Goal: Information Seeking & Learning: Learn about a topic

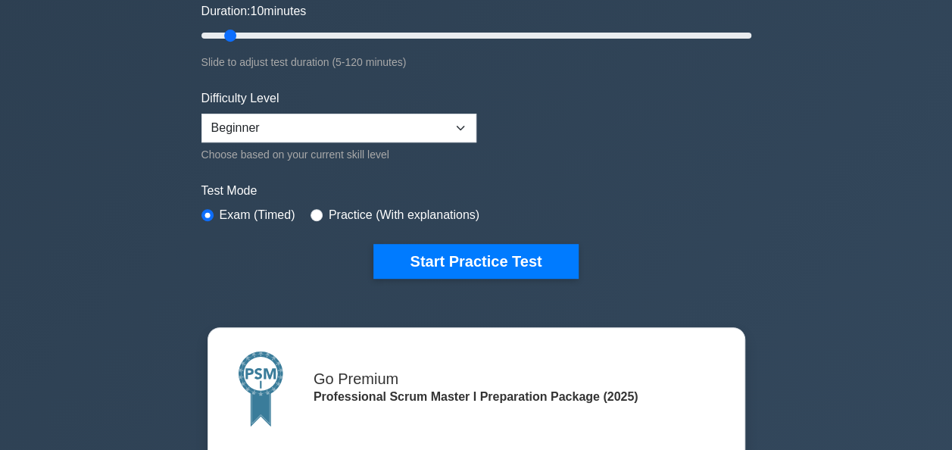
scroll to position [317, 0]
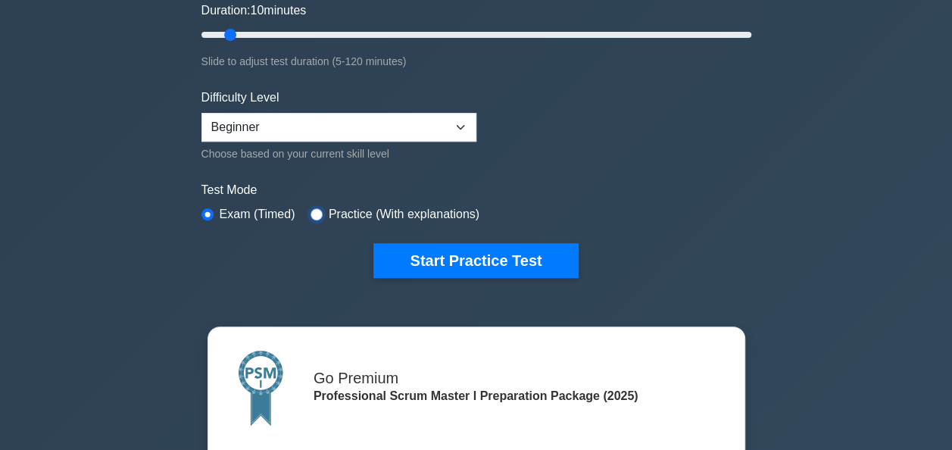
click at [314, 214] on input "radio" at bounding box center [317, 214] width 12 height 12
radio input "true"
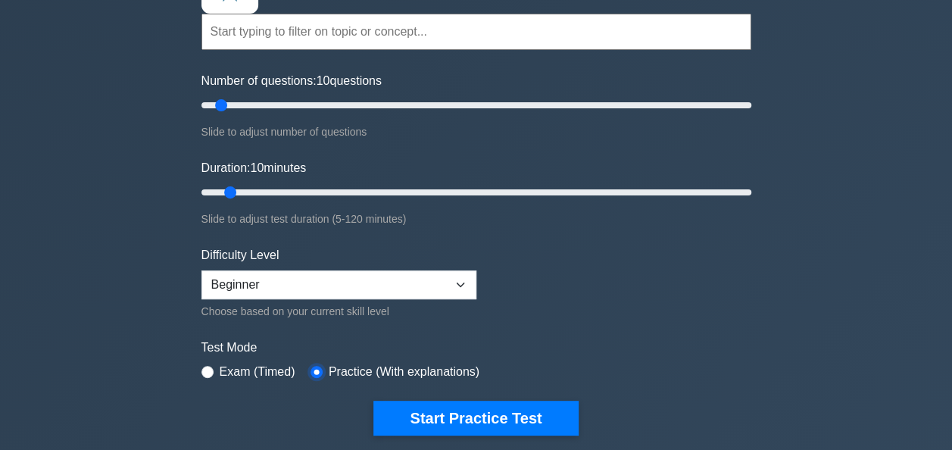
scroll to position [174, 0]
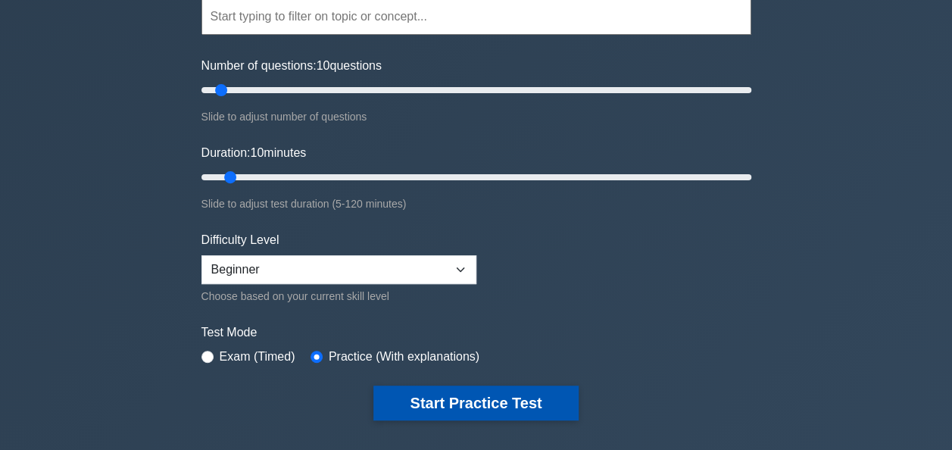
click at [488, 386] on button "Start Practice Test" at bounding box center [476, 403] width 205 height 35
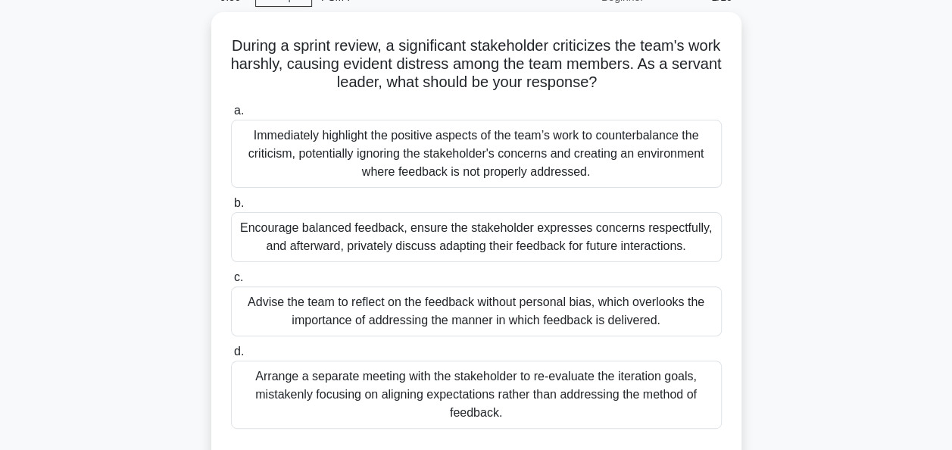
scroll to position [77, 0]
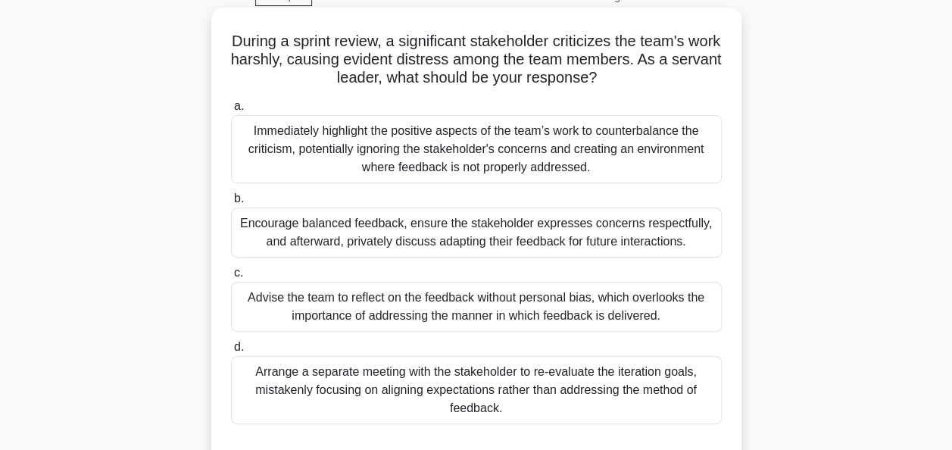
drag, startPoint x: 627, startPoint y: 73, endPoint x: 244, endPoint y: 42, distance: 384.7
click at [244, 42] on h5 "During a sprint review, a significant stakeholder criticizes the team's work ha…" at bounding box center [477, 60] width 494 height 56
copy h5 "During a sprint review, a significant stakeholder criticizes the team's work ha…"
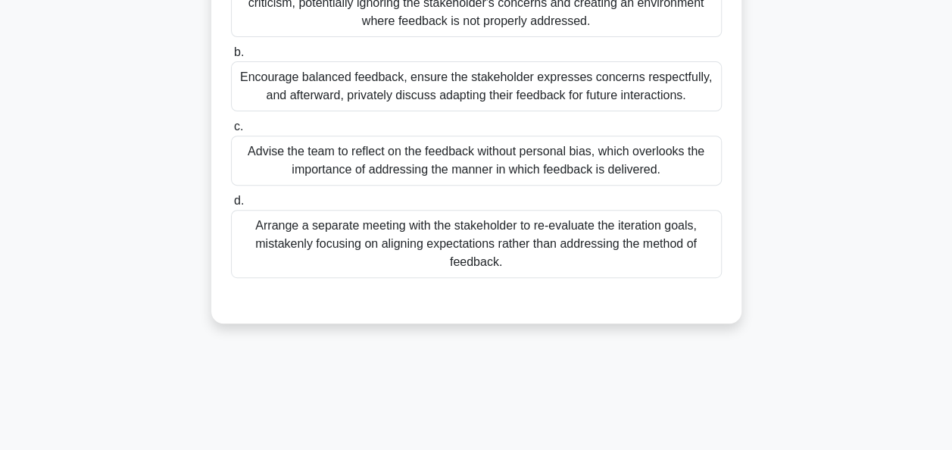
scroll to position [228, 0]
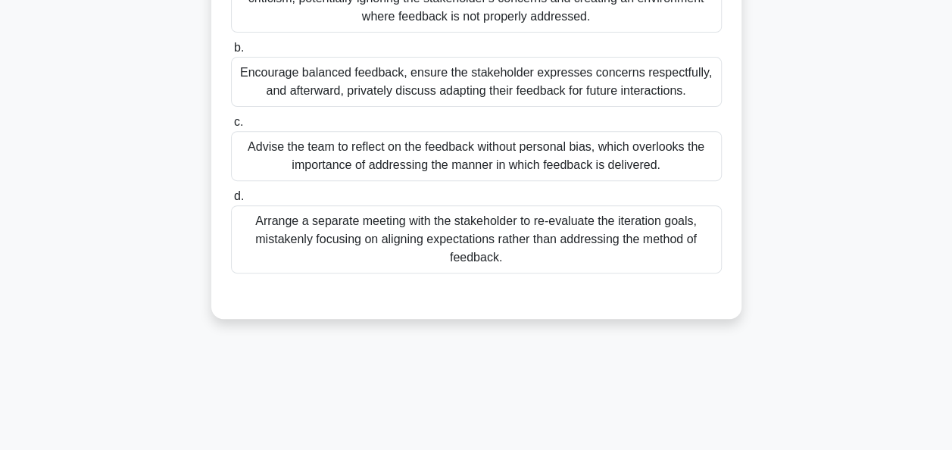
click at [556, 92] on div "Encourage balanced feedback, ensure the stakeholder expresses concerns respectf…" at bounding box center [476, 82] width 491 height 50
click at [231, 53] on input "b. Encourage balanced feedback, ensure the stakeholder expresses concerns respe…" at bounding box center [231, 48] width 0 height 10
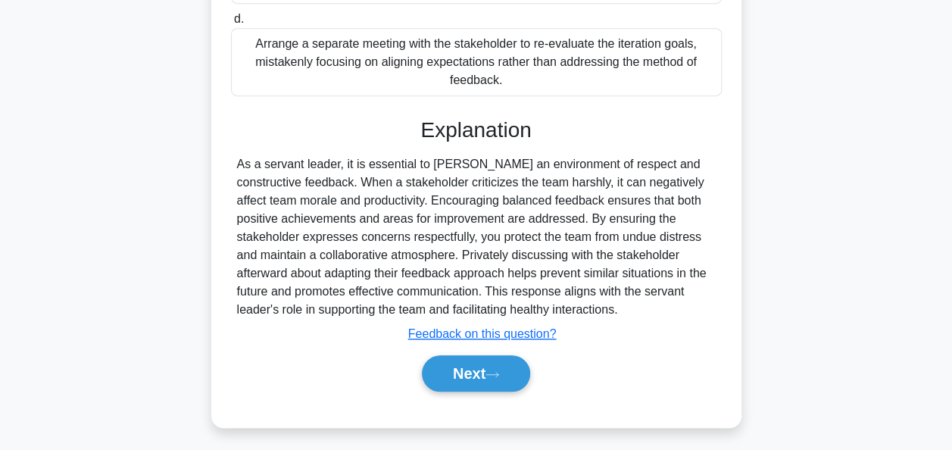
scroll to position [408, 0]
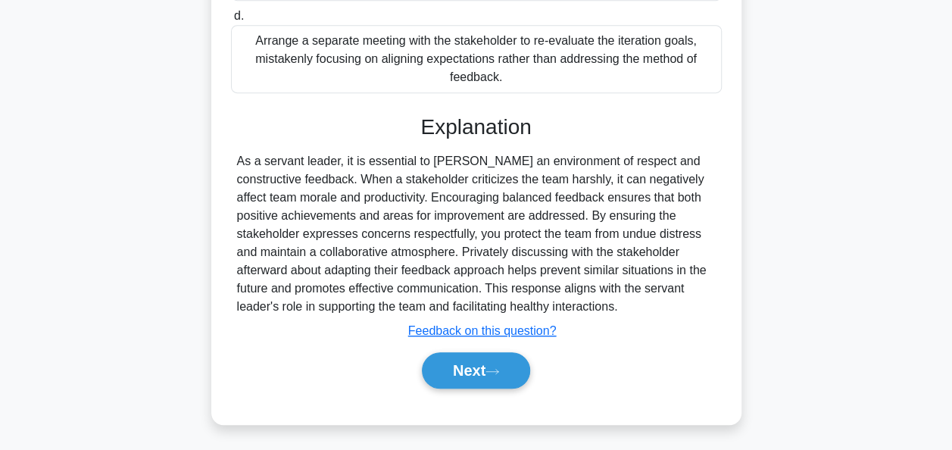
drag, startPoint x: 557, startPoint y: 303, endPoint x: 227, endPoint y: 151, distance: 363.0
click at [227, 151] on div "During a sprint review, a significant stakeholder criticizes the team's work ha…" at bounding box center [476, 51] width 518 height 736
copy div "As a servant leader, it is essential to foster an environment of respect and co…"
click at [486, 366] on button "Next" at bounding box center [476, 370] width 108 height 36
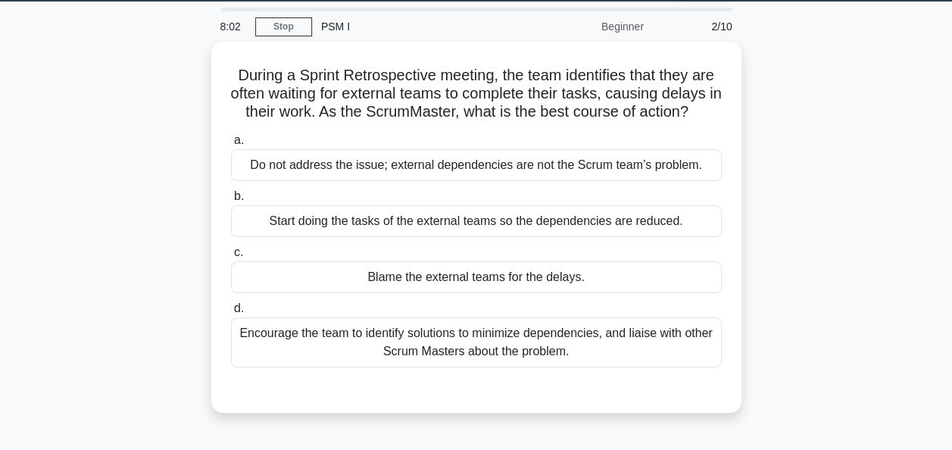
scroll to position [48, 0]
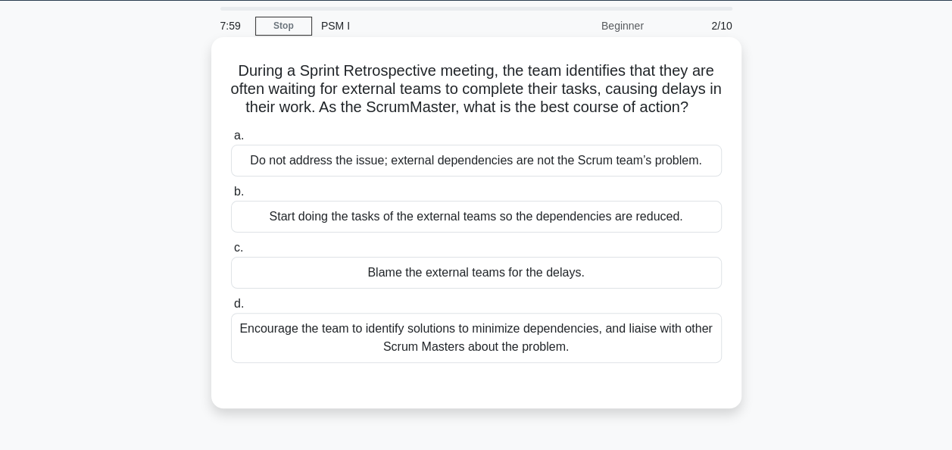
click at [376, 330] on div "Encourage the team to identify solutions to minimize dependencies, and liaise w…" at bounding box center [476, 338] width 491 height 50
click at [231, 309] on input "d. Encourage the team to identify solutions to minimize dependencies, and liais…" at bounding box center [231, 304] width 0 height 10
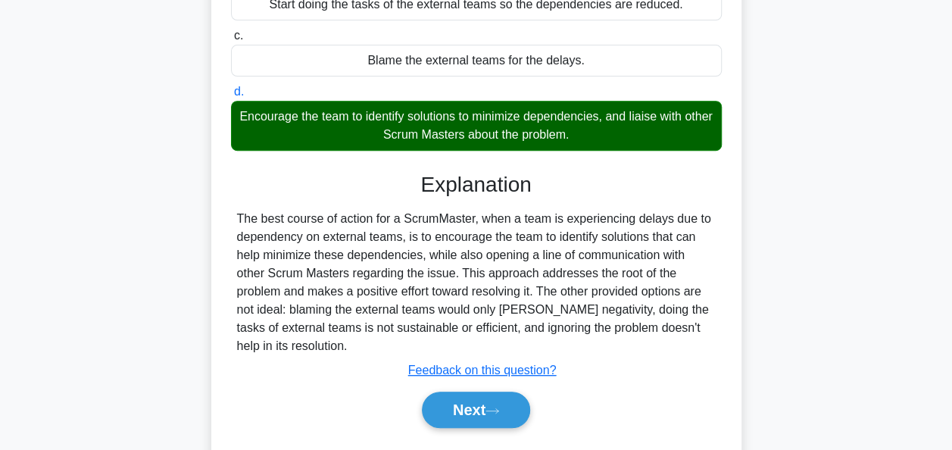
scroll to position [267, 0]
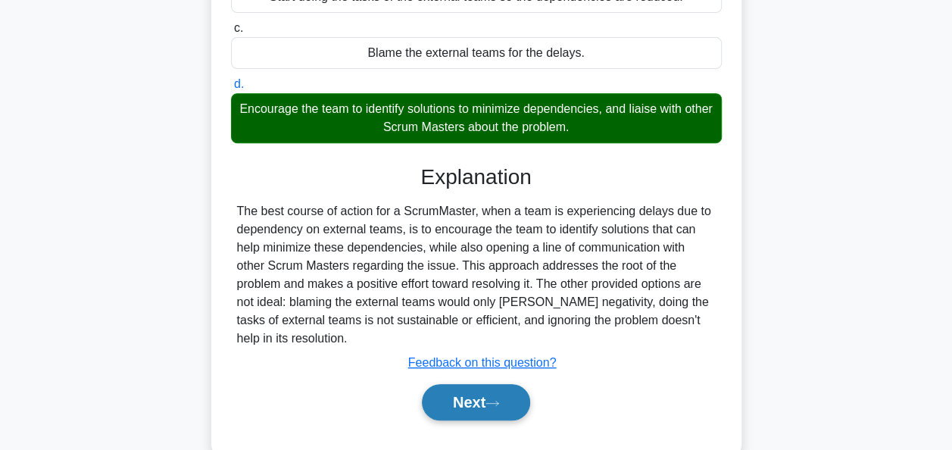
click at [453, 402] on button "Next" at bounding box center [476, 402] width 108 height 36
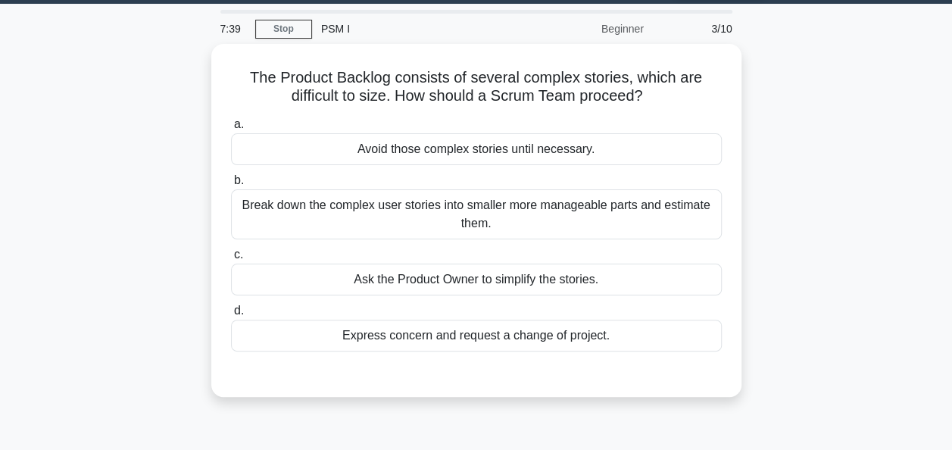
scroll to position [45, 0]
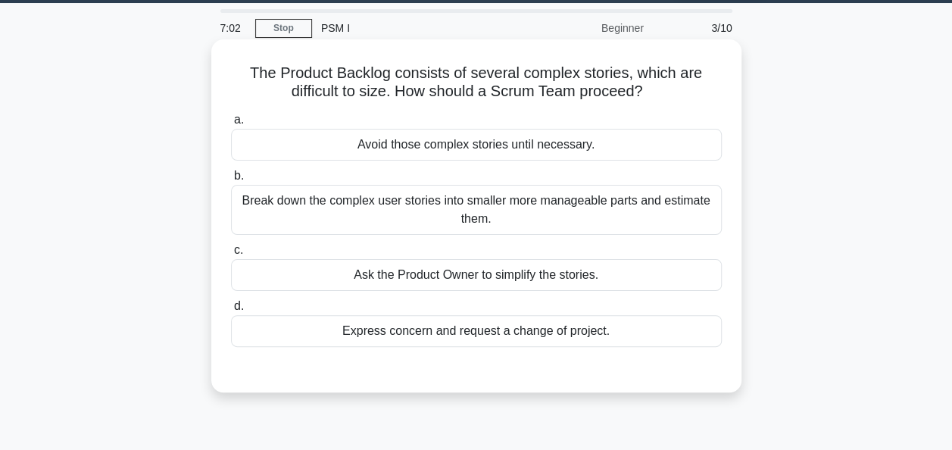
drag, startPoint x: 529, startPoint y: 223, endPoint x: 245, endPoint y: 195, distance: 284.7
click at [245, 195] on div "Break down the complex user stories into smaller more manageable parts and esti…" at bounding box center [476, 210] width 491 height 50
copy div "Break down the complex user stories into smaller more manageable parts and esti…"
click at [536, 218] on div "Break down the complex user stories into smaller more manageable parts and esti…" at bounding box center [476, 210] width 491 height 50
click at [231, 181] on input "b. Break down the complex user stories into smaller more manageable parts and e…" at bounding box center [231, 176] width 0 height 10
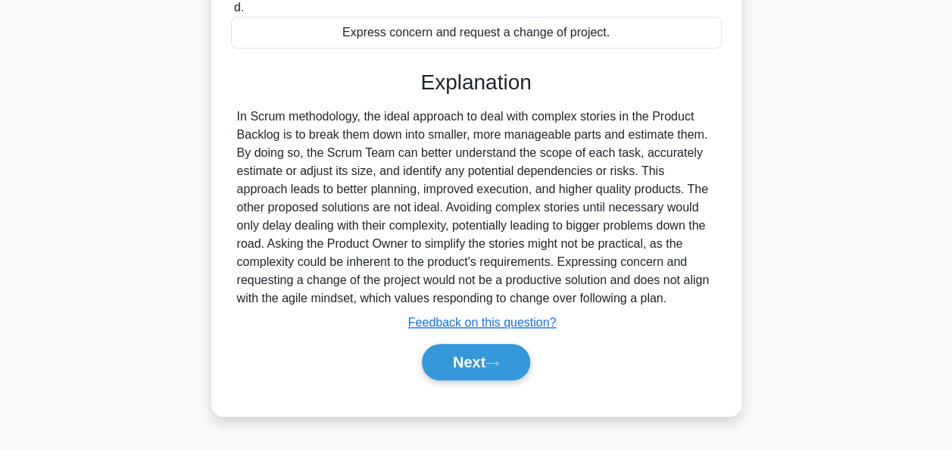
scroll to position [368, 0]
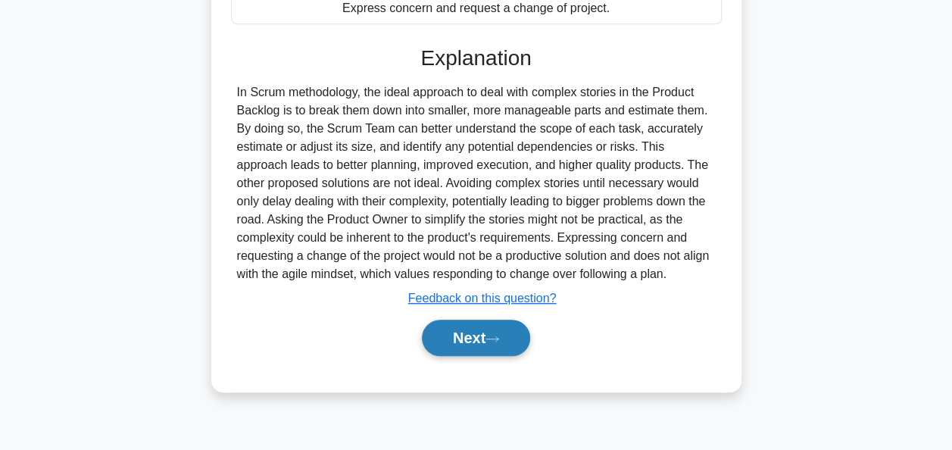
click at [486, 334] on button "Next" at bounding box center [476, 338] width 108 height 36
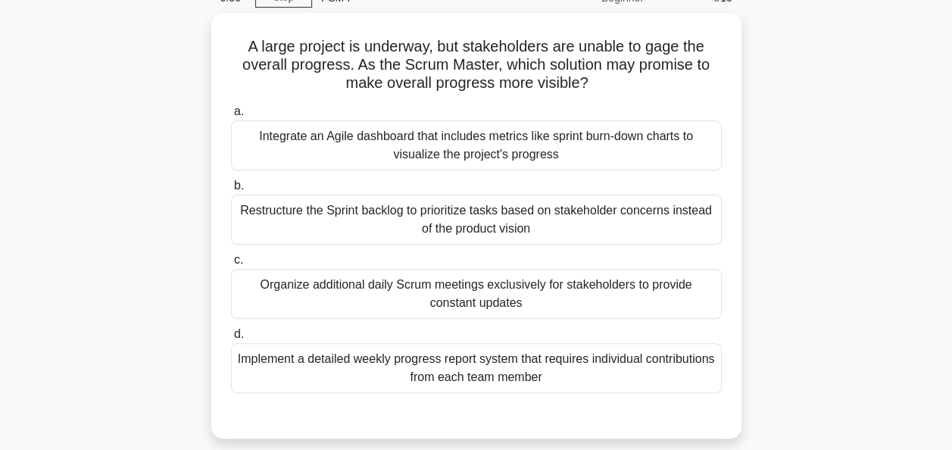
scroll to position [77, 0]
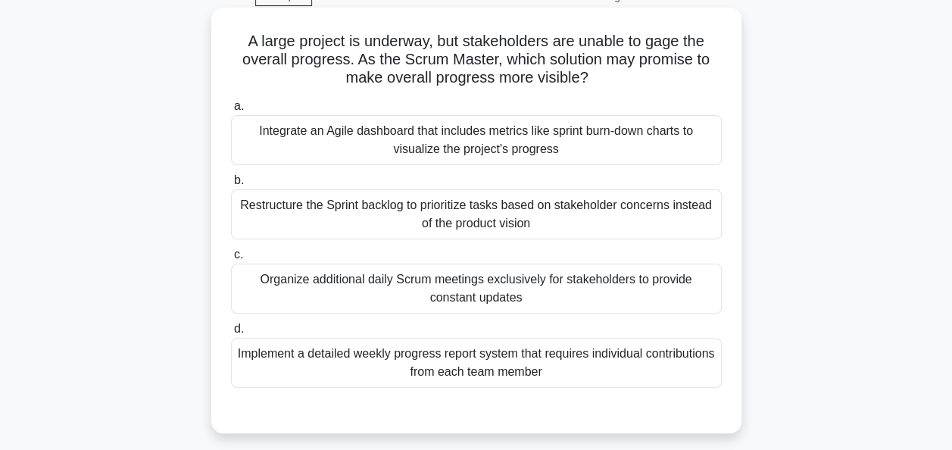
drag, startPoint x: 602, startPoint y: 82, endPoint x: 239, endPoint y: 48, distance: 364.5
click at [239, 48] on h5 "A large project is underway, but stakeholders are unable to gage the overall pr…" at bounding box center [477, 60] width 494 height 56
copy h5 "A large project is underway, but stakeholders are unable to gage the overall pr…"
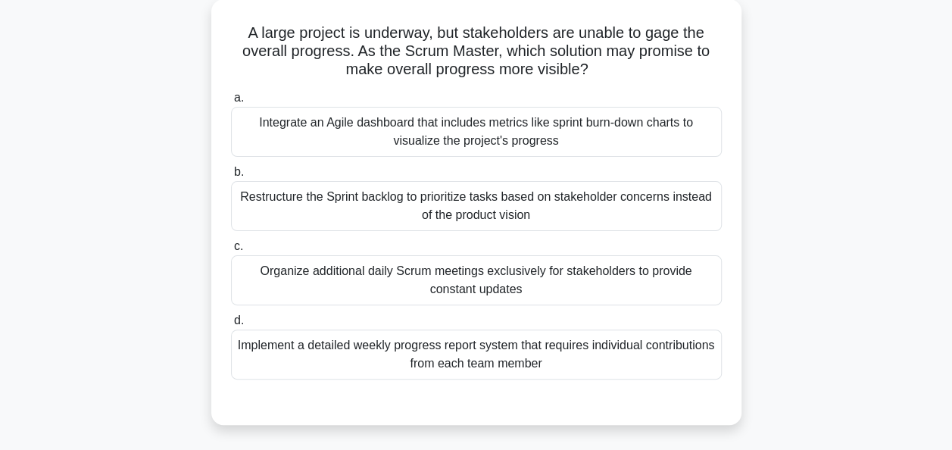
scroll to position [91, 0]
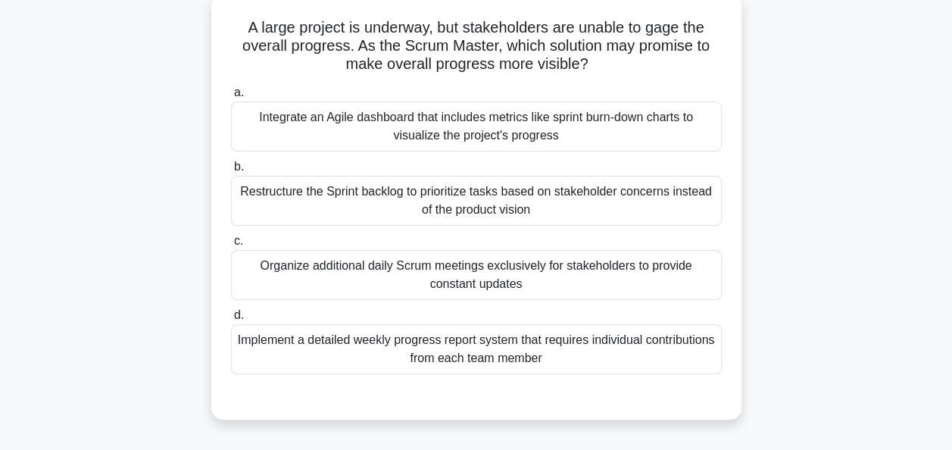
click at [470, 117] on div "Integrate an Agile dashboard that includes metrics like sprint burn-down charts…" at bounding box center [476, 127] width 491 height 50
click at [231, 98] on input "a. Integrate an Agile dashboard that includes metrics like sprint burn-down cha…" at bounding box center [231, 93] width 0 height 10
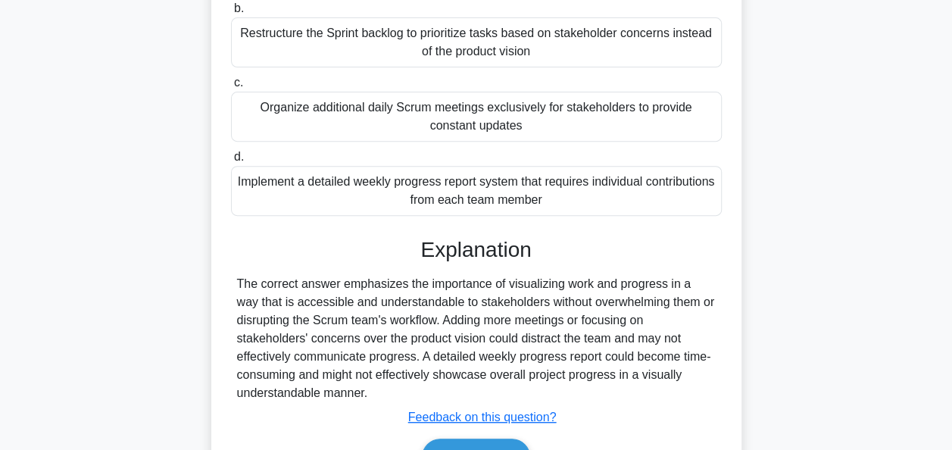
scroll to position [368, 0]
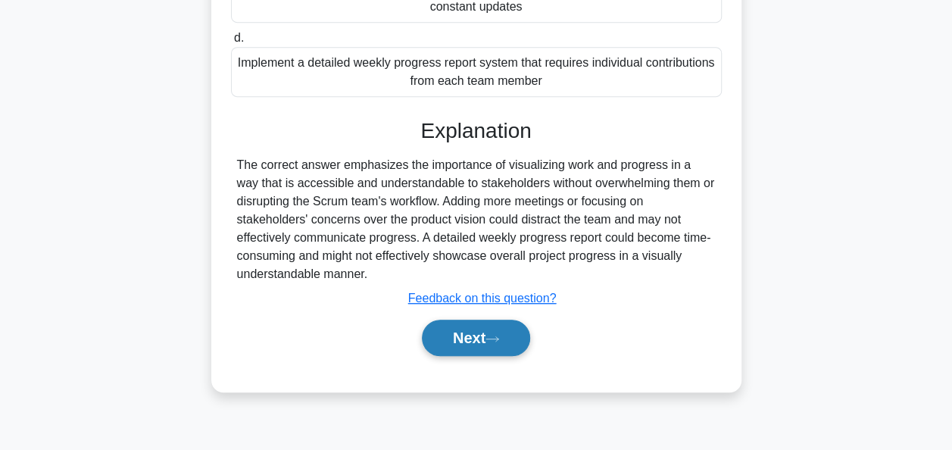
click at [477, 341] on button "Next" at bounding box center [476, 338] width 108 height 36
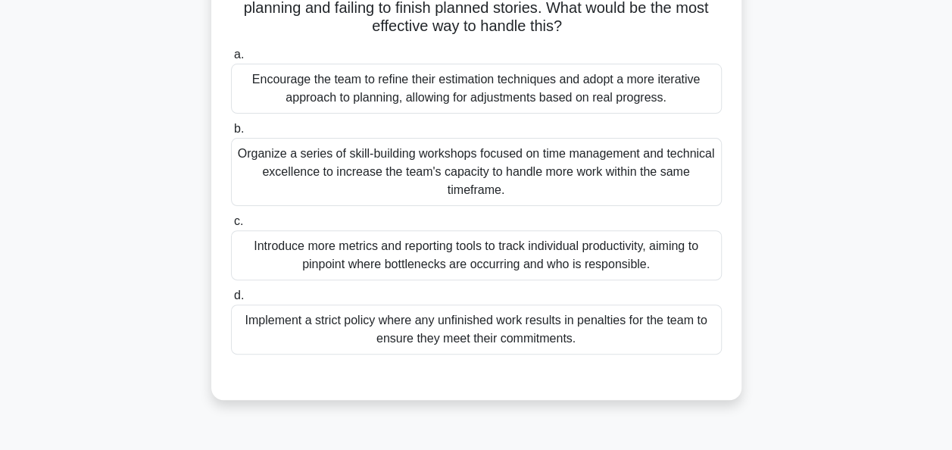
scroll to position [133, 0]
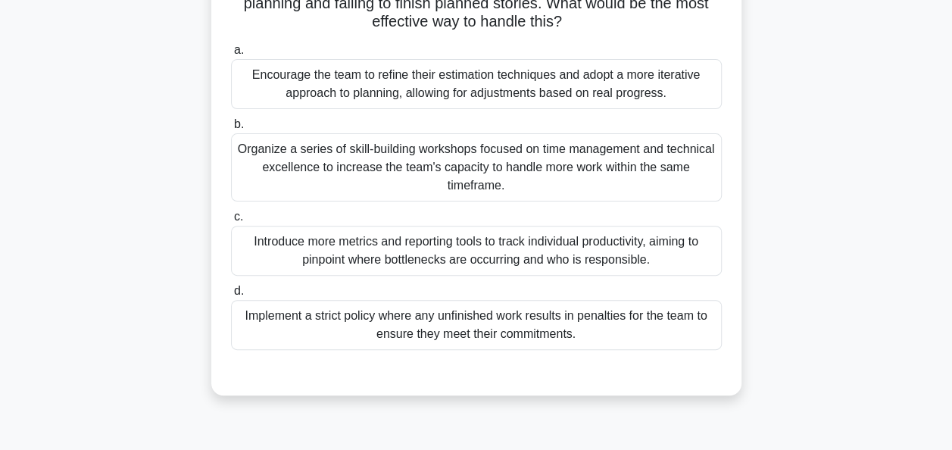
click at [355, 89] on div "Encourage the team to refine their estimation techniques and adopt a more itera…" at bounding box center [476, 84] width 491 height 50
click at [231, 55] on input "a. Encourage the team to refine their estimation techniques and adopt a more it…" at bounding box center [231, 50] width 0 height 10
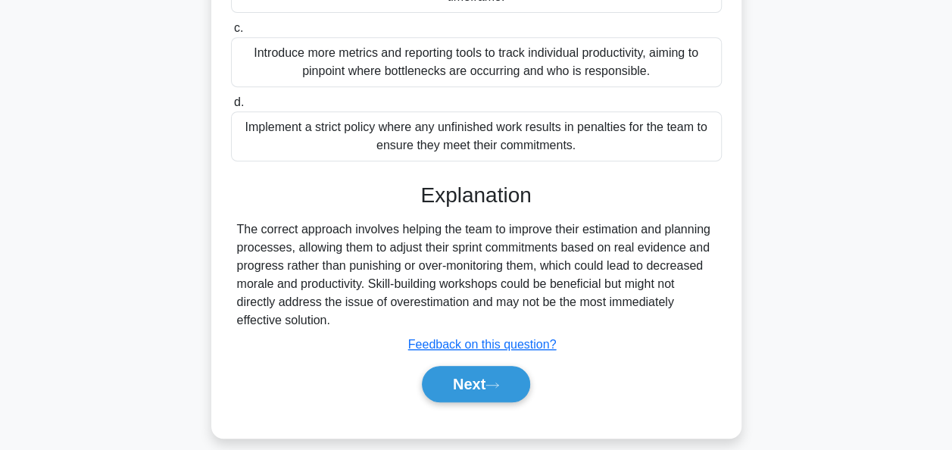
scroll to position [329, 0]
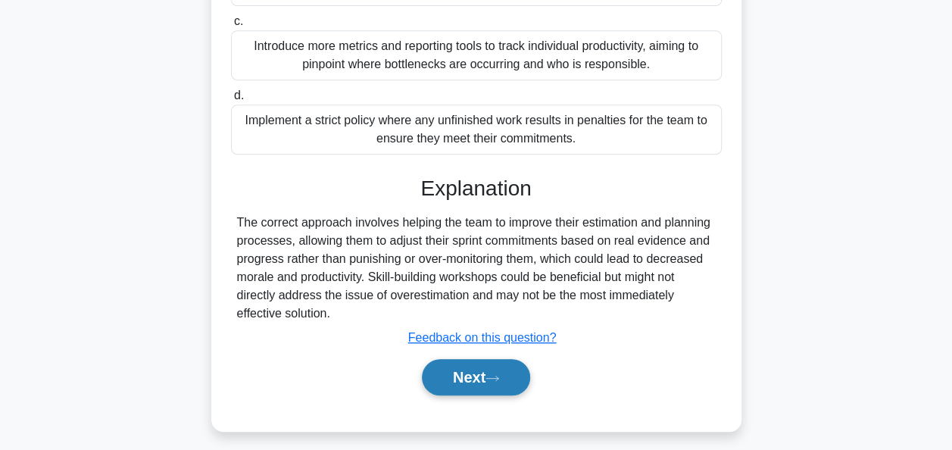
click at [450, 373] on button "Next" at bounding box center [476, 377] width 108 height 36
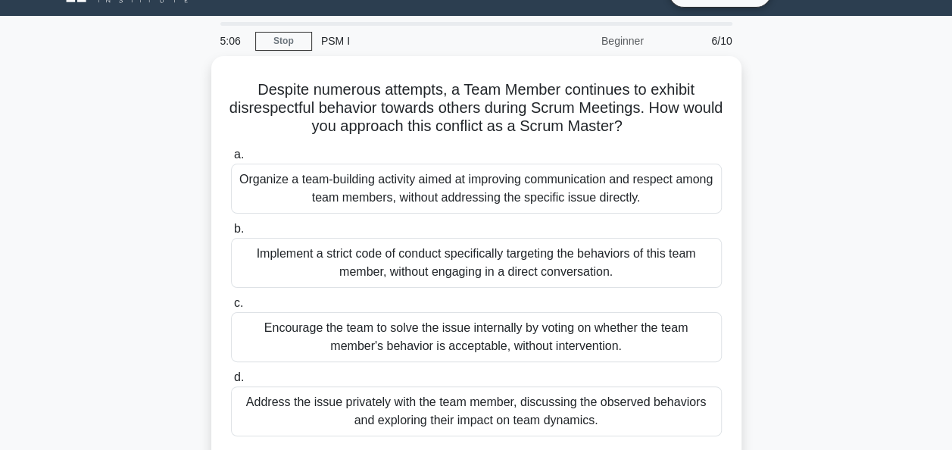
scroll to position [33, 0]
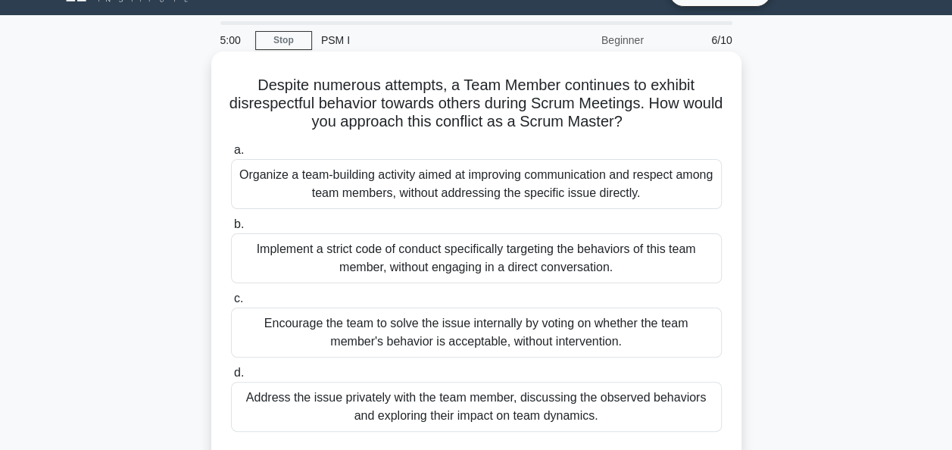
drag, startPoint x: 659, startPoint y: 120, endPoint x: 247, endPoint y: 89, distance: 413.3
click at [247, 89] on h5 "Despite numerous attempts, a Team Member continues to exhibit disrespectful beh…" at bounding box center [477, 104] width 494 height 56
copy h5 "Despite numerous attempts, a Team Member continues to exhibit disrespectful beh…"
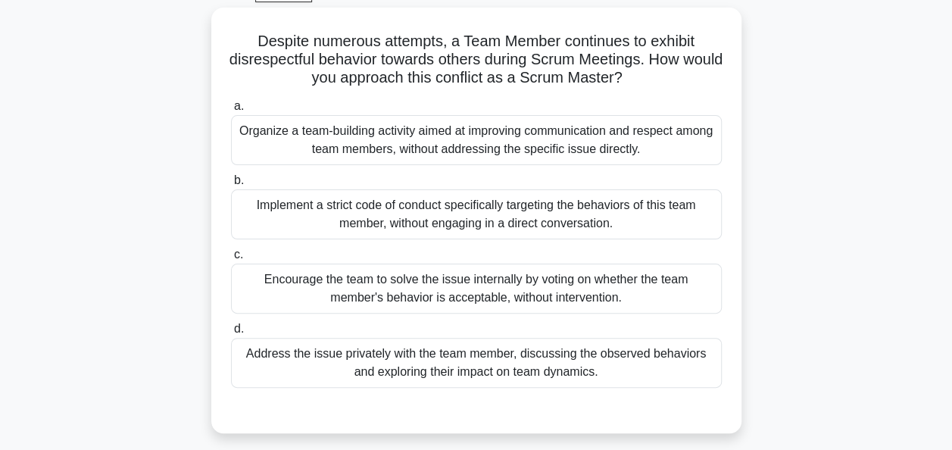
scroll to position [80, 0]
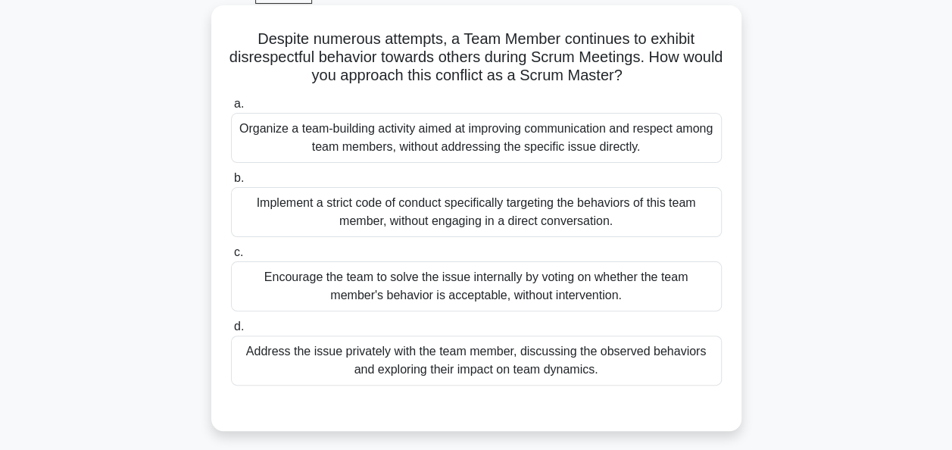
click at [386, 133] on div "Organize a team-building activity aimed at improving communication and respect …" at bounding box center [476, 138] width 491 height 50
click at [231, 109] on input "a. Organize a team-building activity aimed at improving communication and respe…" at bounding box center [231, 104] width 0 height 10
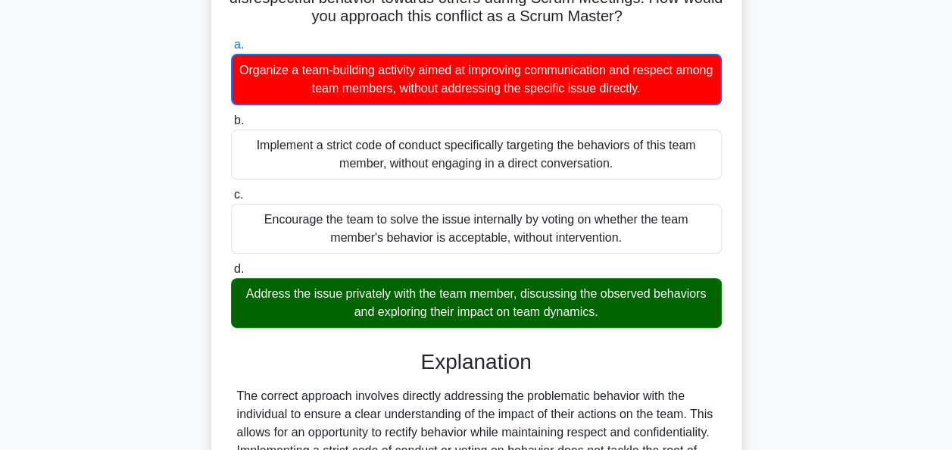
scroll to position [143, 0]
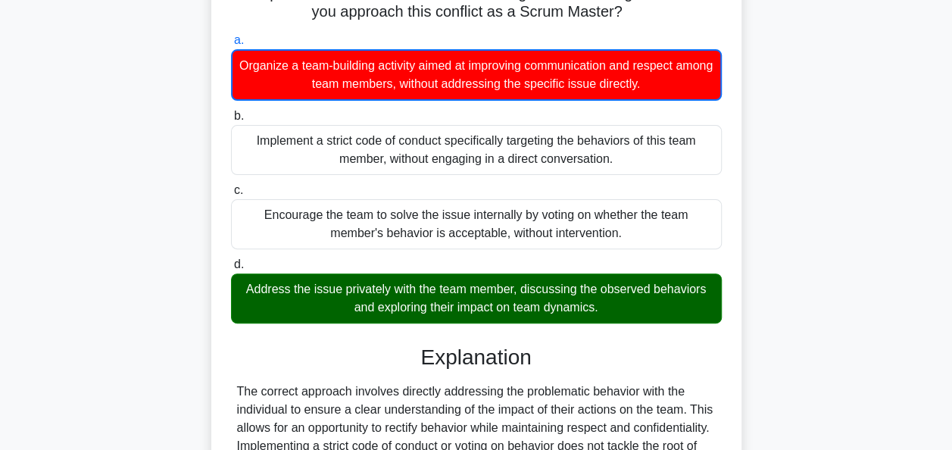
drag, startPoint x: 677, startPoint y: 87, endPoint x: 253, endPoint y: 69, distance: 424.7
click at [253, 69] on div "Organize a team-building activity aimed at improving communication and respect …" at bounding box center [476, 75] width 491 height 52
copy div "Organize a team-building activity aimed at improving communication and respect …"
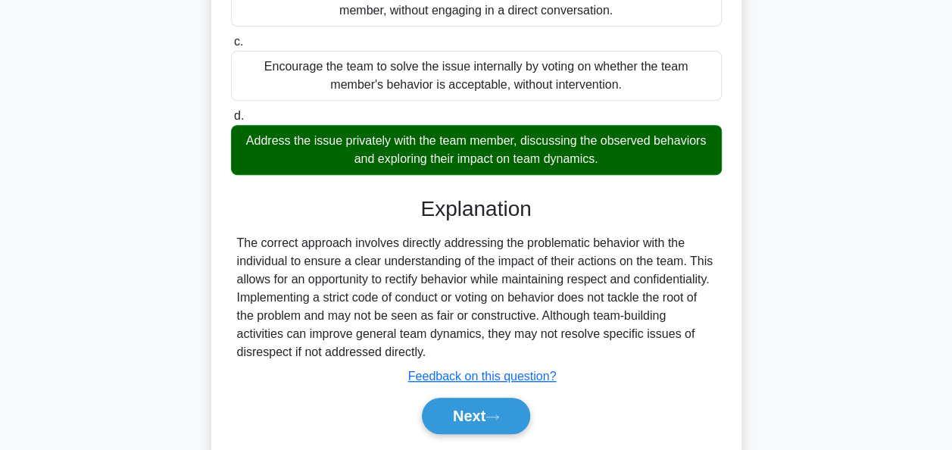
scroll to position [296, 0]
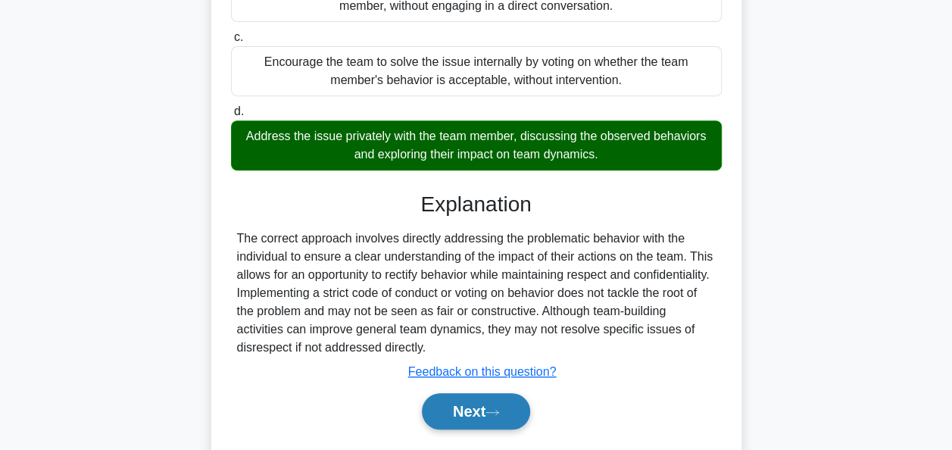
click at [477, 406] on button "Next" at bounding box center [476, 411] width 108 height 36
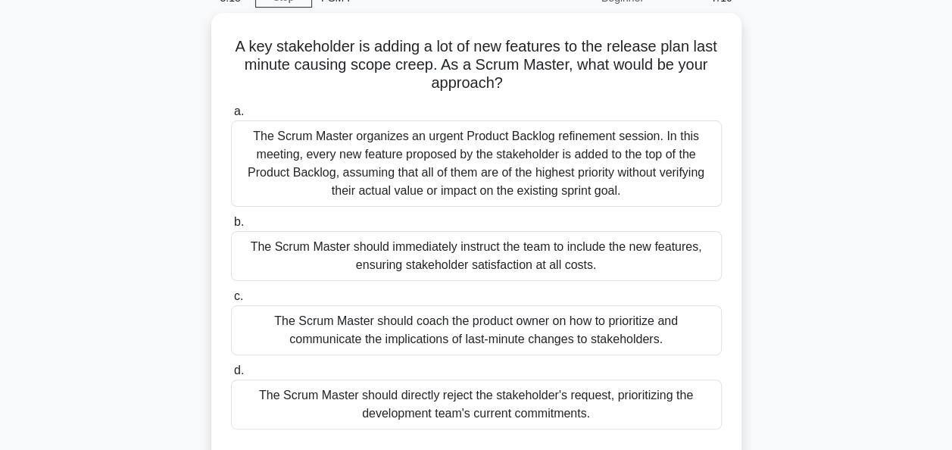
scroll to position [77, 0]
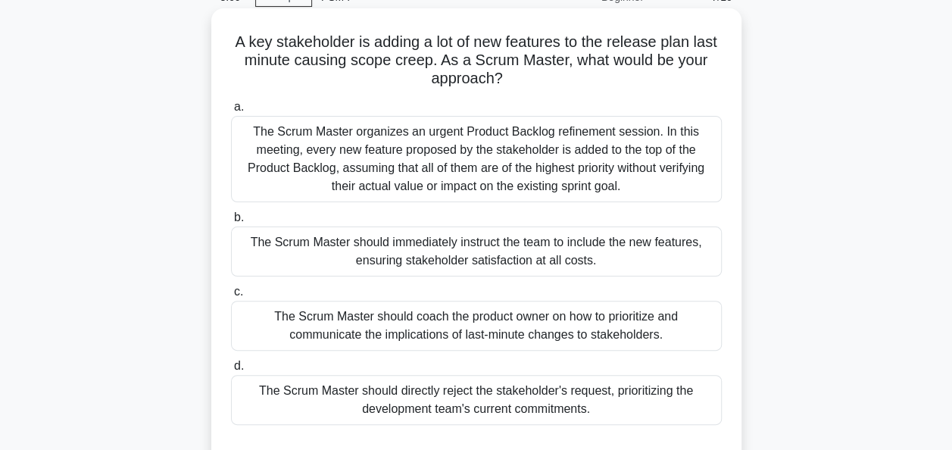
drag, startPoint x: 524, startPoint y: 78, endPoint x: 228, endPoint y: 43, distance: 298.3
click at [228, 43] on div "A key stakeholder is adding a lot of new features to the release plan last minu…" at bounding box center [476, 239] width 518 height 450
copy h5 "A key stakeholder is adding a lot of new features to the release plan last minu…"
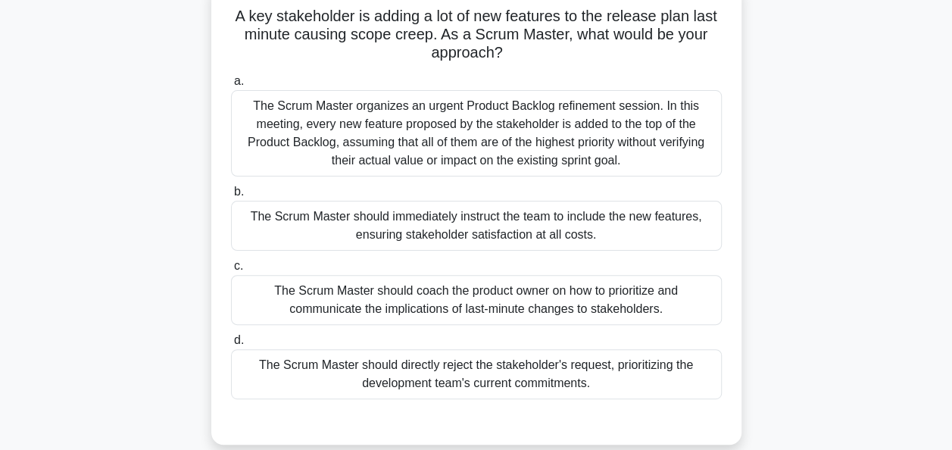
scroll to position [105, 0]
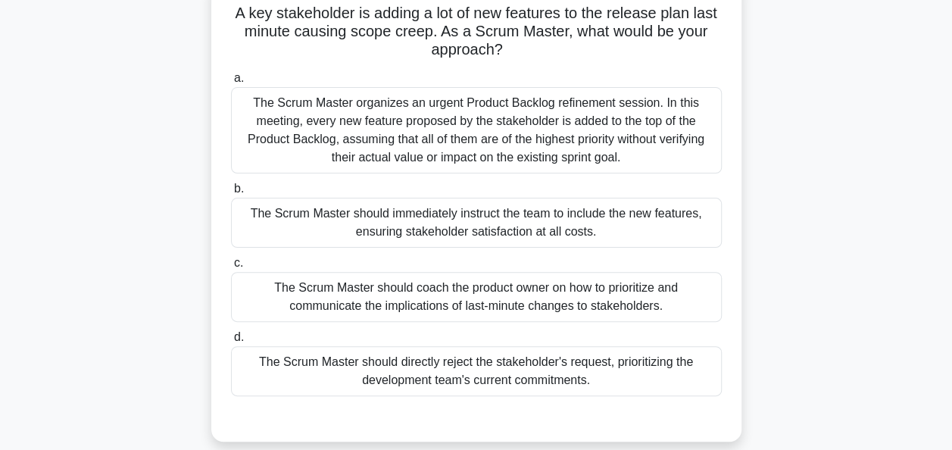
click at [349, 290] on div "The Scrum Master should coach the product owner on how to prioritize and commun…" at bounding box center [476, 297] width 491 height 50
click at [231, 268] on input "c. The Scrum Master should coach the product owner on how to prioritize and com…" at bounding box center [231, 263] width 0 height 10
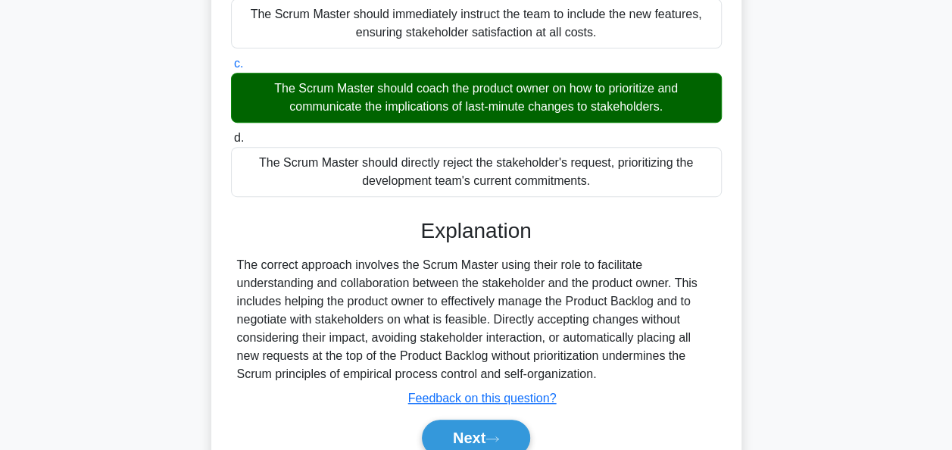
scroll to position [307, 0]
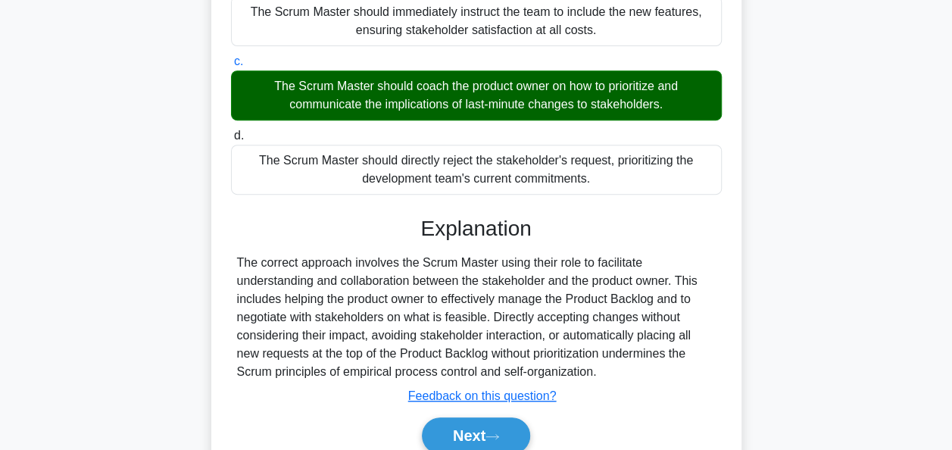
drag, startPoint x: 671, startPoint y: 105, endPoint x: 267, endPoint y: 83, distance: 405.2
click at [267, 83] on div "The Scrum Master should coach the product owner on how to prioritize and commun…" at bounding box center [476, 95] width 491 height 50
copy div "The Scrum Master should coach the product owner on how to prioritize and commun…"
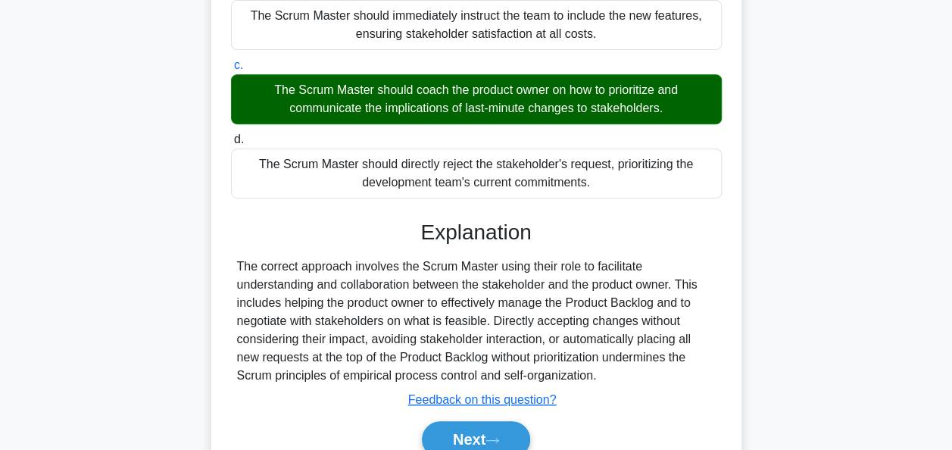
scroll to position [373, 0]
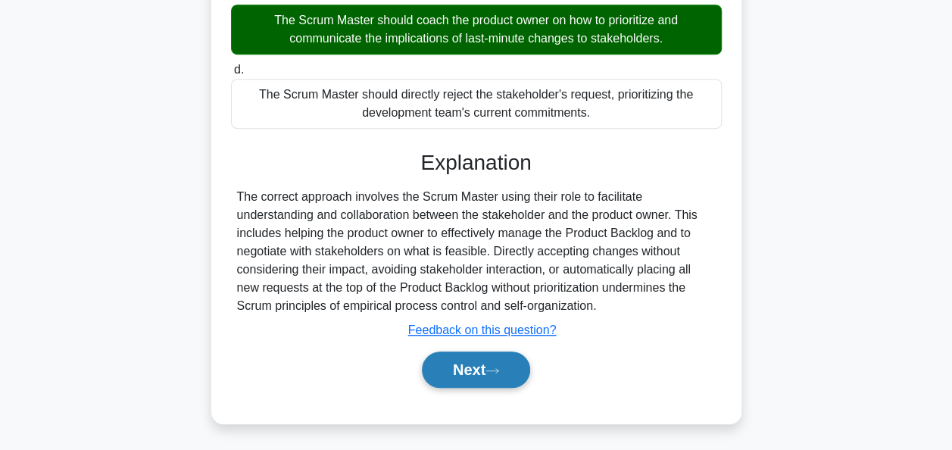
click at [471, 381] on button "Next" at bounding box center [476, 370] width 108 height 36
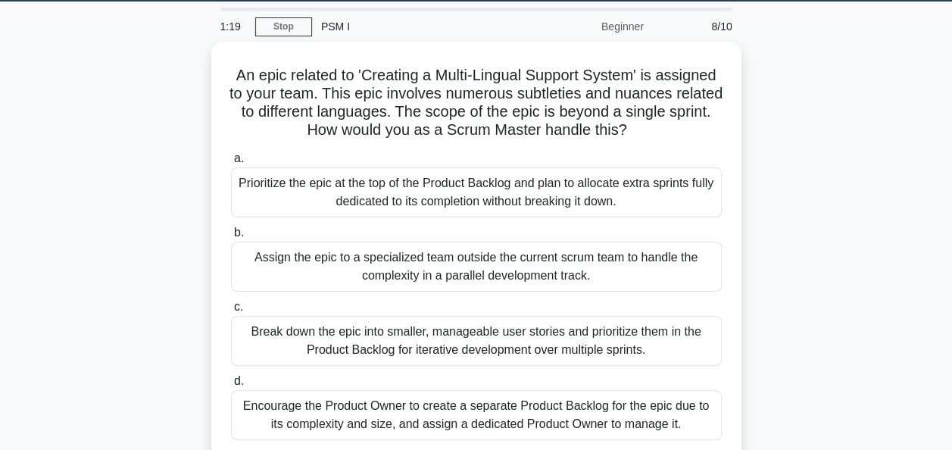
scroll to position [45, 0]
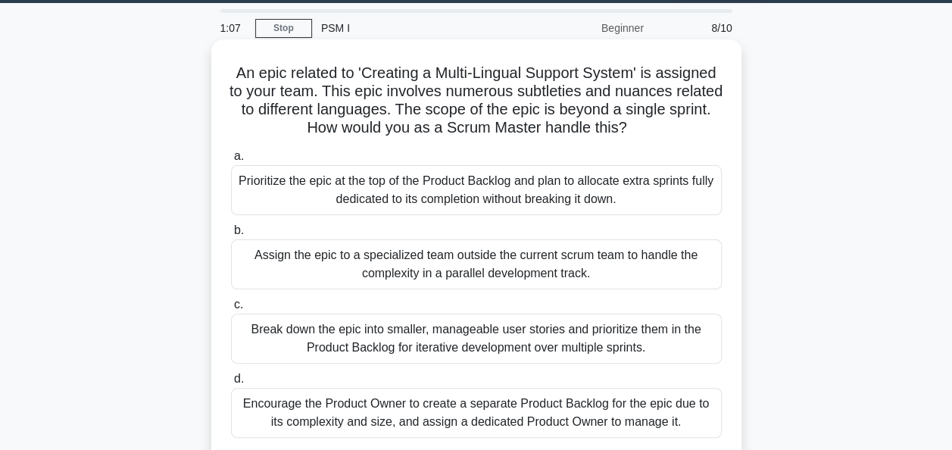
drag, startPoint x: 661, startPoint y: 130, endPoint x: 228, endPoint y: 71, distance: 436.6
click at [228, 71] on div "An epic related to 'Creating a Multi-Lingual Support System' is assigned to you…" at bounding box center [476, 261] width 518 height 432
copy h5 "An epic related to 'Creating a Multi-Lingual Support System' is assigned to you…"
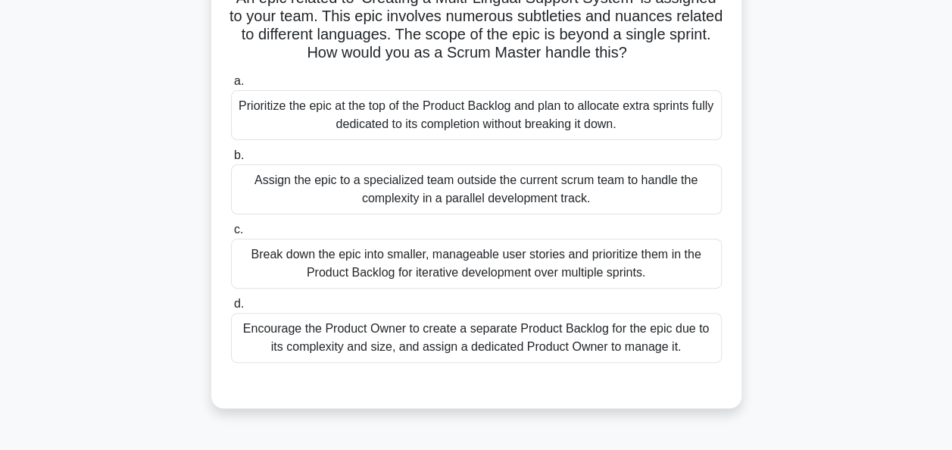
scroll to position [124, 0]
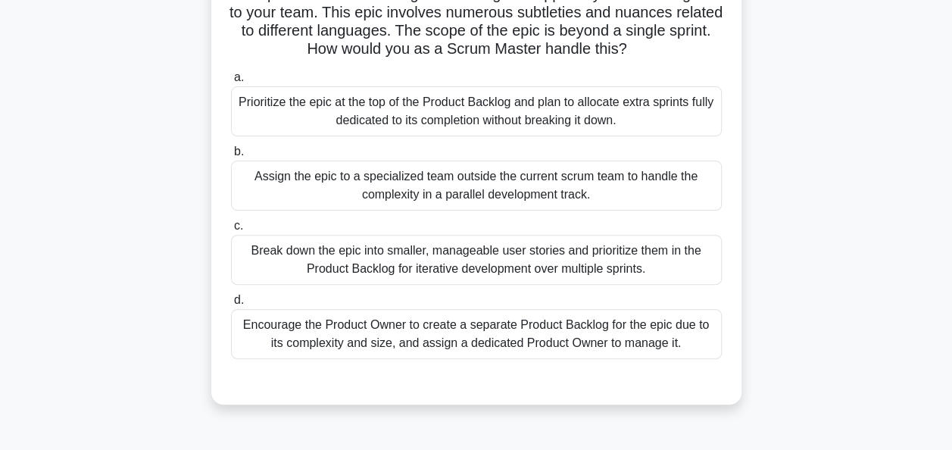
click at [450, 261] on div "Break down the epic into smaller, manageable user stories and prioritize them i…" at bounding box center [476, 260] width 491 height 50
click at [231, 231] on input "c. Break down the epic into smaller, manageable user stories and prioritize the…" at bounding box center [231, 226] width 0 height 10
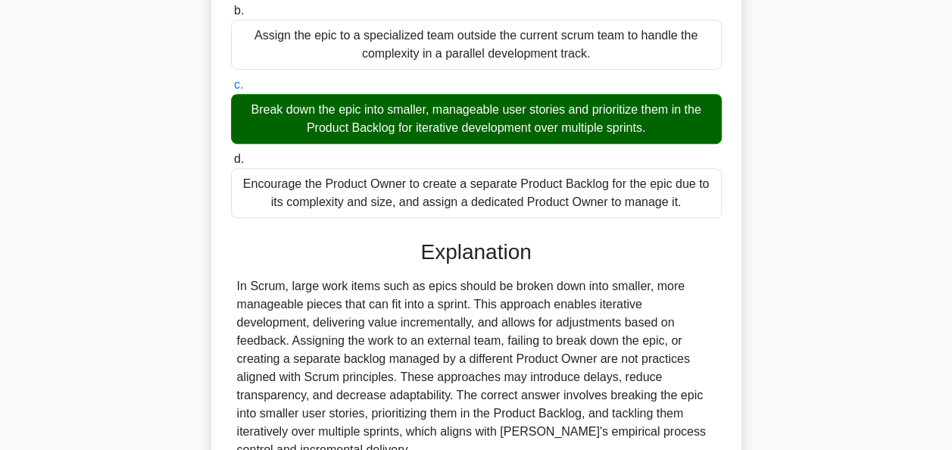
scroll to position [391, 0]
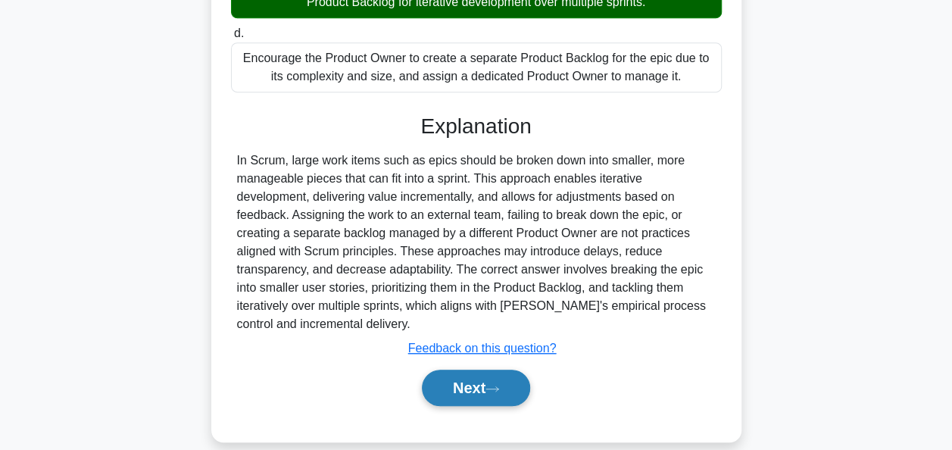
click at [479, 374] on button "Next" at bounding box center [476, 388] width 108 height 36
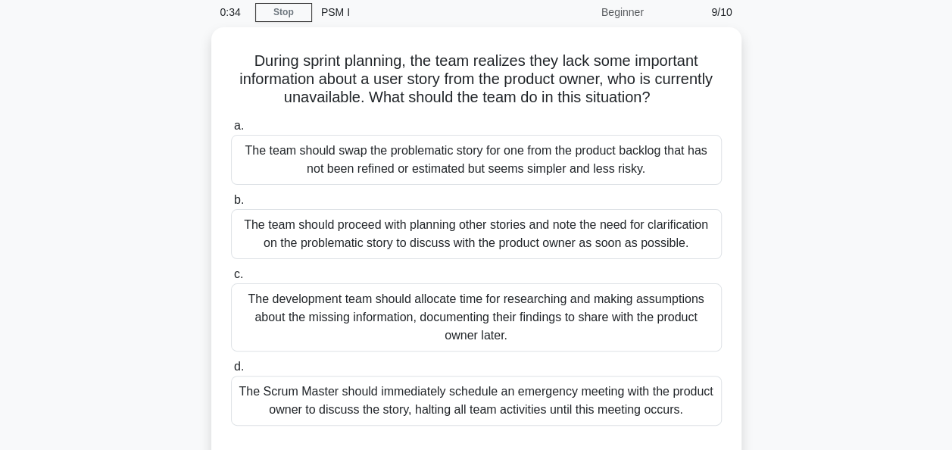
scroll to position [62, 0]
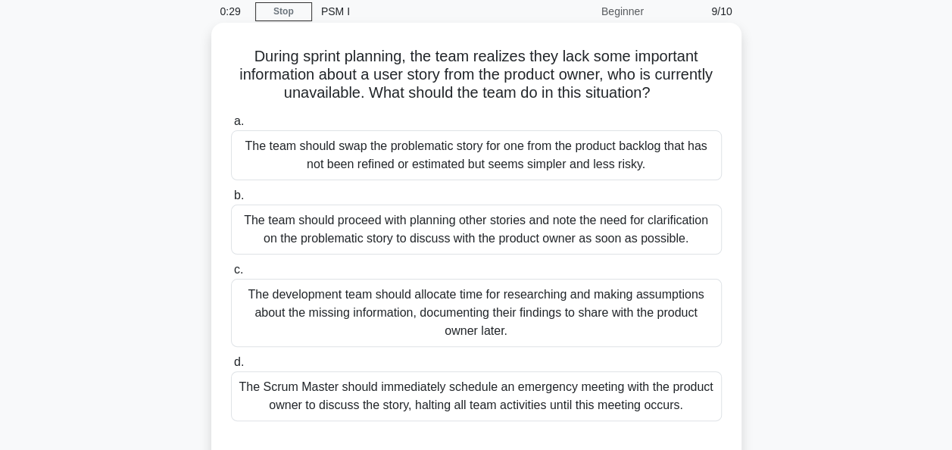
drag, startPoint x: 689, startPoint y: 92, endPoint x: 245, endPoint y: 56, distance: 446.1
click at [245, 56] on h5 "During sprint planning, the team realizes they lack some important information …" at bounding box center [477, 75] width 494 height 56
copy h5 "During sprint planning, the team realizes they lack some important information …"
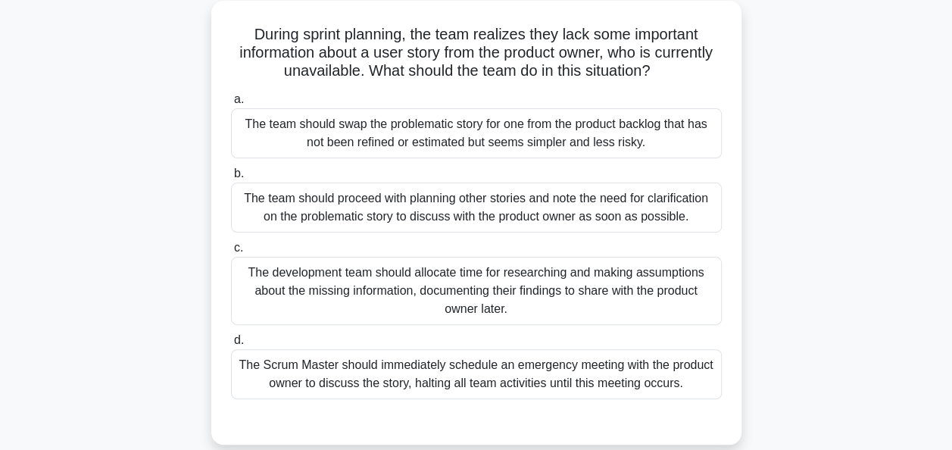
scroll to position [86, 0]
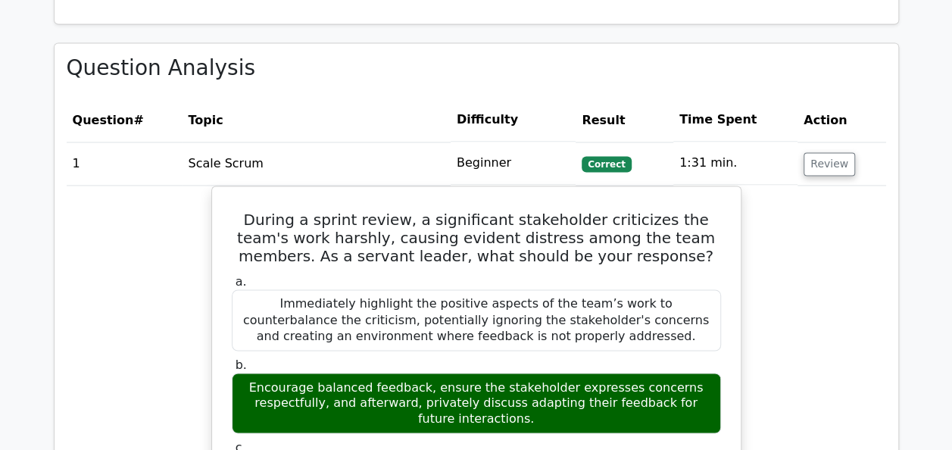
scroll to position [1119, 0]
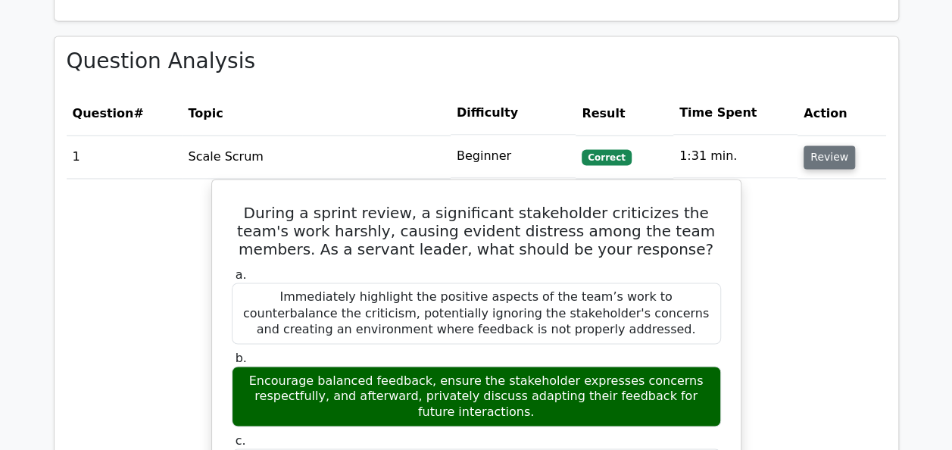
click at [832, 145] on button "Review" at bounding box center [830, 156] width 52 height 23
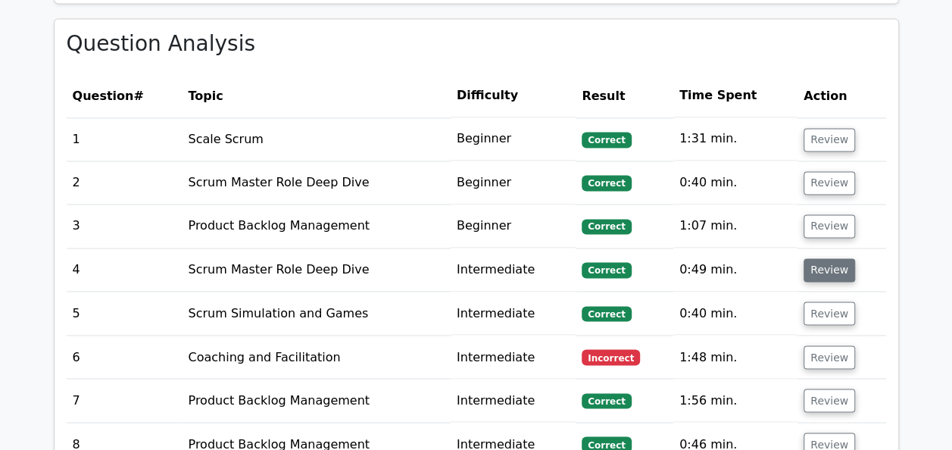
scroll to position [1136, 0]
click at [824, 345] on button "Review" at bounding box center [830, 356] width 52 height 23
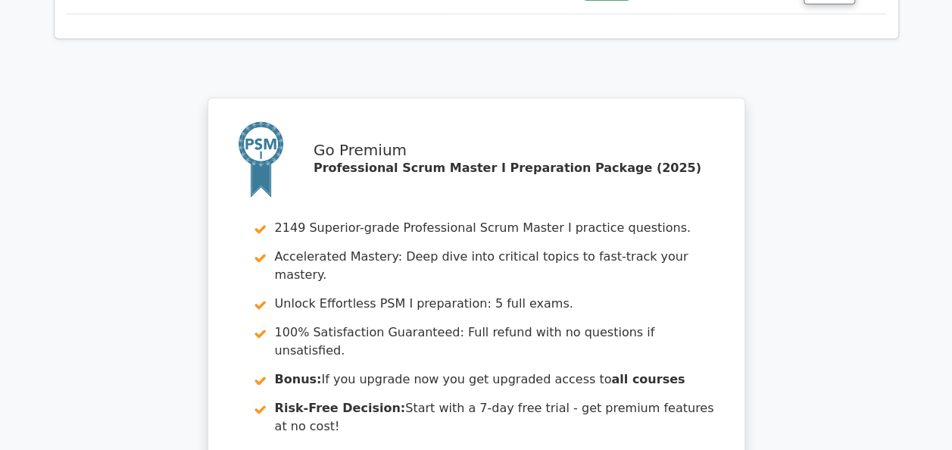
scroll to position [2546, 0]
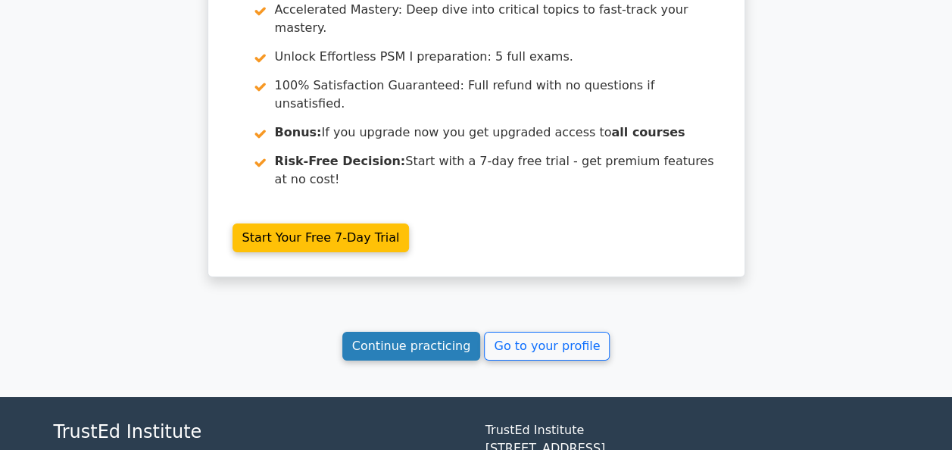
click at [406, 332] on link "Continue practicing" at bounding box center [411, 346] width 139 height 29
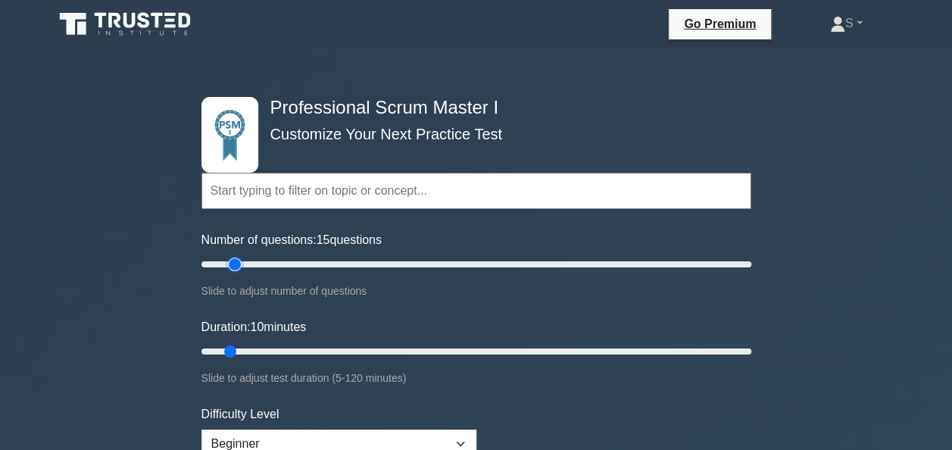
type input "15"
click at [235, 264] on input "Number of questions: 15 questions" at bounding box center [477, 264] width 550 height 18
type input "15"
click at [242, 349] on input "Duration: 15 minutes" at bounding box center [477, 351] width 550 height 18
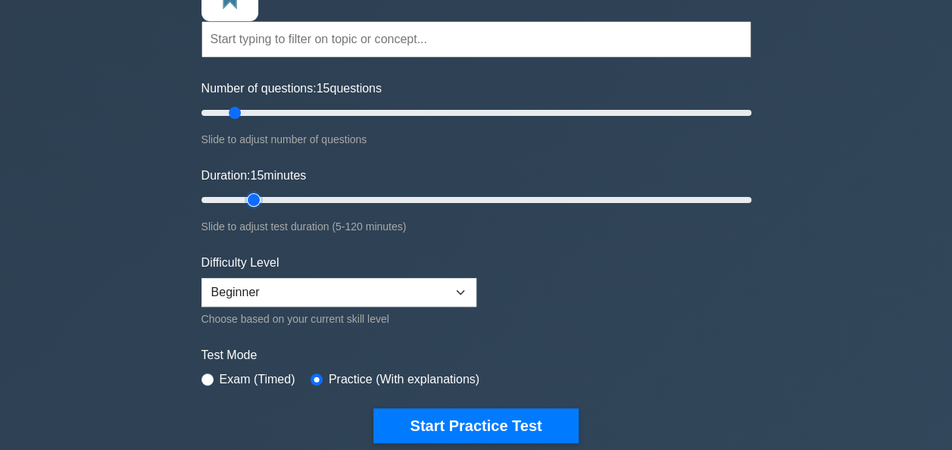
scroll to position [153, 0]
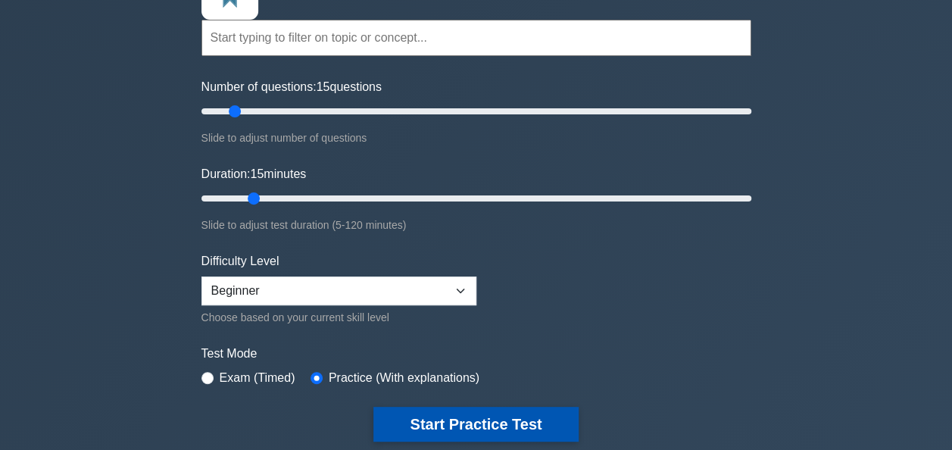
click at [435, 421] on button "Start Practice Test" at bounding box center [476, 424] width 205 height 35
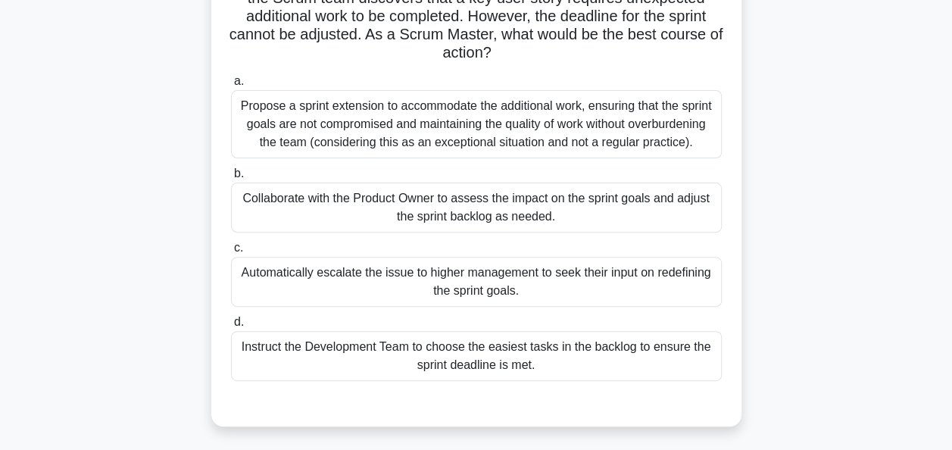
scroll to position [139, 0]
click at [568, 218] on div "Collaborate with the Product Owner to assess the impact on the sprint goals and…" at bounding box center [476, 207] width 491 height 50
click at [231, 178] on input "b. Collaborate with the Product Owner to assess the impact on the sprint goals …" at bounding box center [231, 173] width 0 height 10
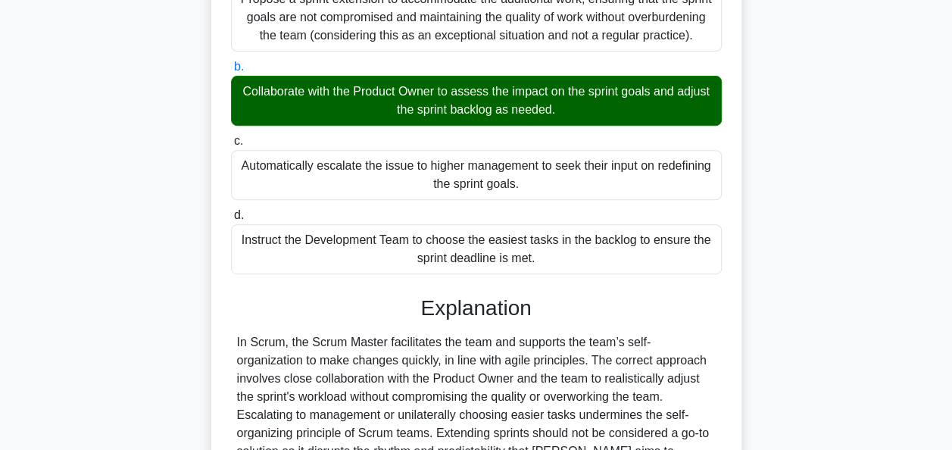
scroll to position [242, 0]
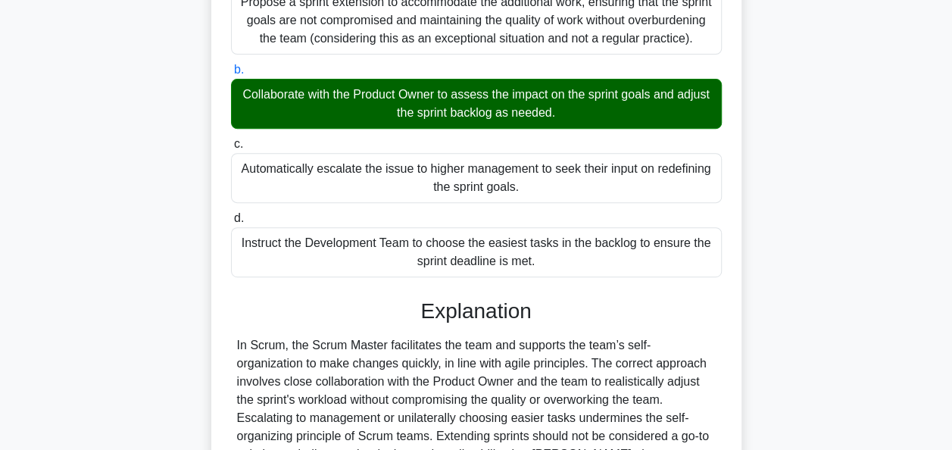
drag, startPoint x: 588, startPoint y: 116, endPoint x: 254, endPoint y: 94, distance: 334.8
click at [254, 94] on div "Collaborate with the Product Owner to assess the impact on the sprint goals and…" at bounding box center [476, 104] width 491 height 50
copy div "Collaborate with the Product Owner to assess the impact on the sprint goals and…"
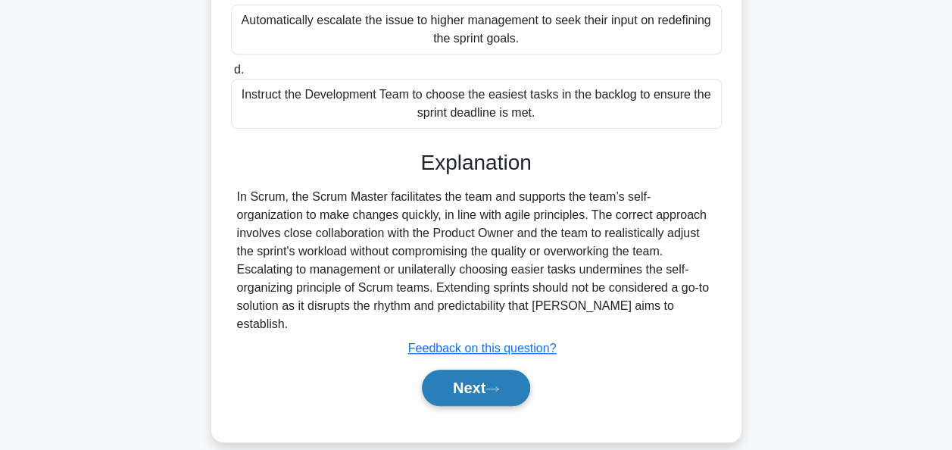
click at [486, 376] on button "Next" at bounding box center [476, 388] width 108 height 36
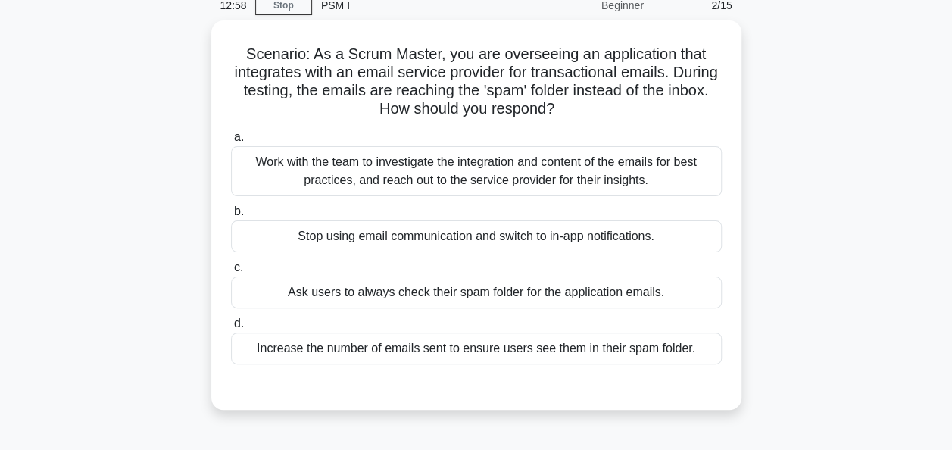
scroll to position [70, 0]
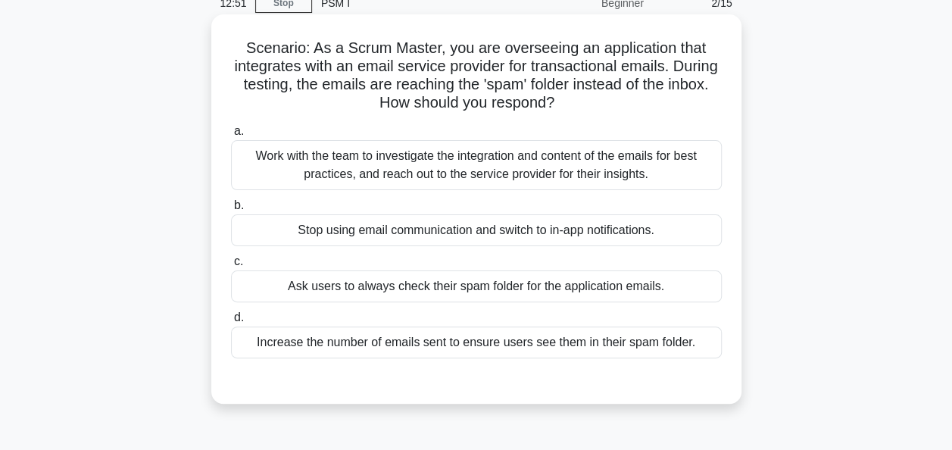
drag, startPoint x: 589, startPoint y: 100, endPoint x: 238, endPoint y: 36, distance: 356.6
click at [238, 36] on div "Scenario: As a Scrum Master, you are overseeing an application that integrates …" at bounding box center [476, 208] width 518 height 377
copy h5 "Scenario: As a Scrum Master, you are overseeing an application that integrates …"
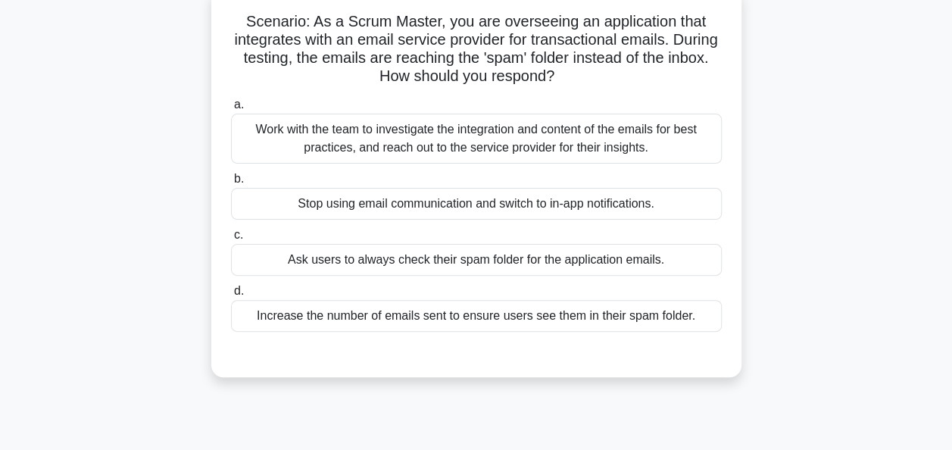
scroll to position [103, 0]
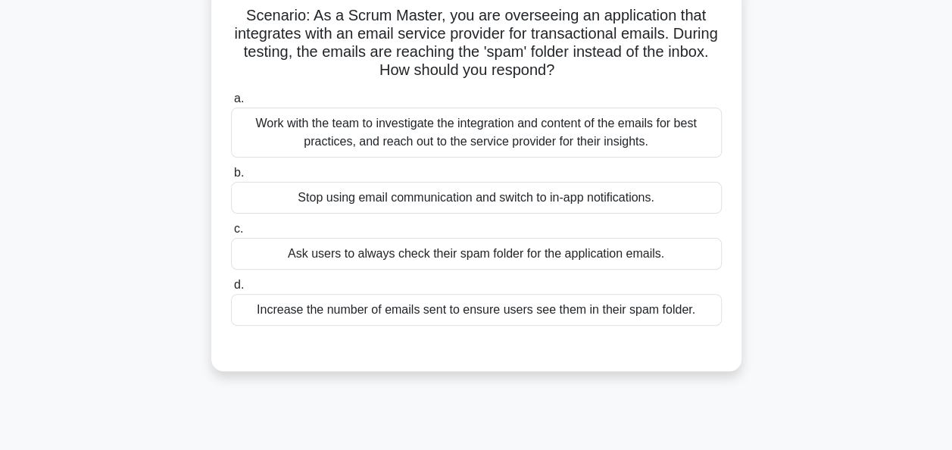
click at [382, 142] on div "Work with the team to investigate the integration and content of the emails for…" at bounding box center [476, 133] width 491 height 50
click at [231, 104] on input "a. Work with the team to investigate the integration and content of the emails …" at bounding box center [231, 99] width 0 height 10
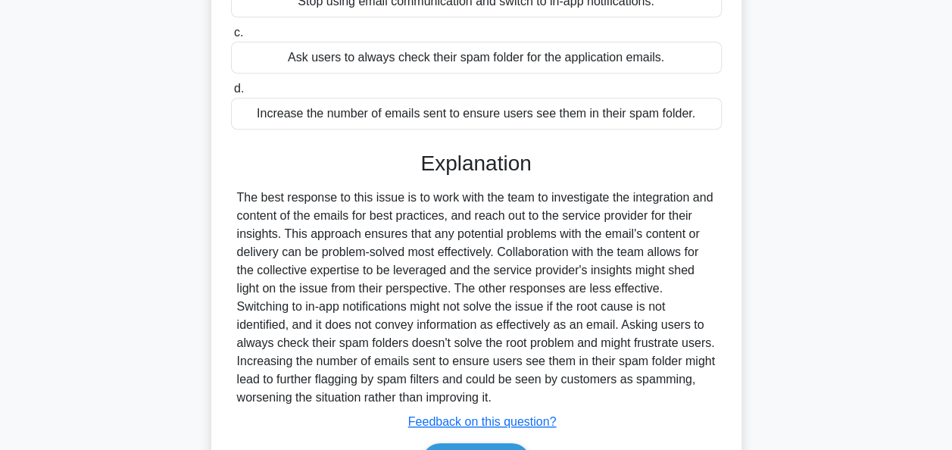
scroll to position [391, 0]
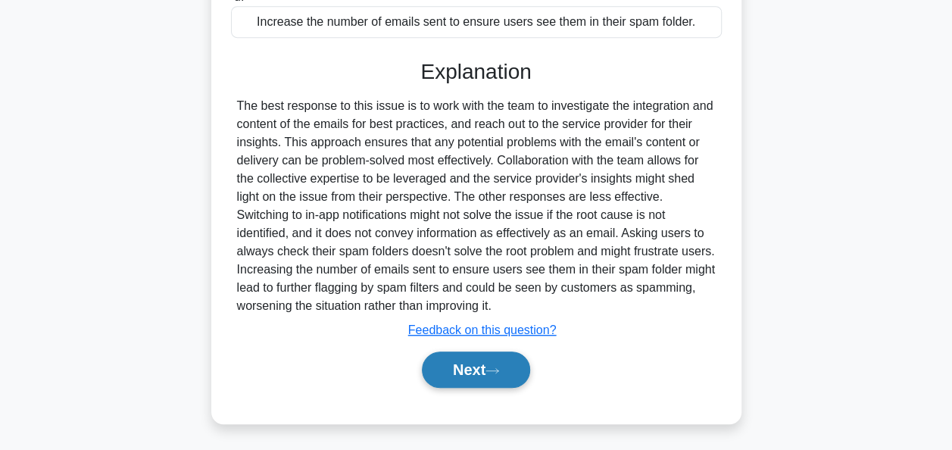
click at [449, 363] on button "Next" at bounding box center [476, 370] width 108 height 36
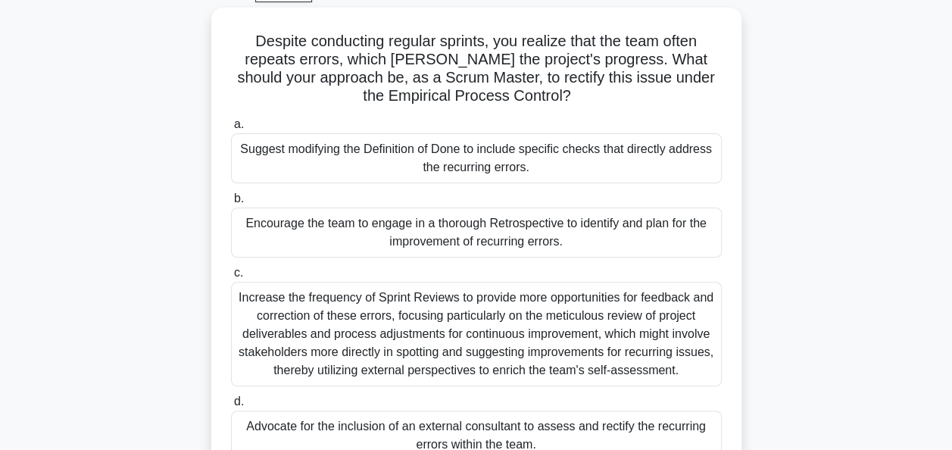
scroll to position [82, 0]
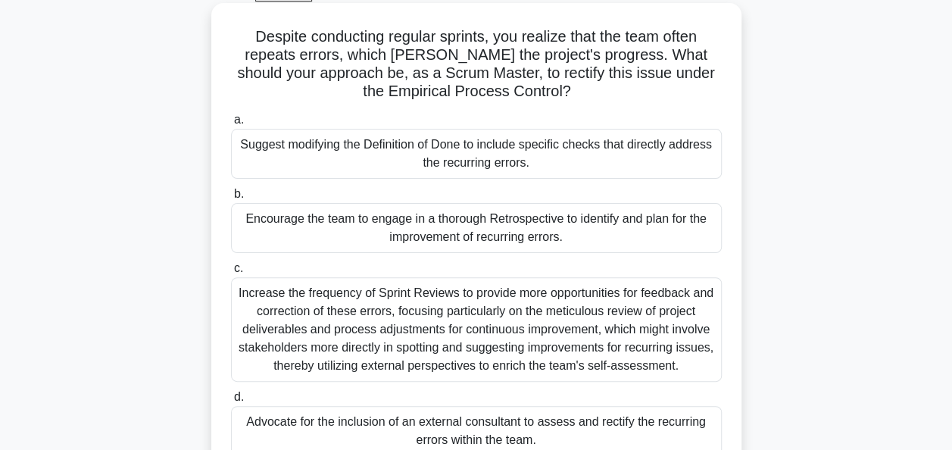
click at [312, 252] on div "Encourage the team to engage in a thorough Retrospective to identify and plan f…" at bounding box center [476, 228] width 491 height 50
click at [231, 199] on input "b. Encourage the team to engage in a thorough Retrospective to identify and pla…" at bounding box center [231, 194] width 0 height 10
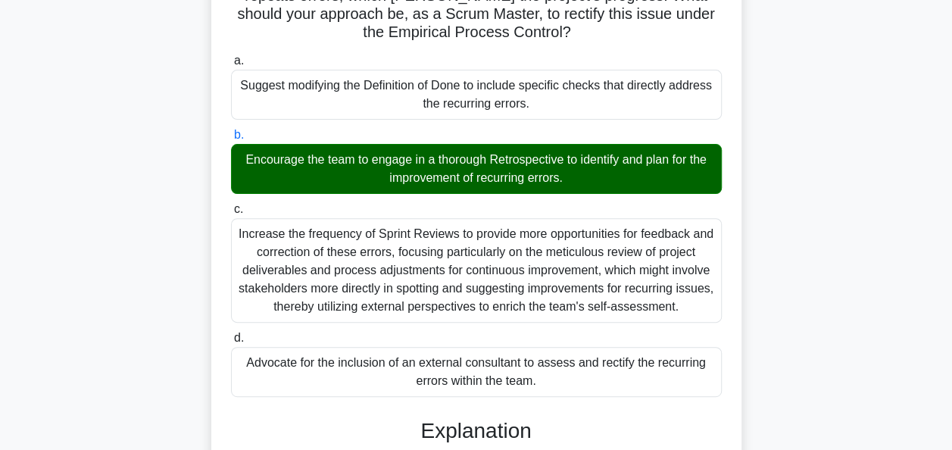
scroll to position [146, 0]
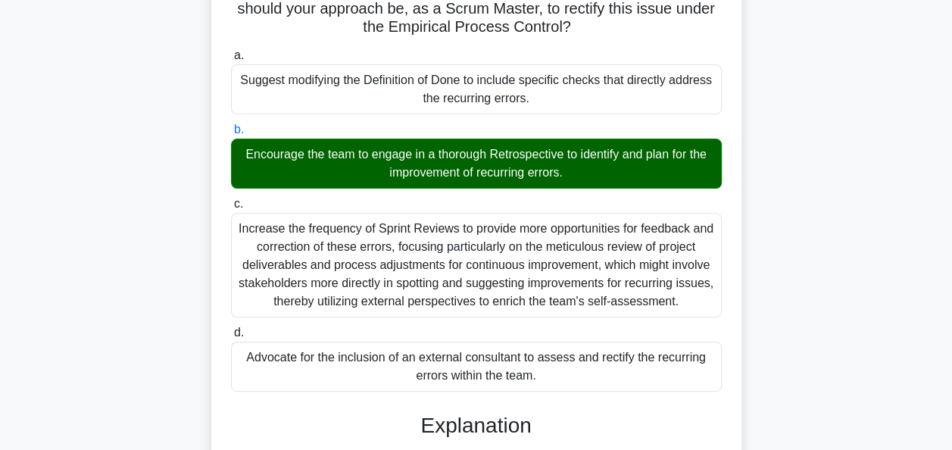
drag, startPoint x: 570, startPoint y: 172, endPoint x: 261, endPoint y: 138, distance: 310.2
click at [261, 138] on label "b. Encourage the team to engage in a thorough Retrospective to identify and pla…" at bounding box center [476, 154] width 491 height 68
copy label "Encourage the team to engage in a thorough Retrospective to identify and plan f…"
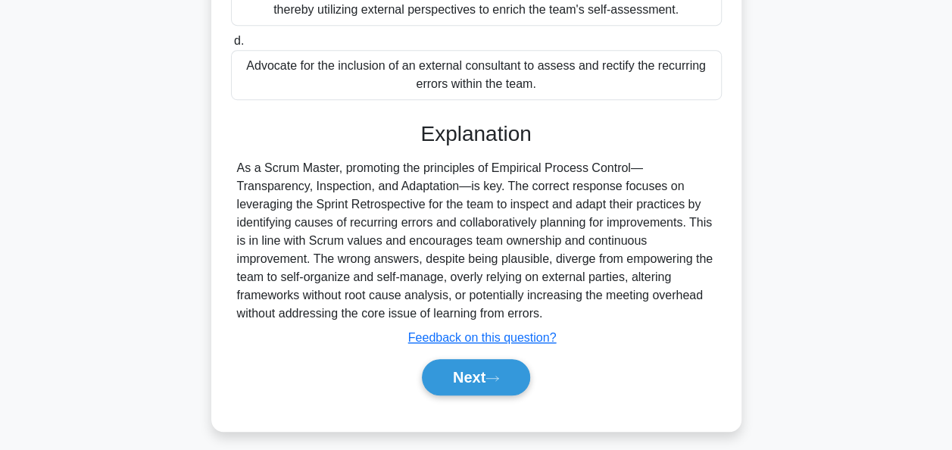
scroll to position [442, 0]
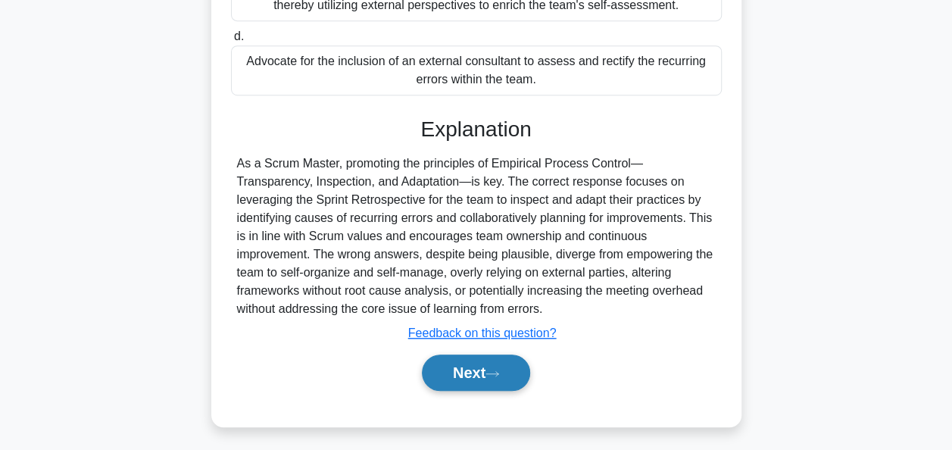
click at [486, 369] on button "Next" at bounding box center [476, 373] width 108 height 36
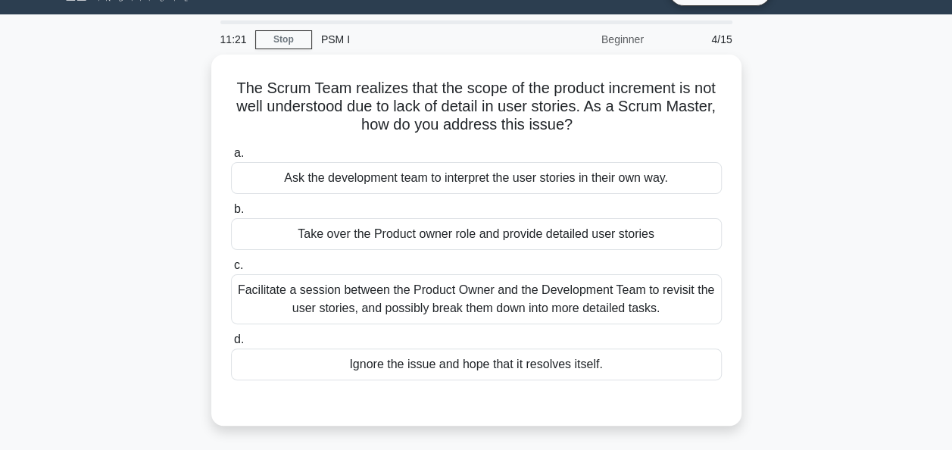
scroll to position [33, 0]
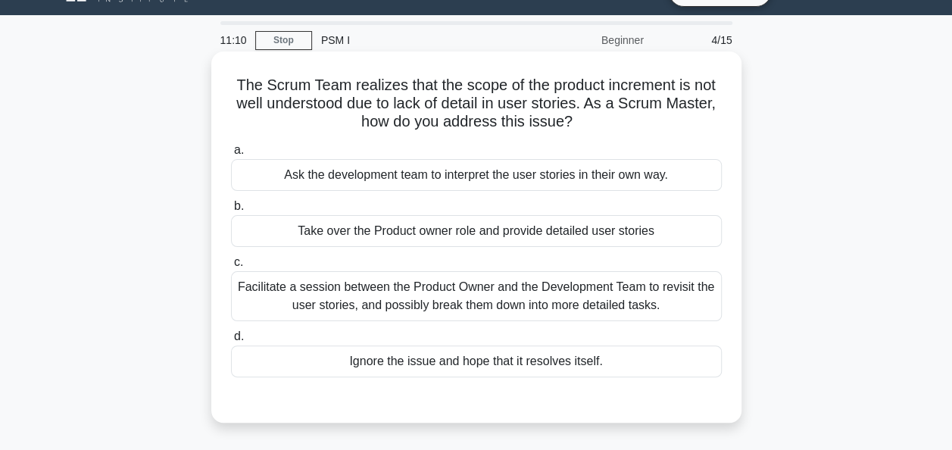
drag, startPoint x: 595, startPoint y: 130, endPoint x: 232, endPoint y: 89, distance: 366.0
click at [232, 89] on h5 "The Scrum Team realizes that the scope of the product increment is not well und…" at bounding box center [477, 104] width 494 height 56
copy h5 "The Scrum Team realizes that the scope of the product increment is not well und…"
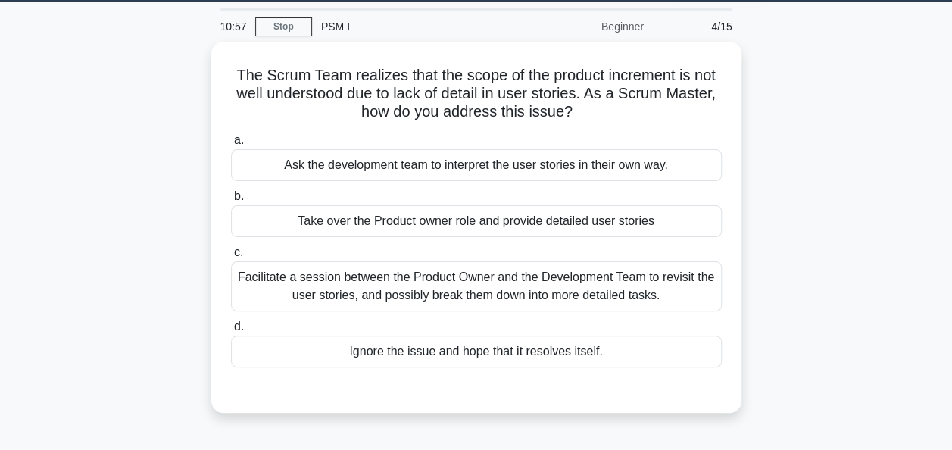
scroll to position [48, 0]
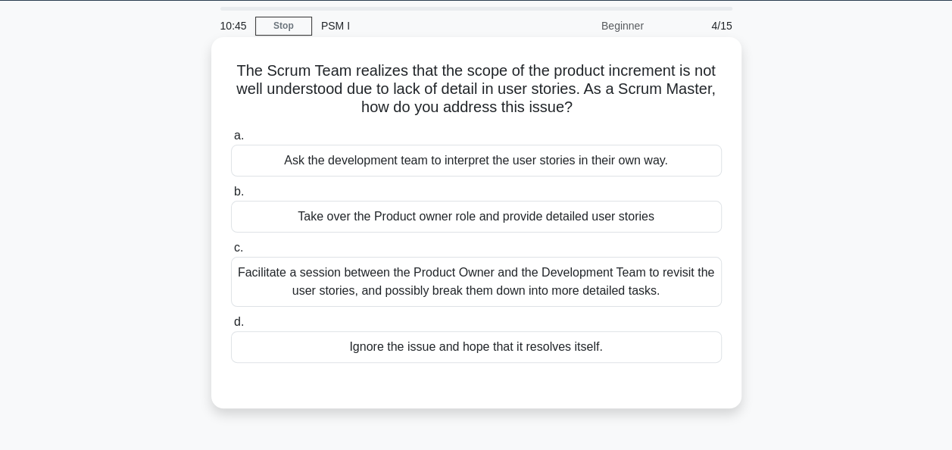
click at [462, 285] on div "Facilitate a session between the Product Owner and the Development Team to revi…" at bounding box center [476, 282] width 491 height 50
click at [231, 253] on input "c. Facilitate a session between the Product Owner and the Development Team to r…" at bounding box center [231, 248] width 0 height 10
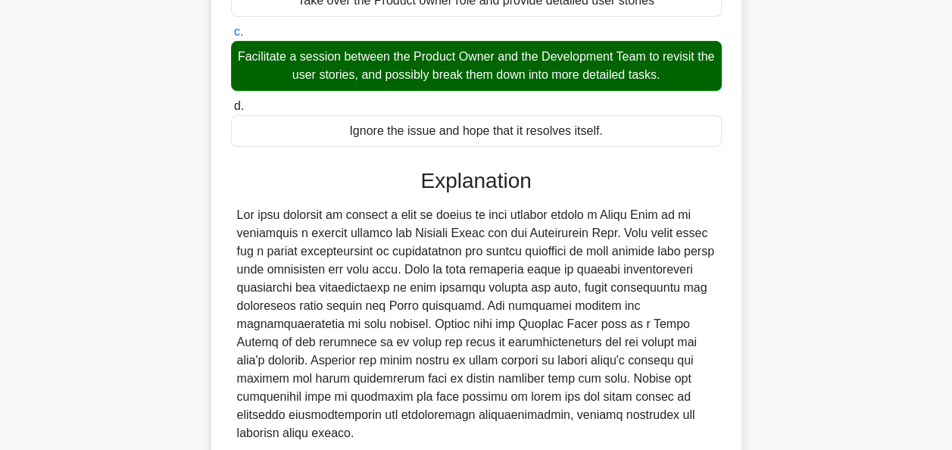
scroll to position [373, 0]
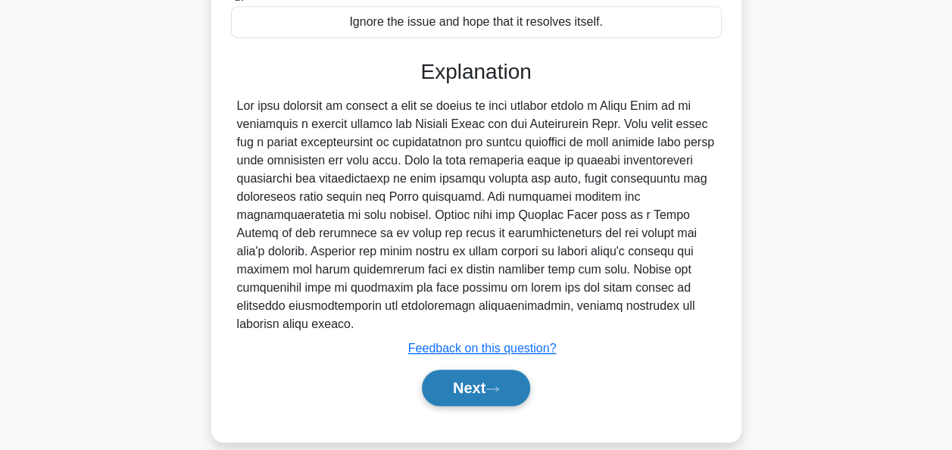
click at [470, 370] on button "Next" at bounding box center [476, 388] width 108 height 36
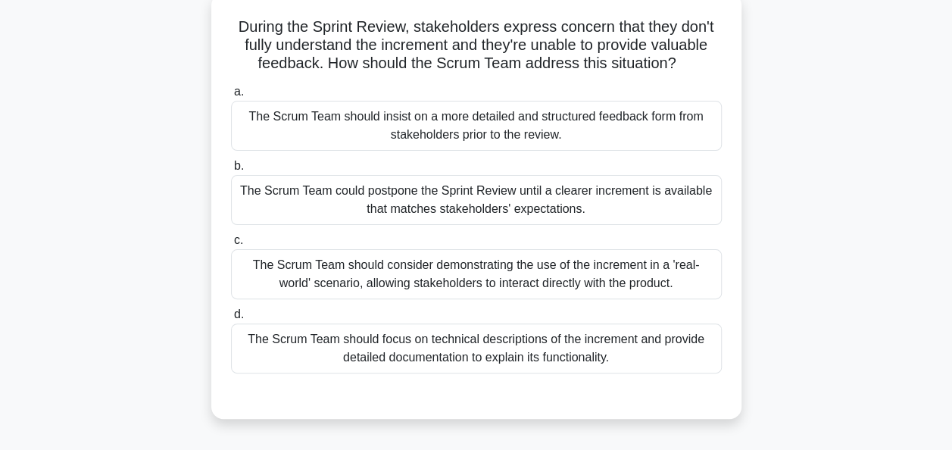
scroll to position [95, 0]
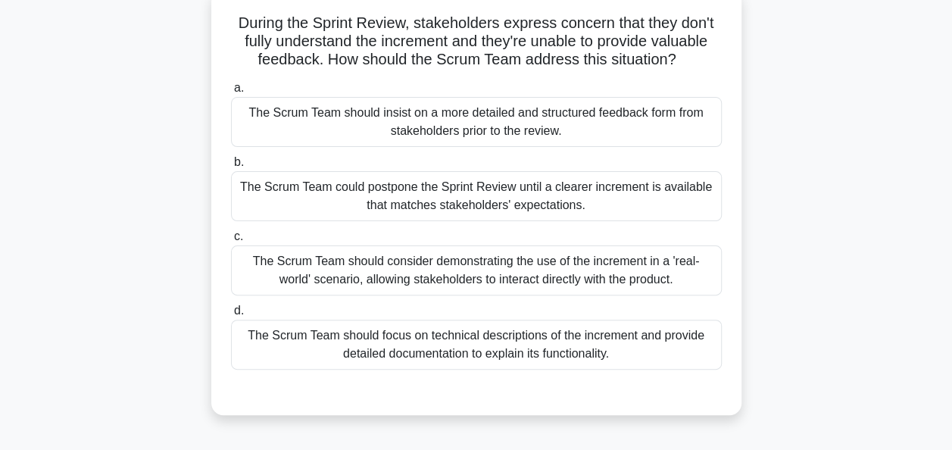
click at [526, 358] on div "The Scrum Team should focus on technical descriptions of the increment and prov…" at bounding box center [476, 345] width 491 height 50
click at [231, 316] on input "d. The Scrum Team should focus on technical descriptions of the increment and p…" at bounding box center [231, 311] width 0 height 10
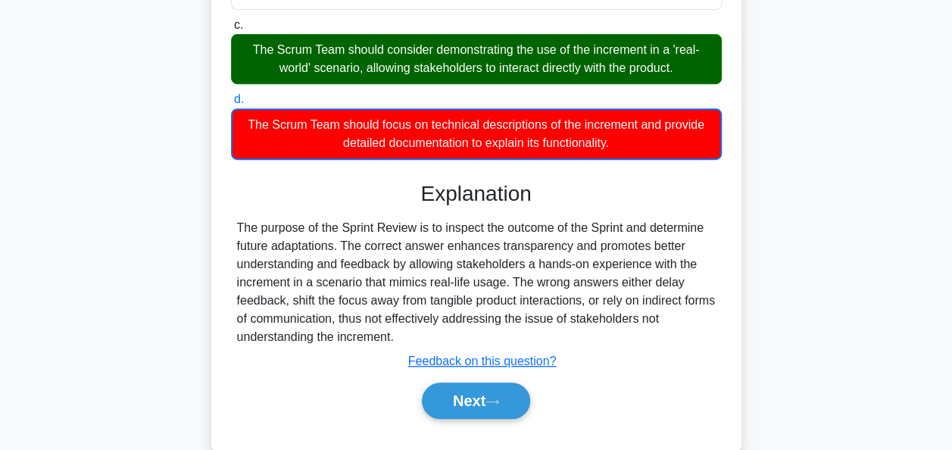
scroll to position [312, 0]
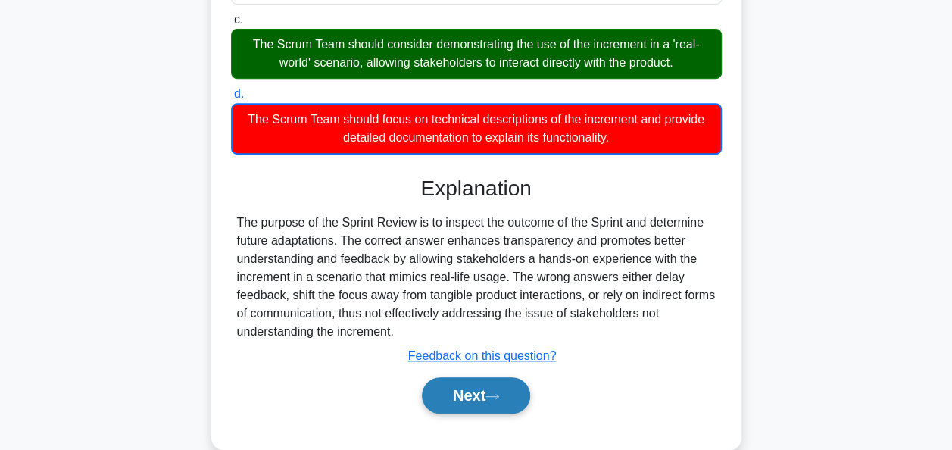
click at [464, 392] on button "Next" at bounding box center [476, 395] width 108 height 36
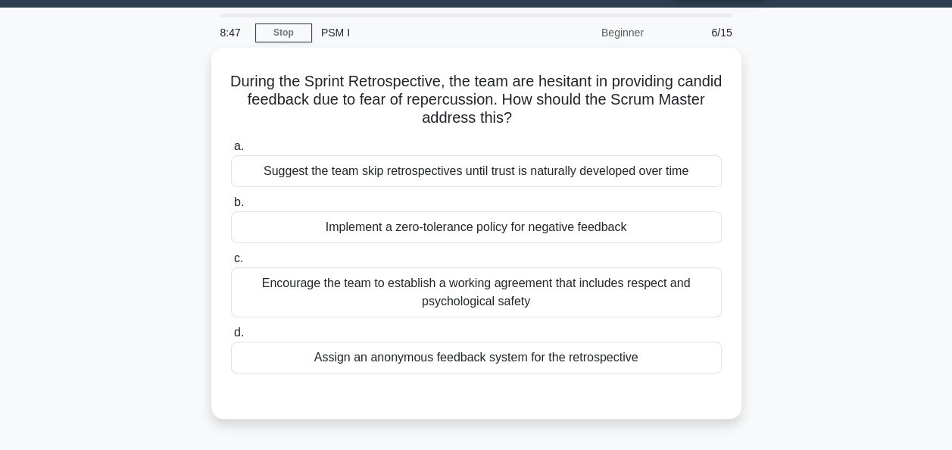
scroll to position [33, 0]
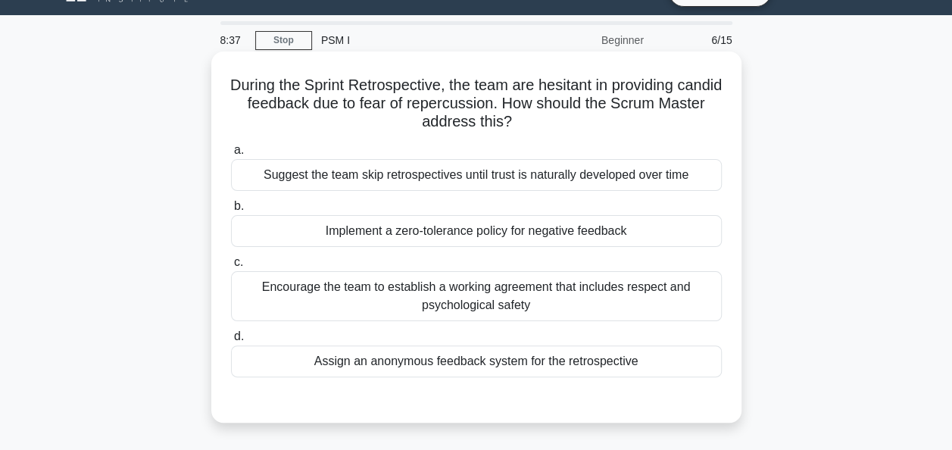
drag, startPoint x: 538, startPoint y: 119, endPoint x: 247, endPoint y: 85, distance: 292.9
click at [247, 85] on h5 "During the Sprint Retrospective, the team are hesitant in providing candid feed…" at bounding box center [477, 104] width 494 height 56
copy h5 "During the Sprint Retrospective, the team are hesitant in providing candid feed…"
click at [497, 308] on div "Encourage the team to establish a working agreement that includes respect and p…" at bounding box center [476, 296] width 491 height 50
click at [231, 267] on input "c. Encourage the team to establish a working agreement that includes respect an…" at bounding box center [231, 263] width 0 height 10
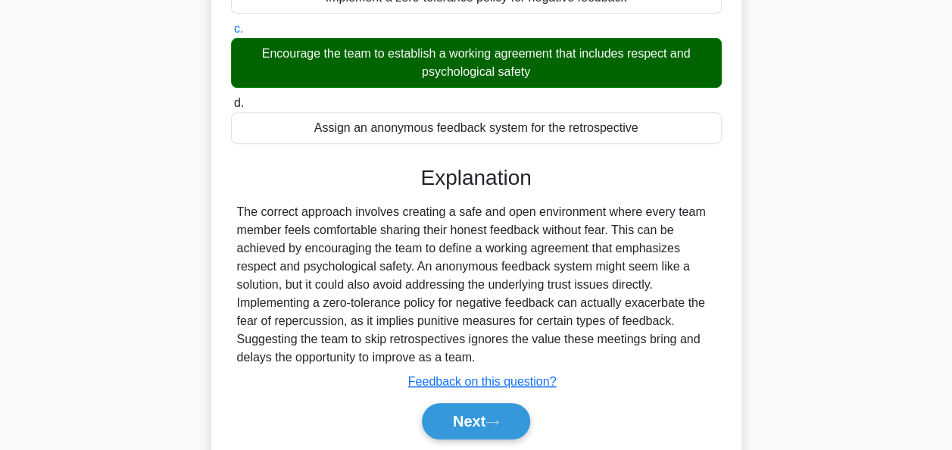
scroll to position [277, 0]
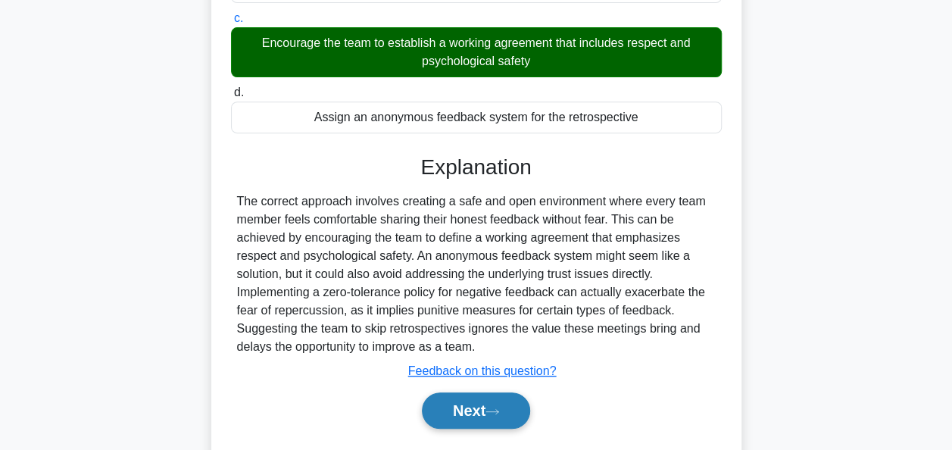
click at [480, 402] on button "Next" at bounding box center [476, 410] width 108 height 36
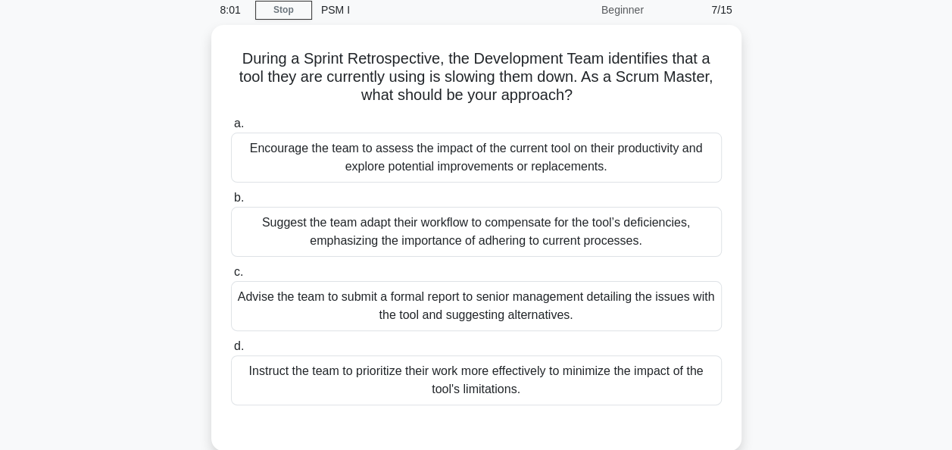
scroll to position [65, 0]
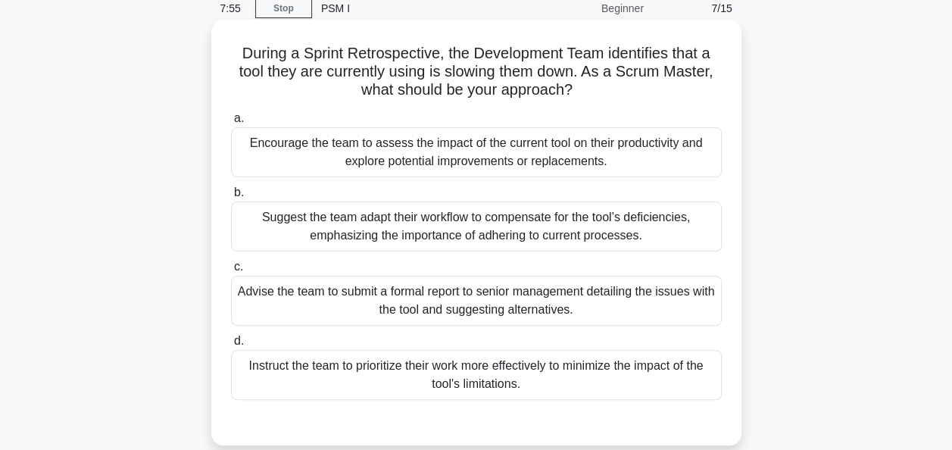
drag, startPoint x: 586, startPoint y: 91, endPoint x: 239, endPoint y: 58, distance: 349.3
click at [239, 58] on h5 "During a Sprint Retrospective, the Development Team identifies that a tool they…" at bounding box center [477, 72] width 494 height 56
copy h5 "During a Sprint Retrospective, the Development Team identifies that a tool they…"
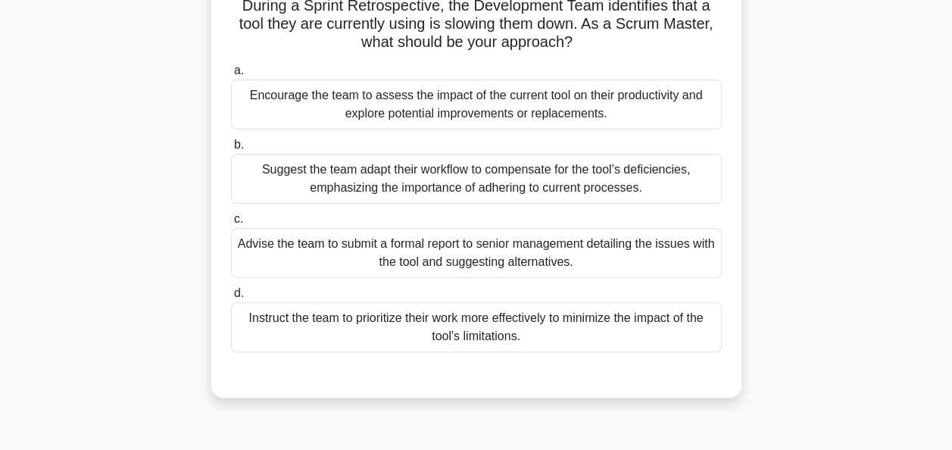
scroll to position [117, 0]
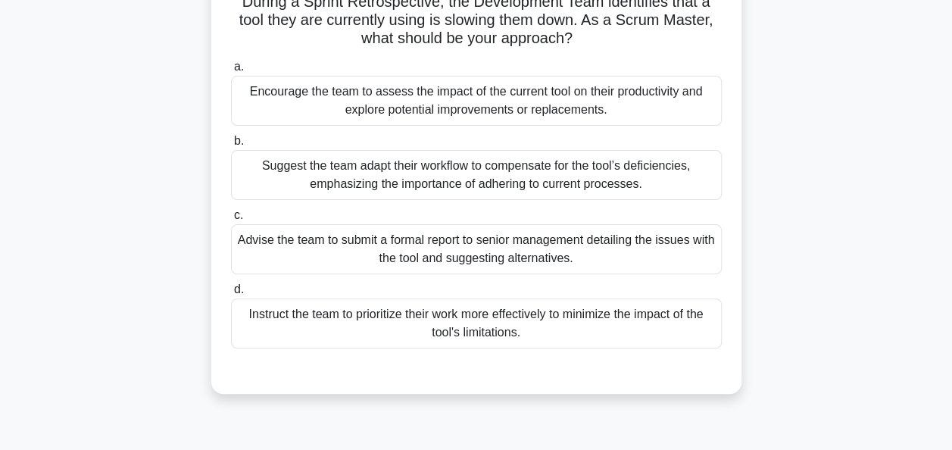
click at [445, 95] on div "Encourage the team to assess the impact of the current tool on their productivi…" at bounding box center [476, 101] width 491 height 50
click at [231, 72] on input "a. Encourage the team to assess the impact of the current tool on their product…" at bounding box center [231, 67] width 0 height 10
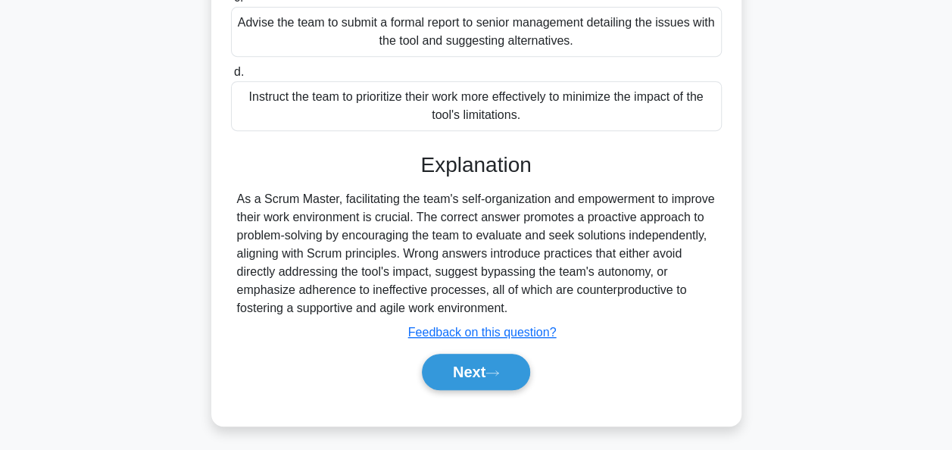
scroll to position [342, 0]
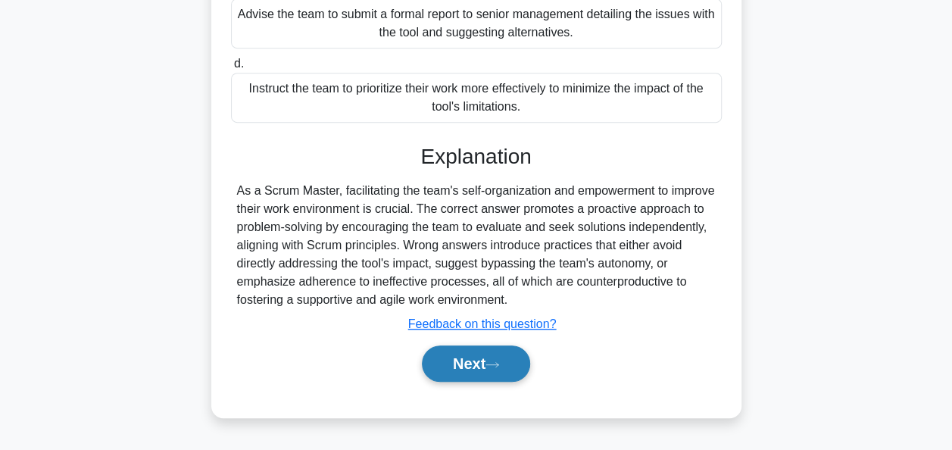
click at [477, 361] on button "Next" at bounding box center [476, 363] width 108 height 36
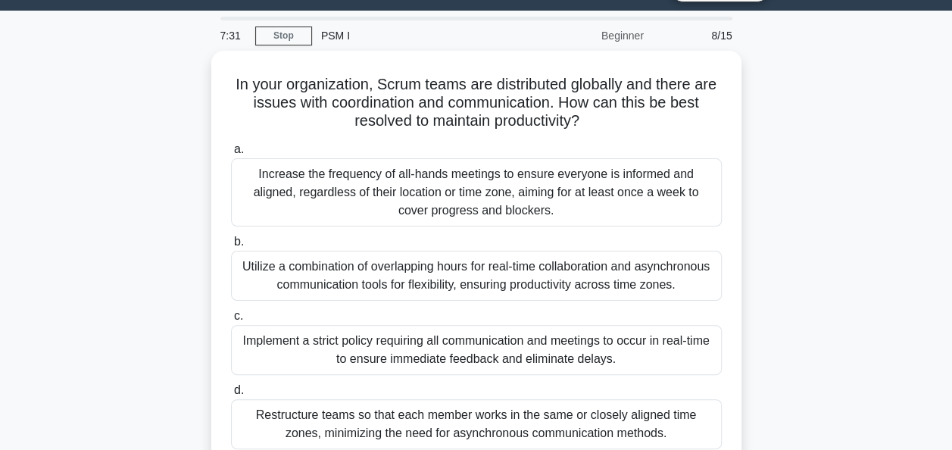
scroll to position [33, 0]
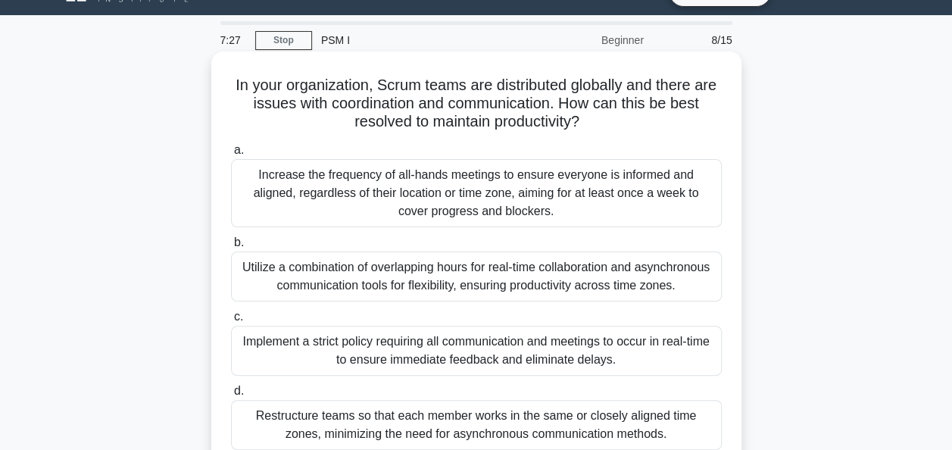
drag, startPoint x: 596, startPoint y: 125, endPoint x: 231, endPoint y: 98, distance: 366.1
click at [231, 98] on h5 "In your organization, Scrum teams are distributed globally and there are issues…" at bounding box center [477, 104] width 494 height 56
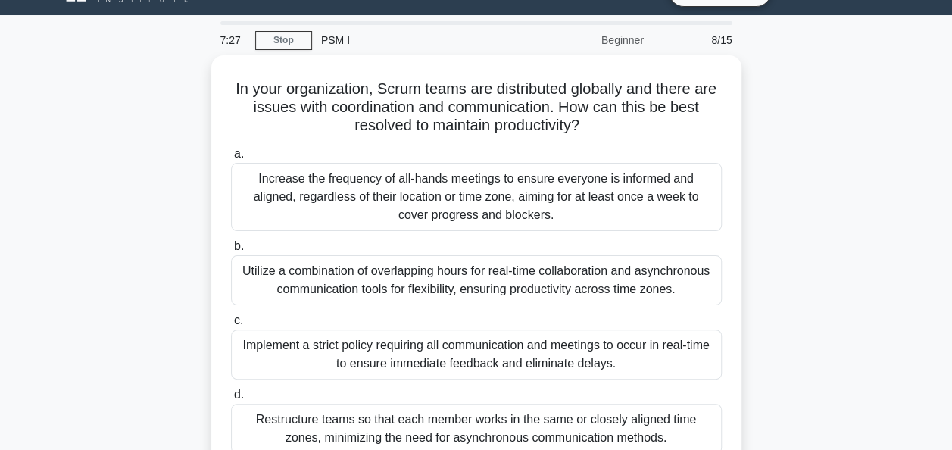
drag, startPoint x: 231, startPoint y: 98, endPoint x: 155, endPoint y: 146, distance: 89.5
click at [155, 146] on div "In your organization, Scrum teams are distributed globally and there are issues…" at bounding box center [477, 286] width 864 height 462
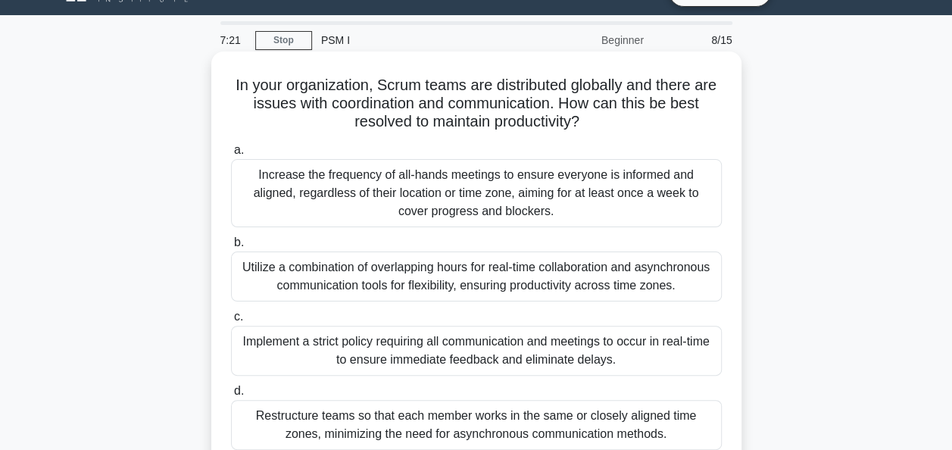
drag, startPoint x: 589, startPoint y: 123, endPoint x: 237, endPoint y: 82, distance: 354.7
click at [237, 82] on h5 "In your organization, Scrum teams are distributed globally and there are issues…" at bounding box center [477, 104] width 494 height 56
copy h5 "In your organization, Scrum teams are distributed globally and there are issues…"
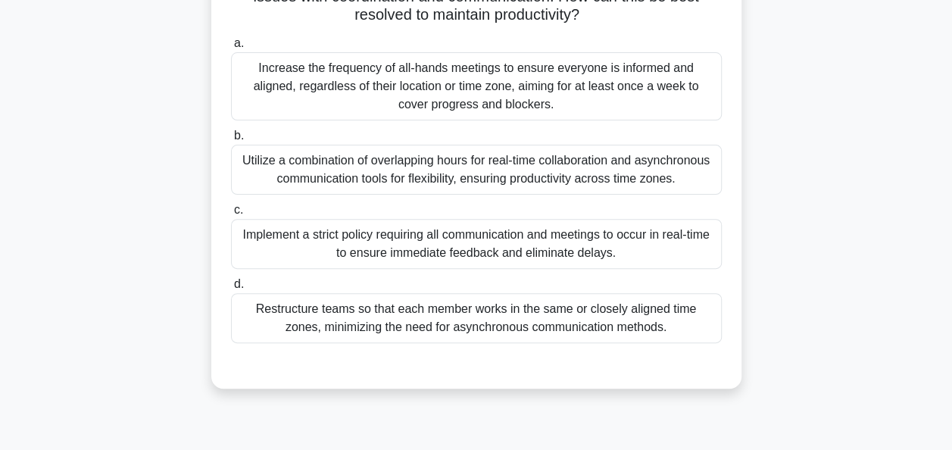
scroll to position [145, 0]
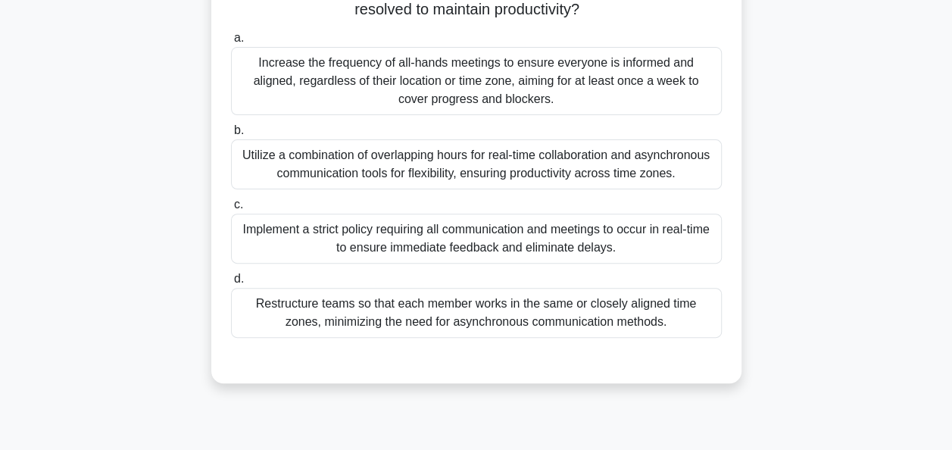
drag, startPoint x: 692, startPoint y: 177, endPoint x: 214, endPoint y: 147, distance: 479.0
click at [214, 147] on div "In your organization, Scrum teams are distributed globally and there are issues…" at bounding box center [476, 161] width 530 height 444
copy div "Utilize a combination of overlapping hours for real-time collaboration and asyn…"
click at [706, 177] on div "Utilize a combination of overlapping hours for real-time collaboration and asyn…" at bounding box center [476, 164] width 491 height 50
click at [231, 136] on input "b. Utilize a combination of overlapping hours for real-time collaboration and a…" at bounding box center [231, 131] width 0 height 10
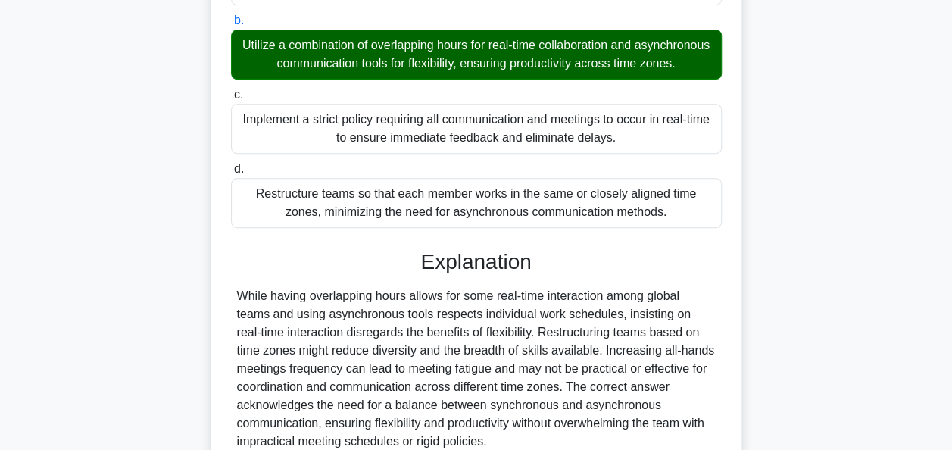
scroll to position [409, 0]
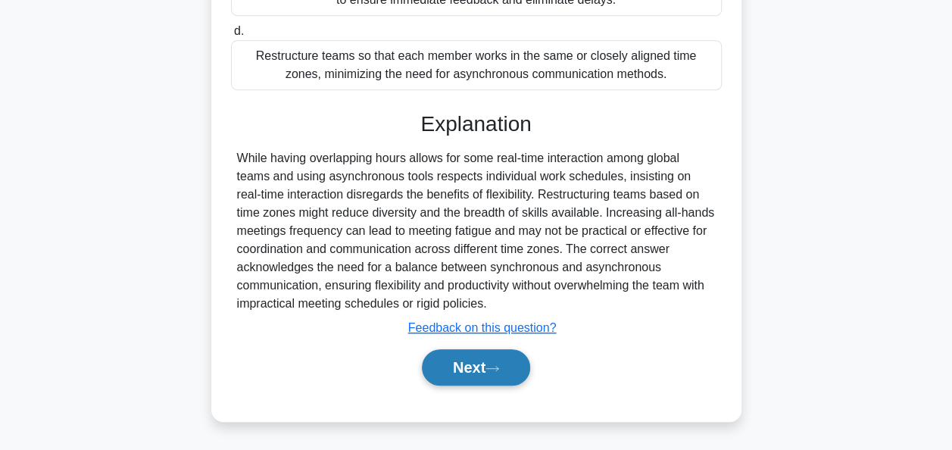
click at [467, 358] on button "Next" at bounding box center [476, 367] width 108 height 36
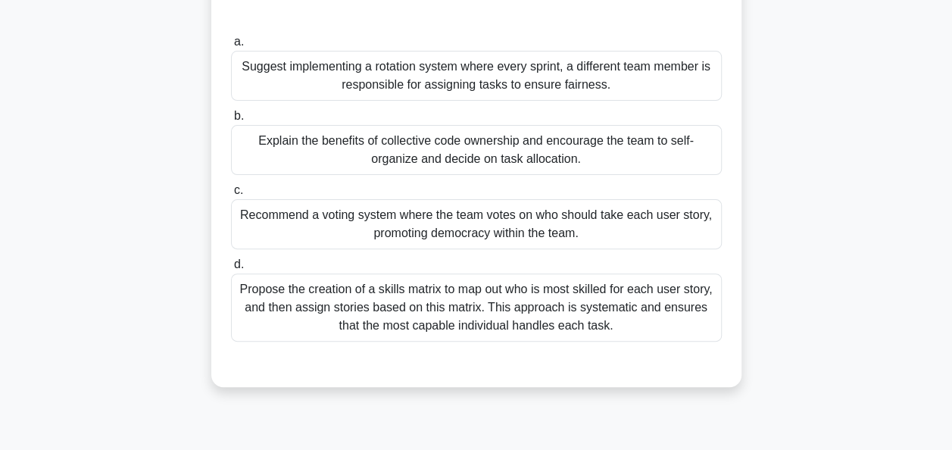
scroll to position [152, 0]
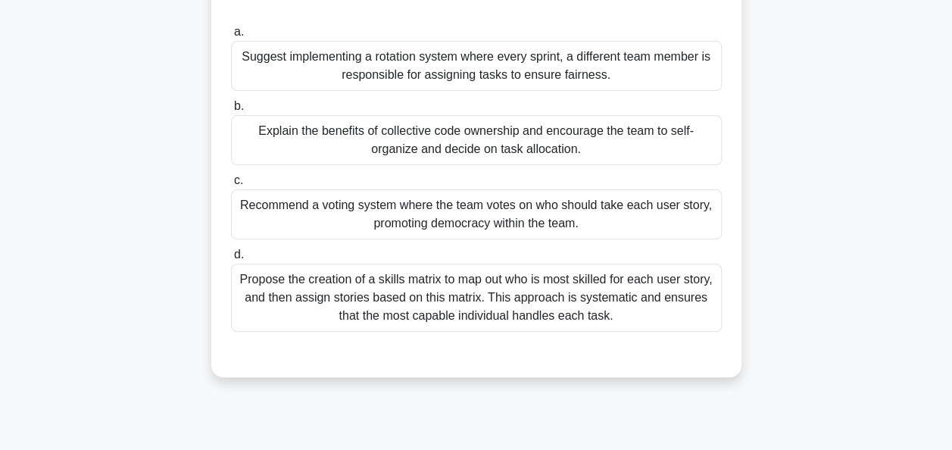
click at [512, 146] on div "Explain the benefits of collective code ownership and encourage the team to sel…" at bounding box center [476, 140] width 491 height 50
click at [231, 111] on input "b. Explain the benefits of collective code ownership and encourage the team to …" at bounding box center [231, 107] width 0 height 10
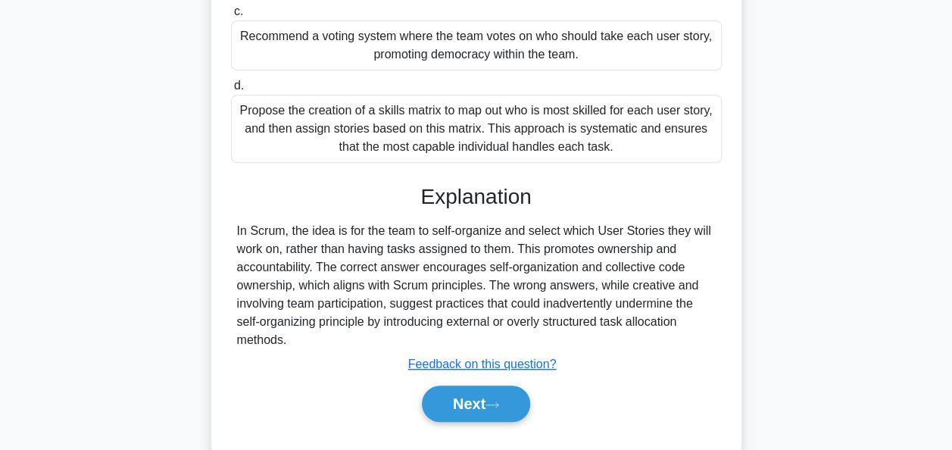
scroll to position [329, 0]
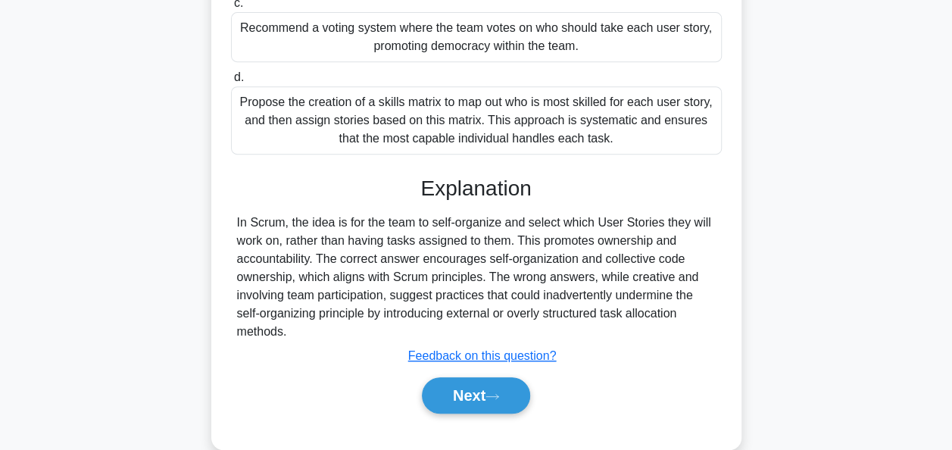
drag, startPoint x: 296, startPoint y: 334, endPoint x: 236, endPoint y: 220, distance: 128.4
click at [237, 220] on div "In Scrum, the idea is for the team to self-organize and select which User Stori…" at bounding box center [476, 277] width 479 height 127
copy div "In Scrum, the idea is for the team to self-organize and select which User Stori…"
click at [473, 392] on button "Next" at bounding box center [476, 395] width 108 height 36
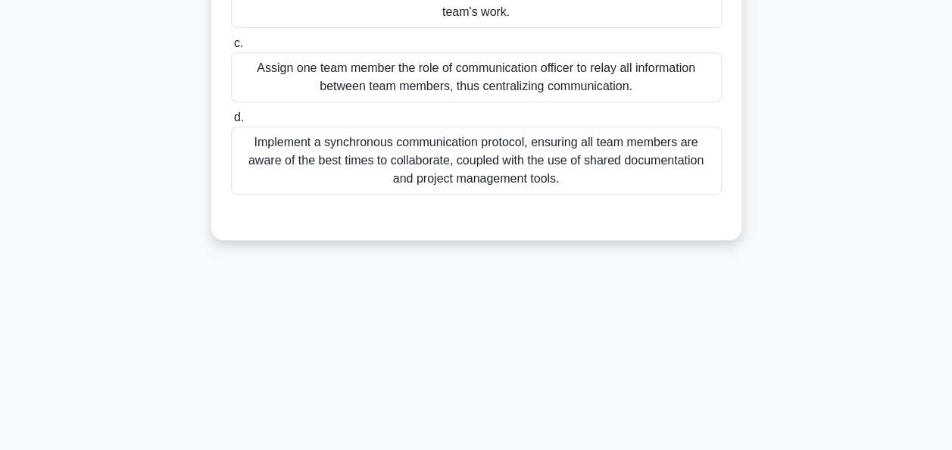
click at [181, 203] on div "Your Scrum team collaborates remotely from several different locations and ofte…" at bounding box center [477, 9] width 864 height 499
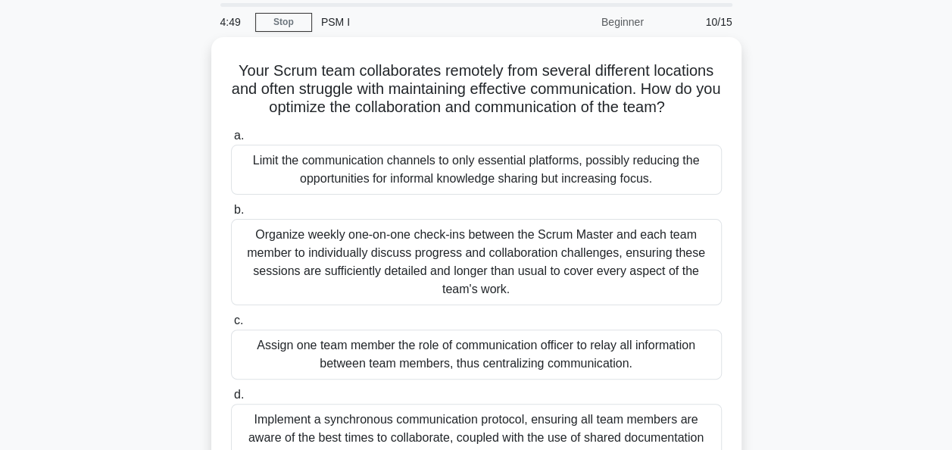
scroll to position [53, 0]
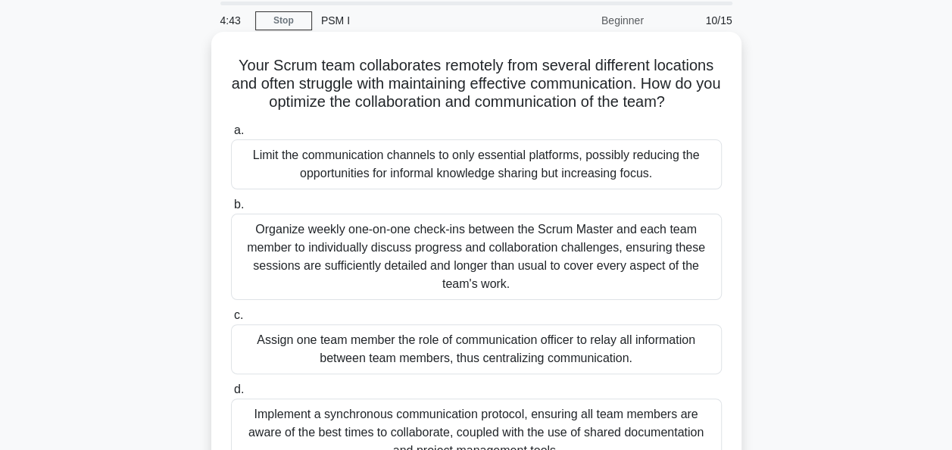
drag, startPoint x: 692, startPoint y: 98, endPoint x: 234, endPoint y: 58, distance: 460.1
click at [234, 58] on h5 "Your Scrum team collaborates remotely from several different locations and ofte…" at bounding box center [477, 84] width 494 height 56
copy h5 "Your Scrum team collaborates remotely from several different locations and ofte…"
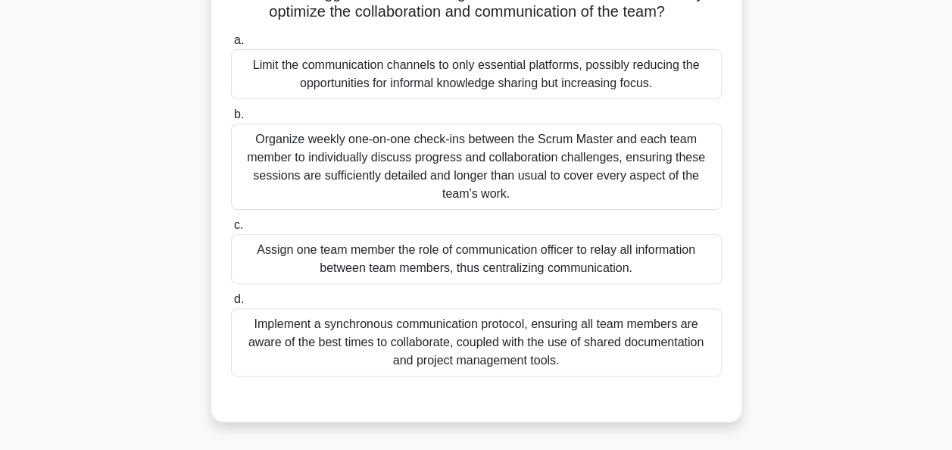
scroll to position [147, 0]
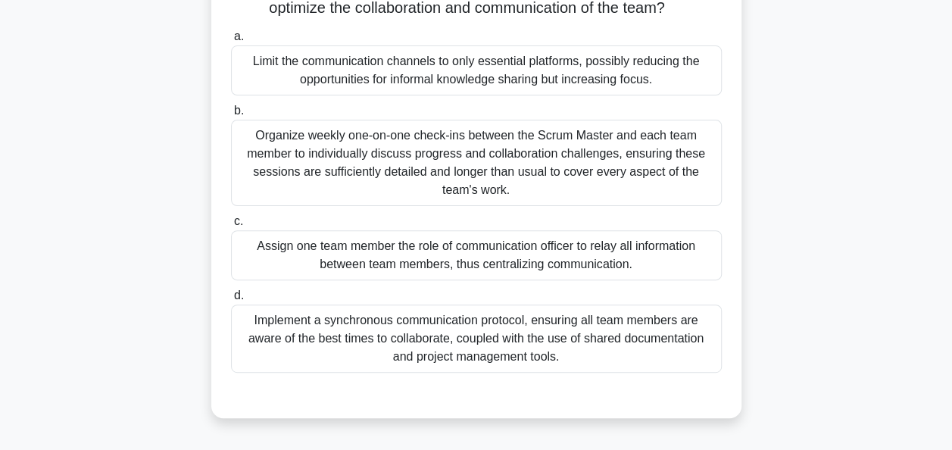
click at [444, 339] on div "Implement a synchronous communication protocol, ensuring all team members are a…" at bounding box center [476, 339] width 491 height 68
click at [231, 301] on input "d. Implement a synchronous communication protocol, ensuring all team members ar…" at bounding box center [231, 296] width 0 height 10
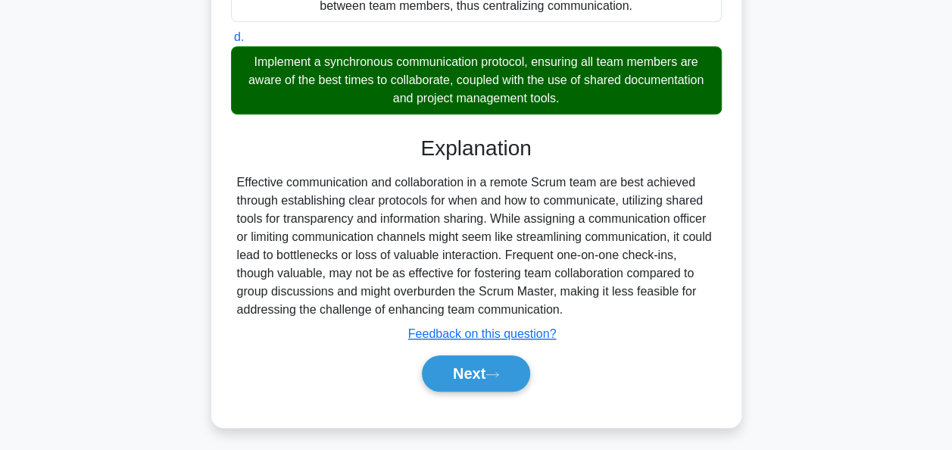
scroll to position [409, 0]
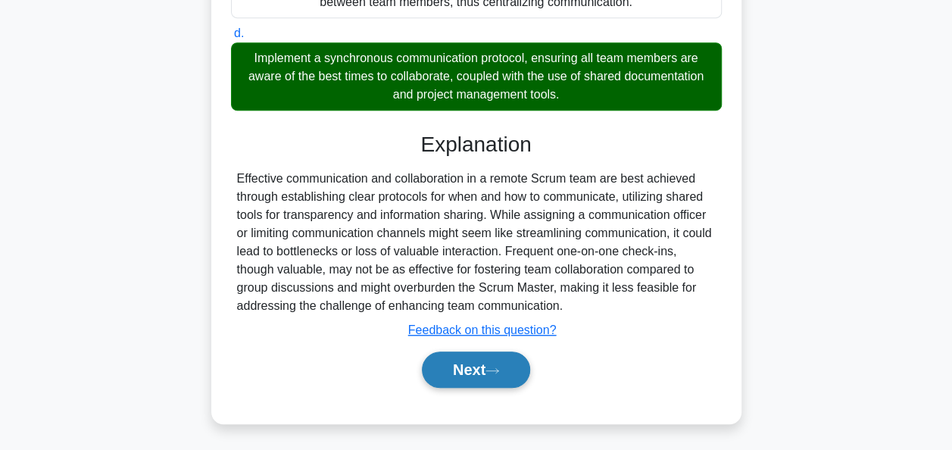
click at [483, 371] on button "Next" at bounding box center [476, 370] width 108 height 36
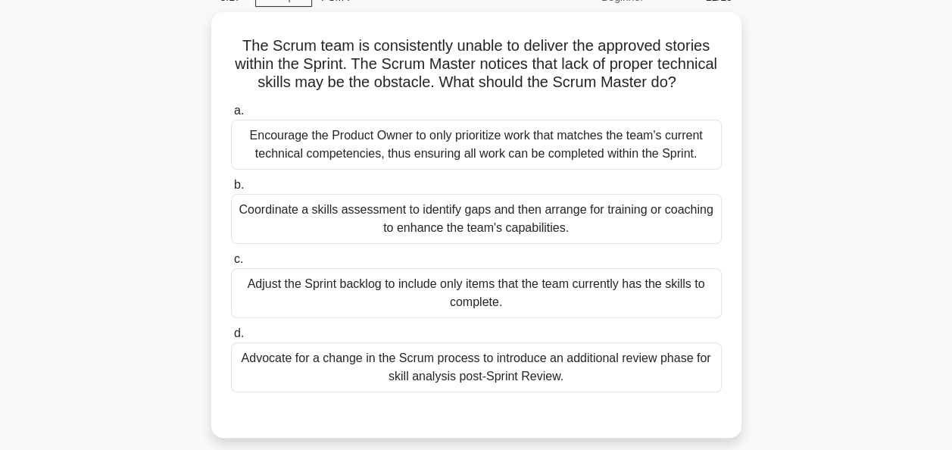
scroll to position [77, 0]
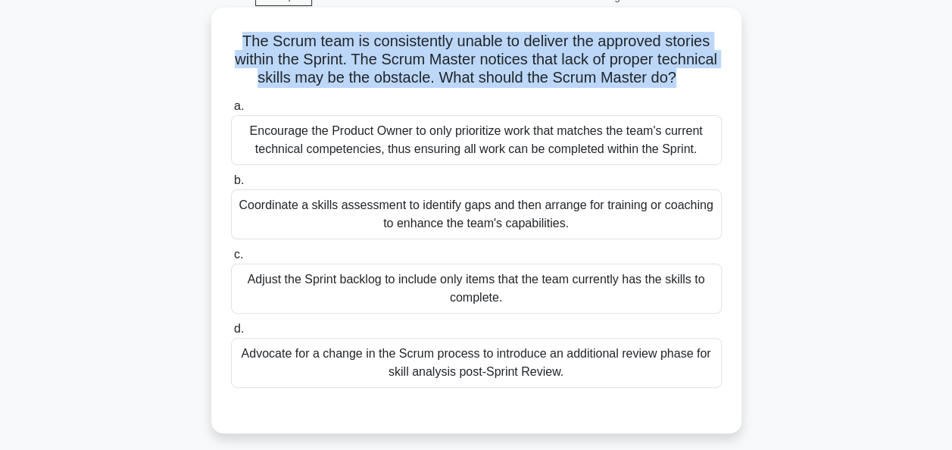
drag, startPoint x: 726, startPoint y: 82, endPoint x: 226, endPoint y: 39, distance: 501.9
click at [226, 39] on div "The Scrum team is consistently unable to deliver the approved stories within th…" at bounding box center [476, 221] width 518 height 414
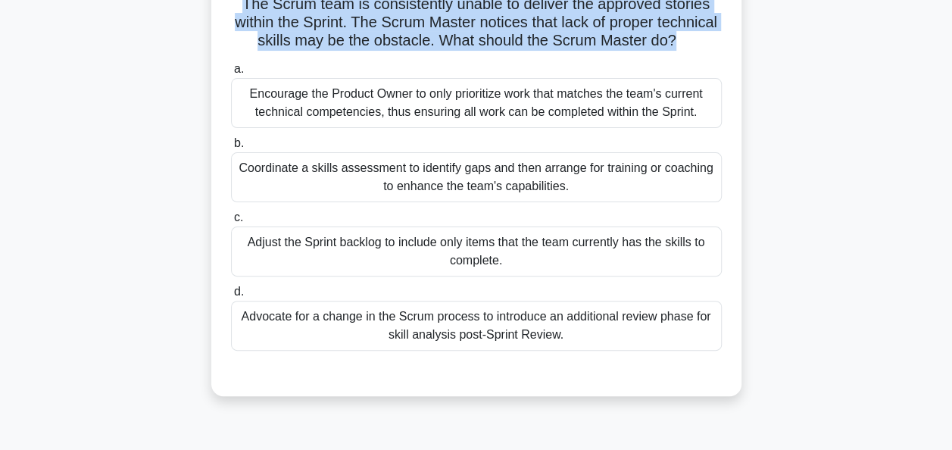
scroll to position [141, 0]
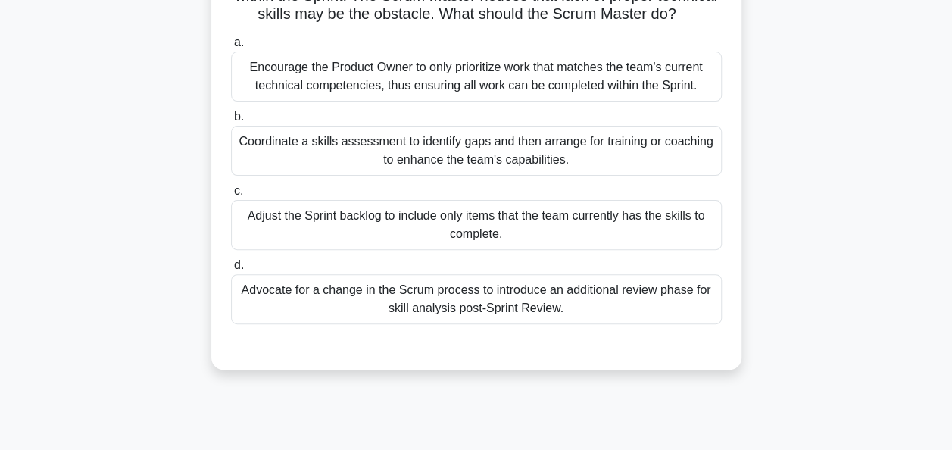
click at [533, 168] on div "Coordinate a skills assessment to identify gaps and then arrange for training o…" at bounding box center [476, 151] width 491 height 50
click at [231, 122] on input "b. Coordinate a skills assessment to identify gaps and then arrange for trainin…" at bounding box center [231, 117] width 0 height 10
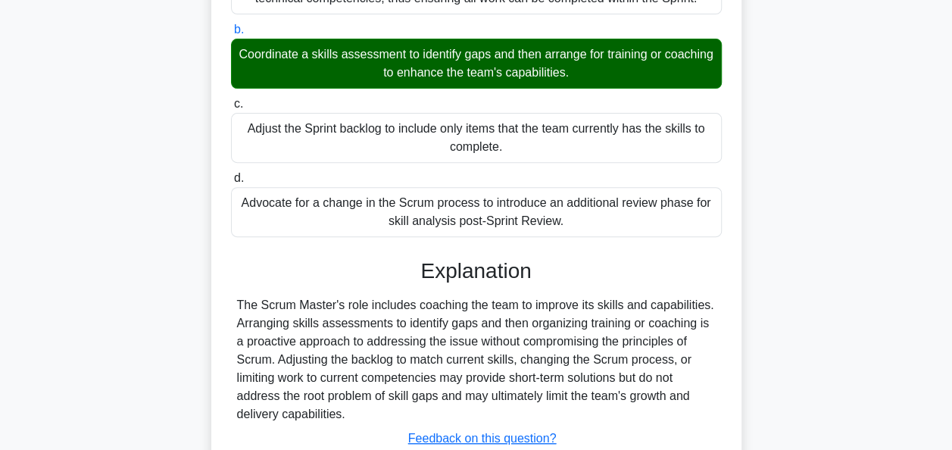
scroll to position [368, 0]
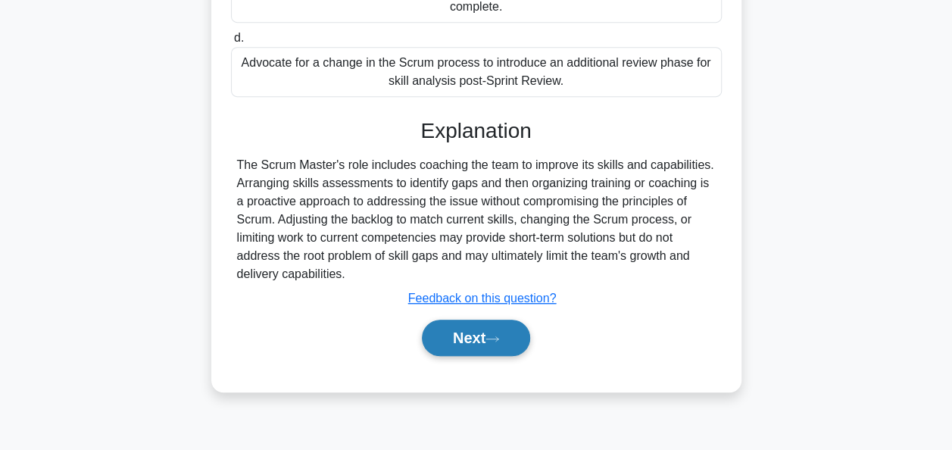
click at [474, 356] on button "Next" at bounding box center [476, 338] width 108 height 36
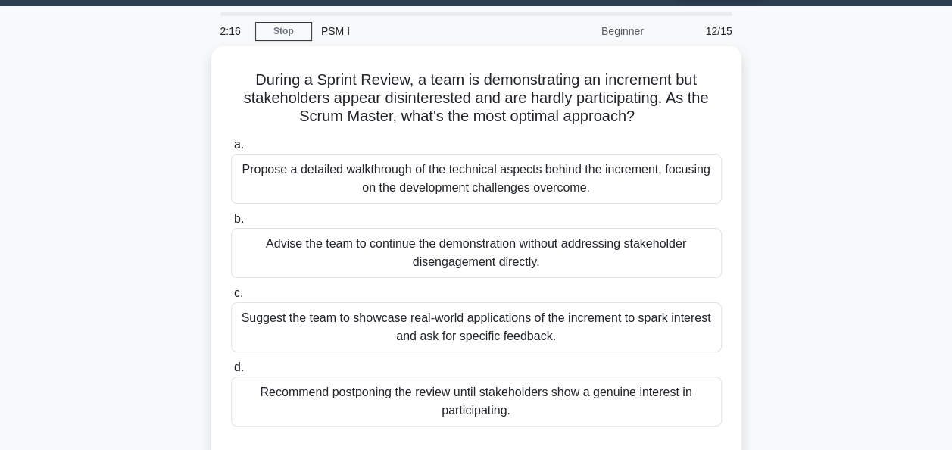
scroll to position [45, 0]
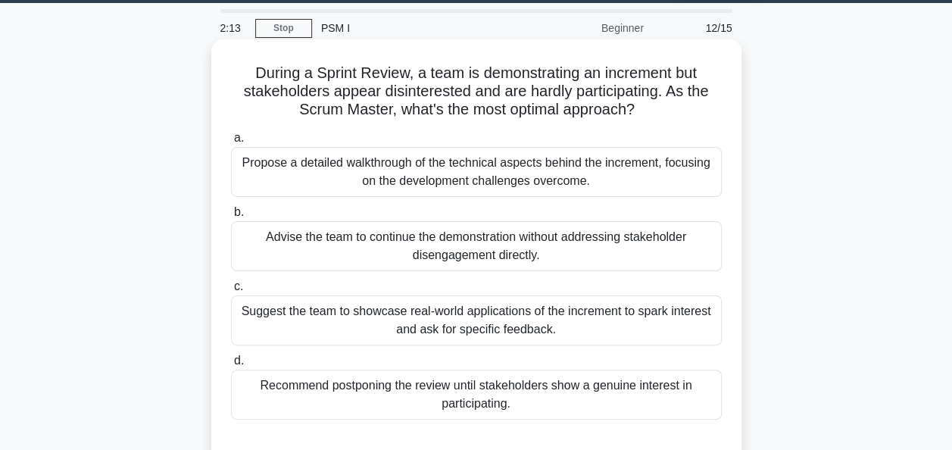
drag, startPoint x: 644, startPoint y: 106, endPoint x: 244, endPoint y: 74, distance: 401.3
click at [244, 74] on h5 "During a Sprint Review, a team is demonstrating an increment but stakeholders a…" at bounding box center [477, 92] width 494 height 56
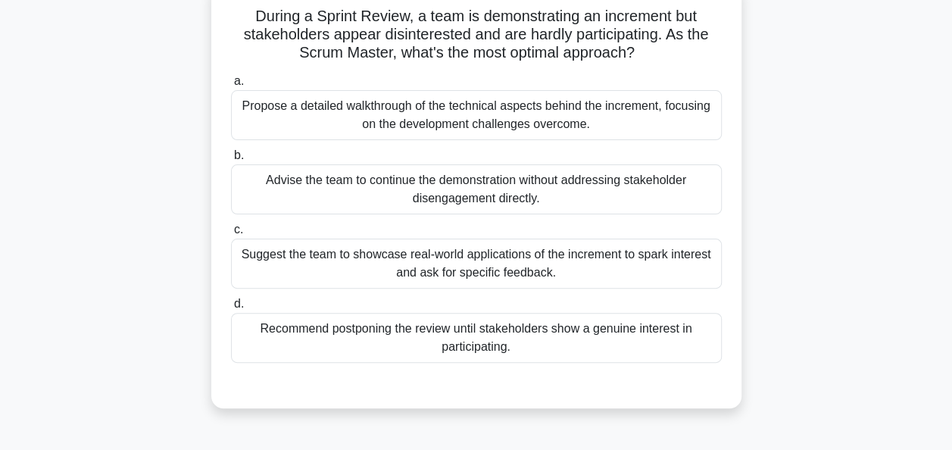
scroll to position [108, 0]
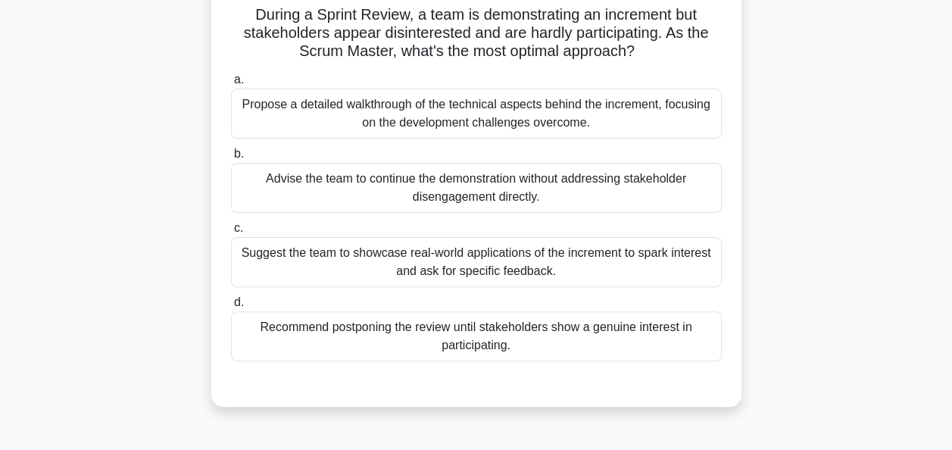
click at [180, 124] on div "During a Sprint Review, a team is demonstrating an increment but stakeholders a…" at bounding box center [477, 203] width 864 height 444
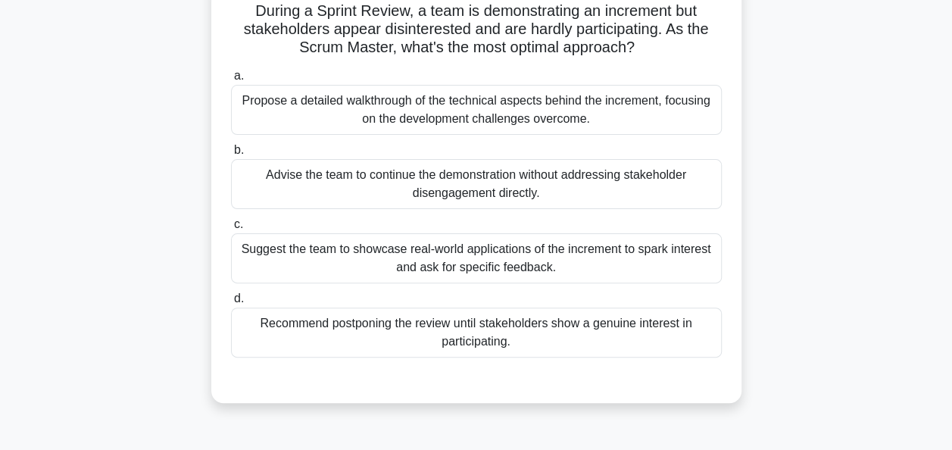
drag, startPoint x: 580, startPoint y: 270, endPoint x: 241, endPoint y: 248, distance: 340.1
click at [241, 248] on div "Suggest the team to showcase real-world applications of the increment to spark …" at bounding box center [476, 258] width 491 height 50
click at [613, 276] on div "Suggest the team to showcase real-world applications of the increment to spark …" at bounding box center [476, 258] width 491 height 50
click at [231, 230] on input "c. Suggest the team to showcase real-world applications of the increment to spa…" at bounding box center [231, 225] width 0 height 10
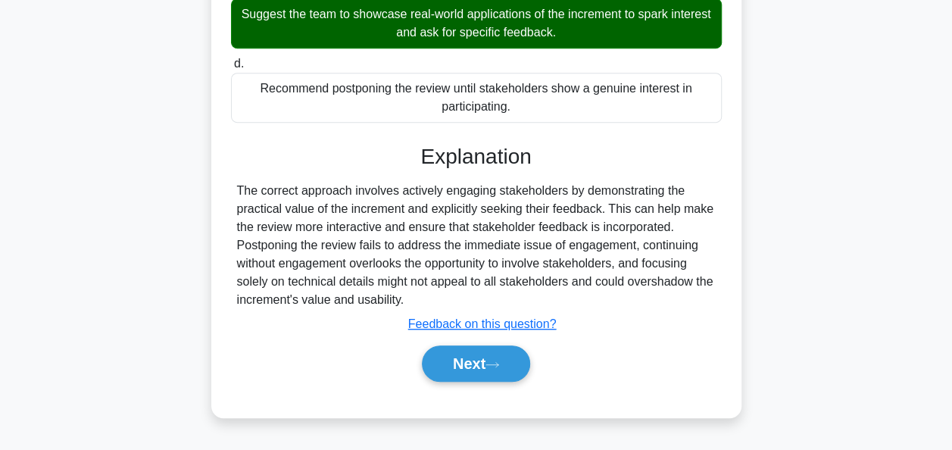
scroll to position [344, 0]
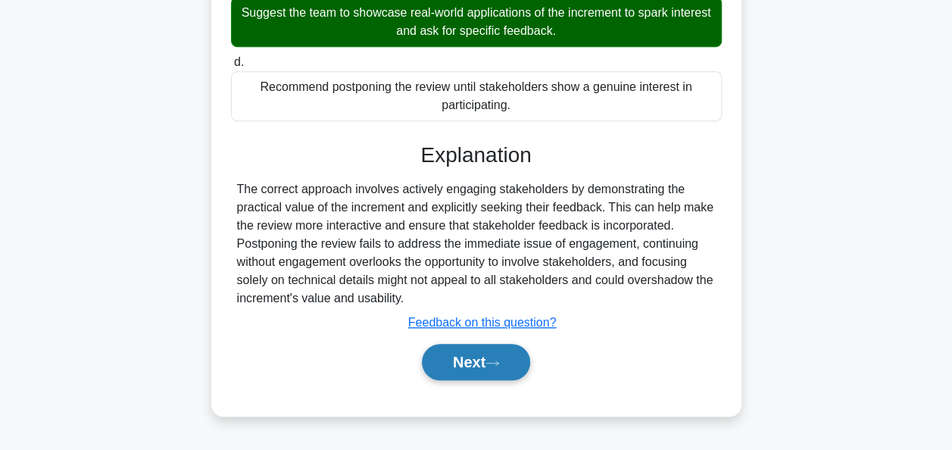
click at [465, 356] on button "Next" at bounding box center [476, 362] width 108 height 36
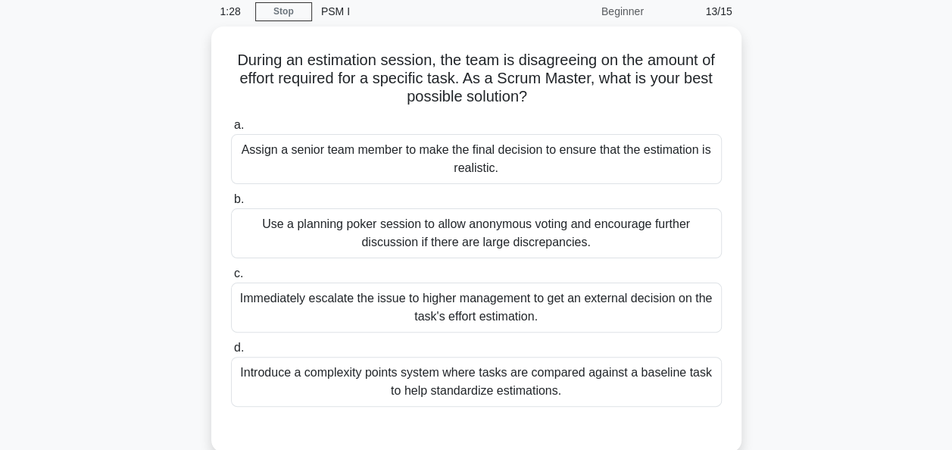
scroll to position [62, 0]
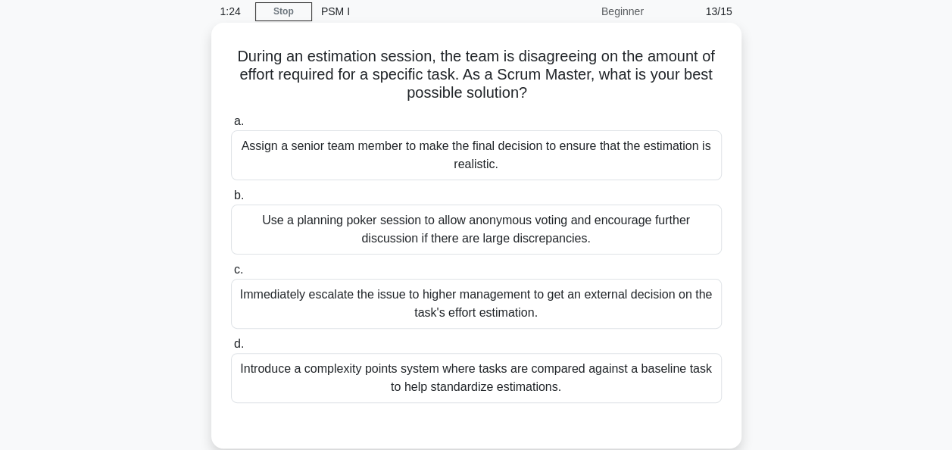
drag, startPoint x: 549, startPoint y: 97, endPoint x: 234, endPoint y: 54, distance: 317.4
click at [234, 54] on h5 "During an estimation session, the team is disagreeing on the amount of effort r…" at bounding box center [477, 75] width 494 height 56
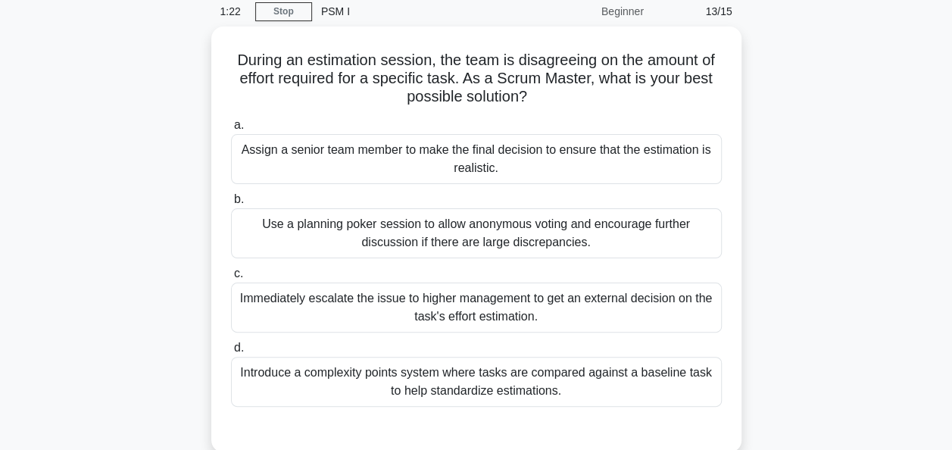
click at [818, 151] on div "During an estimation session, the team is disagreeing on the amount of effort r…" at bounding box center [477, 249] width 864 height 444
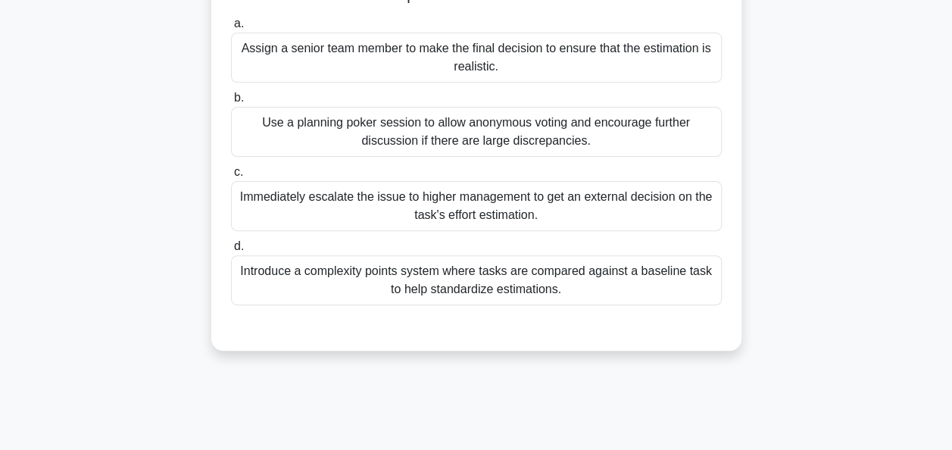
scroll to position [164, 0]
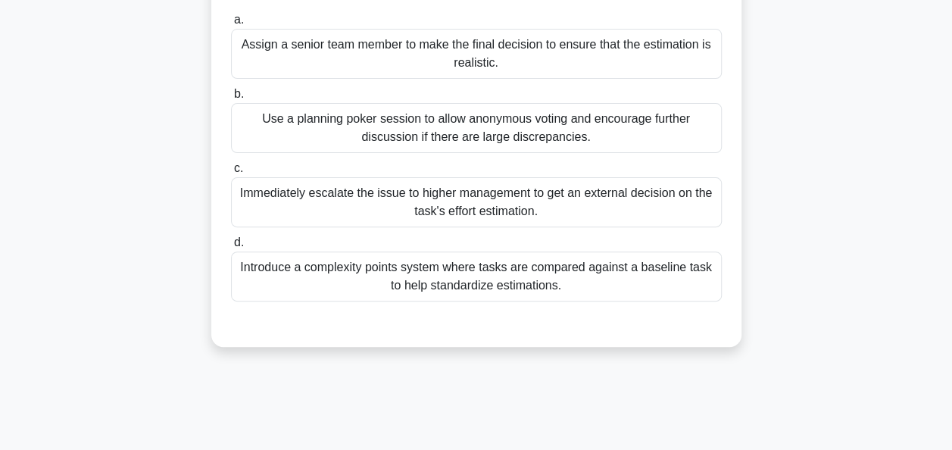
drag, startPoint x: 617, startPoint y: 139, endPoint x: 261, endPoint y: 119, distance: 357.4
click at [261, 119] on div "Use a planning poker session to allow anonymous voting and encourage further di…" at bounding box center [476, 128] width 491 height 50
click at [624, 132] on div "Use a planning poker session to allow anonymous voting and encourage further di…" at bounding box center [476, 128] width 491 height 50
click at [231, 99] on input "b. Use a planning poker session to allow anonymous voting and encourage further…" at bounding box center [231, 94] width 0 height 10
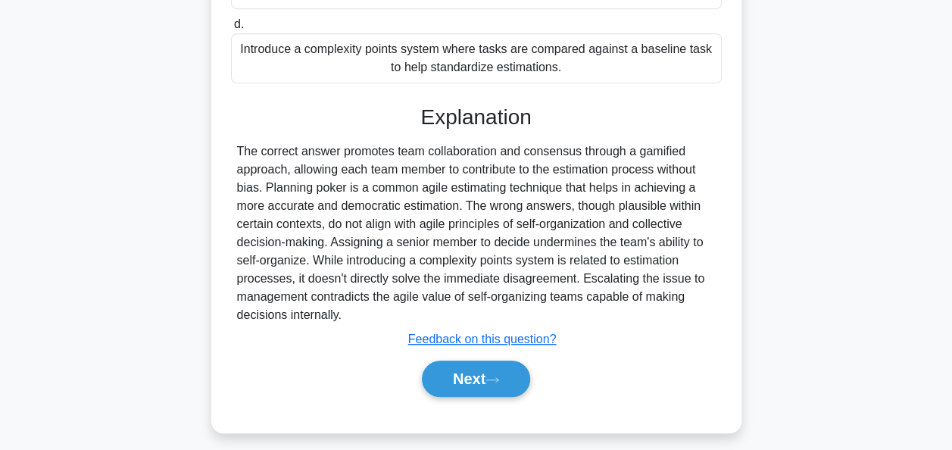
scroll to position [382, 0]
click at [459, 379] on button "Next" at bounding box center [476, 379] width 108 height 36
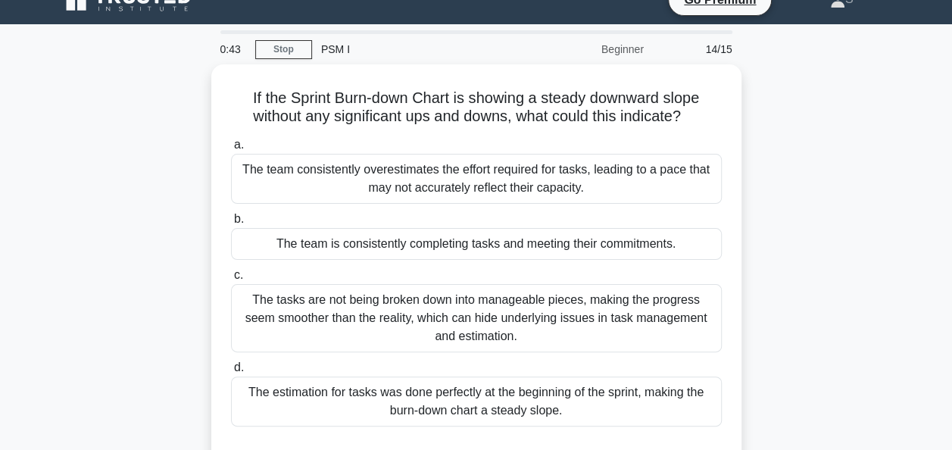
scroll to position [25, 0]
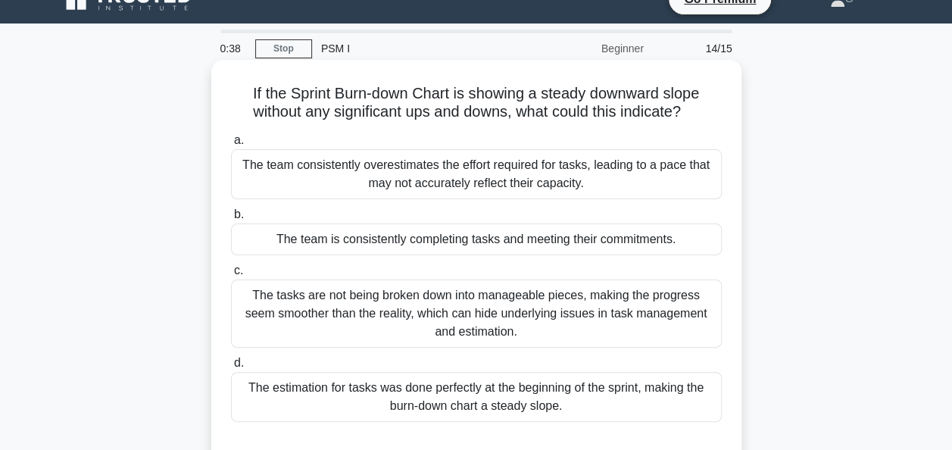
drag, startPoint x: 691, startPoint y: 117, endPoint x: 245, endPoint y: 93, distance: 446.1
click at [245, 93] on h5 "If the Sprint Burn-down Chart is showing a steady downward slope without any si…" at bounding box center [477, 103] width 494 height 38
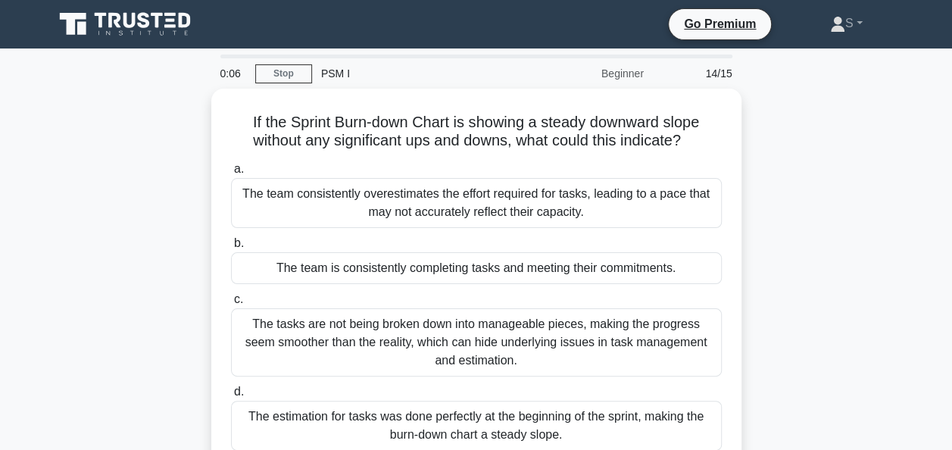
scroll to position [23, 0]
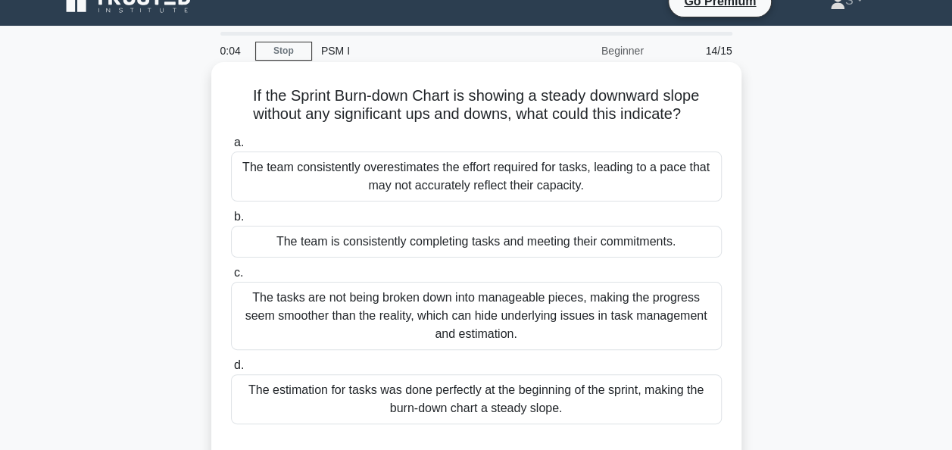
click at [355, 185] on div "The team consistently overestimates the effort required for tasks, leading to a…" at bounding box center [476, 177] width 491 height 50
click at [231, 148] on input "a. The team consistently overestimates the effort required for tasks, leading t…" at bounding box center [231, 143] width 0 height 10
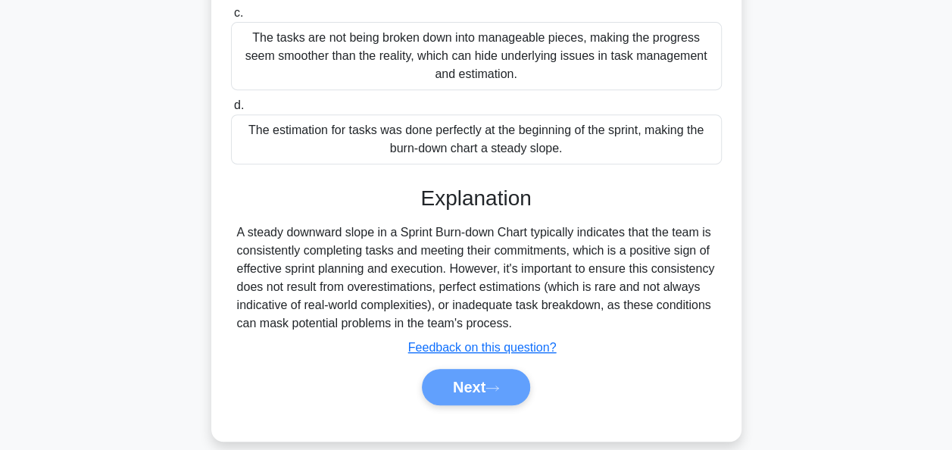
scroll to position [288, 0]
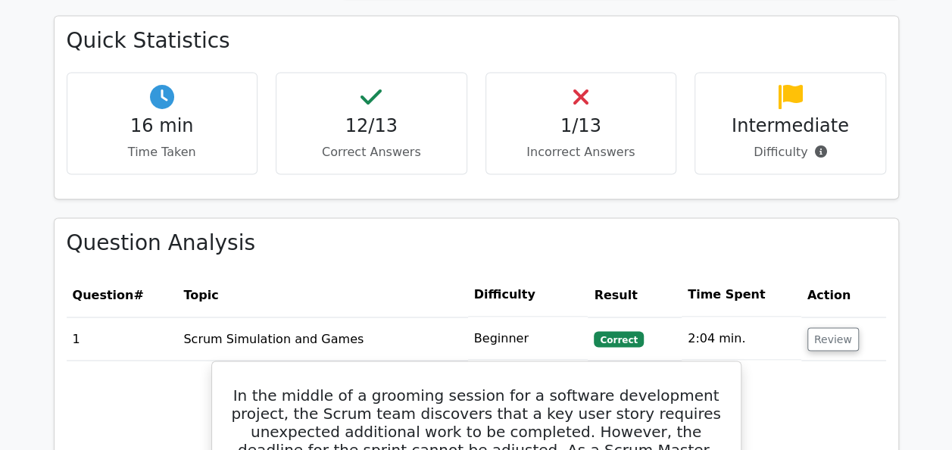
scroll to position [1105, 0]
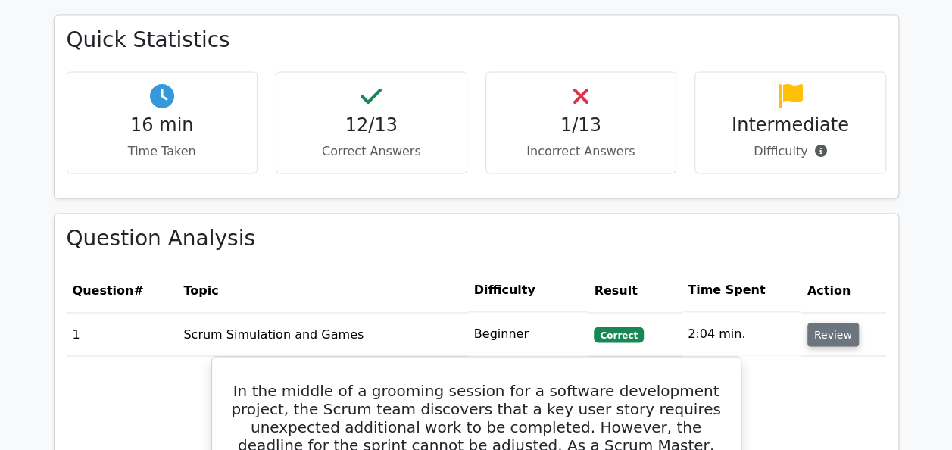
click at [835, 323] on button "Review" at bounding box center [834, 334] width 52 height 23
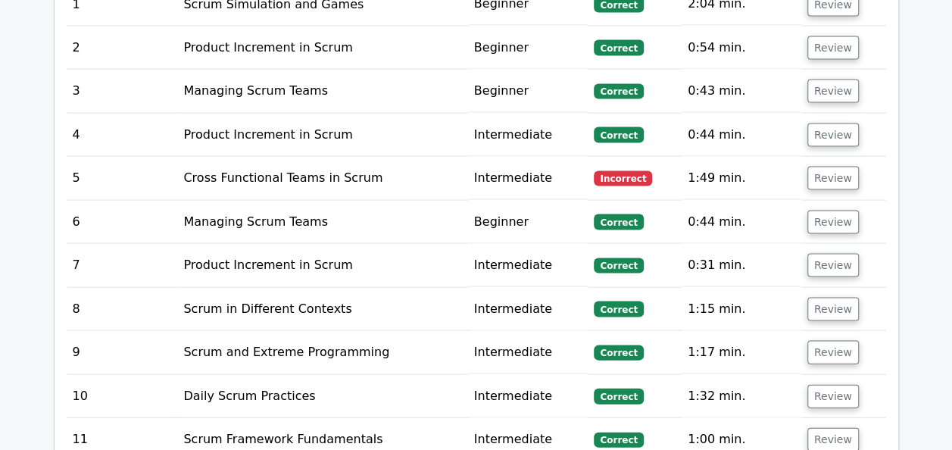
scroll to position [1407, 0]
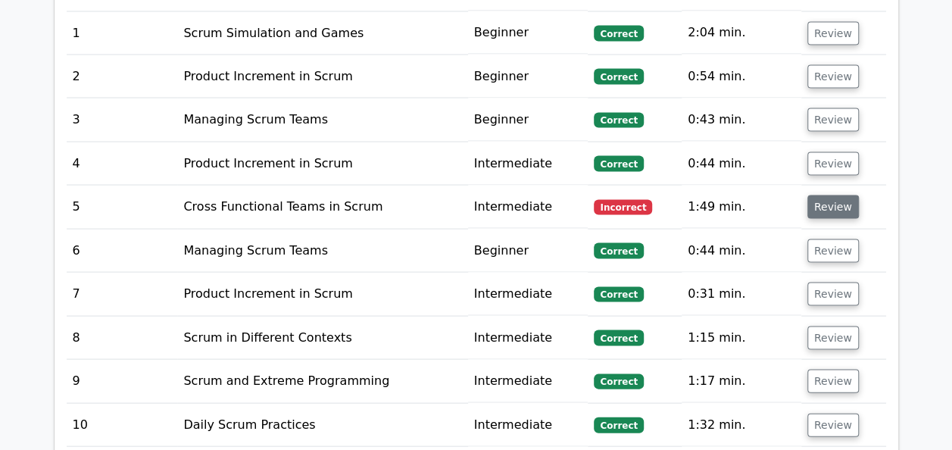
click at [826, 195] on button "Review" at bounding box center [834, 206] width 52 height 23
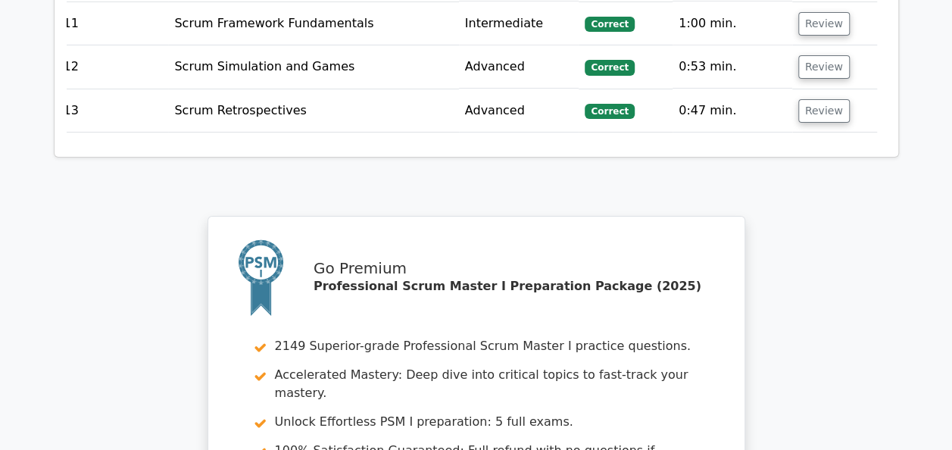
scroll to position [2867, 0]
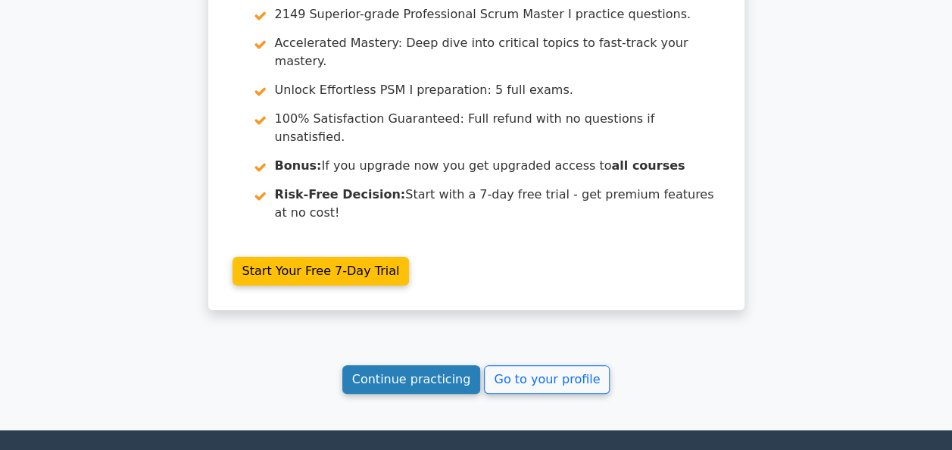
click at [433, 365] on link "Continue practicing" at bounding box center [411, 379] width 139 height 29
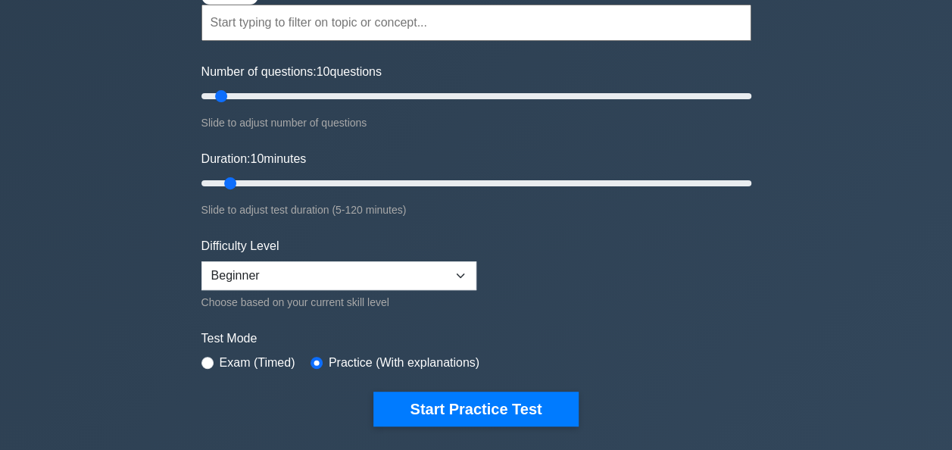
scroll to position [167, 0]
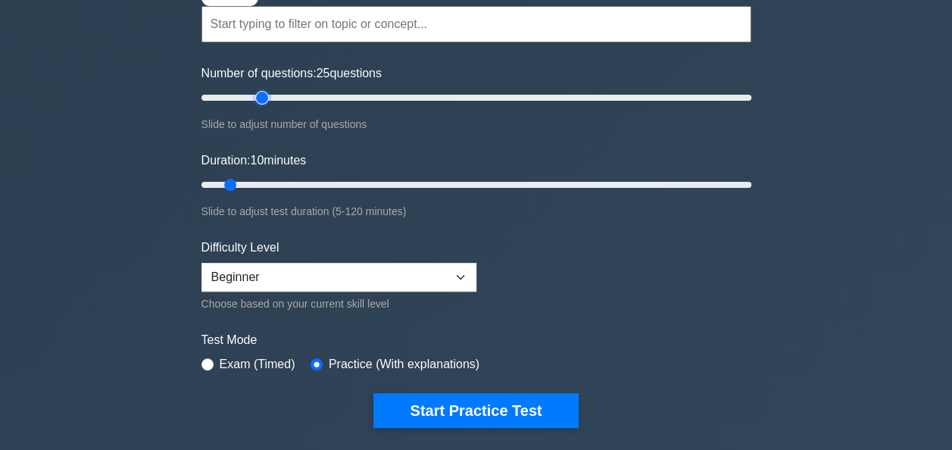
click at [261, 95] on input "Number of questions: 25 questions" at bounding box center [477, 98] width 550 height 18
type input "20"
click at [250, 95] on input "Number of questions: 20 questions" at bounding box center [477, 98] width 550 height 18
click at [255, 183] on input "Duration: 10 minutes" at bounding box center [477, 185] width 550 height 18
type input "20"
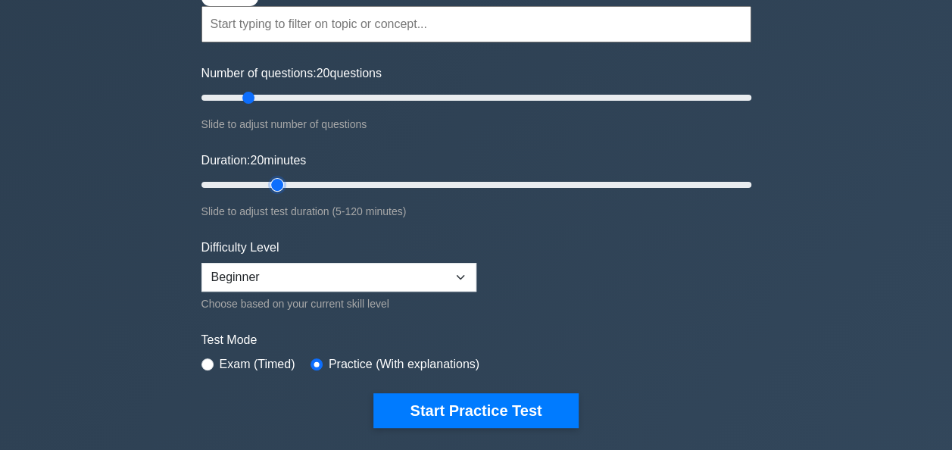
click at [266, 182] on input "Duration: 20 minutes" at bounding box center [477, 185] width 550 height 18
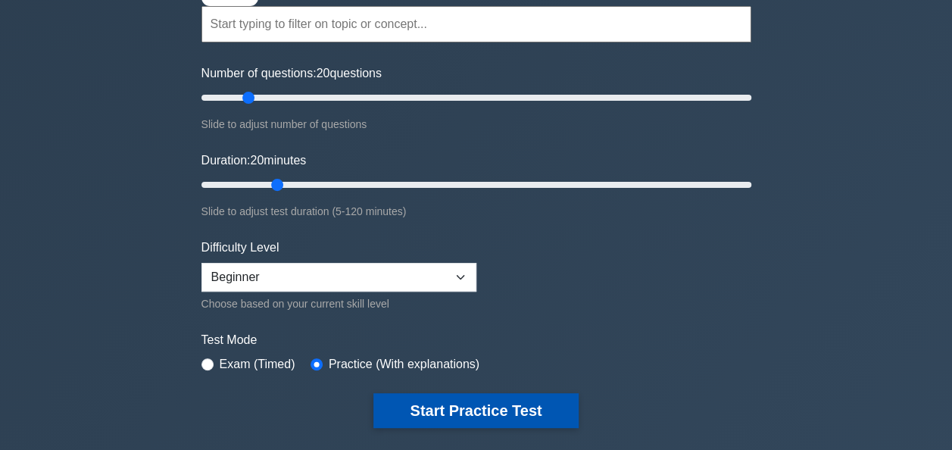
click at [537, 409] on button "Start Practice Test" at bounding box center [476, 410] width 205 height 35
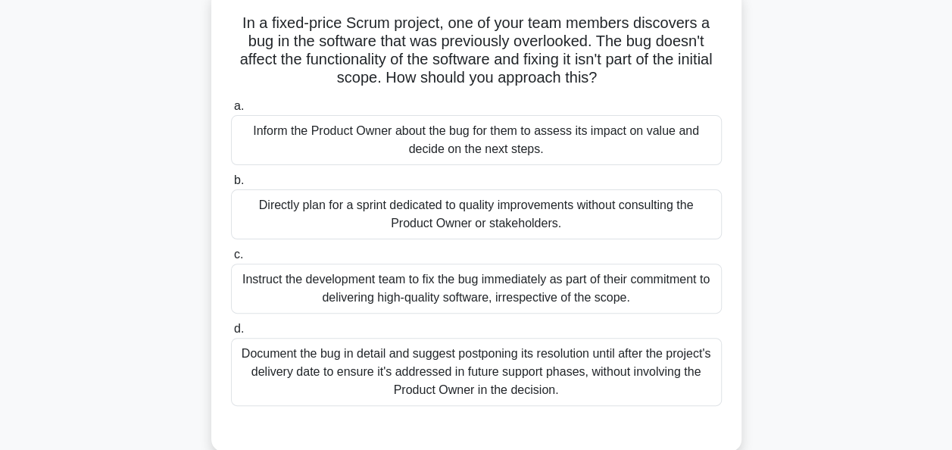
scroll to position [70, 0]
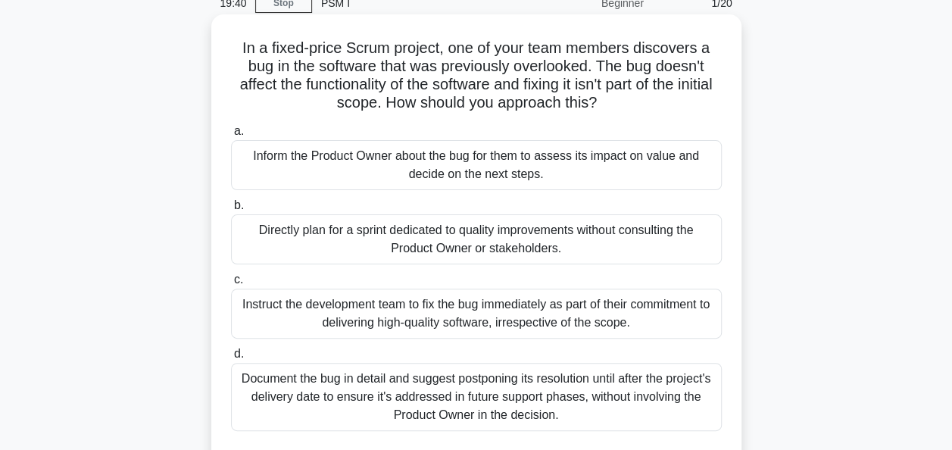
drag, startPoint x: 632, startPoint y: 88, endPoint x: 727, endPoint y: 62, distance: 98.9
click at [727, 62] on div "In a fixed-price Scrum project, one of your team members discovers a bug in the…" at bounding box center [476, 245] width 518 height 450
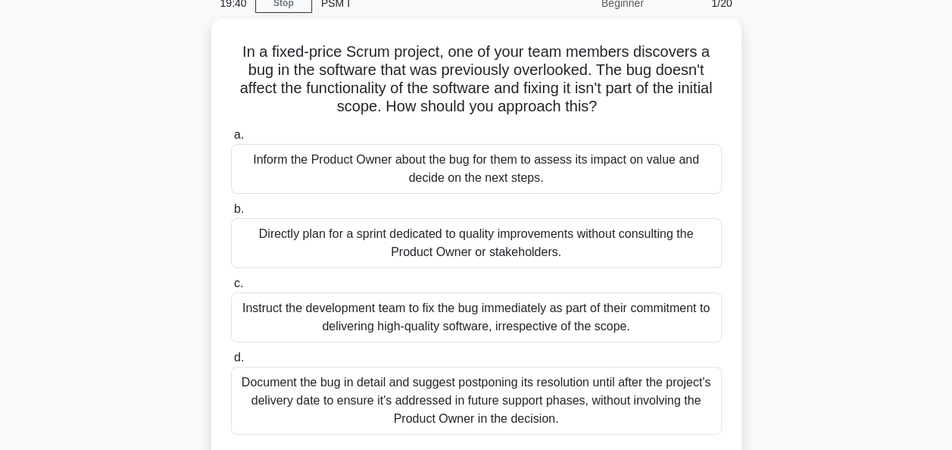
drag, startPoint x: 727, startPoint y: 62, endPoint x: 796, endPoint y: 124, distance: 92.8
click at [796, 124] on div "In a fixed-price Scrum project, one of your team members discovers a bug in the…" at bounding box center [477, 258] width 864 height 480
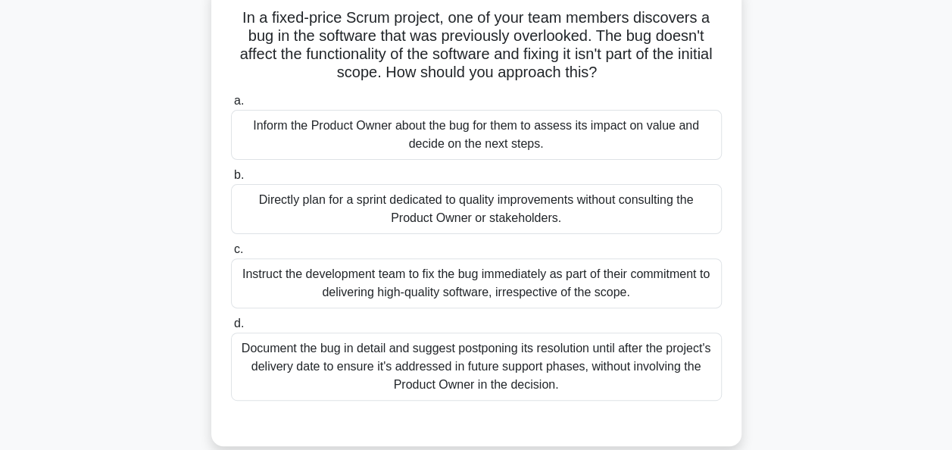
scroll to position [105, 0]
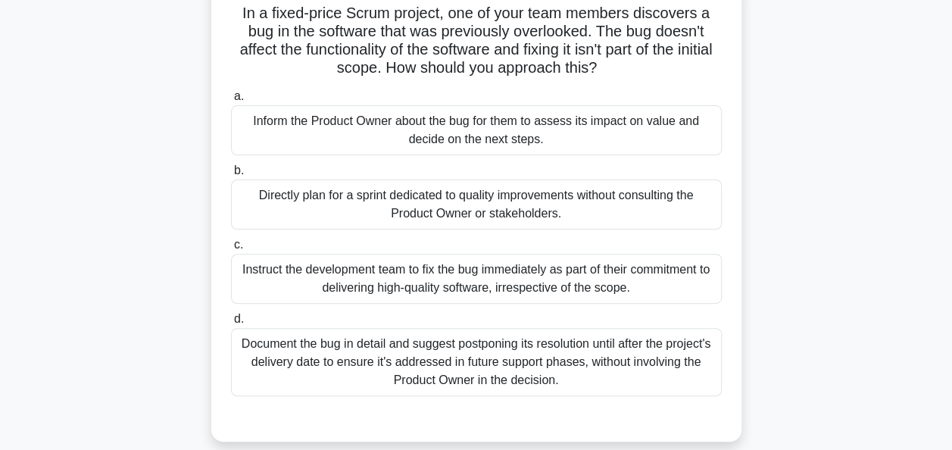
drag, startPoint x: 640, startPoint y: 68, endPoint x: 239, endPoint y: 17, distance: 404.1
click at [239, 17] on h5 "In a fixed-price Scrum project, one of your team members discovers a bug in the…" at bounding box center [477, 41] width 494 height 74
copy h5 "In a fixed-price Scrum project, one of your team members discovers a bug in the…"
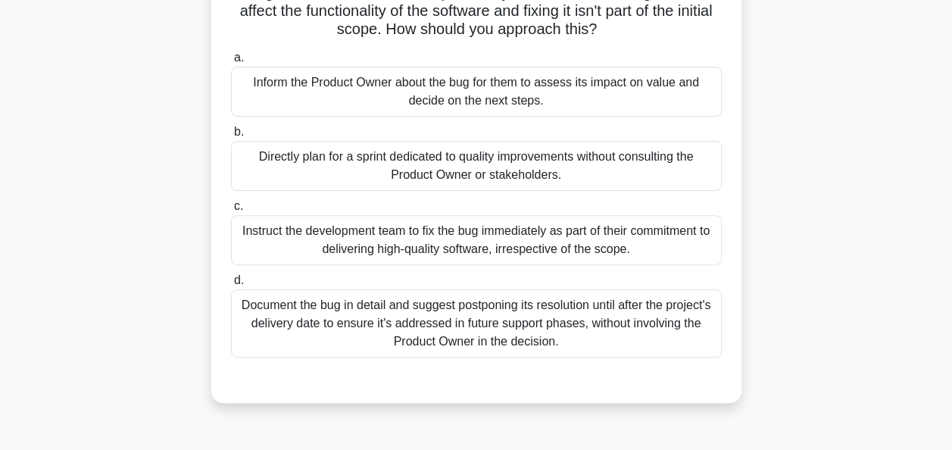
scroll to position [146, 0]
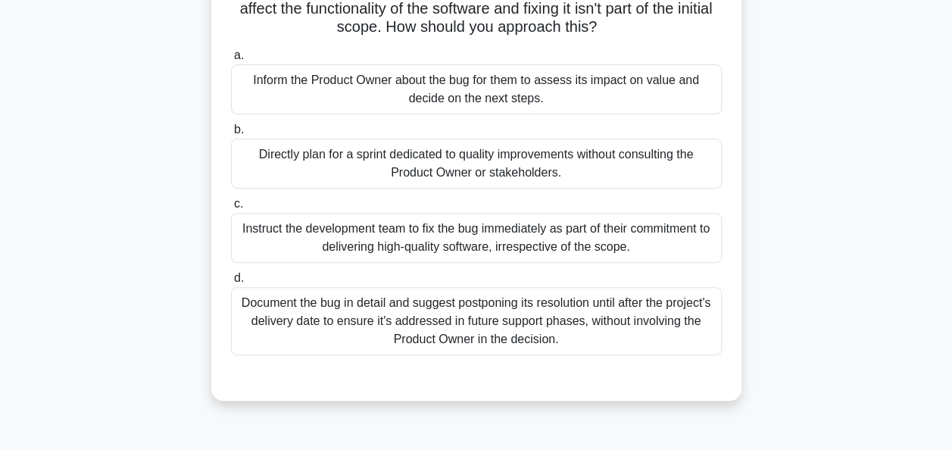
click at [483, 78] on div "Inform the Product Owner about the bug for them to assess its impact on value a…" at bounding box center [476, 89] width 491 height 50
click at [231, 61] on input "a. Inform the Product Owner about the bug for them to assess its impact on valu…" at bounding box center [231, 56] width 0 height 10
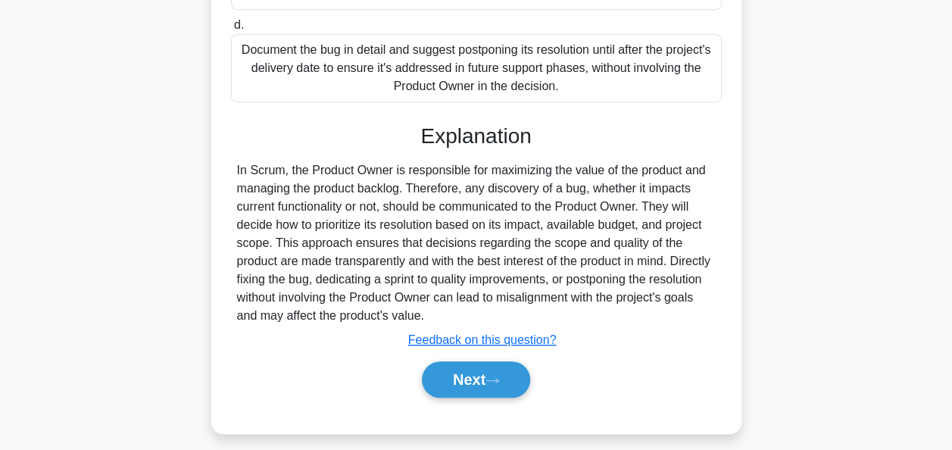
scroll to position [409, 0]
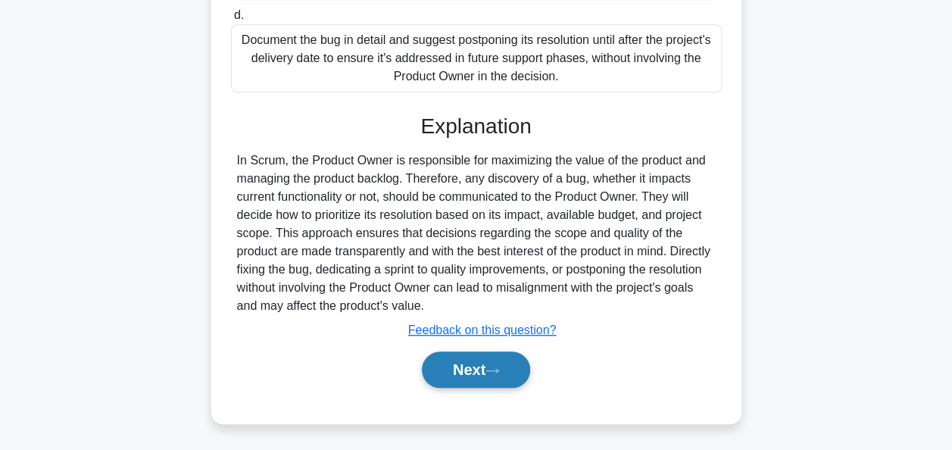
click at [486, 360] on button "Next" at bounding box center [476, 370] width 108 height 36
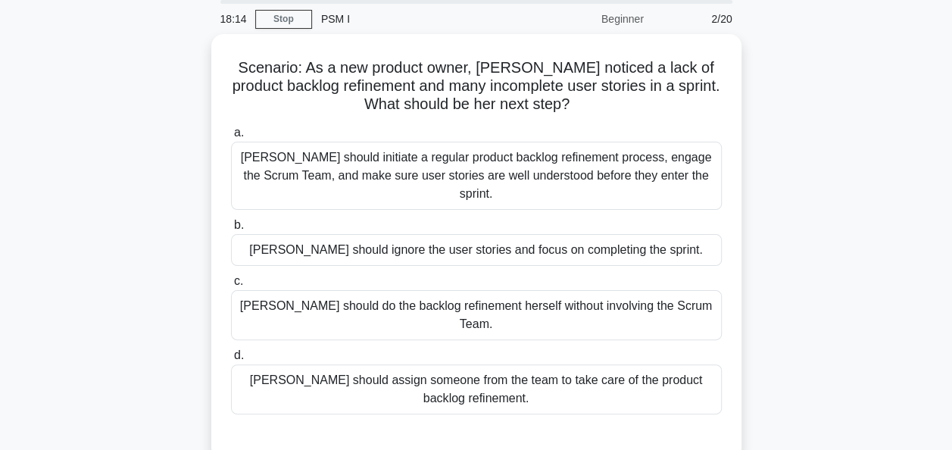
scroll to position [55, 0]
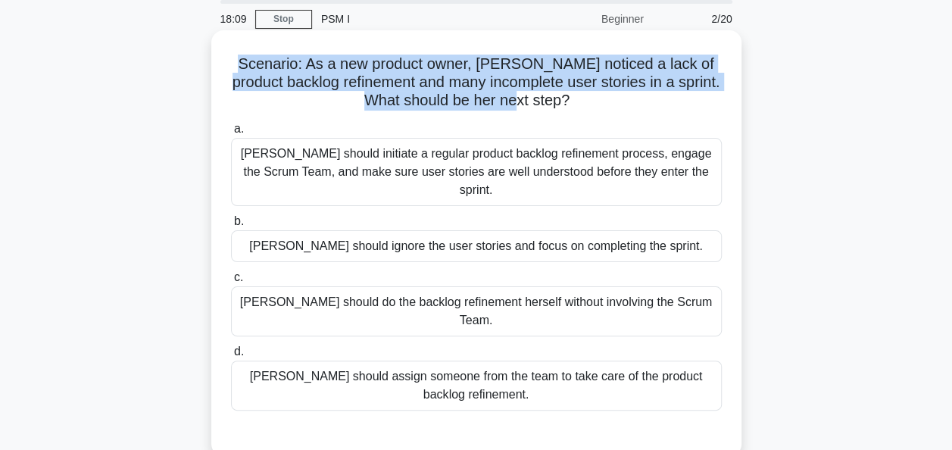
drag, startPoint x: 553, startPoint y: 103, endPoint x: 254, endPoint y: 59, distance: 302.5
click at [254, 59] on h5 "Scenario: As a new product owner, [PERSON_NAME] noticed a lack of product backl…" at bounding box center [477, 83] width 494 height 56
copy h5 "Scenario: As a new product owner, [PERSON_NAME] noticed a lack of product backl…"
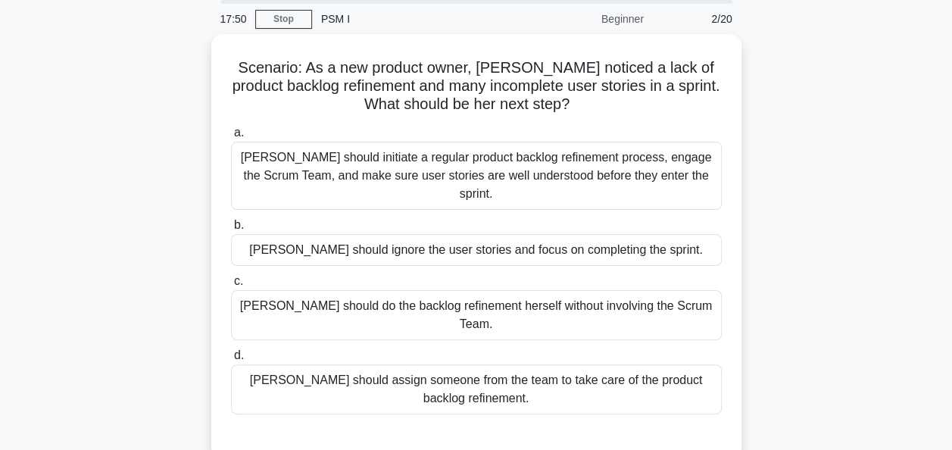
click at [119, 150] on div "Scenario: As a new product owner, [PERSON_NAME] noticed a lack of product backl…" at bounding box center [477, 256] width 864 height 444
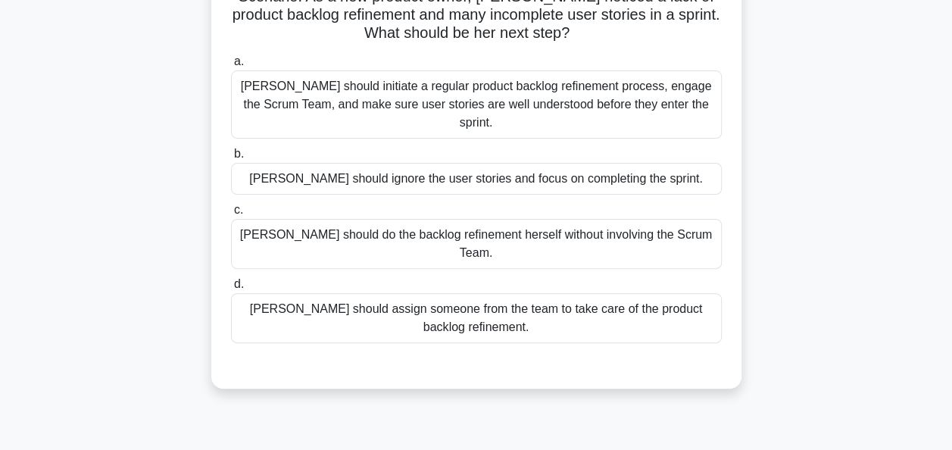
scroll to position [124, 0]
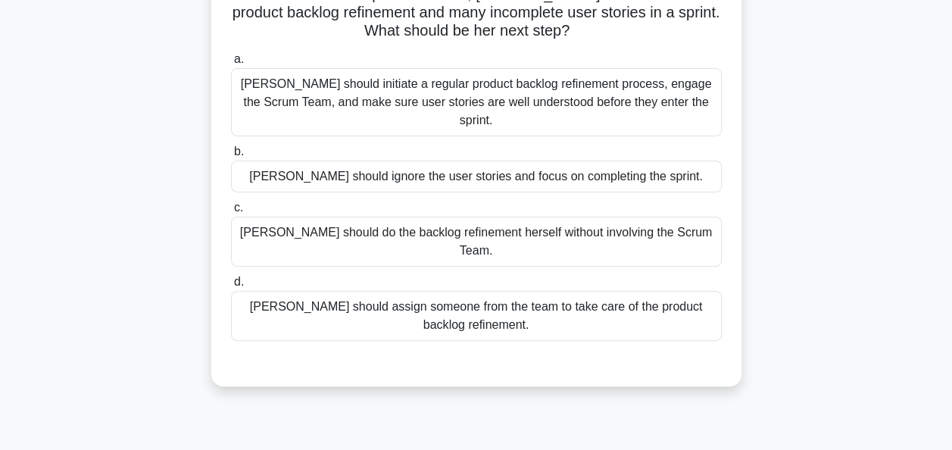
click at [362, 105] on div "[PERSON_NAME] should initiate a regular product backlog refinement process, eng…" at bounding box center [476, 102] width 491 height 68
click at [231, 64] on input "a. [PERSON_NAME] should initiate a regular product backlog refinement process, …" at bounding box center [231, 60] width 0 height 10
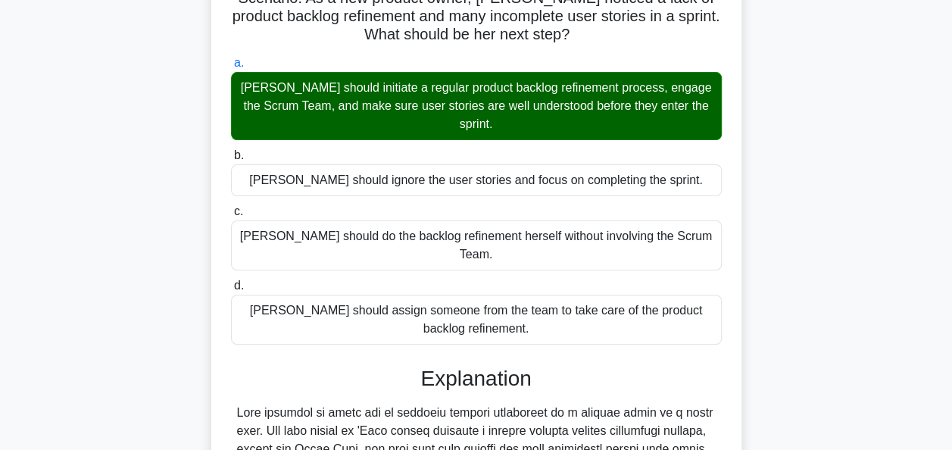
scroll to position [409, 0]
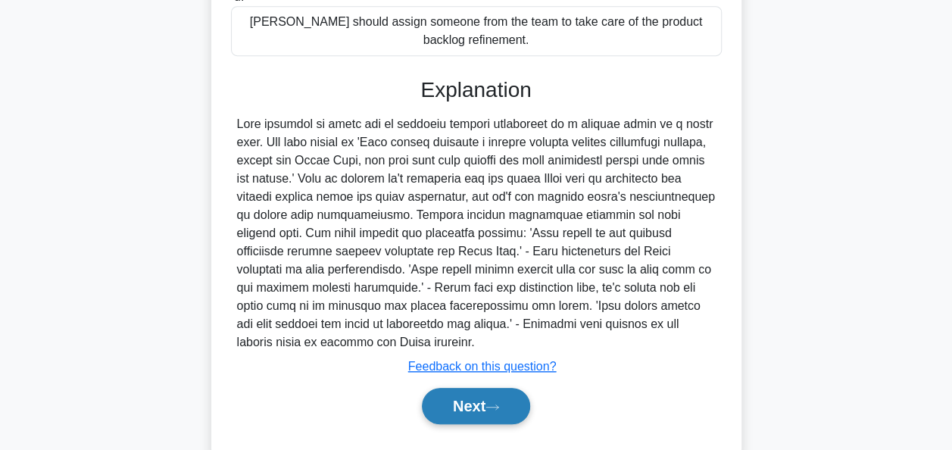
click at [485, 388] on button "Next" at bounding box center [476, 406] width 108 height 36
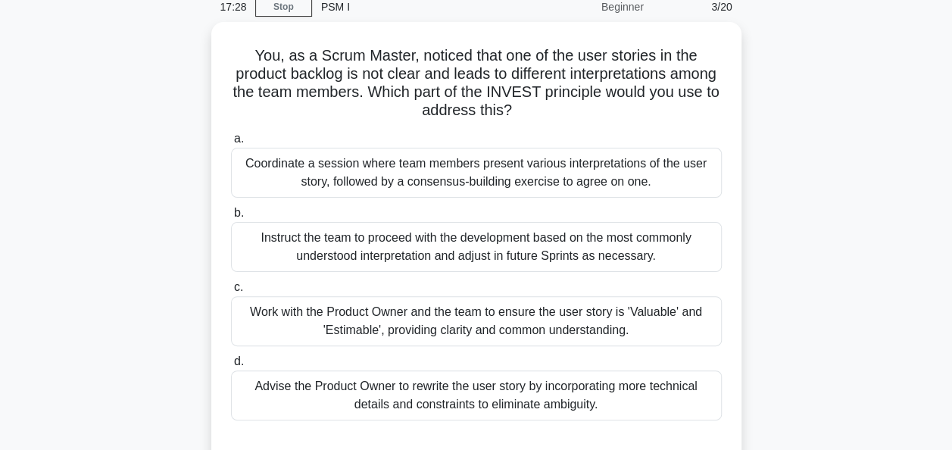
scroll to position [68, 0]
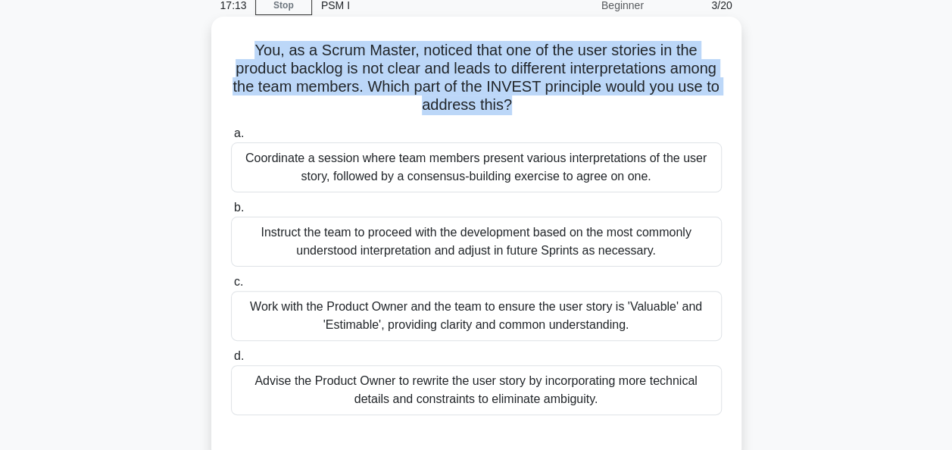
drag, startPoint x: 546, startPoint y: 104, endPoint x: 250, endPoint y: 47, distance: 301.6
click at [250, 47] on h5 "You, as a Scrum Master, noticed that one of the user stories in the product bac…" at bounding box center [477, 78] width 494 height 74
copy h5 "You, as a Scrum Master, noticed that one of the user stories in the product bac…"
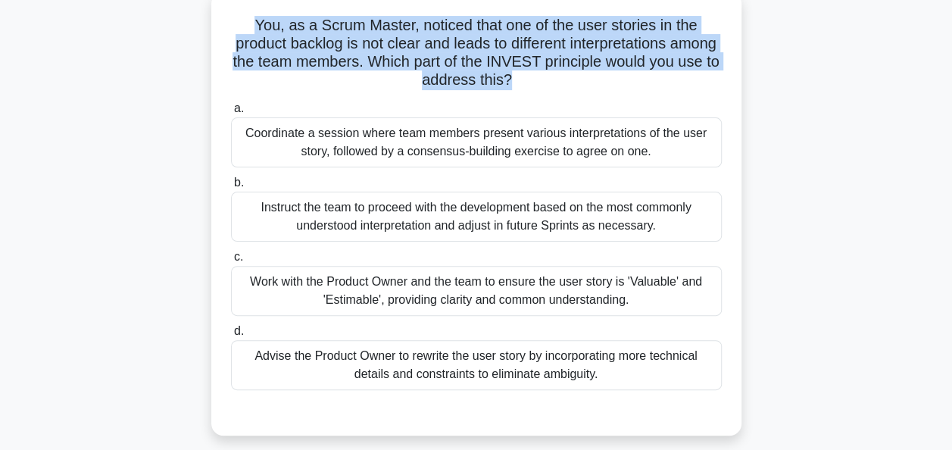
scroll to position [97, 0]
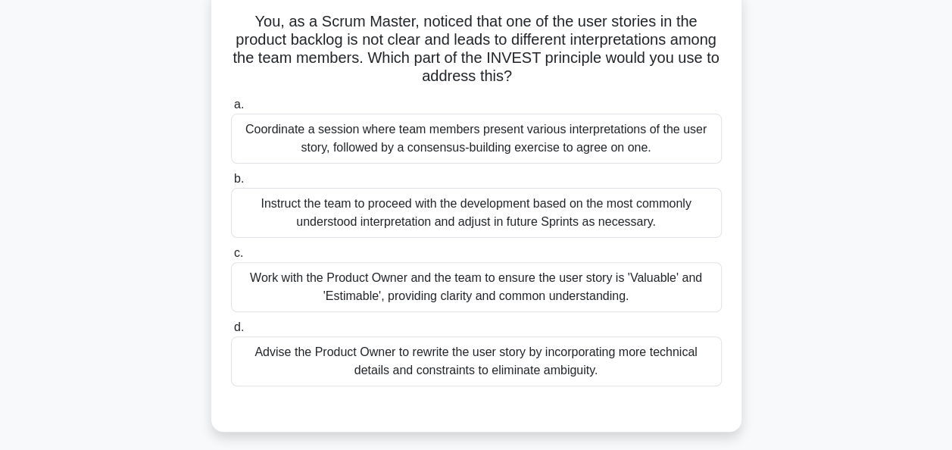
click at [455, 290] on div "Work with the Product Owner and the team to ensure the user story is 'Valuable'…" at bounding box center [476, 287] width 491 height 50
click at [231, 258] on input "c. Work with the Product Owner and the team to ensure the user story is 'Valuab…" at bounding box center [231, 253] width 0 height 10
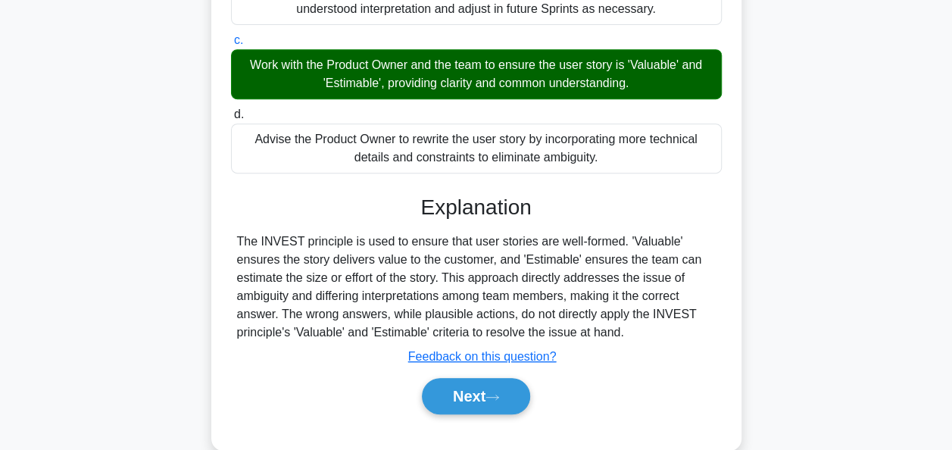
scroll to position [314, 0]
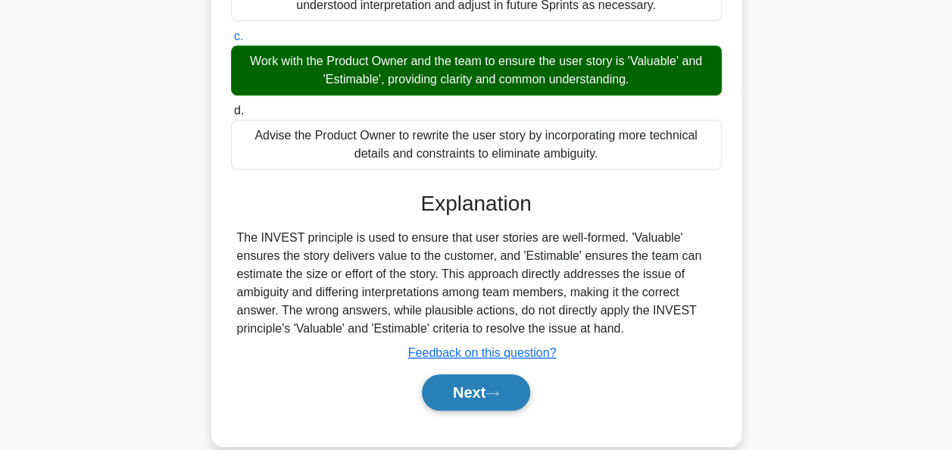
click at [461, 395] on button "Next" at bounding box center [476, 392] width 108 height 36
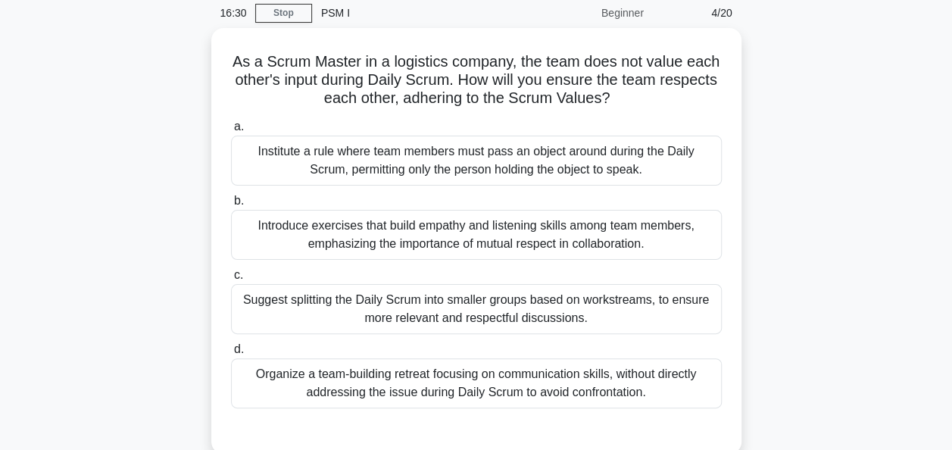
scroll to position [61, 0]
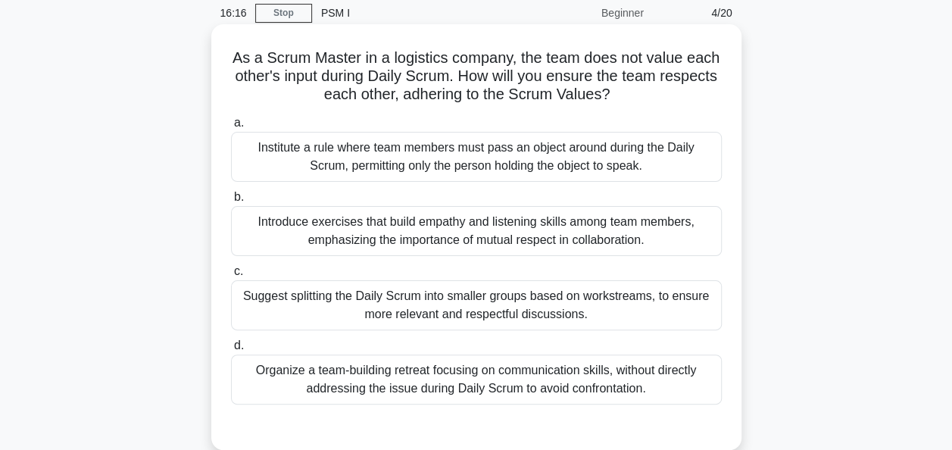
drag, startPoint x: 641, startPoint y: 95, endPoint x: 216, endPoint y: 61, distance: 426.4
click at [216, 61] on div "As a Scrum Master in a logistics company, the team does not value each other's …" at bounding box center [476, 237] width 530 height 426
copy h5 "As a Scrum Master in a logistics company, the team does not value each other's …"
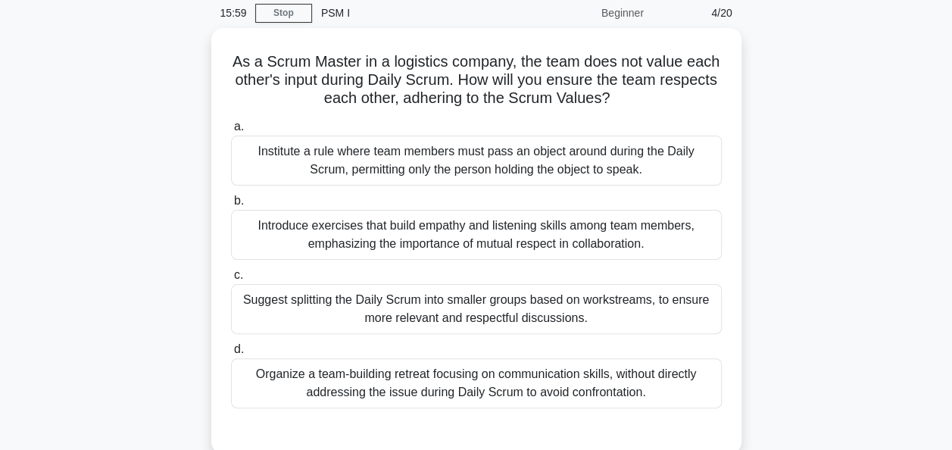
click at [150, 133] on div "As a Scrum Master in a logistics company, the team does not value each other's …" at bounding box center [477, 250] width 864 height 444
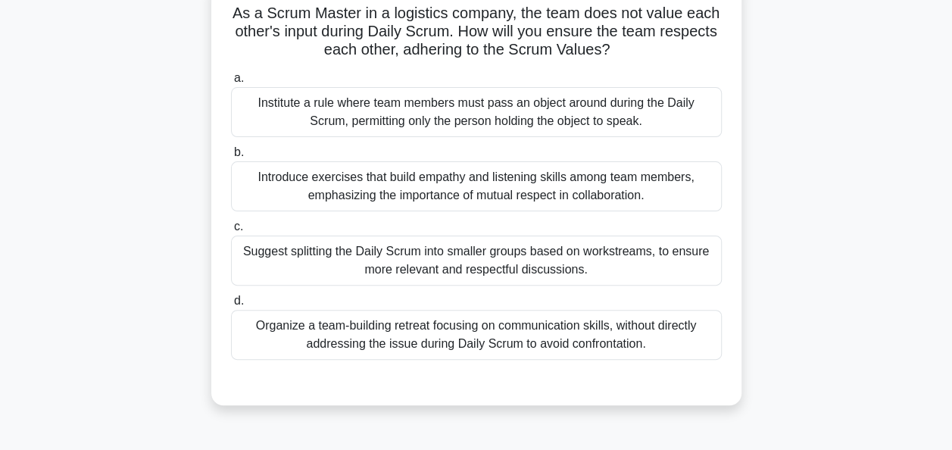
scroll to position [109, 0]
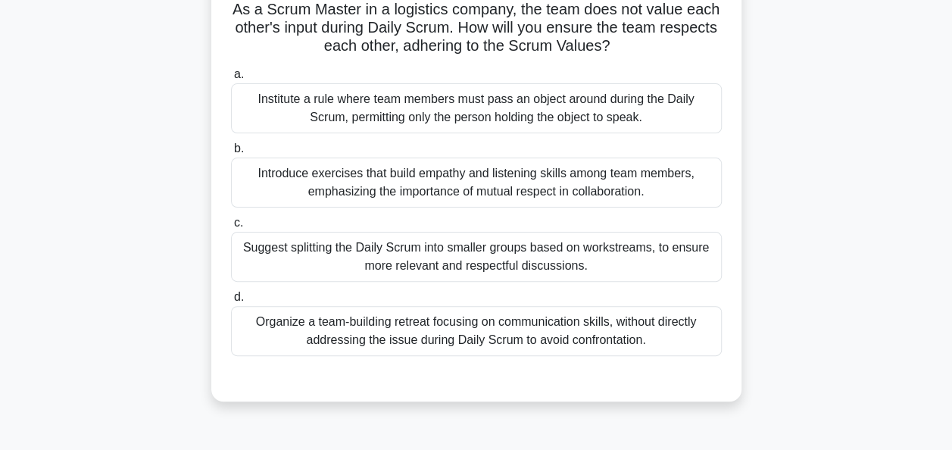
click at [322, 163] on div "Introduce exercises that build empathy and listening skills among team members,…" at bounding box center [476, 183] width 491 height 50
click at [231, 154] on input "b. Introduce exercises that build empathy and listening skills among team membe…" at bounding box center [231, 149] width 0 height 10
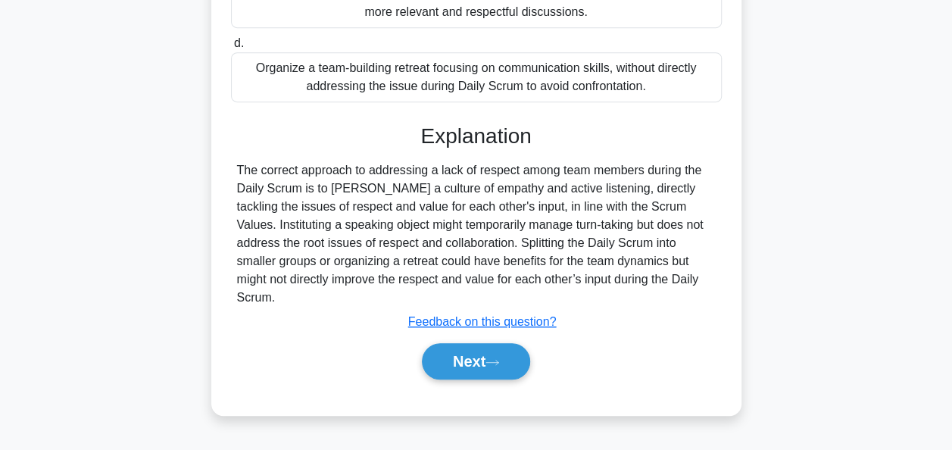
scroll to position [368, 0]
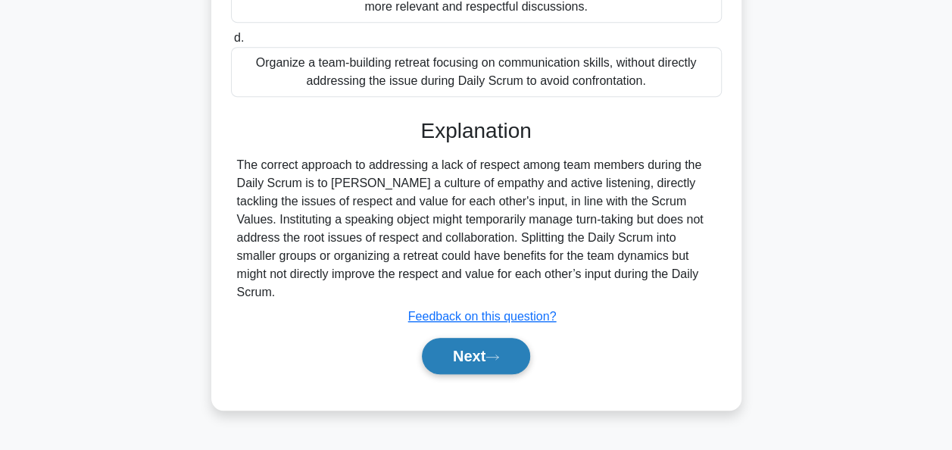
click at [455, 338] on button "Next" at bounding box center [476, 356] width 108 height 36
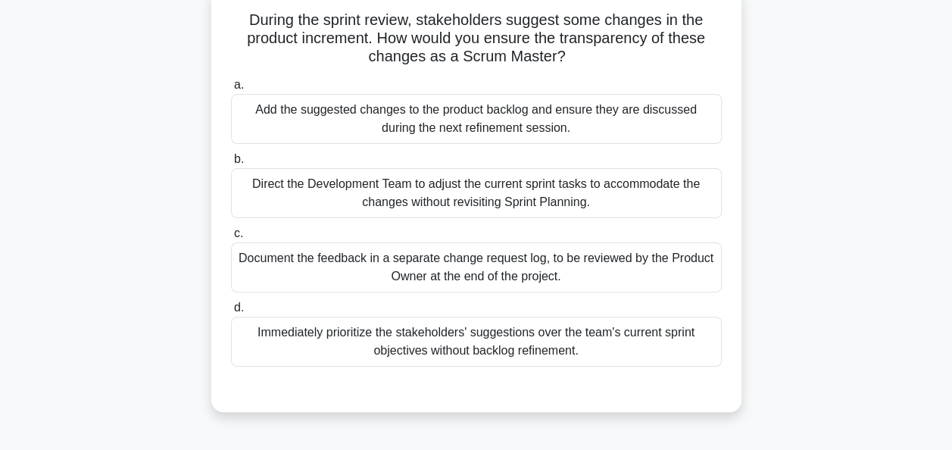
scroll to position [103, 0]
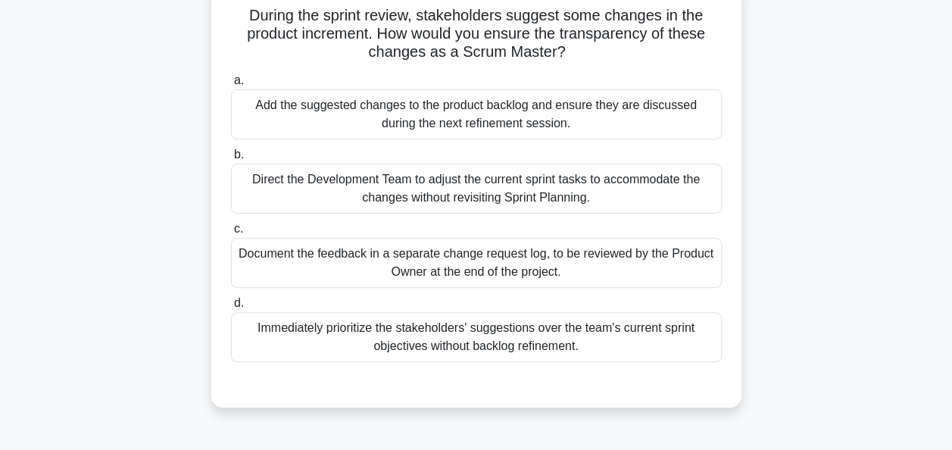
click at [344, 127] on div "Add the suggested changes to the product backlog and ensure they are discussed …" at bounding box center [476, 114] width 491 height 50
click at [231, 86] on input "a. Add the suggested changes to the product backlog and ensure they are discuss…" at bounding box center [231, 81] width 0 height 10
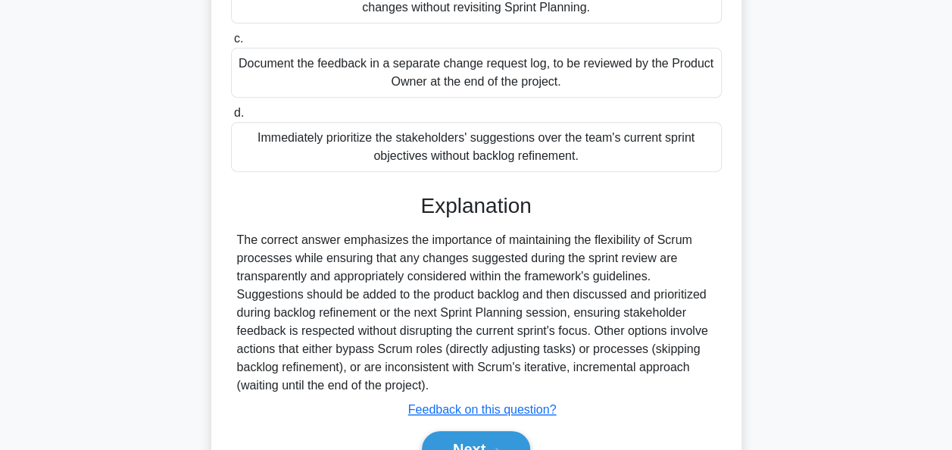
scroll to position [373, 0]
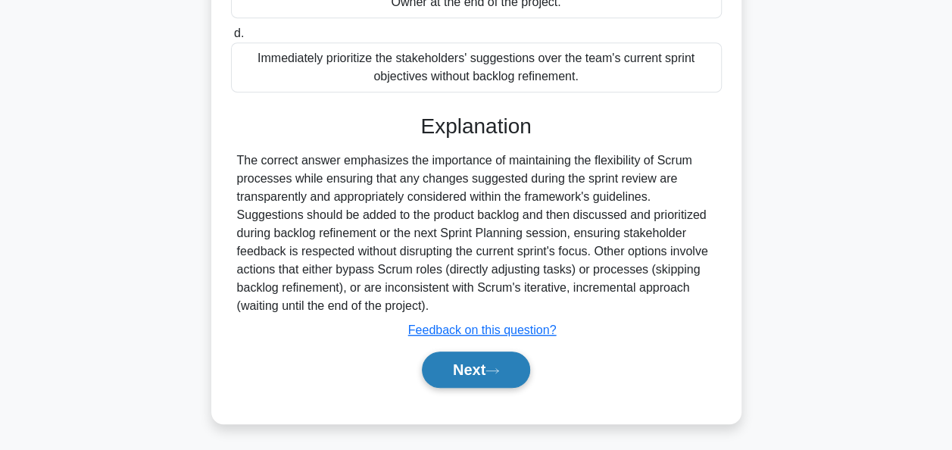
click at [459, 368] on button "Next" at bounding box center [476, 370] width 108 height 36
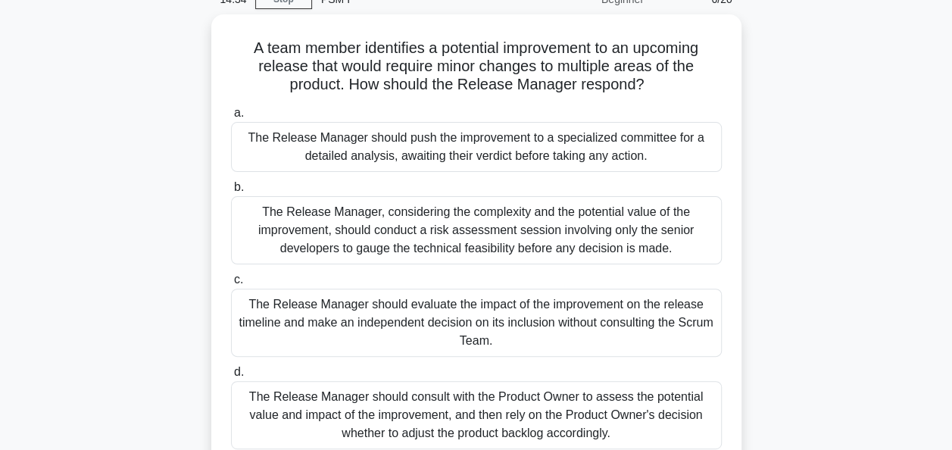
scroll to position [73, 0]
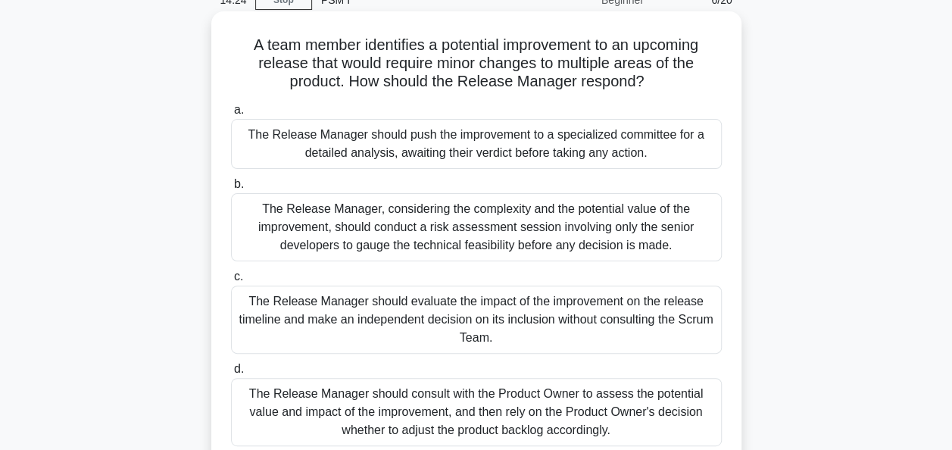
drag, startPoint x: 664, startPoint y: 85, endPoint x: 234, endPoint y: 50, distance: 431.0
click at [234, 50] on h5 "A team member identifies a potential improvement to an upcoming release that wo…" at bounding box center [477, 64] width 494 height 56
copy h5 "A team member identifies a potential improvement to an upcoming release that wo…"
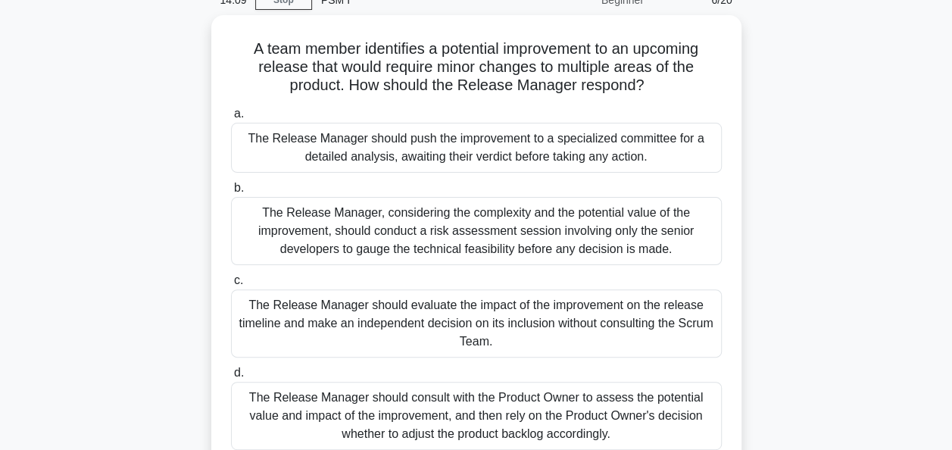
click at [109, 103] on div "A team member identifies a potential improvement to an upcoming release that wo…" at bounding box center [477, 264] width 864 height 499
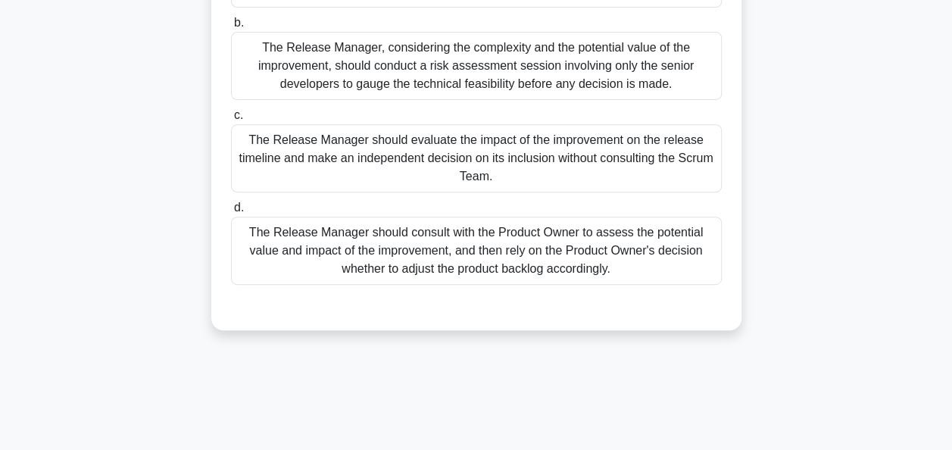
scroll to position [239, 0]
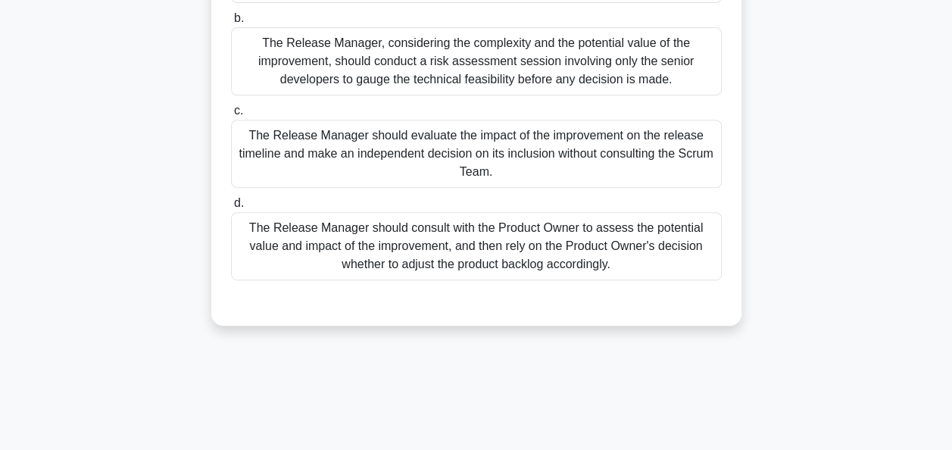
click at [370, 229] on div "The Release Manager should consult with the Product Owner to assess the potenti…" at bounding box center [476, 246] width 491 height 68
click at [231, 208] on input "d. The Release Manager should consult with the Product Owner to assess the pote…" at bounding box center [231, 203] width 0 height 10
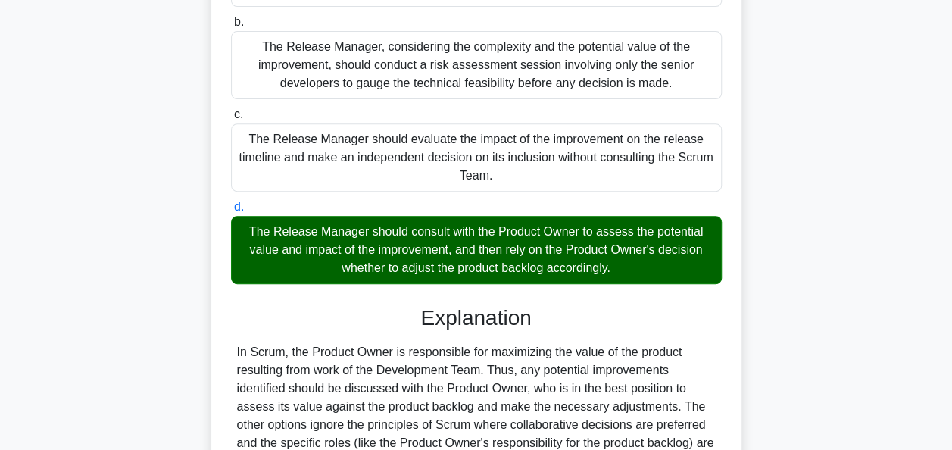
scroll to position [391, 0]
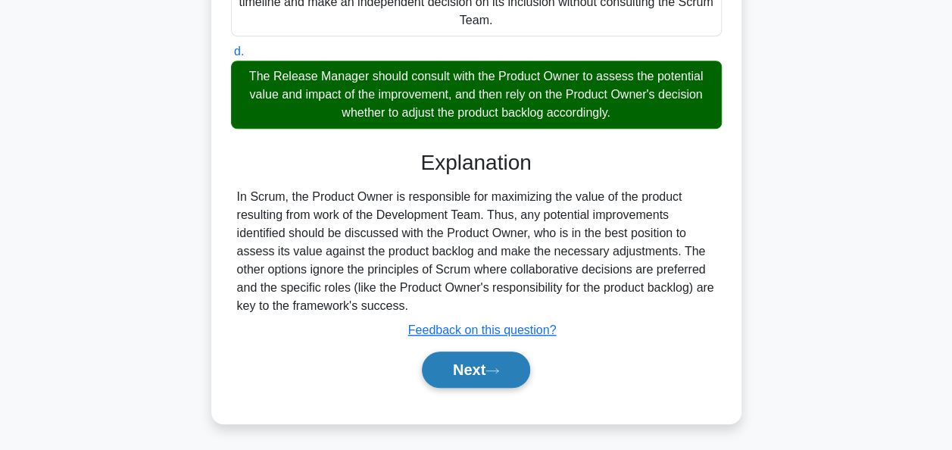
click at [464, 364] on button "Next" at bounding box center [476, 370] width 108 height 36
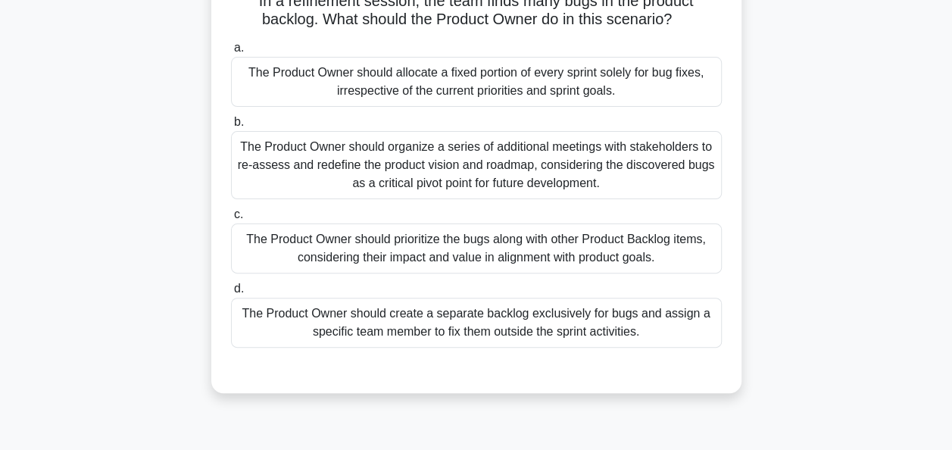
scroll to position [121, 0]
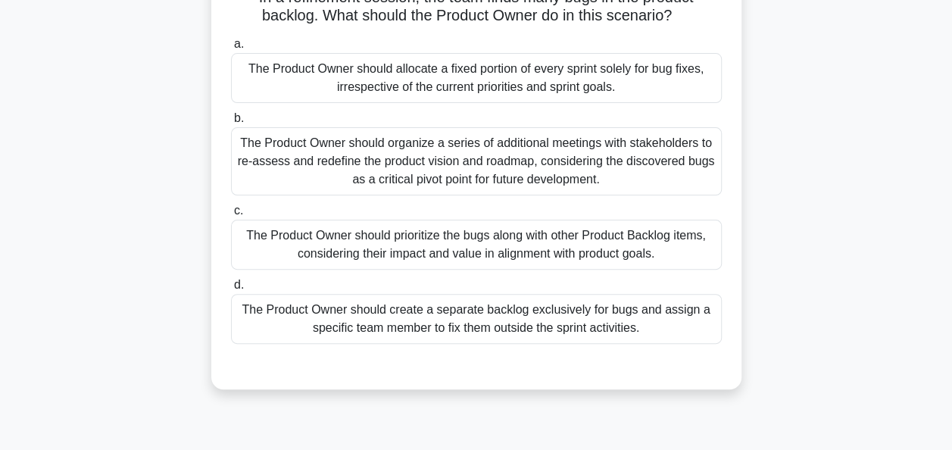
click at [436, 243] on div "The Product Owner should prioritize the bugs along with other Product Backlog i…" at bounding box center [476, 245] width 491 height 50
click at [231, 216] on input "c. The Product Owner should prioritize the bugs along with other Product Backlo…" at bounding box center [231, 211] width 0 height 10
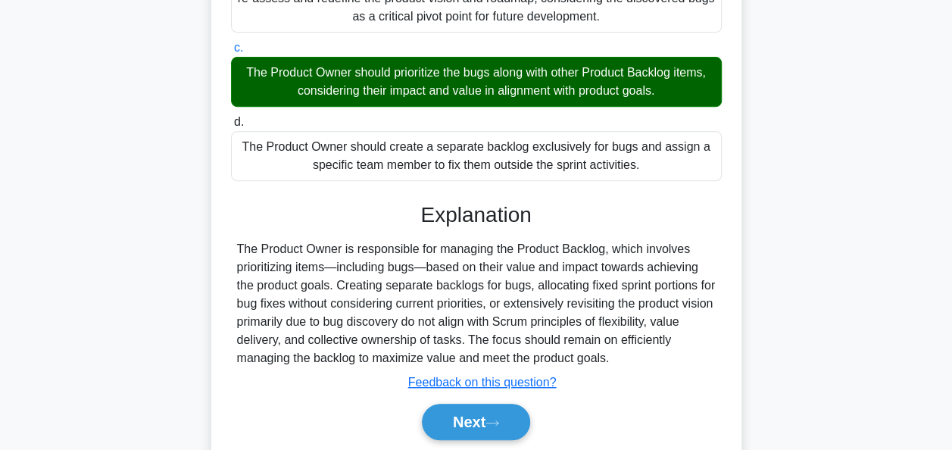
scroll to position [329, 0]
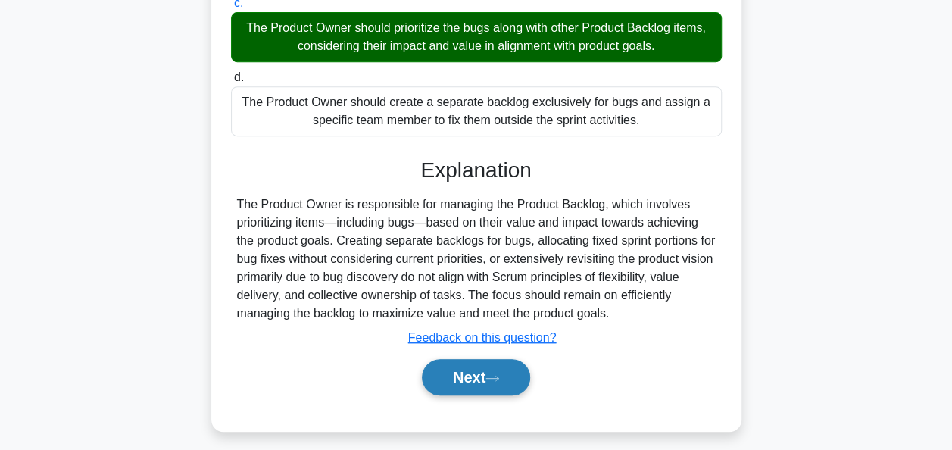
click at [470, 370] on button "Next" at bounding box center [476, 377] width 108 height 36
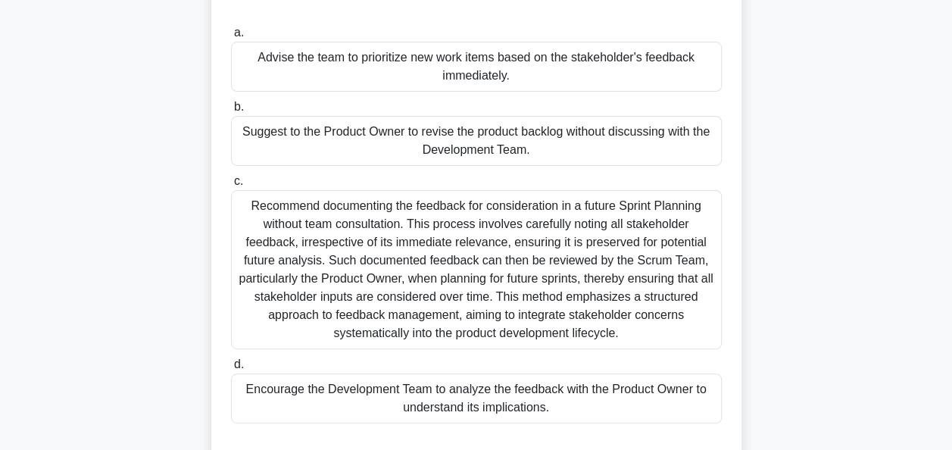
scroll to position [155, 0]
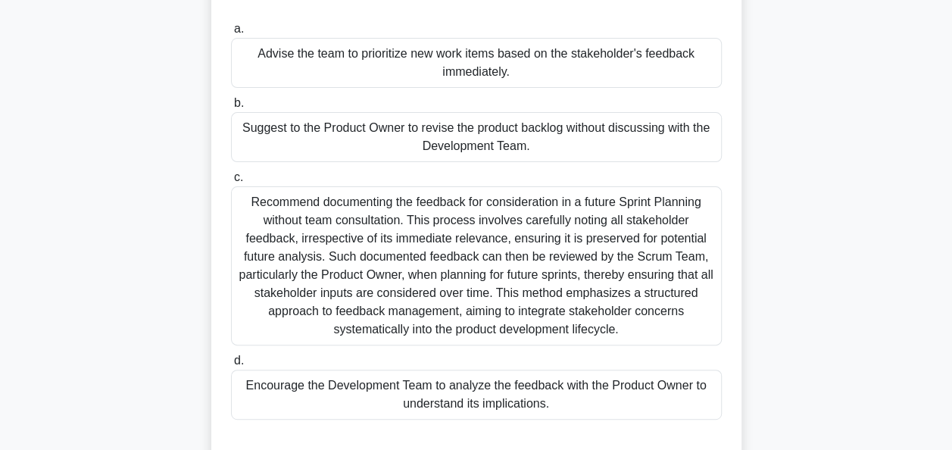
click at [419, 397] on div "Encourage the Development Team to analyze the feedback with the Product Owner t…" at bounding box center [476, 395] width 491 height 50
click at [231, 366] on input "d. Encourage the Development Team to analyze the feedback with the Product Owne…" at bounding box center [231, 361] width 0 height 10
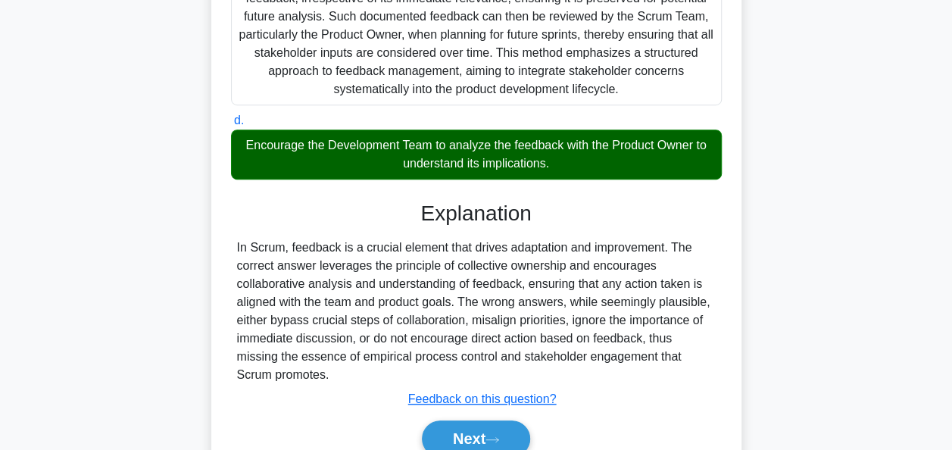
scroll to position [464, 0]
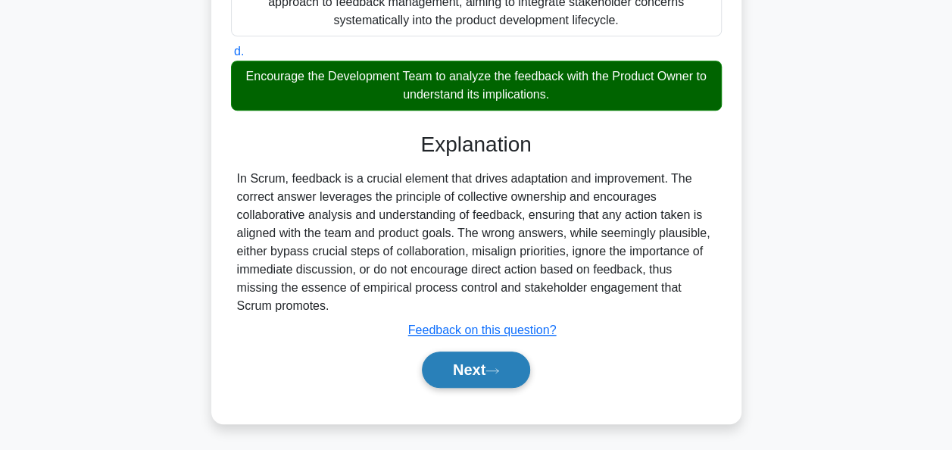
click at [456, 358] on button "Next" at bounding box center [476, 370] width 108 height 36
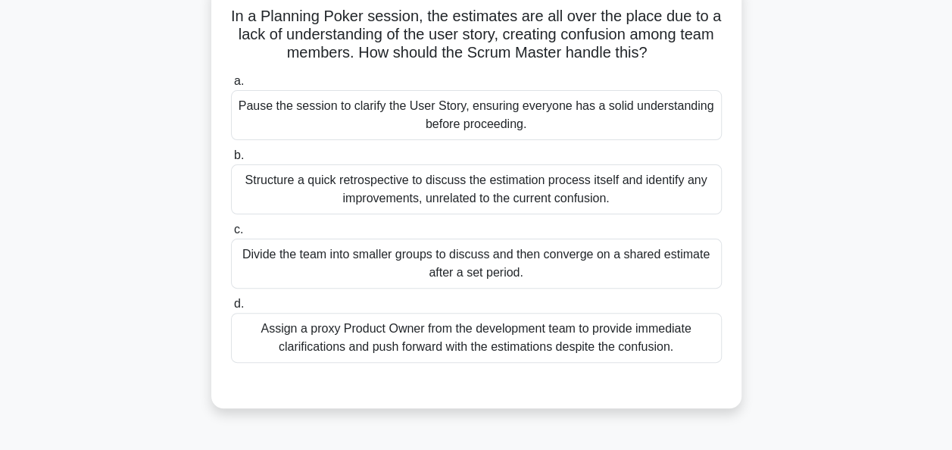
scroll to position [108, 0]
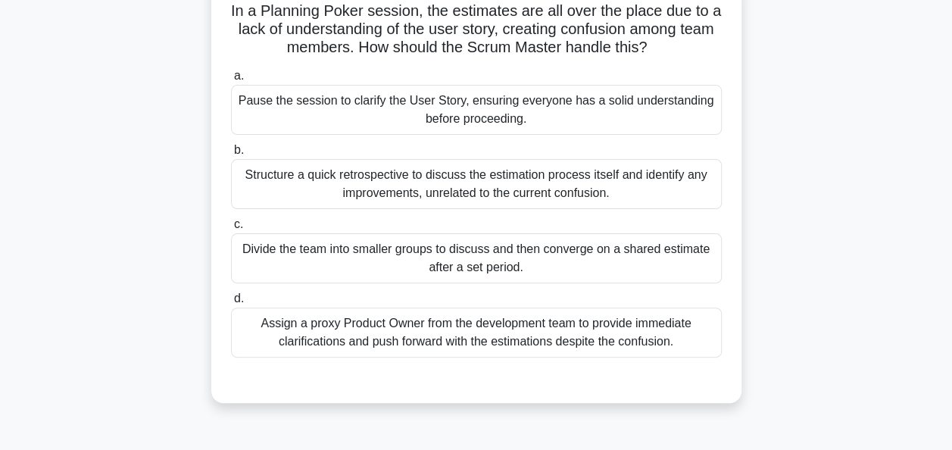
click at [307, 182] on div "Structure a quick retrospective to discuss the estimation process itself and id…" at bounding box center [476, 184] width 491 height 50
click at [231, 155] on input "b. Structure a quick retrospective to discuss the estimation process itself and…" at bounding box center [231, 150] width 0 height 10
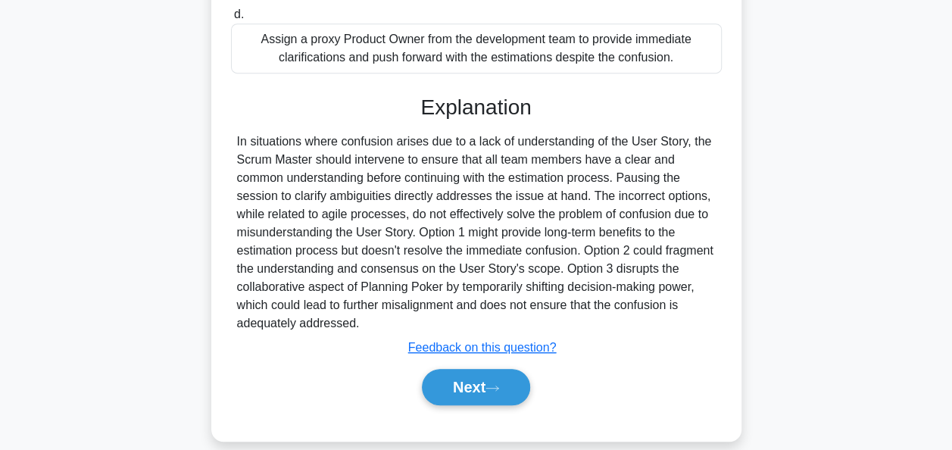
scroll to position [400, 0]
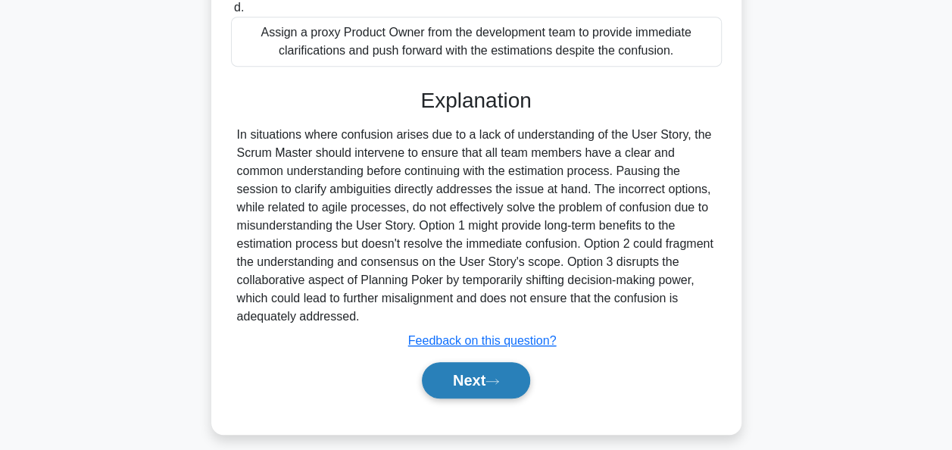
click at [491, 383] on button "Next" at bounding box center [476, 380] width 108 height 36
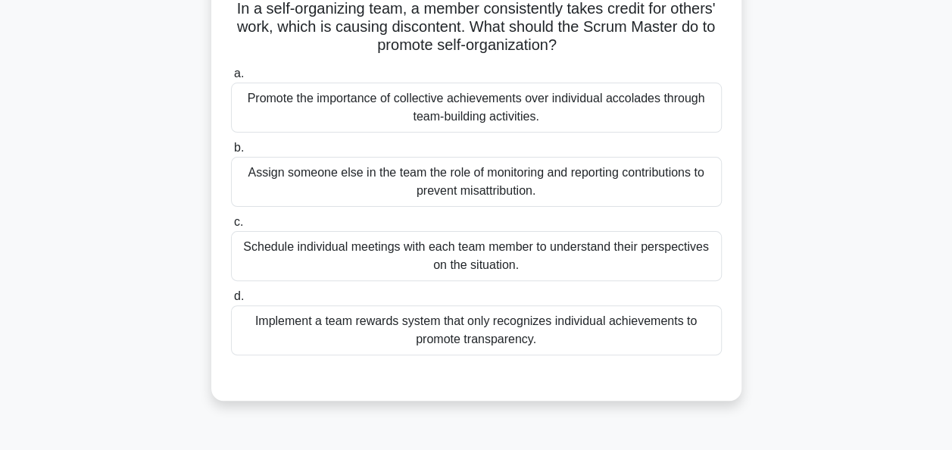
scroll to position [115, 0]
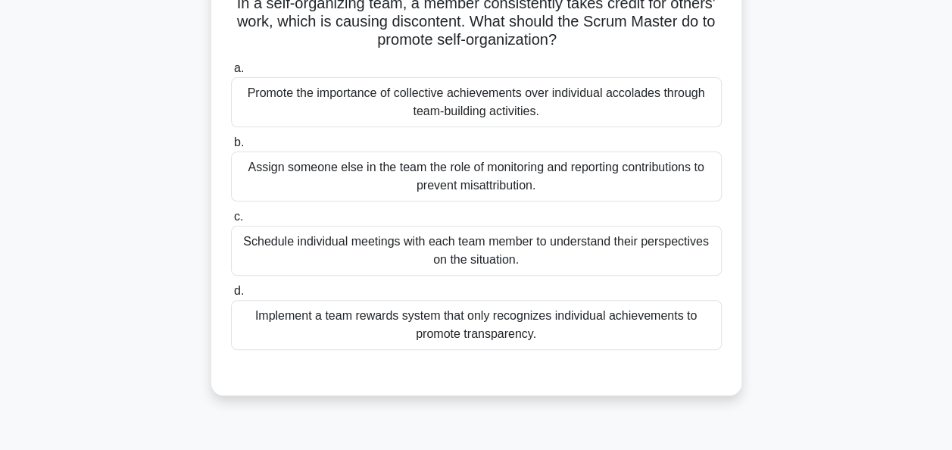
click at [557, 96] on div "Promote the importance of collective achievements over individual accolades thr…" at bounding box center [476, 102] width 491 height 50
click at [231, 73] on input "a. Promote the importance of collective achievements over individual accolades …" at bounding box center [231, 69] width 0 height 10
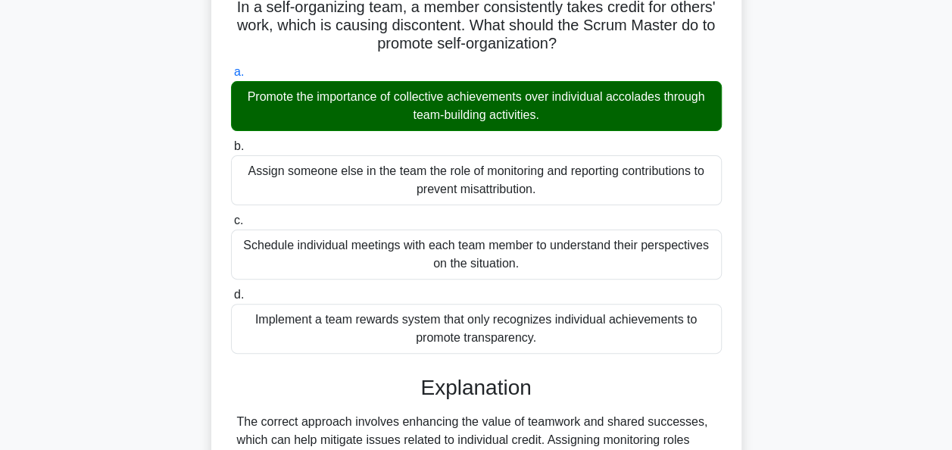
scroll to position [368, 0]
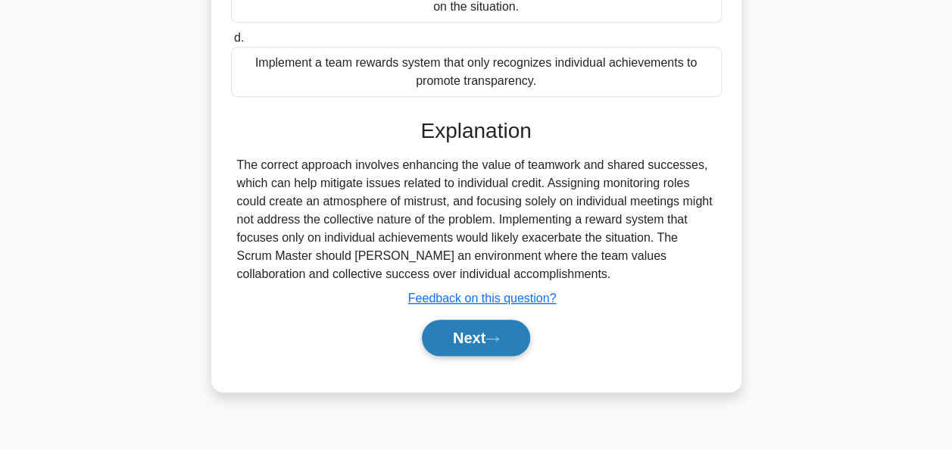
click at [457, 333] on button "Next" at bounding box center [476, 338] width 108 height 36
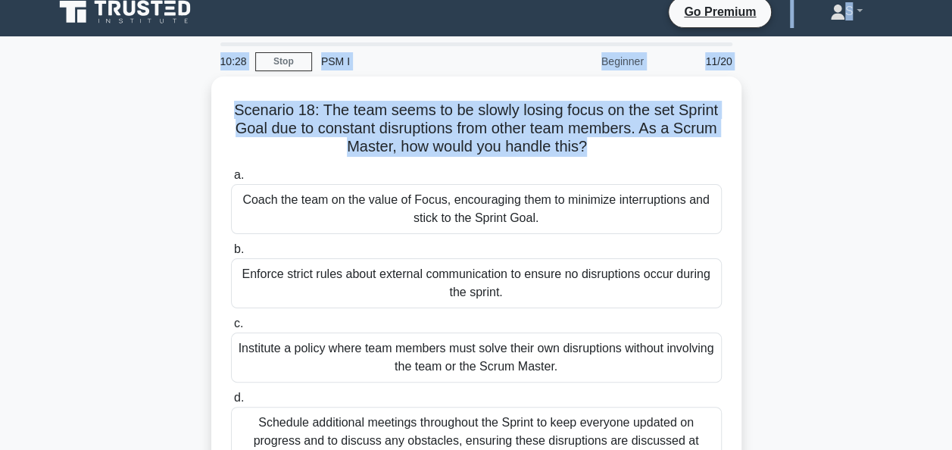
scroll to position [0, 0]
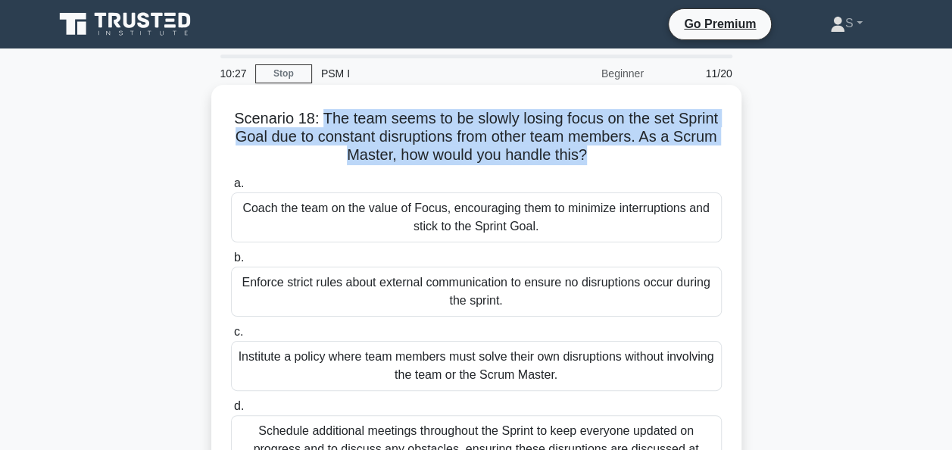
drag, startPoint x: 614, startPoint y: 52, endPoint x: 319, endPoint y: 116, distance: 301.5
click at [319, 116] on h5 "Scenario 18: The team seems to be slowly losing focus on the set Sprint Goal du…" at bounding box center [477, 137] width 494 height 56
copy h5 "The team seems to be slowly losing focus on the set Sprint Goal due to constant…"
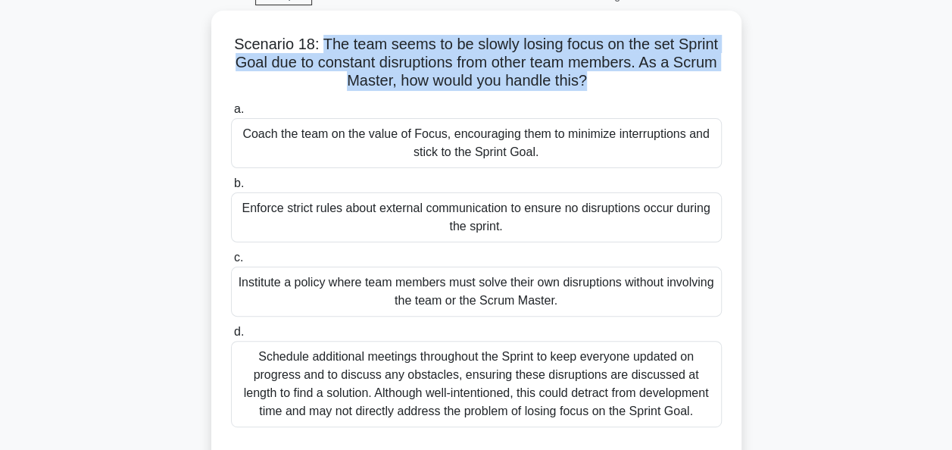
scroll to position [79, 0]
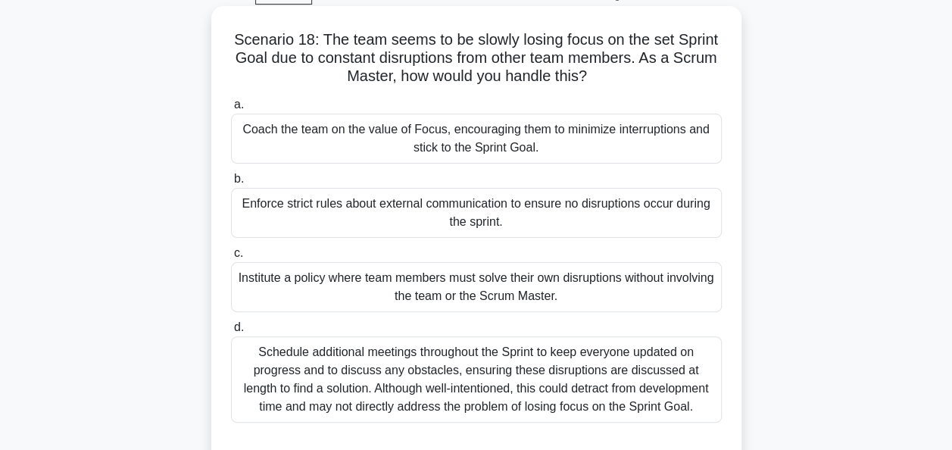
click at [496, 147] on div "Coach the team on the value of Focus, encouraging them to minimize interruption…" at bounding box center [476, 139] width 491 height 50
click at [231, 110] on input "a. Coach the team on the value of Focus, encouraging them to minimize interrupt…" at bounding box center [231, 105] width 0 height 10
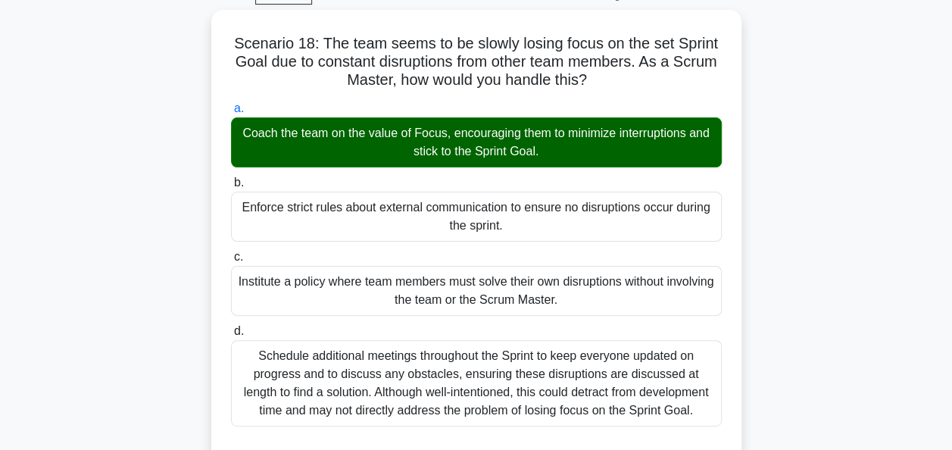
click at [184, 258] on div "Scenario 18: The team seems to be slowly losing focus on the set Sprint Goal du…" at bounding box center [477, 384] width 864 height 748
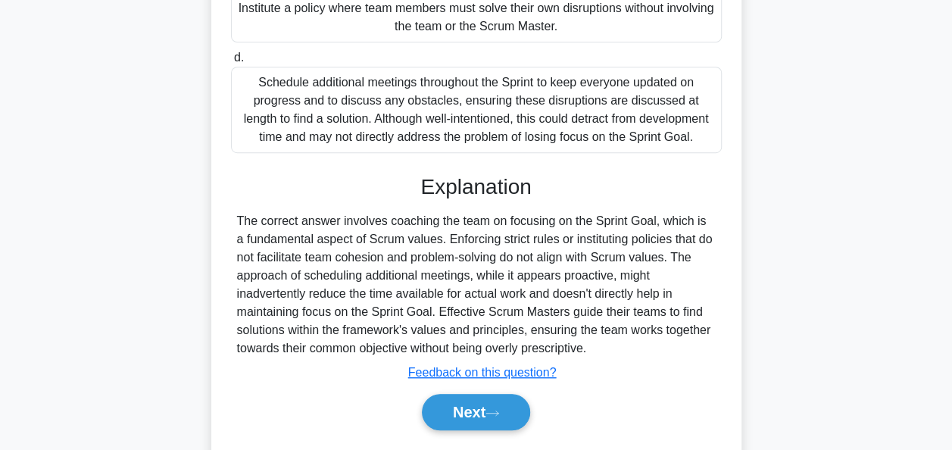
scroll to position [355, 0]
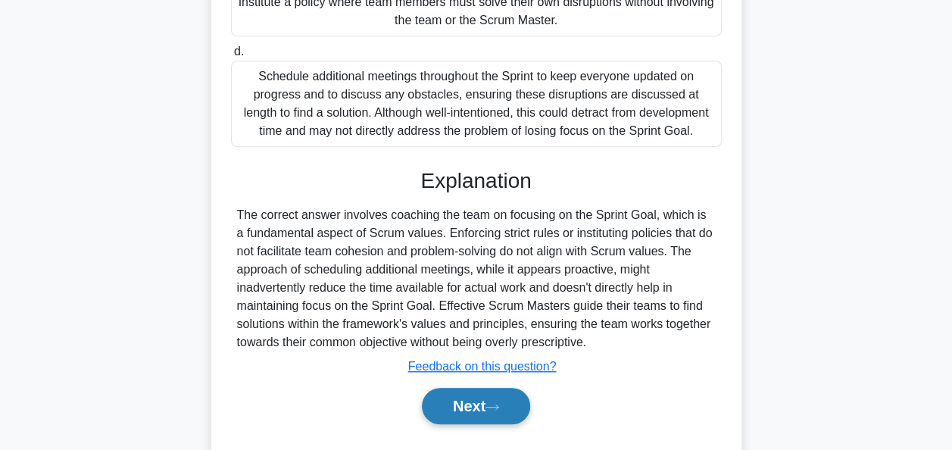
click at [499, 406] on icon at bounding box center [493, 407] width 14 height 8
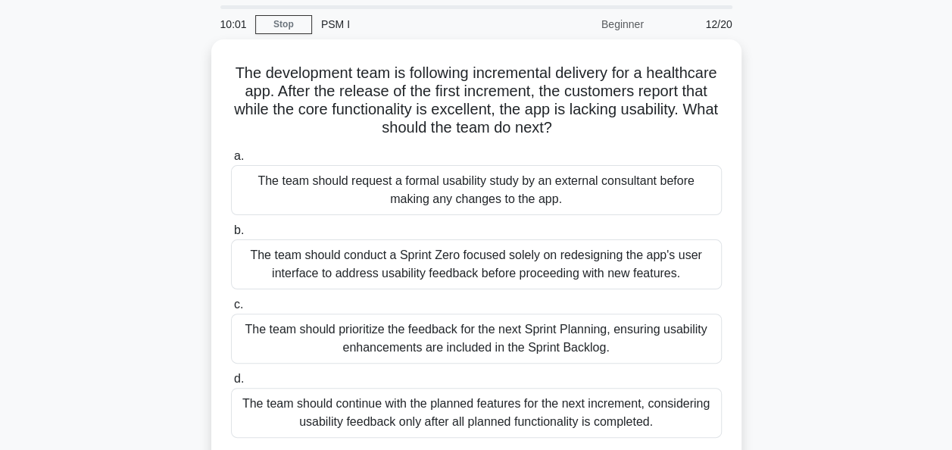
scroll to position [48, 0]
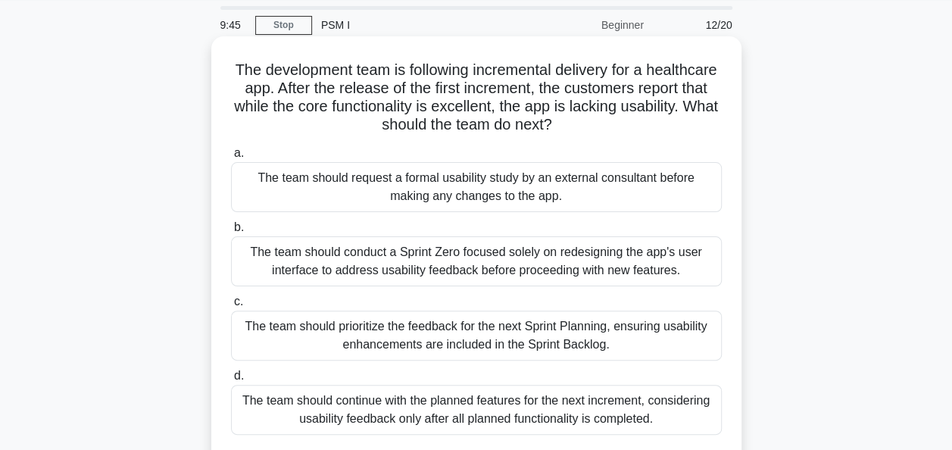
drag, startPoint x: 616, startPoint y: 123, endPoint x: 264, endPoint y: 69, distance: 355.7
click at [264, 69] on h5 "The development team is following incremental delivery for a healthcare app. Af…" at bounding box center [477, 98] width 494 height 74
copy h5 "The development team is following incremental delivery for a healthcare app. Af…"
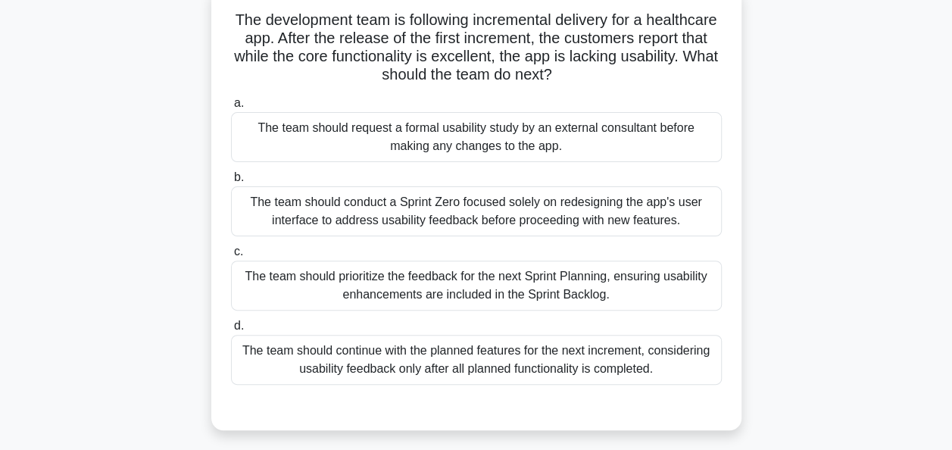
scroll to position [103, 0]
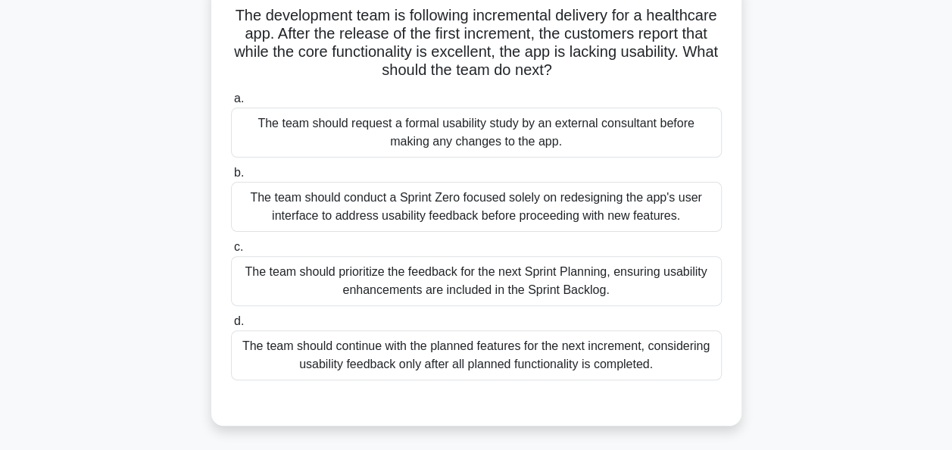
click at [327, 286] on div "The team should prioritize the feedback for the next Sprint Planning, ensuring …" at bounding box center [476, 281] width 491 height 50
click at [231, 252] on input "c. The team should prioritize the feedback for the next Sprint Planning, ensuri…" at bounding box center [231, 247] width 0 height 10
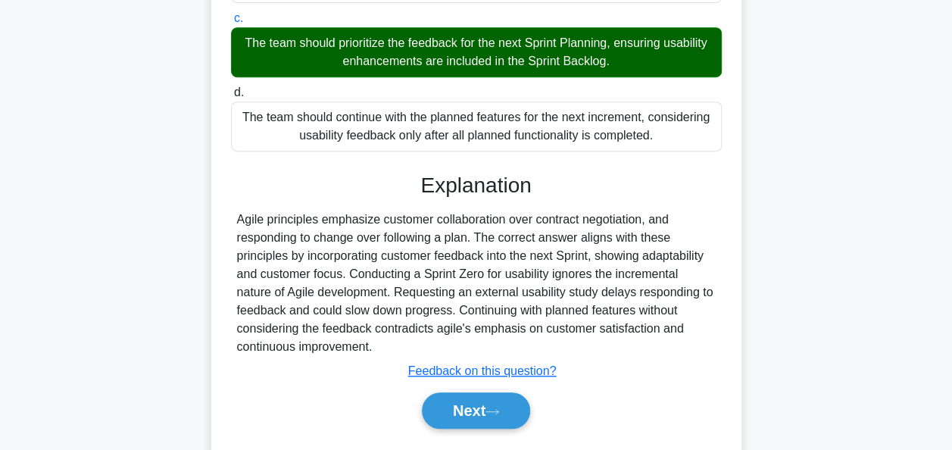
scroll to position [373, 0]
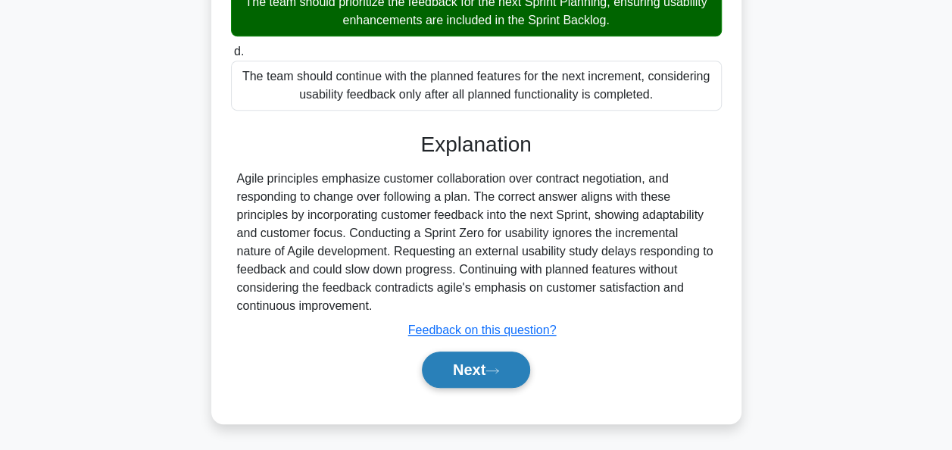
click at [470, 371] on button "Next" at bounding box center [476, 370] width 108 height 36
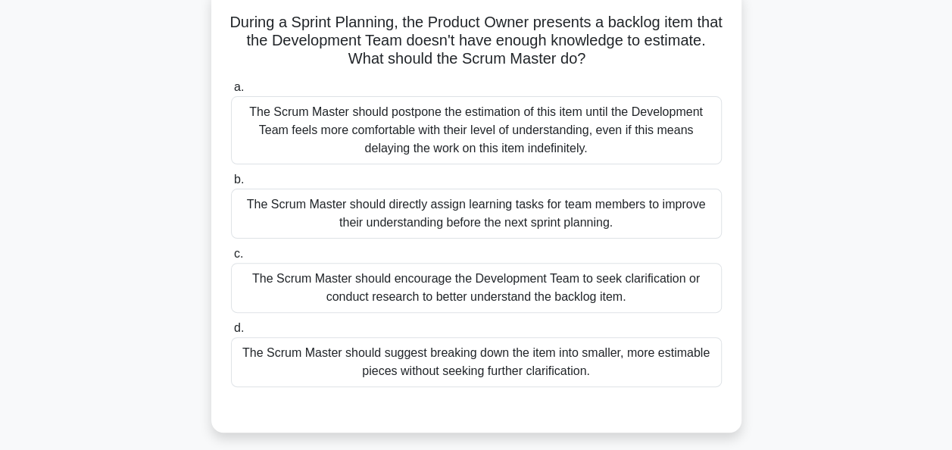
scroll to position [102, 0]
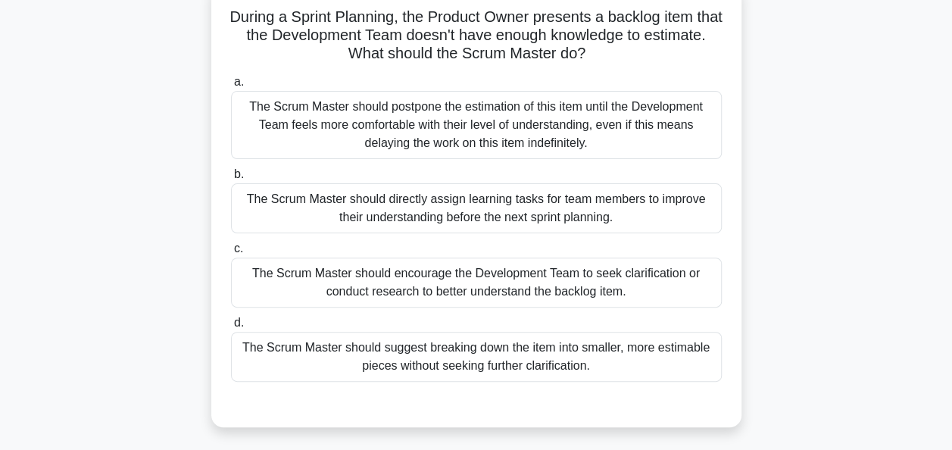
click at [444, 362] on div "The Scrum Master should suggest breaking down the item into smaller, more estim…" at bounding box center [476, 357] width 491 height 50
click at [231, 328] on input "d. The Scrum Master should suggest breaking down the item into smaller, more es…" at bounding box center [231, 323] width 0 height 10
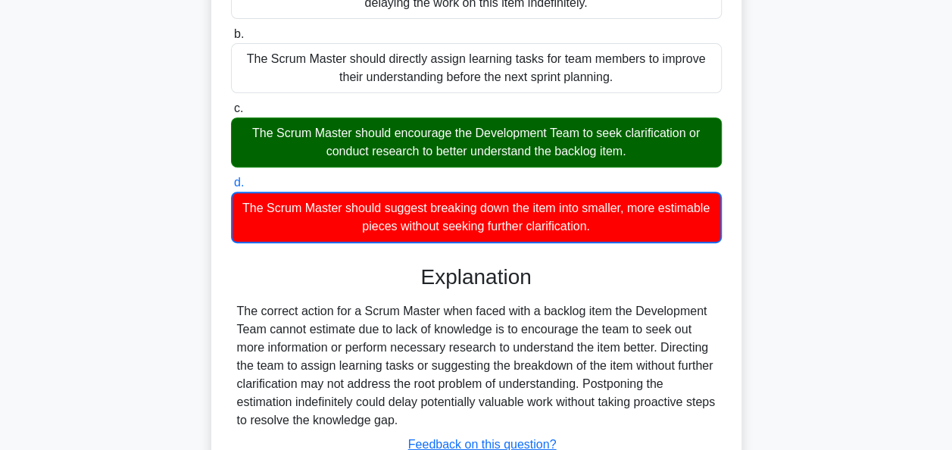
scroll to position [368, 0]
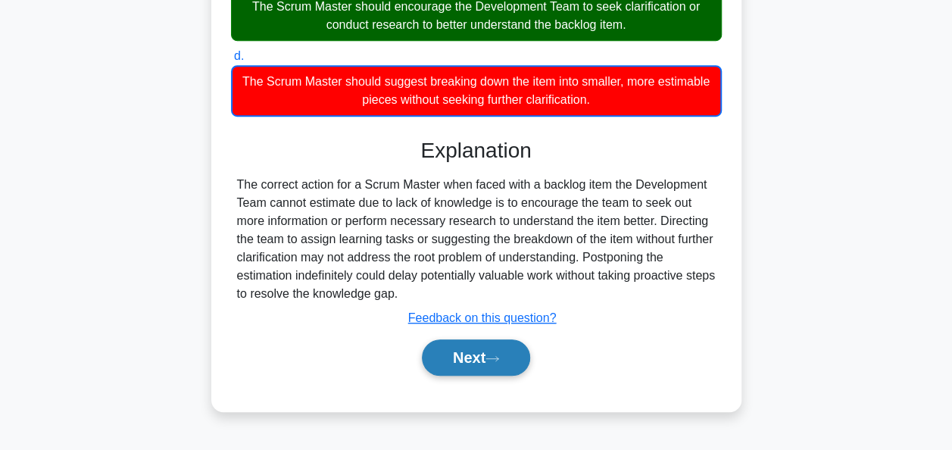
click at [464, 362] on button "Next" at bounding box center [476, 357] width 108 height 36
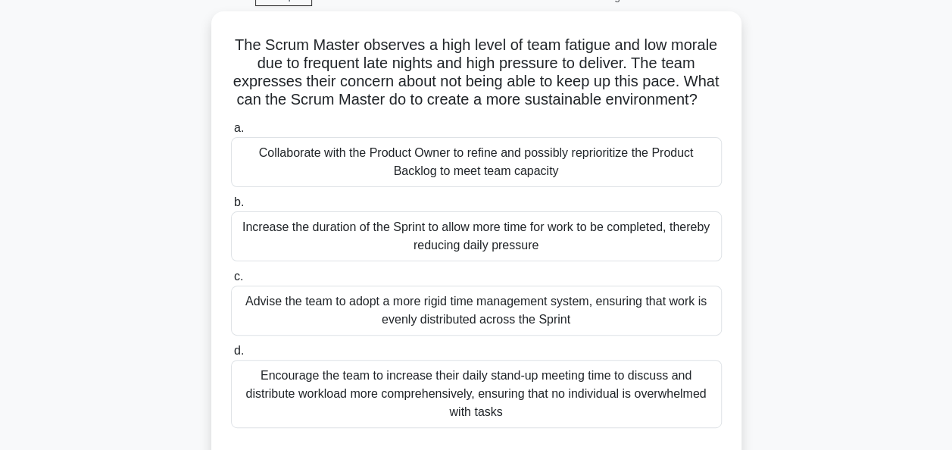
scroll to position [78, 0]
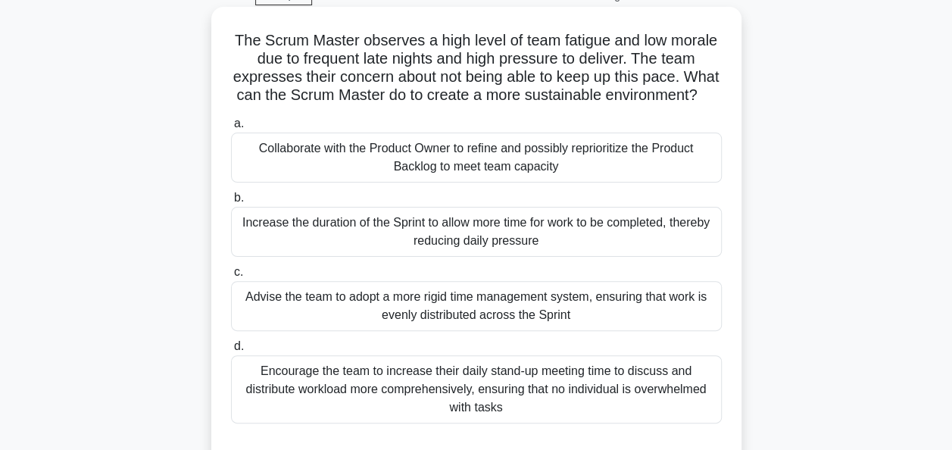
drag, startPoint x: 521, startPoint y: 117, endPoint x: 226, endPoint y: 39, distance: 305.8
click at [226, 39] on div "The Scrum Master observes a high level of team fatigue and low morale due to fr…" at bounding box center [476, 238] width 518 height 450
copy h5 "The Scrum Master observes a high level of team fatigue and low morale due to fr…"
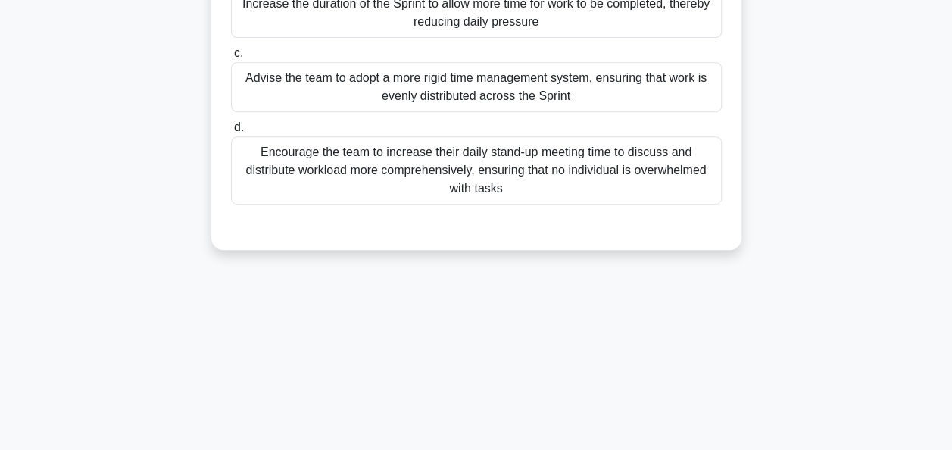
scroll to position [302, 0]
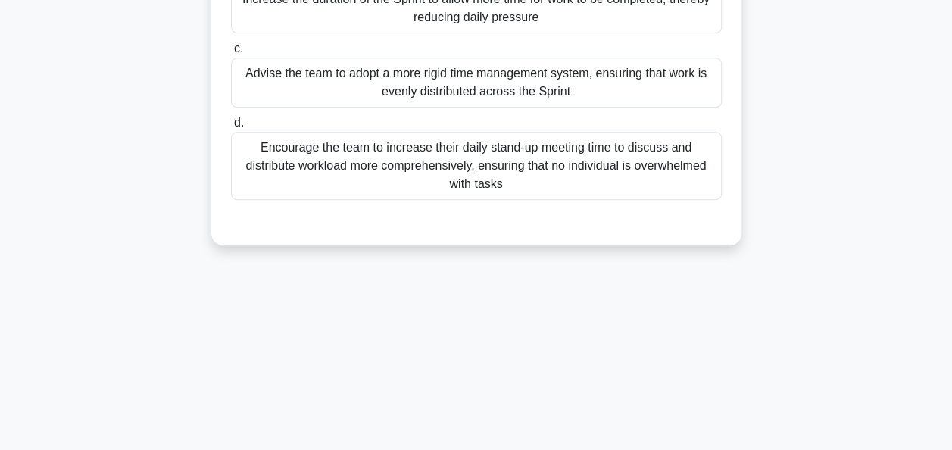
drag, startPoint x: 517, startPoint y: 204, endPoint x: 258, endPoint y: 171, distance: 261.1
click at [258, 171] on div "Encourage the team to increase their daily stand-up meeting time to discuss and…" at bounding box center [476, 166] width 491 height 68
copy div "Encourage the team to increase their daily stand-up meeting time to discuss and…"
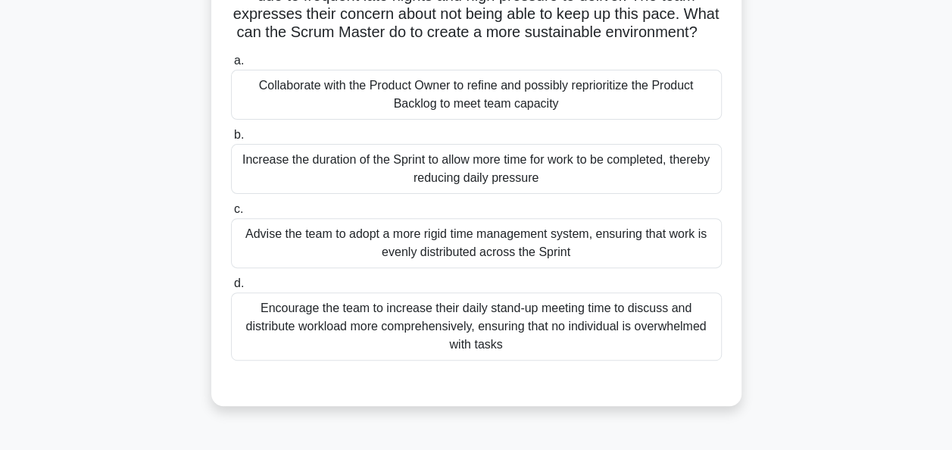
scroll to position [139, 0]
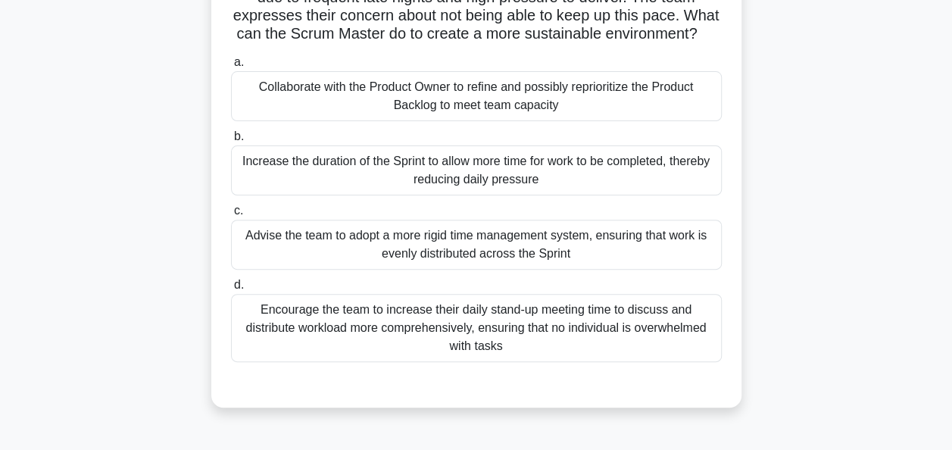
click at [397, 99] on div "Collaborate with the Product Owner to refine and possibly reprioritize the Prod…" at bounding box center [476, 96] width 491 height 50
click at [231, 67] on input "a. Collaborate with the Product Owner to refine and possibly reprioritize the P…" at bounding box center [231, 63] width 0 height 10
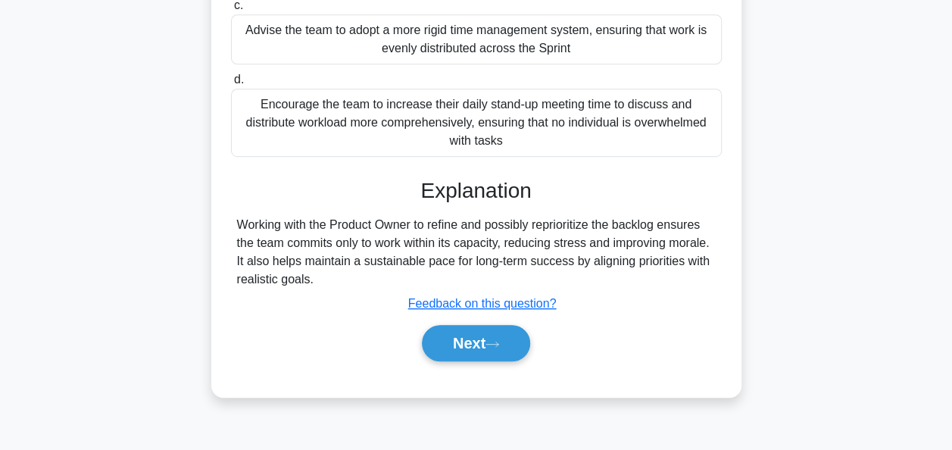
scroll to position [368, 0]
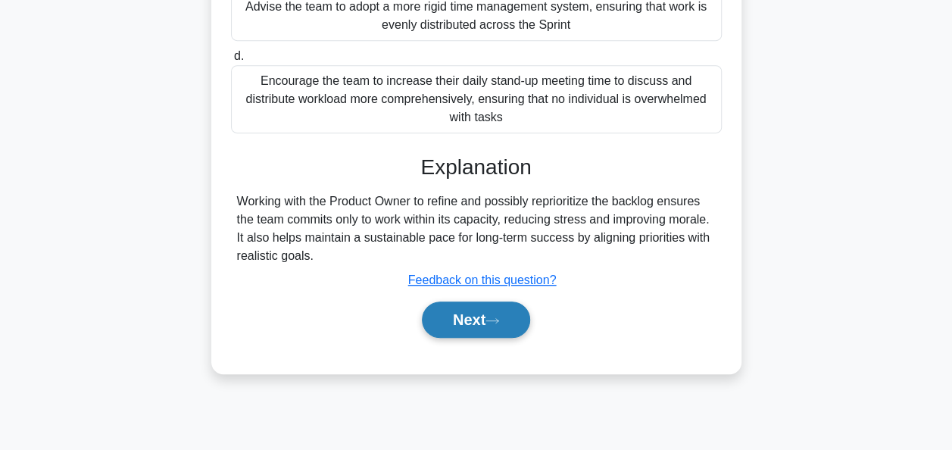
click at [474, 336] on button "Next" at bounding box center [476, 320] width 108 height 36
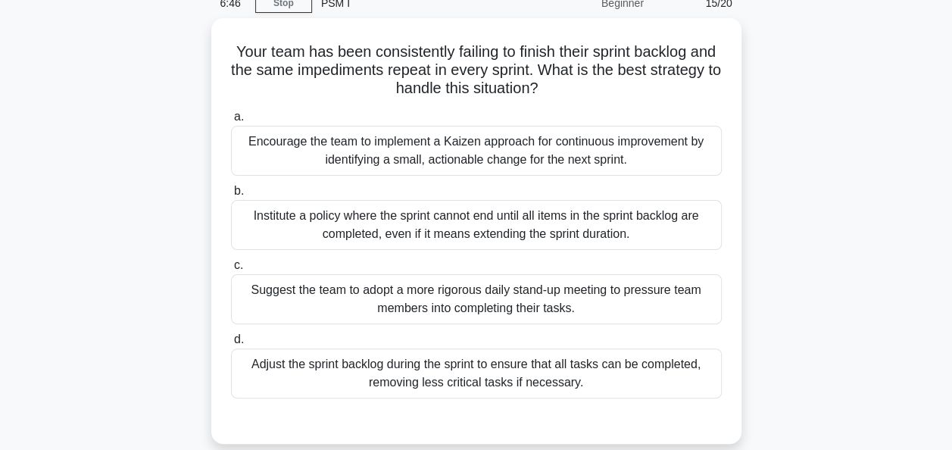
scroll to position [71, 0]
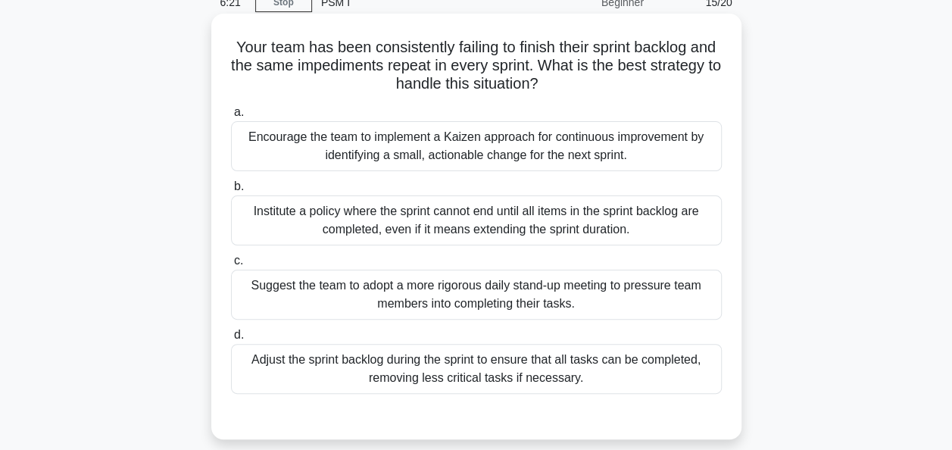
drag, startPoint x: 652, startPoint y: 158, endPoint x: 230, endPoint y: 142, distance: 421.5
click at [231, 142] on div "Encourage the team to implement a Kaizen approach for continuous improvement by…" at bounding box center [476, 146] width 491 height 50
copy div "Encourage the team to implement a Kaizen approach for continuous improvement by…"
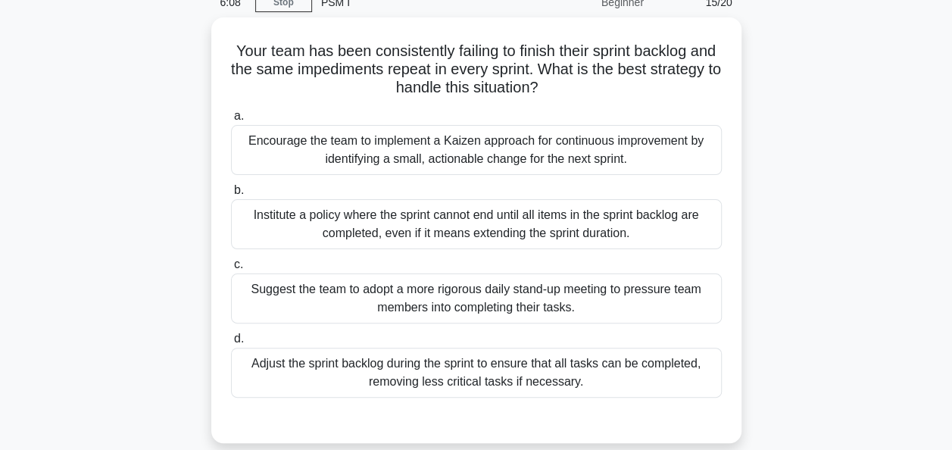
click at [106, 112] on div "Your team has been consistently failing to finish their sprint backlog and the …" at bounding box center [477, 239] width 864 height 444
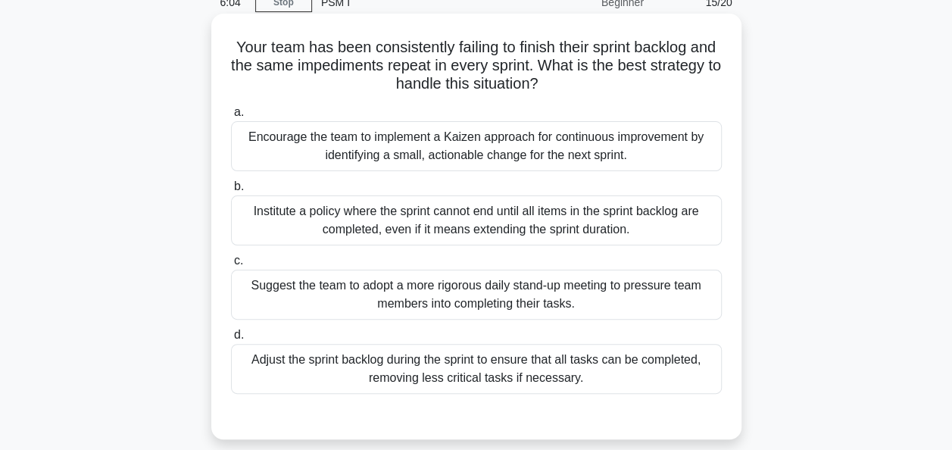
click at [371, 155] on div "Encourage the team to implement a Kaizen approach for continuous improvement by…" at bounding box center [476, 146] width 491 height 50
click at [231, 117] on input "a. Encourage the team to implement a Kaizen approach for continuous improvement…" at bounding box center [231, 113] width 0 height 10
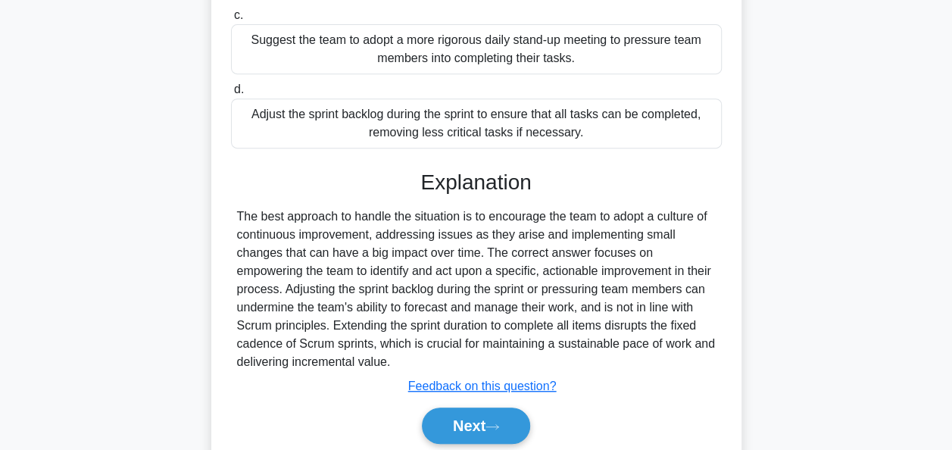
scroll to position [321, 0]
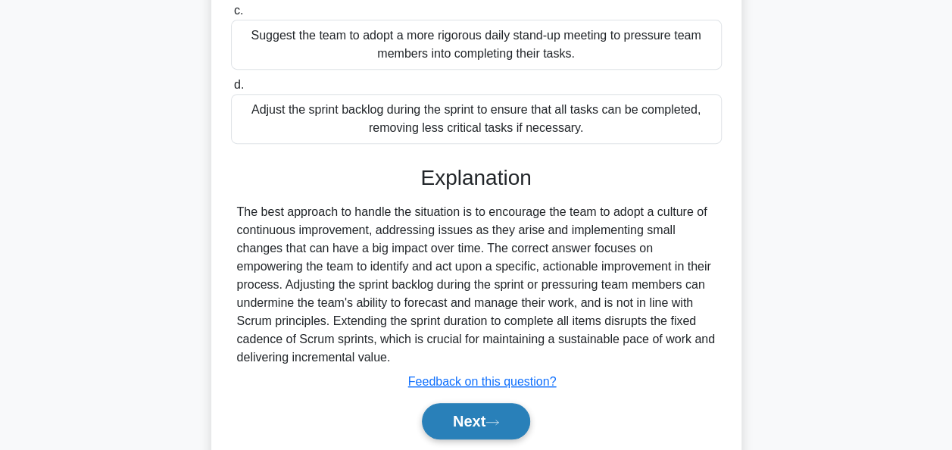
click at [455, 424] on button "Next" at bounding box center [476, 421] width 108 height 36
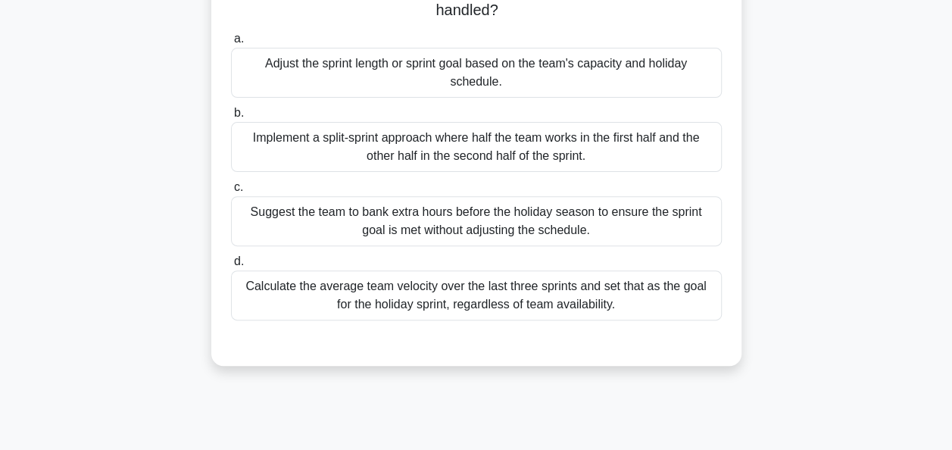
scroll to position [166, 0]
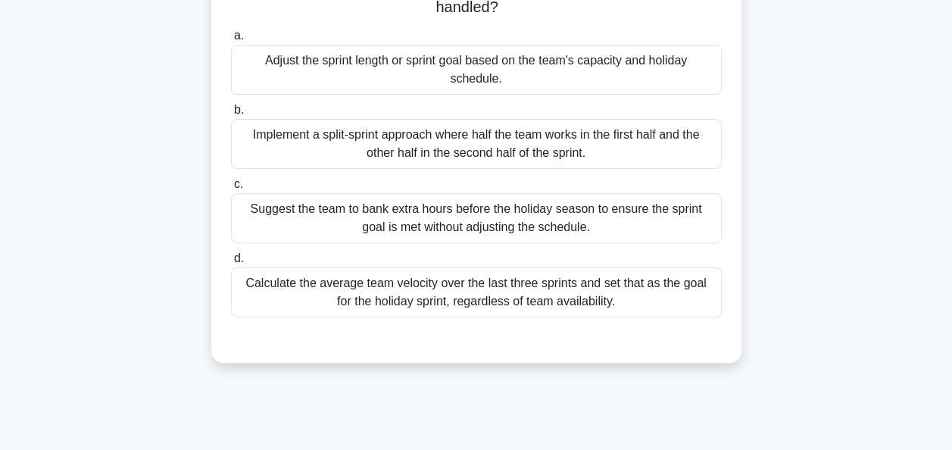
drag, startPoint x: 617, startPoint y: 304, endPoint x: 237, endPoint y: 284, distance: 380.1
click at [237, 284] on div "Calculate the average team velocity over the last three sprints and set that as…" at bounding box center [476, 292] width 491 height 50
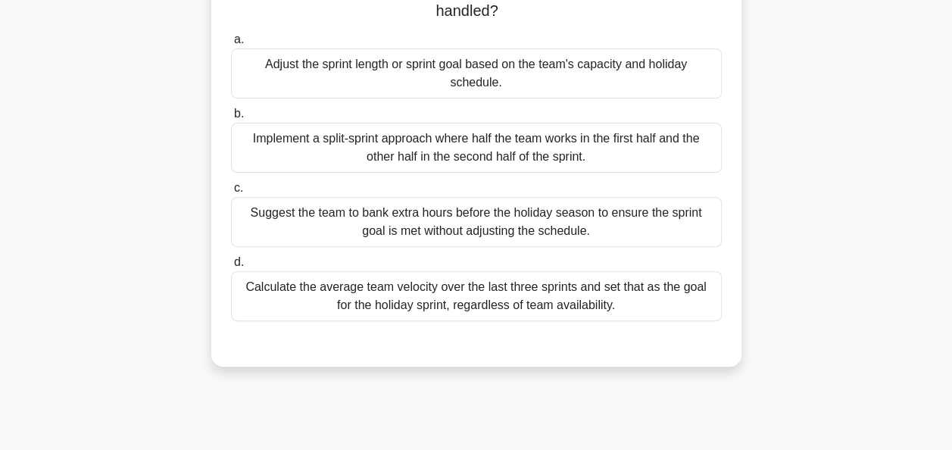
scroll to position [116, 0]
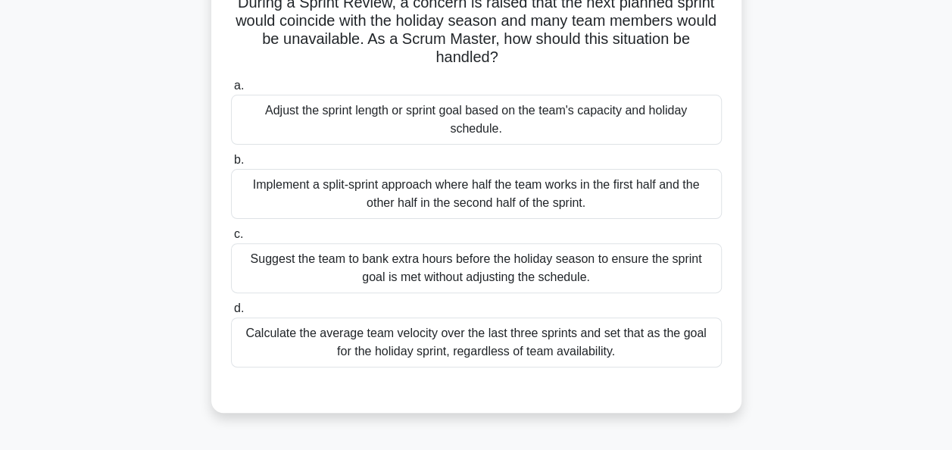
click at [334, 123] on div "Adjust the sprint length or sprint goal based on the team's capacity and holida…" at bounding box center [476, 120] width 491 height 50
click at [231, 91] on input "a. Adjust the sprint length or sprint goal based on the team's capacity and hol…" at bounding box center [231, 86] width 0 height 10
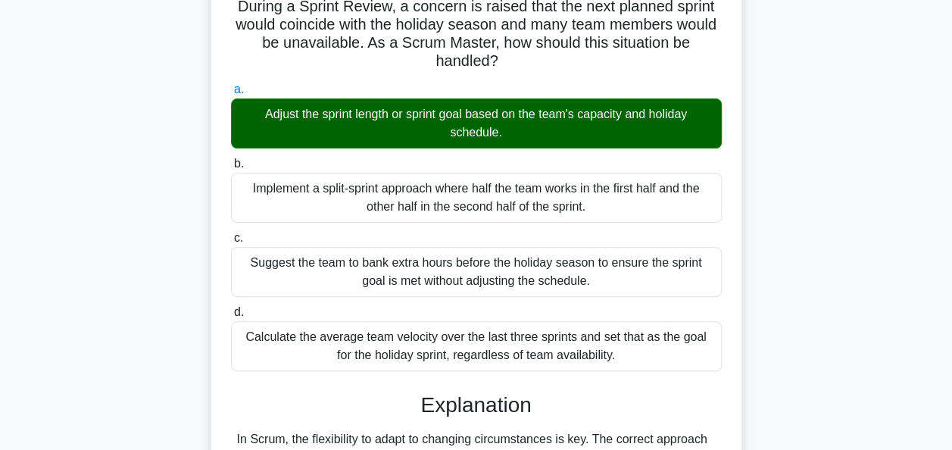
scroll to position [368, 0]
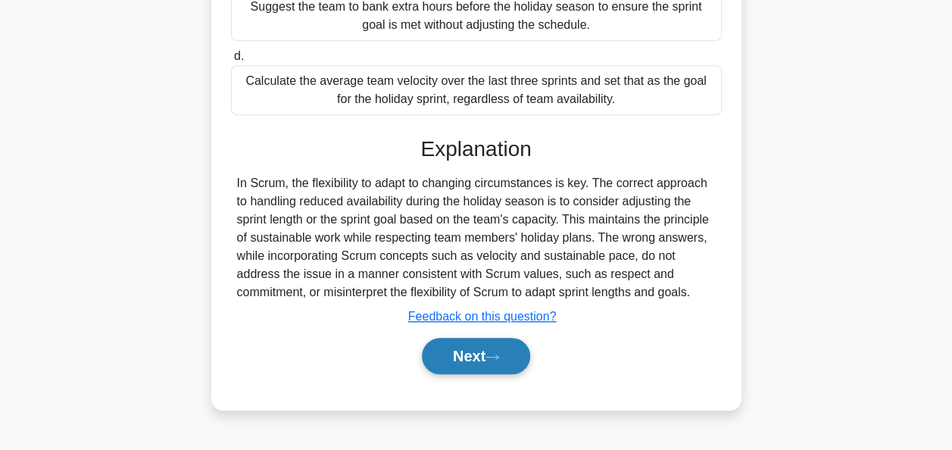
click at [472, 354] on button "Next" at bounding box center [476, 356] width 108 height 36
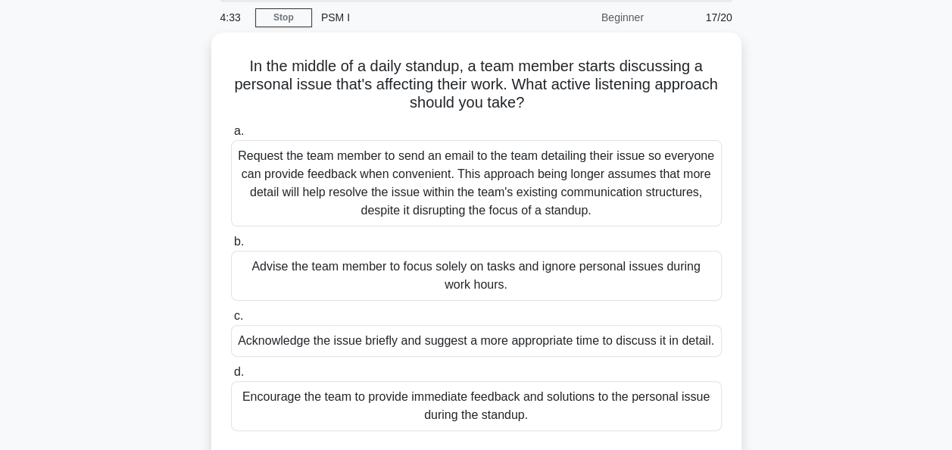
scroll to position [55, 0]
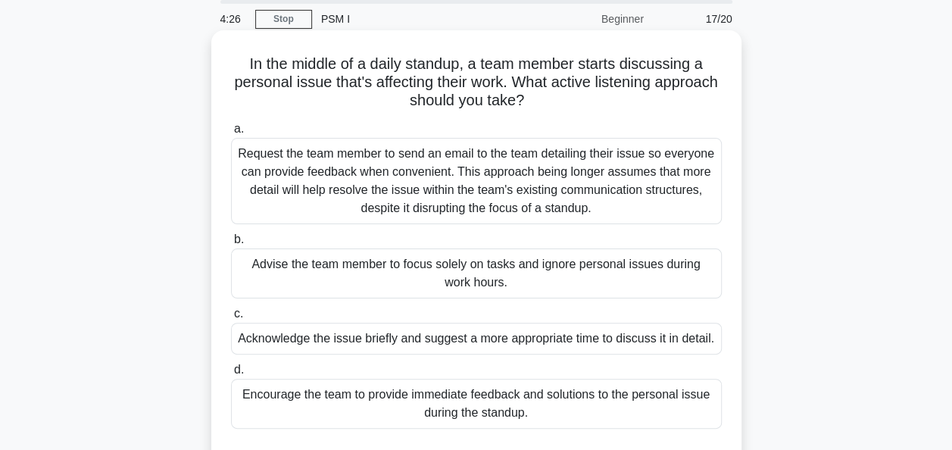
drag, startPoint x: 565, startPoint y: 105, endPoint x: 242, endPoint y: 64, distance: 326.2
click at [242, 64] on h5 "In the middle of a daily standup, a team member starts discussing a personal is…" at bounding box center [477, 83] width 494 height 56
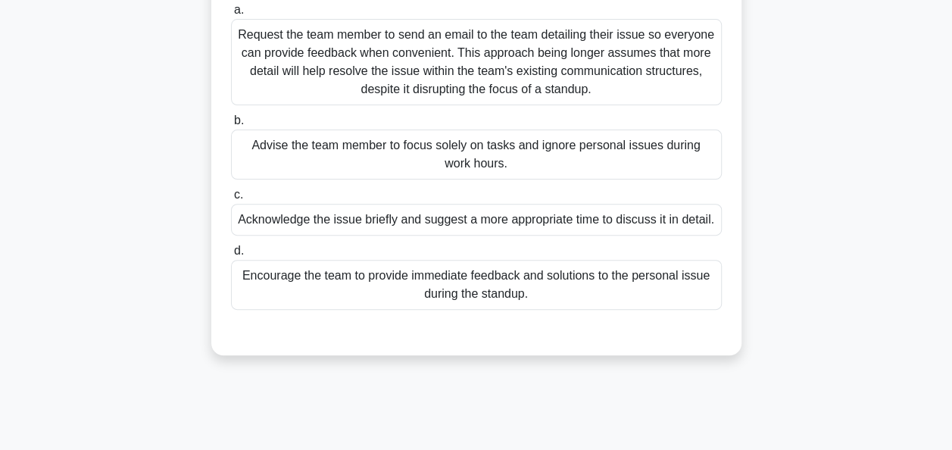
scroll to position [179, 0]
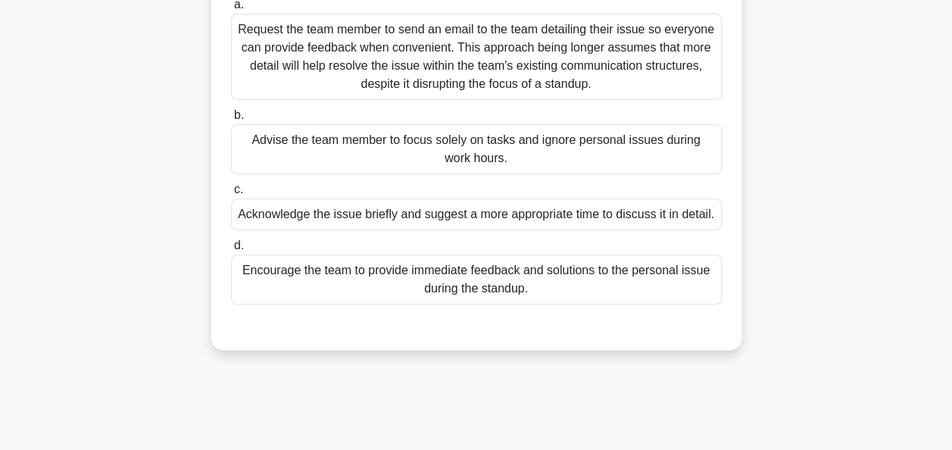
drag, startPoint x: 720, startPoint y: 217, endPoint x: 235, endPoint y: 218, distance: 484.9
click at [235, 218] on div "Acknowledge the issue briefly and suggest a more appropriate time to discuss it…" at bounding box center [476, 214] width 491 height 32
click at [355, 280] on div "Encourage the team to provide immediate feedback and solutions to the personal …" at bounding box center [476, 280] width 491 height 50
click at [231, 251] on input "d. Encourage the team to provide immediate feedback and solutions to the person…" at bounding box center [231, 246] width 0 height 10
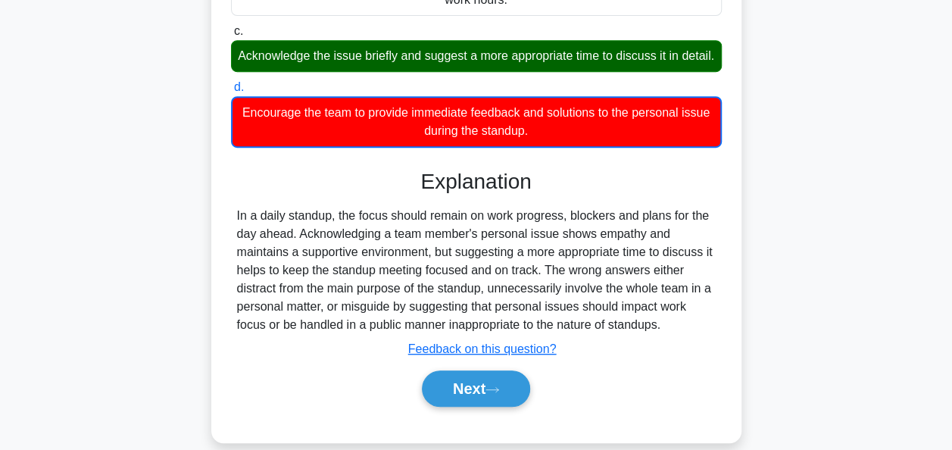
scroll to position [342, 0]
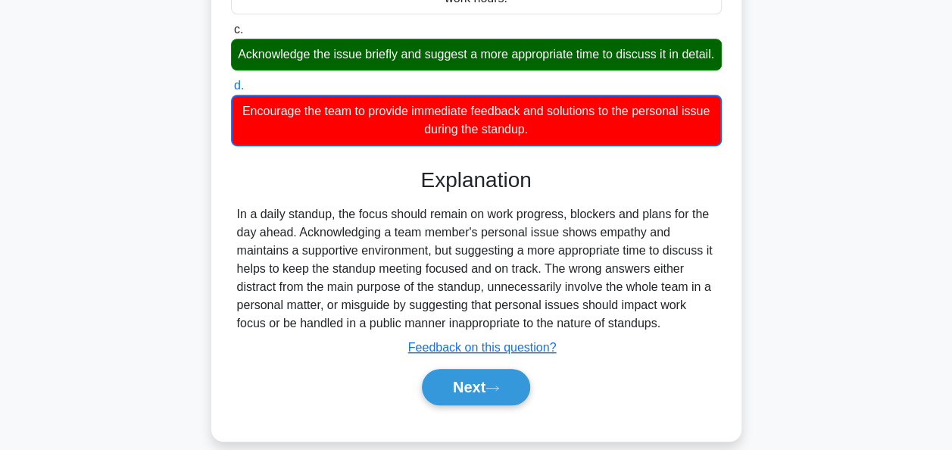
drag, startPoint x: 676, startPoint y: 337, endPoint x: 209, endPoint y: 221, distance: 480.9
click at [209, 221] on div "In the middle of a daily standup, a team member starts discussing a personal is…" at bounding box center [477, 102] width 864 height 713
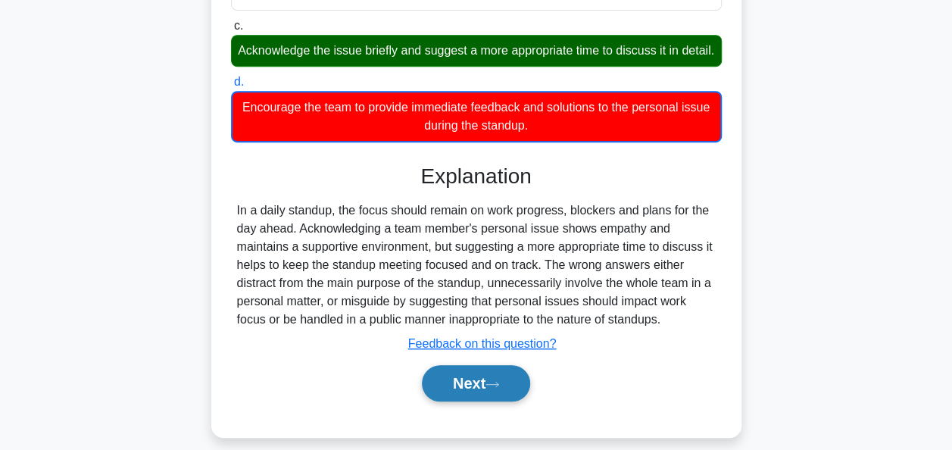
click at [470, 400] on button "Next" at bounding box center [476, 383] width 108 height 36
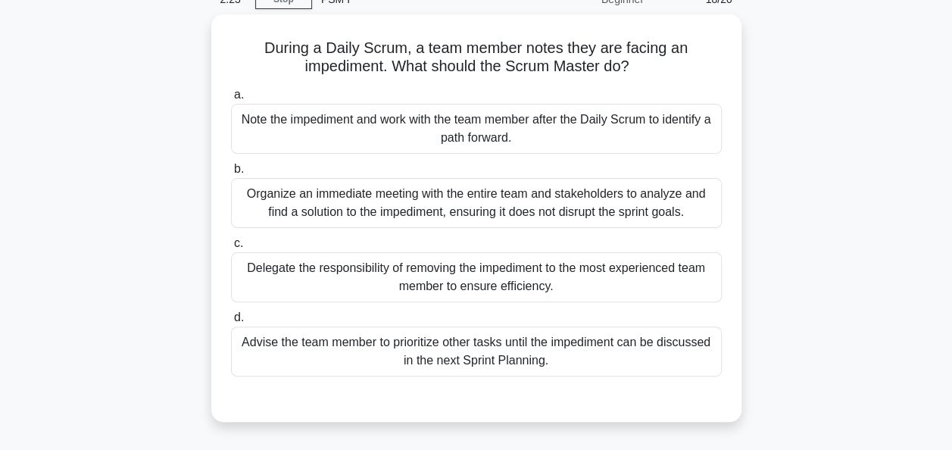
scroll to position [74, 0]
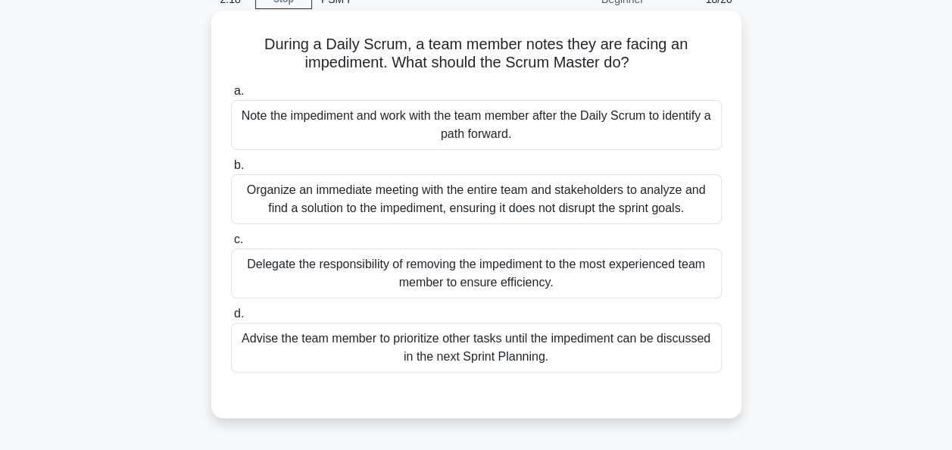
drag, startPoint x: 547, startPoint y: 142, endPoint x: 239, endPoint y: 112, distance: 309.8
click at [239, 112] on div "Note the impediment and work with the team member after the Daily Scrum to iden…" at bounding box center [476, 125] width 491 height 50
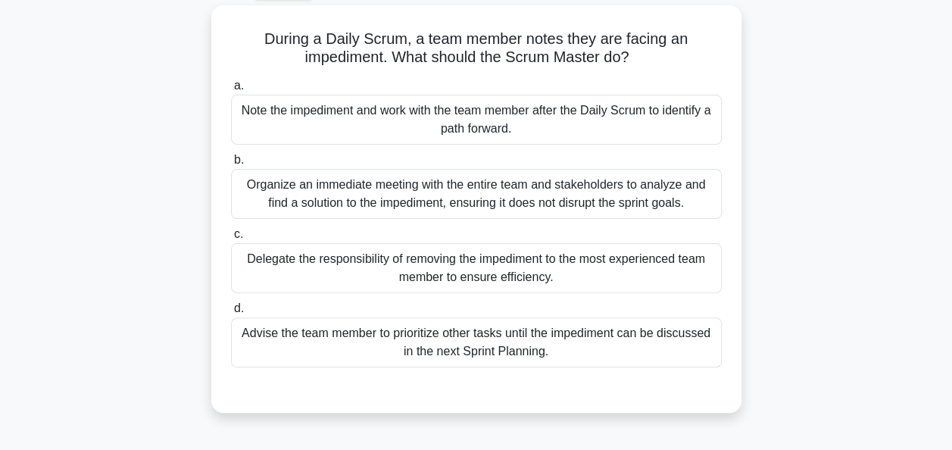
scroll to position [80, 0]
click at [332, 137] on div "Note the impediment and work with the team member after the Daily Scrum to iden…" at bounding box center [476, 119] width 491 height 50
click at [231, 90] on input "a. Note the impediment and work with the team member after the Daily Scrum to i…" at bounding box center [231, 85] width 0 height 10
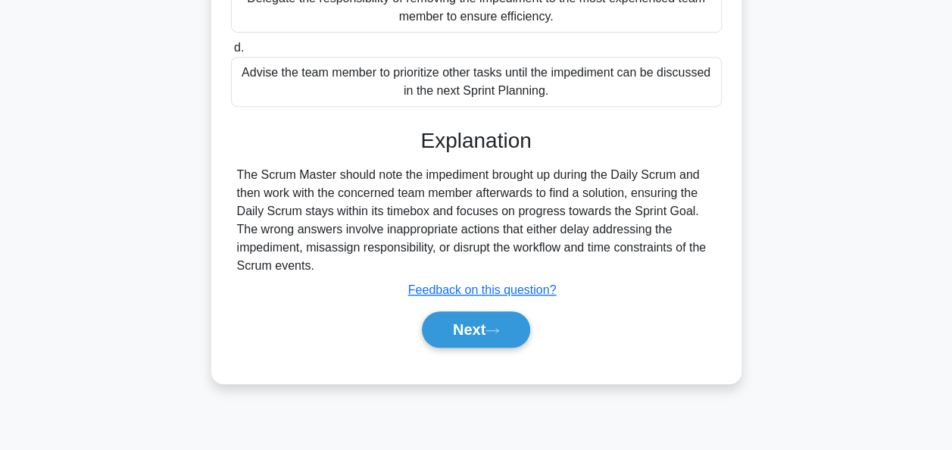
scroll to position [345, 0]
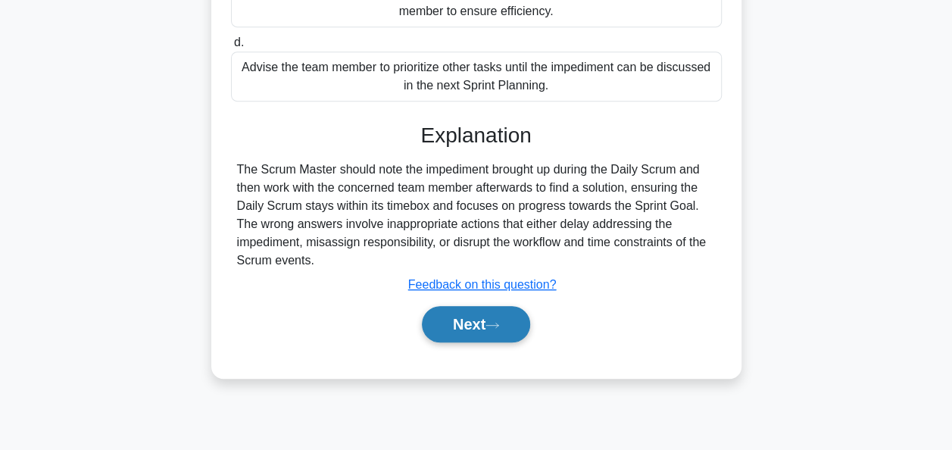
click at [458, 314] on button "Next" at bounding box center [476, 324] width 108 height 36
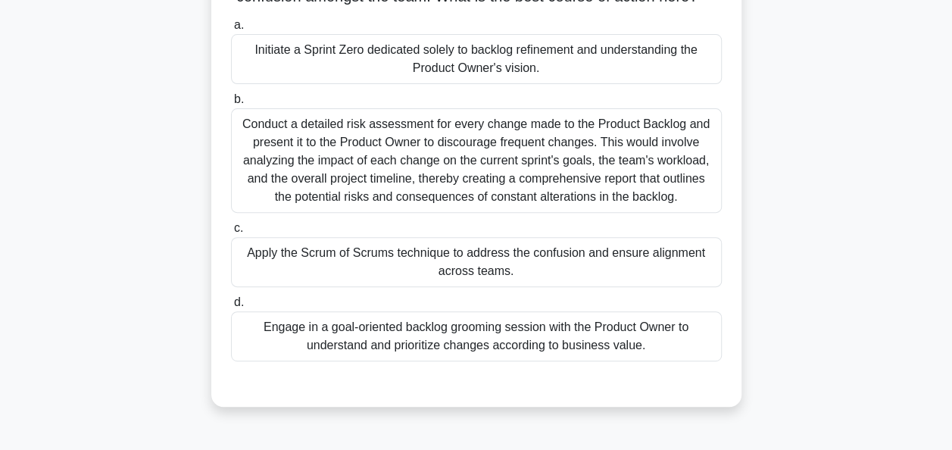
scroll to position [161, 0]
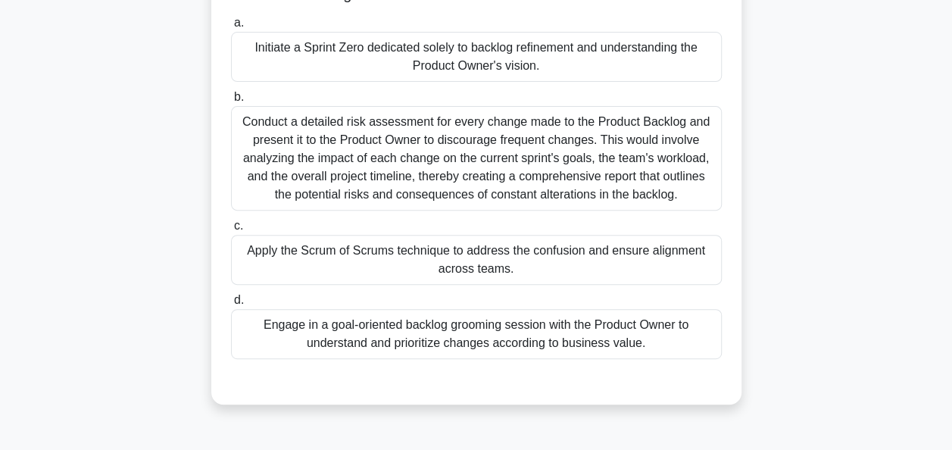
click at [382, 351] on div "Engage in a goal-oriented backlog grooming session with the Product Owner to un…" at bounding box center [476, 334] width 491 height 50
click at [231, 305] on input "d. Engage in a goal-oriented backlog grooming session with the Product Owner to…" at bounding box center [231, 300] width 0 height 10
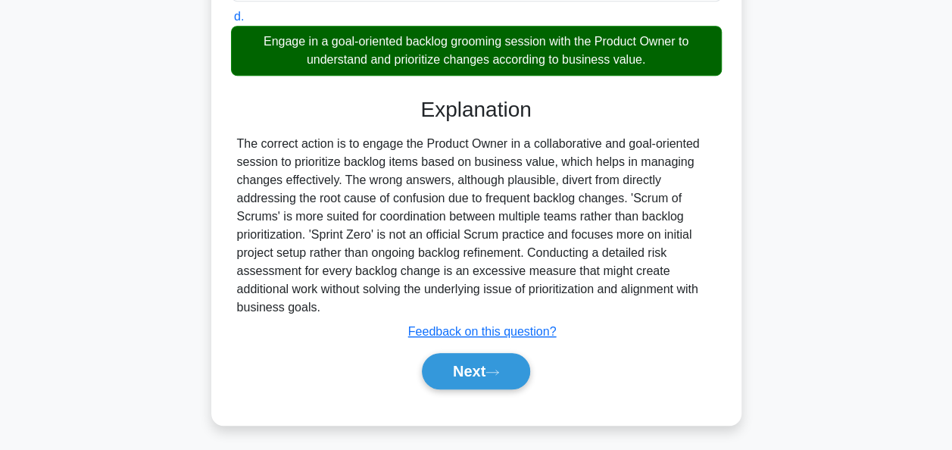
scroll to position [459, 0]
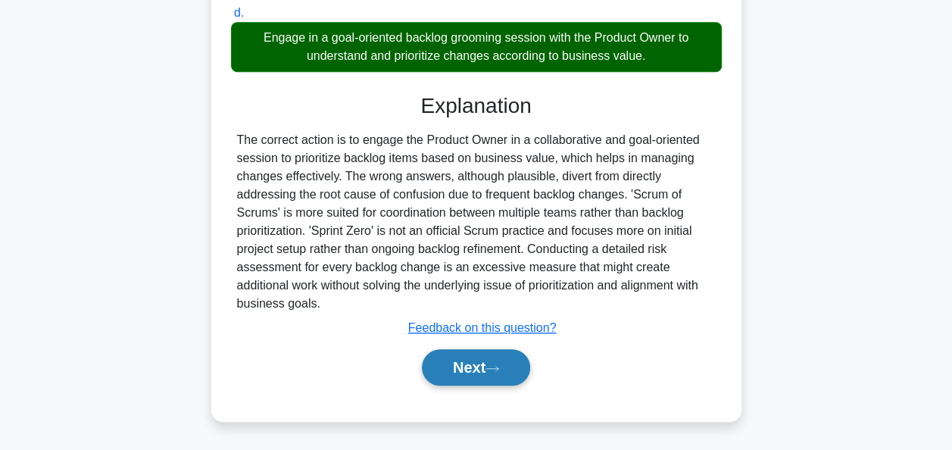
click at [462, 373] on button "Next" at bounding box center [476, 367] width 108 height 36
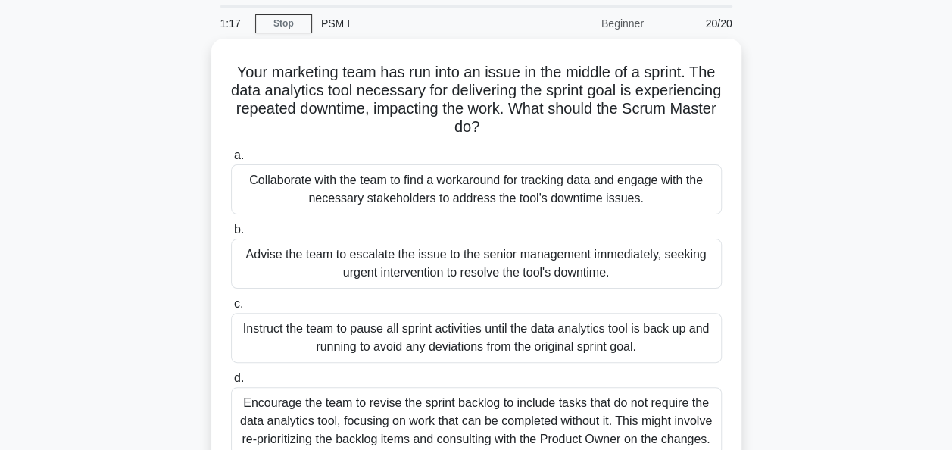
scroll to position [52, 0]
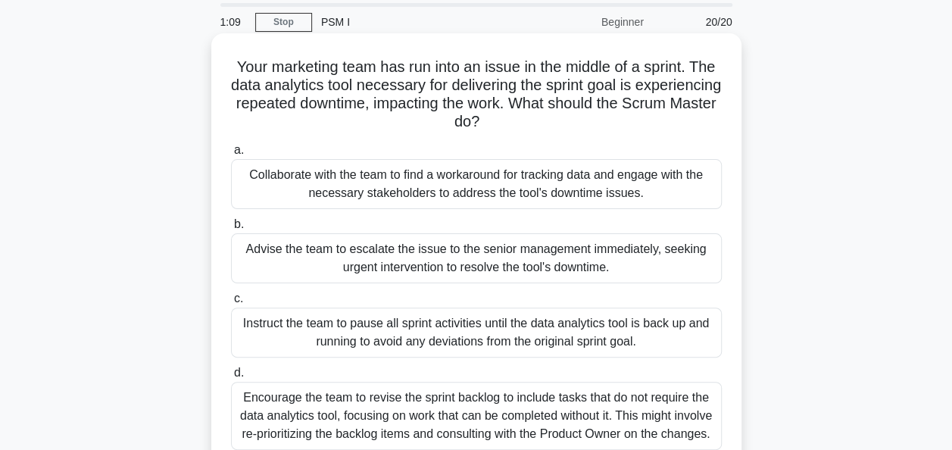
drag, startPoint x: 559, startPoint y: 120, endPoint x: 230, endPoint y: 67, distance: 333.1
click at [230, 67] on h5 "Your marketing team has run into an issue in the middle of a sprint. The data a…" at bounding box center [477, 95] width 494 height 74
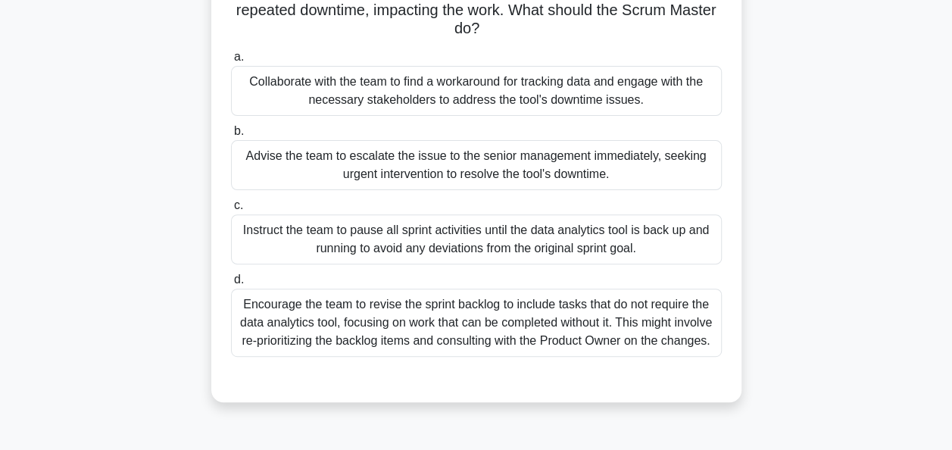
scroll to position [148, 0]
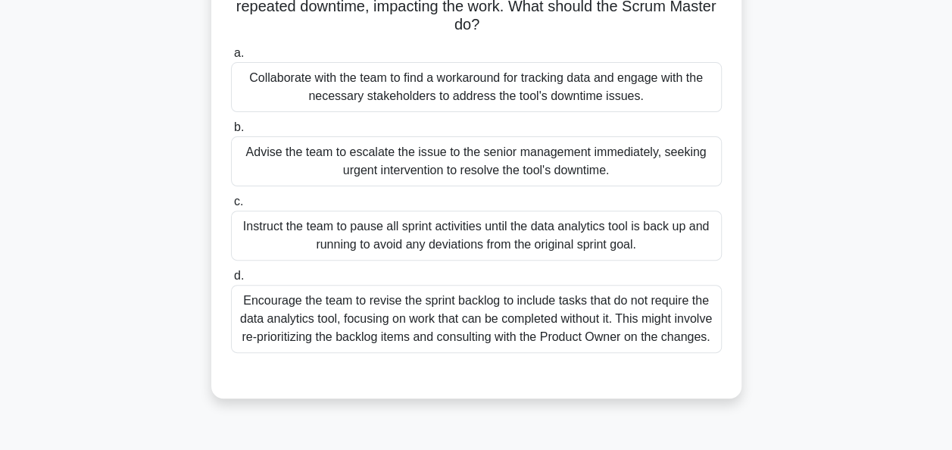
drag, startPoint x: 653, startPoint y: 102, endPoint x: 245, endPoint y: 82, distance: 408.1
click at [245, 82] on div "Collaborate with the team to find a workaround for tracking data and engage wit…" at bounding box center [476, 87] width 491 height 50
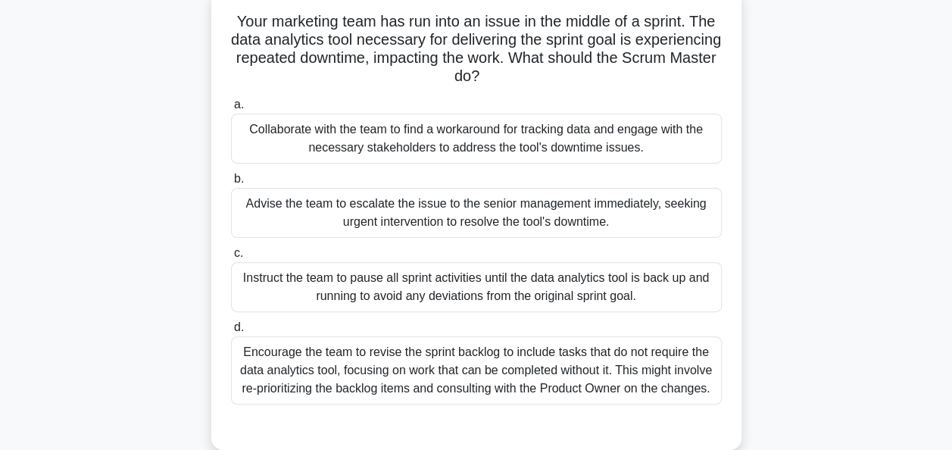
scroll to position [156, 0]
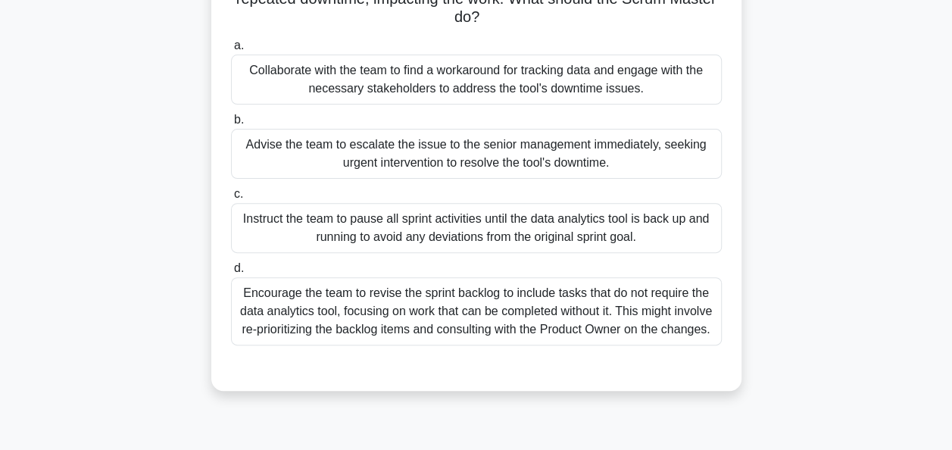
click at [623, 318] on div "Encourage the team to revise the sprint backlog to include tasks that do not re…" at bounding box center [476, 311] width 491 height 68
click at [231, 274] on input "d. Encourage the team to revise the sprint backlog to include tasks that do not…" at bounding box center [231, 269] width 0 height 10
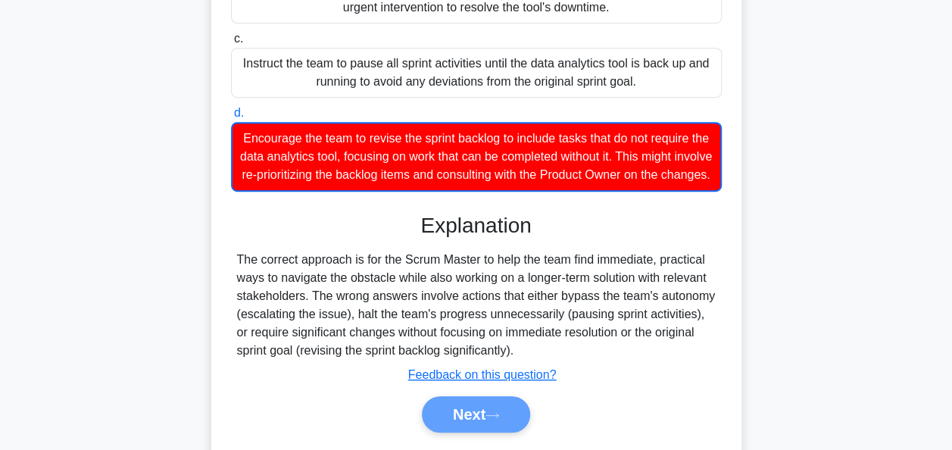
scroll to position [327, 0]
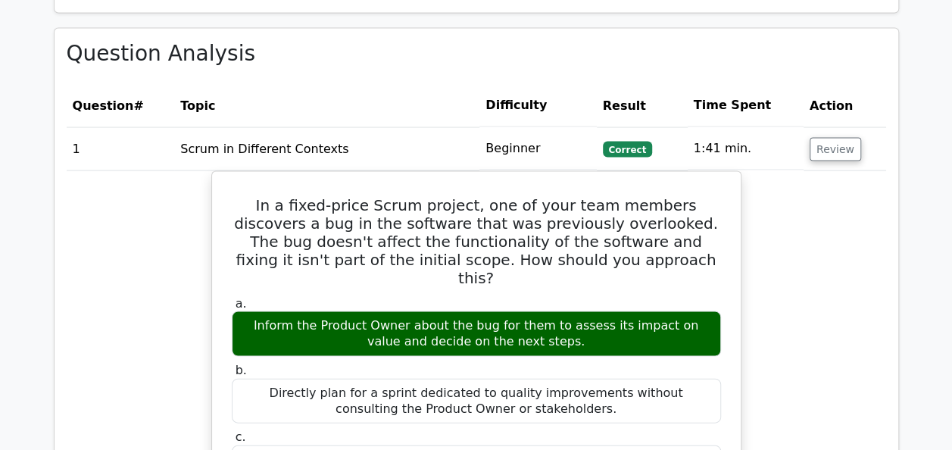
scroll to position [1414, 0]
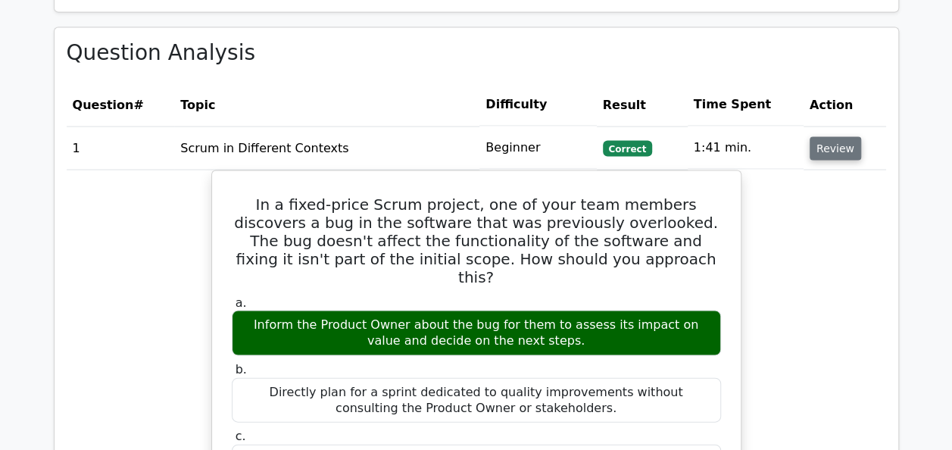
click at [838, 136] on button "Review" at bounding box center [836, 147] width 52 height 23
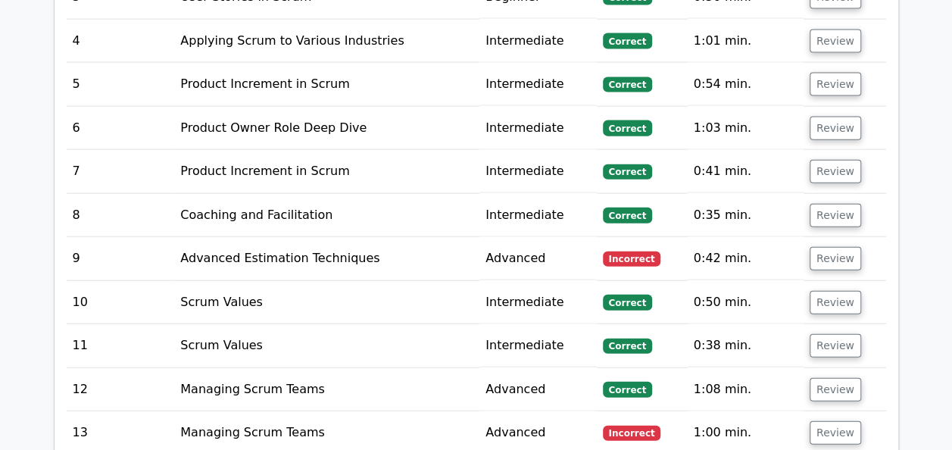
scroll to position [1656, 0]
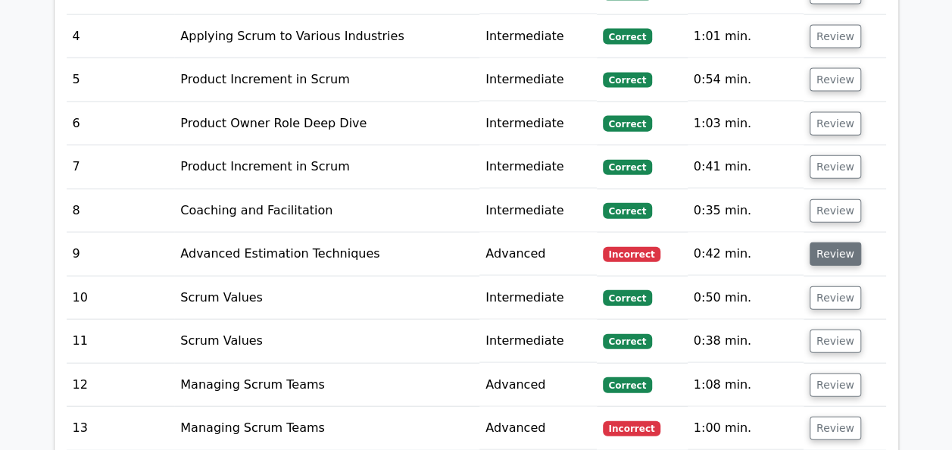
click at [829, 242] on button "Review" at bounding box center [836, 253] width 52 height 23
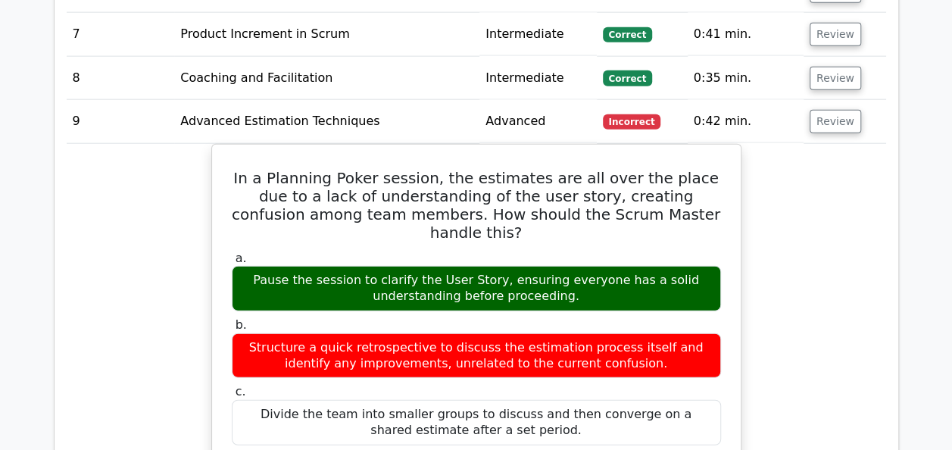
scroll to position [1541, 0]
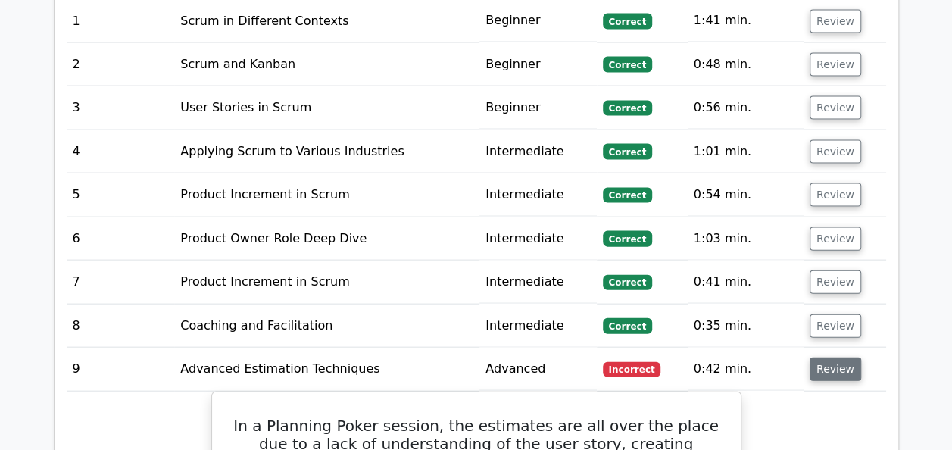
click at [832, 358] on button "Review" at bounding box center [836, 369] width 52 height 23
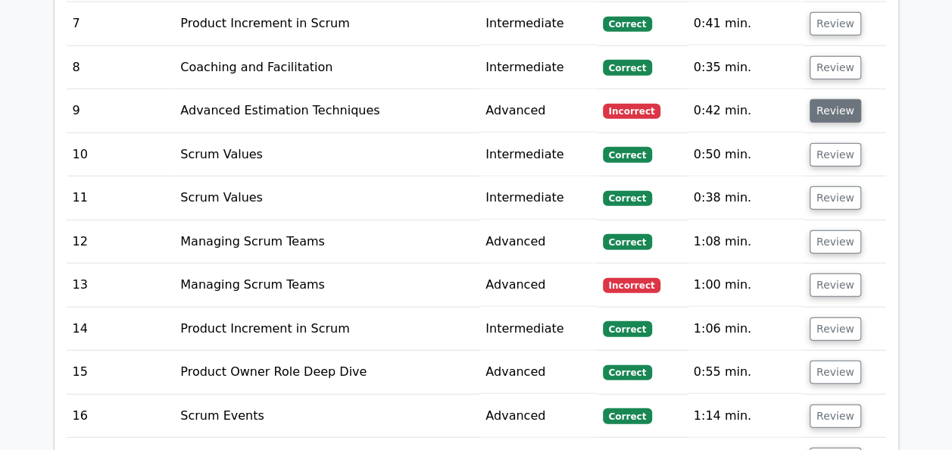
scroll to position [1800, 0]
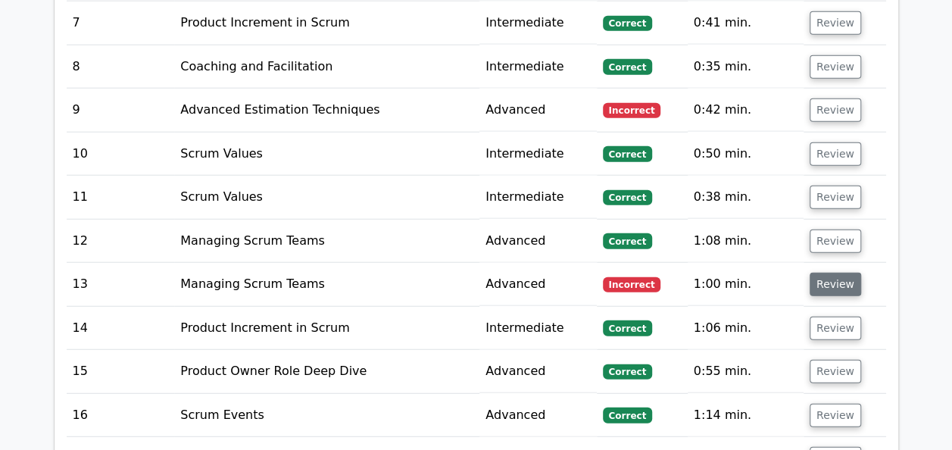
click at [831, 273] on button "Review" at bounding box center [836, 284] width 52 height 23
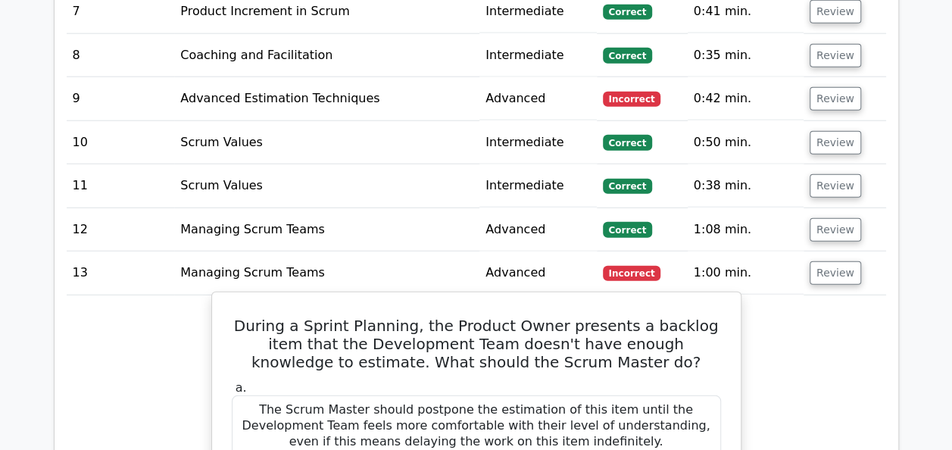
scroll to position [1827, 0]
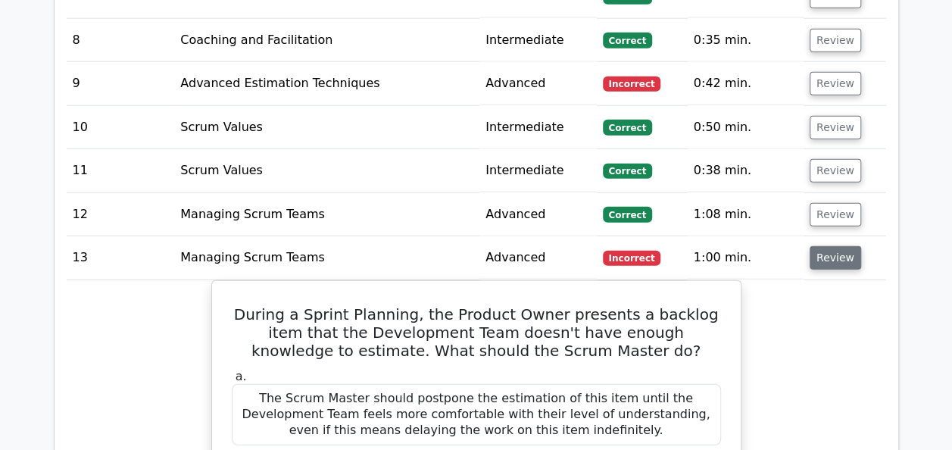
click at [833, 246] on button "Review" at bounding box center [836, 257] width 52 height 23
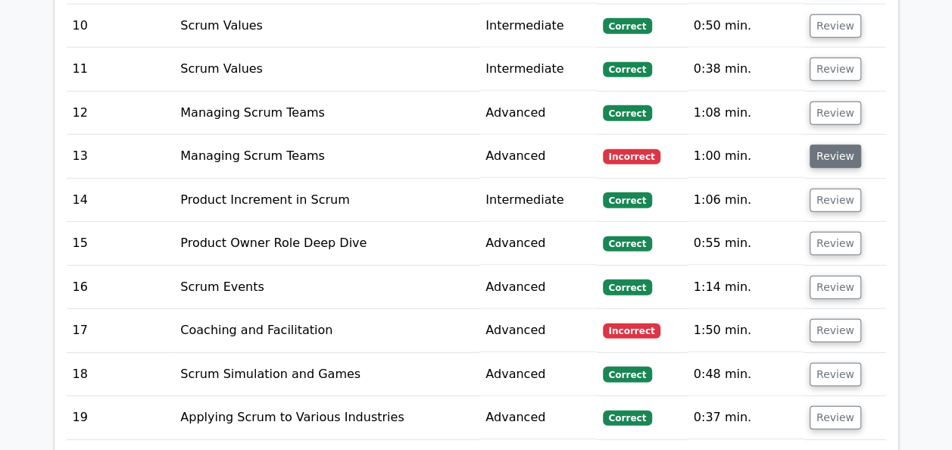
scroll to position [2008, 0]
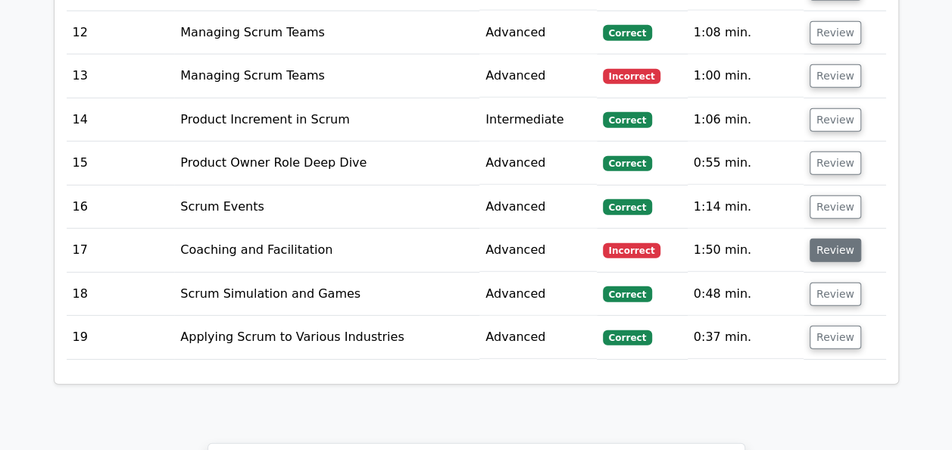
click at [833, 239] on button "Review" at bounding box center [836, 250] width 52 height 23
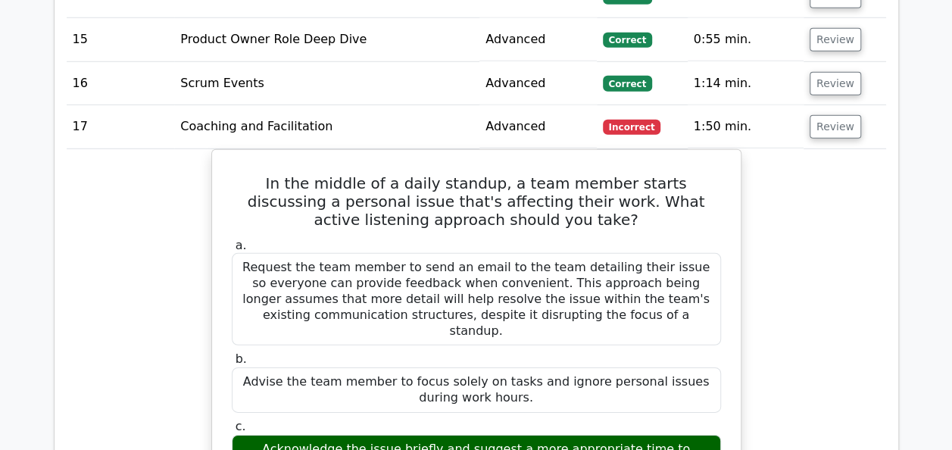
scroll to position [2074, 0]
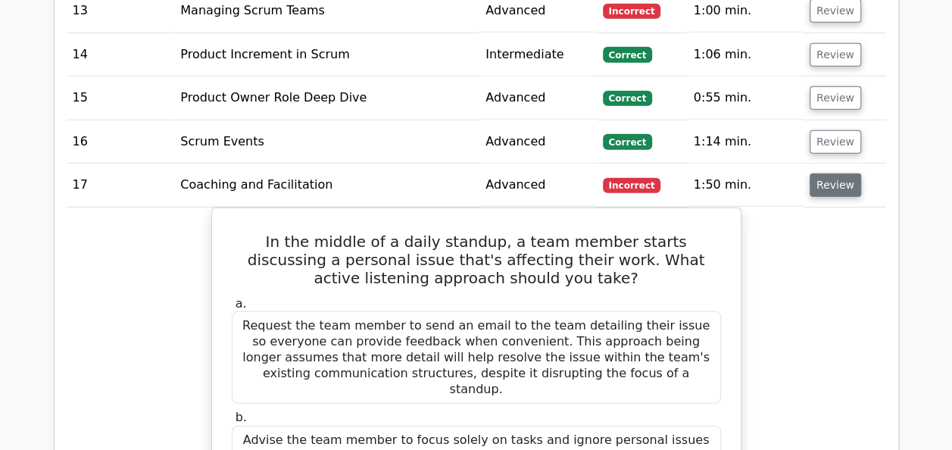
click at [815, 173] on button "Review" at bounding box center [836, 184] width 52 height 23
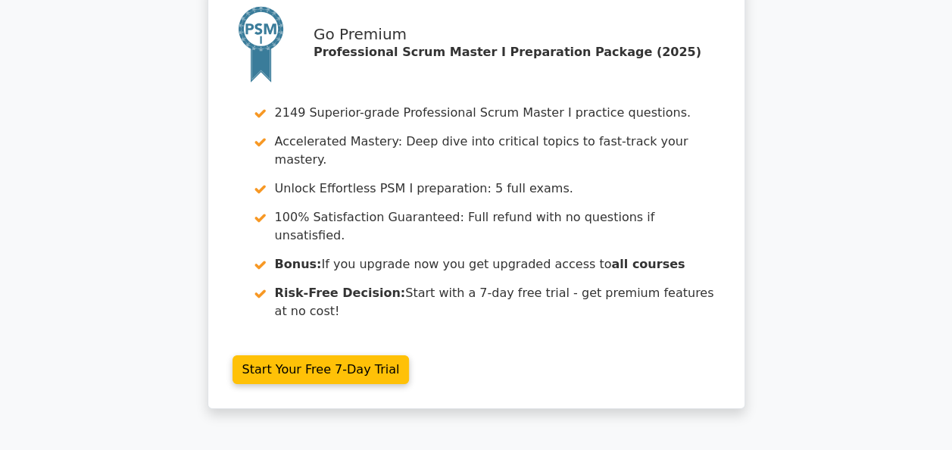
scroll to position [2470, 0]
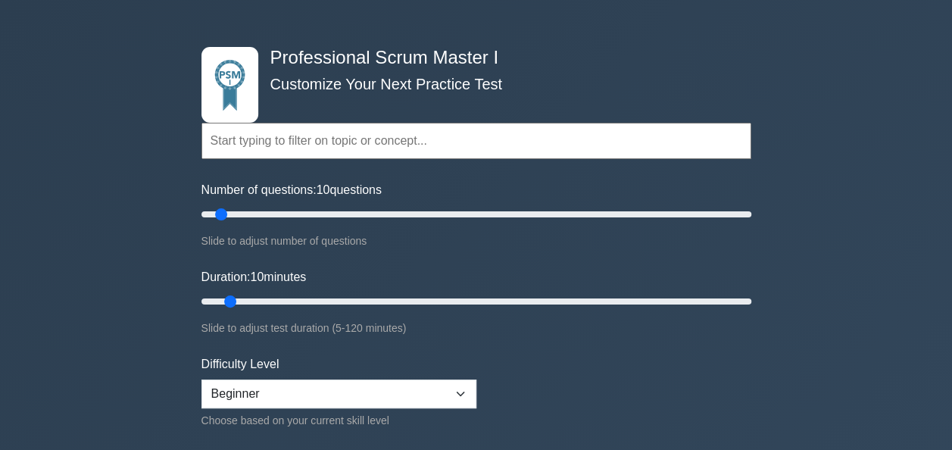
scroll to position [49, 0]
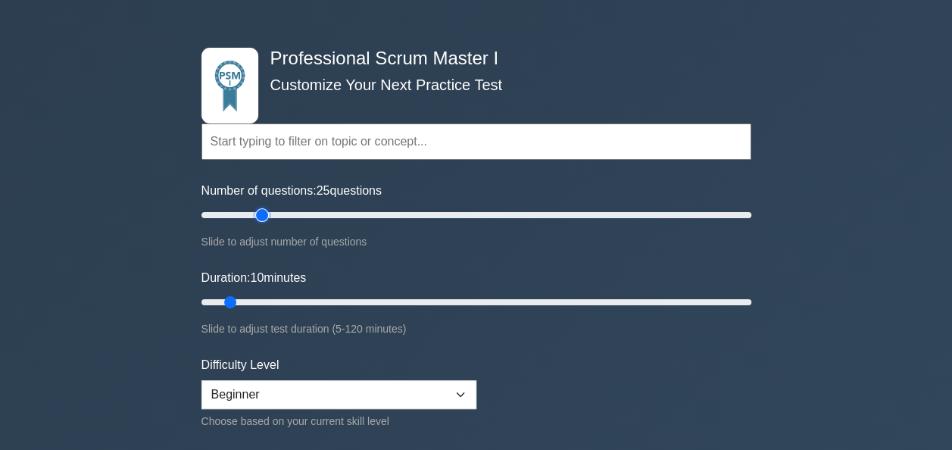
type input "25"
click at [267, 212] on input "Number of questions: 25 questions" at bounding box center [477, 215] width 550 height 18
click at [264, 301] on input "Duration: 15 minutes" at bounding box center [477, 302] width 550 height 18
click at [270, 301] on input "Duration: 20 minutes" at bounding box center [477, 302] width 550 height 18
type input "25"
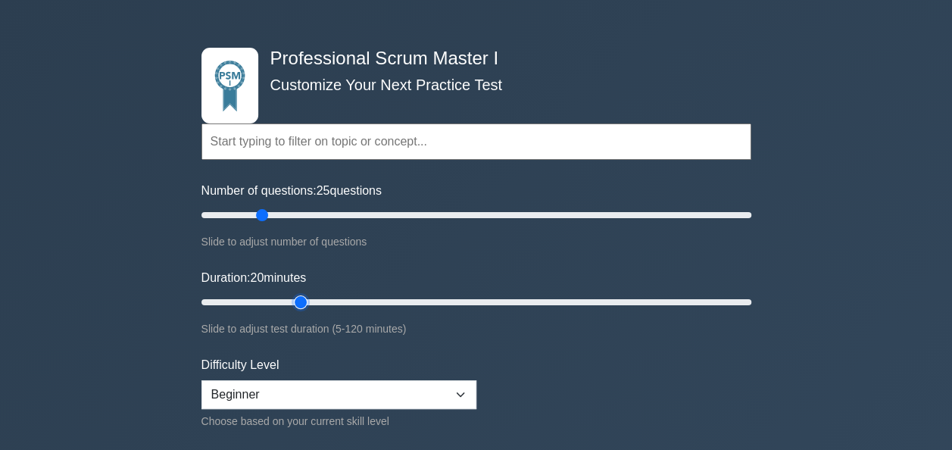
click at [289, 297] on input "Duration: 20 minutes" at bounding box center [477, 302] width 550 height 18
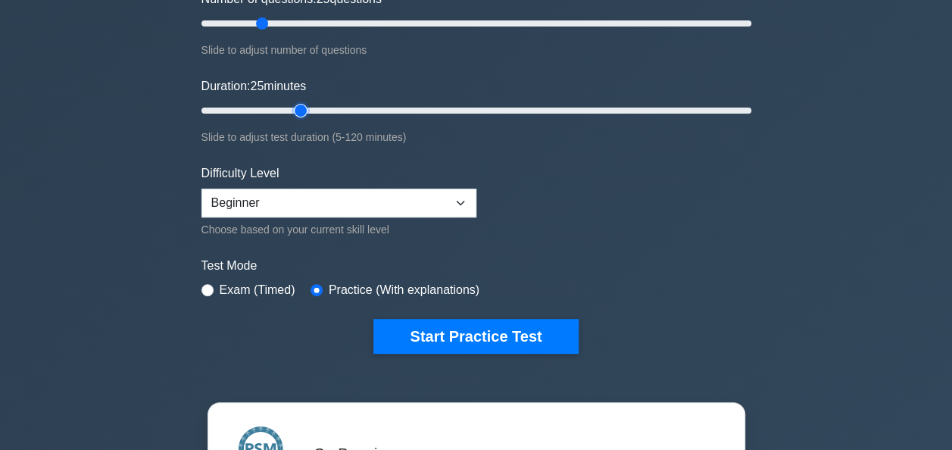
scroll to position [242, 0]
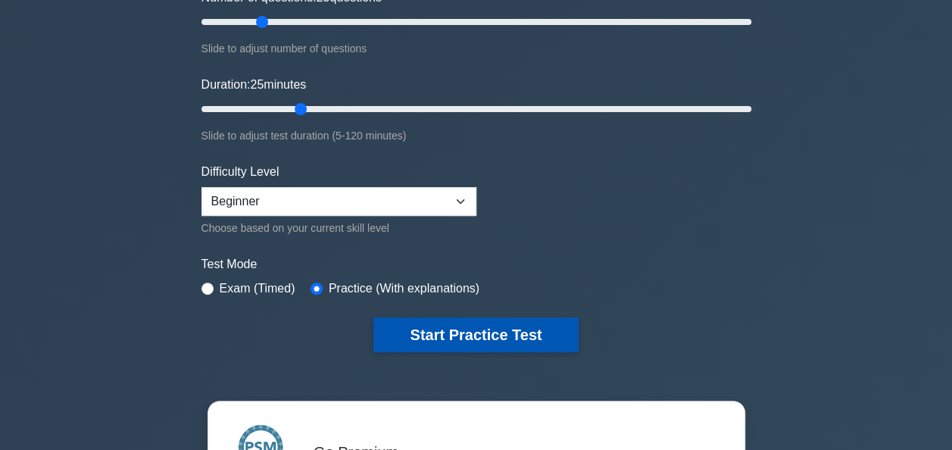
click at [495, 336] on button "Start Practice Test" at bounding box center [476, 334] width 205 height 35
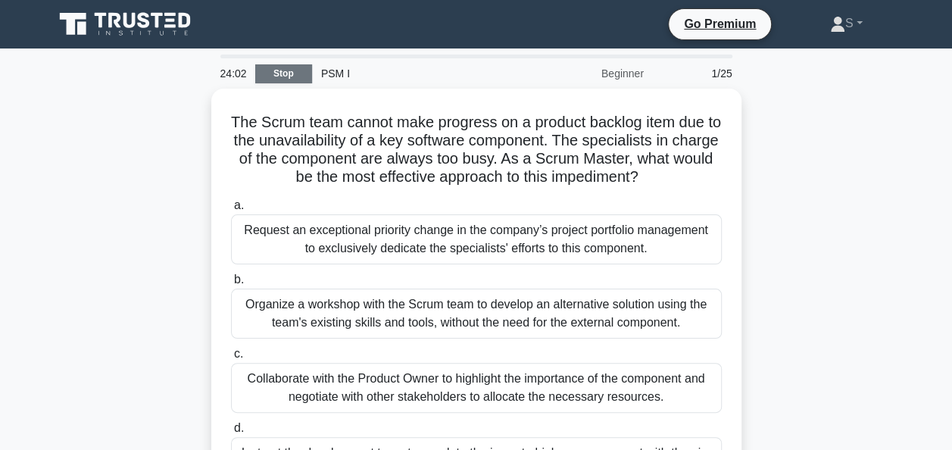
click at [289, 79] on link "Stop" at bounding box center [283, 73] width 57 height 19
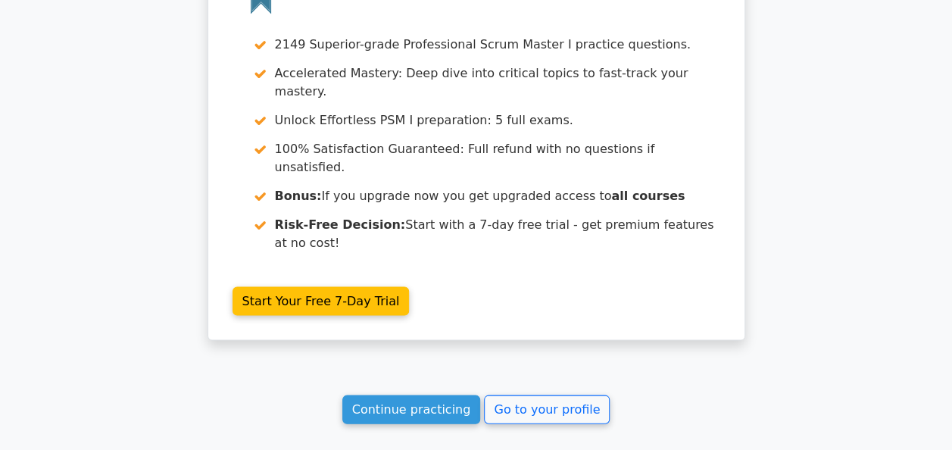
scroll to position [1391, 0]
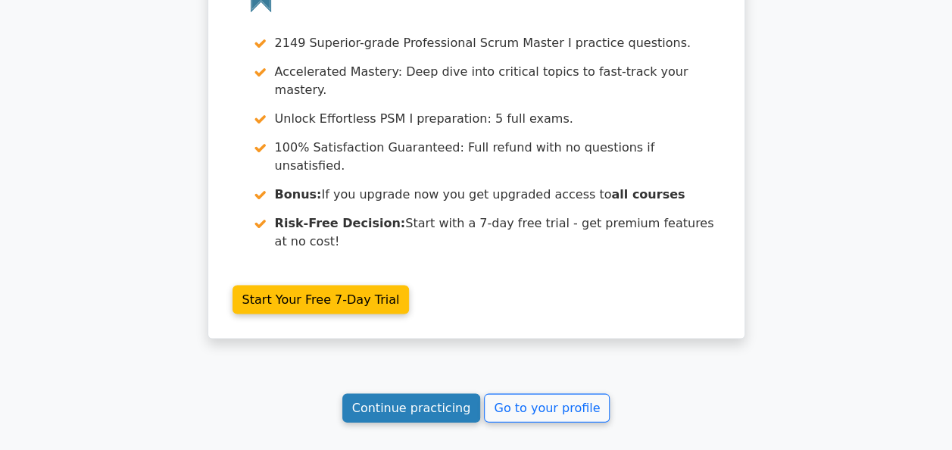
click at [411, 393] on link "Continue practicing" at bounding box center [411, 407] width 139 height 29
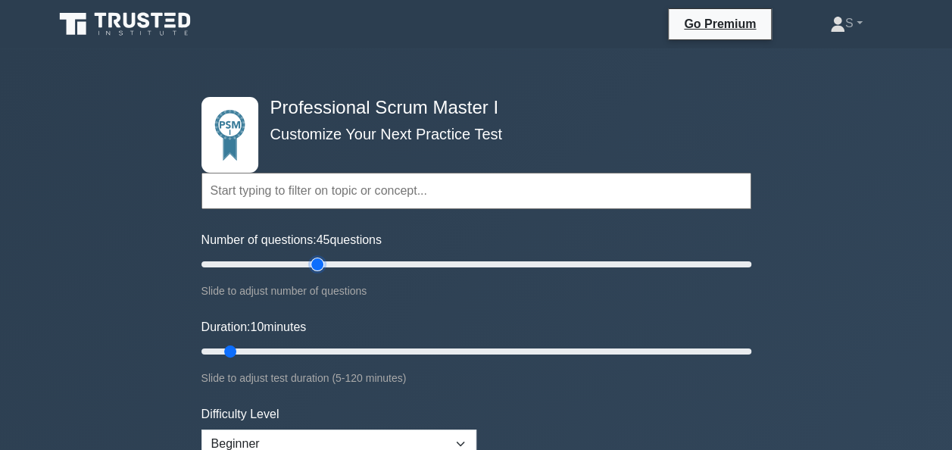
click at [320, 261] on input "Number of questions: 45 questions" at bounding box center [477, 264] width 550 height 18
click at [294, 260] on input "Number of questions: 35 questions" at bounding box center [477, 264] width 550 height 18
click at [283, 261] on input "Number of questions: 30 questions" at bounding box center [477, 264] width 550 height 18
click at [269, 263] on input "Number of questions: 30 questions" at bounding box center [477, 264] width 550 height 18
type input "25"
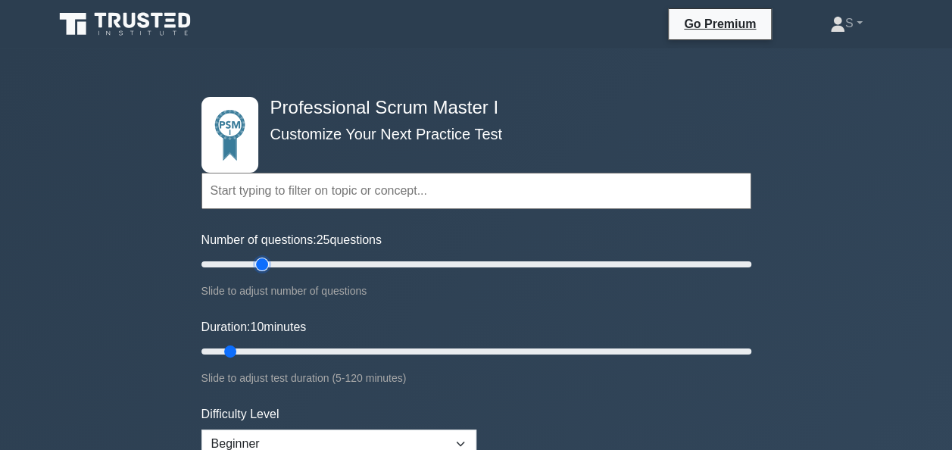
click at [264, 263] on input "Number of questions: 25 questions" at bounding box center [477, 264] width 550 height 18
click at [267, 345] on input "Duration: 20 minutes" at bounding box center [477, 351] width 550 height 18
click at [285, 347] on input "Duration: 20 minutes" at bounding box center [477, 351] width 550 height 18
click at [287, 349] on input "Duration: 20 minutes" at bounding box center [477, 351] width 550 height 18
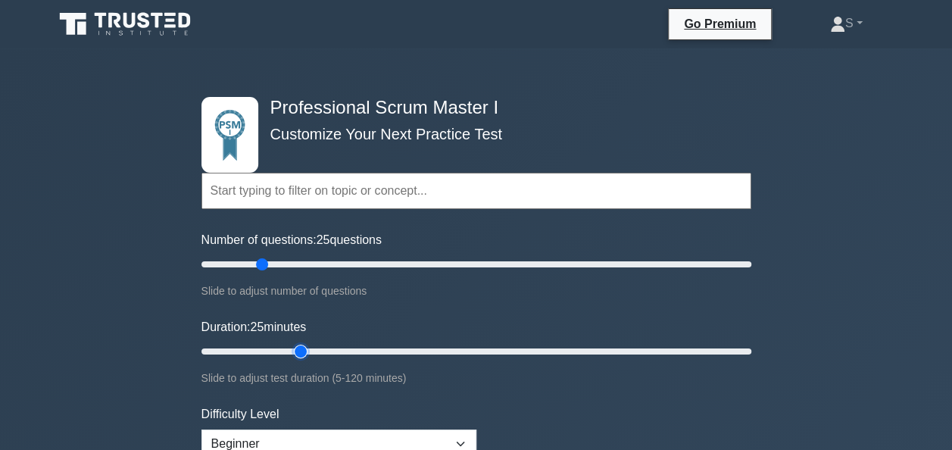
type input "25"
click at [289, 349] on input "Duration: 25 minutes" at bounding box center [477, 351] width 550 height 18
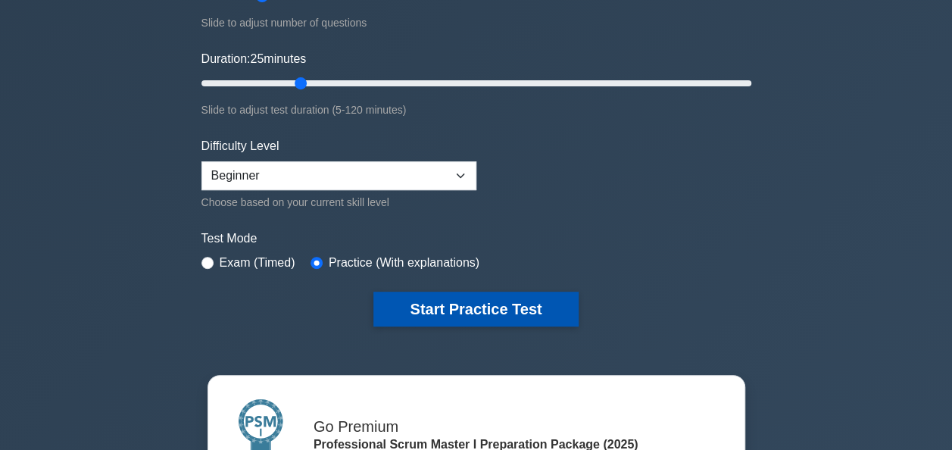
click at [465, 311] on button "Start Practice Test" at bounding box center [476, 309] width 205 height 35
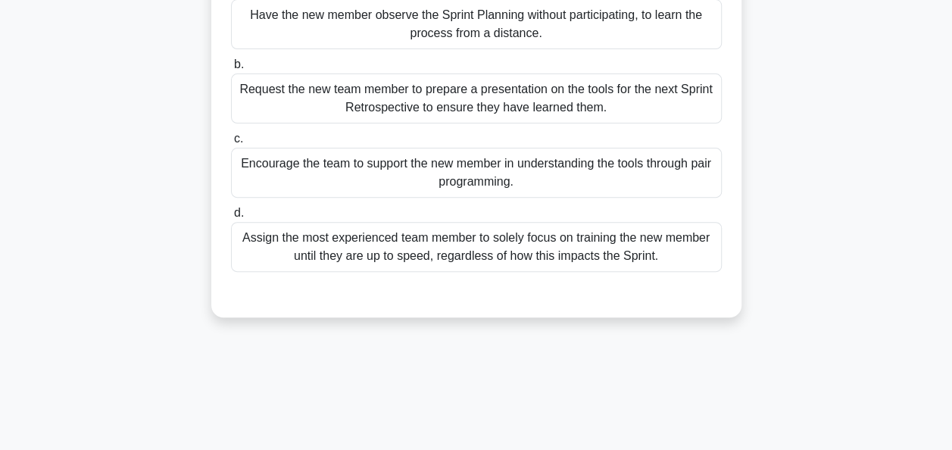
scroll to position [198, 0]
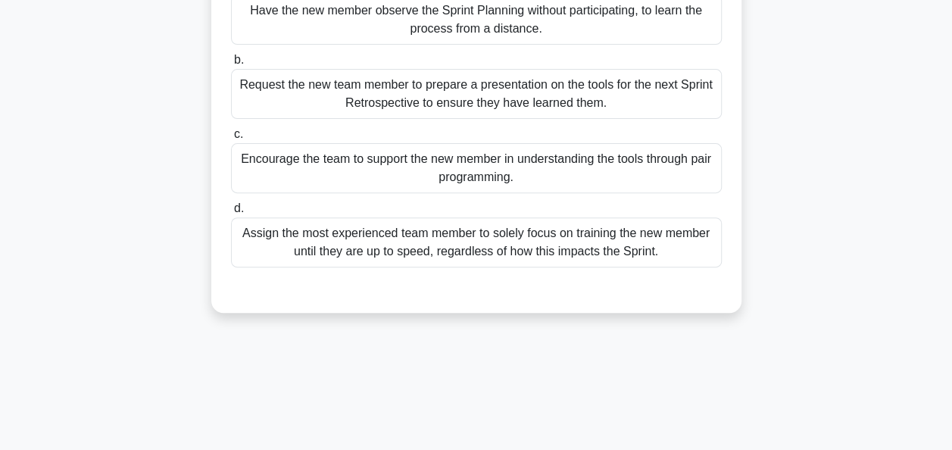
click at [317, 152] on div "Encourage the team to support the new member in understanding the tools through…" at bounding box center [476, 168] width 491 height 50
click at [231, 139] on input "c. Encourage the team to support the new member in understanding the tools thro…" at bounding box center [231, 135] width 0 height 10
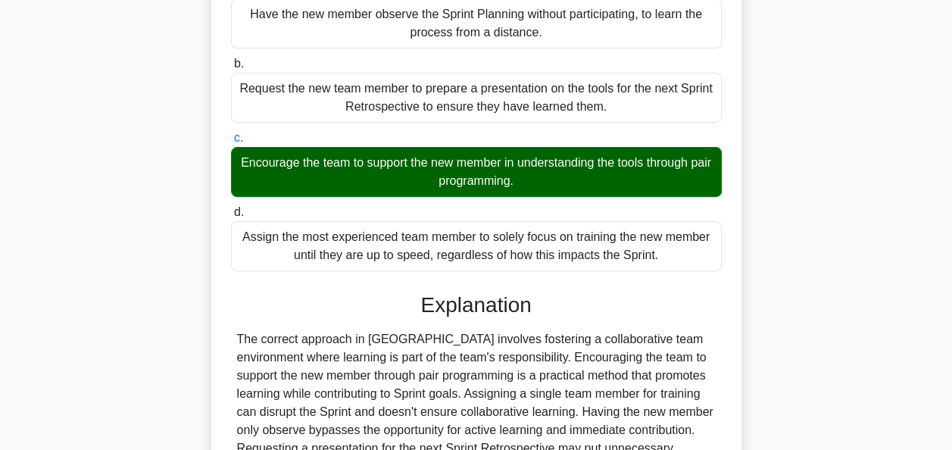
scroll to position [373, 0]
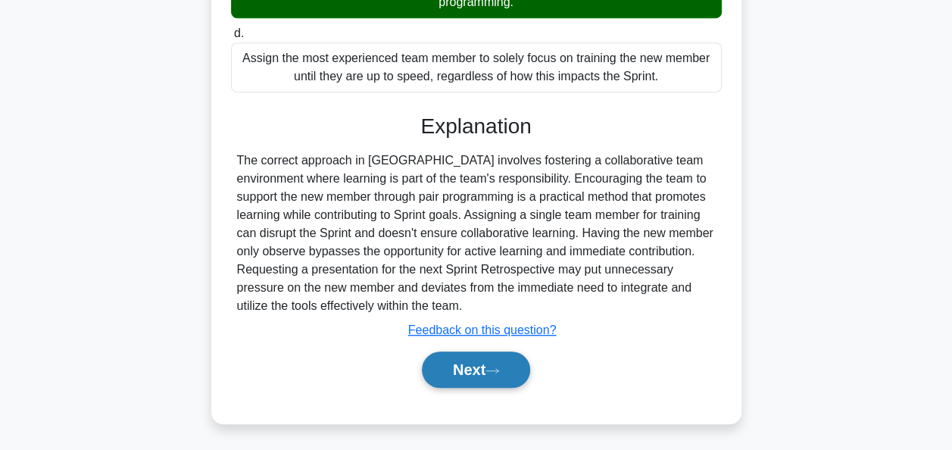
click at [450, 367] on button "Next" at bounding box center [476, 370] width 108 height 36
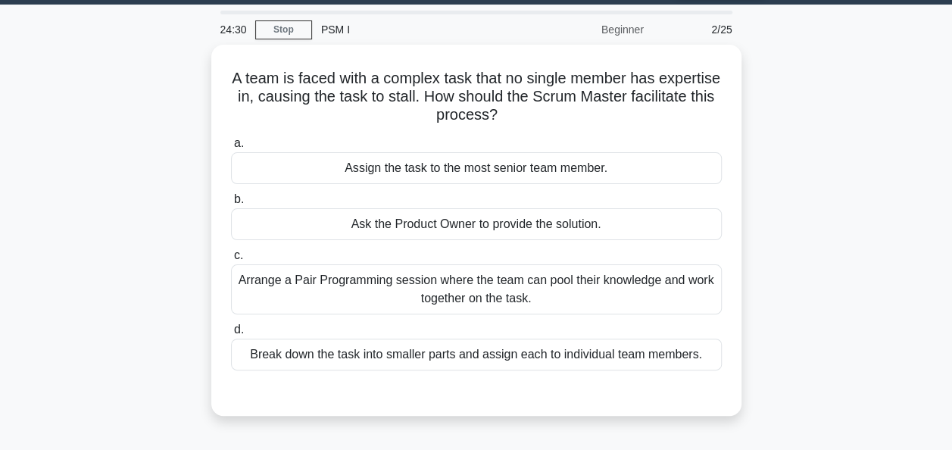
scroll to position [42, 0]
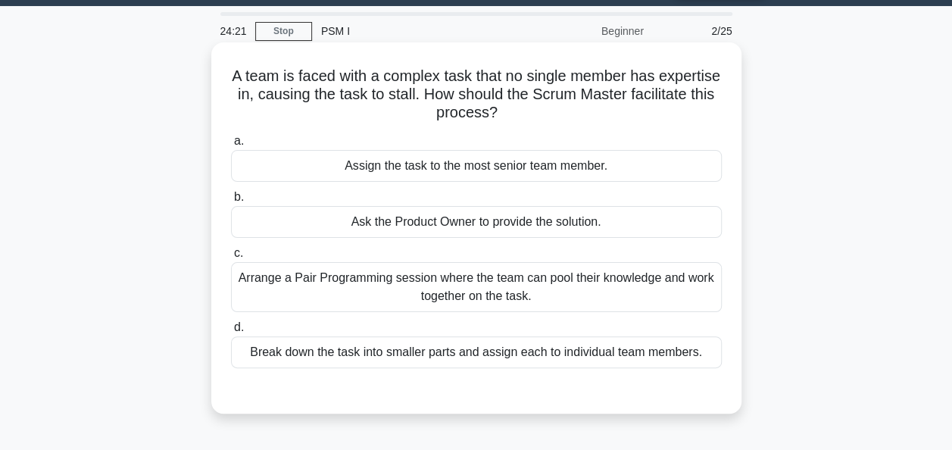
drag, startPoint x: 544, startPoint y: 114, endPoint x: 261, endPoint y: 77, distance: 285.8
click at [261, 77] on h5 "A team is faced with a complex task that no single member has expertise in, cau…" at bounding box center [477, 95] width 494 height 56
copy h5 "A team is faced with a complex task that no single member has expertise in, cau…"
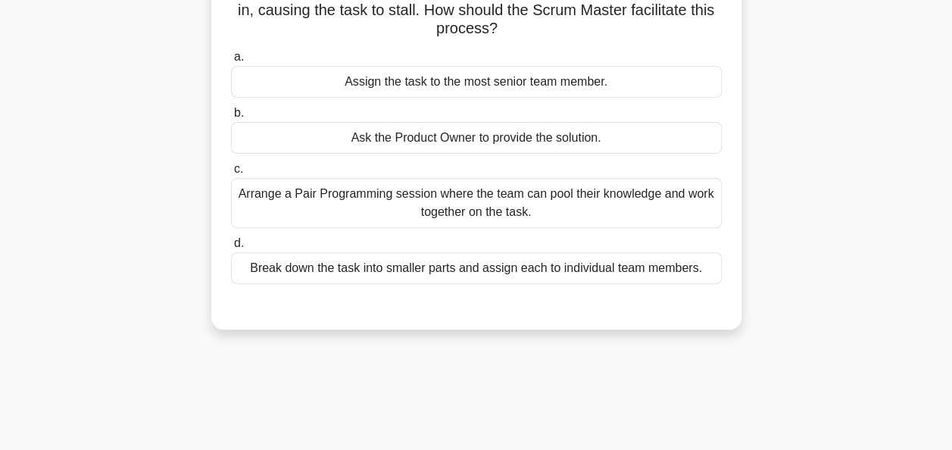
scroll to position [127, 0]
drag, startPoint x: 550, startPoint y: 223, endPoint x: 242, endPoint y: 189, distance: 310.1
click at [242, 189] on div "Arrange a Pair Programming session where the team can pool their knowledge and …" at bounding box center [476, 202] width 491 height 50
copy div "Arrange a Pair Programming session where the team can pool their knowledge and …"
drag, startPoint x: 705, startPoint y: 267, endPoint x: 252, endPoint y: 261, distance: 453.1
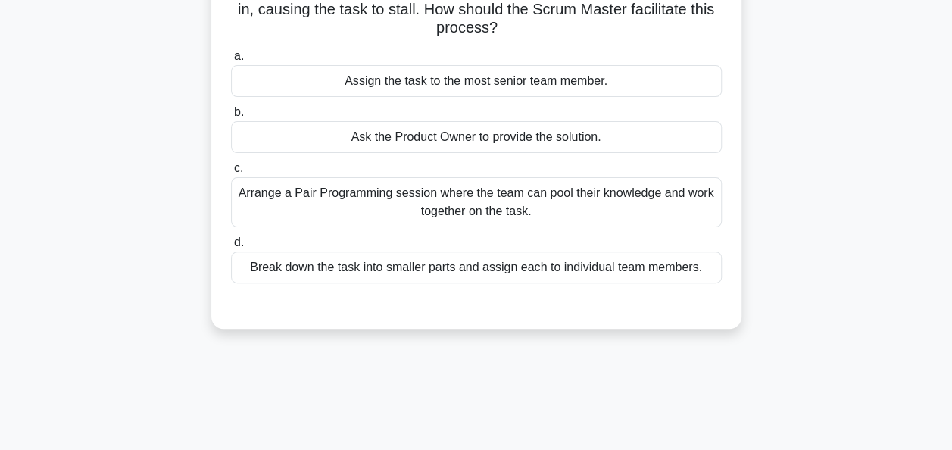
click at [252, 261] on div "Break down the task into smaller parts and assign each to individual team membe…" at bounding box center [476, 268] width 491 height 32
copy div "Break down the task into smaller parts and assign each to individual team membe…"
click at [636, 267] on div "Break down the task into smaller parts and assign each to individual team membe…" at bounding box center [476, 268] width 491 height 32
click at [231, 248] on input "d. Break down the task into smaller parts and assign each to individual team me…" at bounding box center [231, 243] width 0 height 10
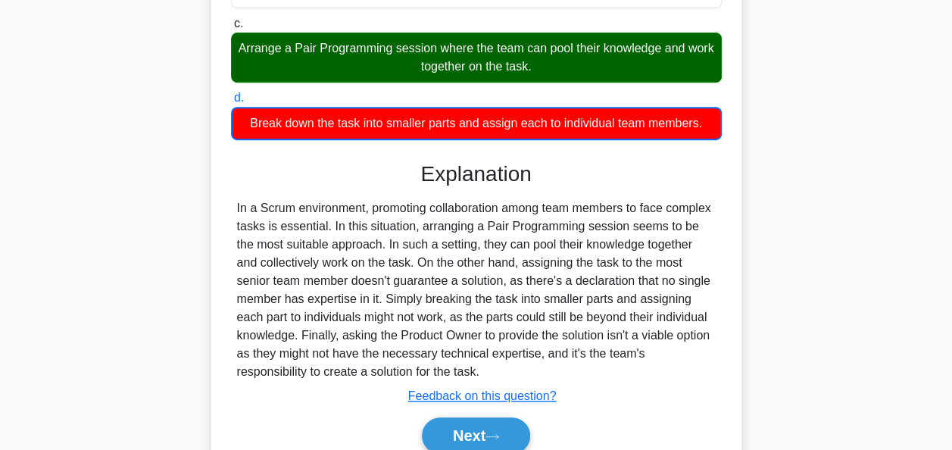
scroll to position [276, 0]
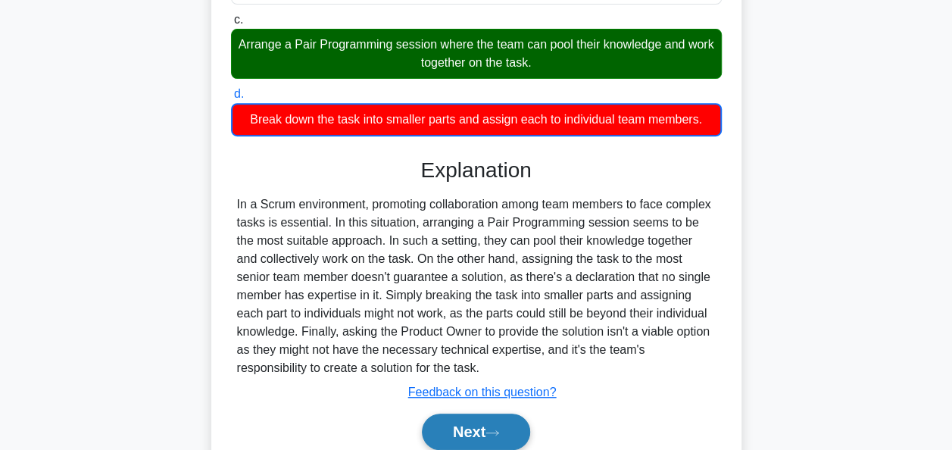
click at [480, 438] on button "Next" at bounding box center [476, 432] width 108 height 36
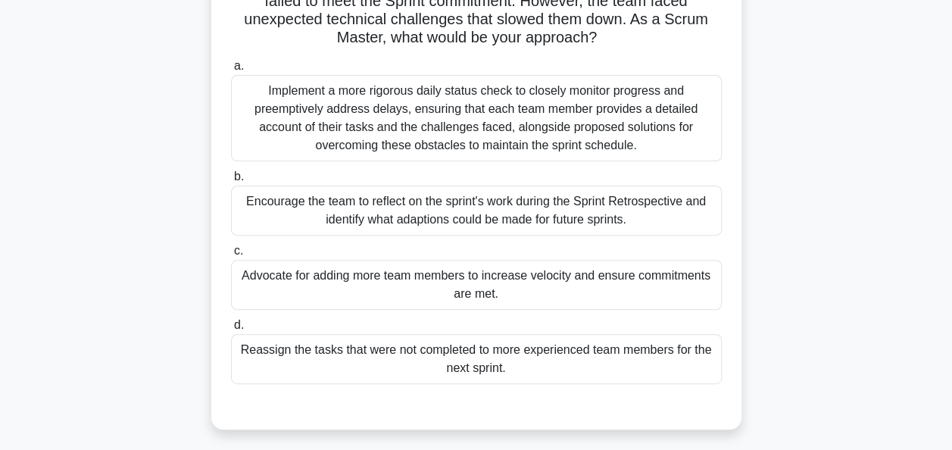
scroll to position [144, 0]
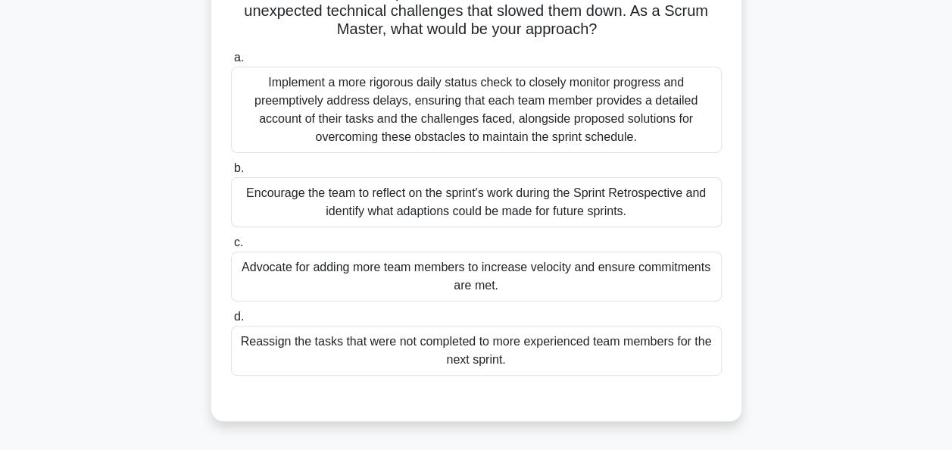
click at [423, 208] on div "Encourage the team to reflect on the sprint's work during the Sprint Retrospect…" at bounding box center [476, 202] width 491 height 50
click at [231, 173] on input "b. Encourage the team to reflect on the sprint's work during the Sprint Retrosp…" at bounding box center [231, 169] width 0 height 10
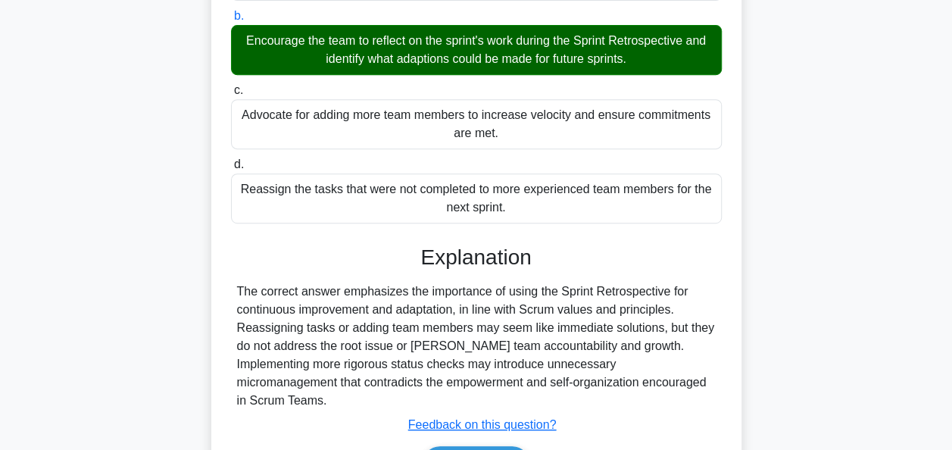
scroll to position [332, 0]
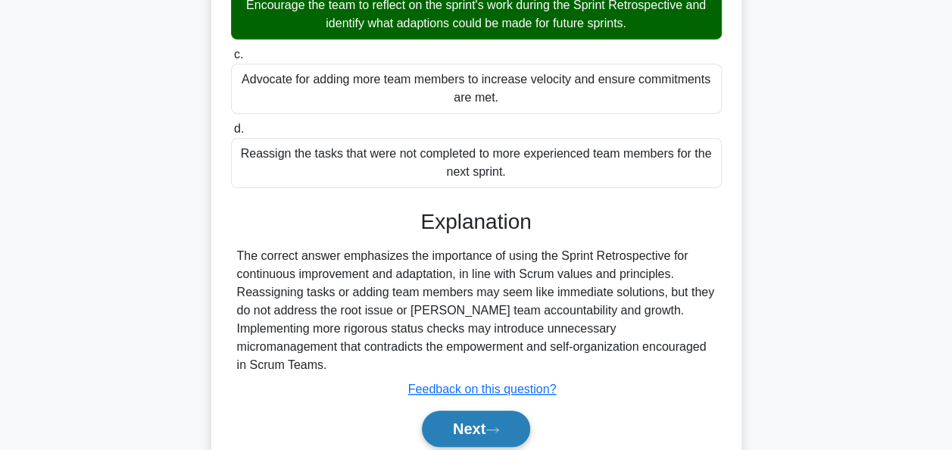
click at [470, 412] on button "Next" at bounding box center [476, 429] width 108 height 36
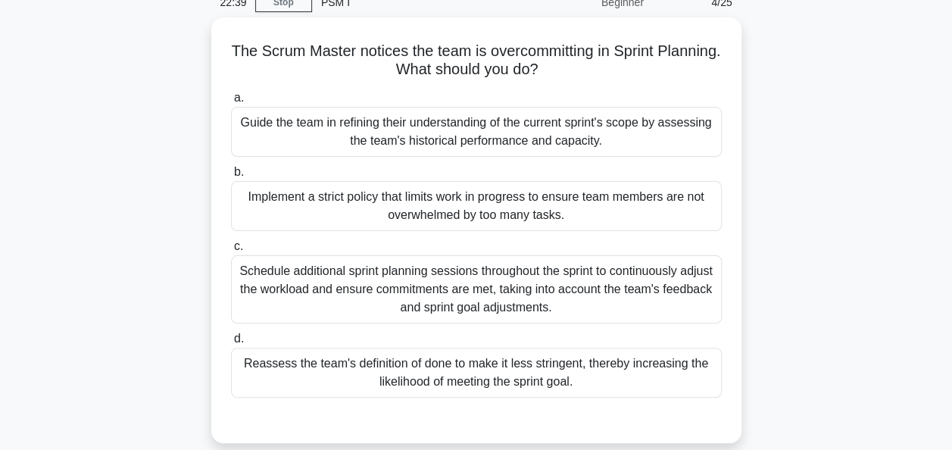
scroll to position [70, 0]
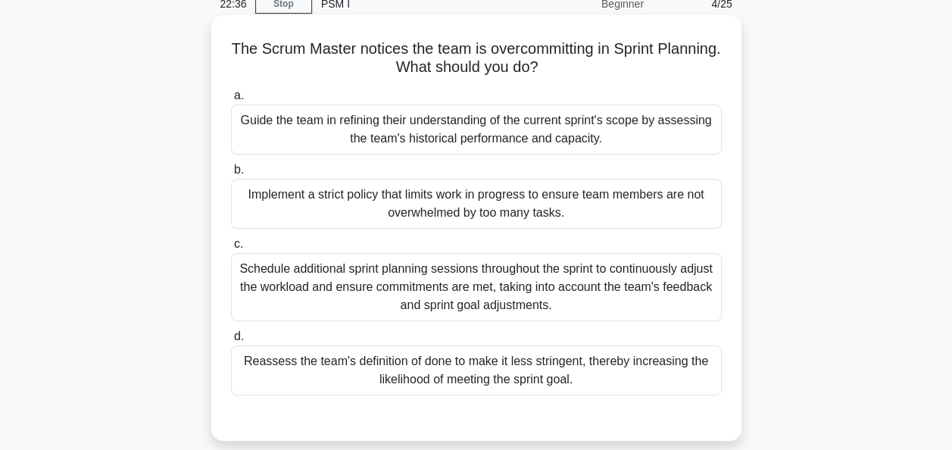
drag, startPoint x: 592, startPoint y: 66, endPoint x: 257, endPoint y: 43, distance: 336.4
click at [257, 43] on h5 "The Scrum Master notices the team is overcommitting in Sprint Planning. What sh…" at bounding box center [477, 58] width 494 height 38
copy h5 "The Scrum Master notices the team is overcommitting in Sprint Planning. What sh…"
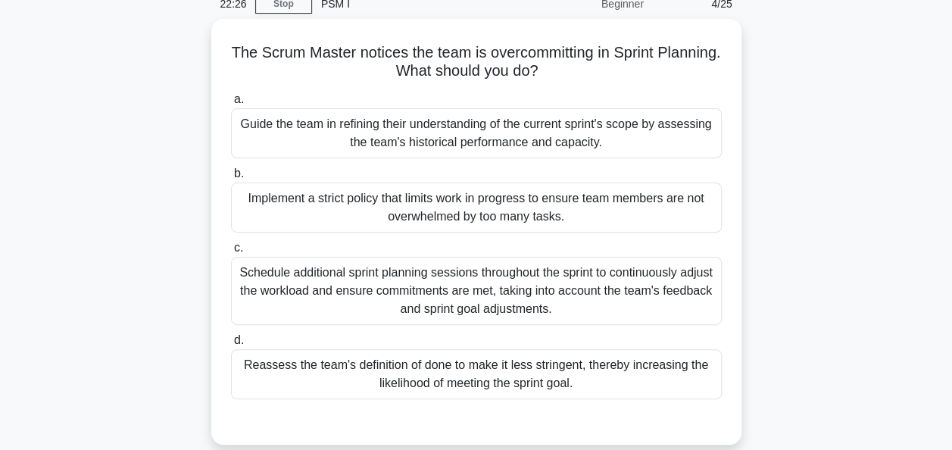
click at [102, 152] on div "The Scrum Master notices the team is overcommitting in Sprint Planning. What sh…" at bounding box center [477, 241] width 864 height 444
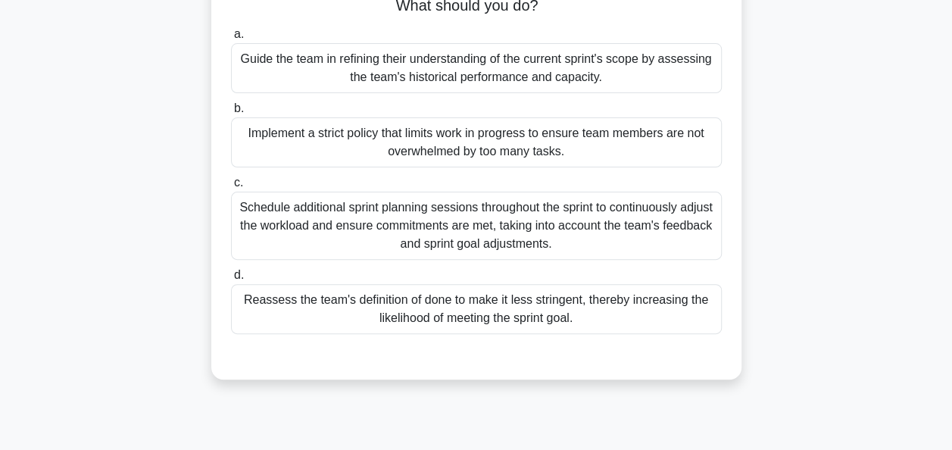
scroll to position [136, 0]
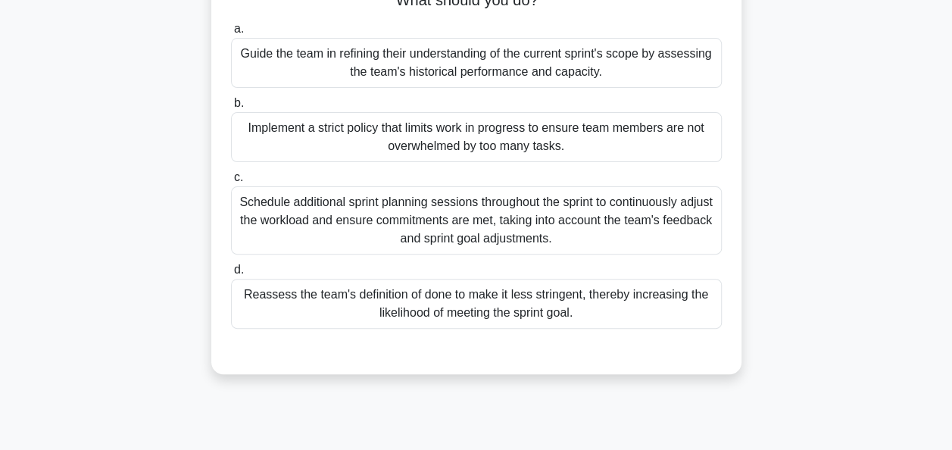
drag, startPoint x: 615, startPoint y: 323, endPoint x: 248, endPoint y: 296, distance: 368.4
click at [248, 296] on div "Reassess the team's definition of done to make it less stringent, thereby incre…" at bounding box center [476, 304] width 491 height 50
copy div "Reassess the team's definition of done to make it less stringent, thereby incre…"
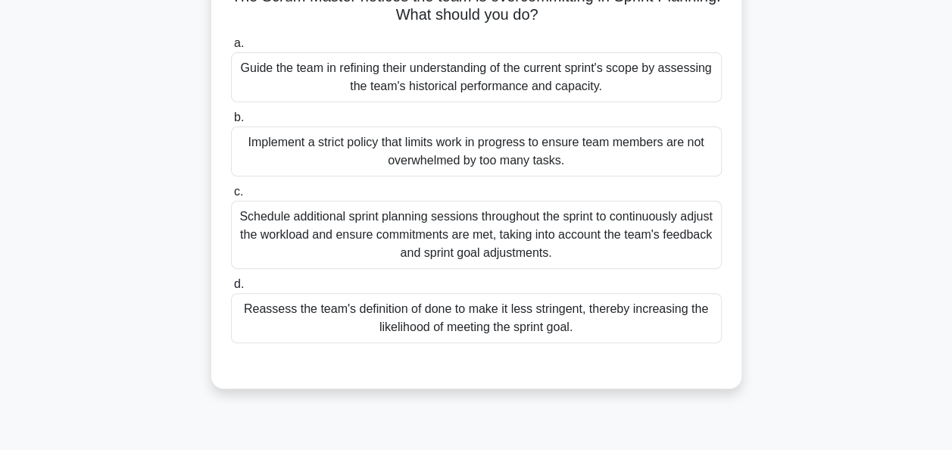
scroll to position [124, 0]
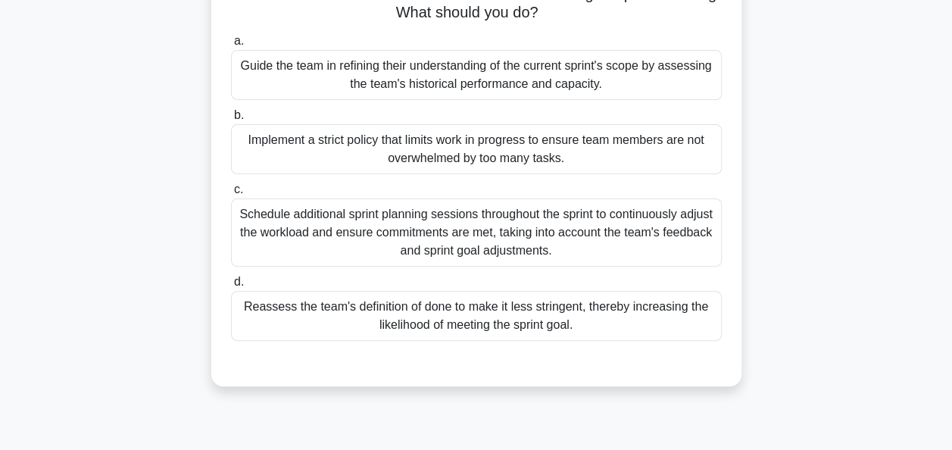
click at [374, 85] on div "Guide the team in refining their understanding of the current sprint's scope by…" at bounding box center [476, 75] width 491 height 50
click at [231, 46] on input "a. Guide the team in refining their understanding of the current sprint's scope…" at bounding box center [231, 41] width 0 height 10
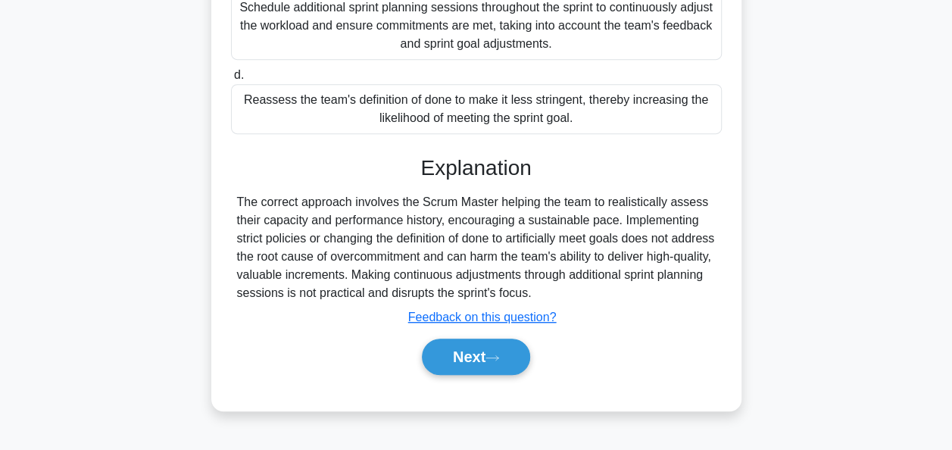
scroll to position [336, 0]
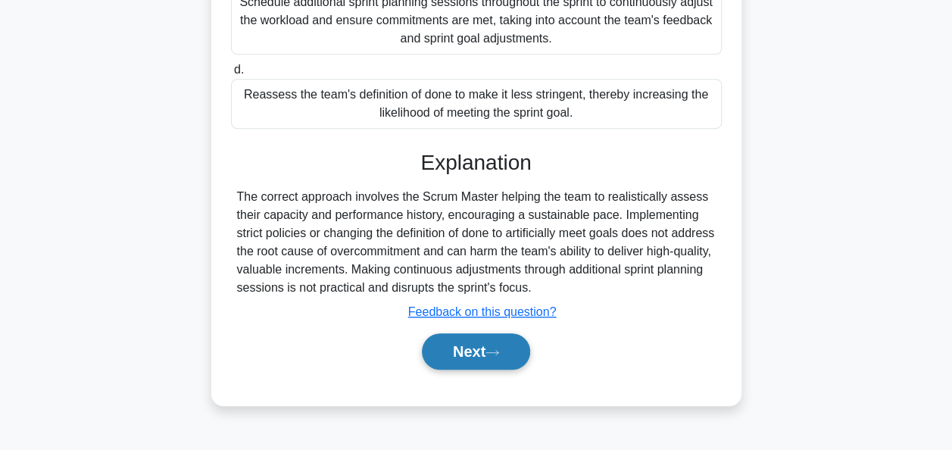
click at [445, 346] on button "Next" at bounding box center [476, 351] width 108 height 36
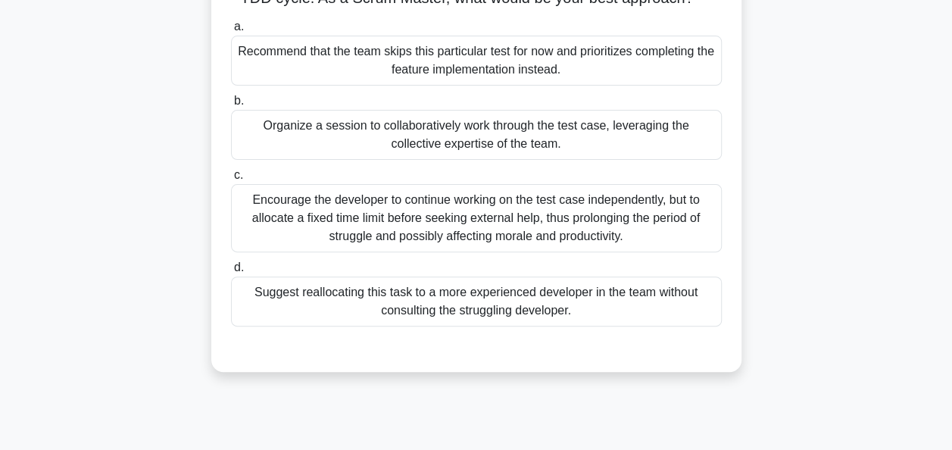
scroll to position [158, 0]
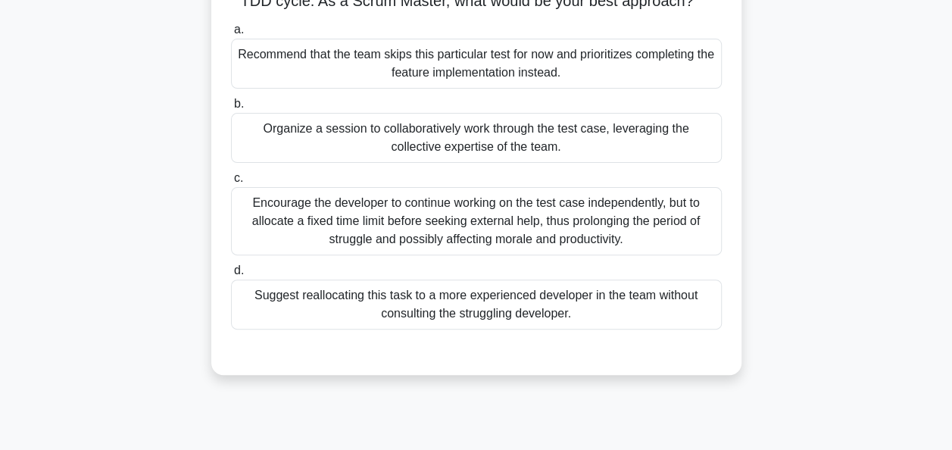
drag, startPoint x: 783, startPoint y: 183, endPoint x: 783, endPoint y: 159, distance: 24.3
click at [783, 159] on div "During a code review, you notice a developer has been struggling to write a tes…" at bounding box center [477, 162] width 864 height 462
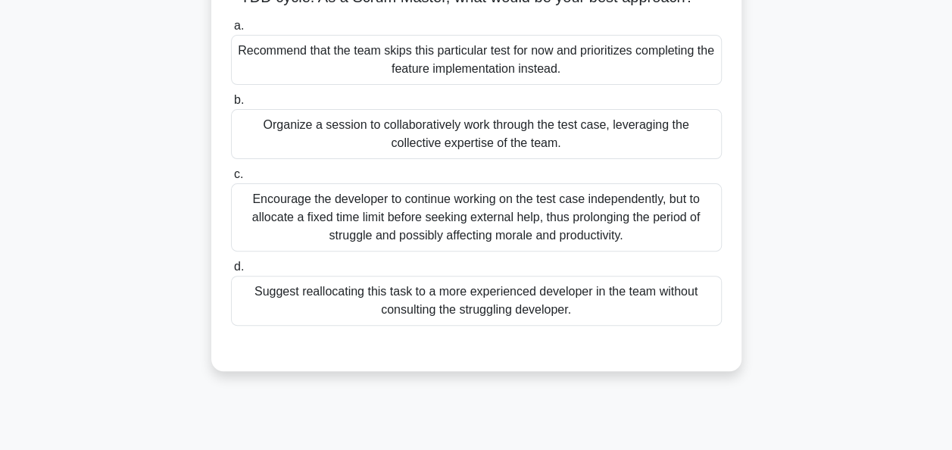
drag, startPoint x: 561, startPoint y: 163, endPoint x: 238, endPoint y: 150, distance: 323.0
click at [238, 150] on div "Organize a session to collaboratively work through the test case, leveraging th…" at bounding box center [476, 134] width 491 height 50
copy div "Organize a session to collaboratively work through the test case, leveraging th…"
click at [567, 159] on div "Organize a session to collaboratively work through the test case, leveraging th…" at bounding box center [476, 134] width 491 height 50
click at [231, 105] on input "b. Organize a session to collaboratively work through the test case, leveraging…" at bounding box center [231, 100] width 0 height 10
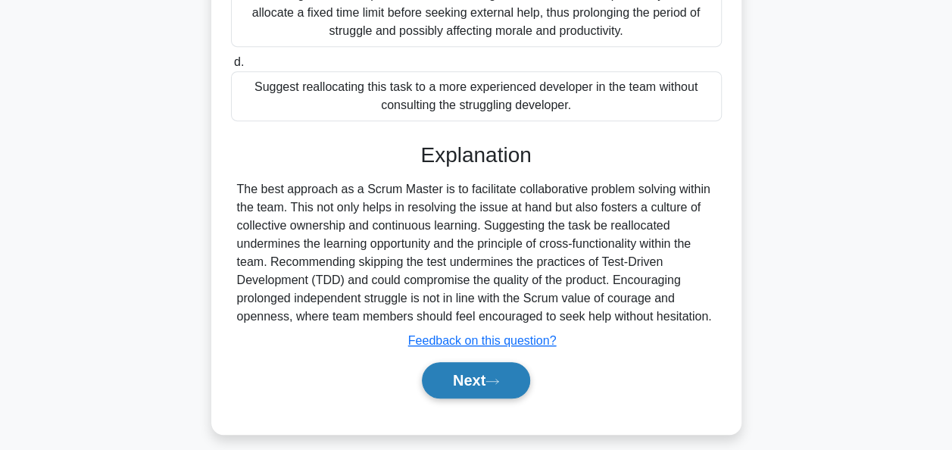
scroll to position [379, 0]
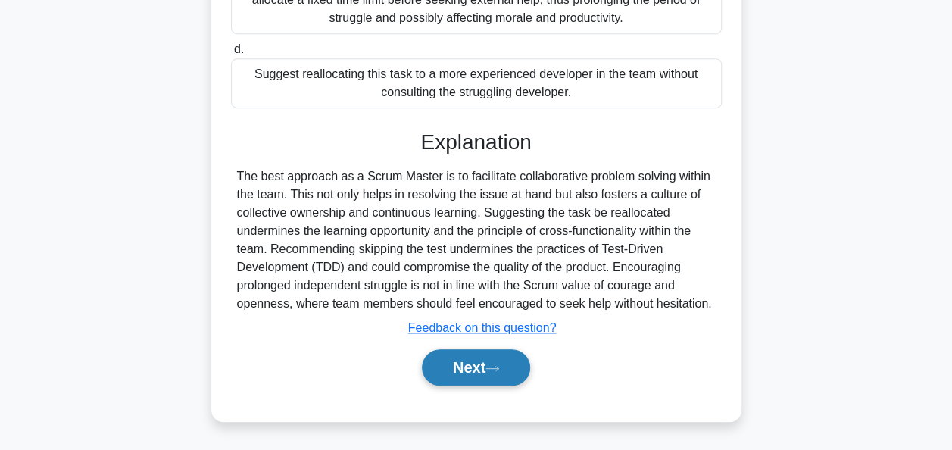
click at [471, 386] on button "Next" at bounding box center [476, 367] width 108 height 36
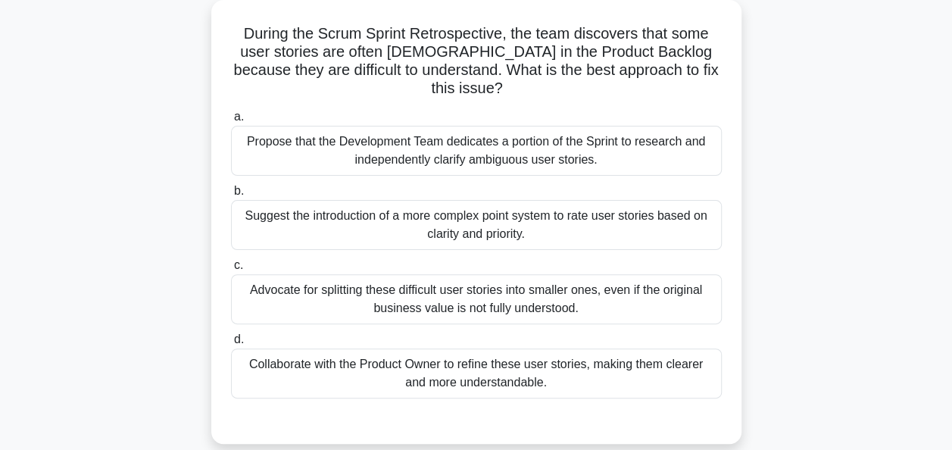
scroll to position [94, 0]
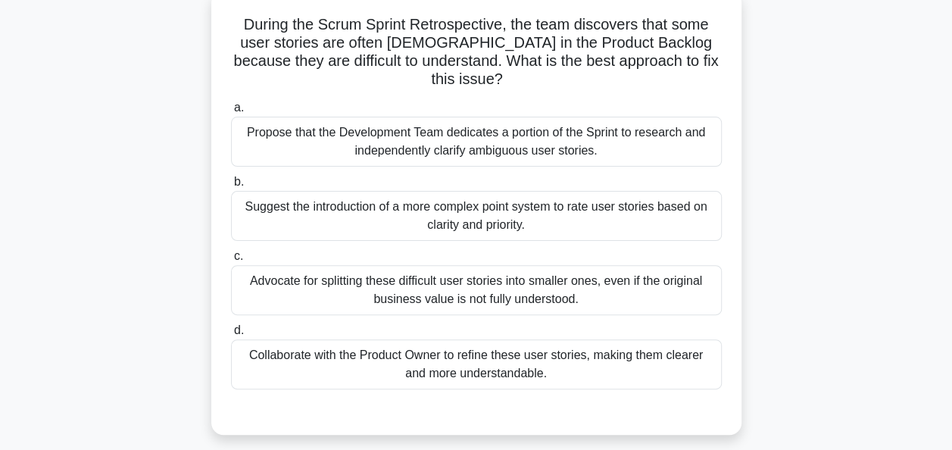
click at [423, 370] on div "Collaborate with the Product Owner to refine these user stories, making them cl…" at bounding box center [476, 364] width 491 height 50
click at [231, 336] on input "d. Collaborate with the Product Owner to refine these user stories, making them…" at bounding box center [231, 331] width 0 height 10
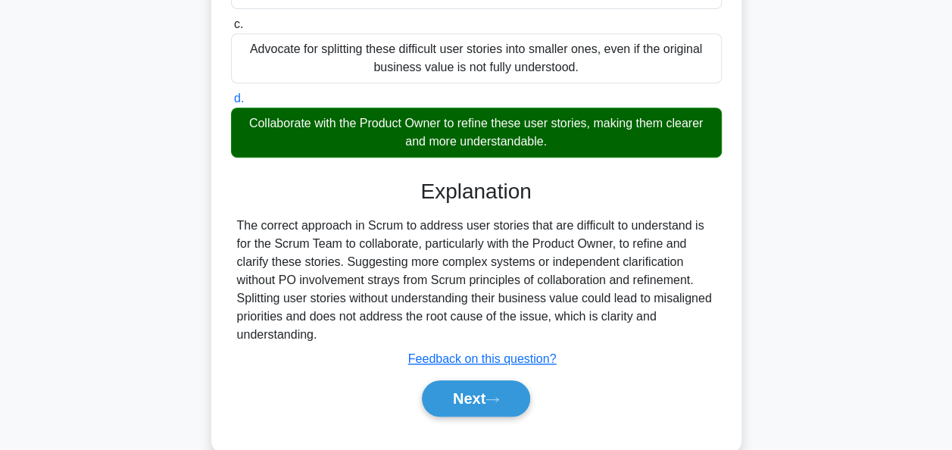
scroll to position [333, 0]
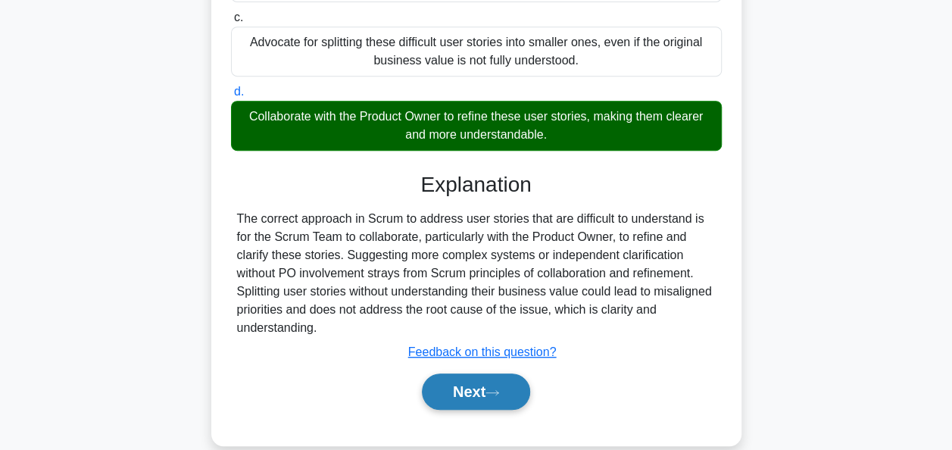
click at [457, 387] on button "Next" at bounding box center [476, 392] width 108 height 36
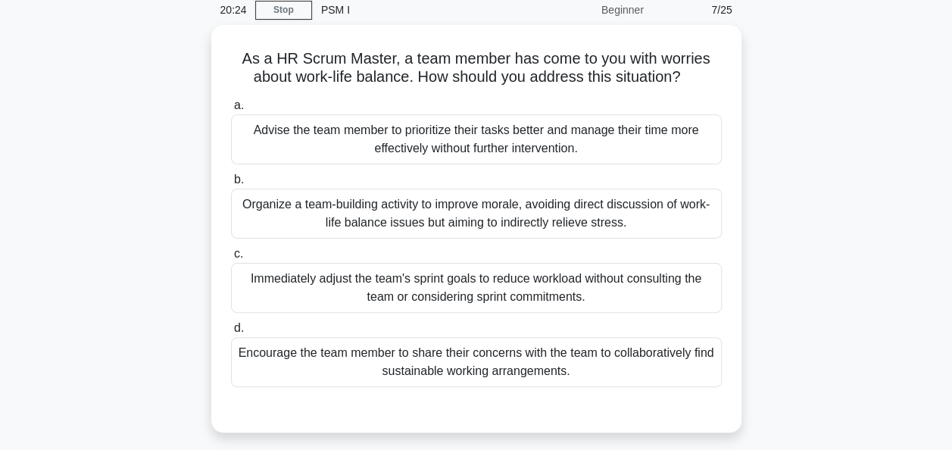
scroll to position [64, 0]
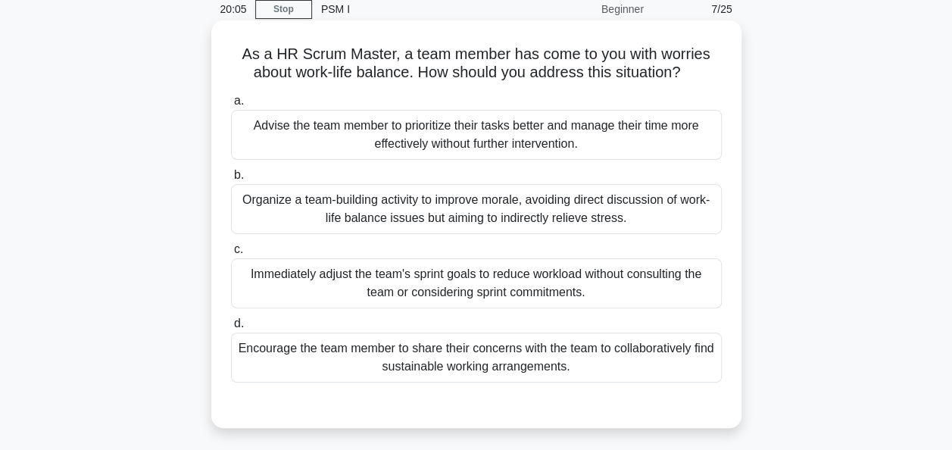
drag, startPoint x: 694, startPoint y: 74, endPoint x: 239, endPoint y: 55, distance: 455.8
click at [239, 55] on h5 "As a HR Scrum Master, a team member has come to you with worries about work-lif…" at bounding box center [477, 64] width 494 height 38
copy h5 "As a HR Scrum Master, a team member has come to you with worries about work-lif…"
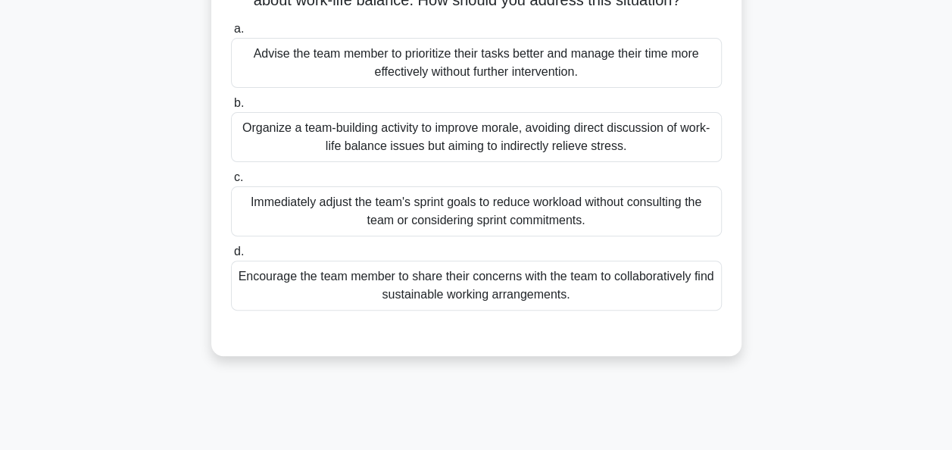
scroll to position [141, 0]
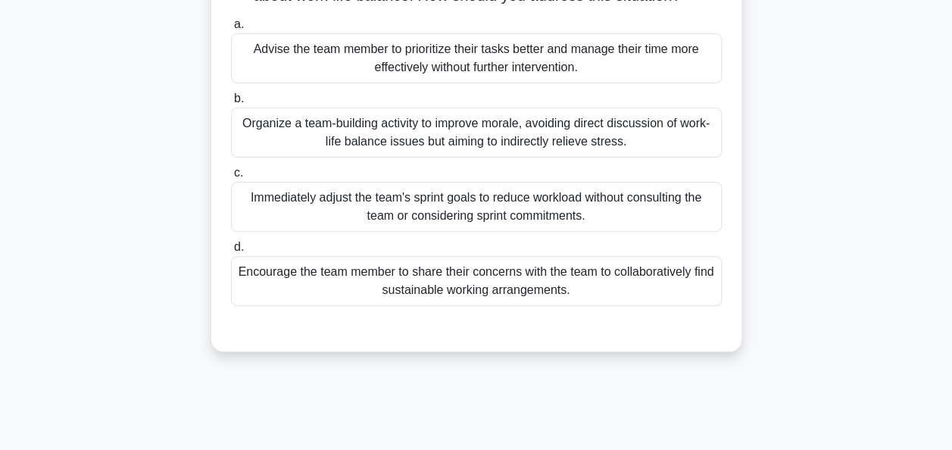
click at [369, 283] on div "Encourage the team member to share their concerns with the team to collaborativ…" at bounding box center [476, 281] width 491 height 50
click at [231, 252] on input "d. Encourage the team member to share their concerns with the team to collabora…" at bounding box center [231, 247] width 0 height 10
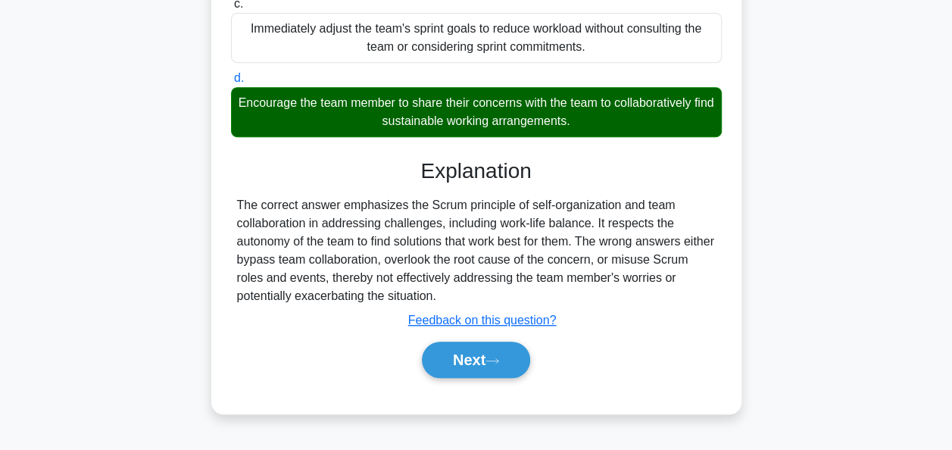
scroll to position [322, 0]
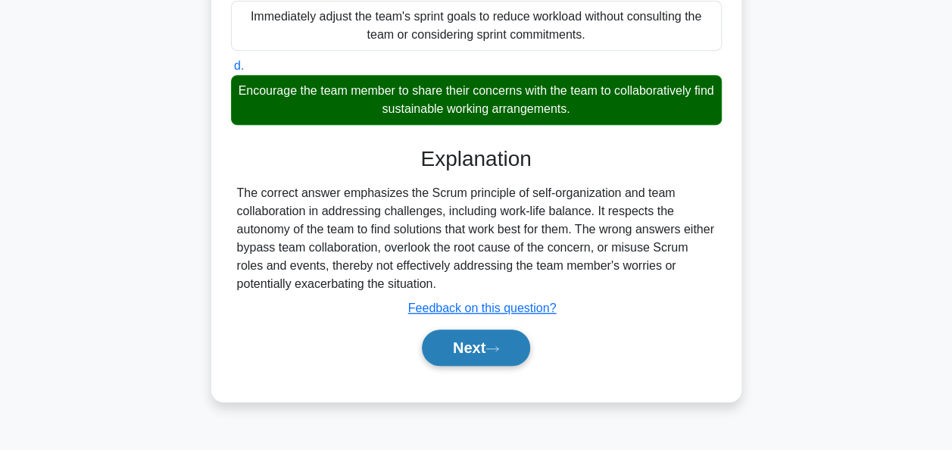
click at [483, 350] on button "Next" at bounding box center [476, 348] width 108 height 36
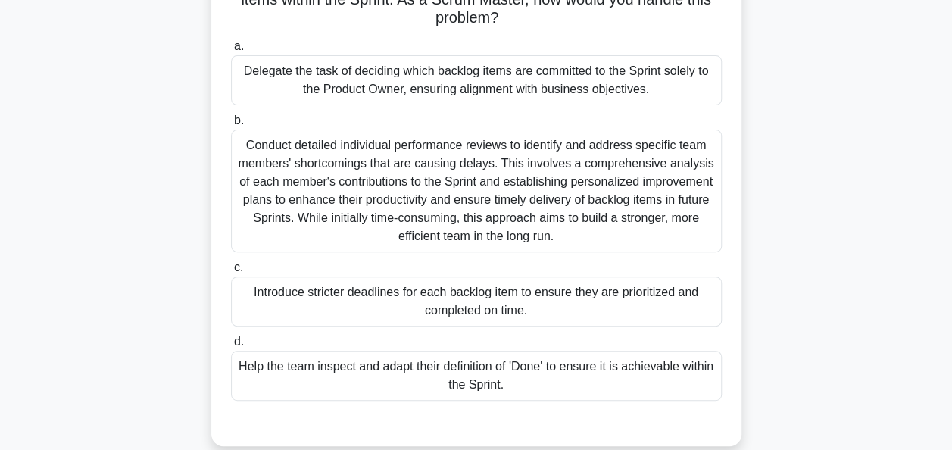
scroll to position [141, 0]
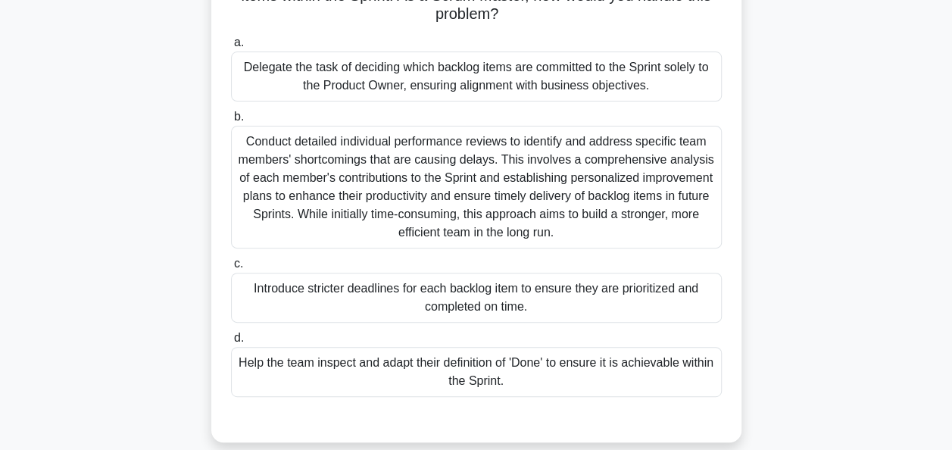
drag, startPoint x: 659, startPoint y: 88, endPoint x: 240, endPoint y: 68, distance: 419.4
click at [240, 68] on div "Delegate the task of deciding which backlog items are committed to the Sprint s…" at bounding box center [476, 77] width 491 height 50
copy div "Delegate the task of deciding which backlog items are committed to the Sprint s…"
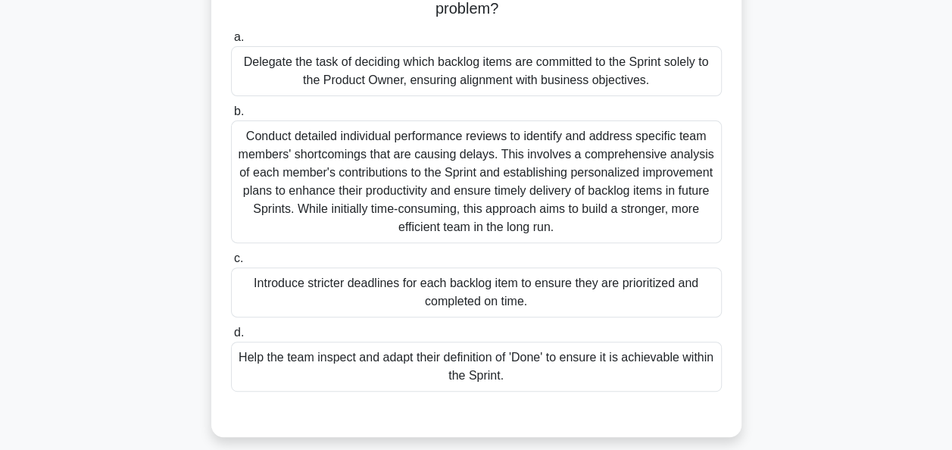
scroll to position [148, 0]
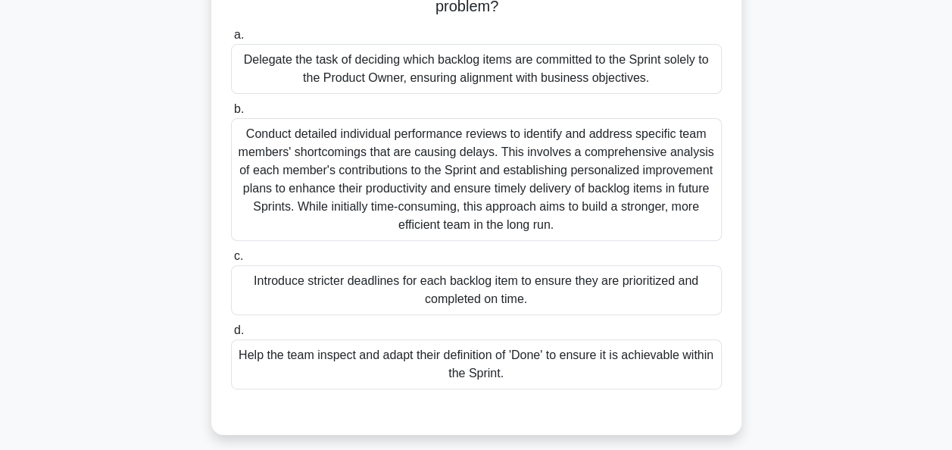
click at [661, 80] on div "Delegate the task of deciding which backlog items are committed to the Sprint s…" at bounding box center [476, 69] width 491 height 50
click at [231, 40] on input "a. Delegate the task of deciding which backlog items are committed to the Sprin…" at bounding box center [231, 35] width 0 height 10
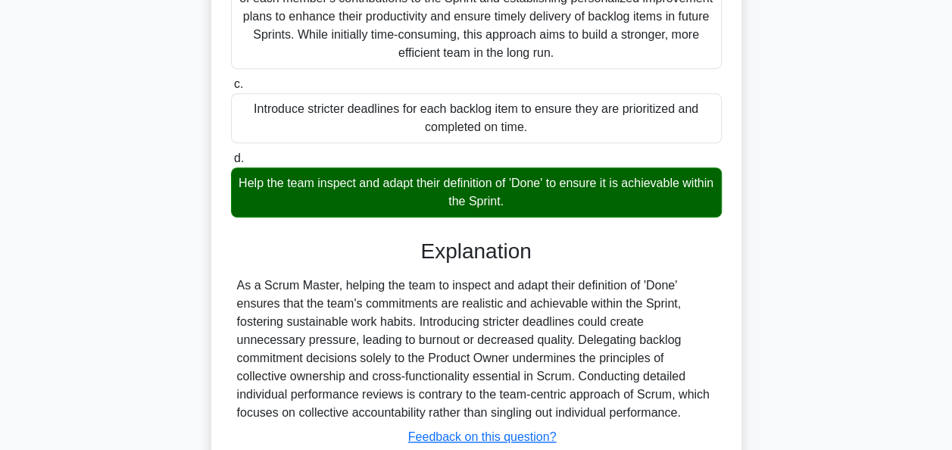
scroll to position [395, 0]
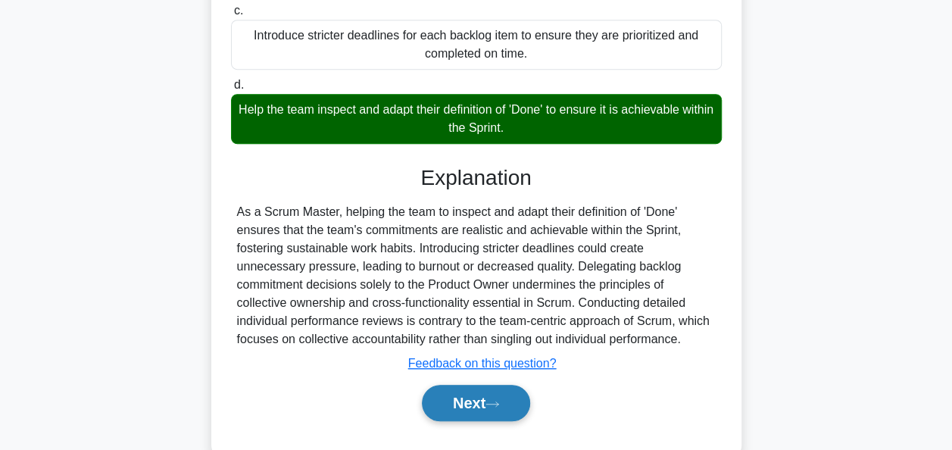
click at [486, 405] on button "Next" at bounding box center [476, 403] width 108 height 36
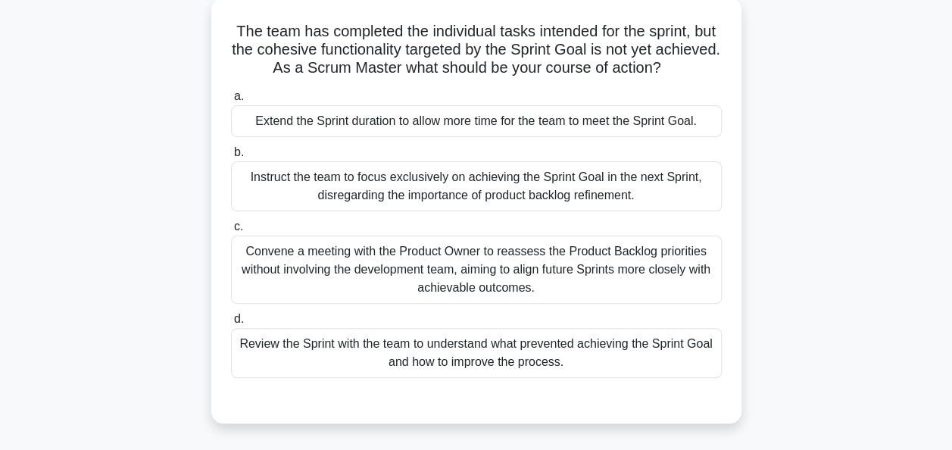
scroll to position [92, 0]
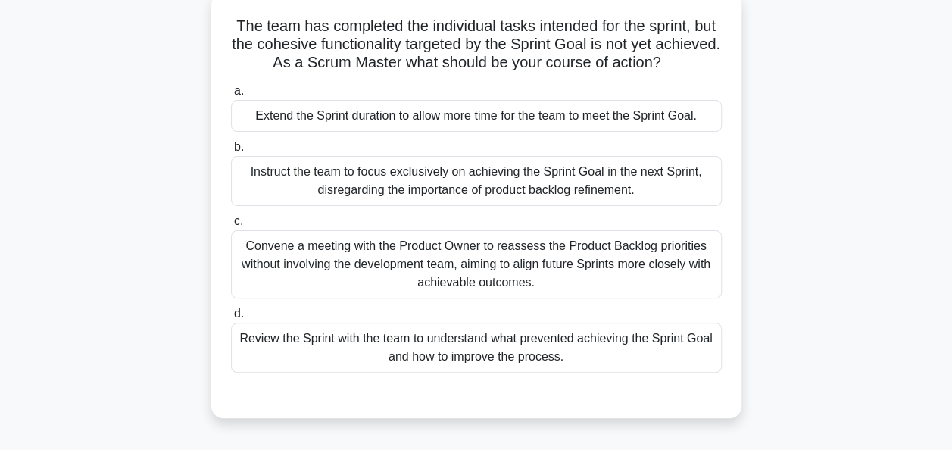
drag, startPoint x: 703, startPoint y: 61, endPoint x: 242, endPoint y: 24, distance: 462.1
click at [242, 24] on h5 "The team has completed the individual tasks intended for the sprint, but the co…" at bounding box center [477, 45] width 494 height 56
copy h5 "The team has completed the individual tasks intended for the sprint, but the co…"
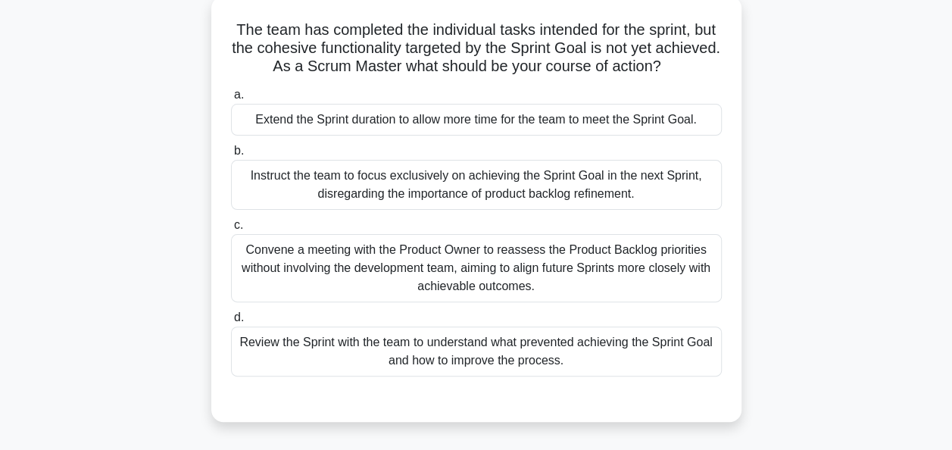
click at [129, 164] on div "The team has completed the individual tasks intended for the sprint, but the co…" at bounding box center [477, 218] width 864 height 444
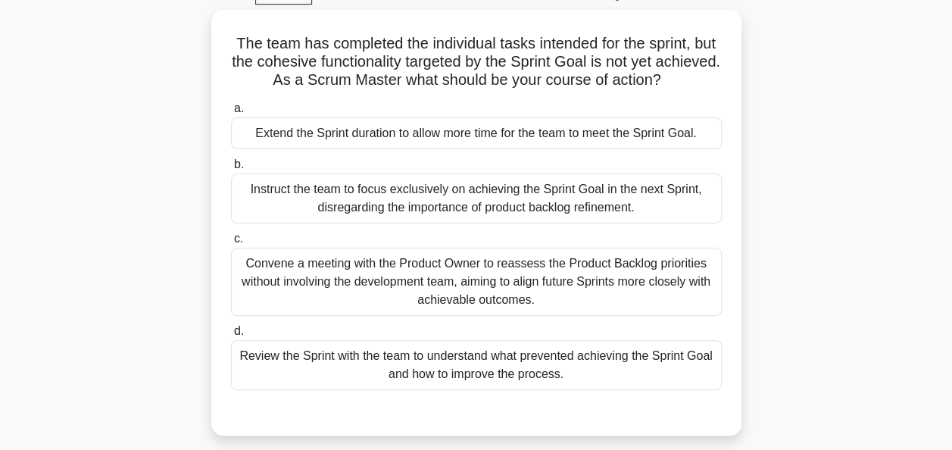
scroll to position [79, 0]
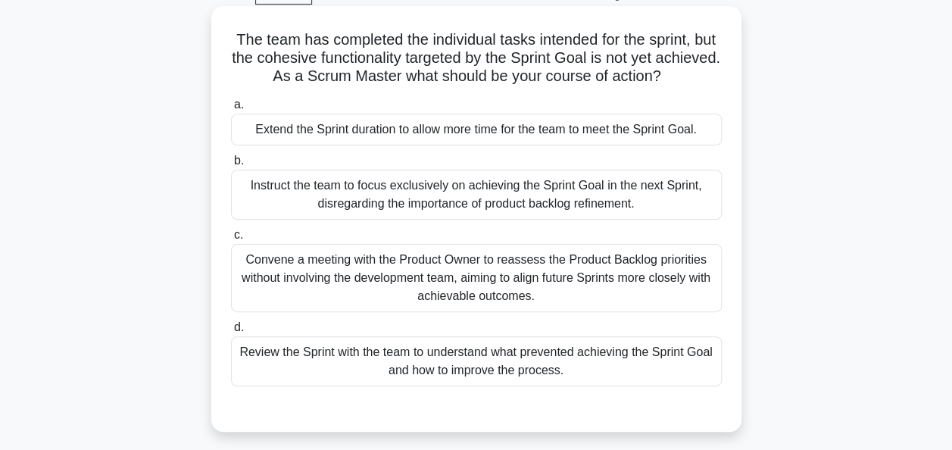
drag, startPoint x: 596, startPoint y: 374, endPoint x: 239, endPoint y: 351, distance: 358.3
click at [239, 351] on div "Review the Sprint with the team to understand what prevented achieving the Spri…" at bounding box center [476, 361] width 491 height 50
copy div "Review the Sprint with the team to understand what prevented achieving the Spri…"
click at [625, 370] on div "Review the Sprint with the team to understand what prevented achieving the Spri…" at bounding box center [476, 361] width 491 height 50
click at [231, 333] on input "d. Review the Sprint with the team to understand what prevented achieving the S…" at bounding box center [231, 328] width 0 height 10
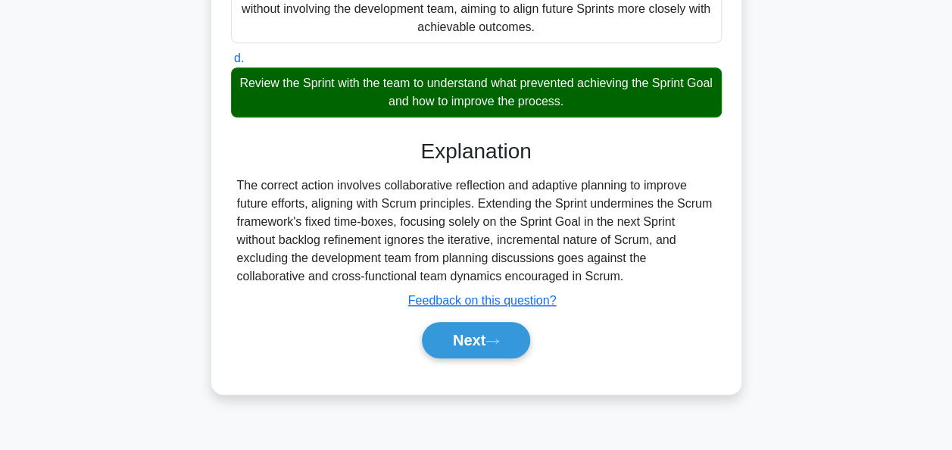
scroll to position [353, 0]
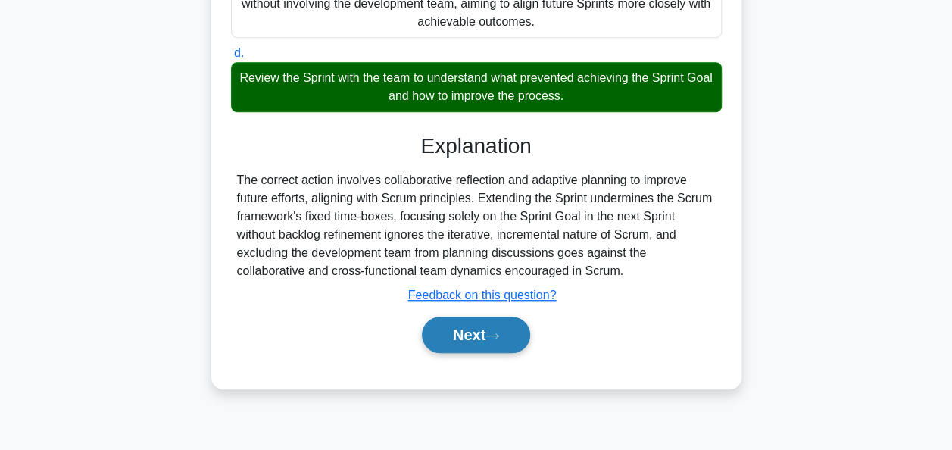
click at [473, 335] on button "Next" at bounding box center [476, 335] width 108 height 36
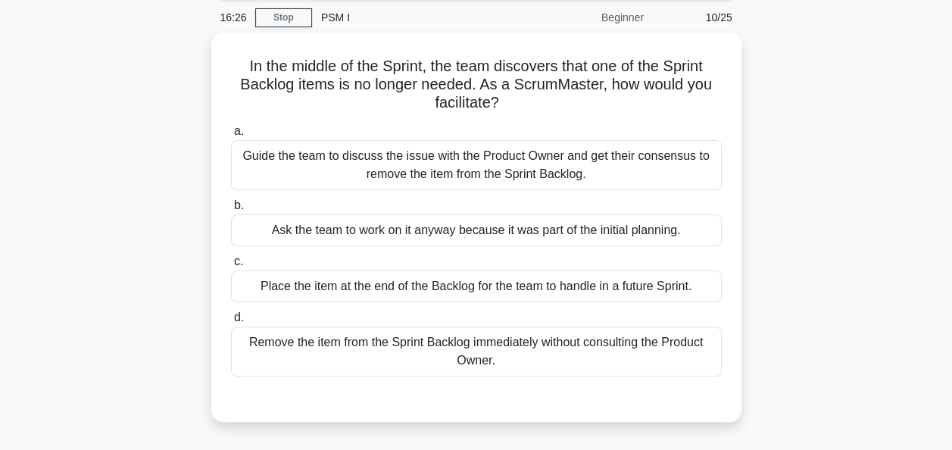
scroll to position [58, 0]
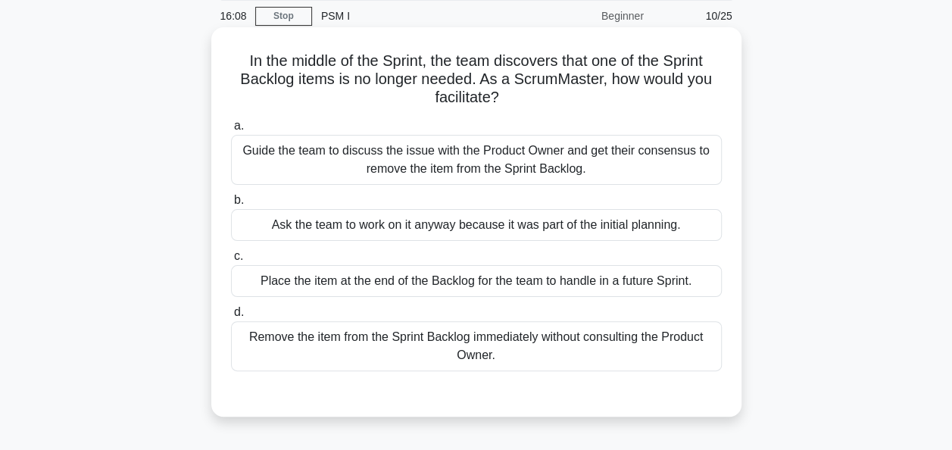
click at [392, 150] on div "Guide the team to discuss the issue with the Product Owner and get their consen…" at bounding box center [476, 160] width 491 height 50
click at [231, 131] on input "a. Guide the team to discuss the issue with the Product Owner and get their con…" at bounding box center [231, 126] width 0 height 10
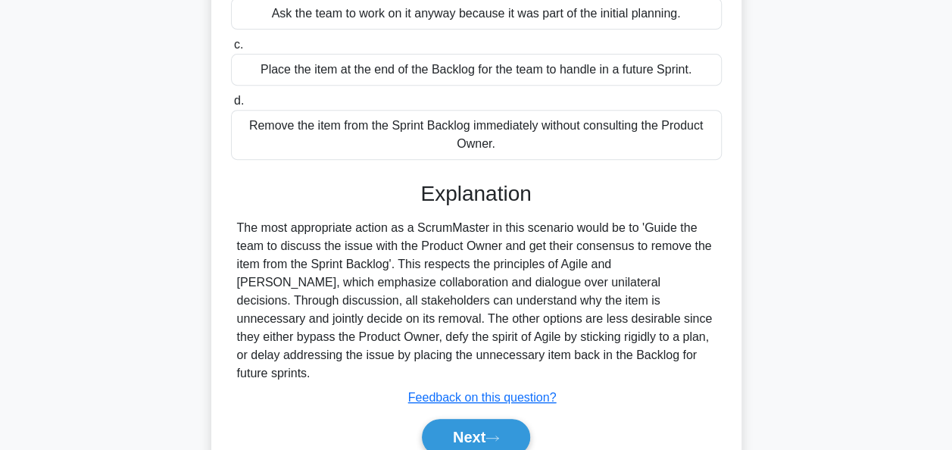
scroll to position [273, 0]
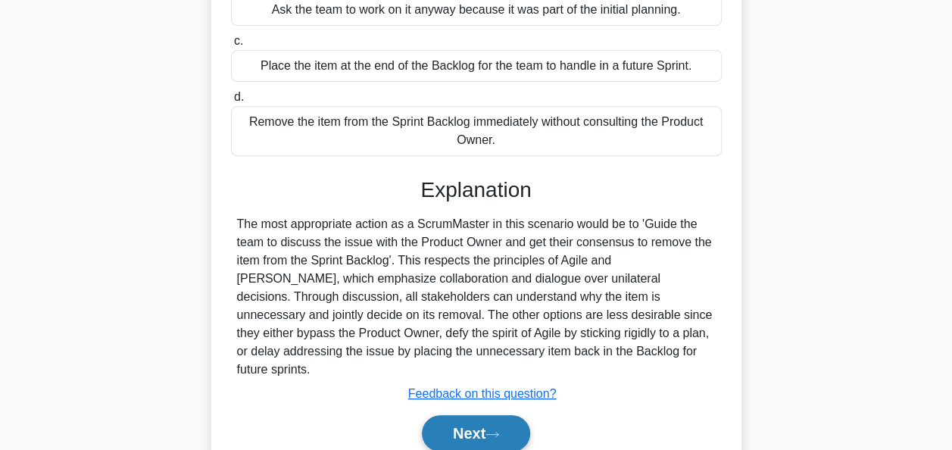
click at [450, 415] on button "Next" at bounding box center [476, 433] width 108 height 36
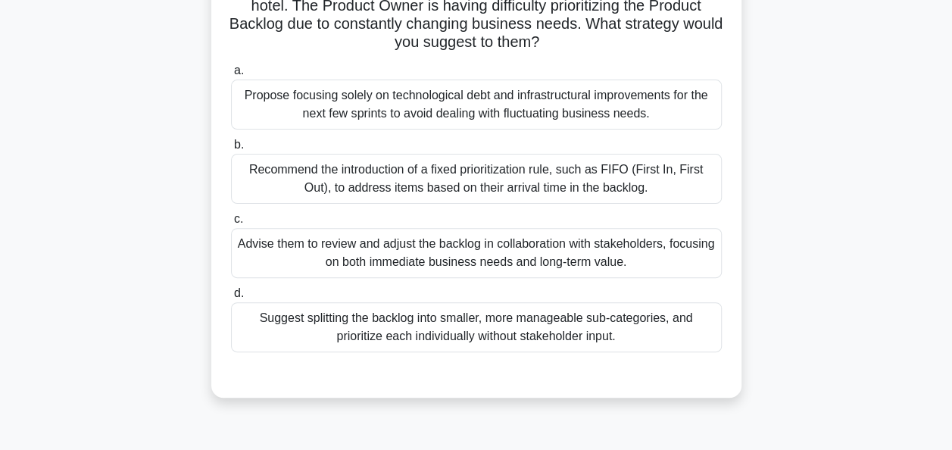
scroll to position [136, 0]
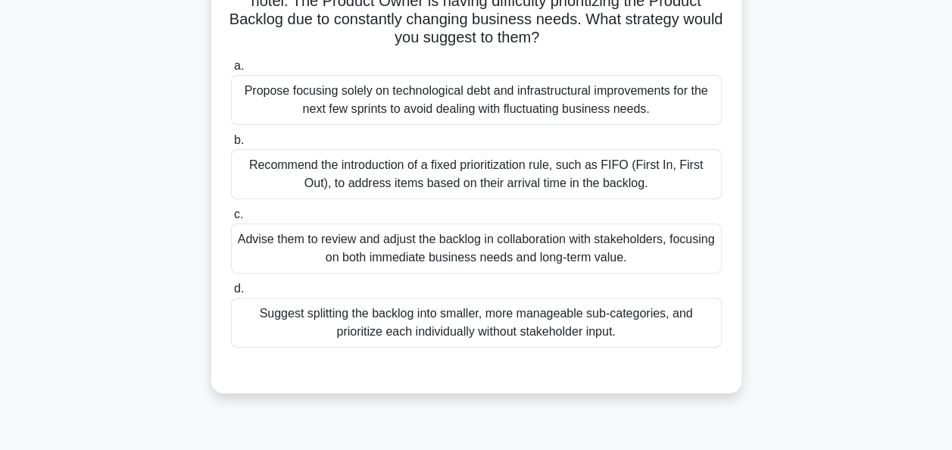
click at [320, 264] on div "Advise them to review and adjust the backlog in collaboration with stakeholders…" at bounding box center [476, 248] width 491 height 50
click at [231, 220] on input "c. Advise them to review and adjust the backlog in collaboration with stakehold…" at bounding box center [231, 215] width 0 height 10
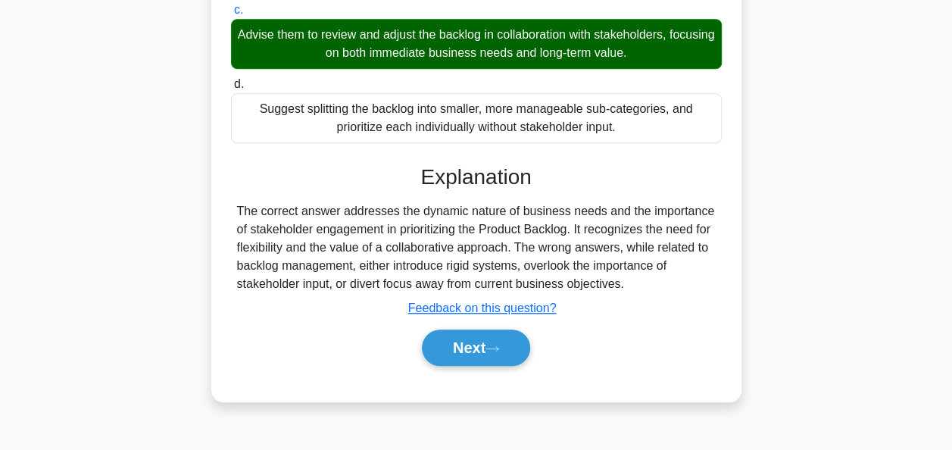
scroll to position [345, 0]
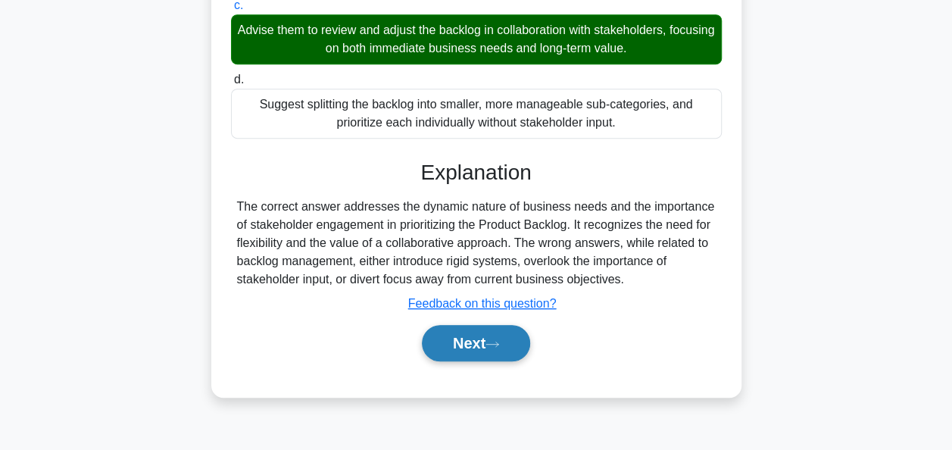
click at [458, 340] on button "Next" at bounding box center [476, 343] width 108 height 36
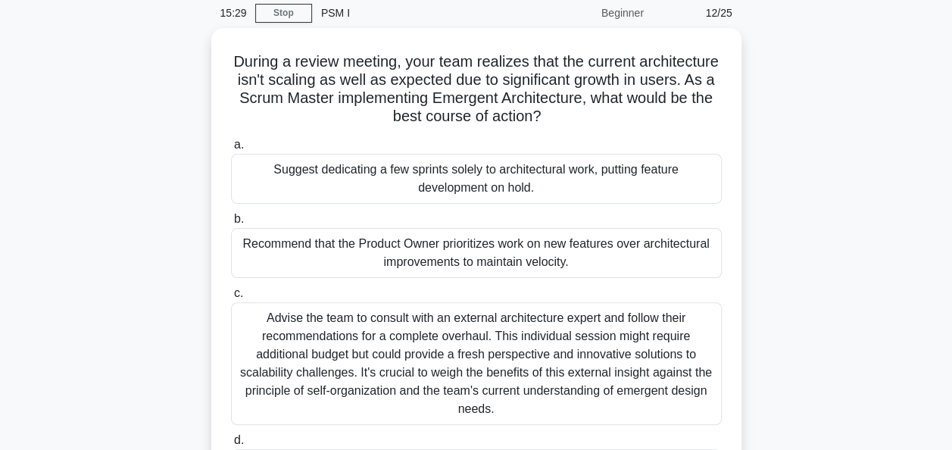
scroll to position [62, 0]
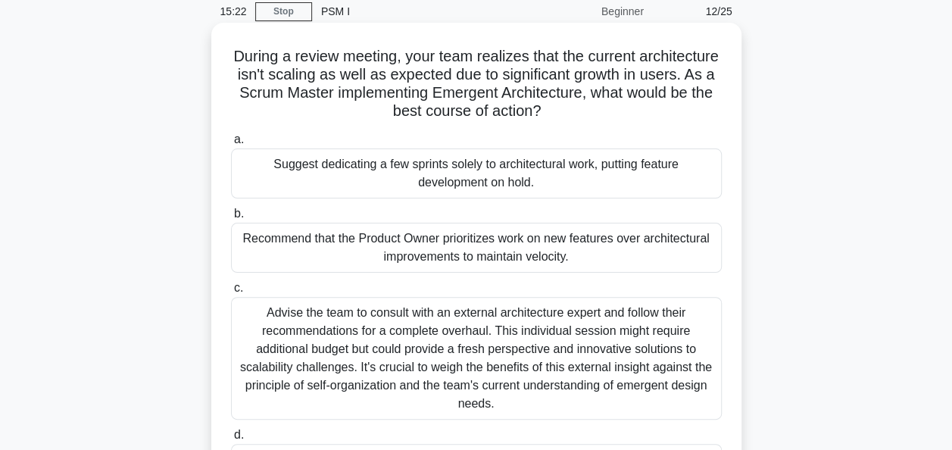
drag, startPoint x: 597, startPoint y: 111, endPoint x: 264, endPoint y: 39, distance: 341.2
click at [264, 39] on div "During a review meeting, your team realizes that the current architecture isn't…" at bounding box center [476, 281] width 518 height 505
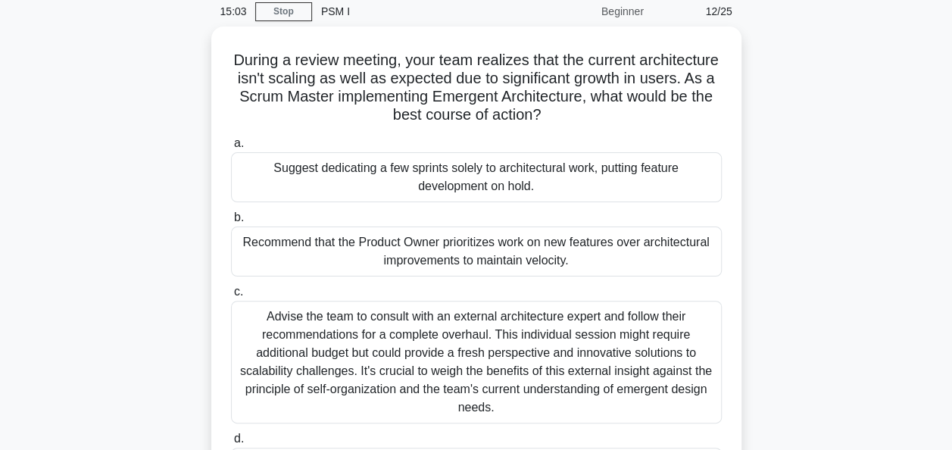
click at [109, 164] on div "During a review meeting, your team realizes that the current architecture isn't…" at bounding box center [477, 294] width 864 height 535
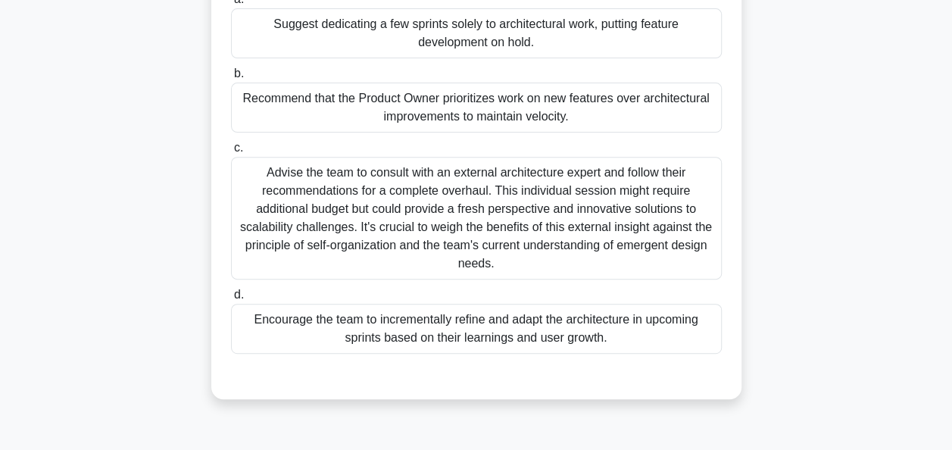
scroll to position [207, 0]
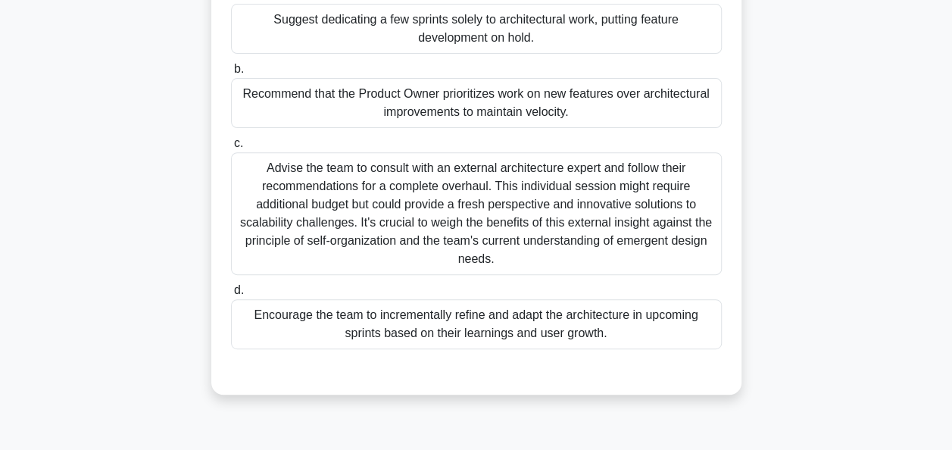
drag, startPoint x: 626, startPoint y: 337, endPoint x: 252, endPoint y: 314, distance: 375.0
click at [252, 314] on div "Encourage the team to incrementally refine and adapt the architecture in upcomi…" at bounding box center [476, 324] width 491 height 50
click at [689, 352] on div "a. Suggest dedicating a few sprints solely to architectural work, putting featu…" at bounding box center [477, 180] width 494 height 394
click at [682, 338] on div "Encourage the team to incrementally refine and adapt the architecture in upcomi…" at bounding box center [476, 325] width 491 height 50
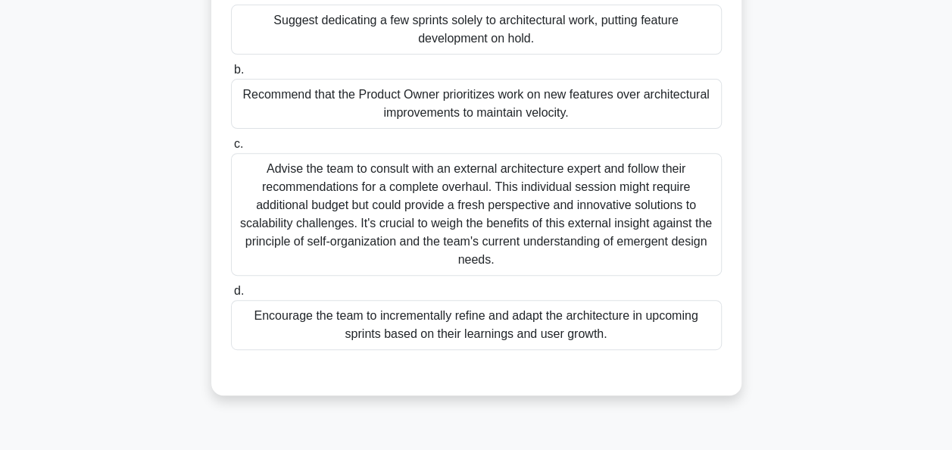
click at [231, 296] on input "d. Encourage the team to incrementally refine and adapt the architecture in upc…" at bounding box center [231, 291] width 0 height 10
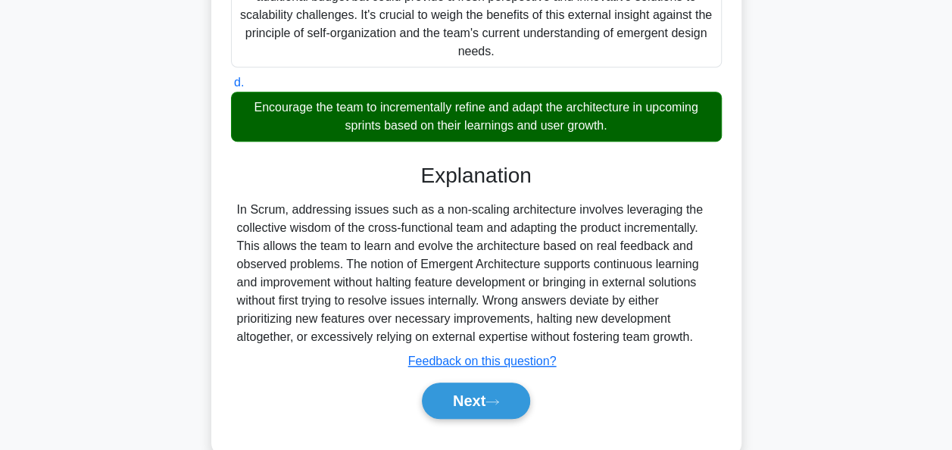
scroll to position [419, 0]
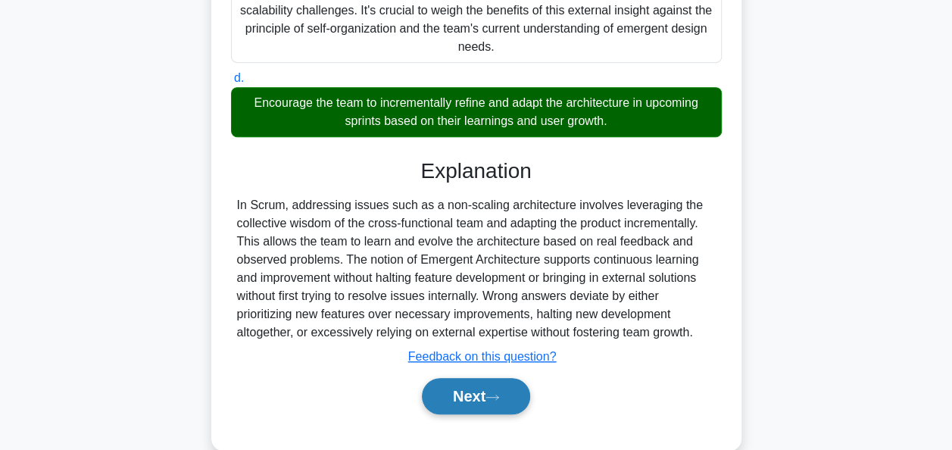
click at [470, 396] on button "Next" at bounding box center [476, 396] width 108 height 36
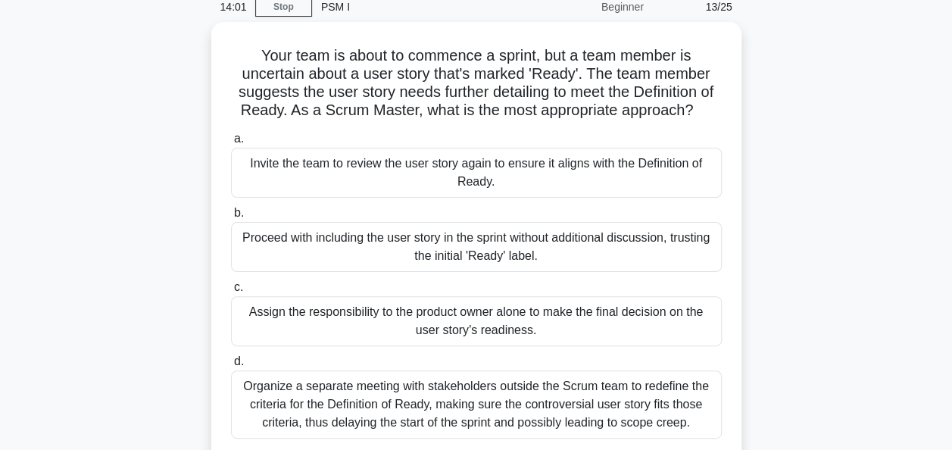
scroll to position [68, 0]
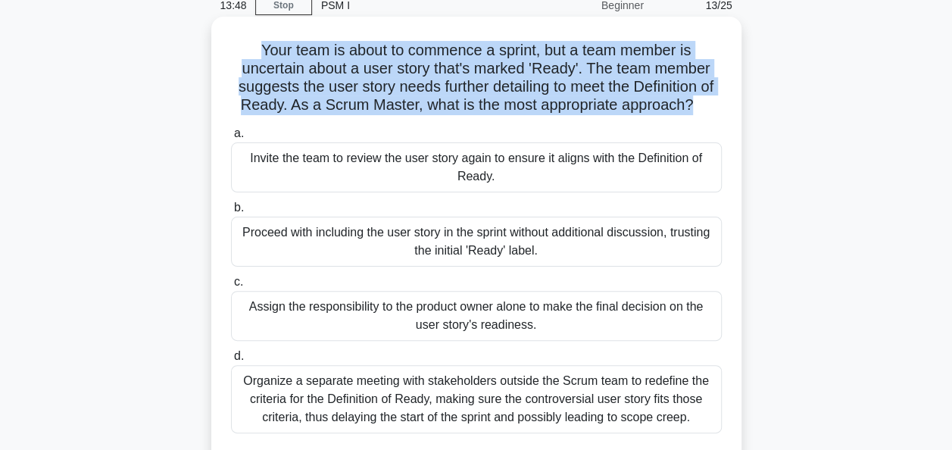
drag, startPoint x: 718, startPoint y: 105, endPoint x: 239, endPoint y: 48, distance: 482.1
click at [239, 48] on h5 "Your team is about to commence a sprint, but a team member is uncertain about a…" at bounding box center [477, 78] width 494 height 74
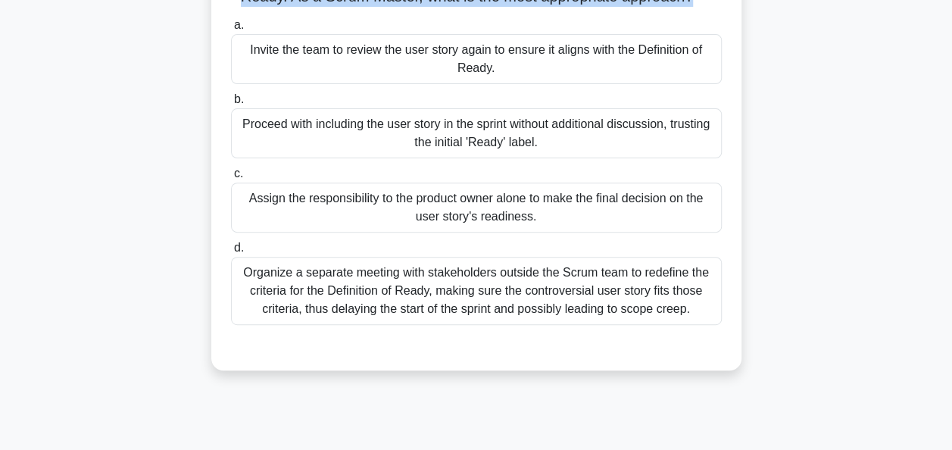
scroll to position [177, 0]
click at [425, 74] on div "Invite the team to review the user story again to ensure it aligns with the Def…" at bounding box center [476, 58] width 491 height 50
click at [231, 30] on input "a. Invite the team to review the user story again to ensure it aligns with the …" at bounding box center [231, 25] width 0 height 10
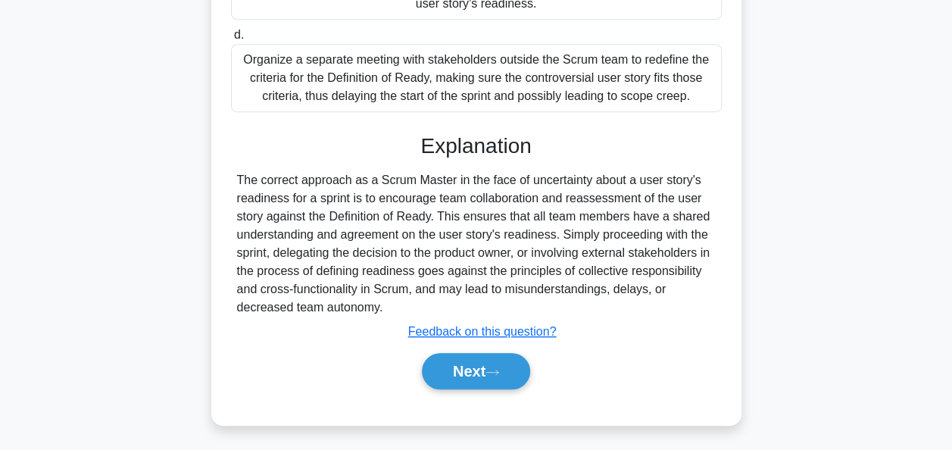
scroll to position [409, 0]
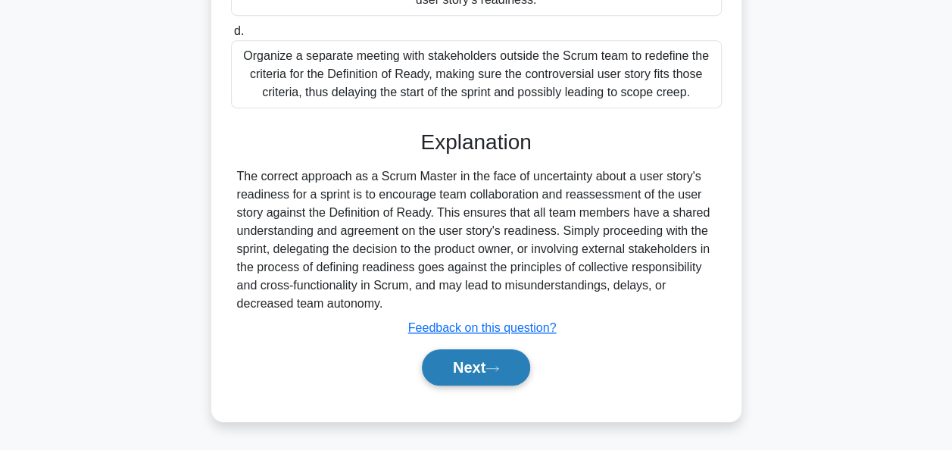
click at [481, 367] on button "Next" at bounding box center [476, 367] width 108 height 36
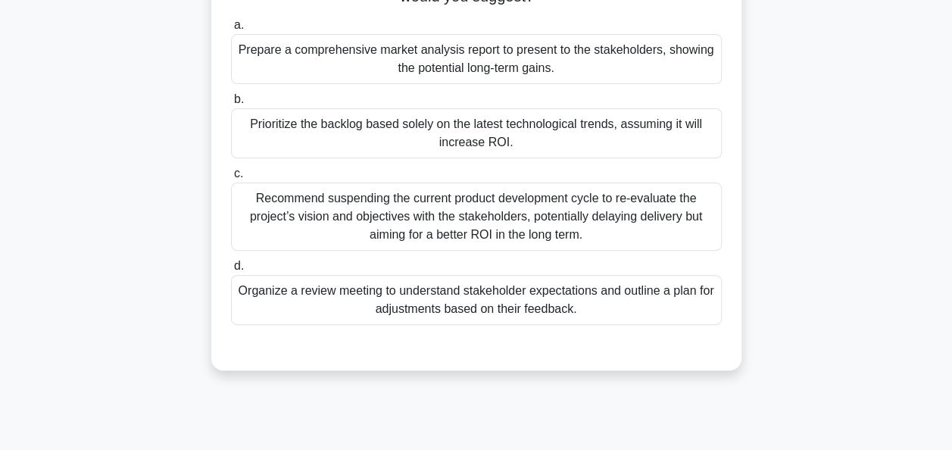
scroll to position [70, 0]
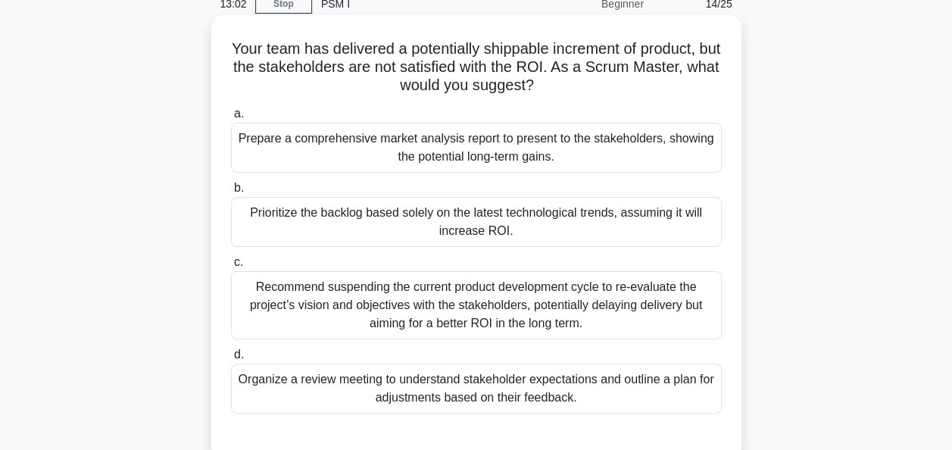
drag, startPoint x: 574, startPoint y: 86, endPoint x: 239, endPoint y: 50, distance: 336.8
click at [239, 50] on h5 "Your team has delivered a potentially shippable increment of product, but the s…" at bounding box center [477, 67] width 494 height 56
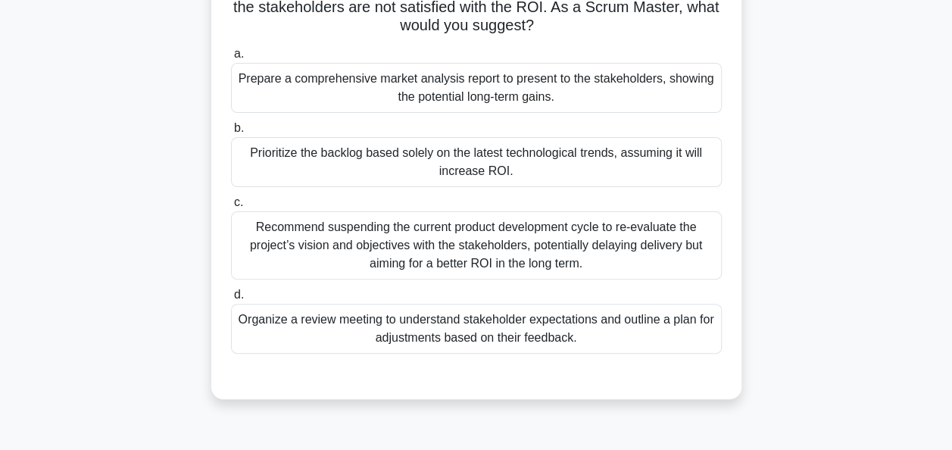
scroll to position [133, 0]
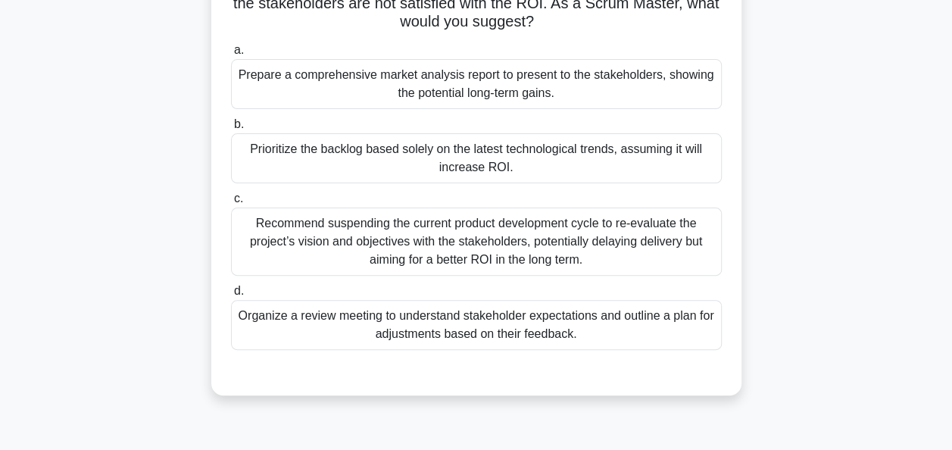
click at [346, 323] on div "Organize a review meeting to understand stakeholder expectations and outline a …" at bounding box center [476, 325] width 491 height 50
click at [231, 296] on input "d. Organize a review meeting to understand stakeholder expectations and outline…" at bounding box center [231, 291] width 0 height 10
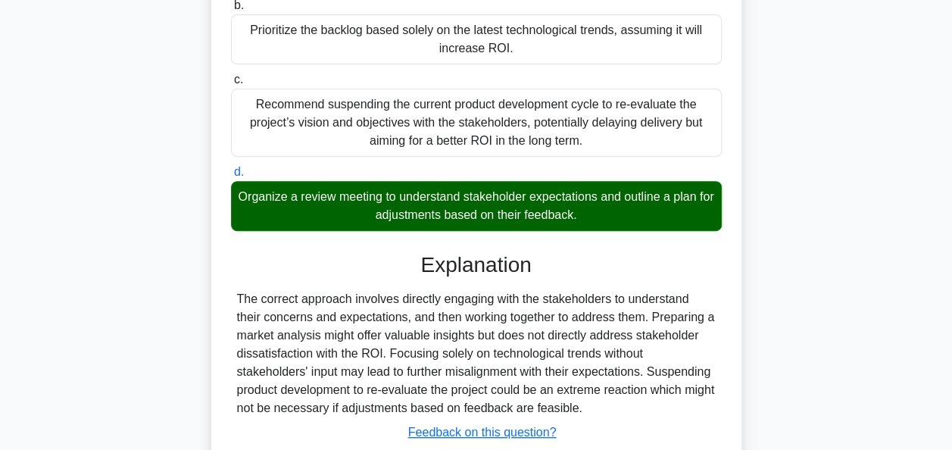
scroll to position [368, 0]
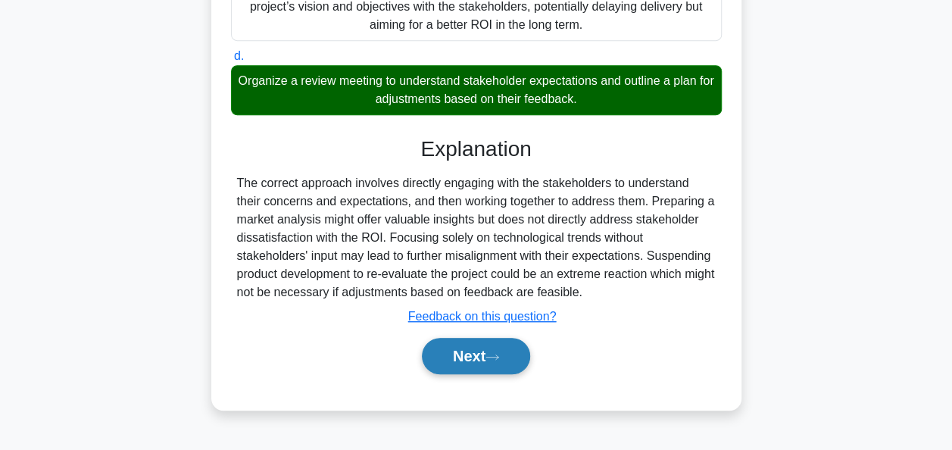
click at [489, 359] on button "Next" at bounding box center [476, 356] width 108 height 36
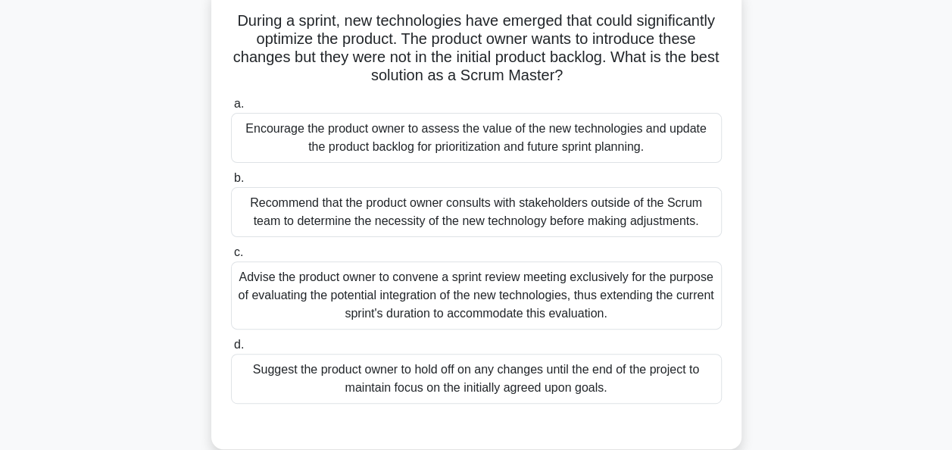
scroll to position [103, 0]
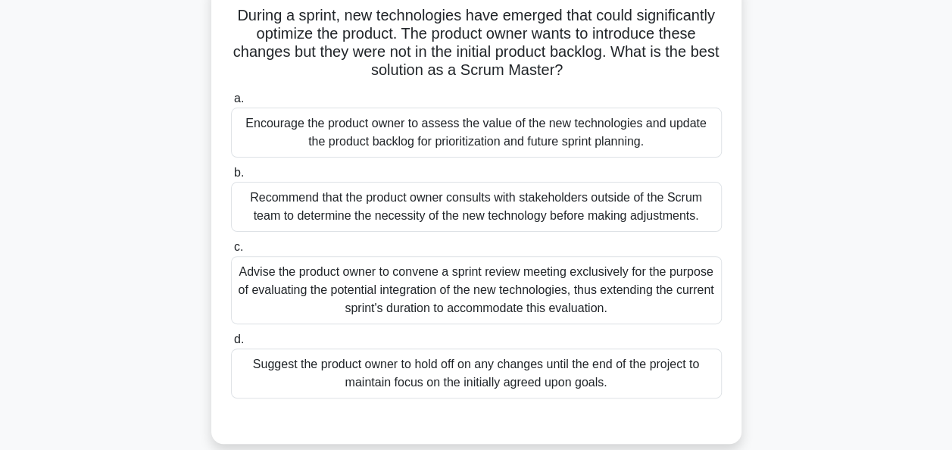
click at [292, 130] on div "Encourage the product owner to assess the value of the new technologies and upd…" at bounding box center [476, 133] width 491 height 50
click at [231, 104] on input "a. Encourage the product owner to assess the value of the new technologies and …" at bounding box center [231, 99] width 0 height 10
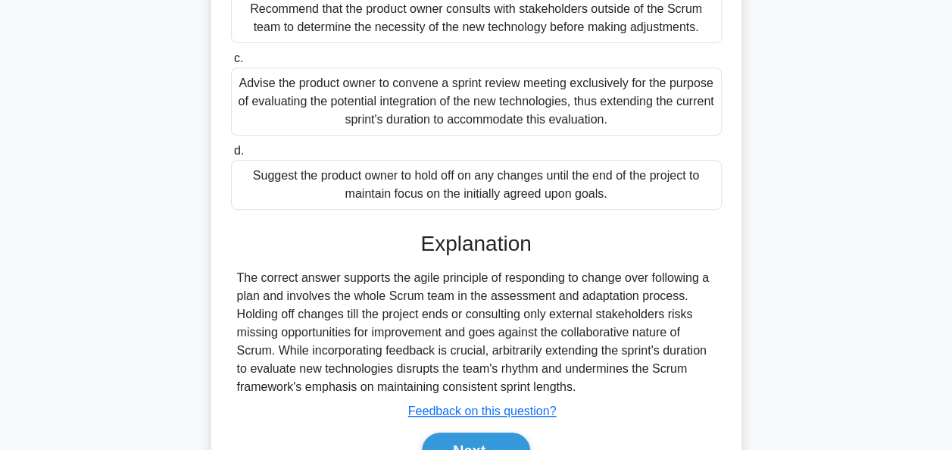
scroll to position [373, 0]
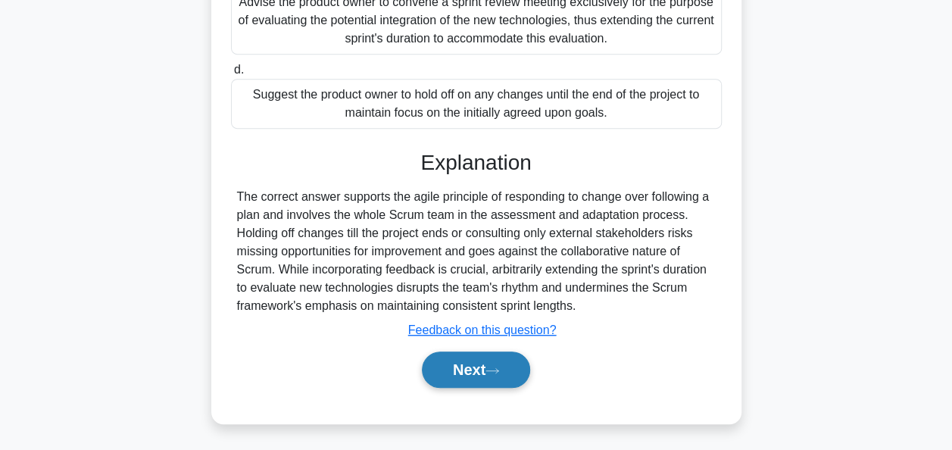
click at [482, 371] on button "Next" at bounding box center [476, 370] width 108 height 36
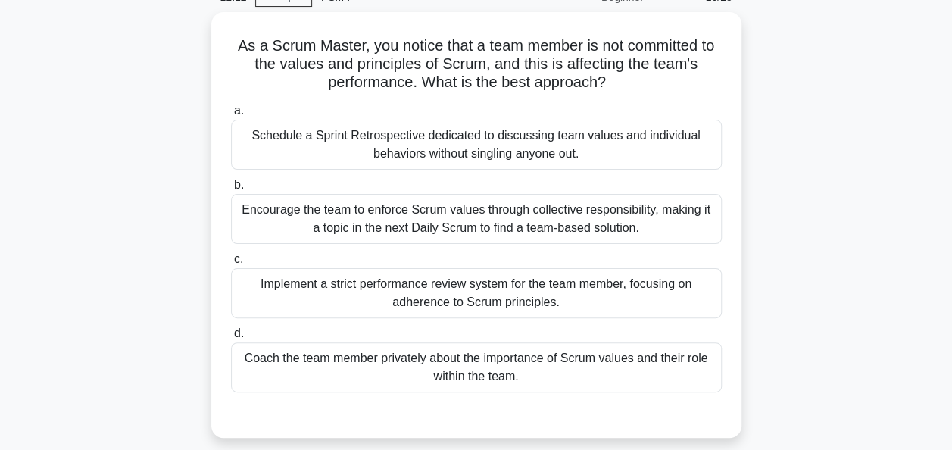
scroll to position [77, 0]
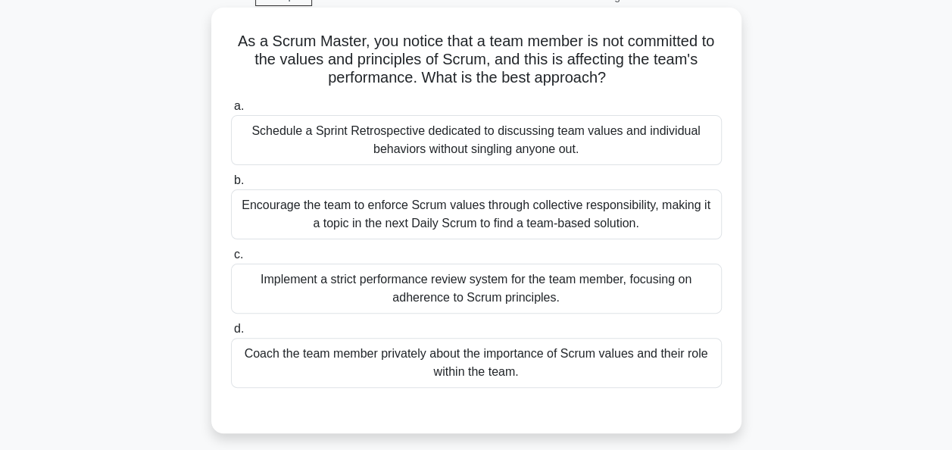
drag, startPoint x: 655, startPoint y: 221, endPoint x: 229, endPoint y: 205, distance: 426.9
click at [229, 205] on div "b. Encourage the team to enforce Scrum values through collective responsibility…" at bounding box center [476, 205] width 509 height 68
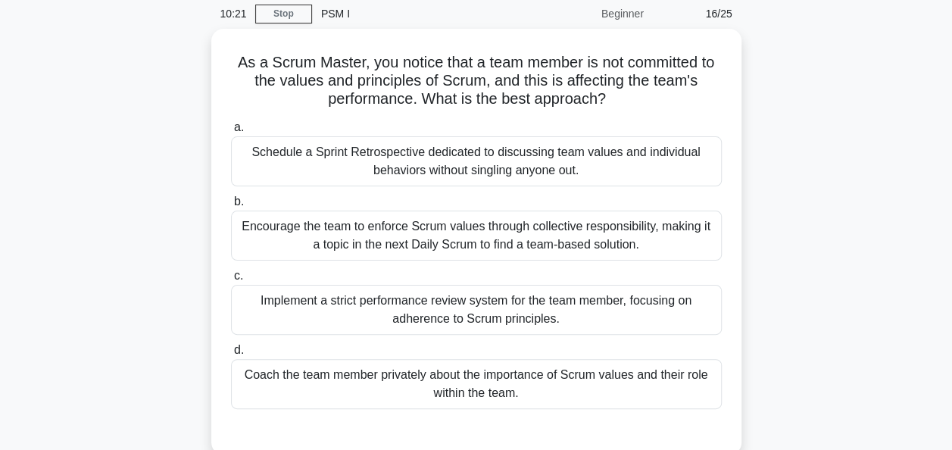
scroll to position [61, 0]
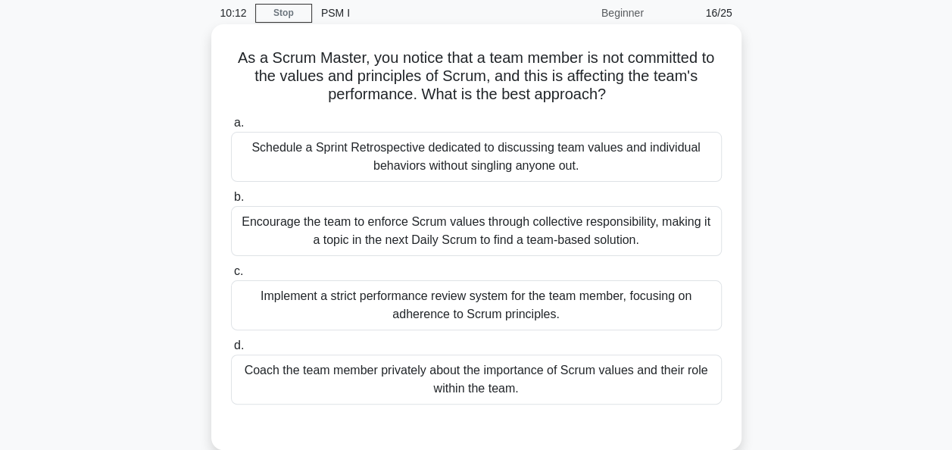
click at [669, 244] on div "Encourage the team to enforce Scrum values through collective responsibility, m…" at bounding box center [476, 231] width 491 height 50
click at [231, 202] on input "b. Encourage the team to enforce Scrum values through collective responsibility…" at bounding box center [231, 197] width 0 height 10
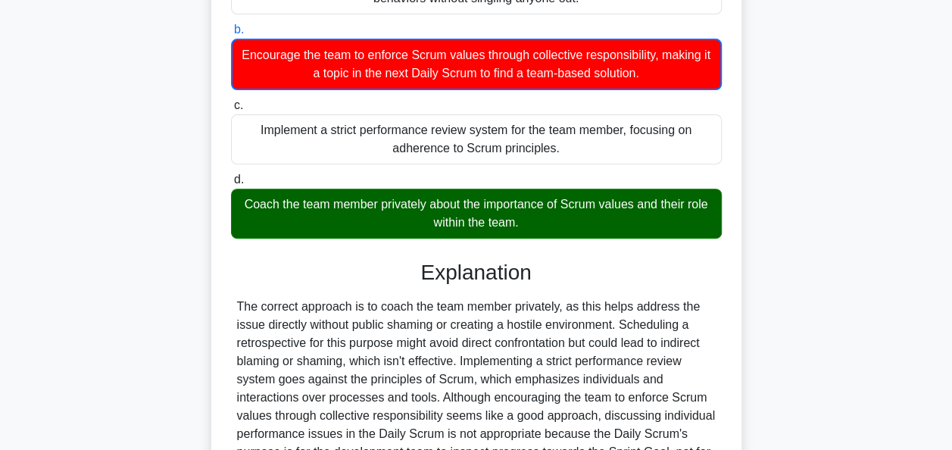
scroll to position [393, 0]
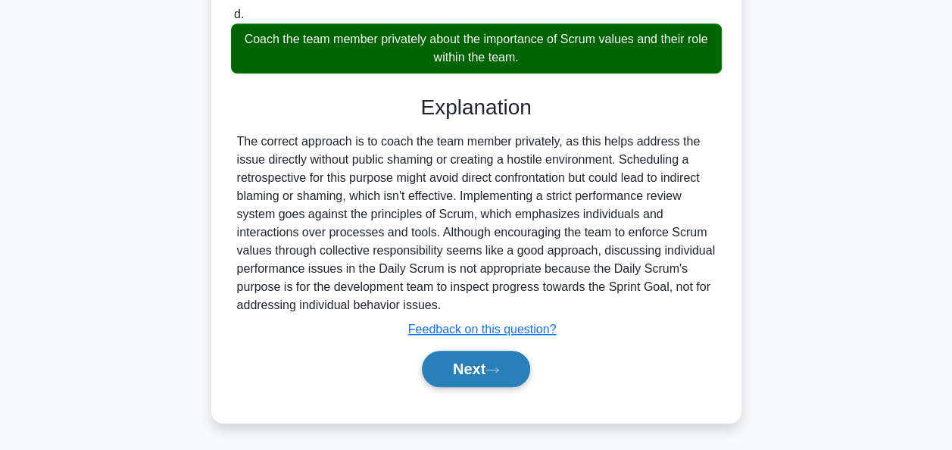
click at [474, 367] on button "Next" at bounding box center [476, 369] width 108 height 36
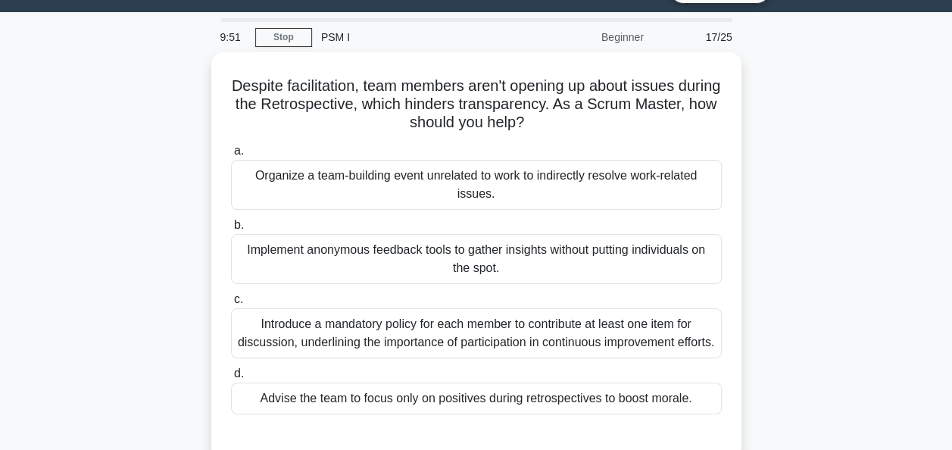
scroll to position [37, 0]
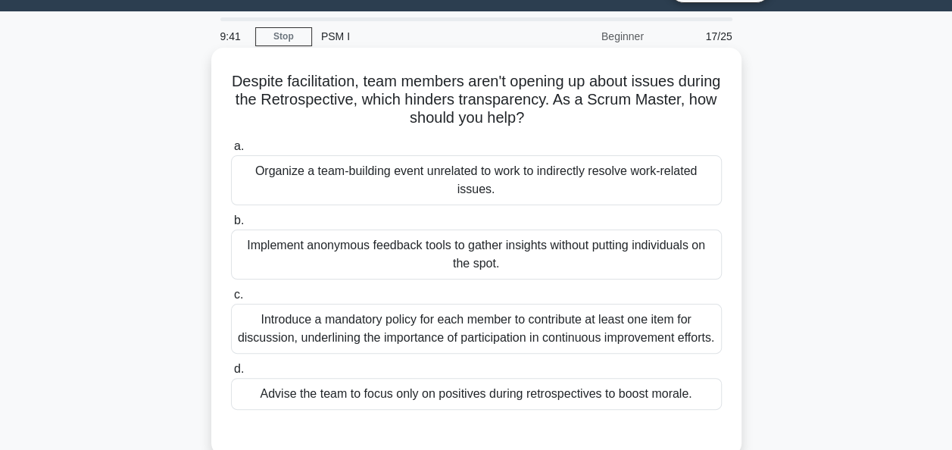
drag, startPoint x: 585, startPoint y: 115, endPoint x: 245, endPoint y: 83, distance: 341.0
click at [245, 83] on h5 "Despite facilitation, team members aren't opening up about issues during the Re…" at bounding box center [477, 100] width 494 height 56
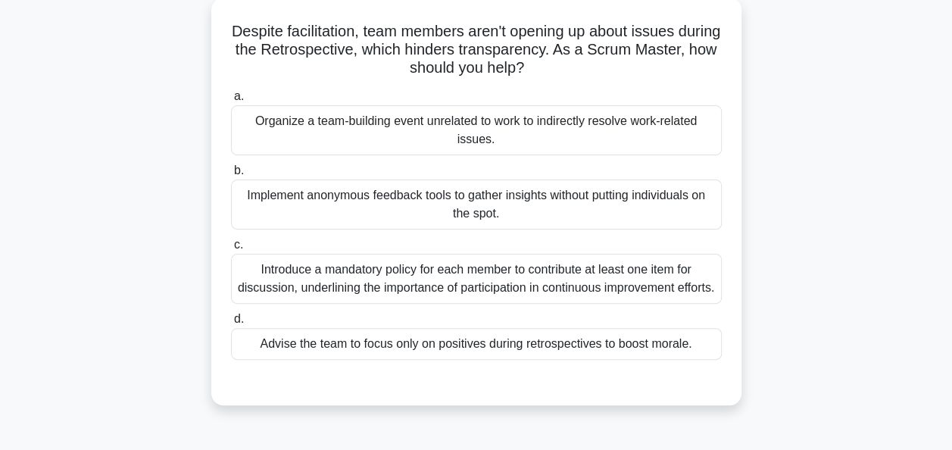
scroll to position [92, 0]
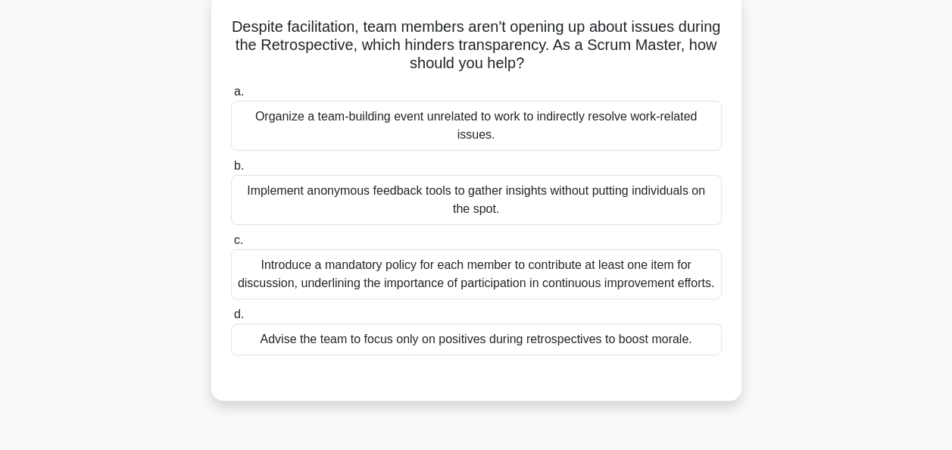
click at [463, 197] on div "Implement anonymous feedback tools to gather insights without putting individua…" at bounding box center [476, 200] width 491 height 50
click at [231, 171] on input "b. Implement anonymous feedback tools to gather insights without putting indivi…" at bounding box center [231, 166] width 0 height 10
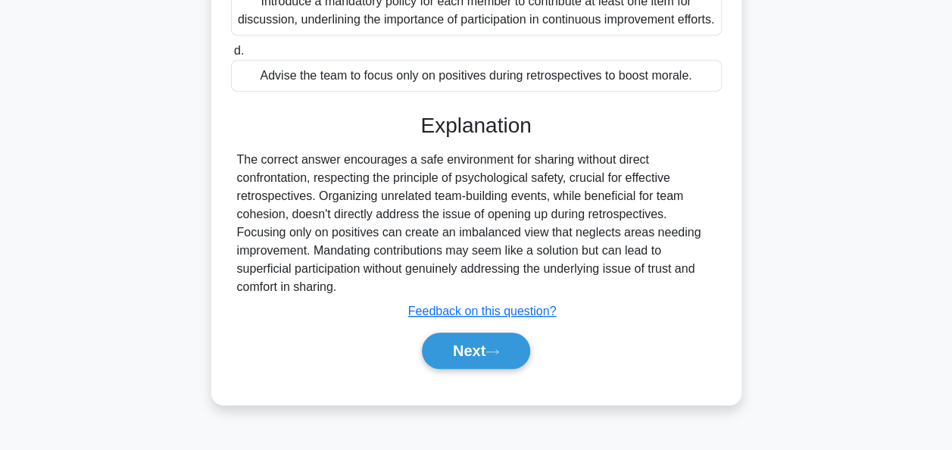
scroll to position [360, 0]
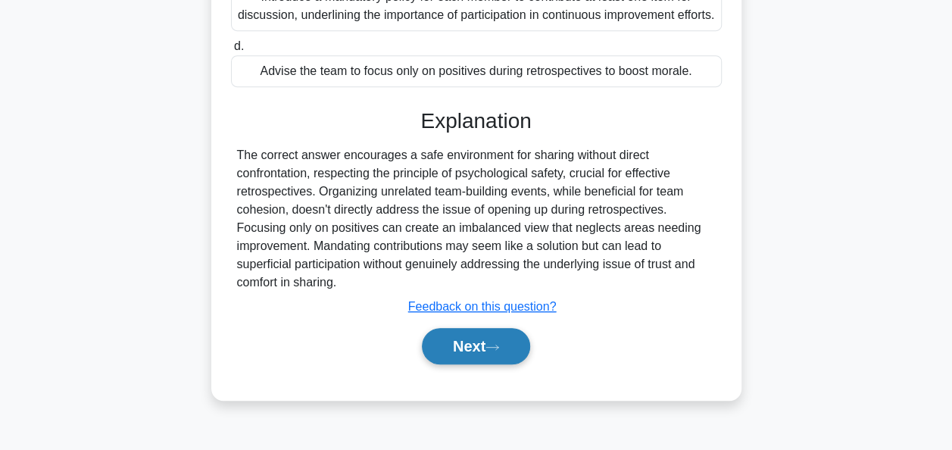
click at [470, 361] on button "Next" at bounding box center [476, 346] width 108 height 36
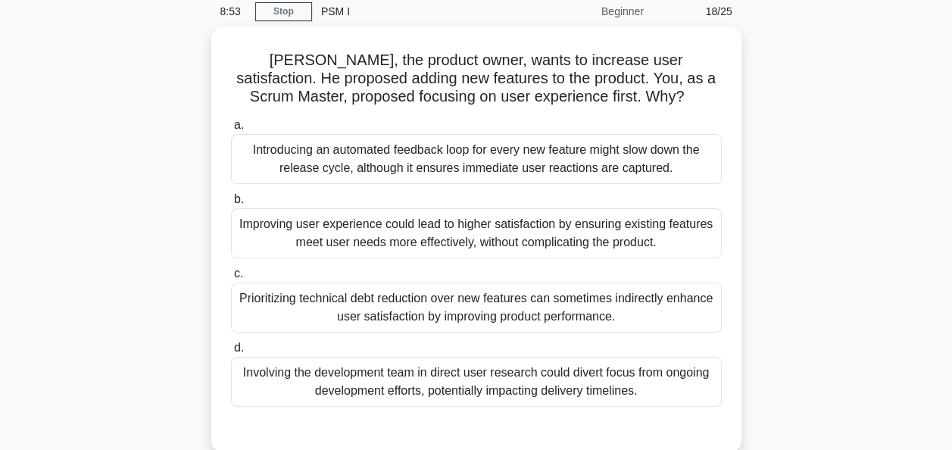
scroll to position [61, 0]
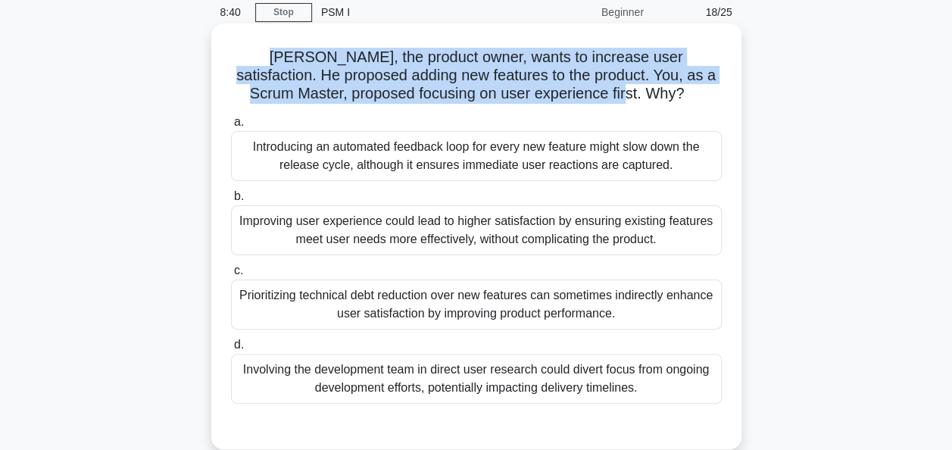
drag, startPoint x: 649, startPoint y: 98, endPoint x: 248, endPoint y: 61, distance: 402.5
click at [248, 61] on h5 "Mike, the product owner, wants to increase user satisfaction. He proposed addin…" at bounding box center [477, 76] width 494 height 56
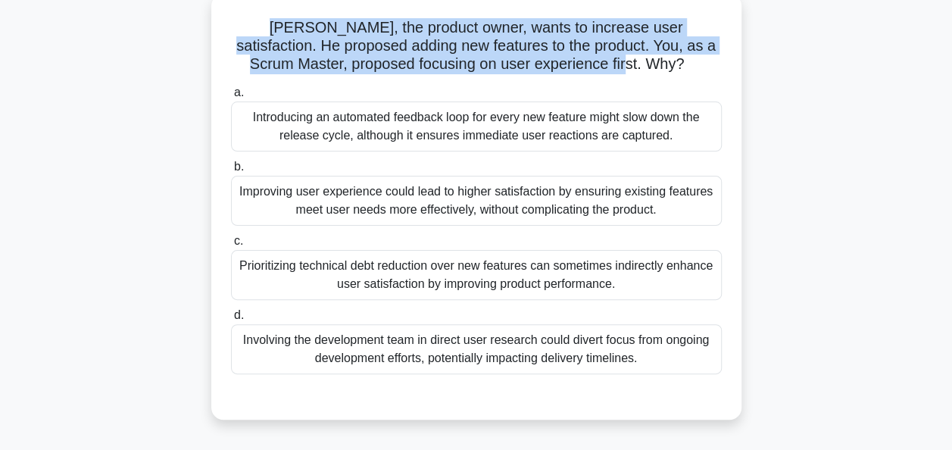
scroll to position [91, 0]
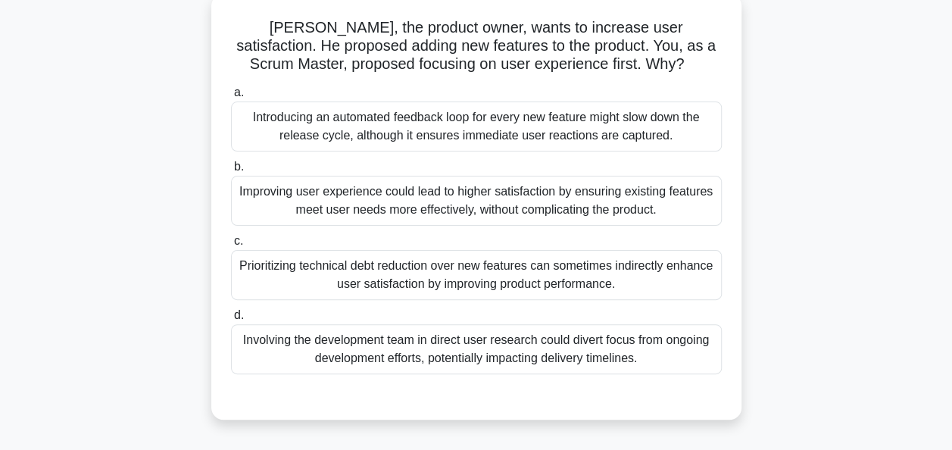
click at [311, 214] on div "Improving user experience could lead to higher satisfaction by ensuring existin…" at bounding box center [476, 201] width 491 height 50
click at [231, 172] on input "b. Improving user experience could lead to higher satisfaction by ensuring exis…" at bounding box center [231, 167] width 0 height 10
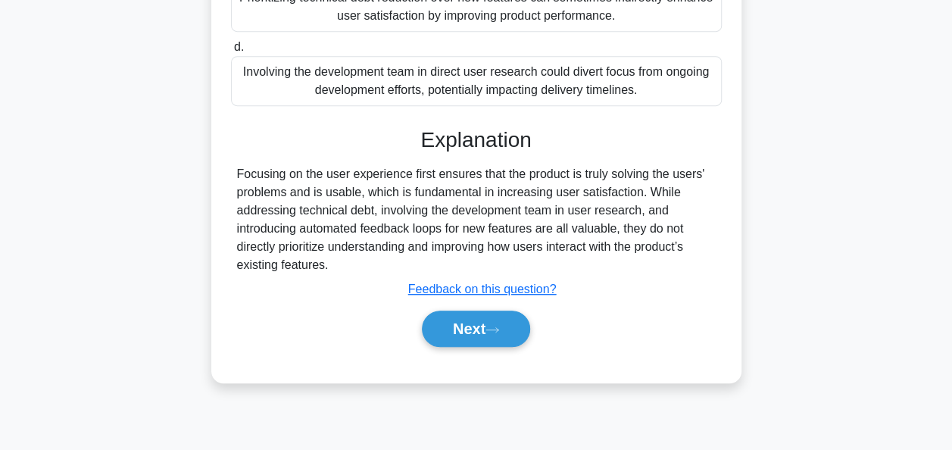
scroll to position [365, 0]
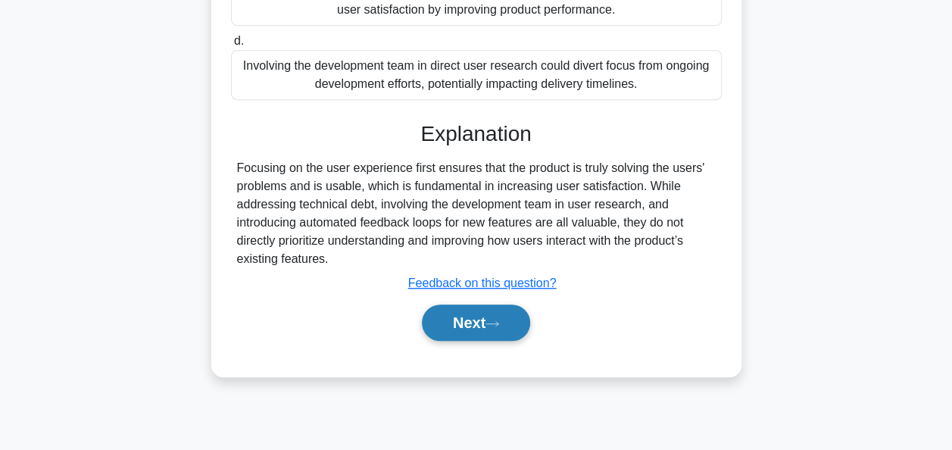
click at [441, 315] on button "Next" at bounding box center [476, 323] width 108 height 36
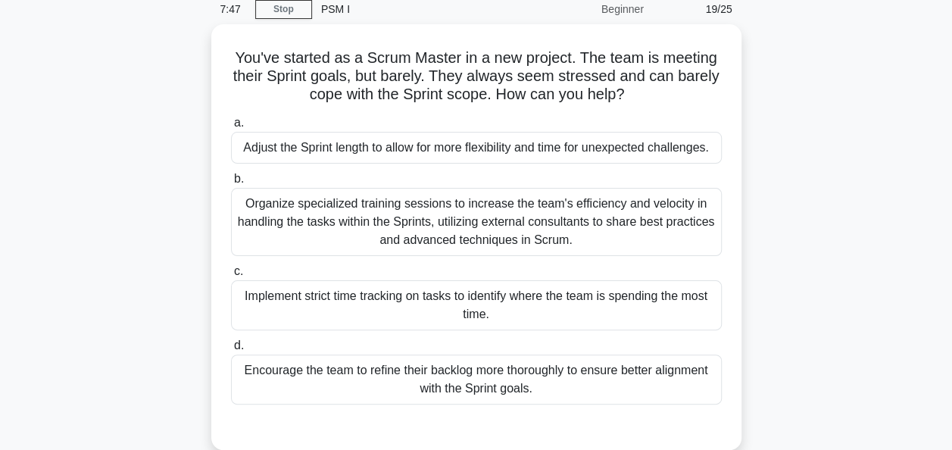
scroll to position [64, 0]
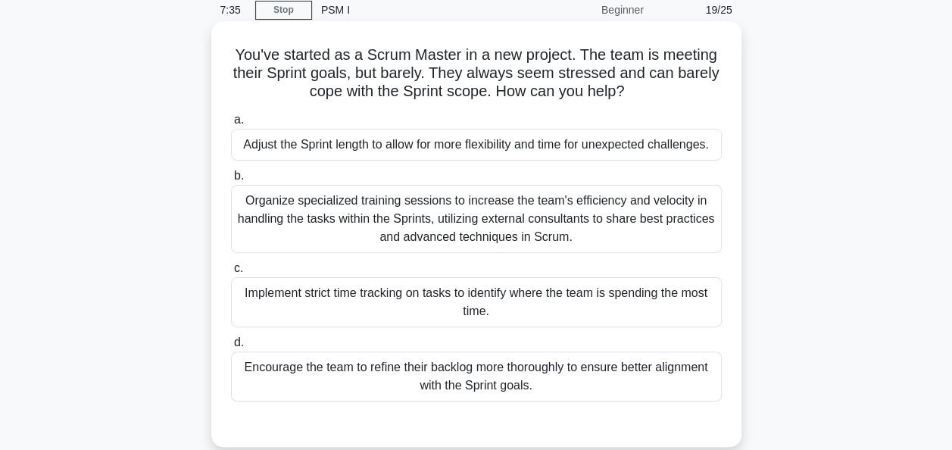
drag, startPoint x: 627, startPoint y: 89, endPoint x: 230, endPoint y: 55, distance: 398.5
click at [230, 55] on h5 "You've started as a Scrum Master in a new project. The team is meeting their Sp…" at bounding box center [477, 73] width 494 height 56
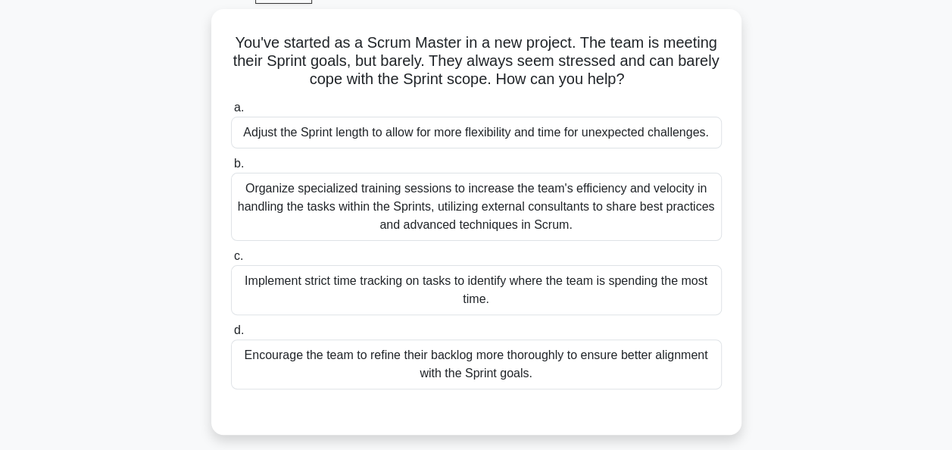
scroll to position [78, 0]
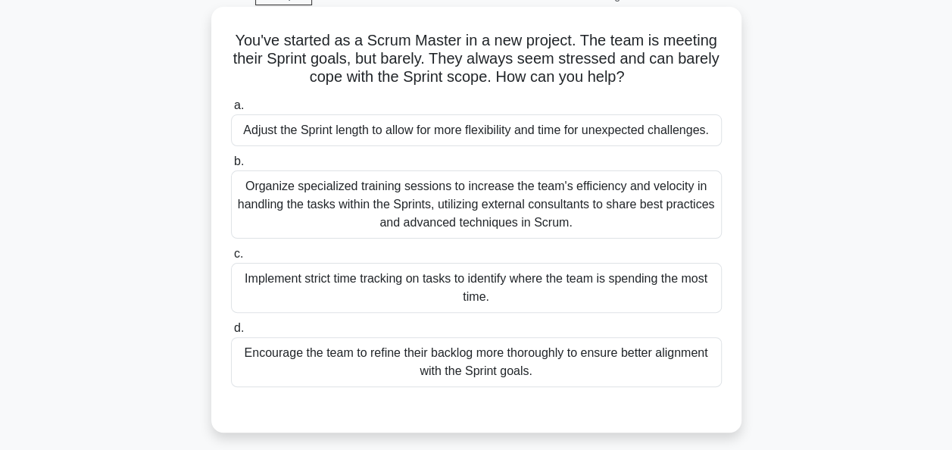
click at [287, 361] on div "Encourage the team to refine their backlog more thoroughly to ensure better ali…" at bounding box center [476, 362] width 491 height 50
click at [231, 333] on input "d. Encourage the team to refine their backlog more thoroughly to ensure better …" at bounding box center [231, 329] width 0 height 10
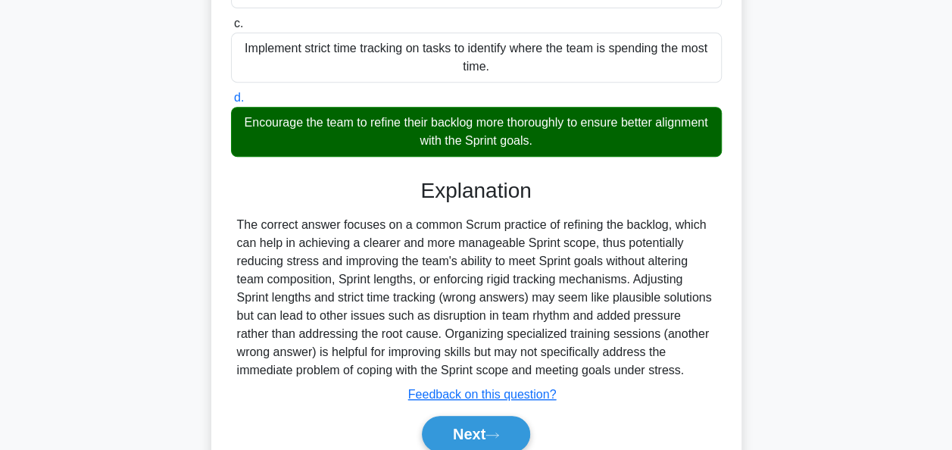
scroll to position [373, 0]
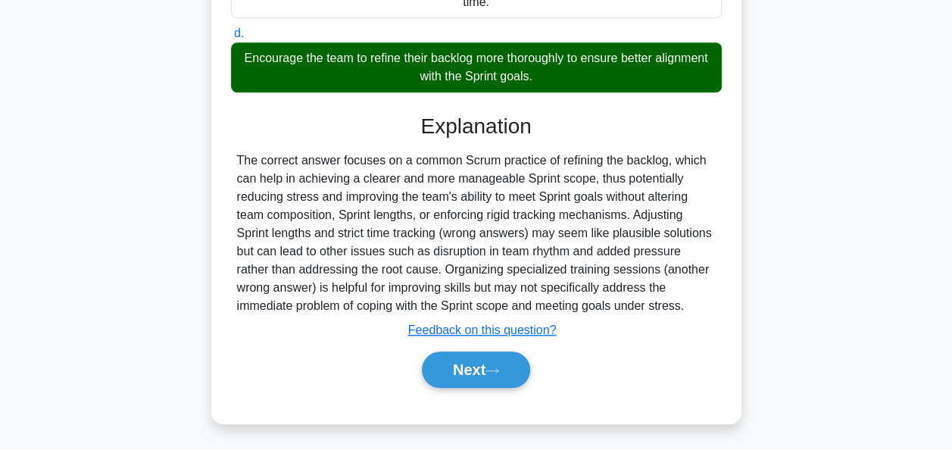
drag, startPoint x: 583, startPoint y: 77, endPoint x: 262, endPoint y: 53, distance: 322.1
click at [262, 53] on div "Encourage the team to refine their backlog more thoroughly to ensure better ali…" at bounding box center [476, 67] width 491 height 50
click at [464, 370] on button "Next" at bounding box center [476, 370] width 108 height 36
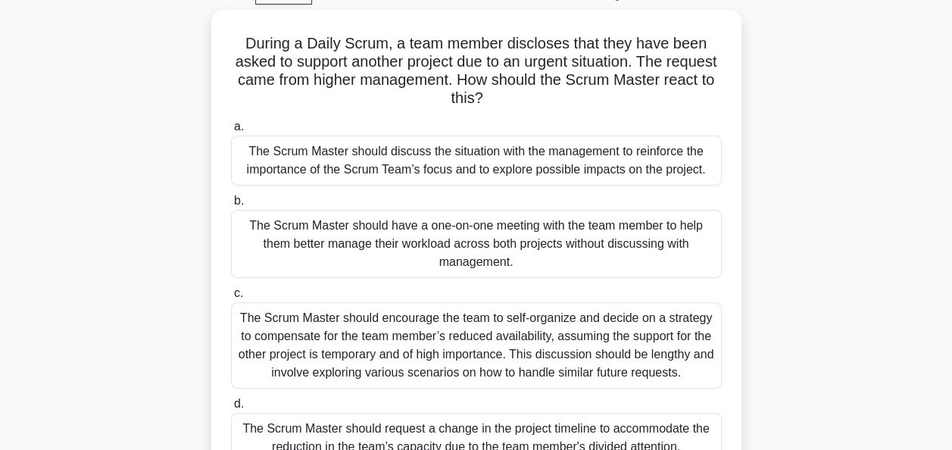
scroll to position [73, 0]
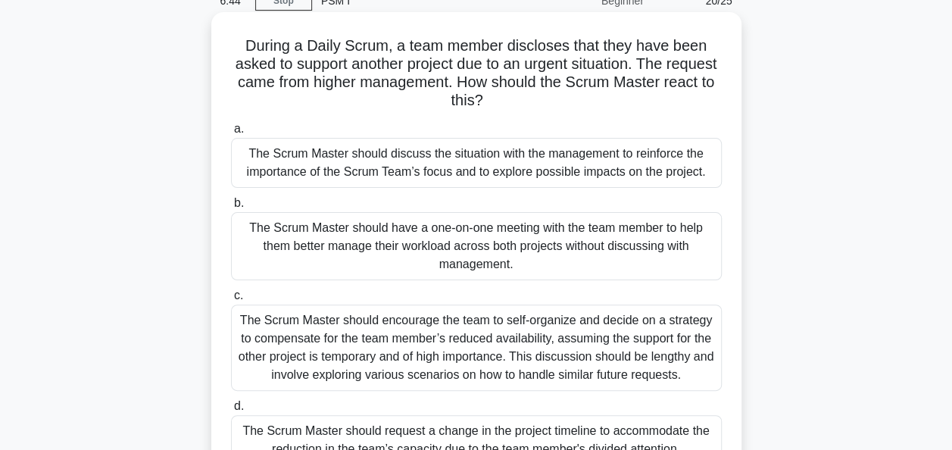
drag, startPoint x: 539, startPoint y: 92, endPoint x: 243, endPoint y: 39, distance: 300.2
click at [243, 39] on h5 "During a Daily Scrum, a team member discloses that they have been asked to supp…" at bounding box center [477, 73] width 494 height 74
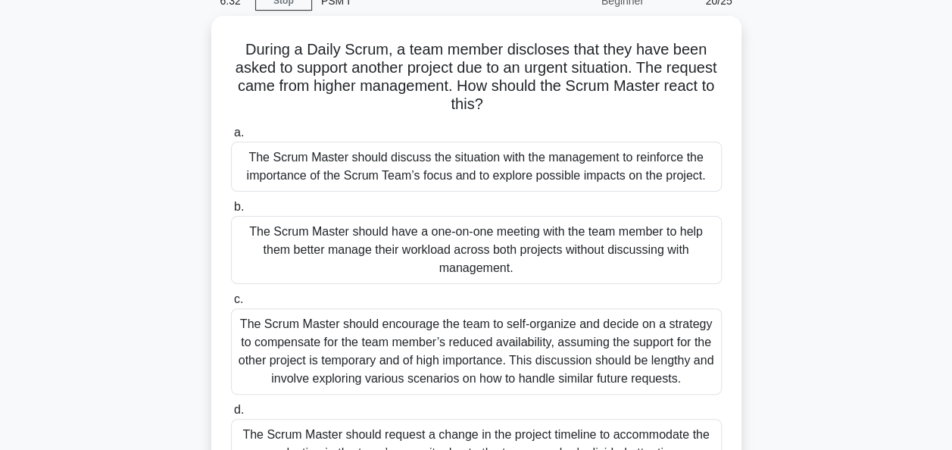
click at [104, 198] on div "During a Daily Scrum, a team member discloses that they have been asked to supp…" at bounding box center [477, 274] width 864 height 517
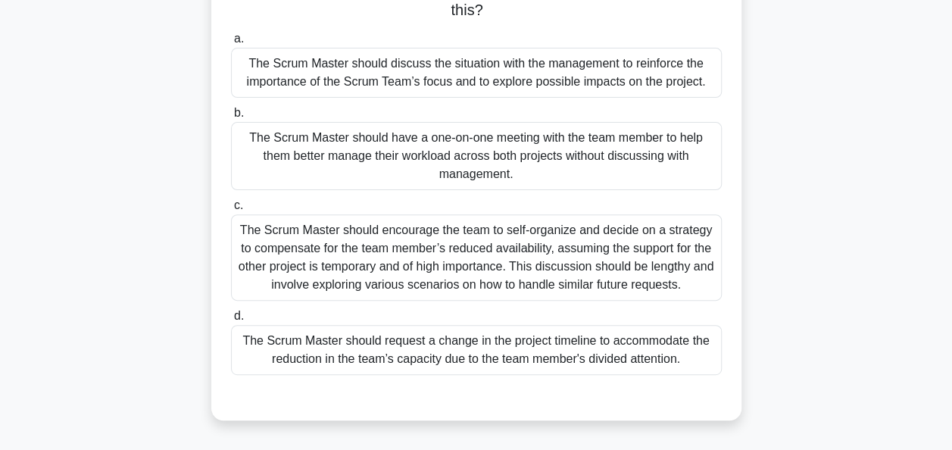
scroll to position [165, 0]
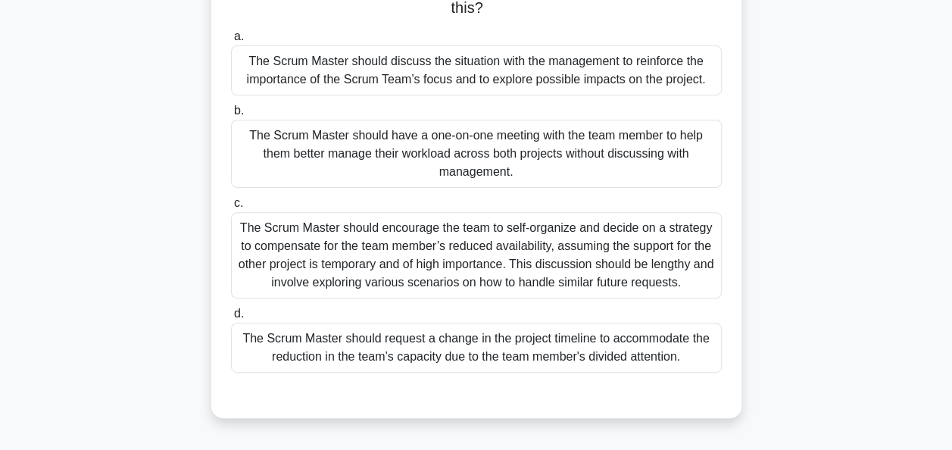
drag, startPoint x: 689, startPoint y: 283, endPoint x: 240, endPoint y: 231, distance: 452.2
click at [240, 231] on div "The Scrum Master should encourage the team to self-organize and decide on a str…" at bounding box center [476, 255] width 491 height 86
drag, startPoint x: 536, startPoint y: 170, endPoint x: 248, endPoint y: 129, distance: 290.8
click at [248, 129] on div "The Scrum Master should have a one-on-one meeting with the team member to help …" at bounding box center [476, 154] width 491 height 68
click at [563, 173] on div "The Scrum Master should have a one-on-one meeting with the team member to help …" at bounding box center [476, 154] width 491 height 68
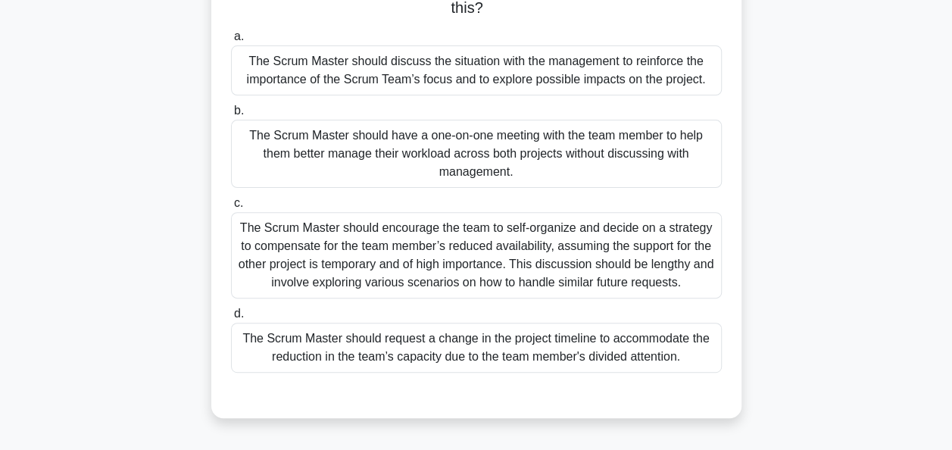
click at [231, 116] on input "b. The Scrum Master should have a one-on-one meeting with the team member to he…" at bounding box center [231, 111] width 0 height 10
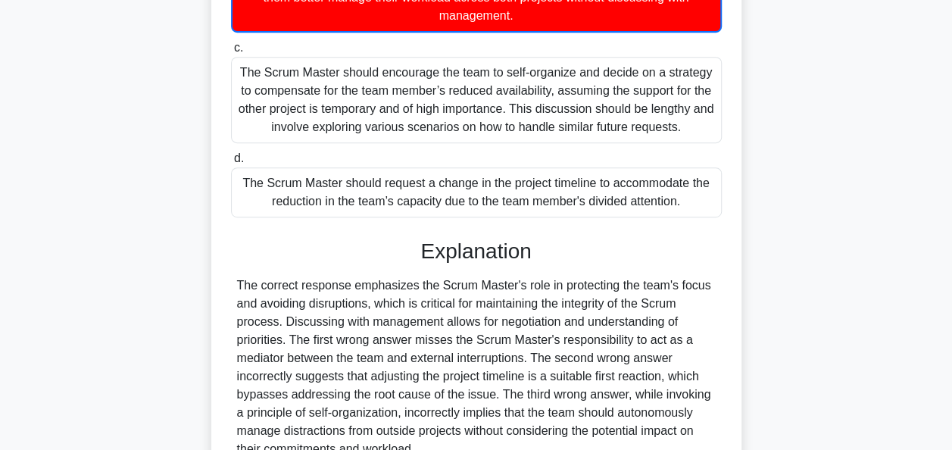
scroll to position [466, 0]
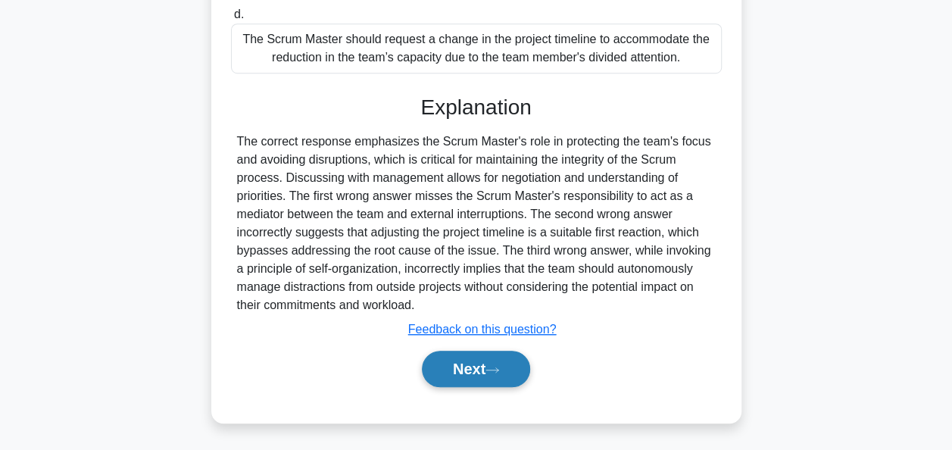
click at [491, 367] on button "Next" at bounding box center [476, 369] width 108 height 36
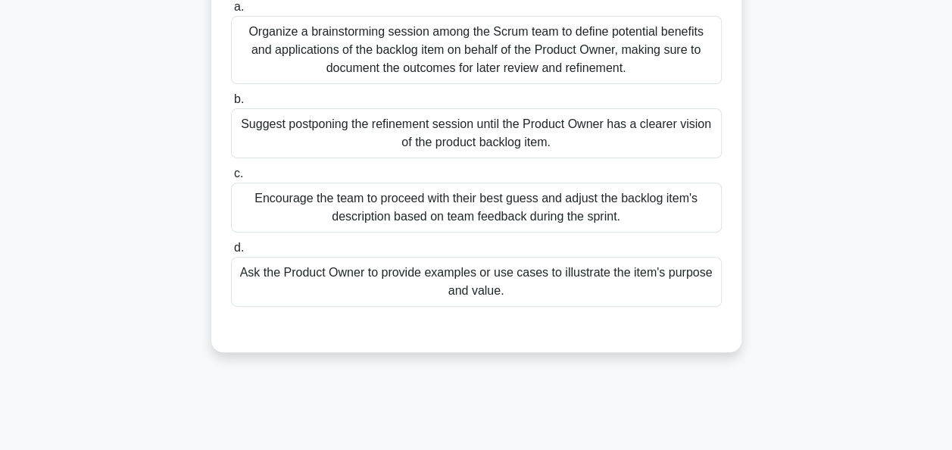
scroll to position [200, 0]
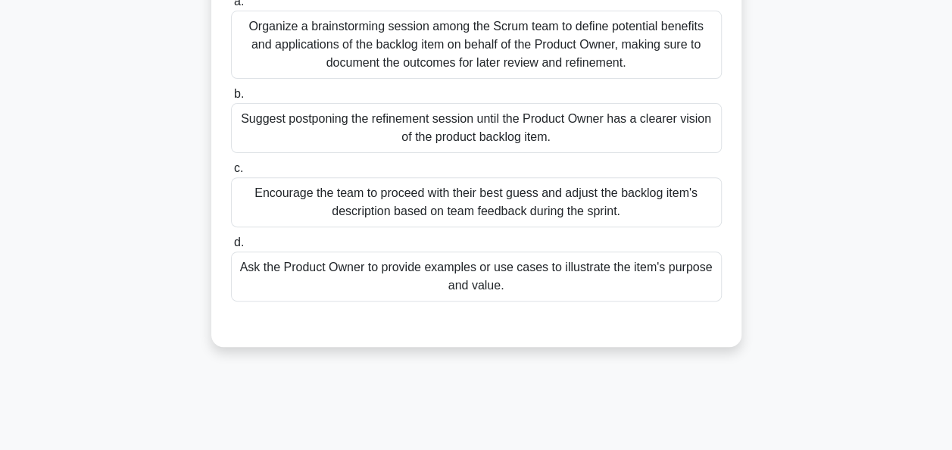
click at [510, 270] on div "Ask the Product Owner to provide examples or use cases to illustrate the item's…" at bounding box center [476, 277] width 491 height 50
click at [231, 248] on input "d. Ask the Product Owner to provide examples or use cases to illustrate the ite…" at bounding box center [231, 243] width 0 height 10
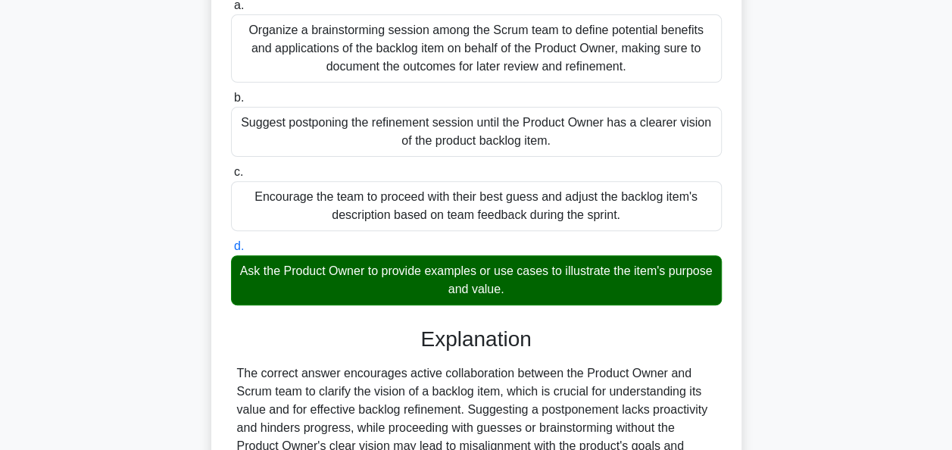
scroll to position [368, 0]
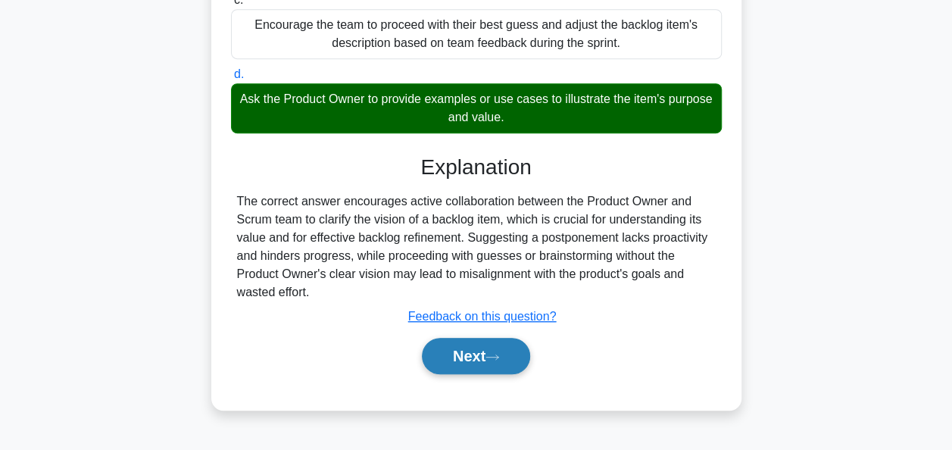
click at [470, 364] on button "Next" at bounding box center [476, 356] width 108 height 36
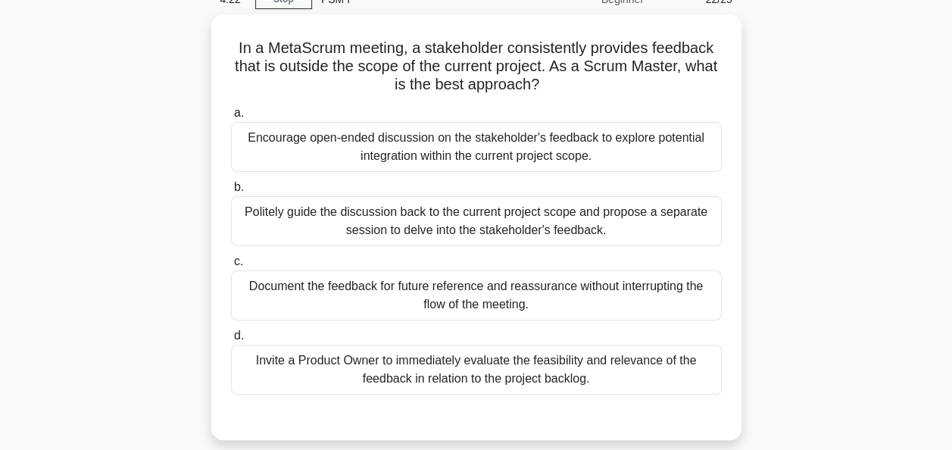
scroll to position [76, 0]
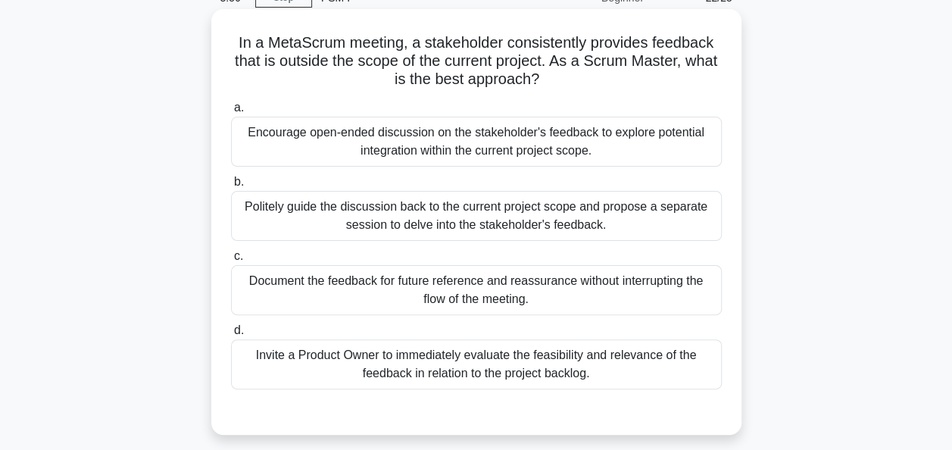
drag, startPoint x: 603, startPoint y: 149, endPoint x: 243, endPoint y: 138, distance: 360.0
click at [243, 138] on div "Encourage open-ended discussion on the stakeholder's feedback to explore potent…" at bounding box center [476, 142] width 491 height 50
drag, startPoint x: 622, startPoint y: 227, endPoint x: 243, endPoint y: 208, distance: 379.3
click at [243, 208] on div "Politely guide the discussion back to the current project scope and propose a s…" at bounding box center [476, 216] width 491 height 50
drag, startPoint x: 559, startPoint y: 303, endPoint x: 242, endPoint y: 280, distance: 317.5
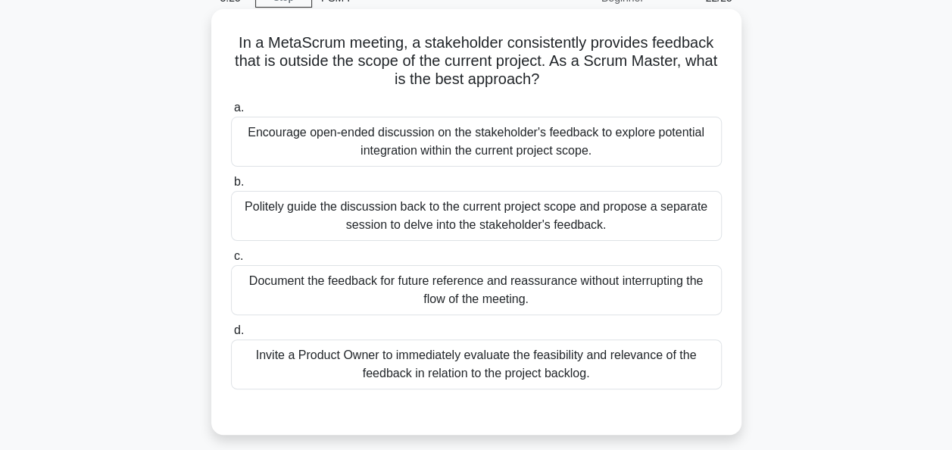
click at [242, 280] on div "Document the feedback for future reference and reassurance without interrupting…" at bounding box center [476, 290] width 491 height 50
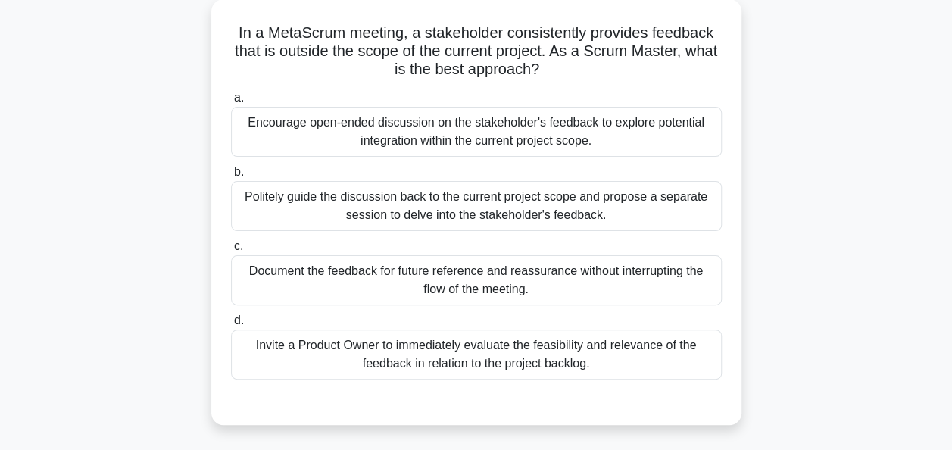
scroll to position [91, 0]
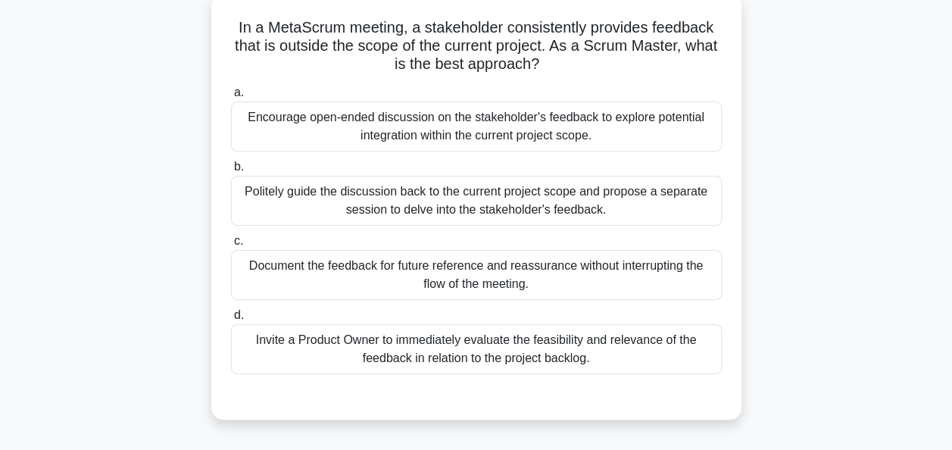
click at [442, 205] on div "Politely guide the discussion back to the current project scope and propose a s…" at bounding box center [476, 201] width 491 height 50
click at [231, 172] on input "b. Politely guide the discussion back to the current project scope and propose …" at bounding box center [231, 167] width 0 height 10
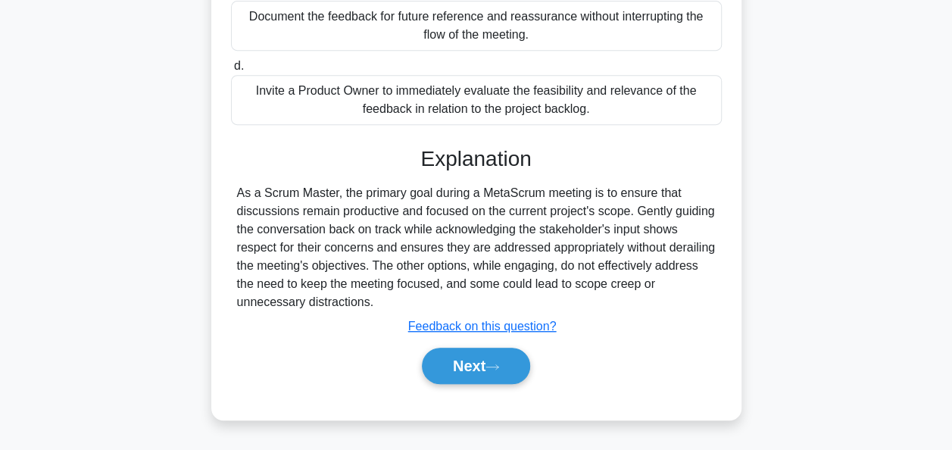
scroll to position [345, 0]
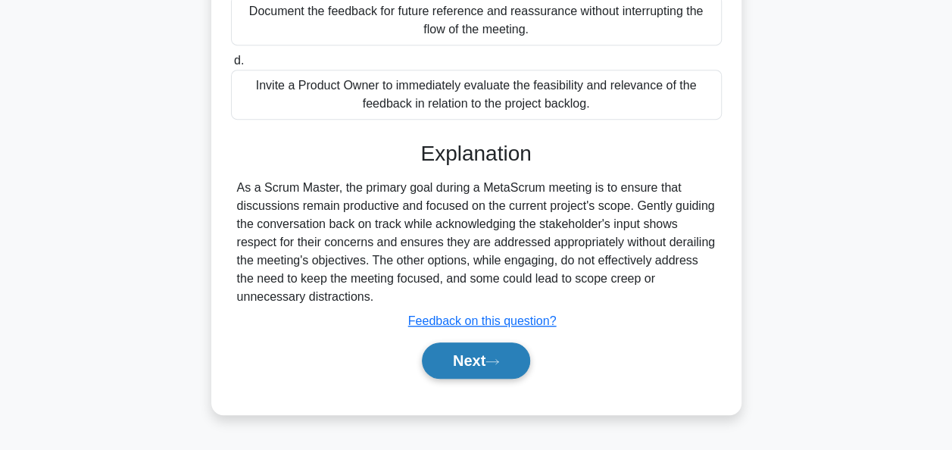
click at [458, 359] on button "Next" at bounding box center [476, 360] width 108 height 36
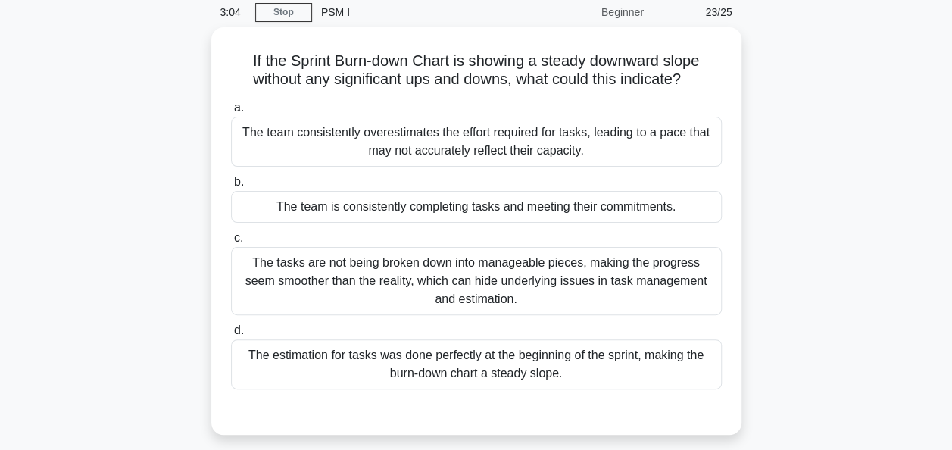
scroll to position [61, 0]
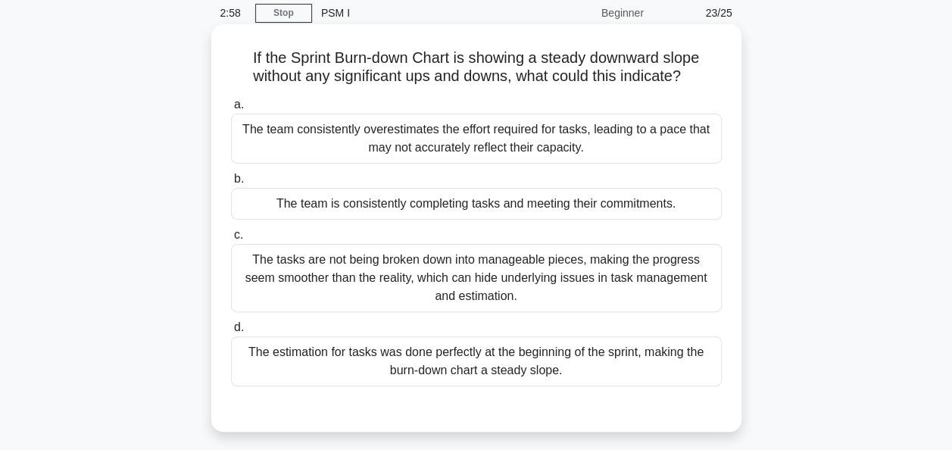
drag, startPoint x: 690, startPoint y: 80, endPoint x: 243, endPoint y: 59, distance: 447.5
click at [243, 59] on h5 "If the Sprint Burn-down Chart is showing a steady downward slope without any si…" at bounding box center [477, 67] width 494 height 38
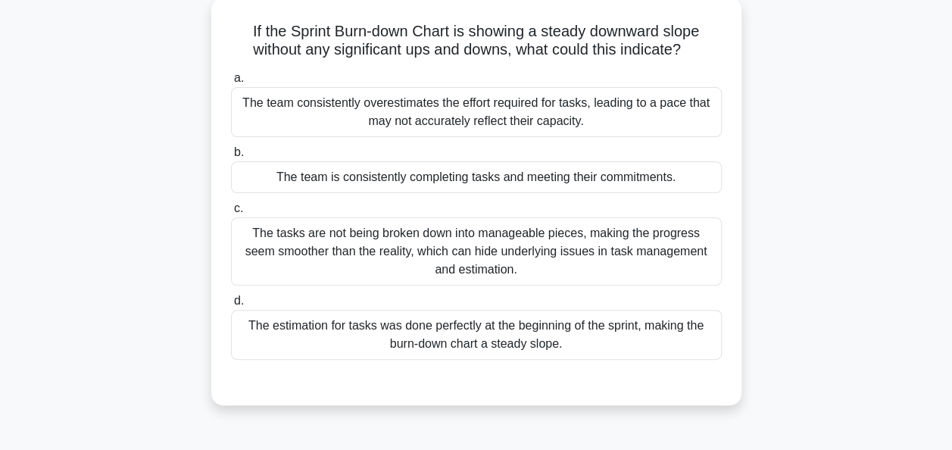
scroll to position [97, 0]
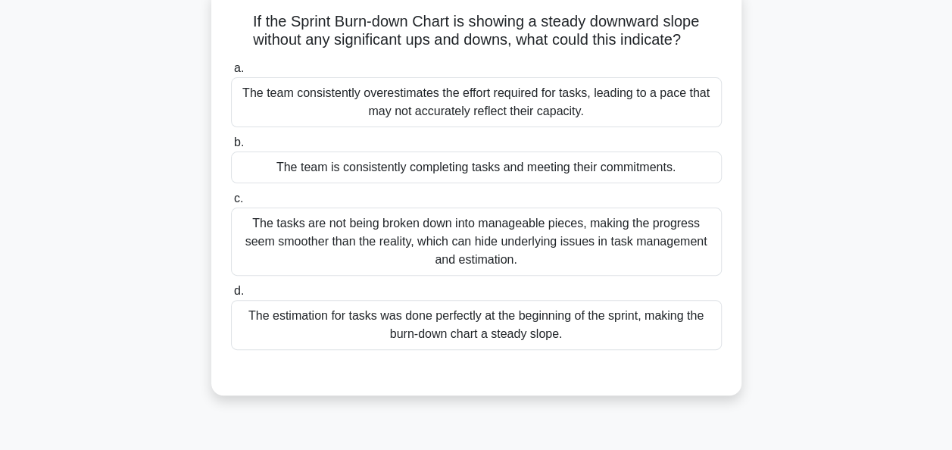
click at [448, 166] on div "The team is consistently completing tasks and meeting their commitments." at bounding box center [476, 168] width 491 height 32
click at [231, 148] on input "b. The team is consistently completing tasks and meeting their commitments." at bounding box center [231, 143] width 0 height 10
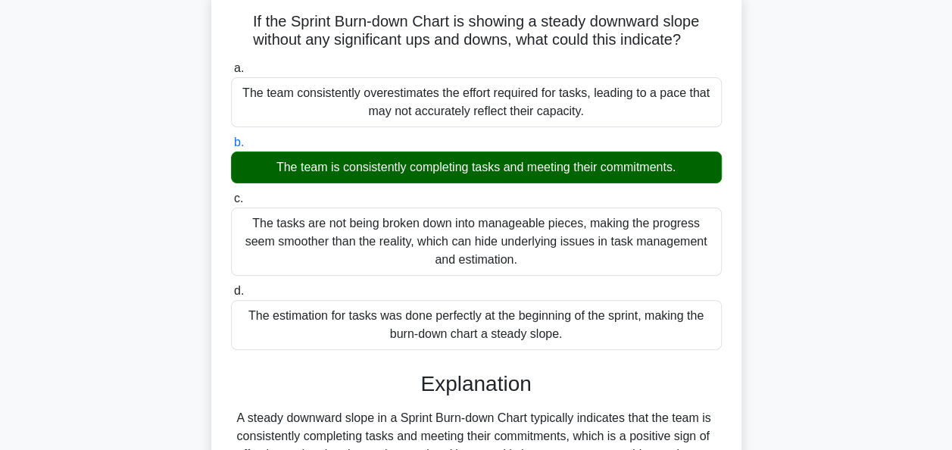
drag, startPoint x: 685, startPoint y: 168, endPoint x: 268, endPoint y: 166, distance: 416.7
click at [268, 166] on div "The team is consistently completing tasks and meeting their commitments." at bounding box center [476, 168] width 491 height 32
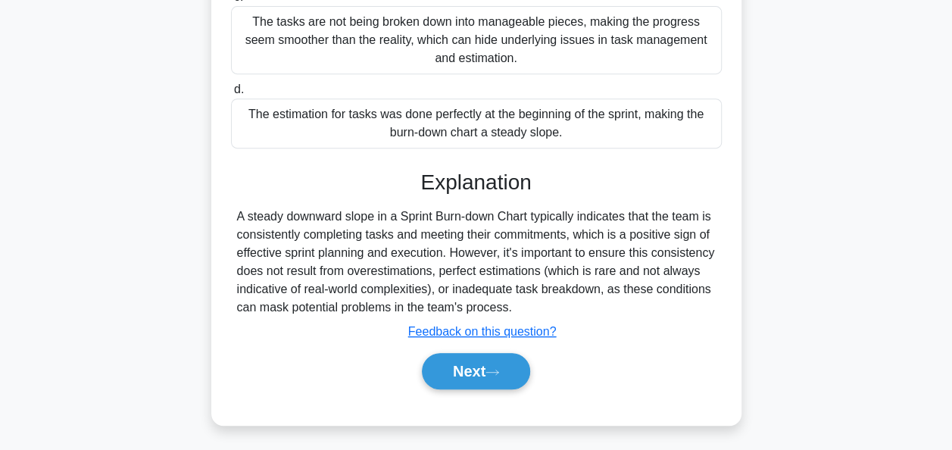
scroll to position [303, 0]
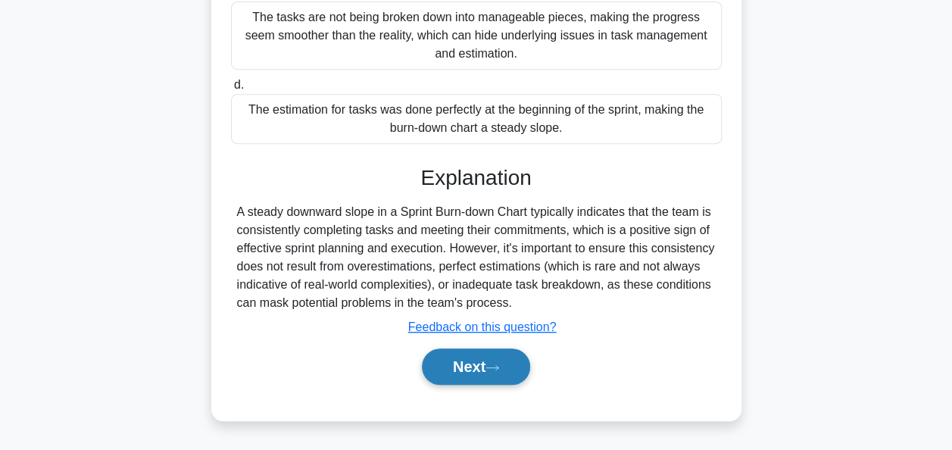
click at [483, 364] on button "Next" at bounding box center [476, 367] width 108 height 36
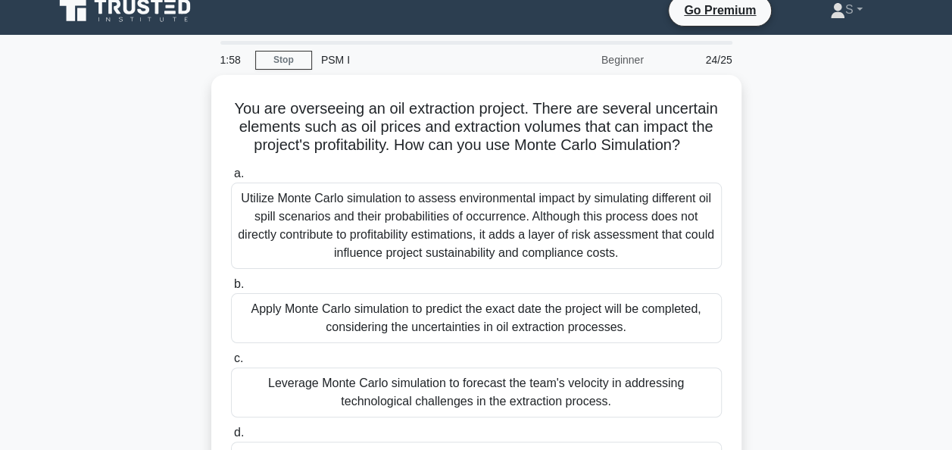
scroll to position [0, 0]
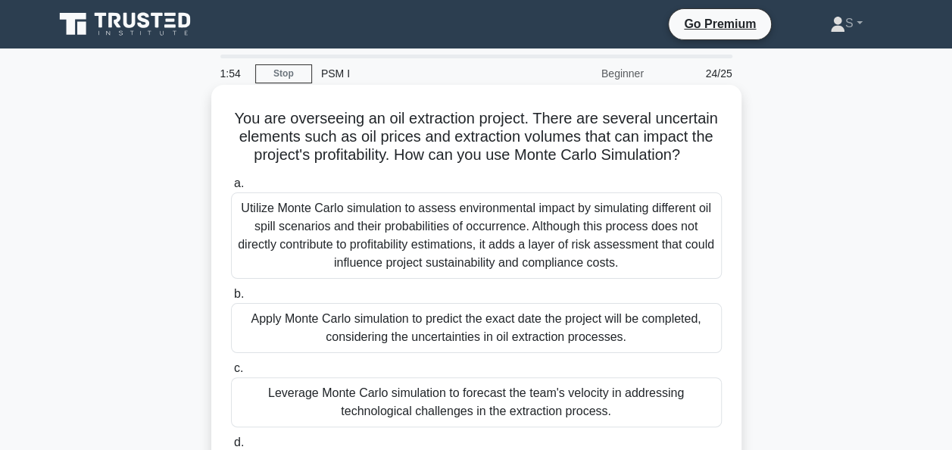
drag, startPoint x: 232, startPoint y: 117, endPoint x: 695, endPoint y: 155, distance: 465.3
click at [695, 155] on h5 "You are overseeing an oil extraction project. There are several uncertain eleme…" at bounding box center [477, 137] width 494 height 56
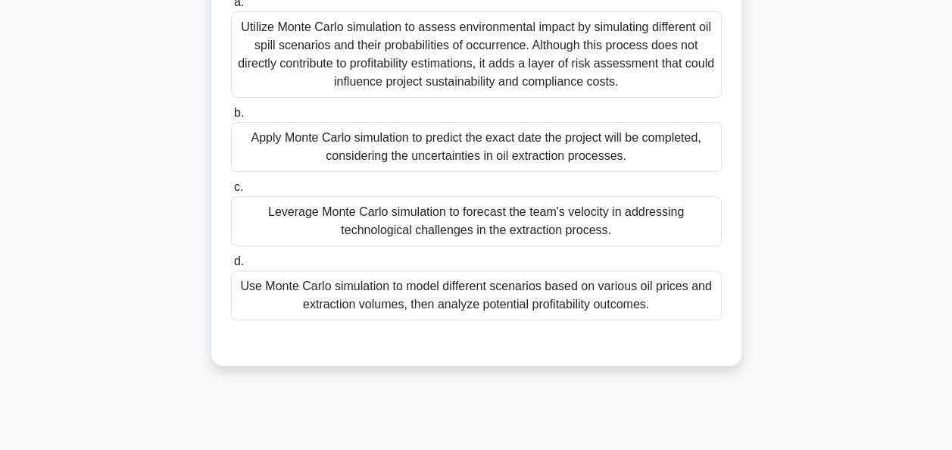
scroll to position [186, 0]
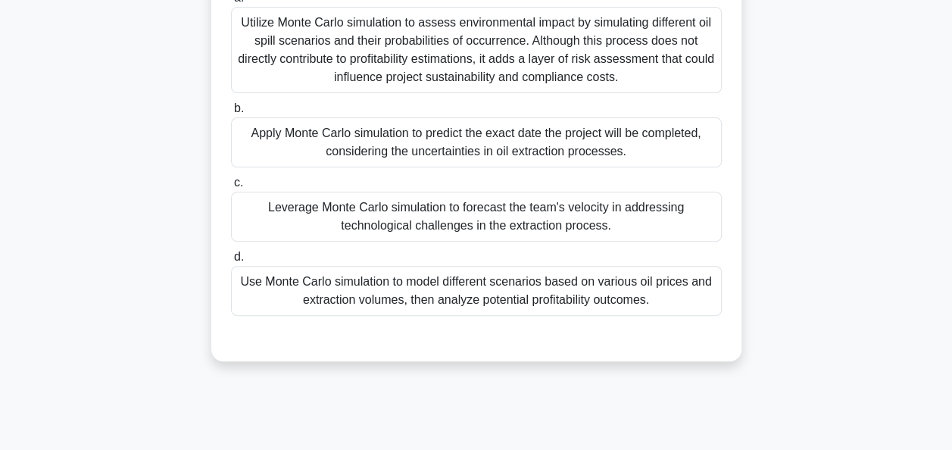
click at [426, 39] on div "Utilize Monte Carlo simulation to assess environmental impact by simulating dif…" at bounding box center [476, 50] width 491 height 86
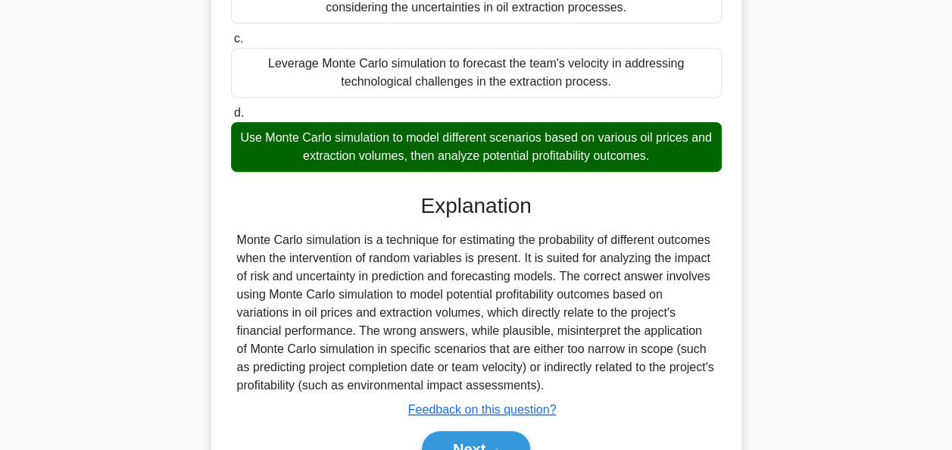
scroll to position [411, 0]
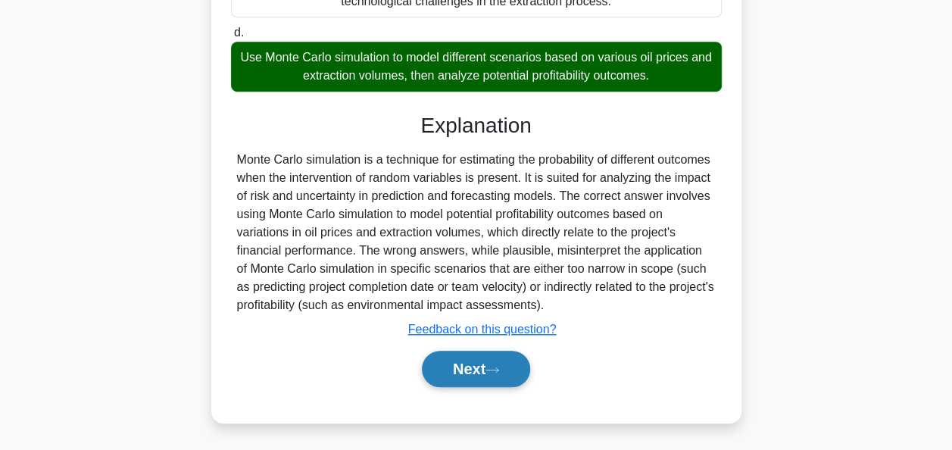
click at [467, 364] on button "Next" at bounding box center [476, 369] width 108 height 36
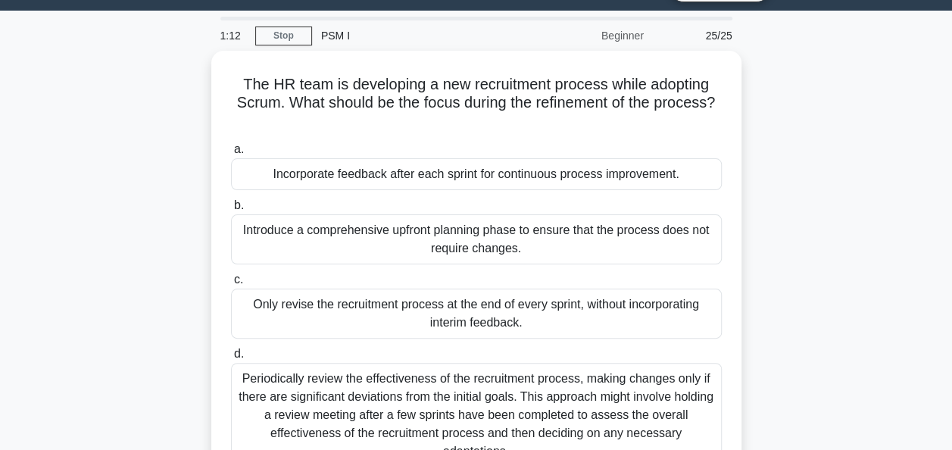
scroll to position [56, 0]
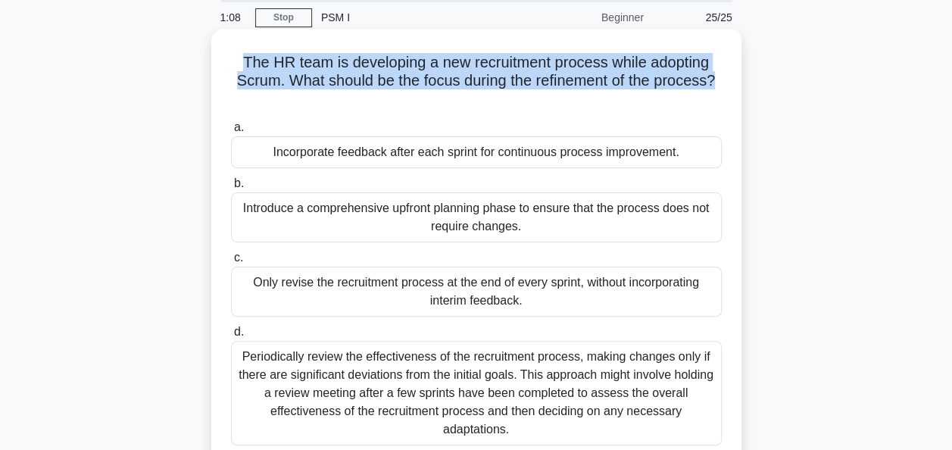
drag, startPoint x: 720, startPoint y: 85, endPoint x: 239, endPoint y: 53, distance: 482.9
click at [239, 53] on h5 "The HR team is developing a new recruitment process while adopting Scrum. What …" at bounding box center [477, 81] width 494 height 56
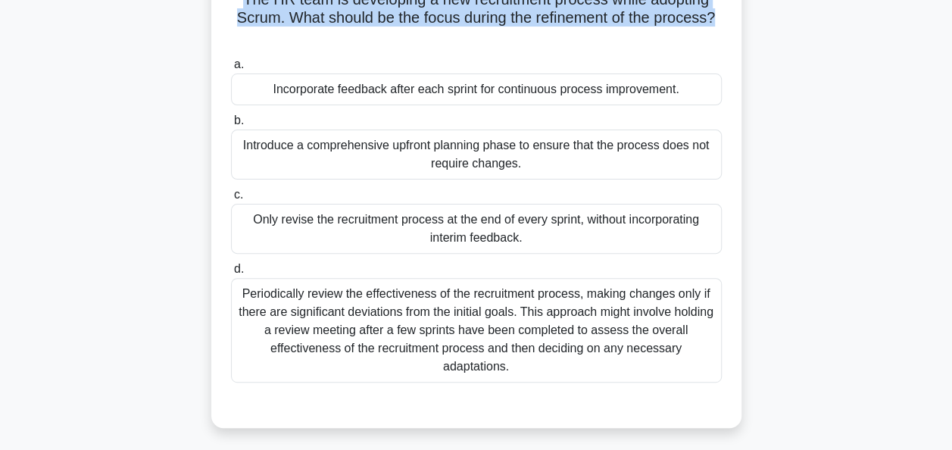
scroll to position [123, 0]
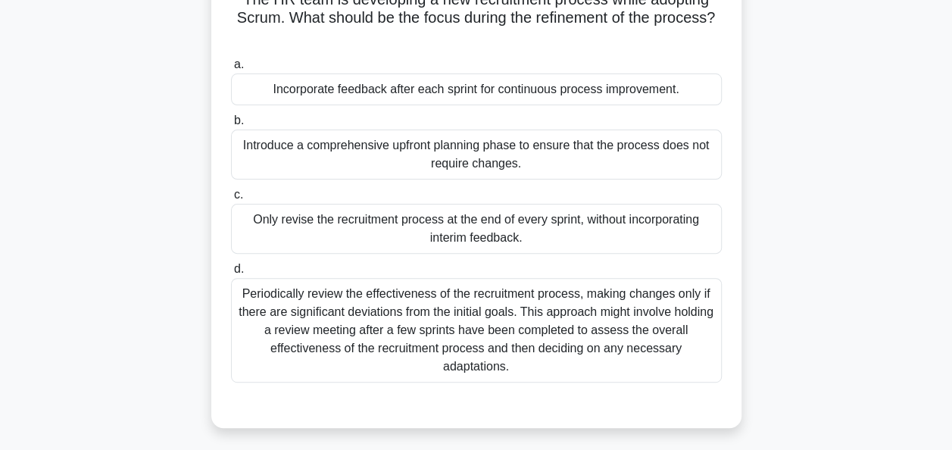
click at [92, 128] on div "The HR team is developing a new recruitment process while adopting Scrum. What …" at bounding box center [477, 206] width 864 height 480
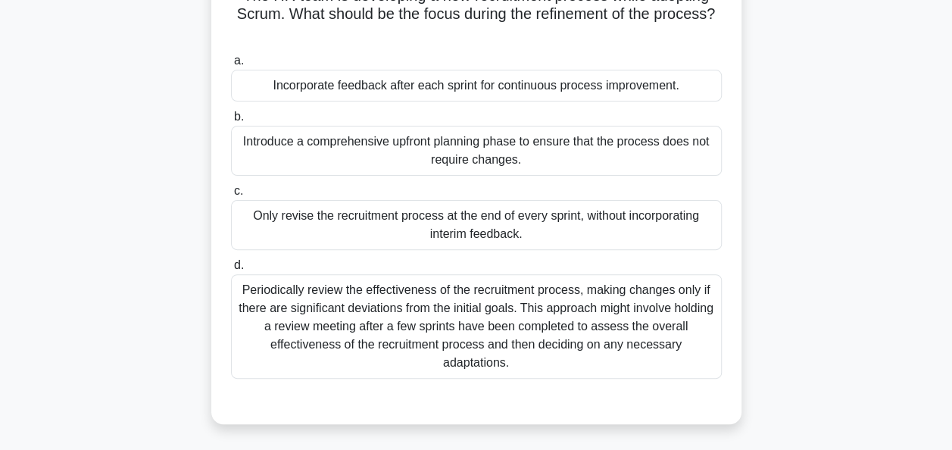
click at [317, 88] on div "Incorporate feedback after each sprint for continuous process improvement." at bounding box center [476, 86] width 491 height 32
click at [231, 66] on input "a. Incorporate feedback after each sprint for continuous process improvement." at bounding box center [231, 61] width 0 height 10
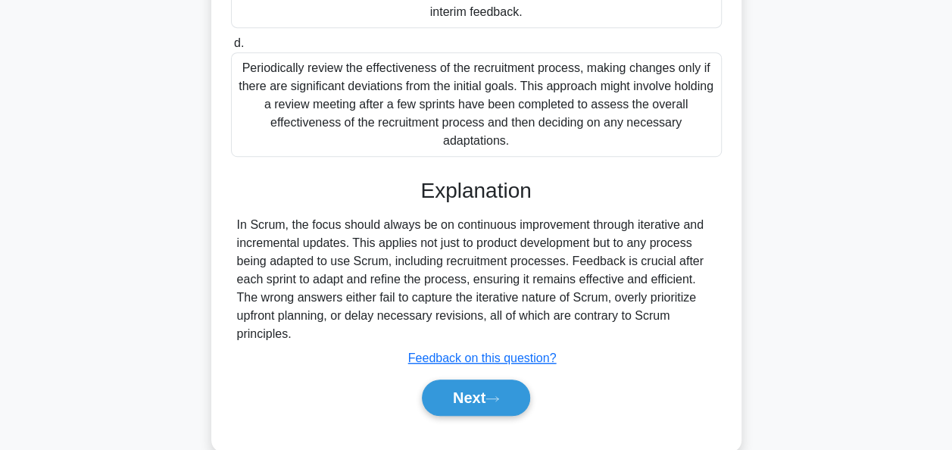
scroll to position [368, 0]
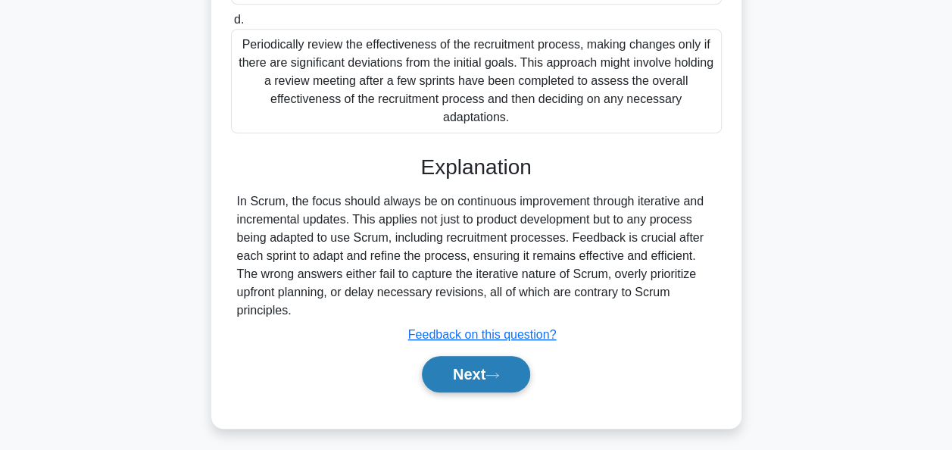
click at [452, 356] on button "Next" at bounding box center [476, 374] width 108 height 36
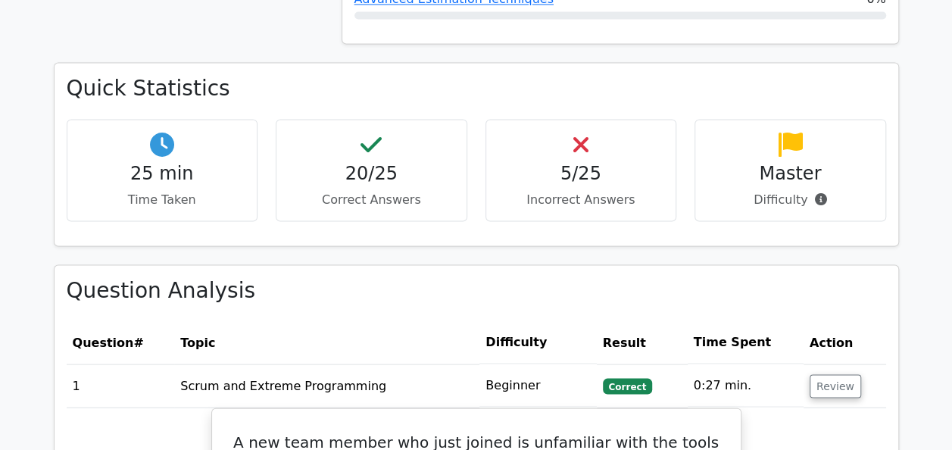
scroll to position [1386, 0]
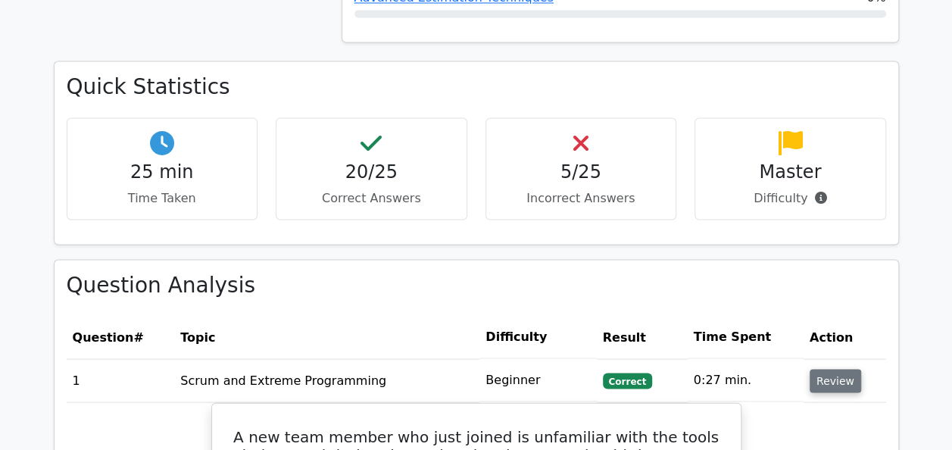
click at [827, 369] on button "Review" at bounding box center [836, 380] width 52 height 23
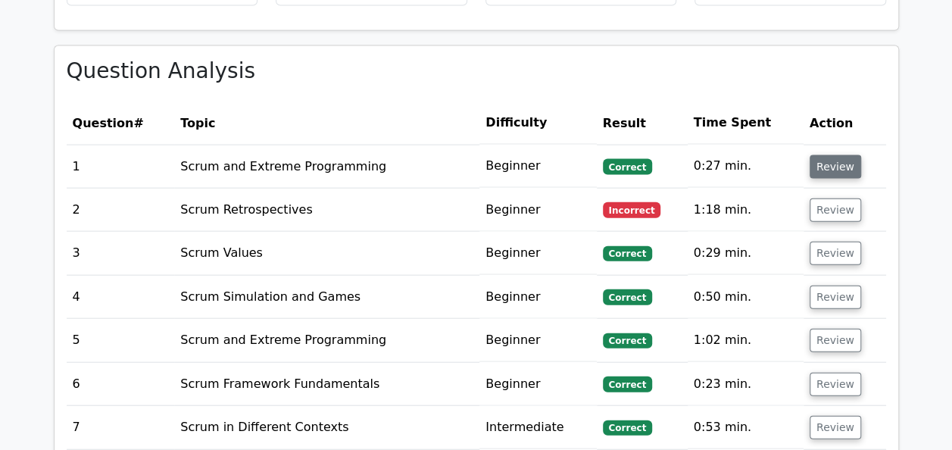
scroll to position [1603, 0]
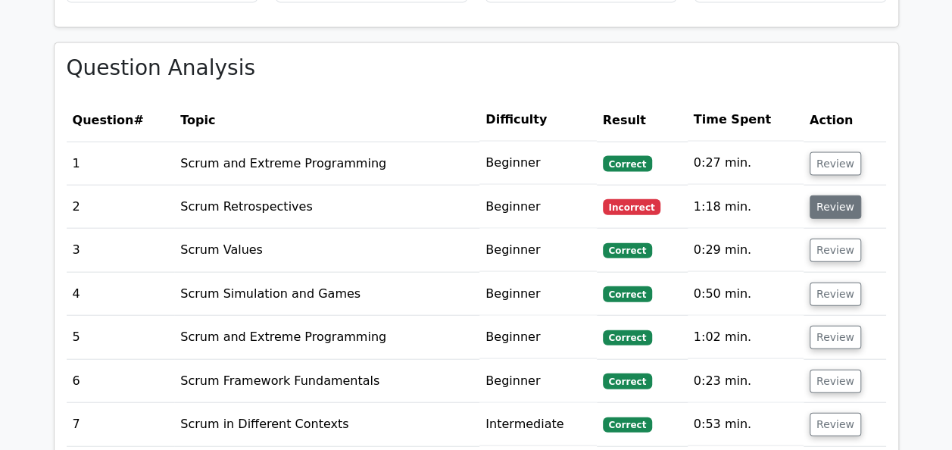
click at [825, 195] on button "Review" at bounding box center [836, 206] width 52 height 23
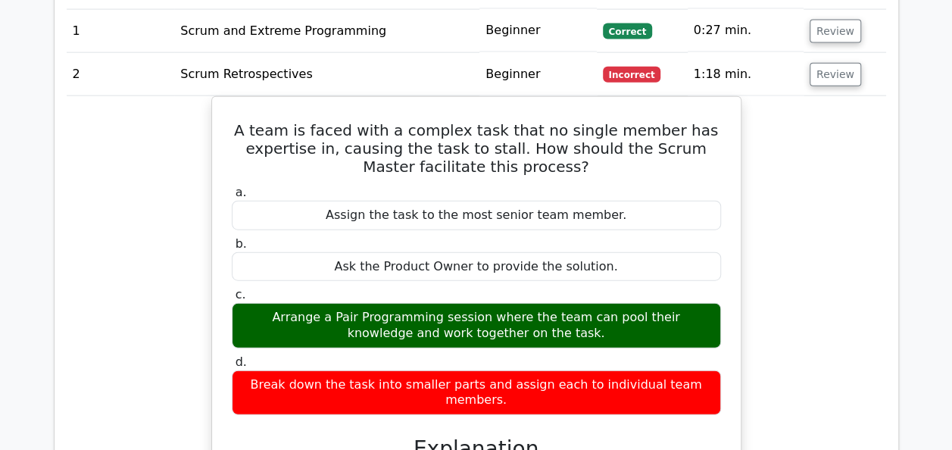
scroll to position [1736, 0]
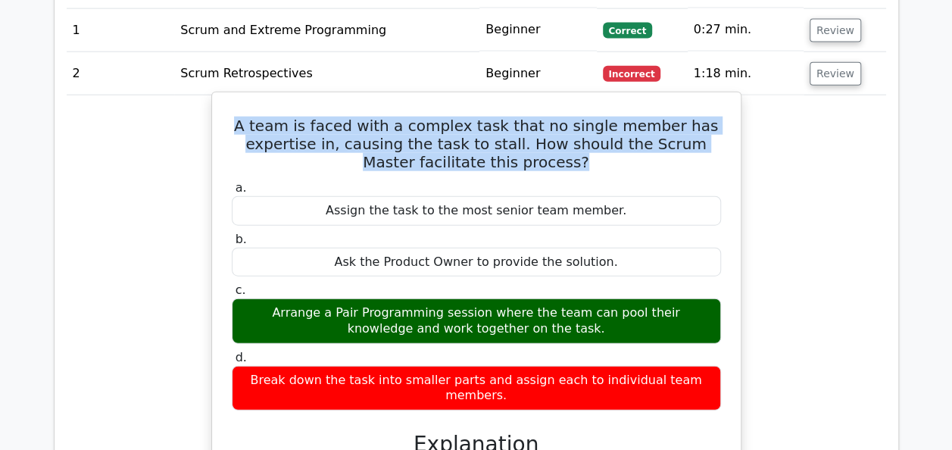
drag, startPoint x: 555, startPoint y: 107, endPoint x: 257, endPoint y: 68, distance: 301.0
click at [257, 117] on h5 "A team is faced with a complex task that no single member has expertise in, cau…" at bounding box center [476, 144] width 492 height 55
copy h5 "A team is faced with a complex task that no single member has expertise in, cau…"
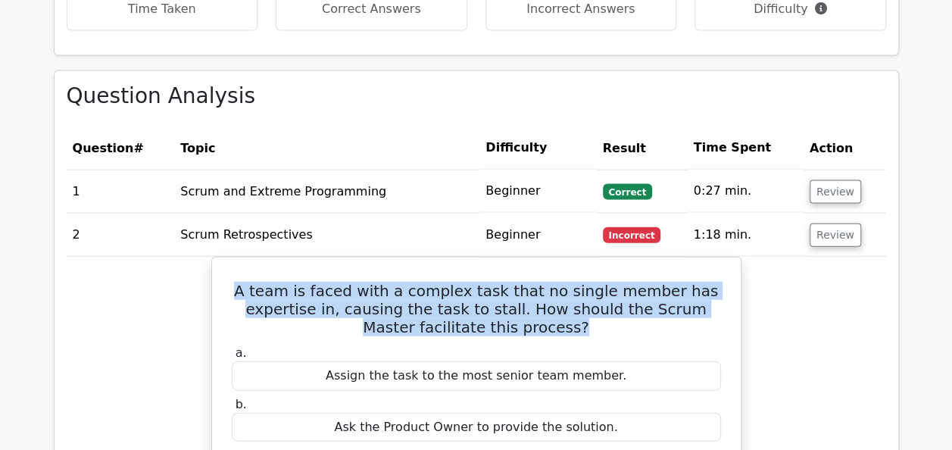
scroll to position [1593, 0]
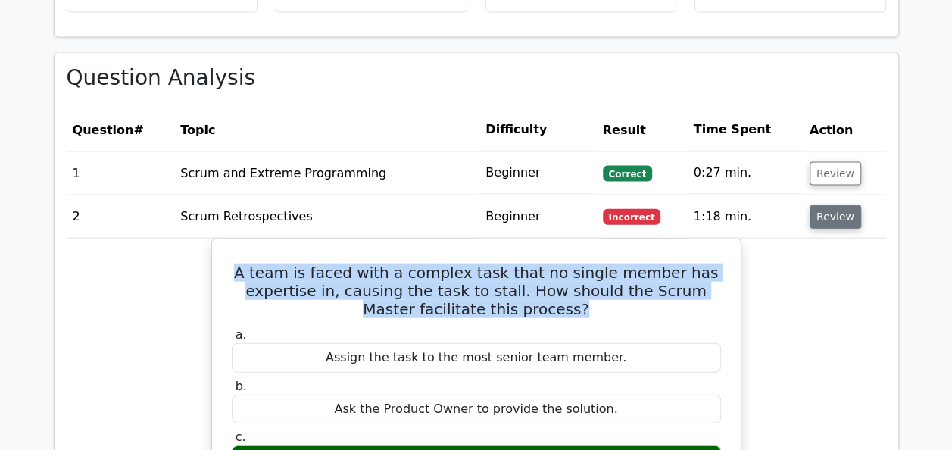
click at [826, 205] on button "Review" at bounding box center [836, 216] width 52 height 23
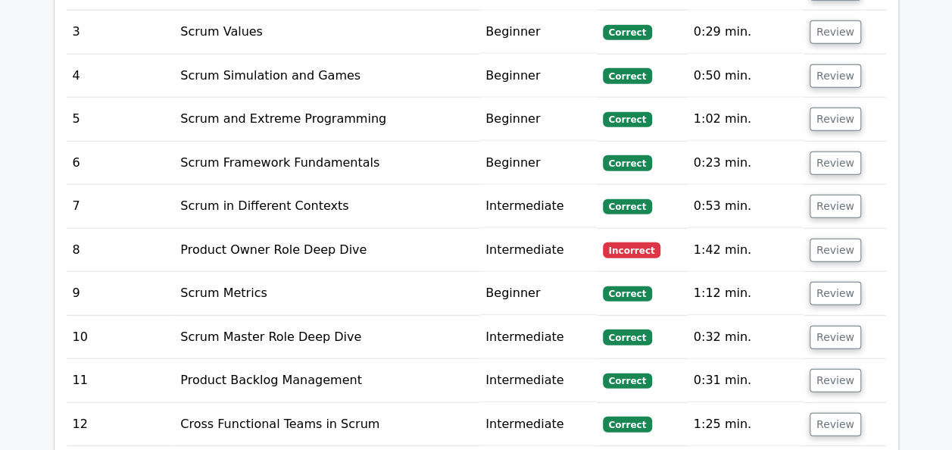
scroll to position [1822, 0]
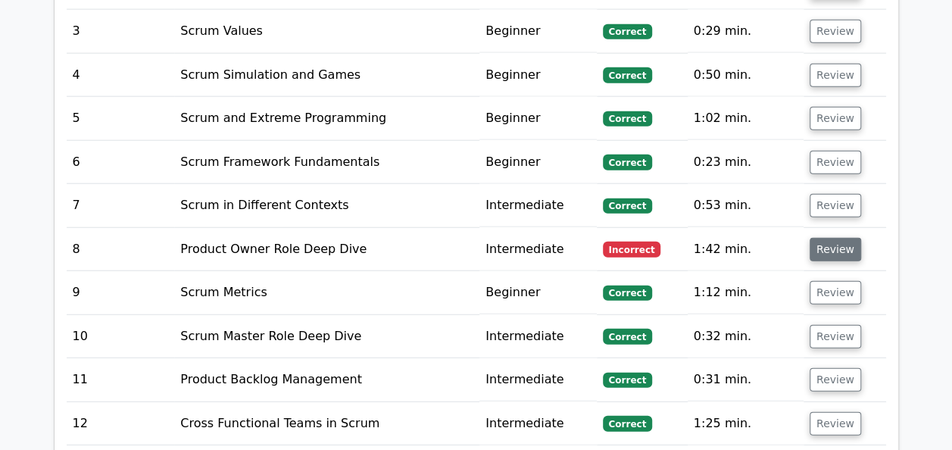
click at [823, 238] on button "Review" at bounding box center [836, 249] width 52 height 23
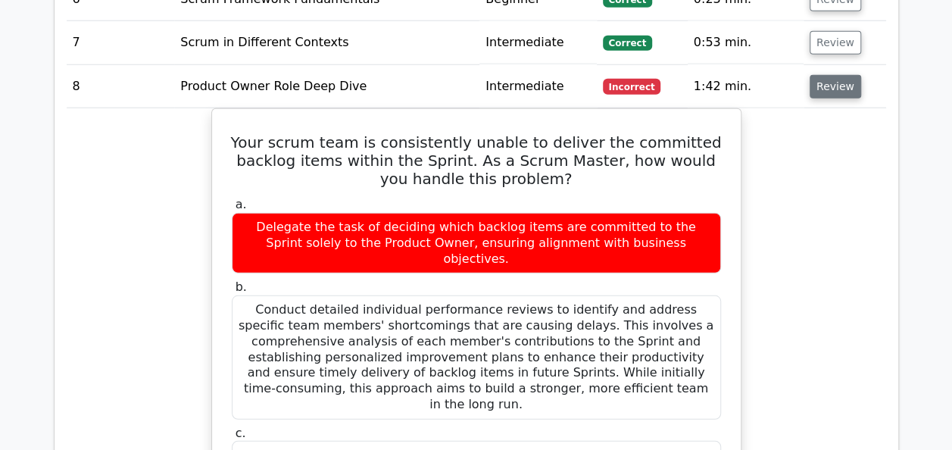
scroll to position [1962, 0]
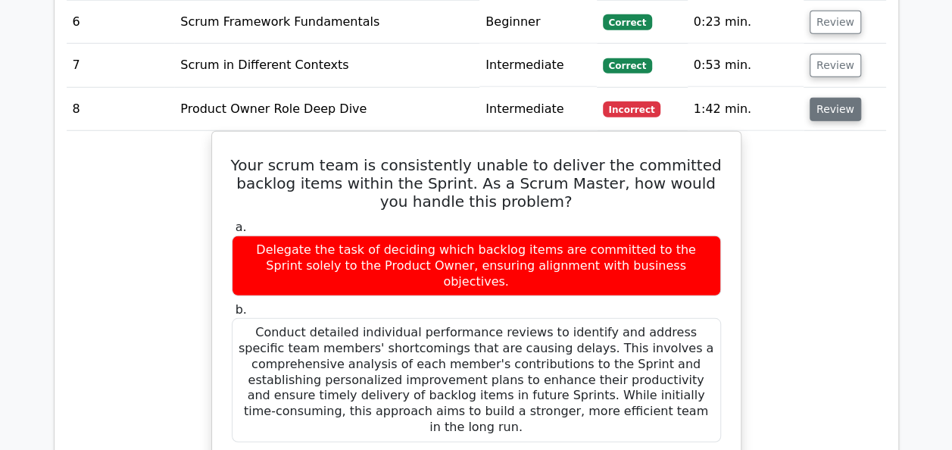
click at [826, 98] on button "Review" at bounding box center [836, 109] width 52 height 23
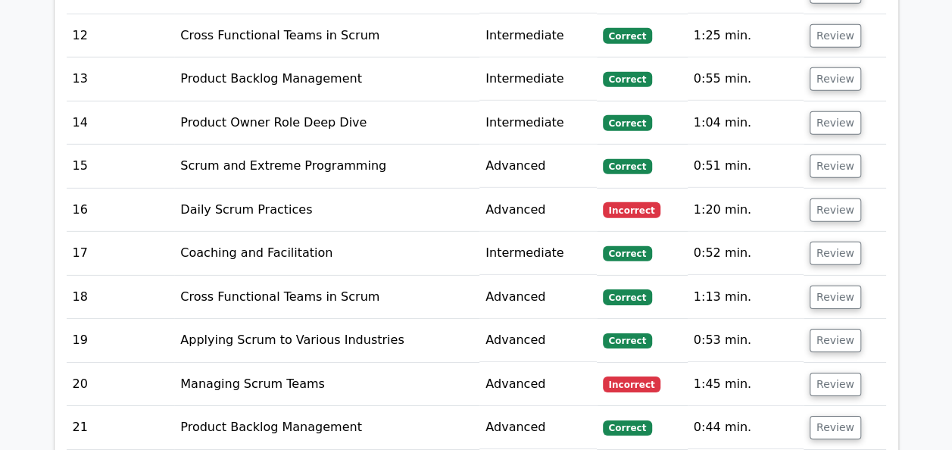
scroll to position [2211, 0]
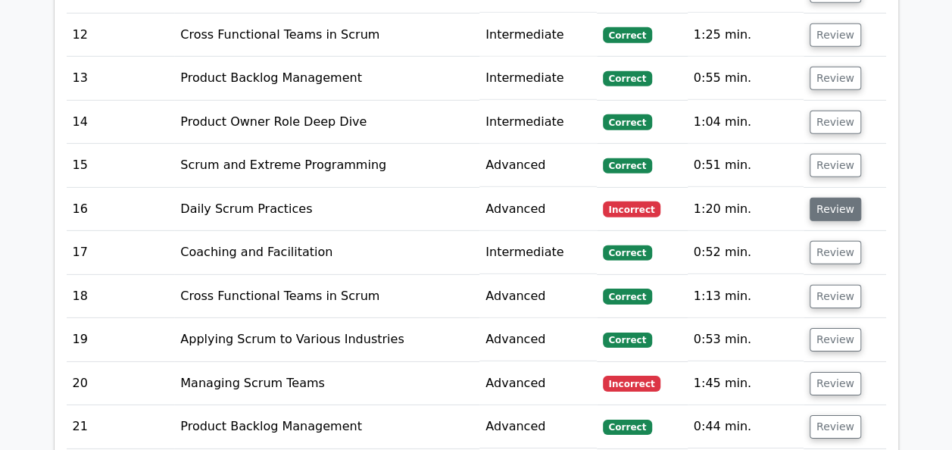
click at [839, 198] on button "Review" at bounding box center [836, 209] width 52 height 23
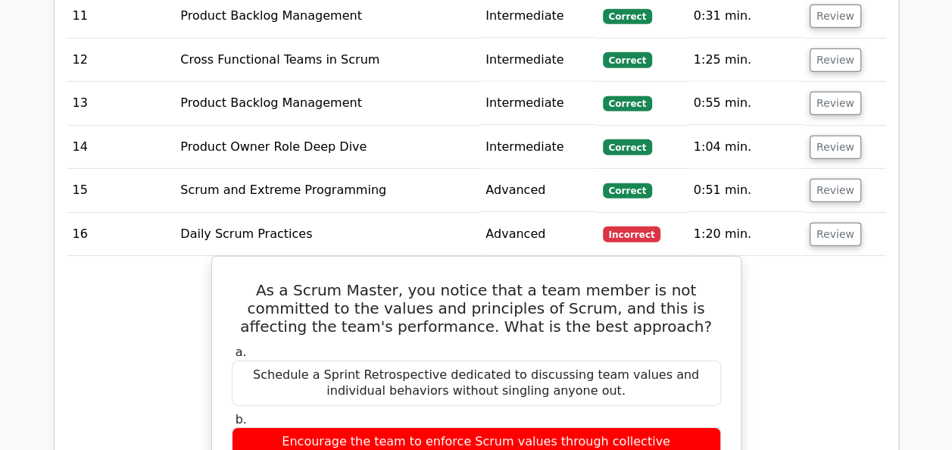
scroll to position [2185, 0]
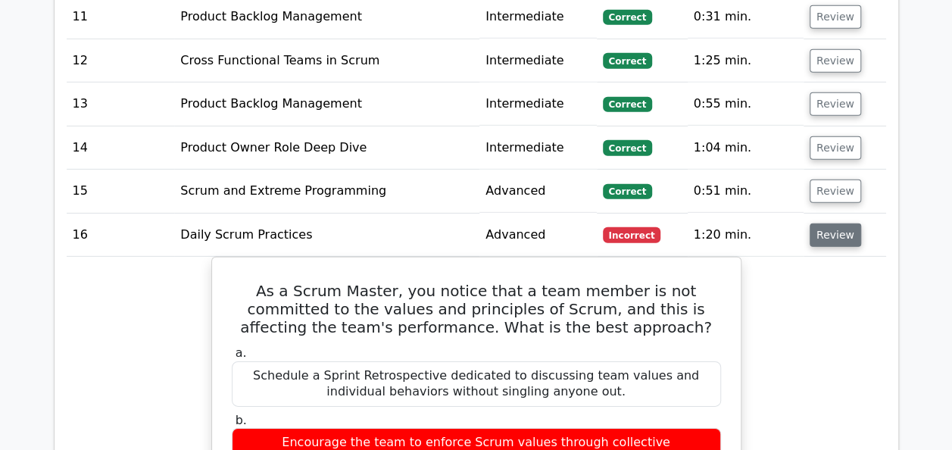
click at [837, 223] on button "Review" at bounding box center [836, 234] width 52 height 23
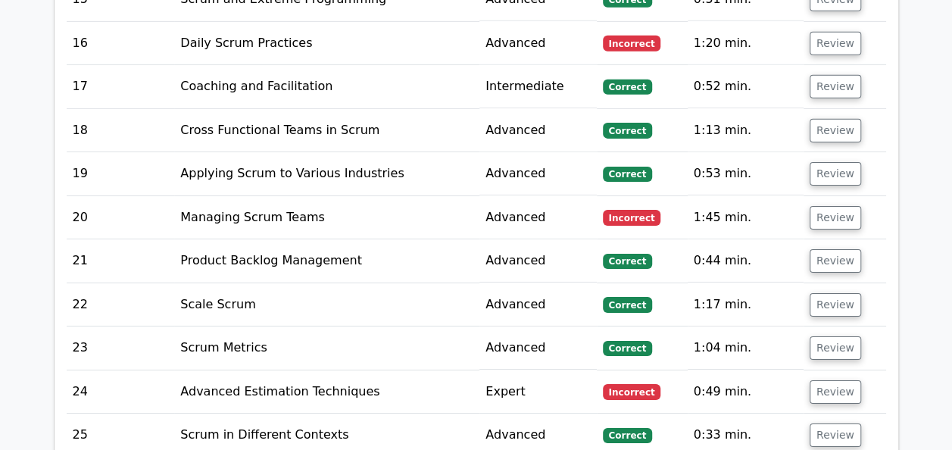
scroll to position [2377, 0]
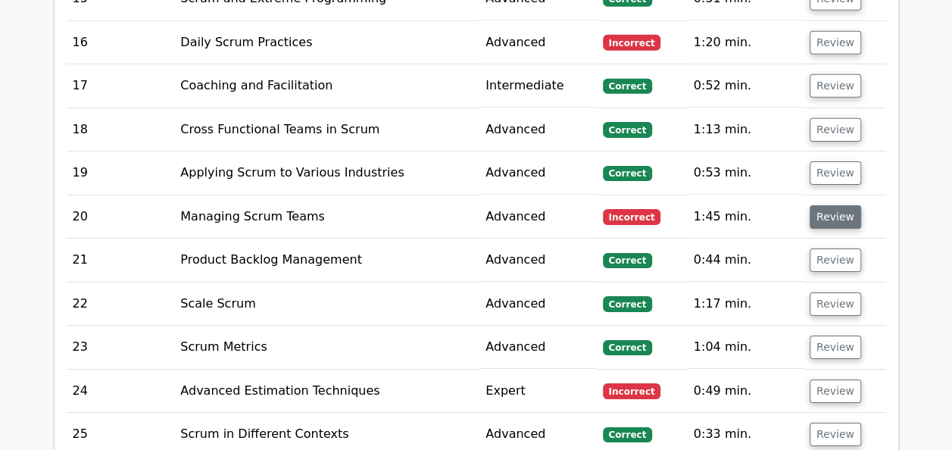
click at [838, 205] on button "Review" at bounding box center [836, 216] width 52 height 23
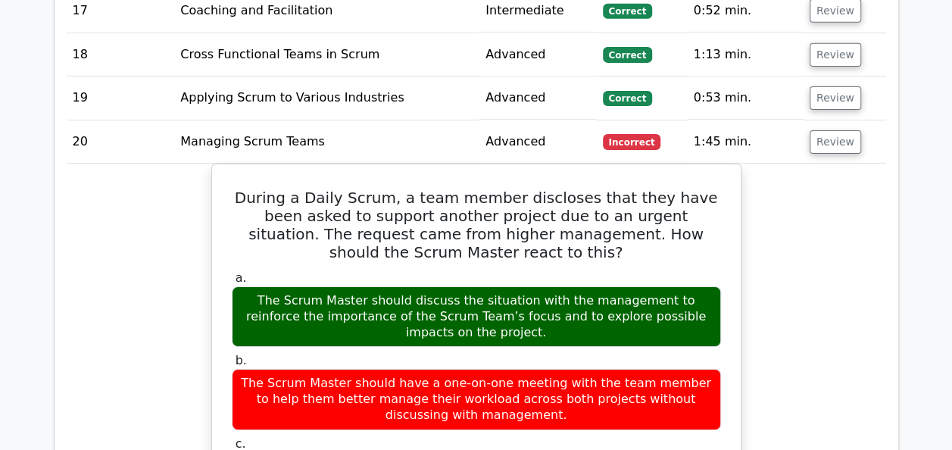
scroll to position [2446, 0]
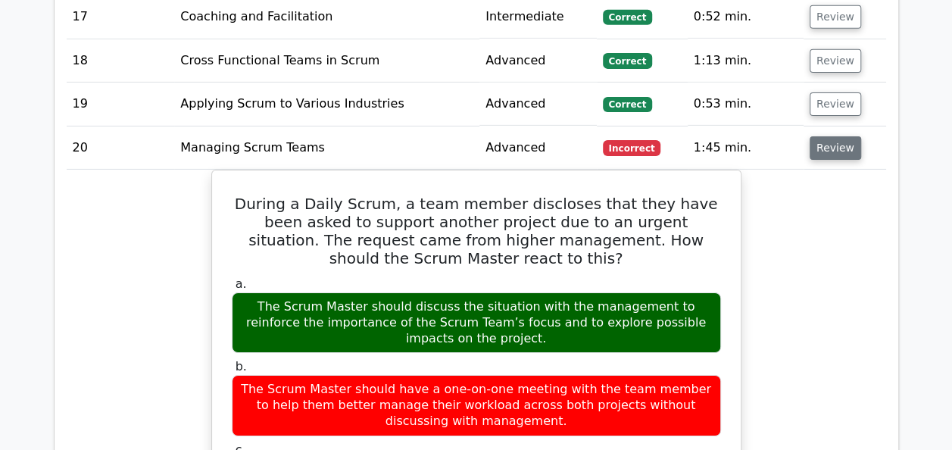
click at [833, 136] on button "Review" at bounding box center [836, 147] width 52 height 23
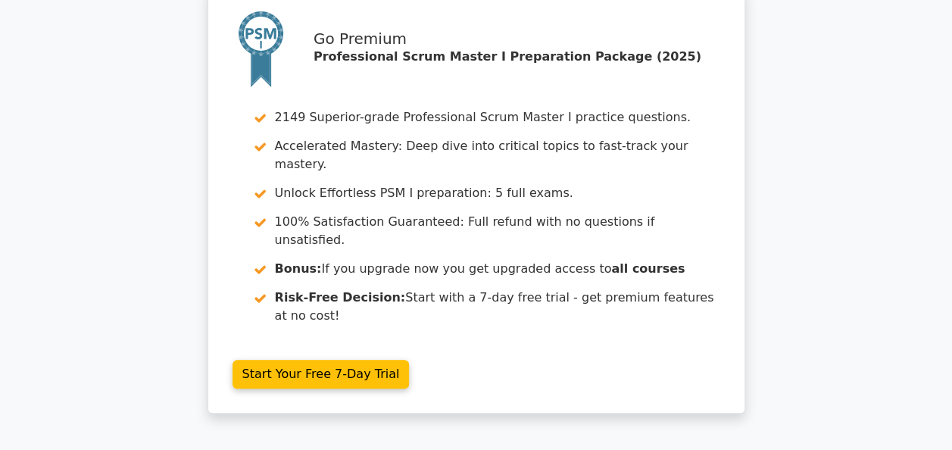
scroll to position [2933, 0]
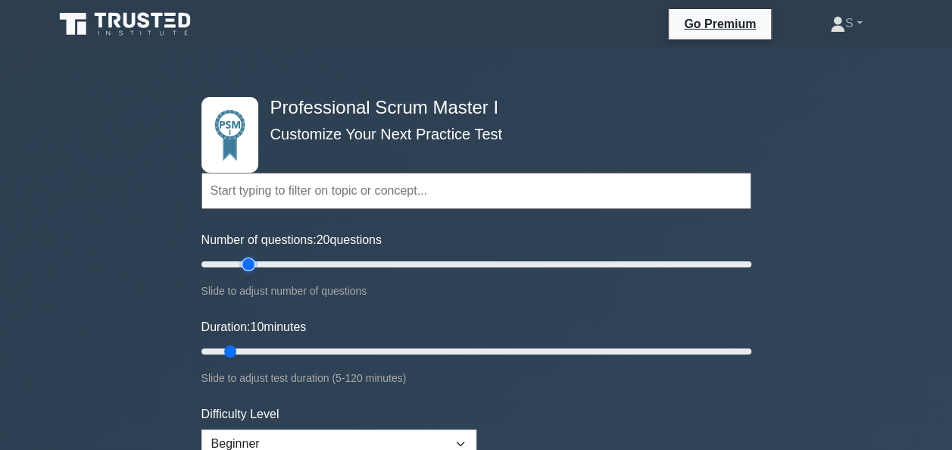
click at [245, 264] on input "Number of questions: 20 questions" at bounding box center [477, 264] width 550 height 18
click at [264, 260] on input "Number of questions: 25 questions" at bounding box center [477, 264] width 550 height 18
type input "30"
click at [279, 262] on input "Number of questions: 30 questions" at bounding box center [477, 264] width 550 height 18
click at [258, 349] on input "Duration: 15 minutes" at bounding box center [477, 351] width 550 height 18
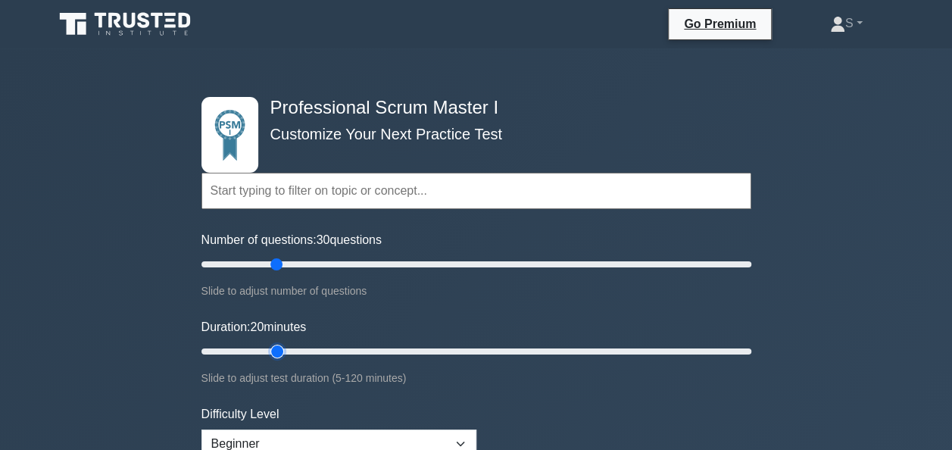
click at [280, 350] on input "Duration: 20 minutes" at bounding box center [477, 351] width 550 height 18
click at [295, 349] on input "Duration: 25 minutes" at bounding box center [477, 351] width 550 height 18
type input "30"
click at [314, 348] on input "Duration: 30 minutes" at bounding box center [477, 351] width 550 height 18
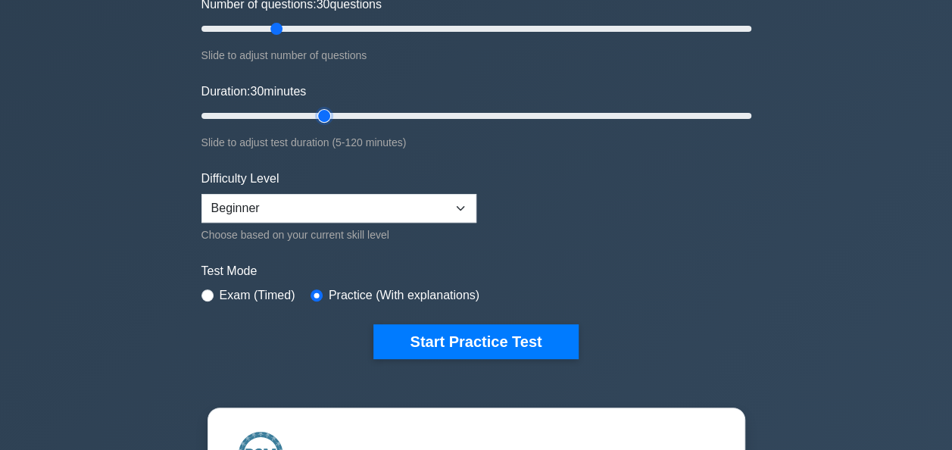
scroll to position [241, 0]
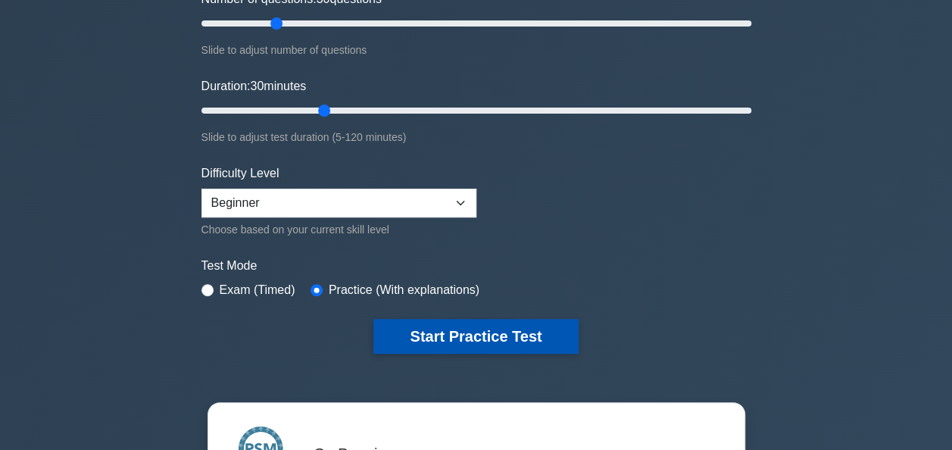
click at [480, 338] on button "Start Practice Test" at bounding box center [476, 336] width 205 height 35
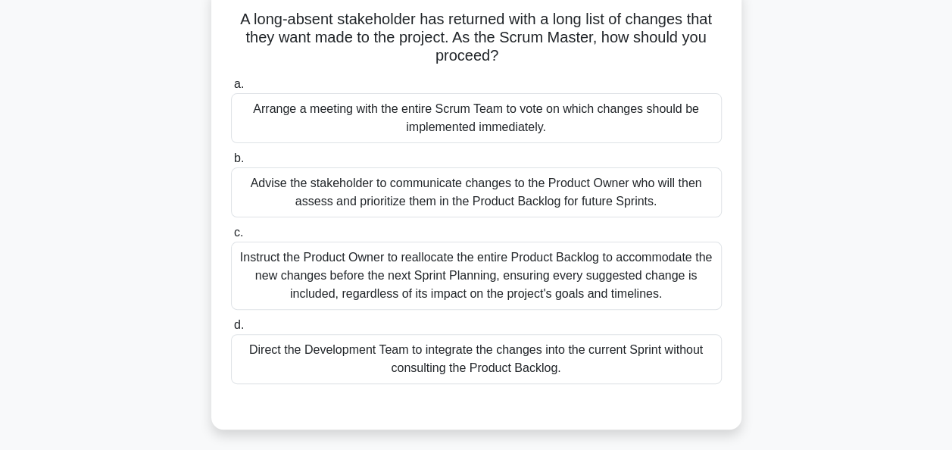
scroll to position [105, 0]
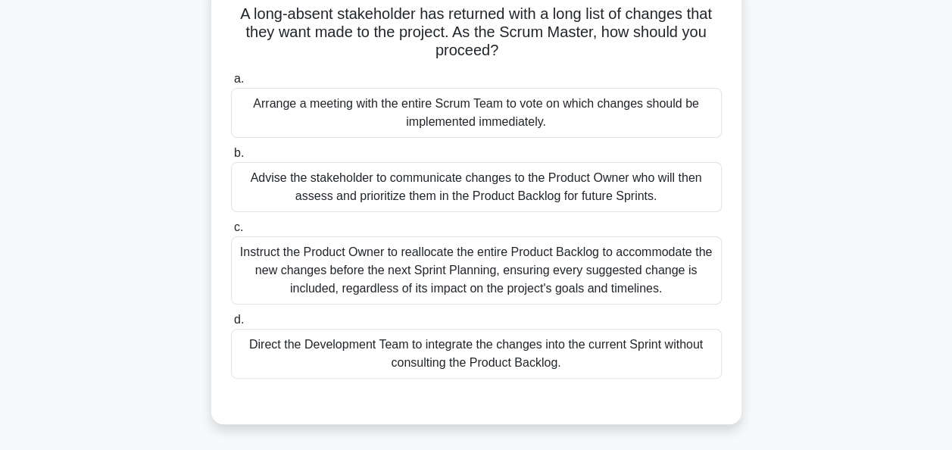
click at [299, 188] on div "Advise the stakeholder to communicate changes to the Product Owner who will the…" at bounding box center [476, 187] width 491 height 50
click at [231, 158] on input "b. Advise the stakeholder to communicate changes to the Product Owner who will …" at bounding box center [231, 153] width 0 height 10
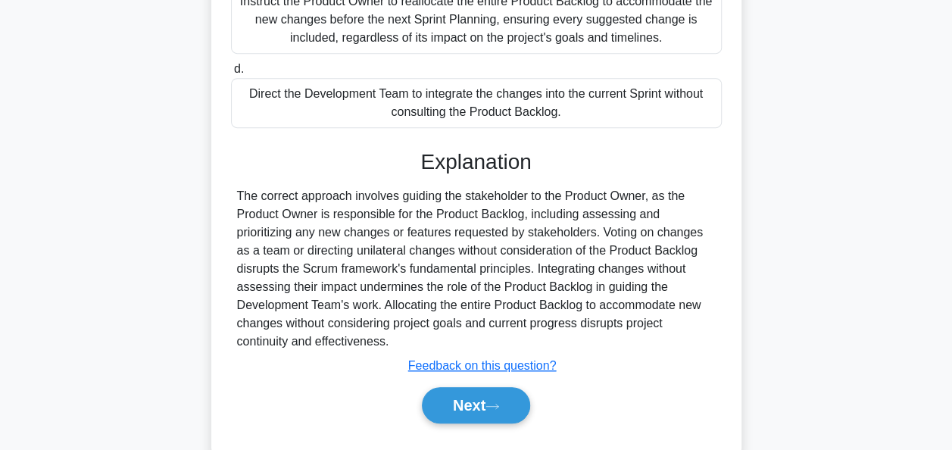
scroll to position [374, 0]
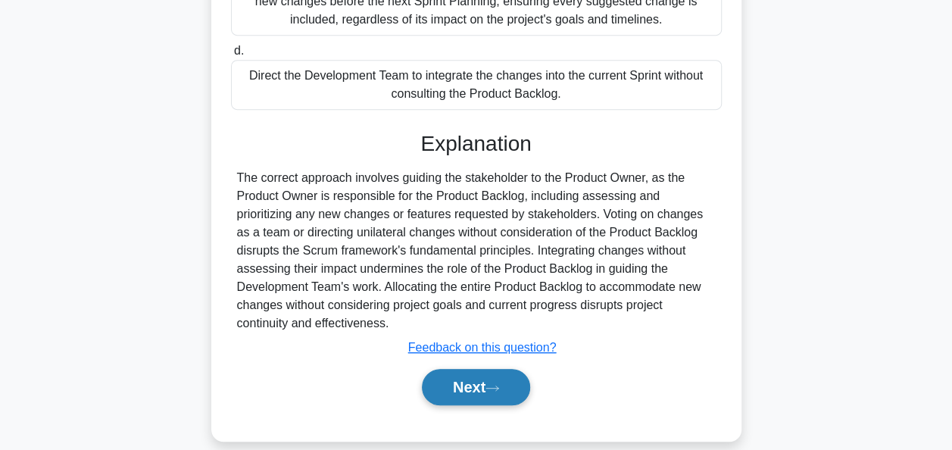
click at [452, 382] on button "Next" at bounding box center [476, 387] width 108 height 36
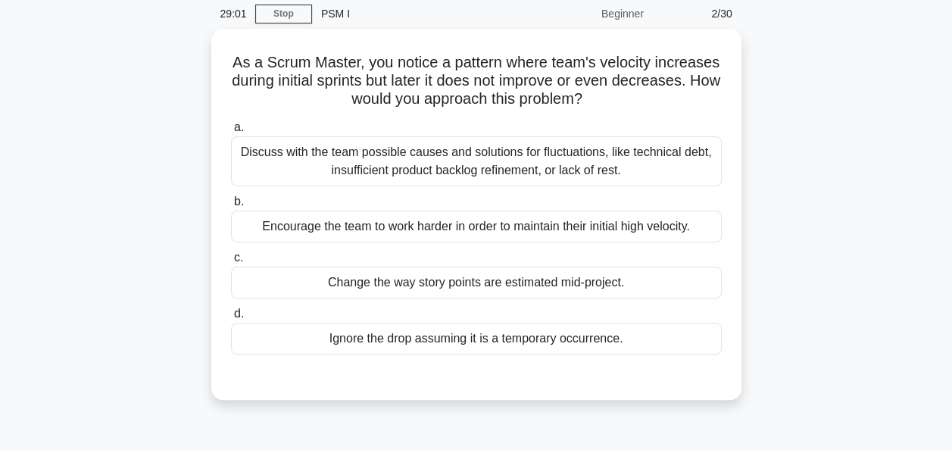
scroll to position [59, 0]
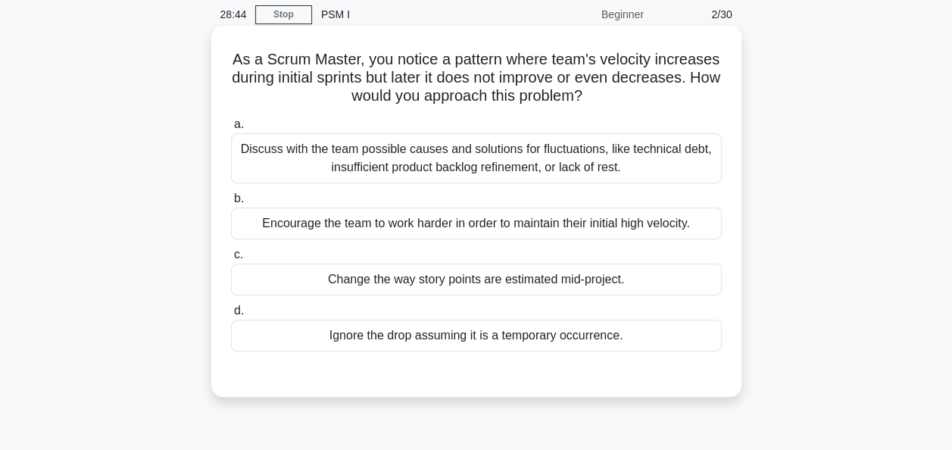
drag, startPoint x: 617, startPoint y: 100, endPoint x: 226, endPoint y: 55, distance: 394.3
click at [226, 55] on div "As a Scrum Master, you notice a pattern where team's velocity increases during …" at bounding box center [476, 211] width 518 height 359
copy h5 "As a Scrum Master, you notice a pattern where team's velocity increases during …"
click at [544, 161] on div "Discuss with the team possible causes and solutions for fluctuations, like tech…" at bounding box center [476, 158] width 491 height 50
click at [231, 130] on input "a. Discuss with the team possible causes and solutions for fluctuations, like t…" at bounding box center [231, 125] width 0 height 10
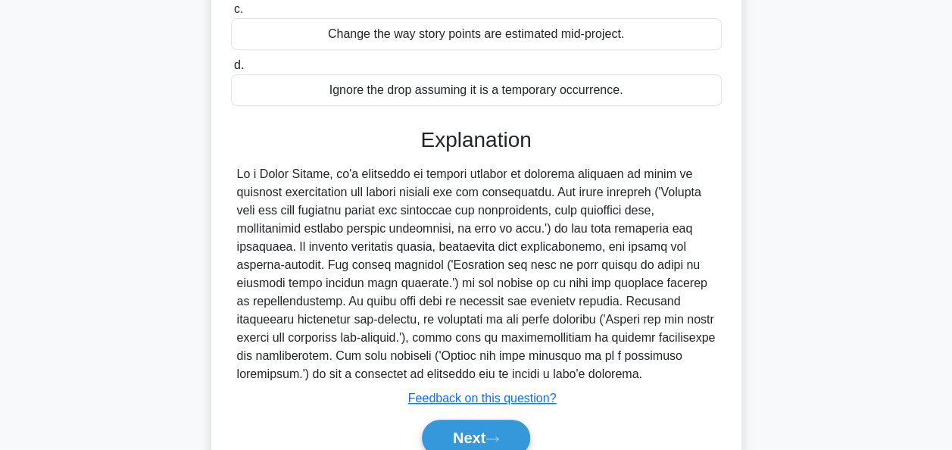
scroll to position [373, 0]
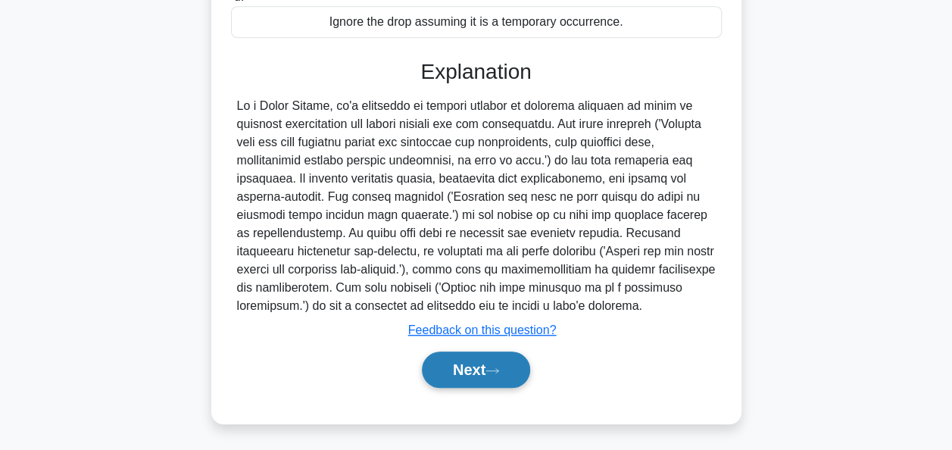
click at [444, 369] on button "Next" at bounding box center [476, 370] width 108 height 36
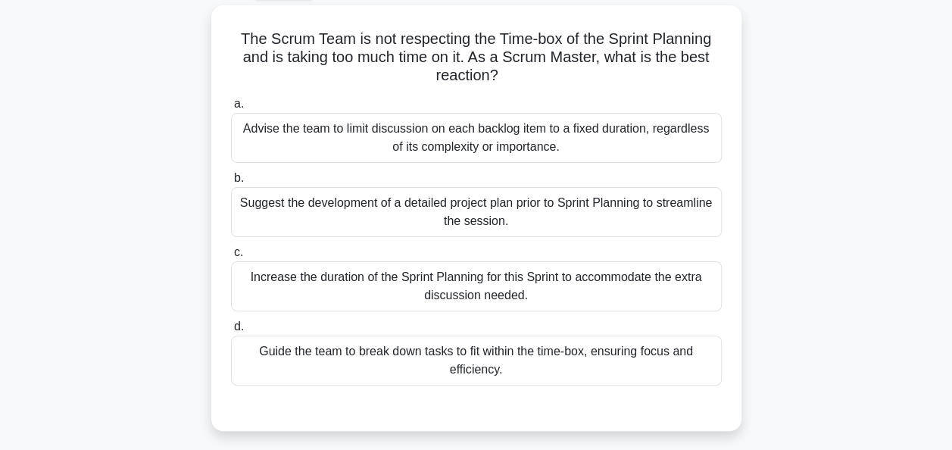
scroll to position [83, 0]
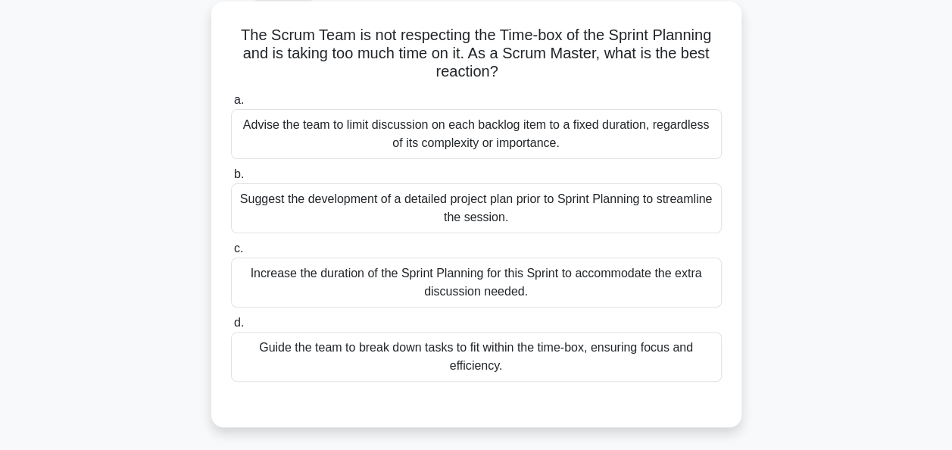
click at [333, 356] on div "Guide the team to break down tasks to fit within the time-box, ensuring focus a…" at bounding box center [476, 357] width 491 height 50
click at [231, 328] on input "d. Guide the team to break down tasks to fit within the time-box, ensuring focu…" at bounding box center [231, 323] width 0 height 10
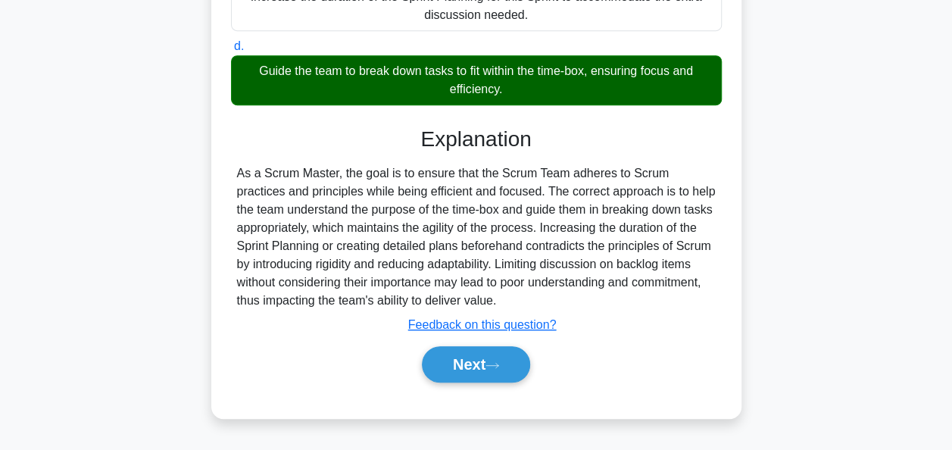
scroll to position [368, 0]
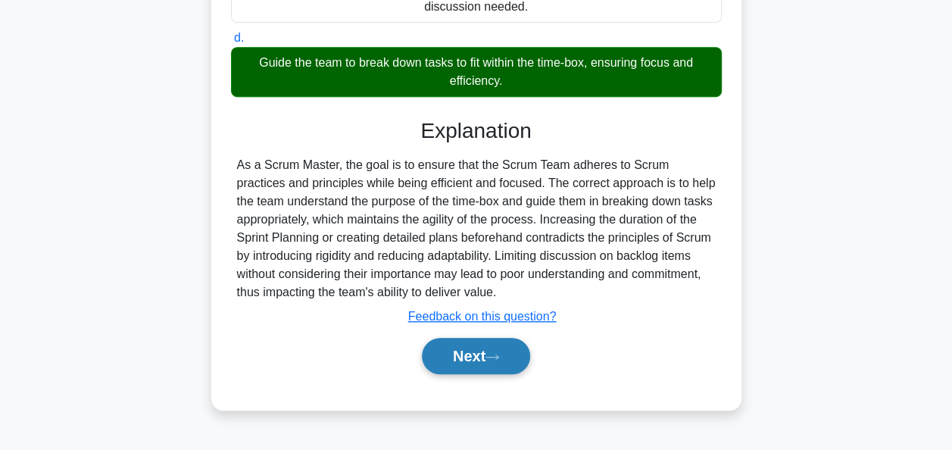
click at [445, 356] on button "Next" at bounding box center [476, 356] width 108 height 36
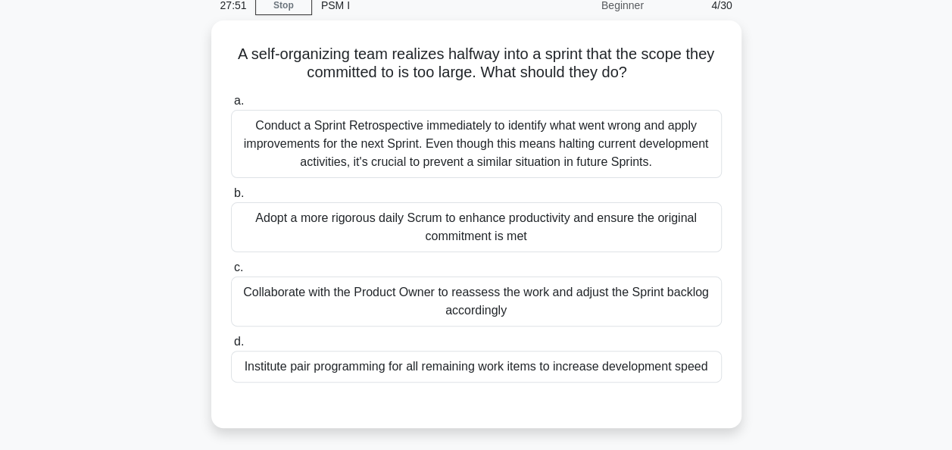
scroll to position [70, 0]
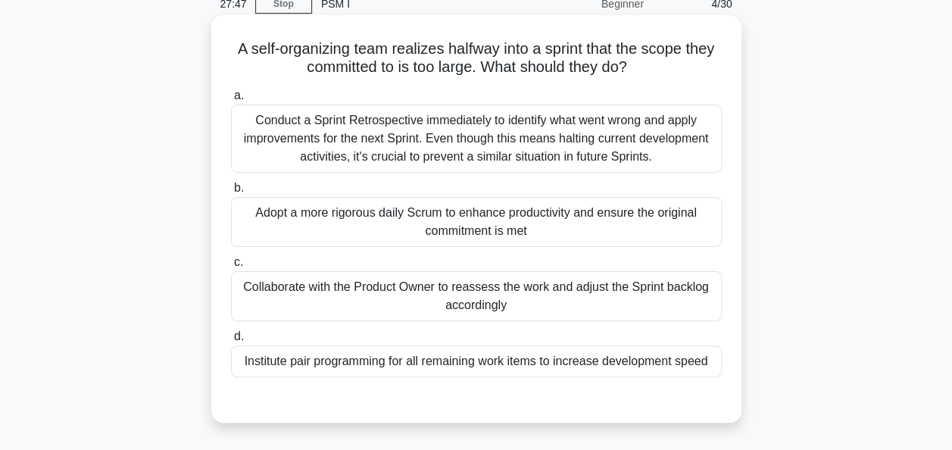
drag, startPoint x: 642, startPoint y: 72, endPoint x: 227, endPoint y: 43, distance: 415.4
click at [227, 43] on div "A self-organizing team realizes halfway into a sprint that the scope they commi…" at bounding box center [476, 218] width 518 height 395
copy h5 "A self-organizing team realizes halfway into a sprint that the scope they commi…"
click at [348, 298] on div "Collaborate with the Product Owner to reassess the work and adjust the Sprint b…" at bounding box center [476, 296] width 491 height 50
click at [231, 267] on input "c. Collaborate with the Product Owner to reassess the work and adjust the Sprin…" at bounding box center [231, 263] width 0 height 10
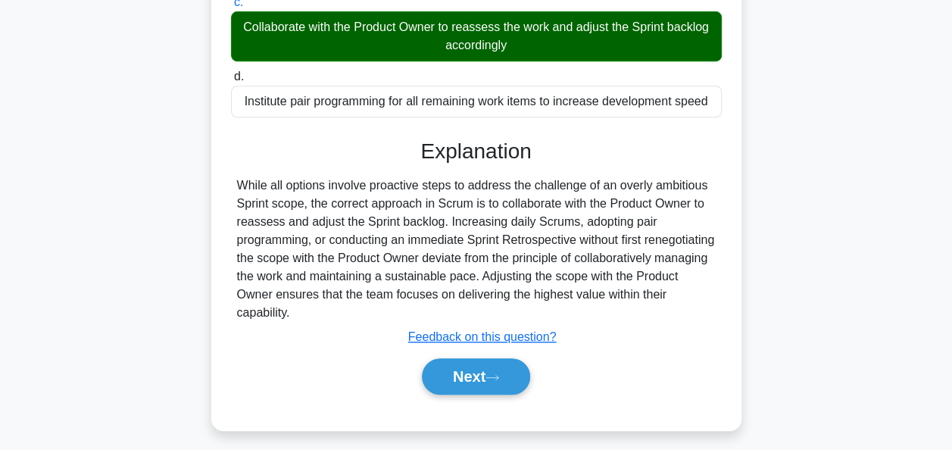
scroll to position [347, 0]
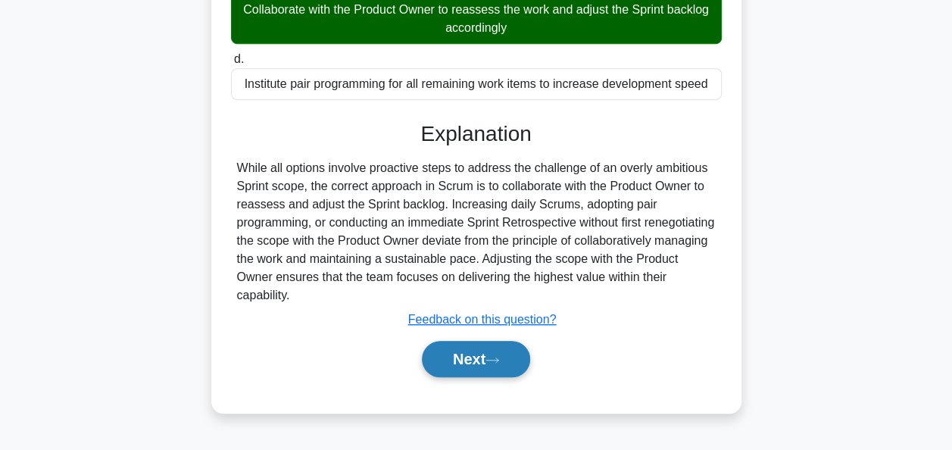
click at [492, 361] on icon at bounding box center [493, 360] width 14 height 8
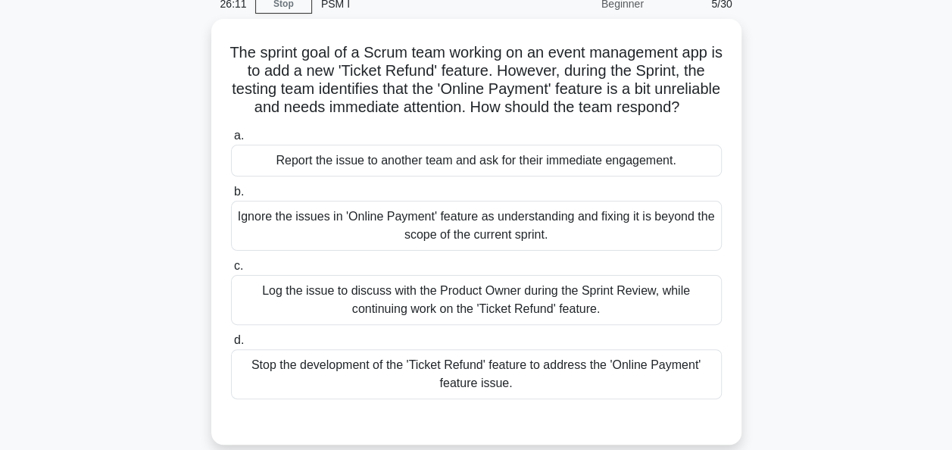
scroll to position [35, 0]
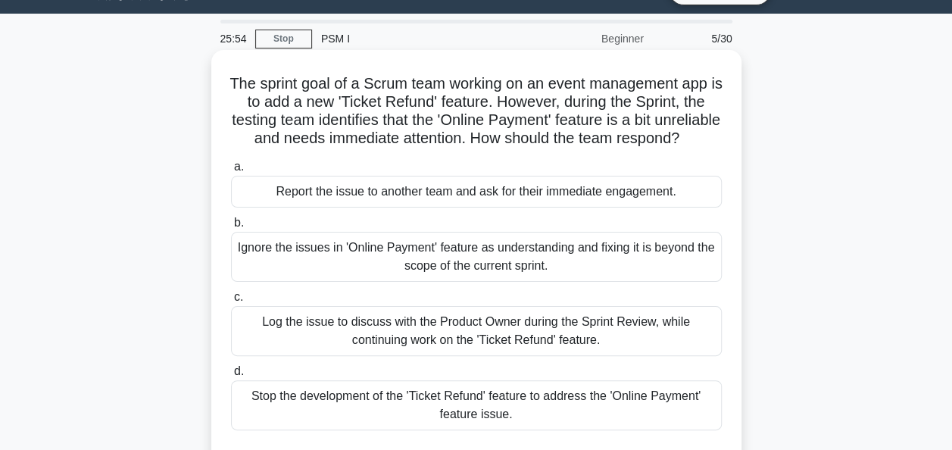
drag, startPoint x: 504, startPoint y: 157, endPoint x: 232, endPoint y: 85, distance: 281.3
click at [232, 85] on h5 "The sprint goal of a Scrum team working on an event management app is to add a …" at bounding box center [477, 111] width 494 height 74
copy h5 "The sprint goal of a Scrum team working on an event management app is to add a …"
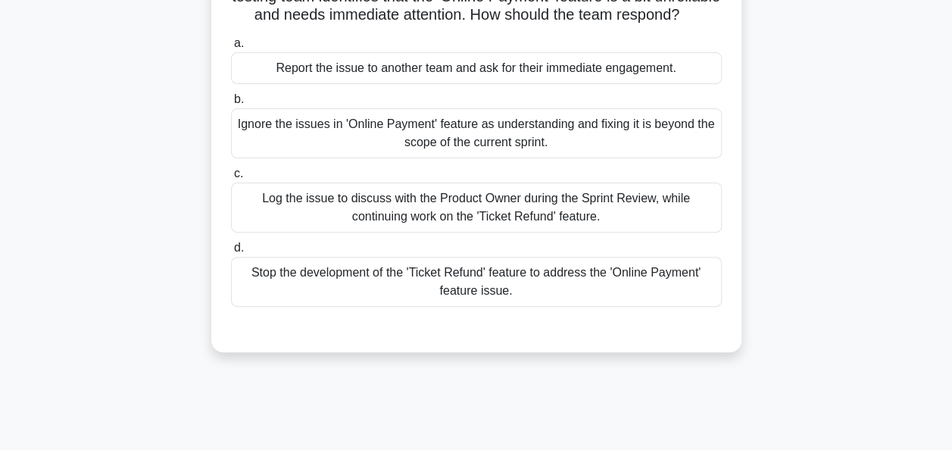
scroll to position [162, 0]
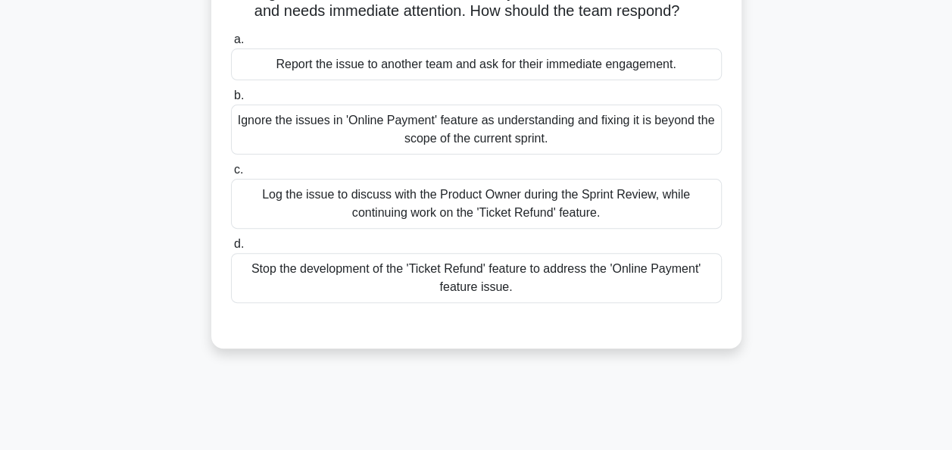
click at [415, 218] on div "Log the issue to discuss with the Product Owner during the Sprint Review, while…" at bounding box center [476, 204] width 491 height 50
click at [231, 175] on input "c. Log the issue to discuss with the Product Owner during the Sprint Review, wh…" at bounding box center [231, 170] width 0 height 10
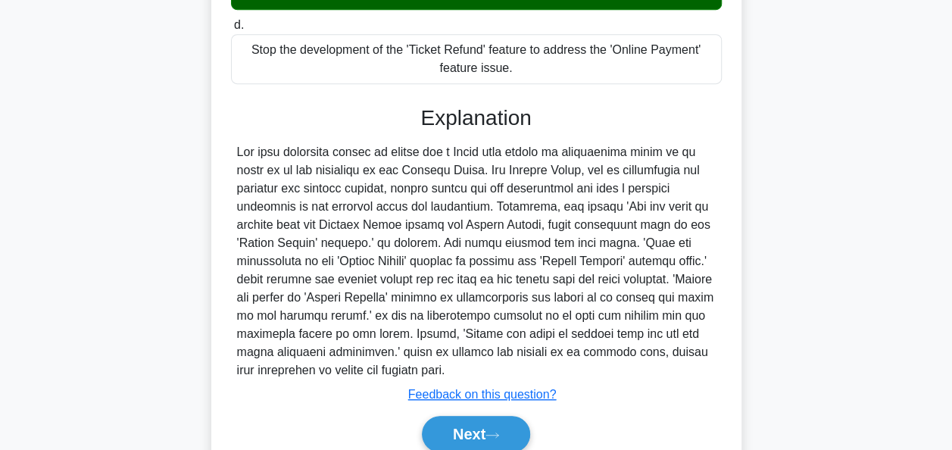
scroll to position [464, 0]
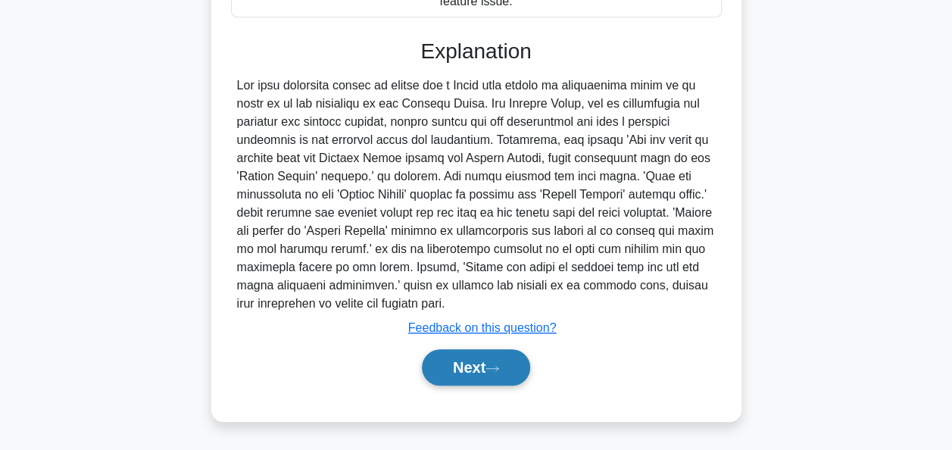
click at [447, 367] on button "Next" at bounding box center [476, 367] width 108 height 36
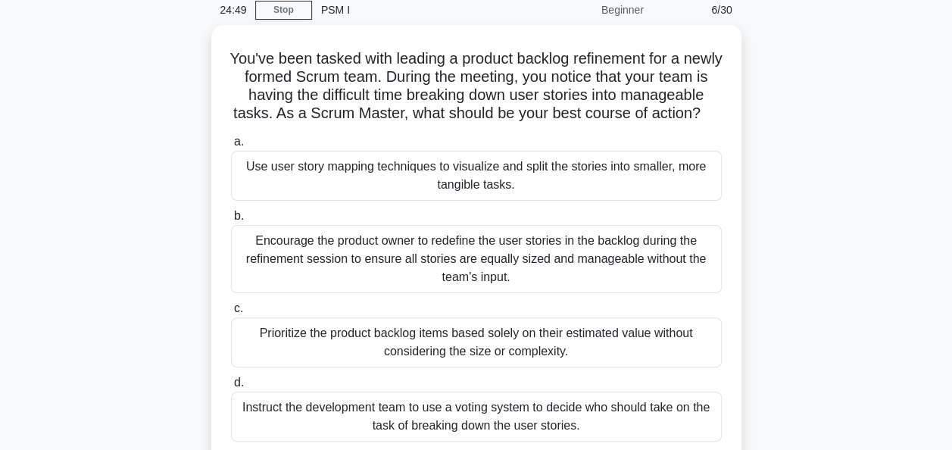
scroll to position [64, 0]
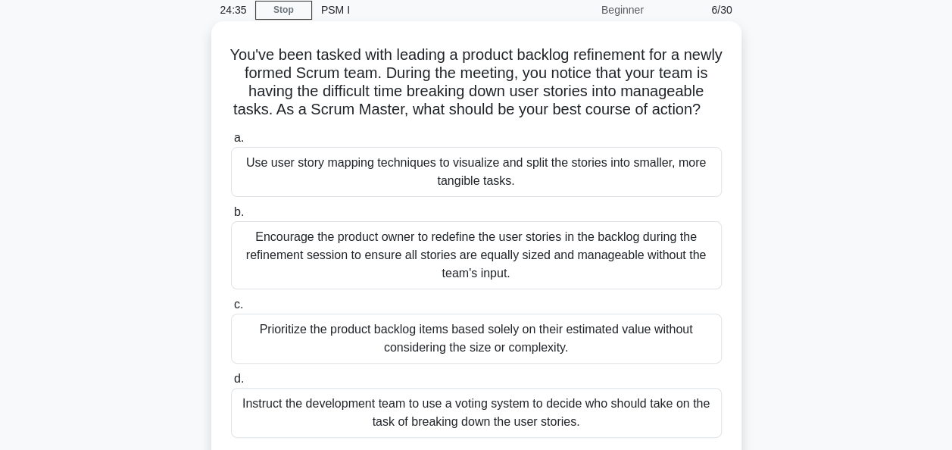
drag, startPoint x: 505, startPoint y: 129, endPoint x: 237, endPoint y: 58, distance: 276.6
click at [237, 58] on h5 "You've been tasked with leading a product backlog refinement for a newly formed…" at bounding box center [477, 82] width 494 height 74
copy h5 "You've been tasked with leading a product backlog refinement for a newly formed…"
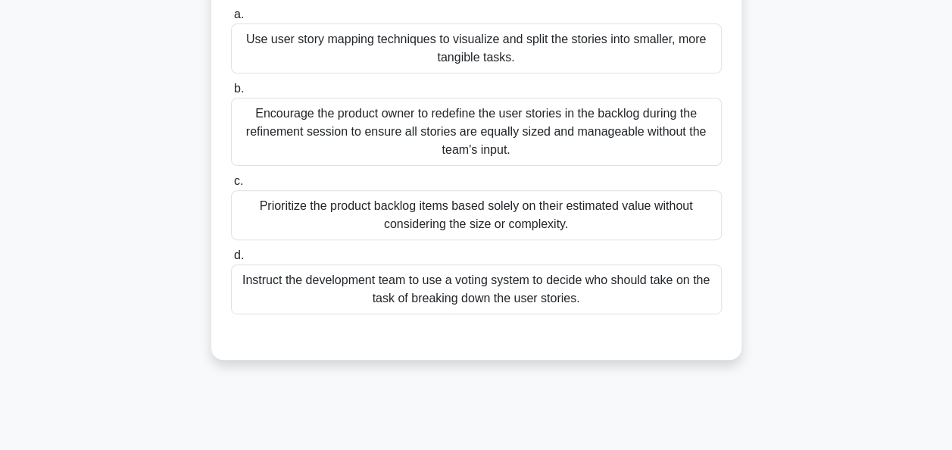
scroll to position [189, 0]
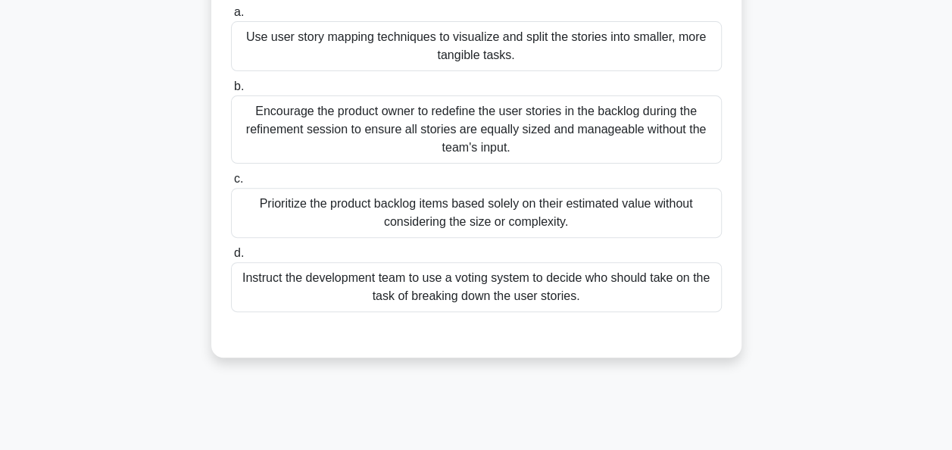
drag, startPoint x: 517, startPoint y: 170, endPoint x: 230, endPoint y: 123, distance: 291.0
click at [231, 123] on div "Encourage the product owner to redefine the user stories in the backlog during …" at bounding box center [476, 129] width 491 height 68
copy div "Encourage the product owner to redefine the user stories in the backlog during …"
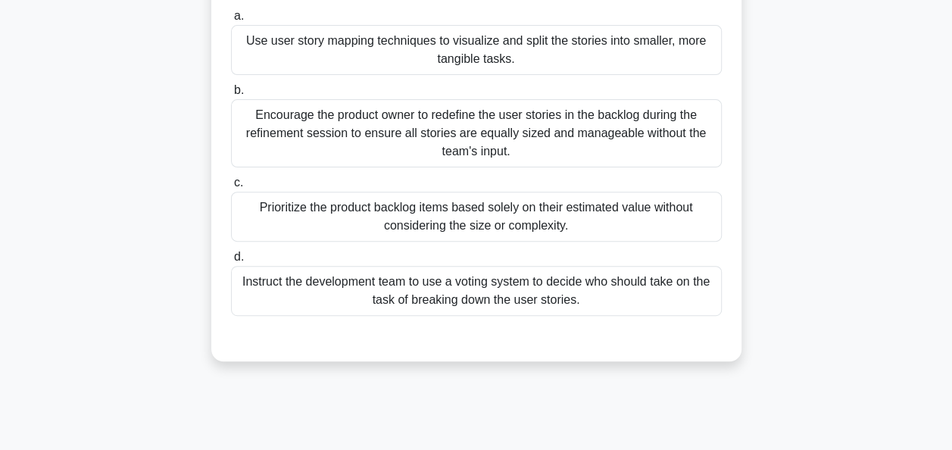
click at [168, 135] on div "You've been tasked with leading a product backlog refinement for a newly formed…" at bounding box center [477, 139] width 864 height 480
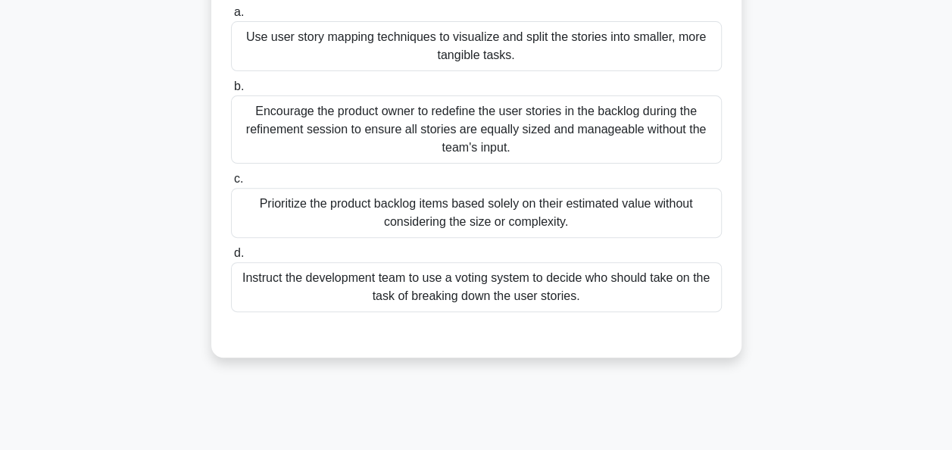
click at [391, 64] on div "Use user story mapping techniques to visualize and split the stories into small…" at bounding box center [476, 46] width 491 height 50
click at [231, 17] on input "a. Use user story mapping techniques to visualize and split the stories into sm…" at bounding box center [231, 13] width 0 height 10
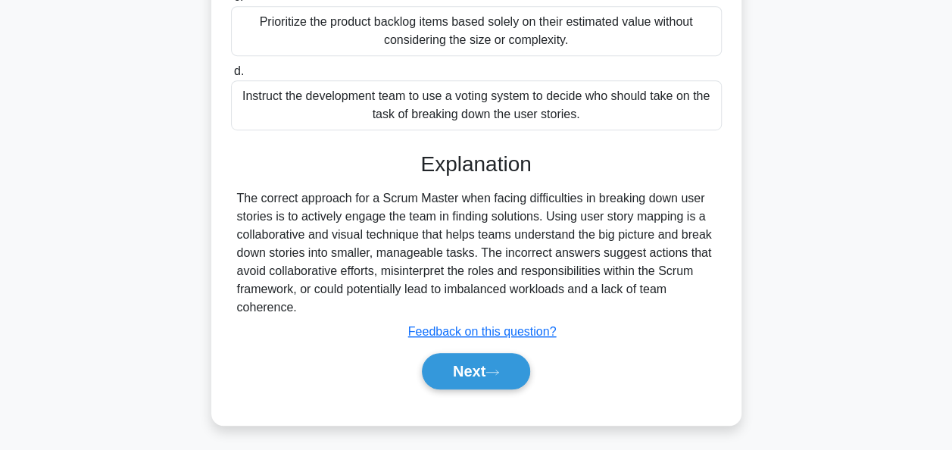
scroll to position [391, 0]
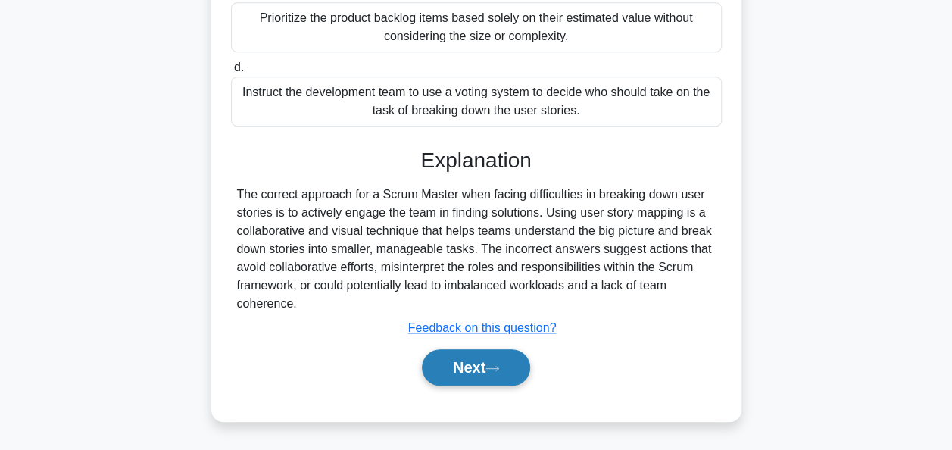
click at [456, 370] on button "Next" at bounding box center [476, 367] width 108 height 36
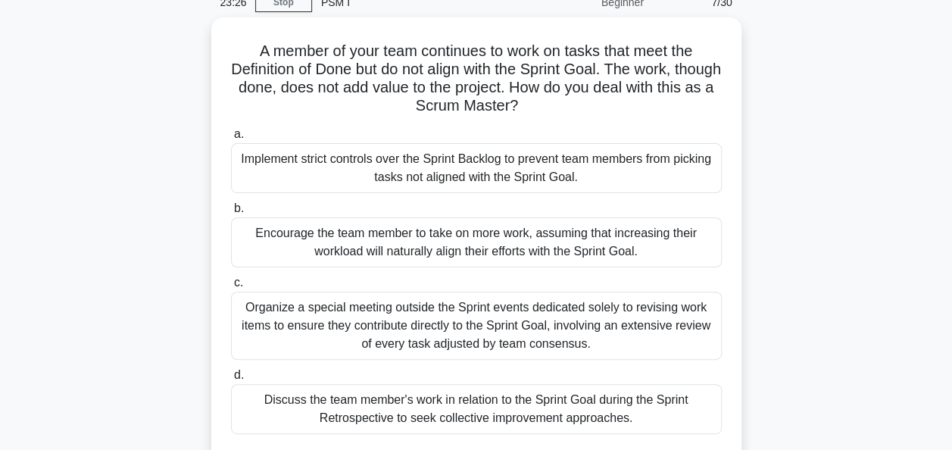
scroll to position [71, 0]
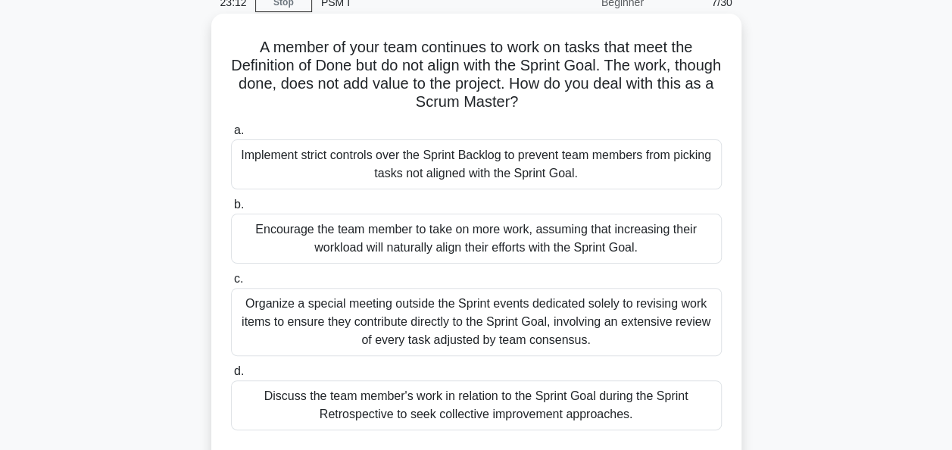
drag, startPoint x: 552, startPoint y: 108, endPoint x: 253, endPoint y: 47, distance: 304.6
click at [253, 47] on h5 "A member of your team continues to work on tasks that meet the Definition of Do…" at bounding box center [477, 75] width 494 height 74
copy h5 "A member of your team continues to work on tasks that meet the Definition of Do…"
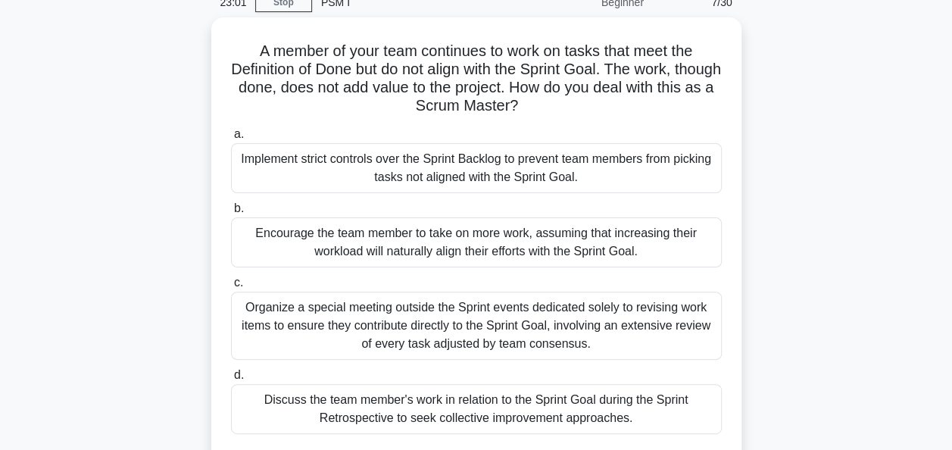
click at [127, 161] on div "A member of your team continues to work on tasks that meet the Definition of Do…" at bounding box center [477, 257] width 864 height 480
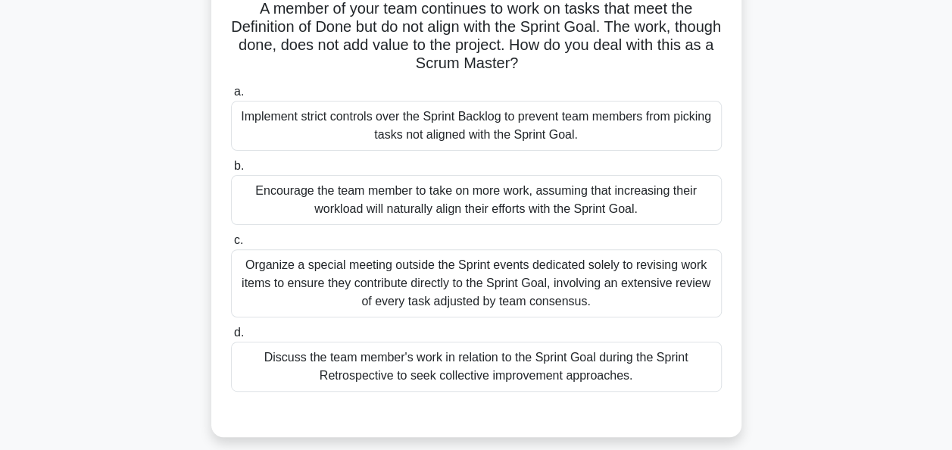
scroll to position [112, 0]
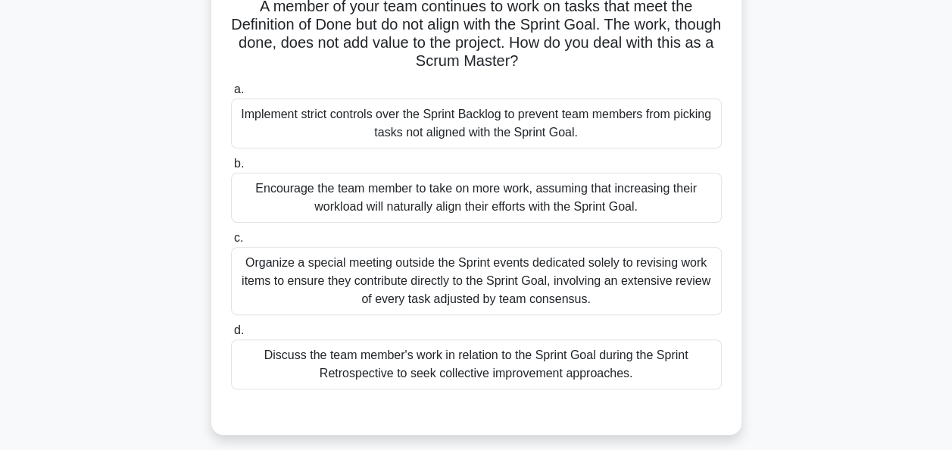
drag, startPoint x: 665, startPoint y: 211, endPoint x: 253, endPoint y: 186, distance: 412.9
click at [253, 186] on div "Encourage the team member to take on more work, assuming that increasing their …" at bounding box center [476, 198] width 491 height 50
copy div "Encourage the team member to take on more work, assuming that increasing their …"
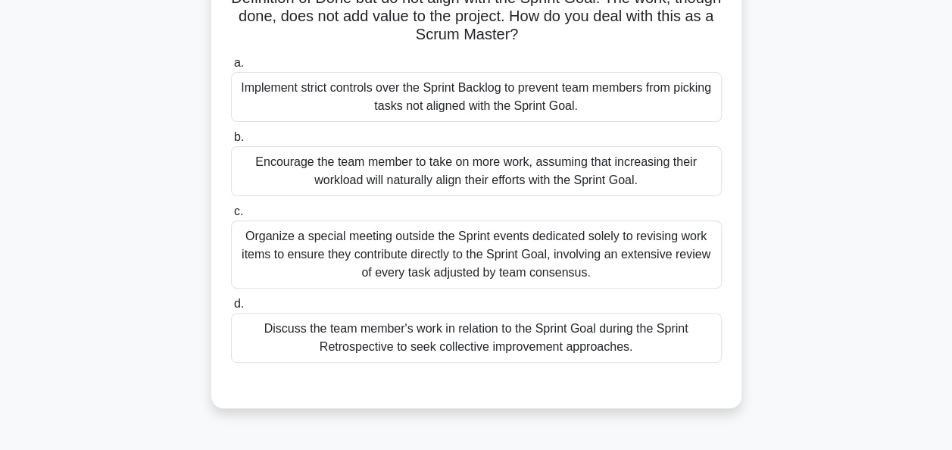
scroll to position [144, 0]
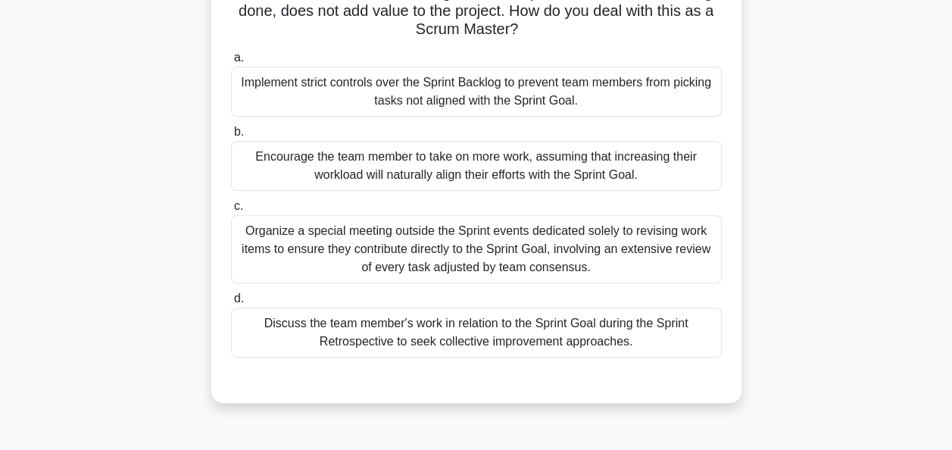
click at [351, 331] on div "Discuss the team member's work in relation to the Sprint Goal during the Sprint…" at bounding box center [476, 333] width 491 height 50
click at [231, 304] on input "d. Discuss the team member's work in relation to the Sprint Goal during the Spr…" at bounding box center [231, 299] width 0 height 10
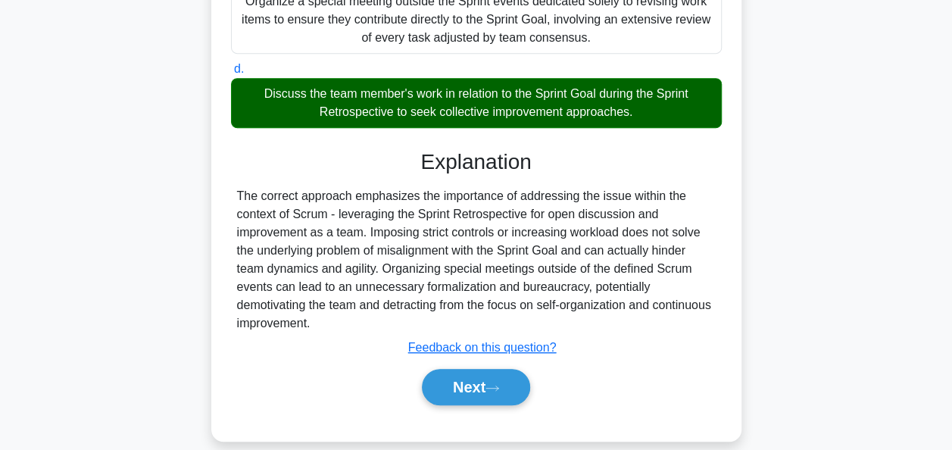
scroll to position [389, 0]
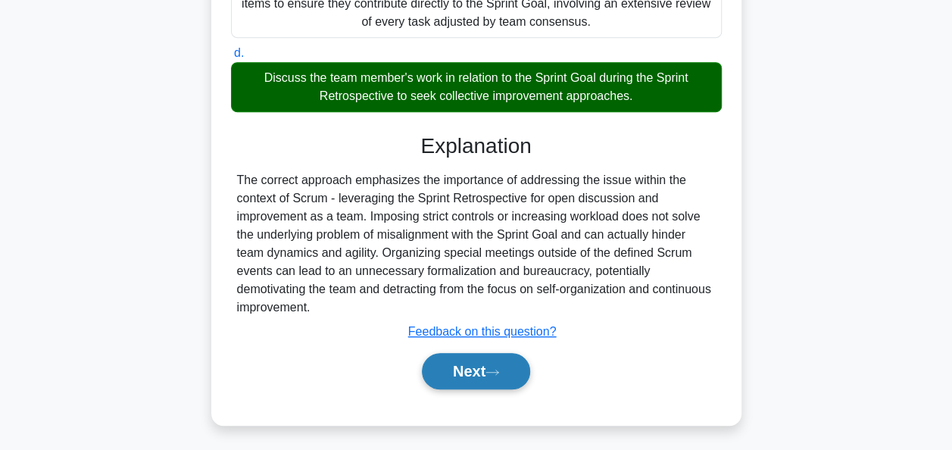
click at [453, 368] on button "Next" at bounding box center [476, 371] width 108 height 36
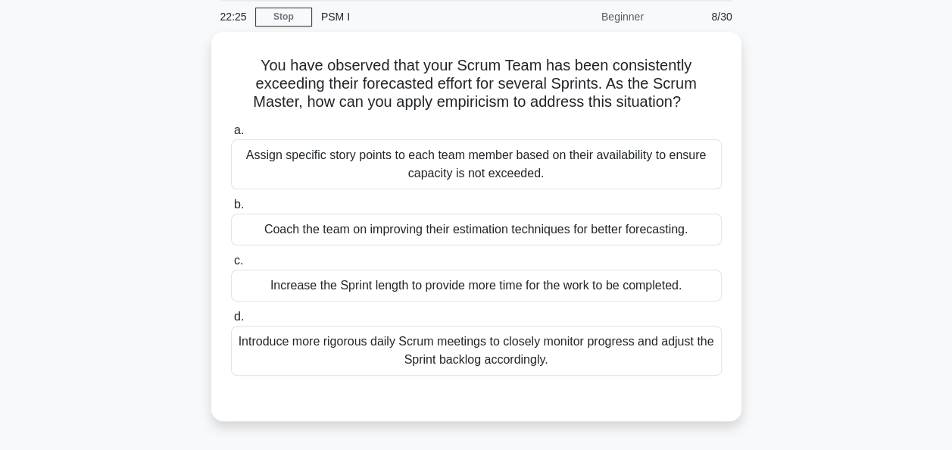
scroll to position [56, 0]
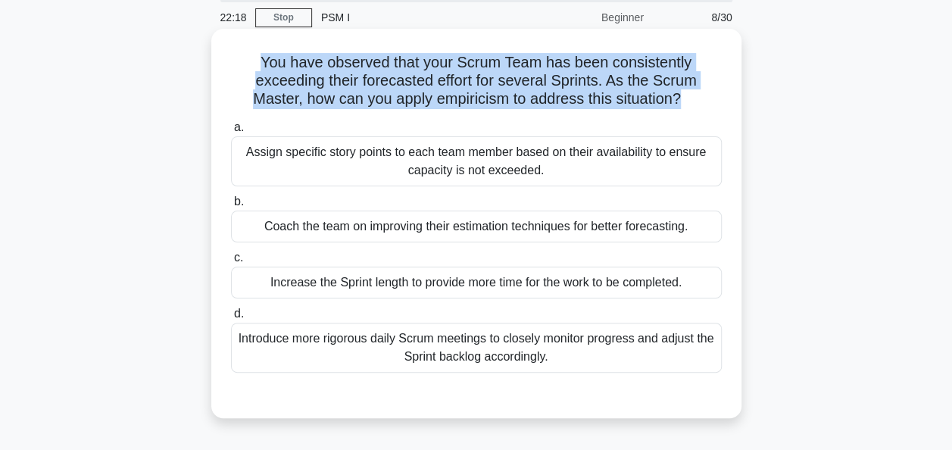
drag, startPoint x: 685, startPoint y: 98, endPoint x: 256, endPoint y: 65, distance: 430.1
click at [256, 65] on h5 "You have observed that your Scrum Team has been consistently exceeding their fo…" at bounding box center [477, 81] width 494 height 56
copy h5 "You have observed that your Scrum Team has been consistently exceeding their fo…"
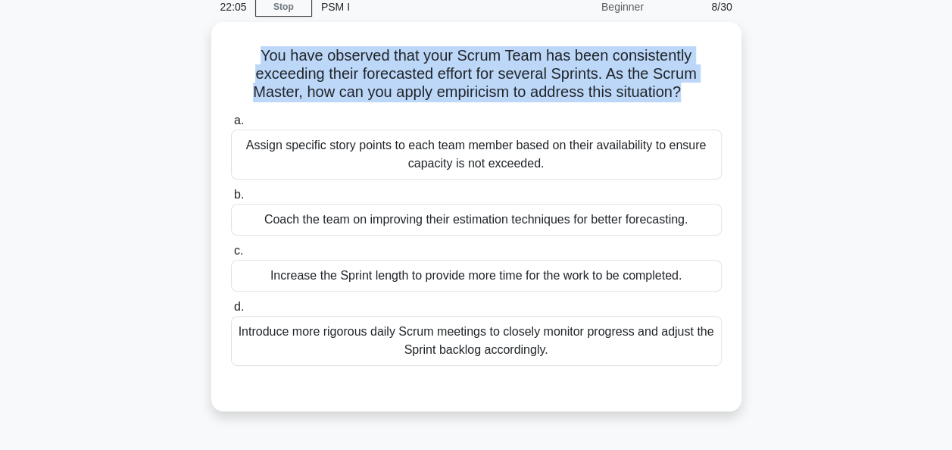
scroll to position [67, 0]
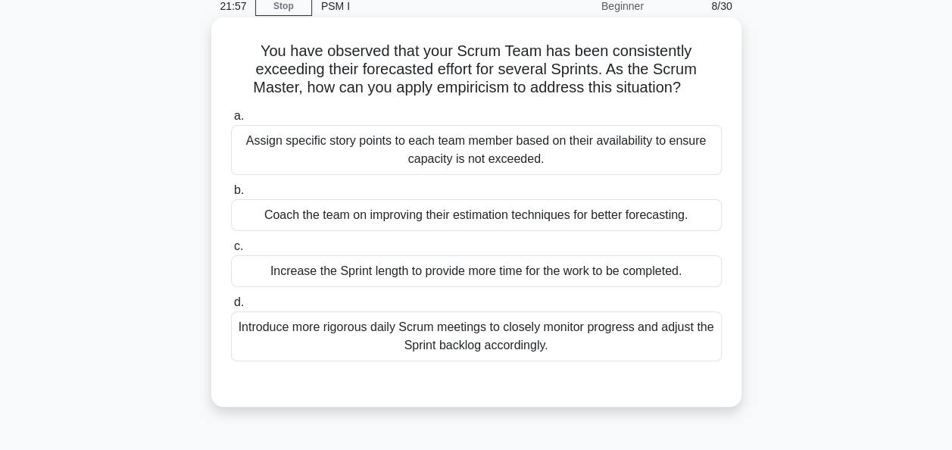
click at [280, 218] on div "Coach the team on improving their estimation techniques for better forecasting." at bounding box center [476, 215] width 491 height 32
click at [231, 195] on input "b. Coach the team on improving their estimation techniques for better forecasti…" at bounding box center [231, 191] width 0 height 10
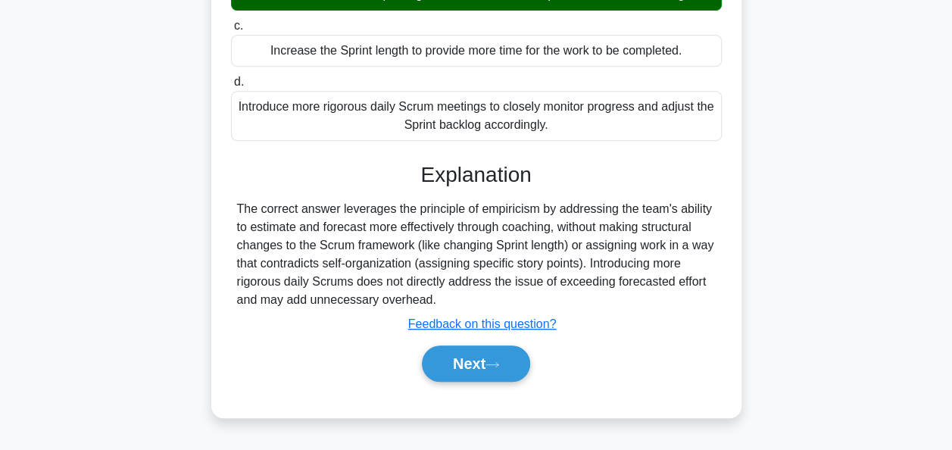
scroll to position [314, 0]
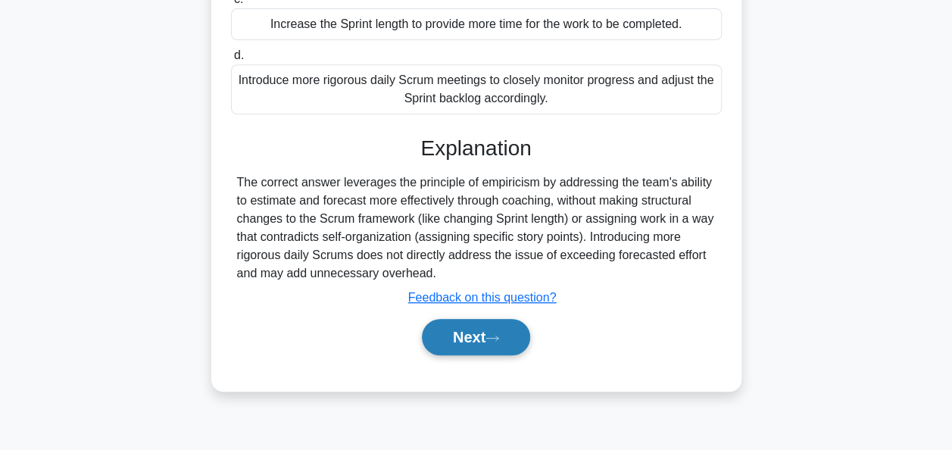
click at [462, 339] on button "Next" at bounding box center [476, 337] width 108 height 36
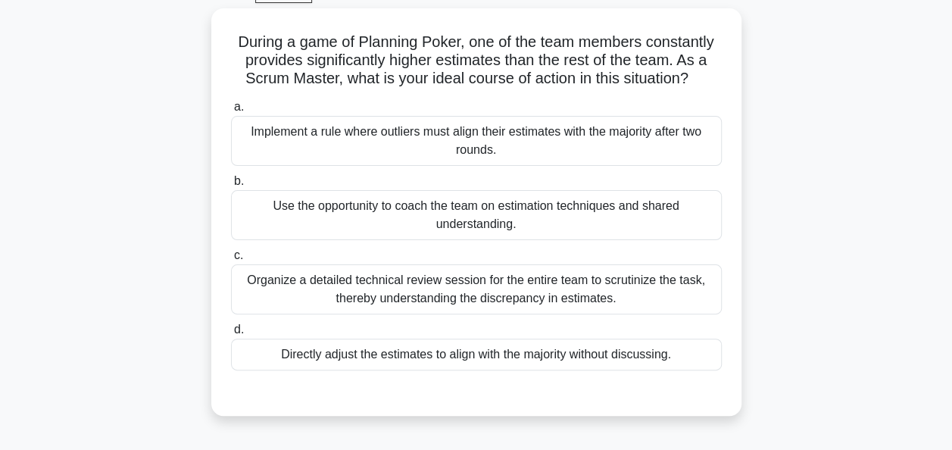
scroll to position [85, 0]
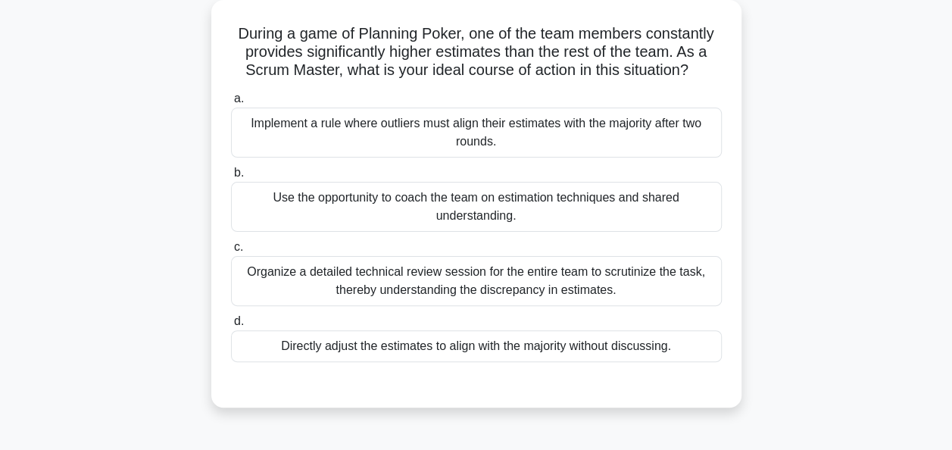
drag, startPoint x: 549, startPoint y: 215, endPoint x: 274, endPoint y: 197, distance: 274.9
click at [274, 197] on div "Use the opportunity to coach the team on estimation techniques and shared under…" at bounding box center [476, 207] width 491 height 50
copy div "Use the opportunity to coach the team on estimation techniques and shared under…"
click at [568, 223] on div "Use the opportunity to coach the team on estimation techniques and shared under…" at bounding box center [476, 207] width 491 height 50
click at [231, 178] on input "b. Use the opportunity to coach the team on estimation techniques and shared un…" at bounding box center [231, 173] width 0 height 10
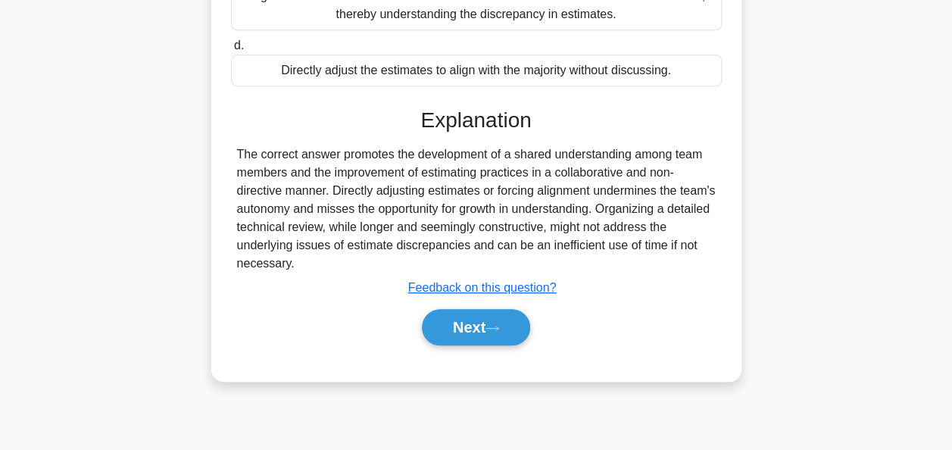
scroll to position [367, 0]
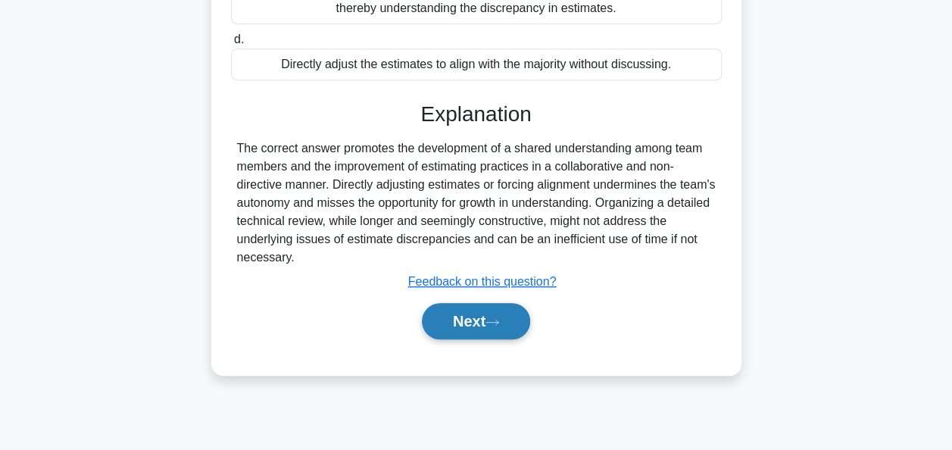
click at [447, 317] on button "Next" at bounding box center [476, 321] width 108 height 36
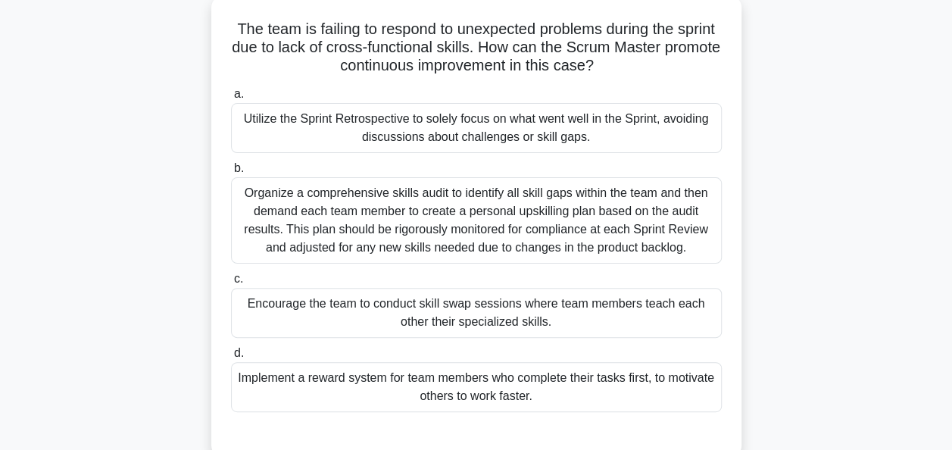
scroll to position [92, 0]
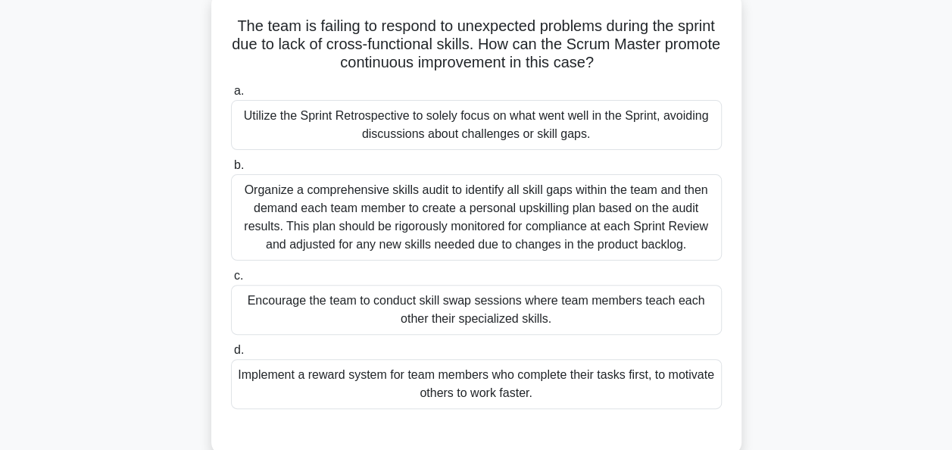
drag, startPoint x: 635, startPoint y: 65, endPoint x: 245, endPoint y: 22, distance: 392.6
click at [245, 22] on h5 "The team is failing to respond to unexpected problems during the sprint due to …" at bounding box center [477, 45] width 494 height 56
copy h5 "The team is failing to respond to unexpected problems during the sprint due to …"
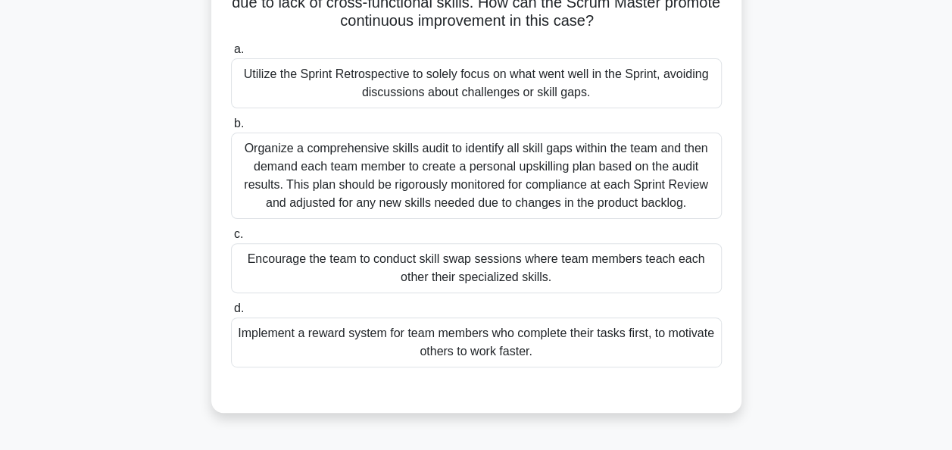
scroll to position [135, 0]
drag, startPoint x: 574, startPoint y: 278, endPoint x: 233, endPoint y: 250, distance: 342.1
click at [233, 250] on div "Encourage the team to conduct skill swap sessions where team members teach each…" at bounding box center [476, 267] width 491 height 50
click at [586, 280] on div "Encourage the team to conduct skill swap sessions where team members teach each…" at bounding box center [476, 267] width 491 height 50
click at [231, 239] on input "c. Encourage the team to conduct skill swap sessions where team members teach e…" at bounding box center [231, 234] width 0 height 10
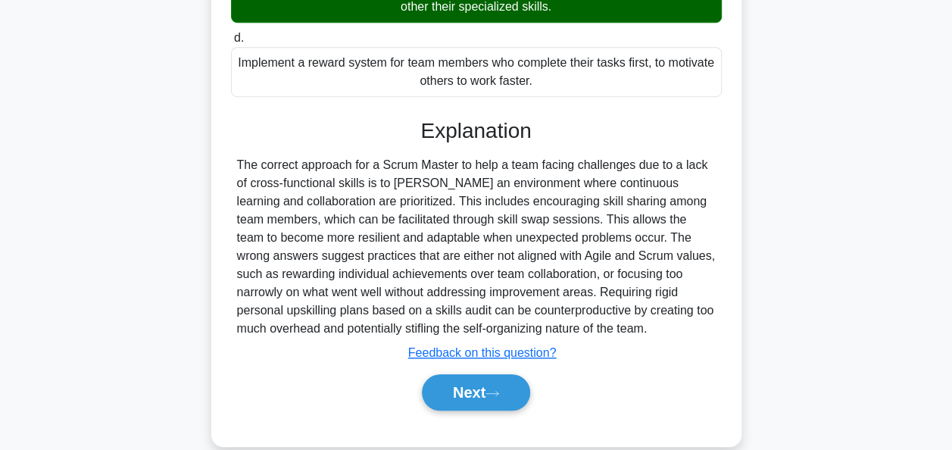
scroll to position [410, 0]
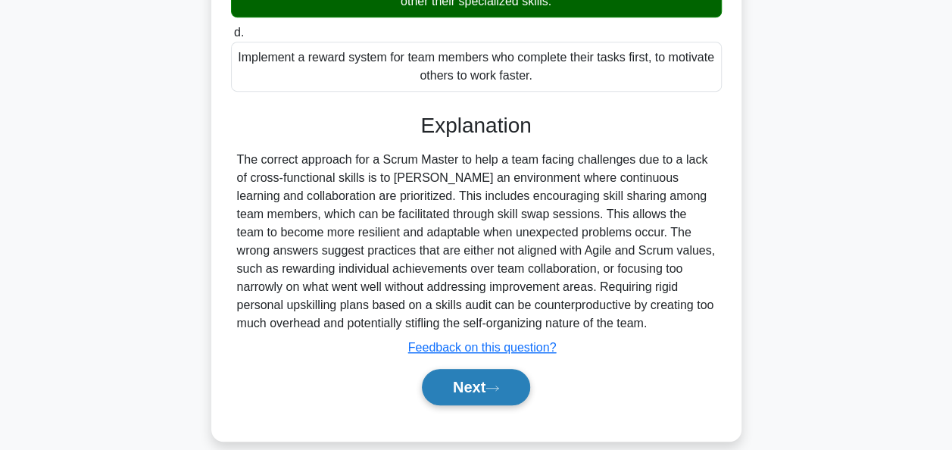
click at [452, 392] on button "Next" at bounding box center [476, 387] width 108 height 36
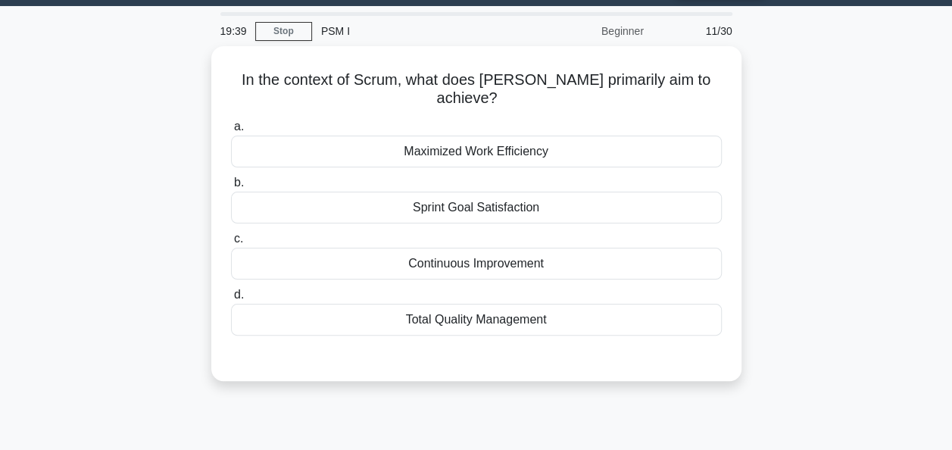
scroll to position [41, 0]
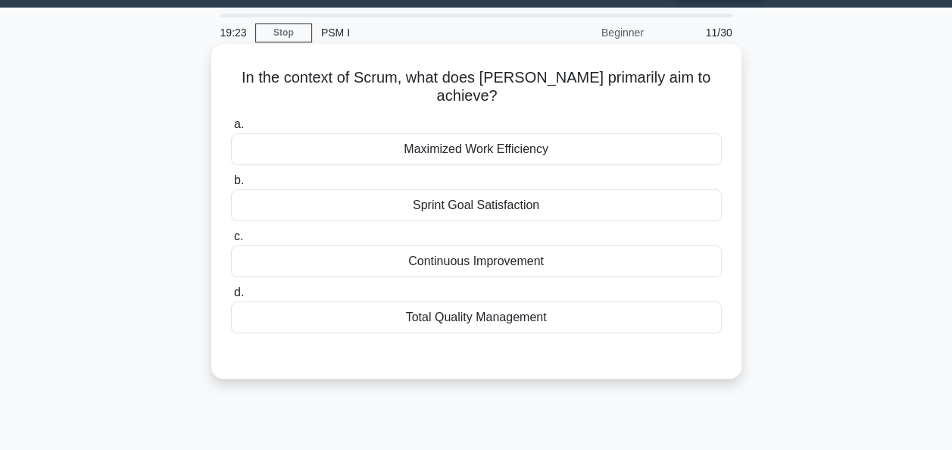
click at [538, 134] on div "Maximized Work Efficiency" at bounding box center [476, 149] width 491 height 32
click at [231, 130] on input "a. Maximized Work Efficiency" at bounding box center [231, 125] width 0 height 10
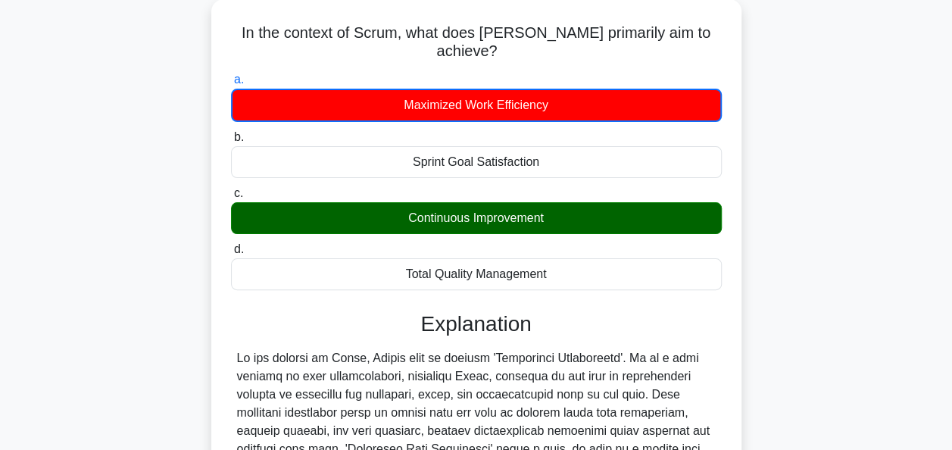
scroll to position [88, 0]
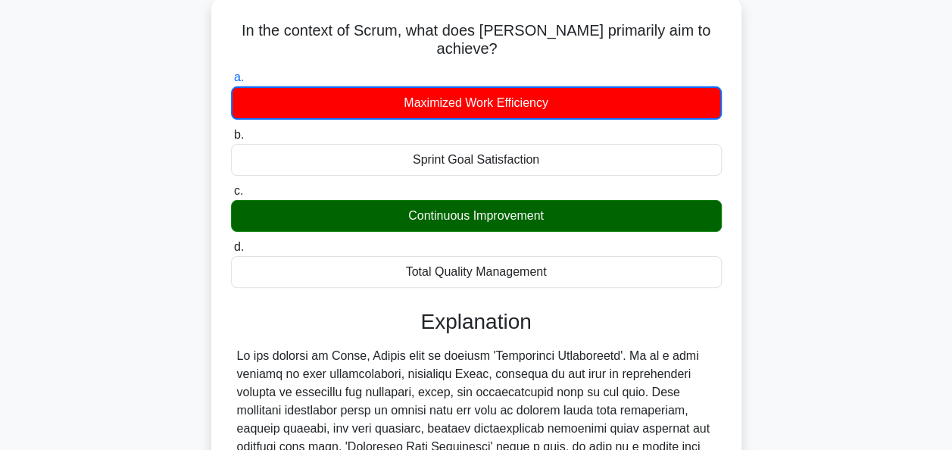
drag, startPoint x: 558, startPoint y: 193, endPoint x: 402, endPoint y: 192, distance: 156.1
click at [402, 200] on div "Continuous Improvement" at bounding box center [476, 216] width 491 height 32
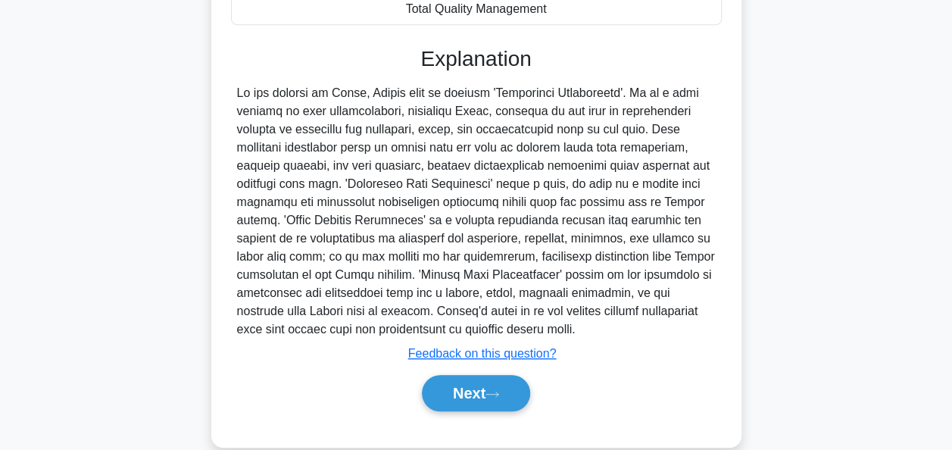
scroll to position [358, 0]
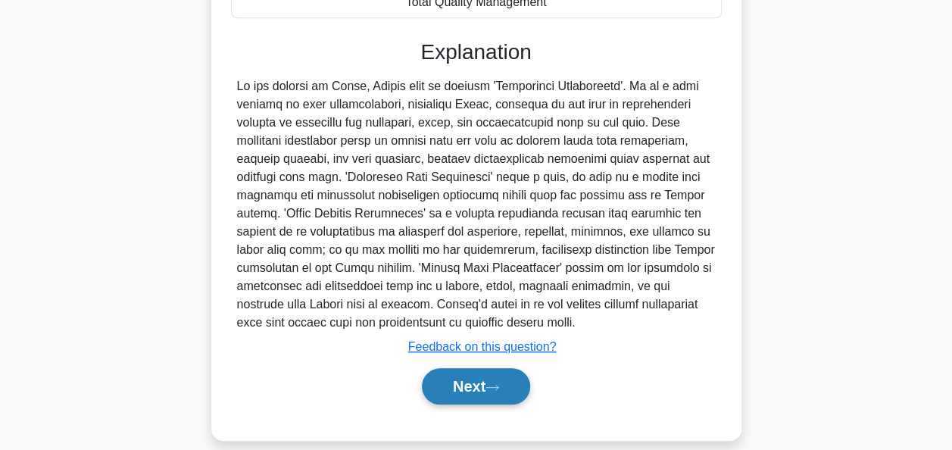
click at [461, 368] on button "Next" at bounding box center [476, 386] width 108 height 36
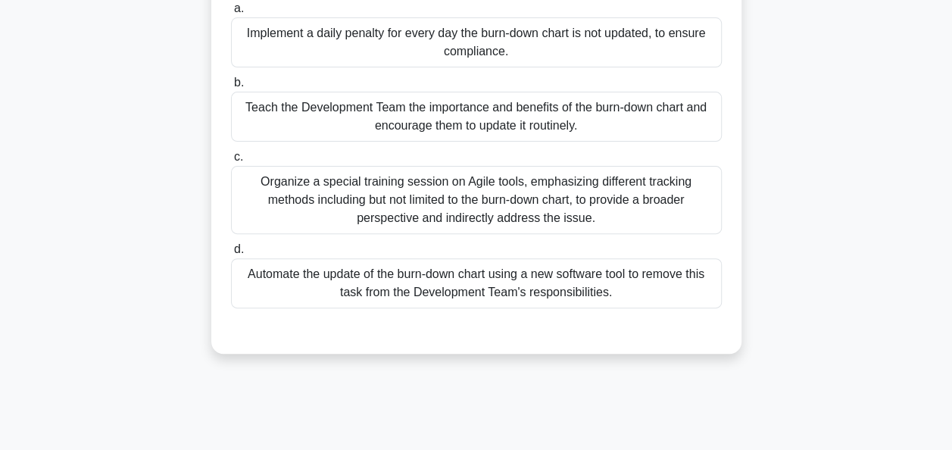
scroll to position [179, 0]
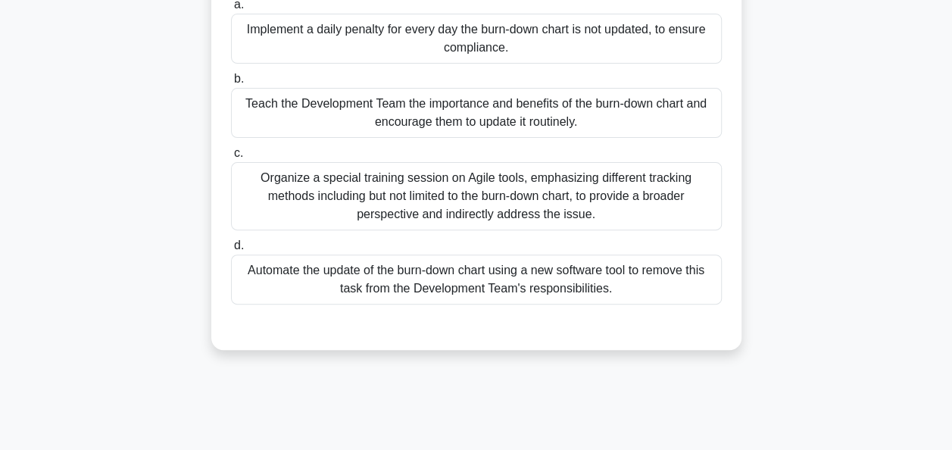
click at [319, 121] on div "Teach the Development Team the importance and benefits of the burn-down chart a…" at bounding box center [476, 113] width 491 height 50
click at [231, 84] on input "b. Teach the Development Team the importance and benefits of the burn-down char…" at bounding box center [231, 79] width 0 height 10
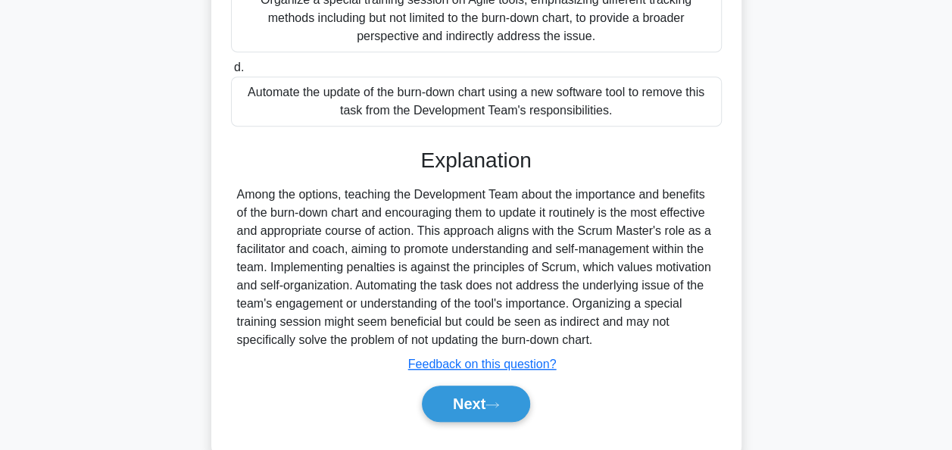
scroll to position [391, 0]
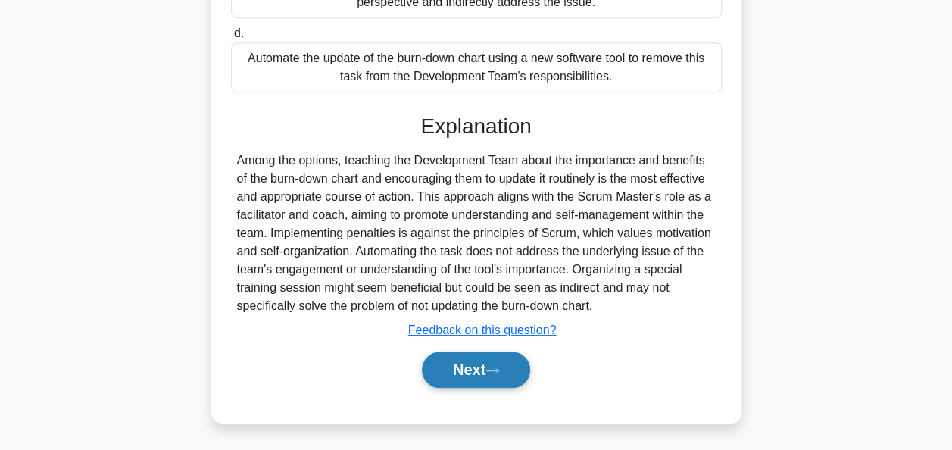
click at [457, 371] on button "Next" at bounding box center [476, 370] width 108 height 36
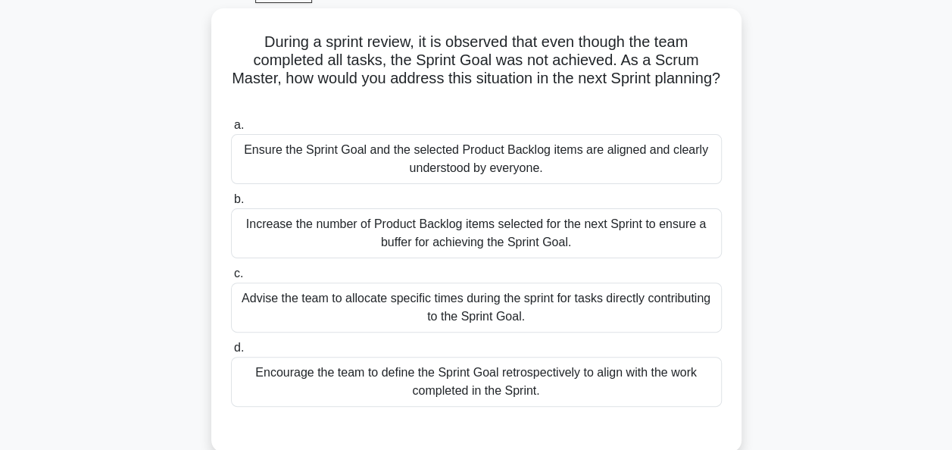
scroll to position [89, 0]
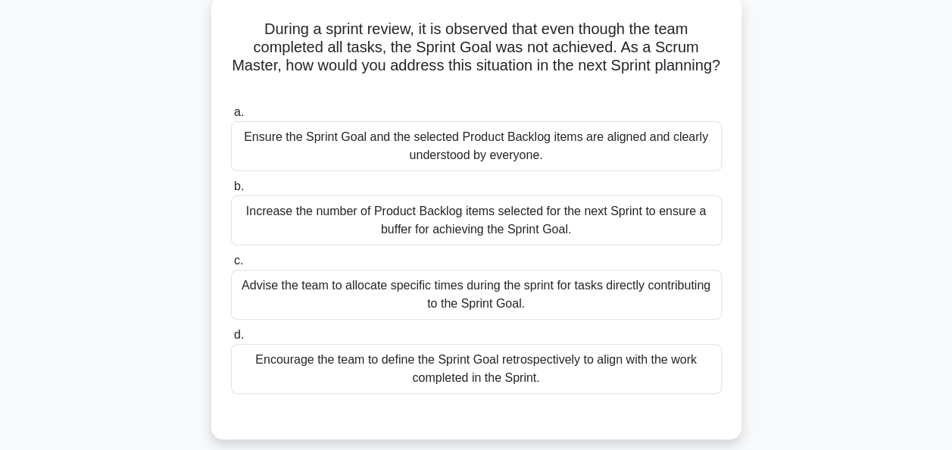
drag, startPoint x: 508, startPoint y: 94, endPoint x: 258, endPoint y: 26, distance: 259.9
click at [258, 26] on h5 "During a sprint review, it is observed that even though the team completed all …" at bounding box center [477, 57] width 494 height 74
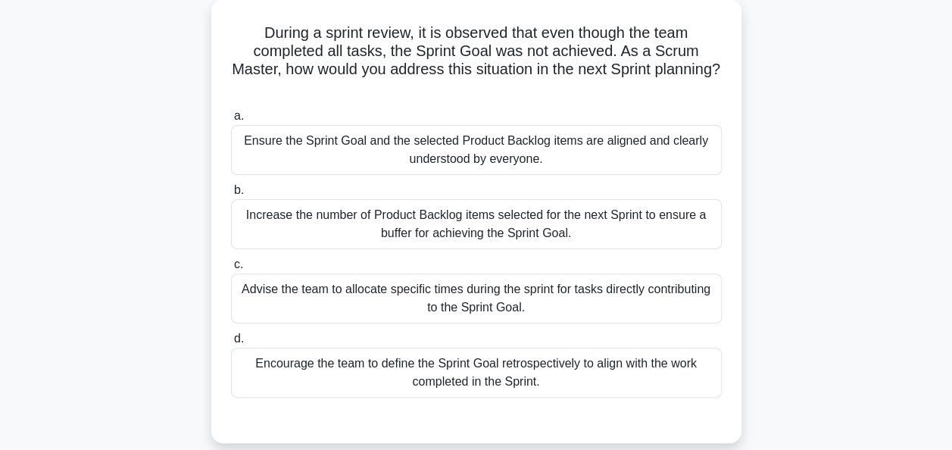
click at [123, 134] on div "During a sprint review, it is observed that even though the team completed all …" at bounding box center [477, 230] width 864 height 462
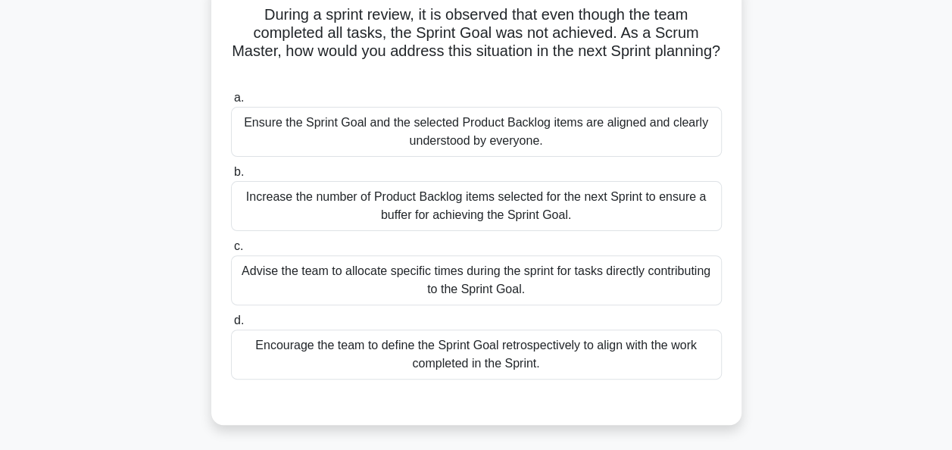
scroll to position [109, 0]
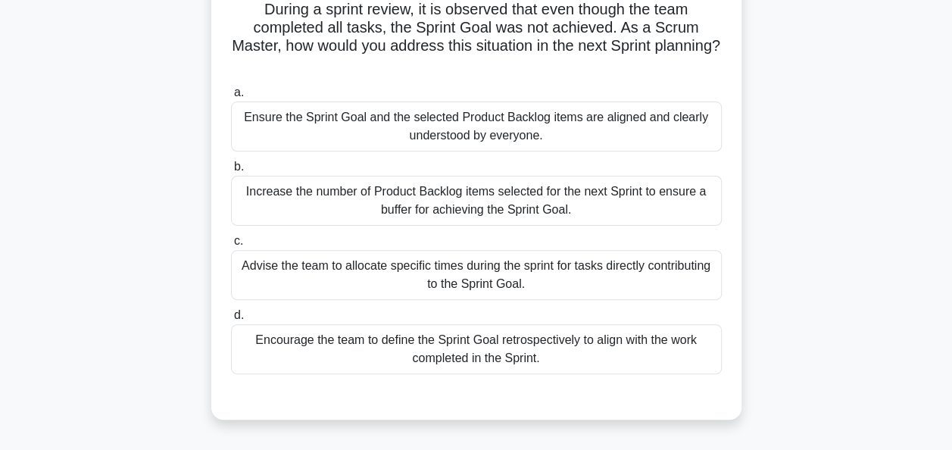
click at [307, 118] on div "Ensure the Sprint Goal and the selected Product Backlog items are aligned and c…" at bounding box center [476, 127] width 491 height 50
click at [231, 98] on input "a. Ensure the Sprint Goal and the selected Product Backlog items are aligned an…" at bounding box center [231, 93] width 0 height 10
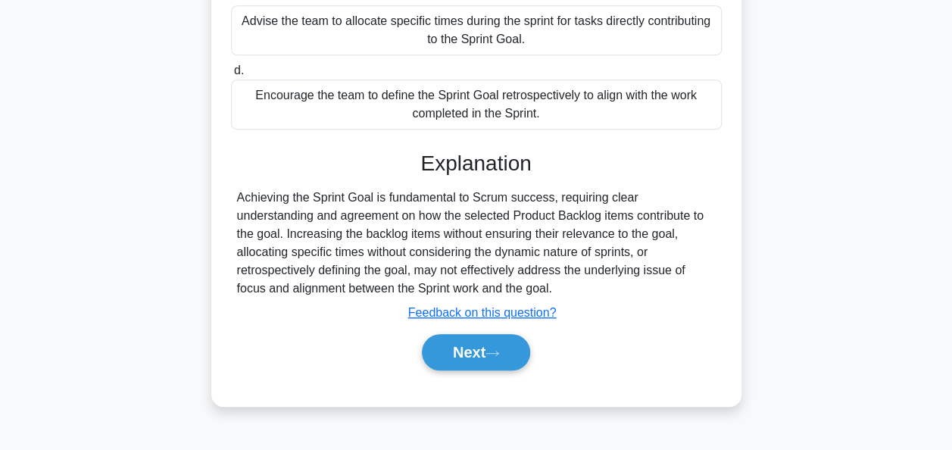
scroll to position [365, 0]
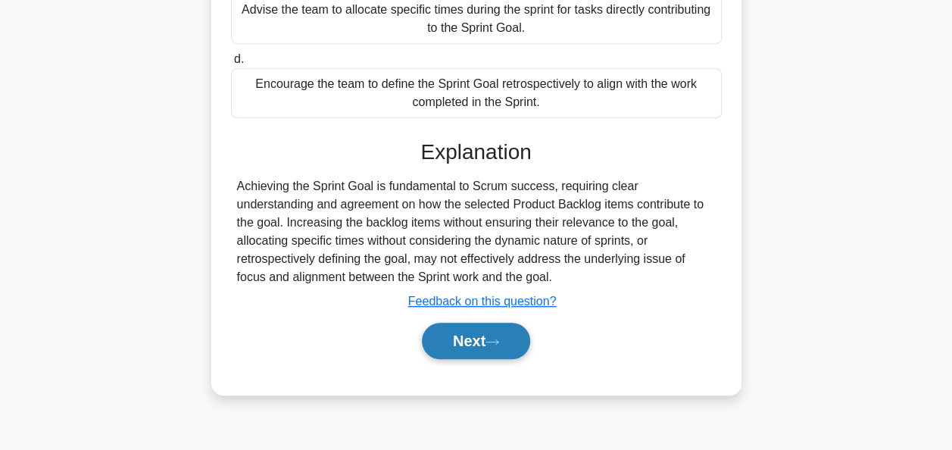
click at [449, 325] on button "Next" at bounding box center [476, 341] width 108 height 36
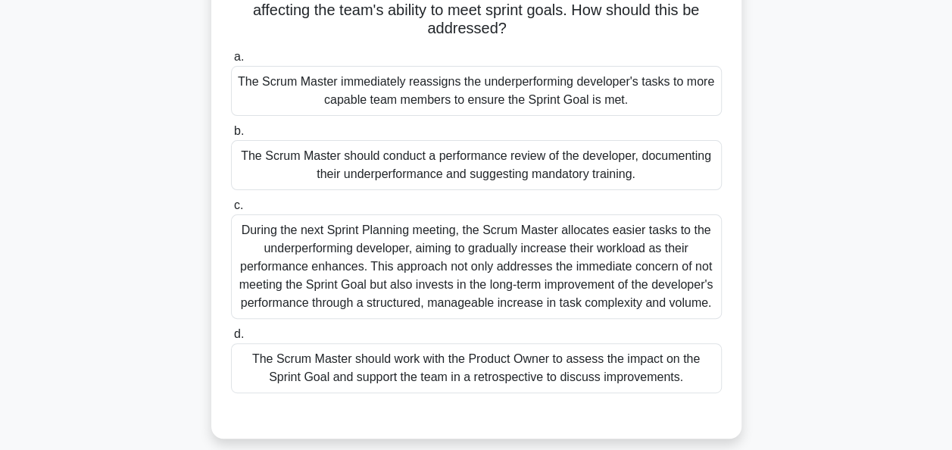
scroll to position [133, 0]
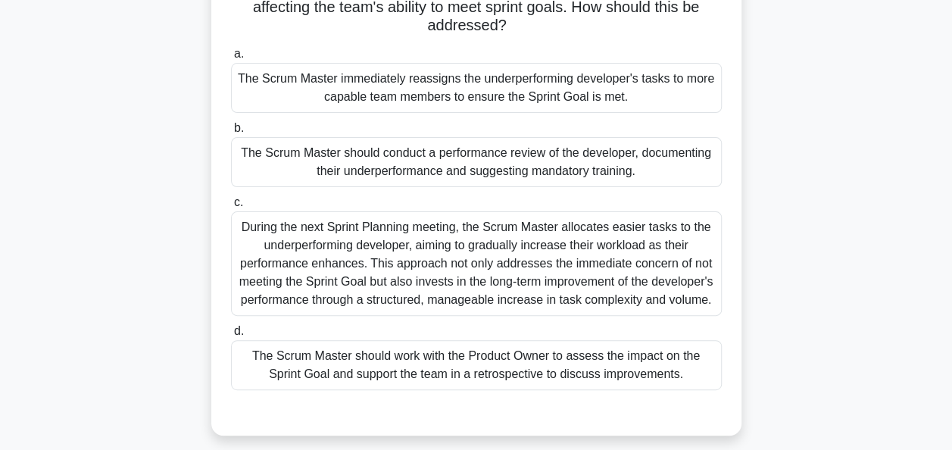
click at [185, 153] on div "One of the developers has begun consistently underperforming and it is affectin…" at bounding box center [477, 204] width 864 height 499
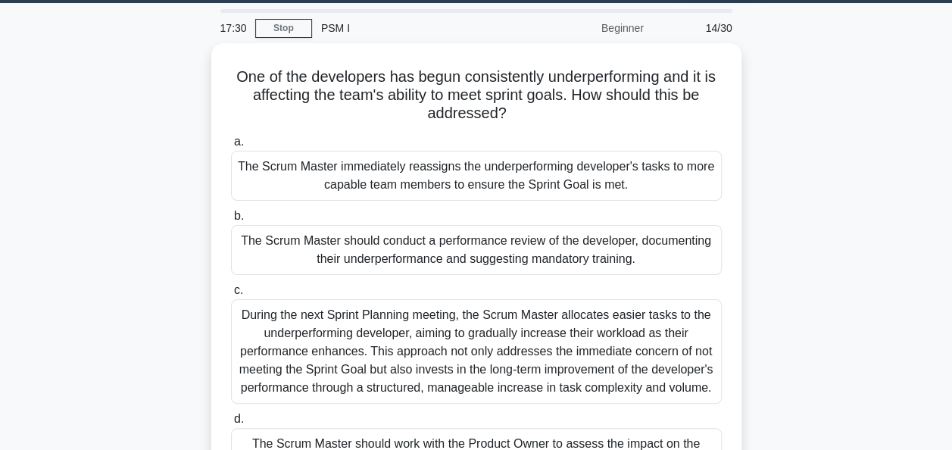
scroll to position [45, 0]
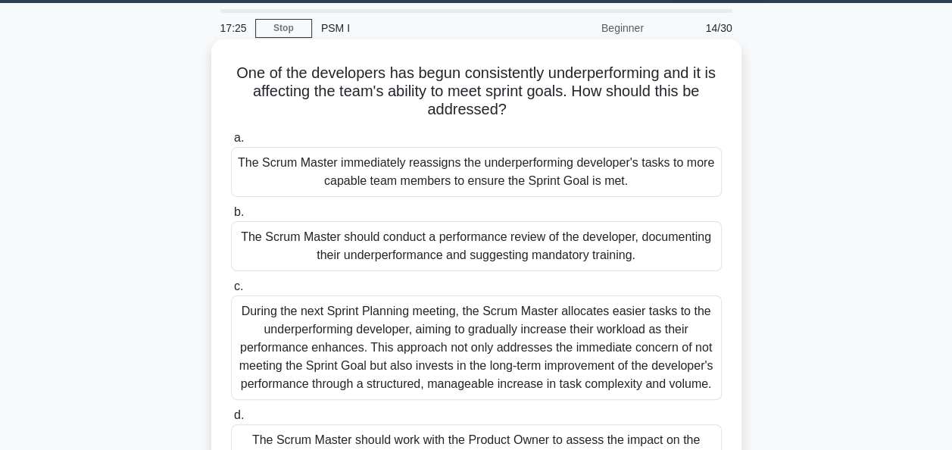
drag, startPoint x: 515, startPoint y: 113, endPoint x: 234, endPoint y: 74, distance: 283.7
click at [234, 74] on h5 "One of the developers has begun consistently underperforming and it is affectin…" at bounding box center [477, 92] width 494 height 56
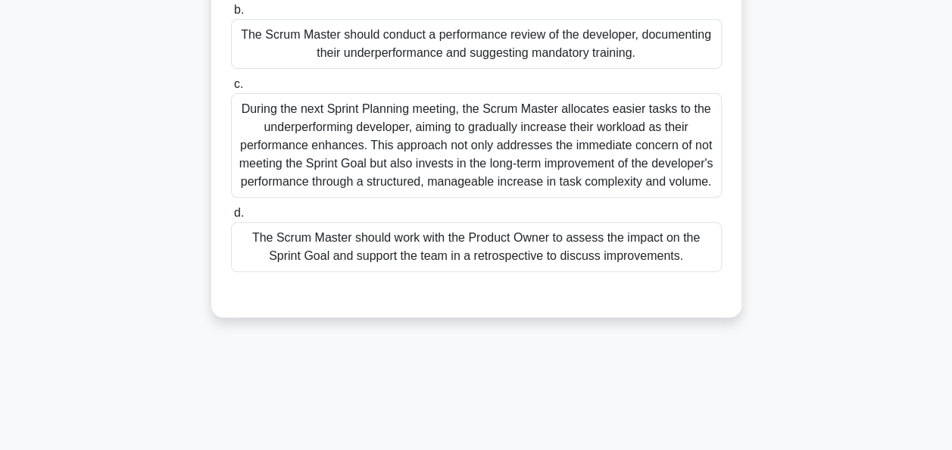
scroll to position [252, 0]
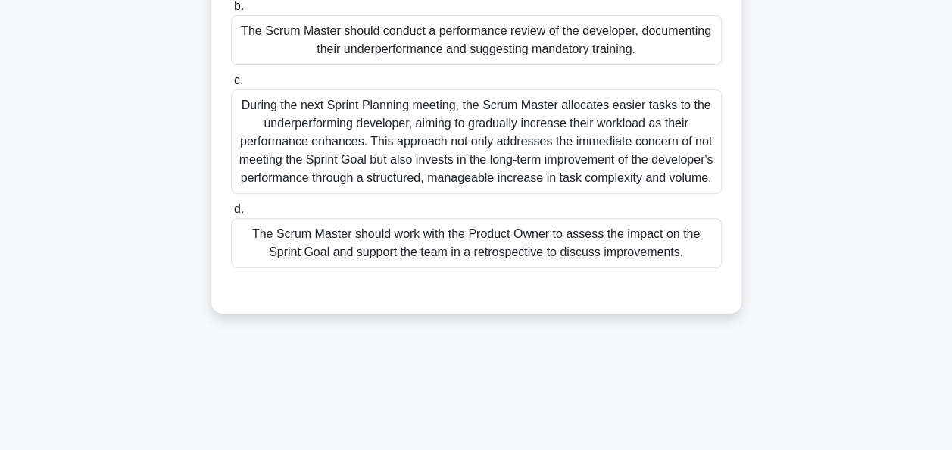
click at [420, 264] on div "The Scrum Master should work with the Product Owner to assess the impact on the…" at bounding box center [476, 243] width 491 height 50
click at [231, 214] on input "d. The Scrum Master should work with the Product Owner to assess the impact on …" at bounding box center [231, 210] width 0 height 10
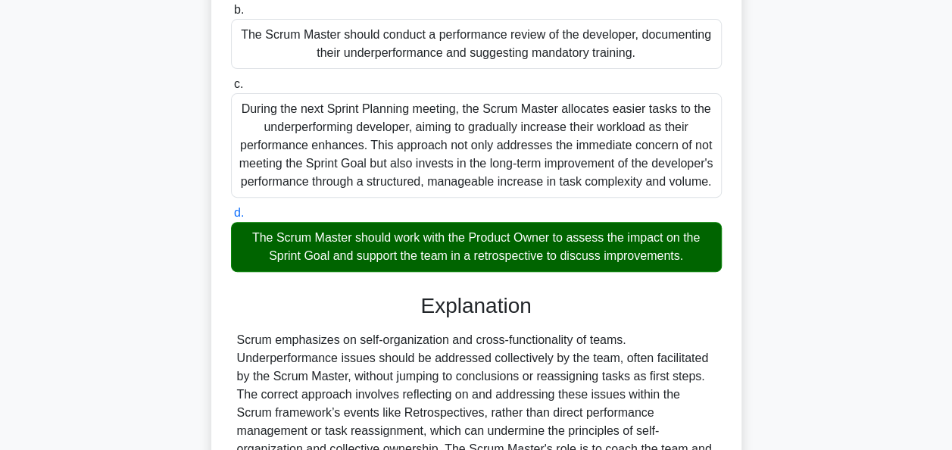
scroll to position [464, 0]
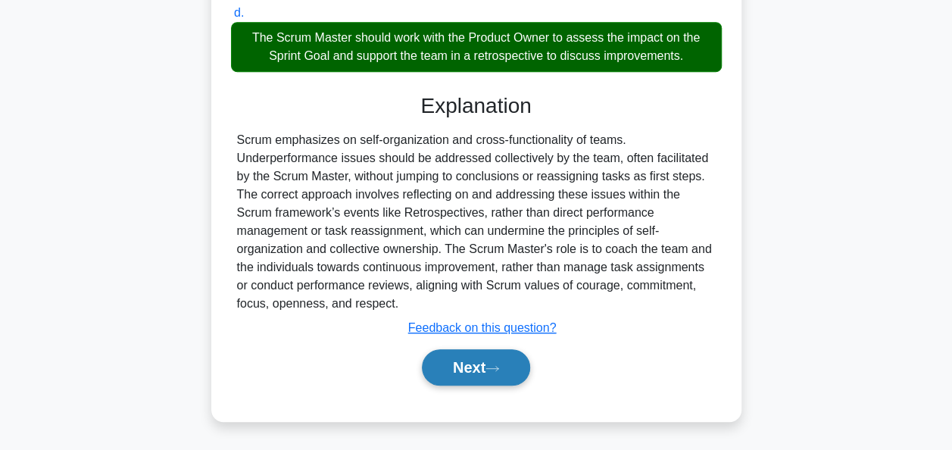
click at [462, 365] on button "Next" at bounding box center [476, 367] width 108 height 36
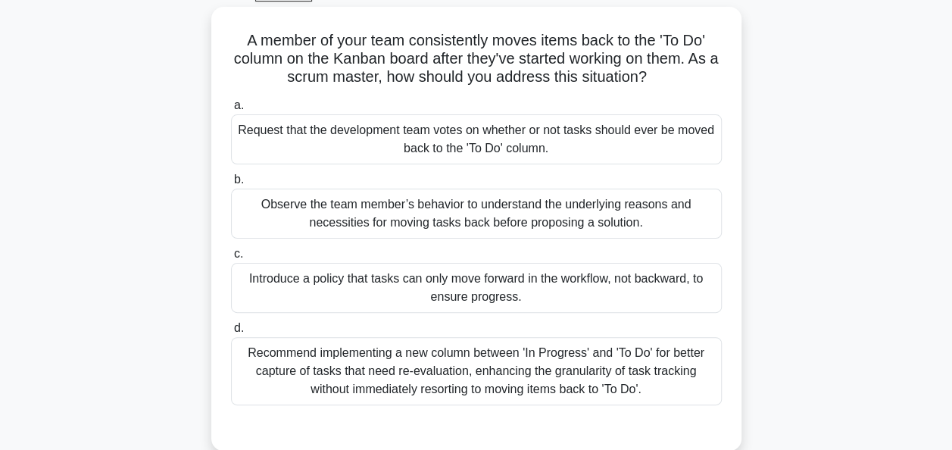
scroll to position [80, 0]
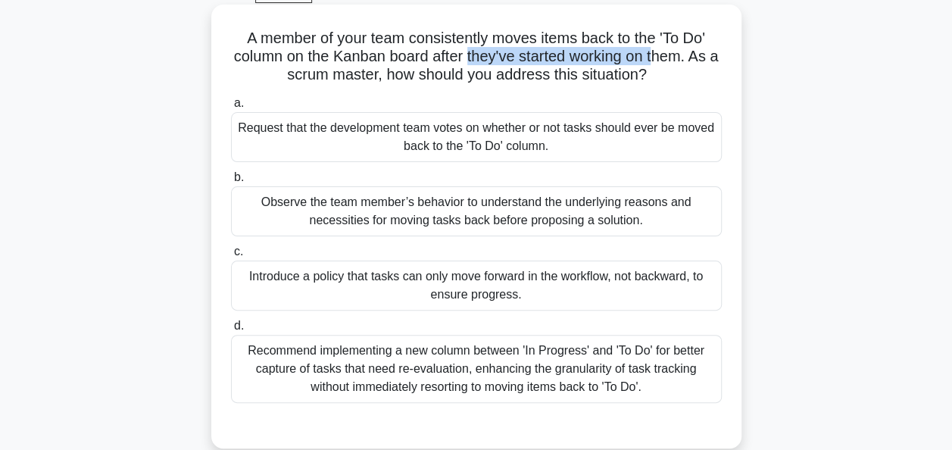
drag, startPoint x: 664, startPoint y: 64, endPoint x: 494, endPoint y: 47, distance: 171.3
click at [494, 47] on h5 "A member of your team consistently moves items back to the 'To Do' column on th…" at bounding box center [477, 57] width 494 height 56
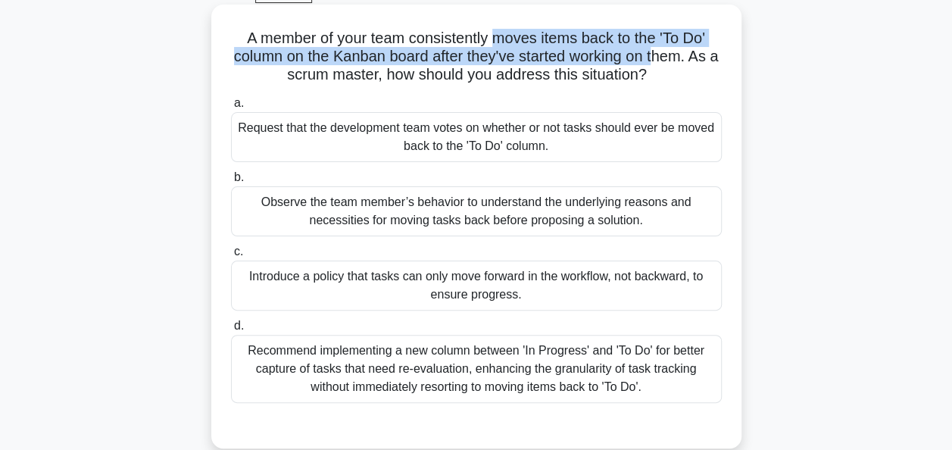
drag, startPoint x: 684, startPoint y: 79, endPoint x: 239, endPoint y: 41, distance: 446.3
click at [239, 41] on h5 "A member of your team consistently moves items back to the 'To Do' column on th…" at bounding box center [477, 57] width 494 height 56
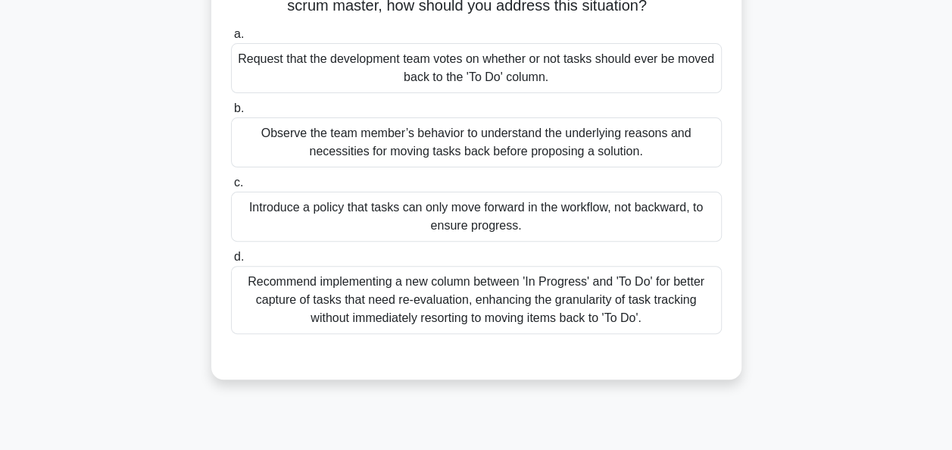
scroll to position [155, 0]
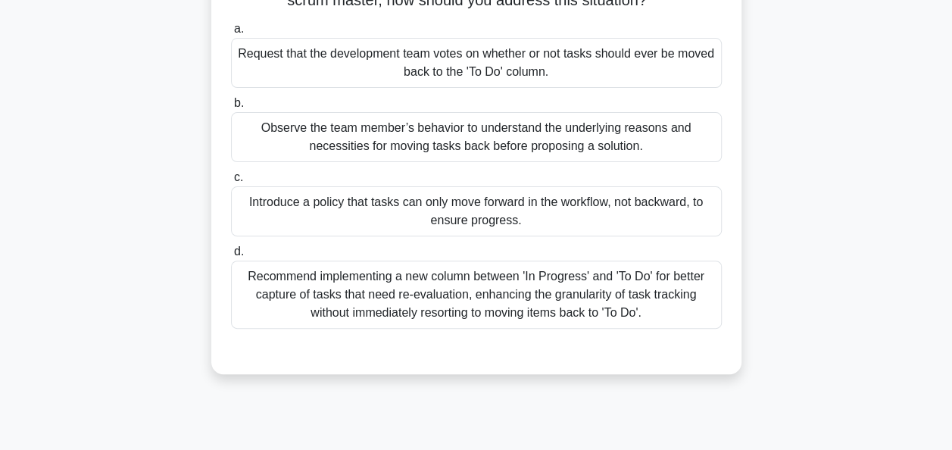
click at [384, 293] on div "Recommend implementing a new column between 'In Progress' and 'To Do' for bette…" at bounding box center [476, 295] width 491 height 68
click at [231, 257] on input "d. Recommend implementing a new column between 'In Progress' and 'To Do' for be…" at bounding box center [231, 252] width 0 height 10
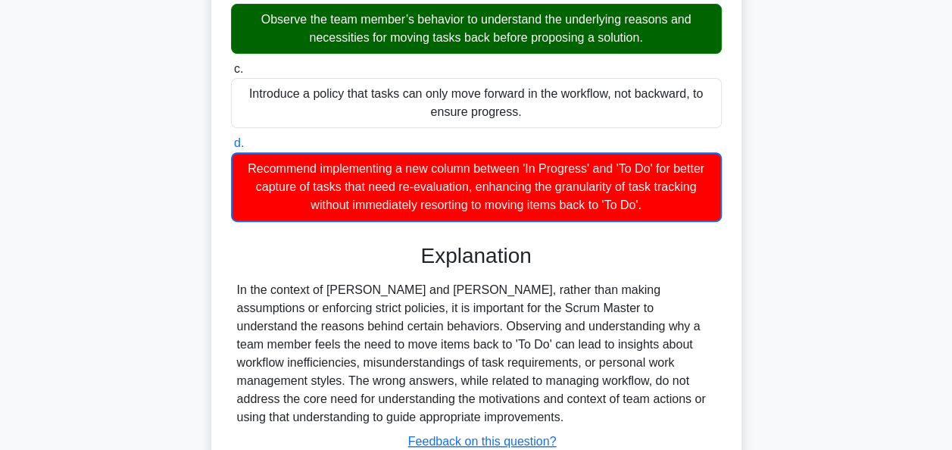
scroll to position [375, 0]
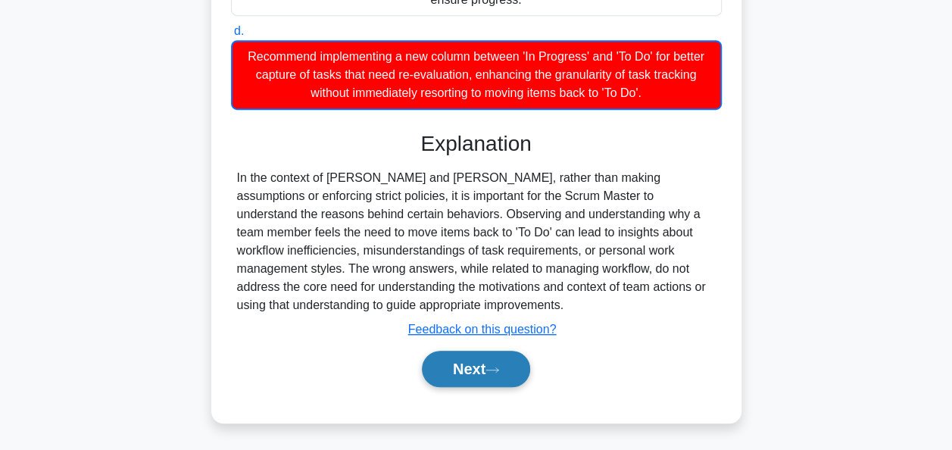
click at [467, 368] on button "Next" at bounding box center [476, 369] width 108 height 36
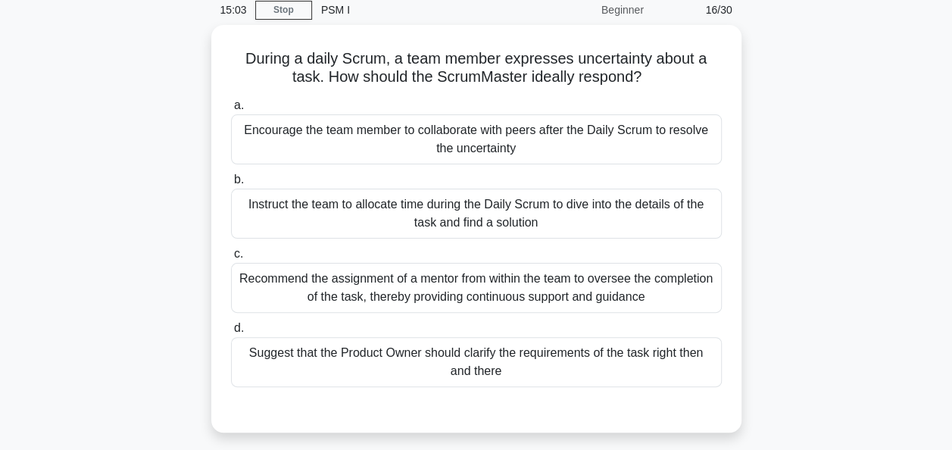
scroll to position [64, 0]
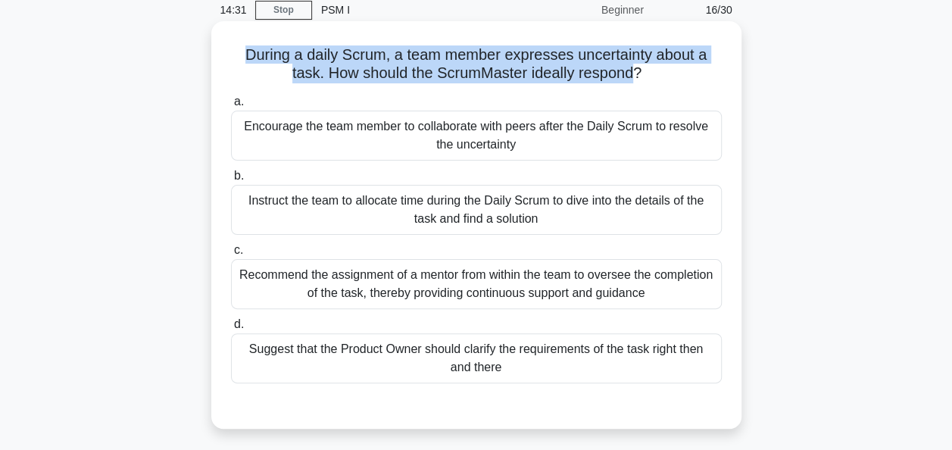
drag, startPoint x: 639, startPoint y: 75, endPoint x: 241, endPoint y: 47, distance: 398.7
click at [241, 47] on h5 "During a daily Scrum, a team member expresses uncertainty about a task. How sho…" at bounding box center [477, 64] width 494 height 38
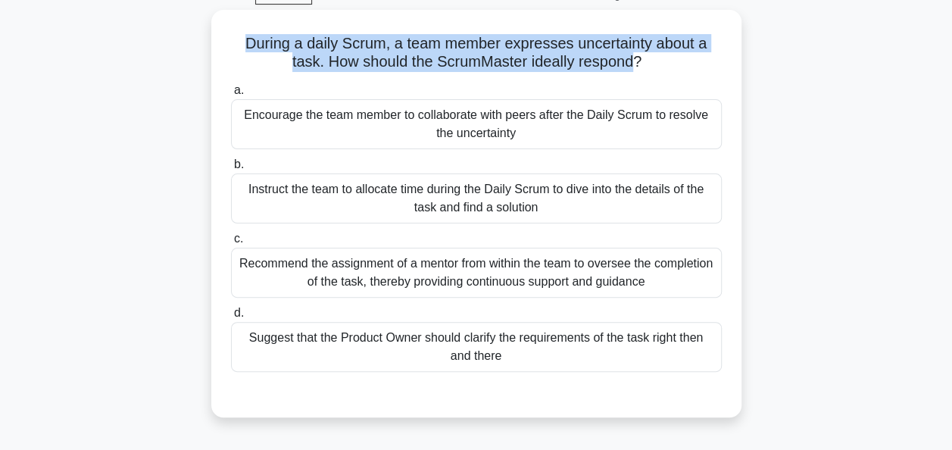
scroll to position [77, 0]
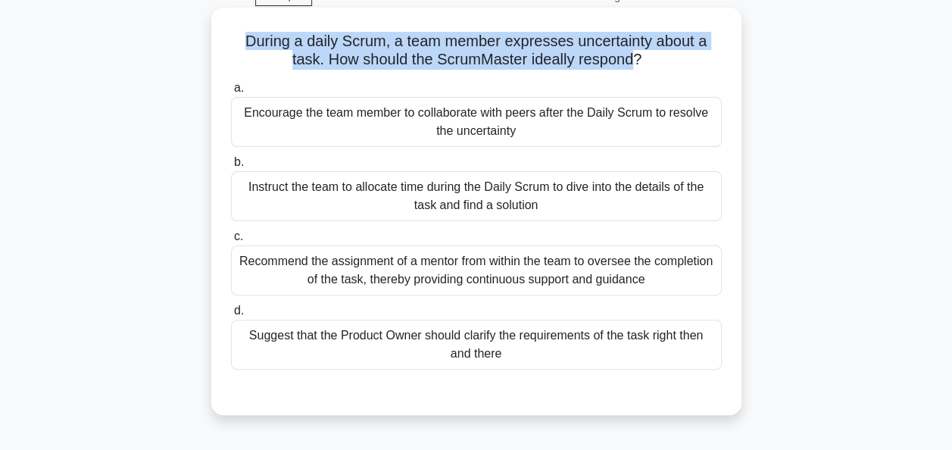
drag, startPoint x: 533, startPoint y: 141, endPoint x: 245, endPoint y: 112, distance: 289.3
click at [245, 112] on div "Encourage the team member to collaborate with peers after the Daily Scrum to re…" at bounding box center [476, 122] width 491 height 50
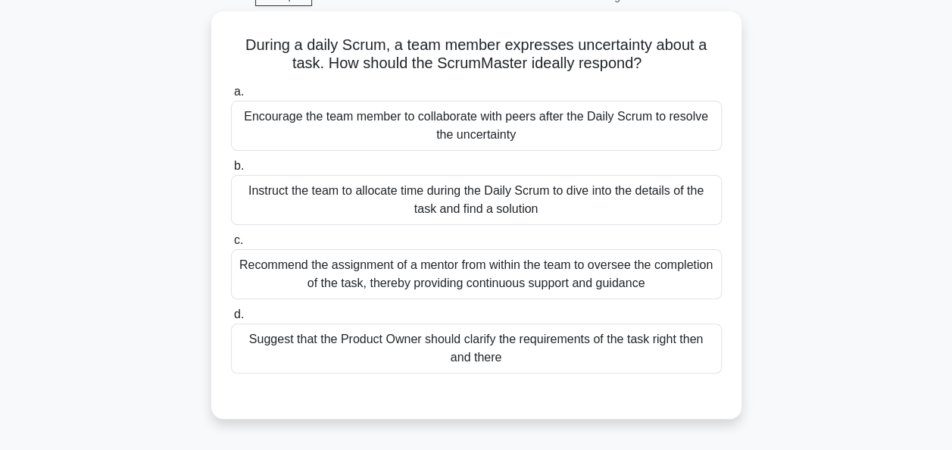
click at [143, 214] on div "During a daily Scrum, a team member expresses uncertainty about a task. How sho…" at bounding box center [477, 224] width 864 height 426
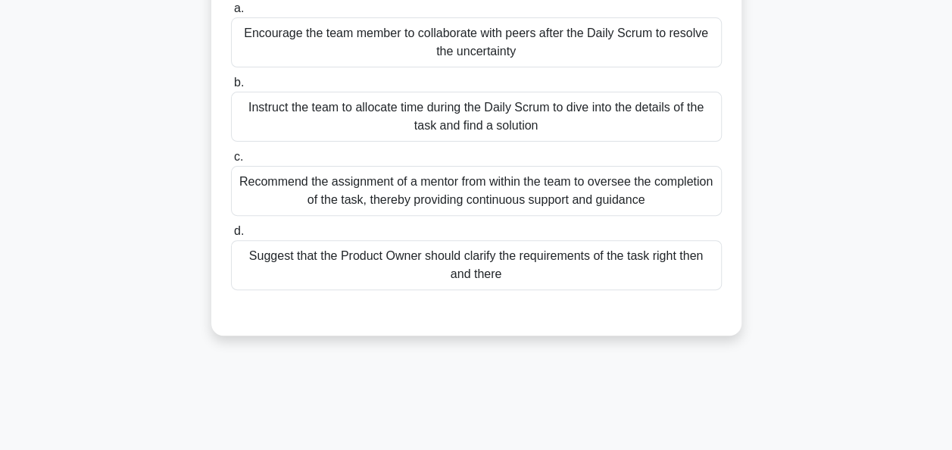
scroll to position [162, 0]
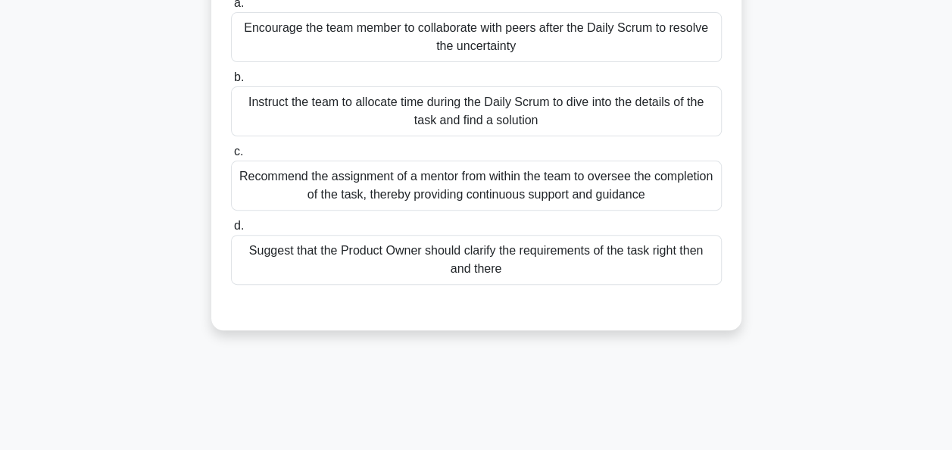
click at [412, 264] on div "Suggest that the Product Owner should clarify the requirements of the task righ…" at bounding box center [476, 260] width 491 height 50
click at [231, 231] on input "d. Suggest that the Product Owner should clarify the requirements of the task r…" at bounding box center [231, 226] width 0 height 10
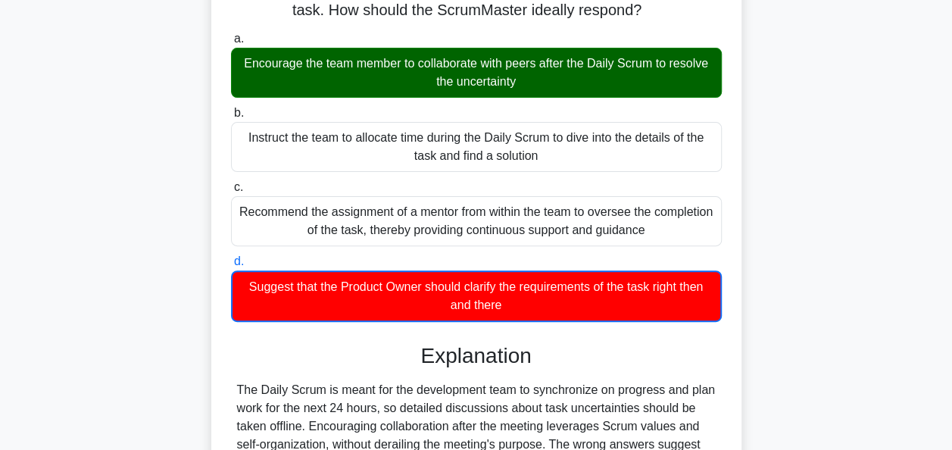
scroll to position [129, 0]
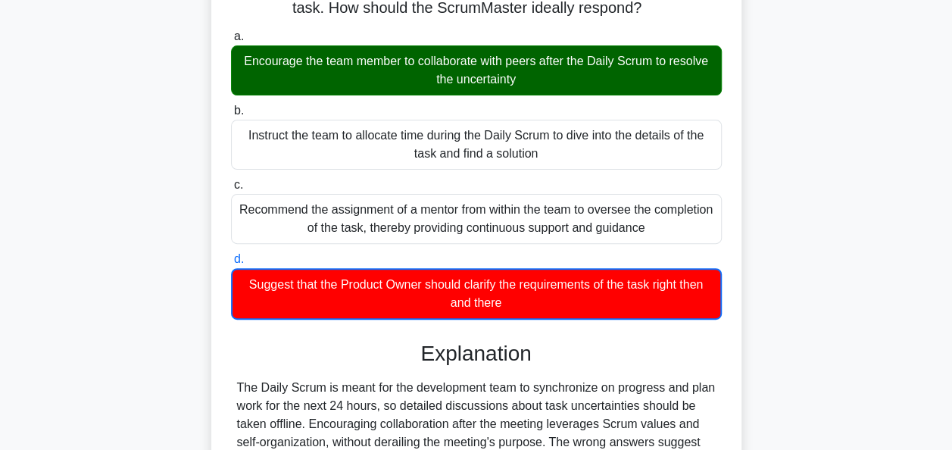
drag, startPoint x: 533, startPoint y: 77, endPoint x: 238, endPoint y: 61, distance: 295.9
click at [238, 61] on div "Encourage the team member to collaborate with peers after the Daily Scrum to re…" at bounding box center [476, 70] width 491 height 50
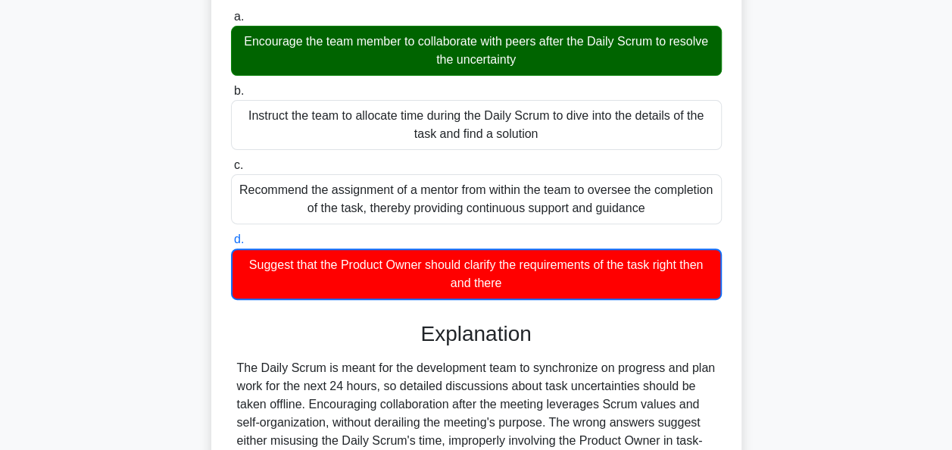
scroll to position [294, 0]
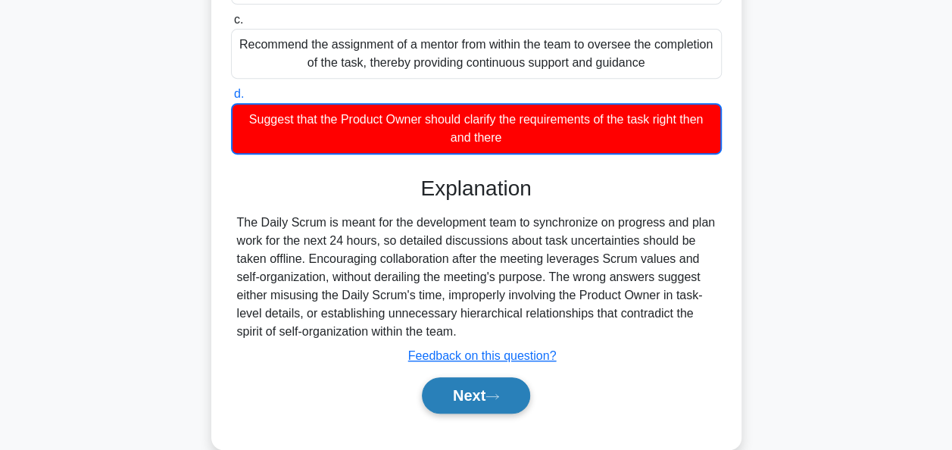
click at [499, 392] on icon at bounding box center [493, 396] width 14 height 8
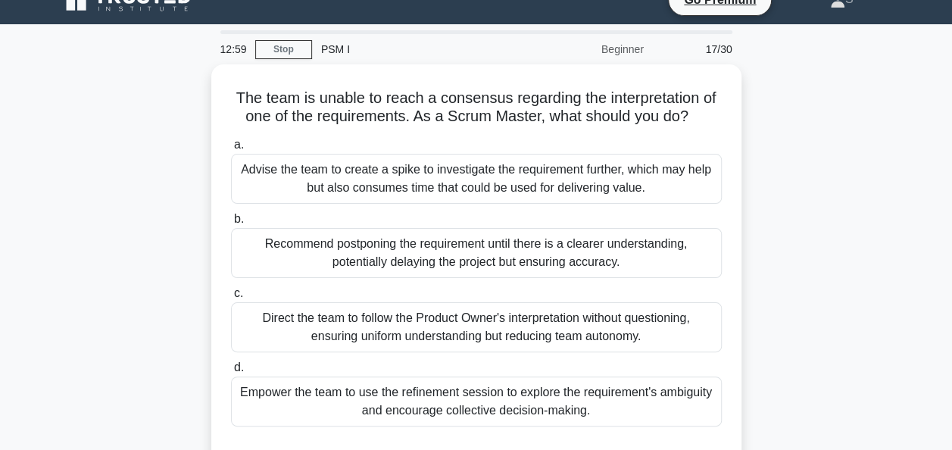
scroll to position [24, 0]
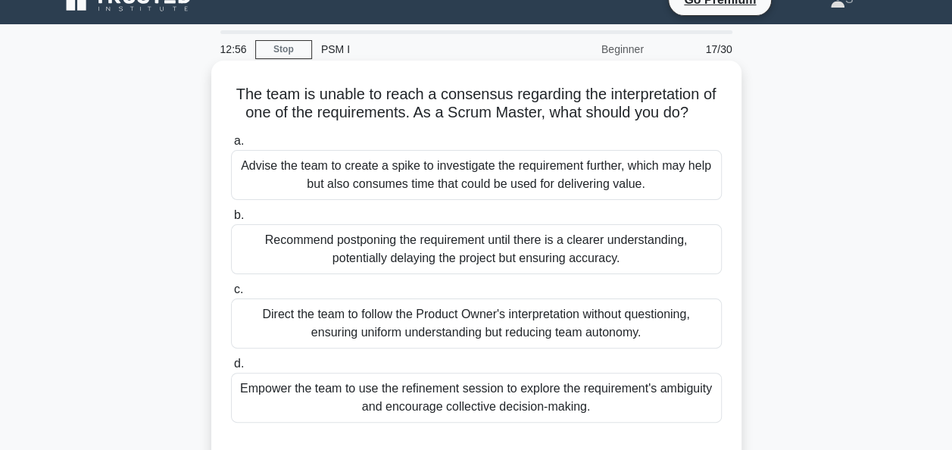
drag, startPoint x: 696, startPoint y: 114, endPoint x: 228, endPoint y: 89, distance: 468.9
click at [228, 89] on div "The team is unable to reach a consensus regarding the interpretation of one of …" at bounding box center [476, 264] width 518 height 395
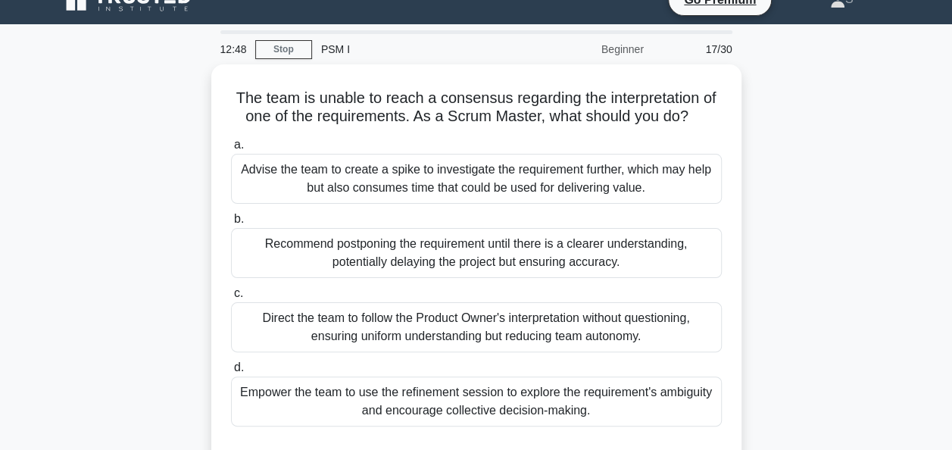
click at [142, 98] on div "The team is unable to reach a consensus regarding the interpretation of one of …" at bounding box center [477, 277] width 864 height 426
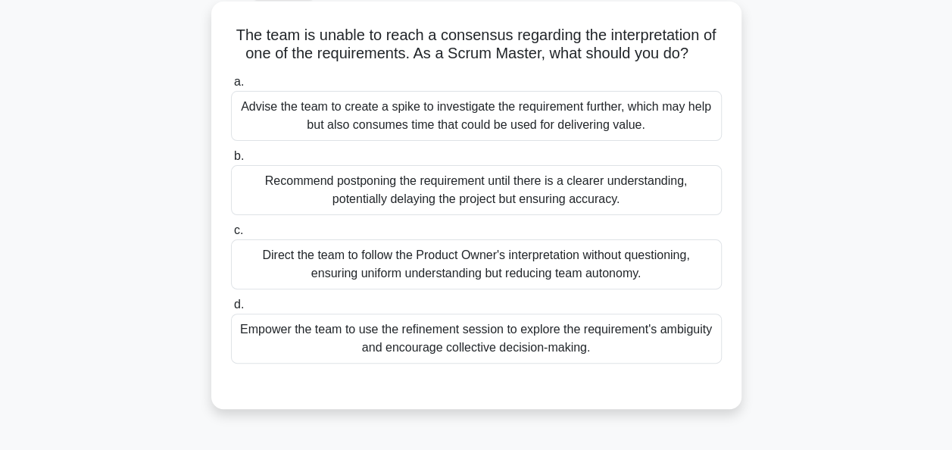
scroll to position [83, 0]
drag, startPoint x: 653, startPoint y: 124, endPoint x: 238, endPoint y: 89, distance: 416.6
click at [238, 89] on label "a. Advise the team to create a spike to investigate the requirement further, wh…" at bounding box center [476, 107] width 491 height 68
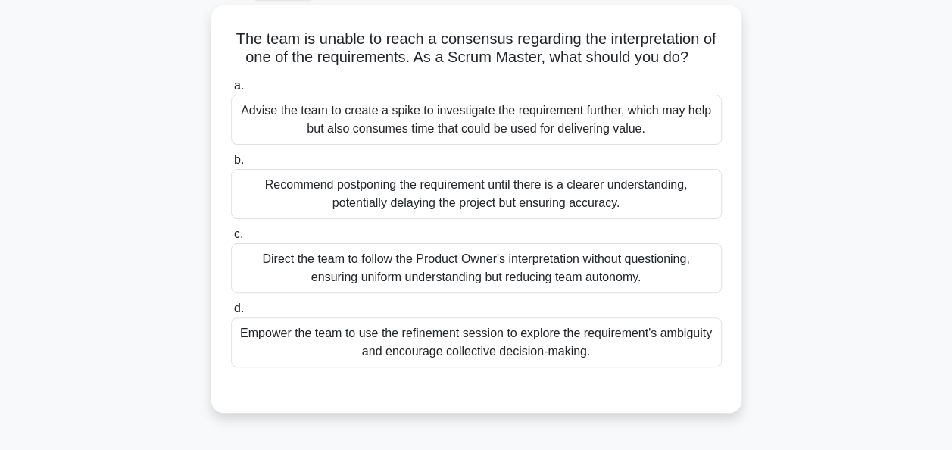
click at [127, 133] on div "The team is unable to reach a consensus regarding the interpretation of one of …" at bounding box center [477, 218] width 864 height 426
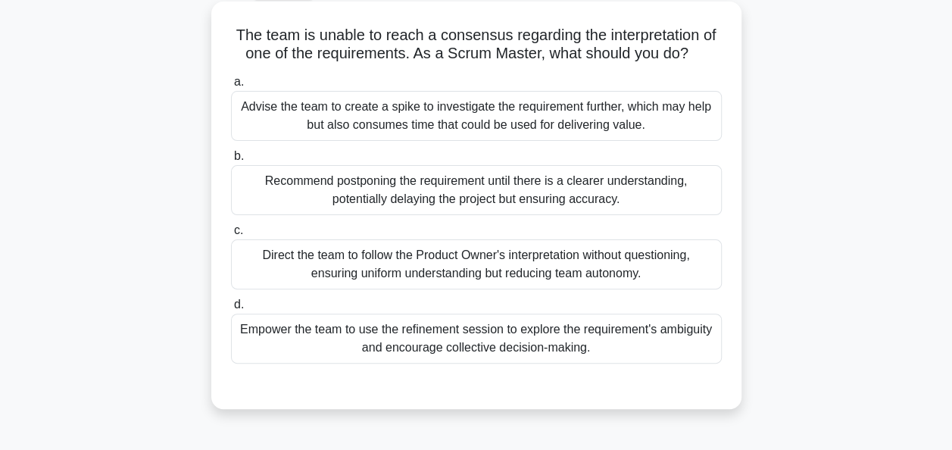
click at [411, 346] on div "Empower the team to use the refinement session to explore the requirement's amb…" at bounding box center [476, 339] width 491 height 50
click at [231, 310] on input "d. Empower the team to use the refinement session to explore the requirement's …" at bounding box center [231, 305] width 0 height 10
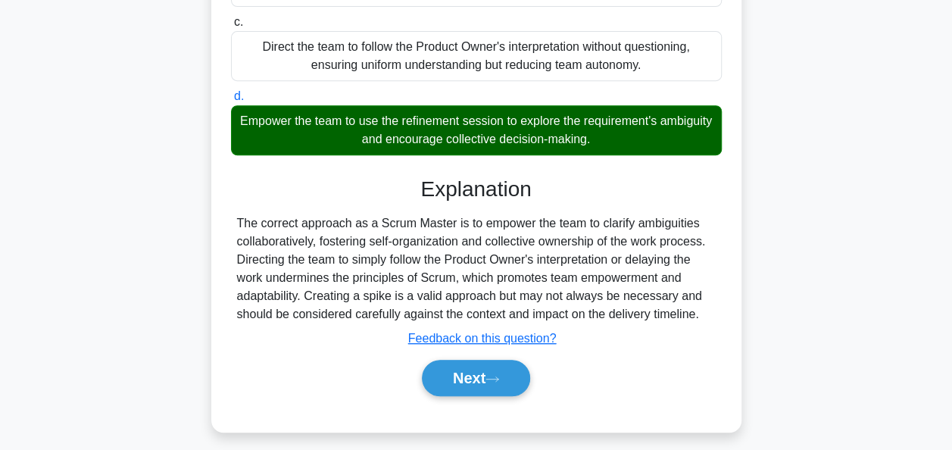
scroll to position [297, 0]
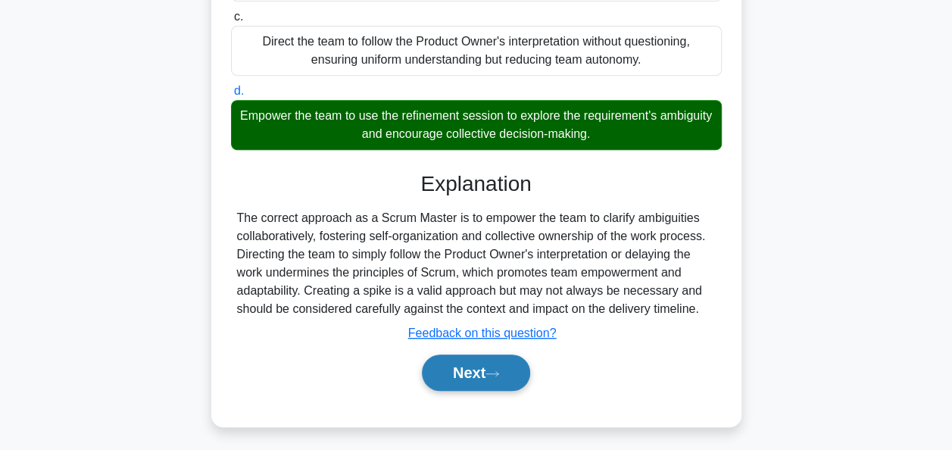
click at [471, 367] on button "Next" at bounding box center [476, 373] width 108 height 36
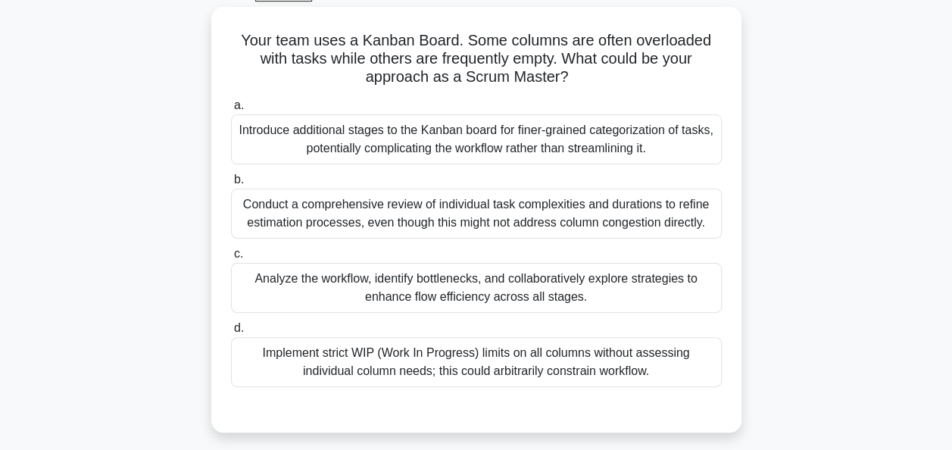
scroll to position [82, 0]
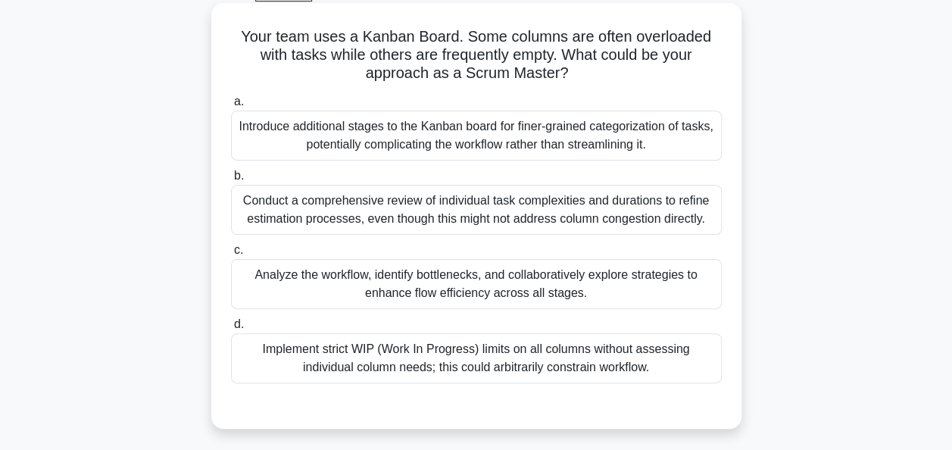
drag, startPoint x: 582, startPoint y: 73, endPoint x: 241, endPoint y: 33, distance: 343.3
click at [241, 33] on h5 "Your team uses a Kanban Board. Some columns are often overloaded with tasks whi…" at bounding box center [477, 55] width 494 height 56
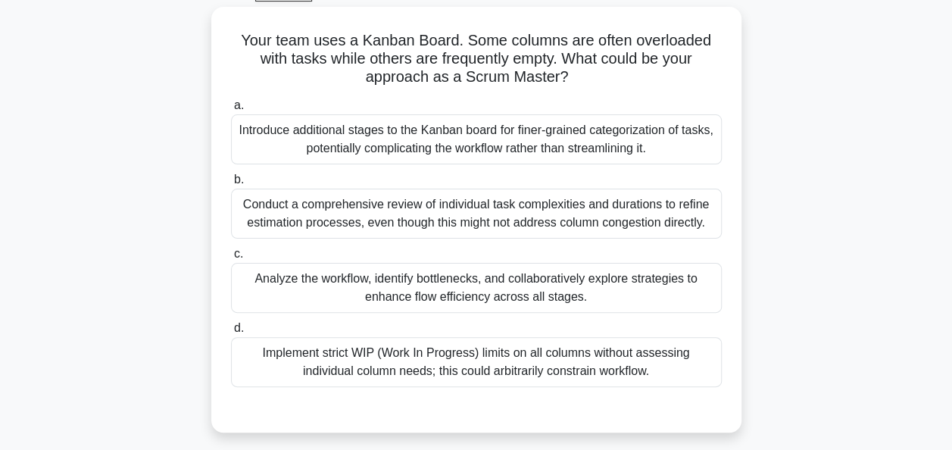
click at [92, 137] on div "Your team uses a Kanban Board. Some columns are often overloaded with tasks whi…" at bounding box center [477, 229] width 864 height 444
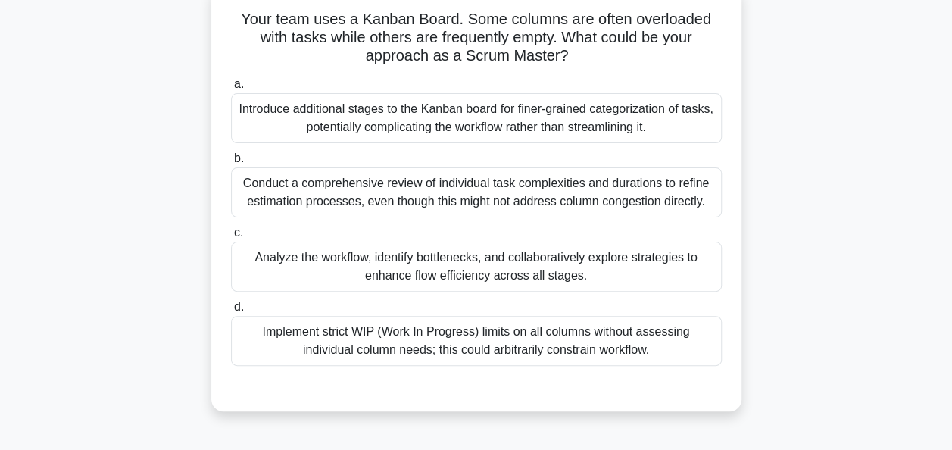
scroll to position [97, 0]
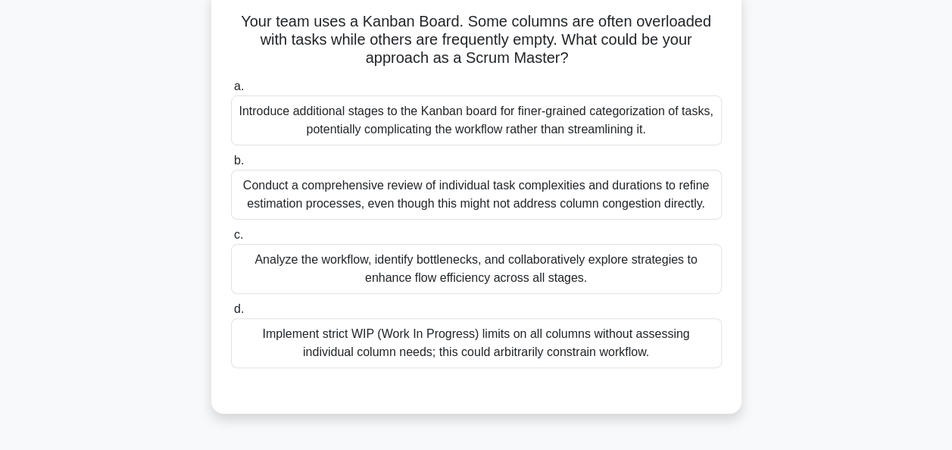
drag, startPoint x: 710, startPoint y: 204, endPoint x: 242, endPoint y: 188, distance: 467.7
click at [242, 188] on div "Conduct a comprehensive review of individual task complexities and durations to…" at bounding box center [476, 195] width 491 height 50
drag, startPoint x: 600, startPoint y: 281, endPoint x: 253, endPoint y: 259, distance: 347.7
click at [253, 259] on div "Analyze the workflow, identify bottlenecks, and collaboratively explore strateg…" at bounding box center [476, 269] width 491 height 50
click at [661, 276] on div "Analyze the workflow, identify bottlenecks, and collaboratively explore strateg…" at bounding box center [476, 269] width 491 height 50
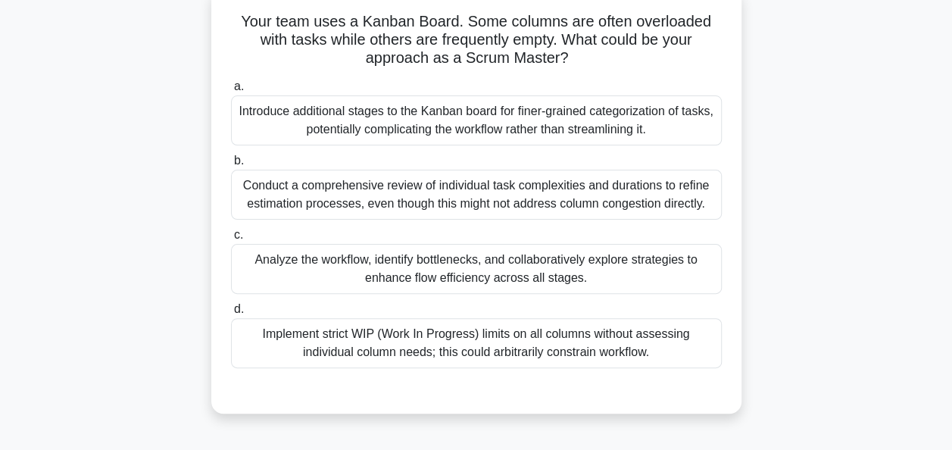
click at [231, 240] on input "c. Analyze the workflow, identify bottlenecks, and collaboratively explore stra…" at bounding box center [231, 235] width 0 height 10
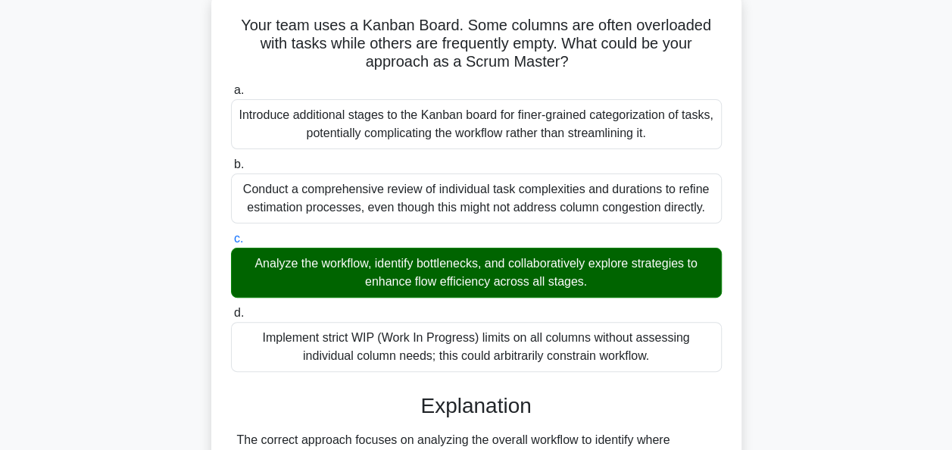
scroll to position [367, 0]
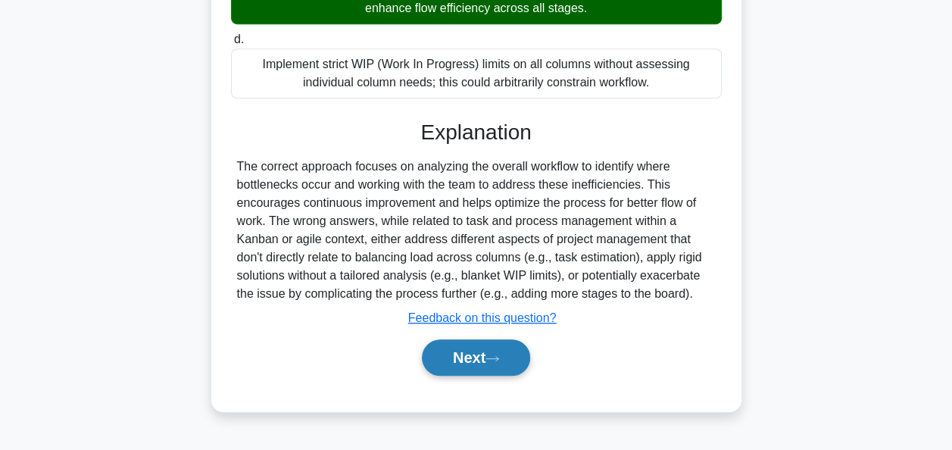
click at [480, 365] on button "Next" at bounding box center [476, 357] width 108 height 36
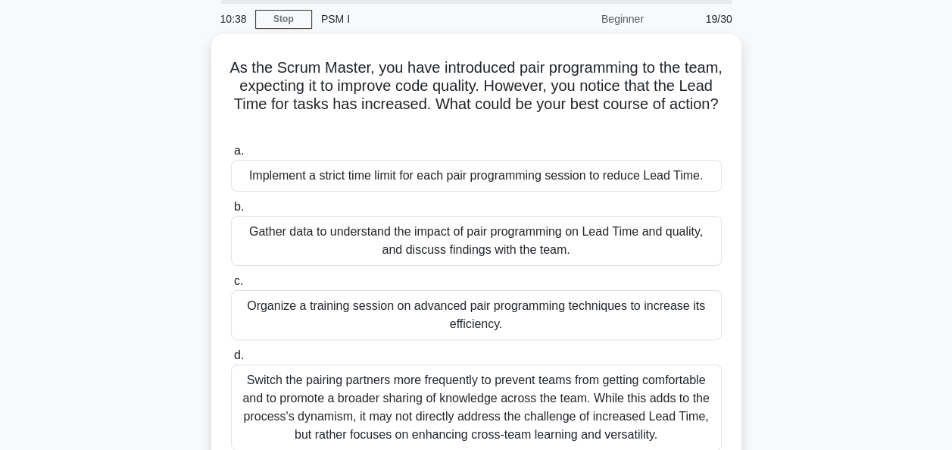
scroll to position [55, 0]
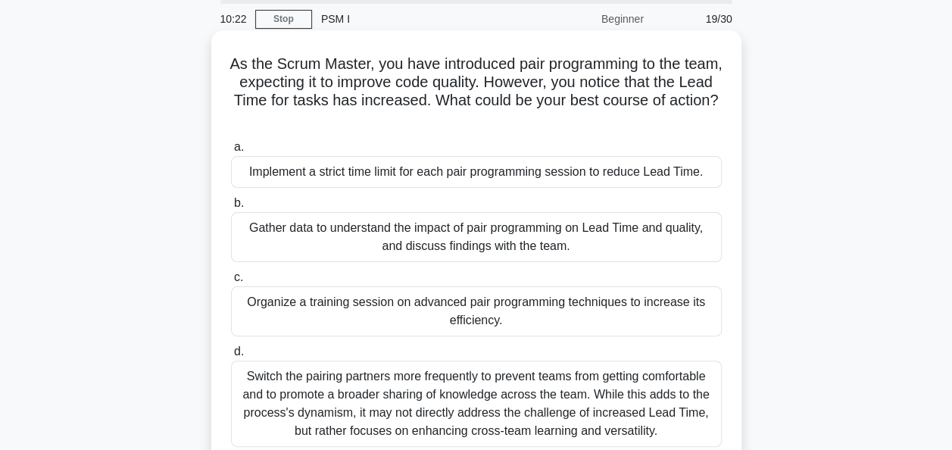
drag, startPoint x: 506, startPoint y: 123, endPoint x: 235, endPoint y: 68, distance: 276.7
click at [235, 68] on h5 "As the Scrum Master, you have introduced pair programming to the team, expectin…" at bounding box center [477, 92] width 494 height 74
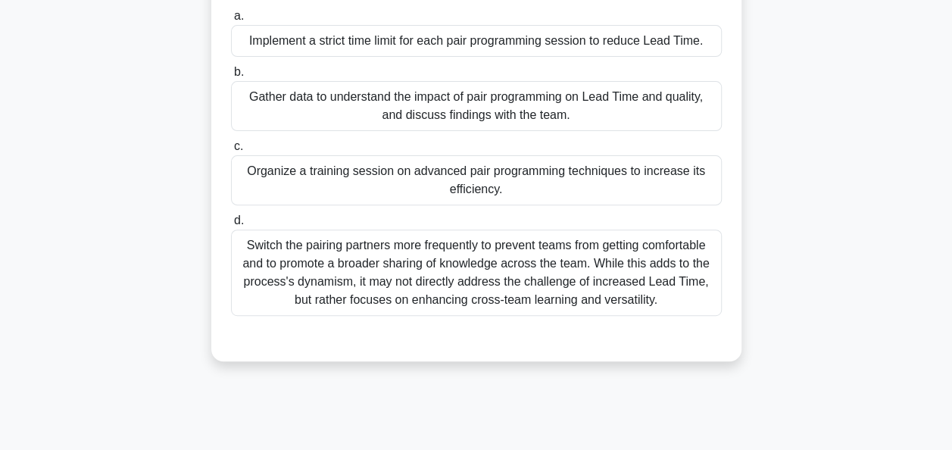
scroll to position [191, 0]
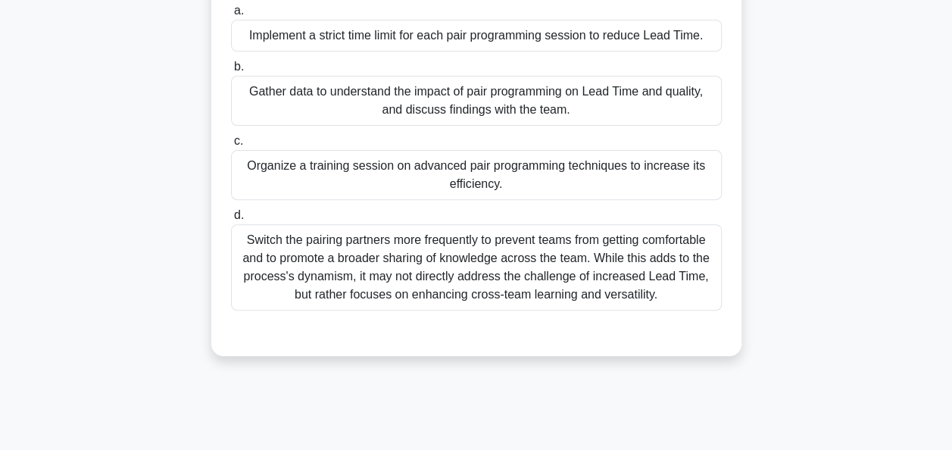
drag, startPoint x: 593, startPoint y: 114, endPoint x: 248, endPoint y: 98, distance: 345.1
click at [248, 98] on div "Gather data to understand the impact of pair programming on Lead Time and quali…" at bounding box center [476, 101] width 491 height 50
drag, startPoint x: 533, startPoint y: 188, endPoint x: 248, endPoint y: 166, distance: 285.7
click at [248, 166] on div "Organize a training session on advanced pair programming techniques to increase…" at bounding box center [476, 175] width 491 height 50
click at [537, 187] on div "Organize a training session on advanced pair programming techniques to increase…" at bounding box center [476, 175] width 491 height 50
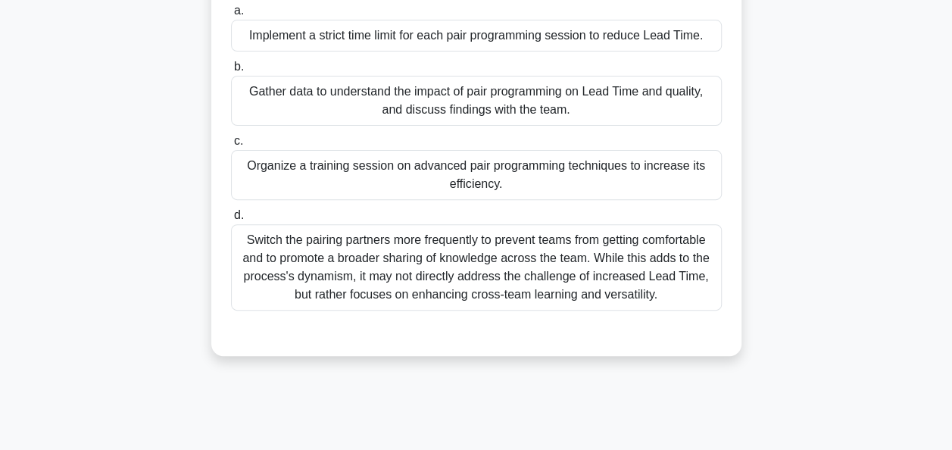
click at [231, 146] on input "c. Organize a training session on advanced pair programming techniques to incre…" at bounding box center [231, 141] width 0 height 10
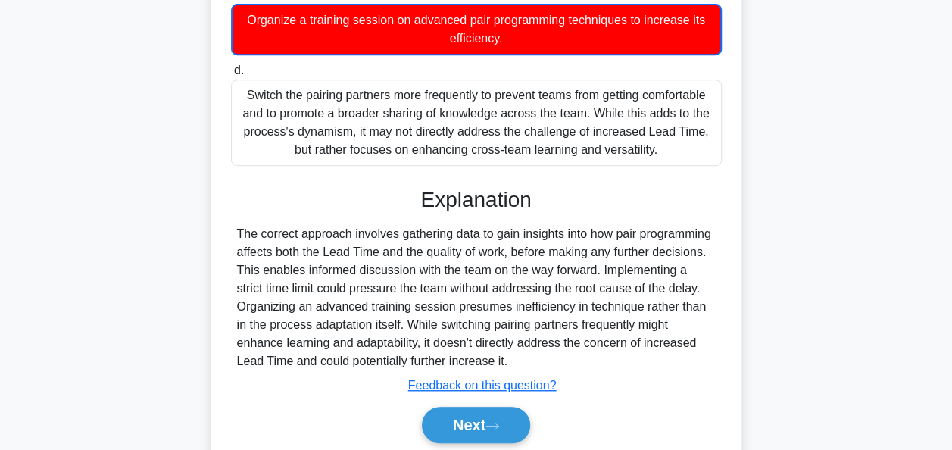
scroll to position [347, 0]
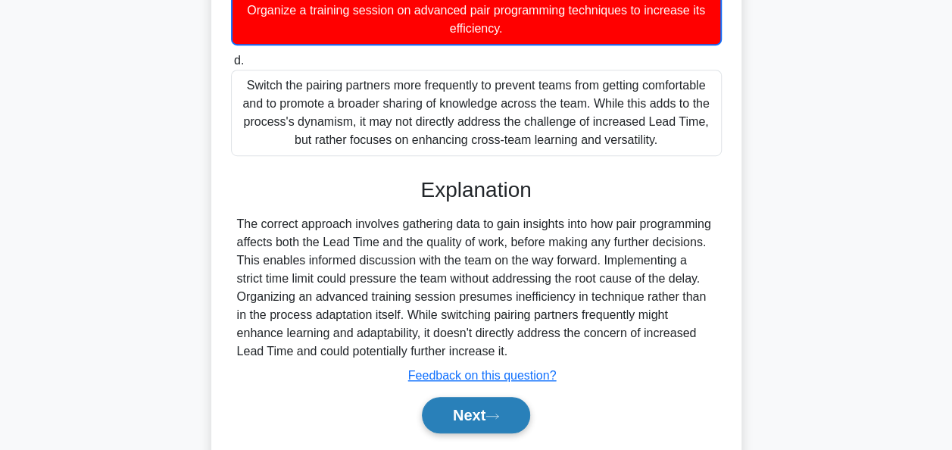
click at [477, 411] on button "Next" at bounding box center [476, 415] width 108 height 36
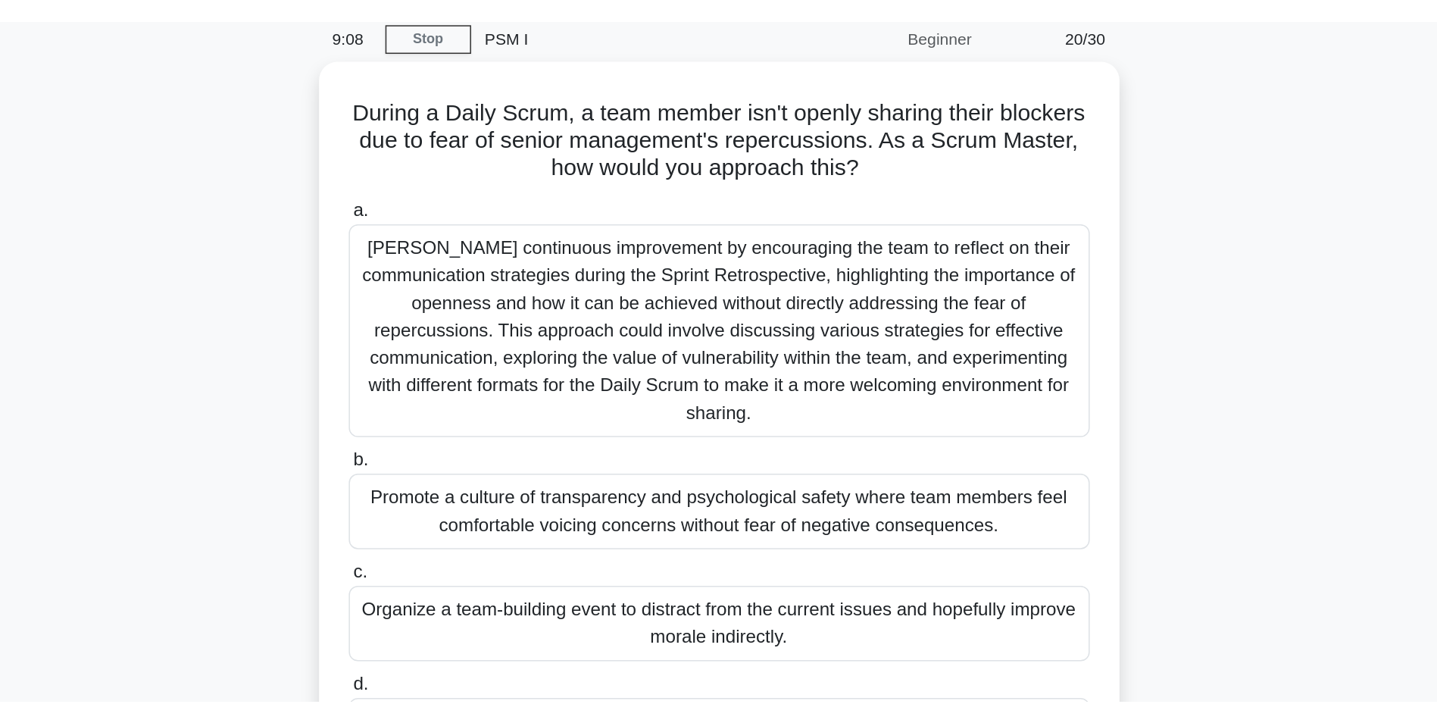
scroll to position [64, 0]
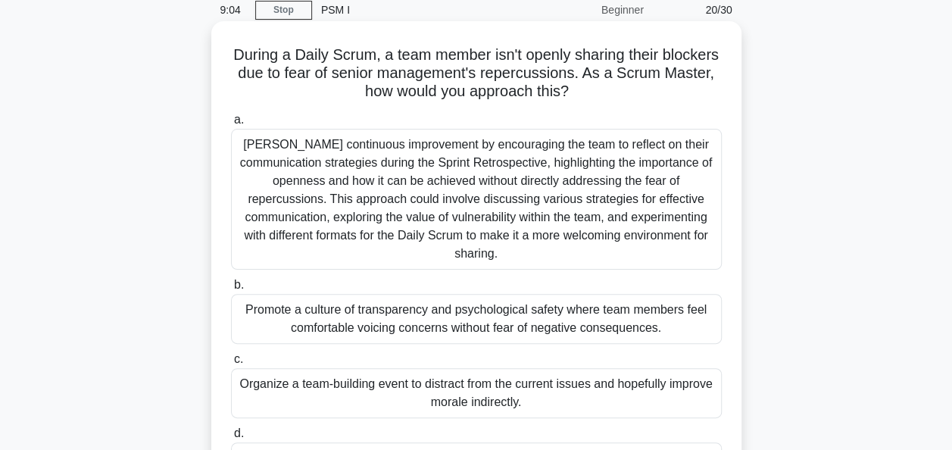
drag, startPoint x: 599, startPoint y: 89, endPoint x: 255, endPoint y: 60, distance: 344.5
click at [255, 60] on h5 "During a Daily Scrum, a team member isn't openly sharing their blockers due to …" at bounding box center [477, 73] width 494 height 56
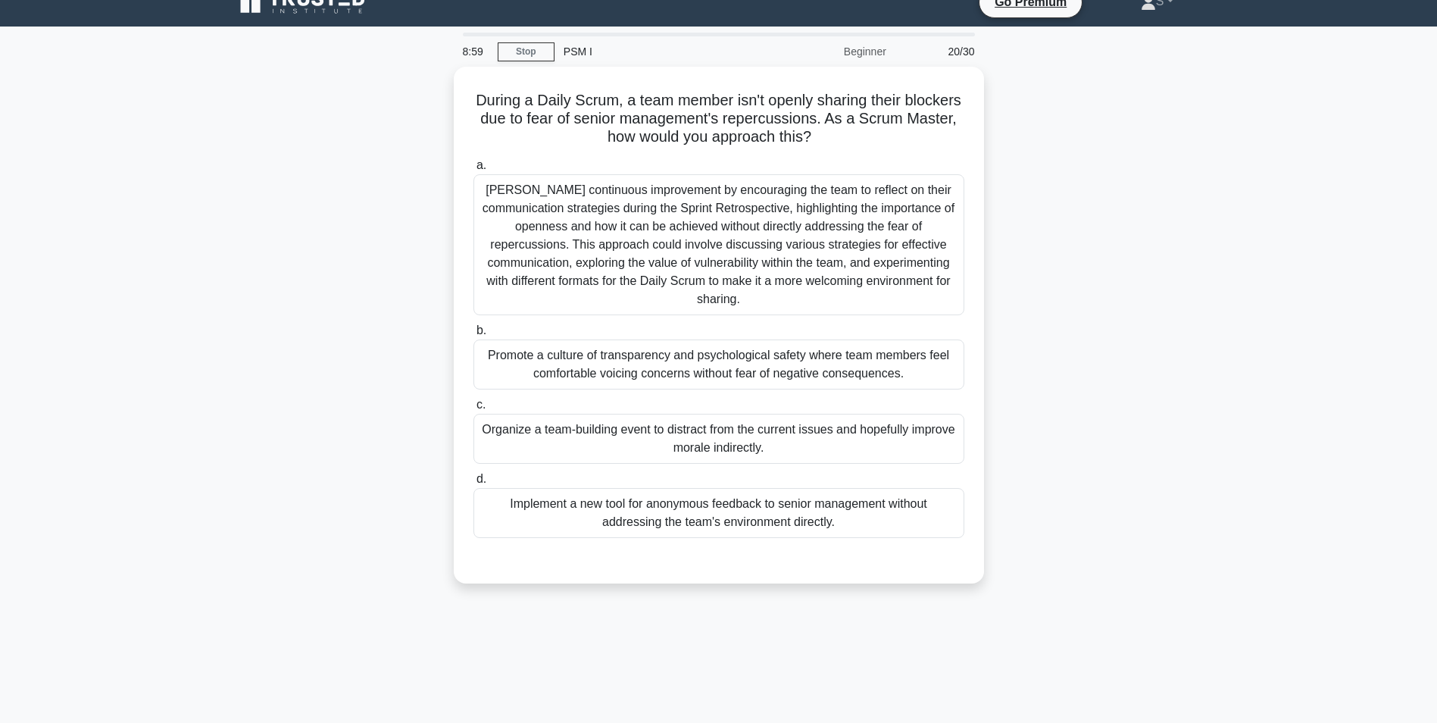
scroll to position [0, 0]
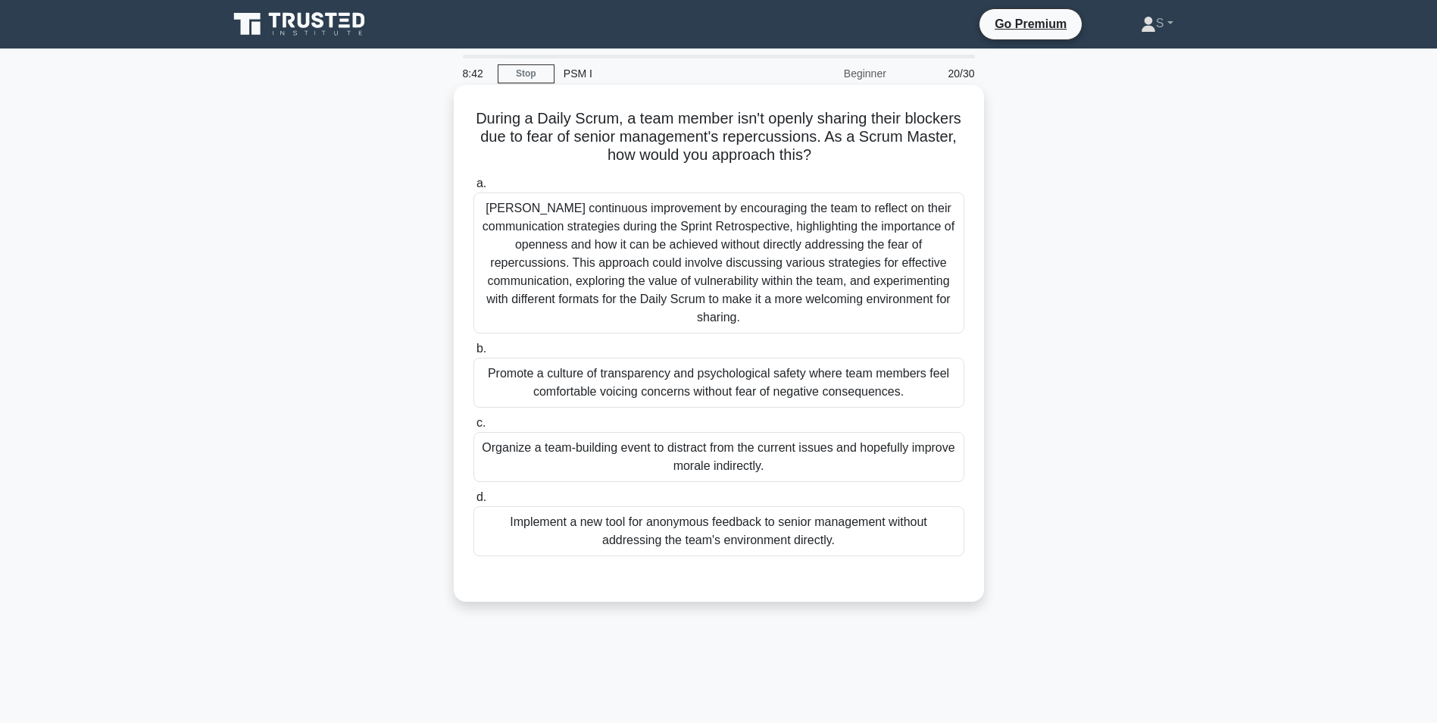
click at [675, 379] on div "Promote a culture of transparency and psychological safety where team members f…" at bounding box center [719, 383] width 491 height 50
click at [474, 354] on input "b. Promote a culture of transparency and psychological safety where team member…" at bounding box center [474, 349] width 0 height 10
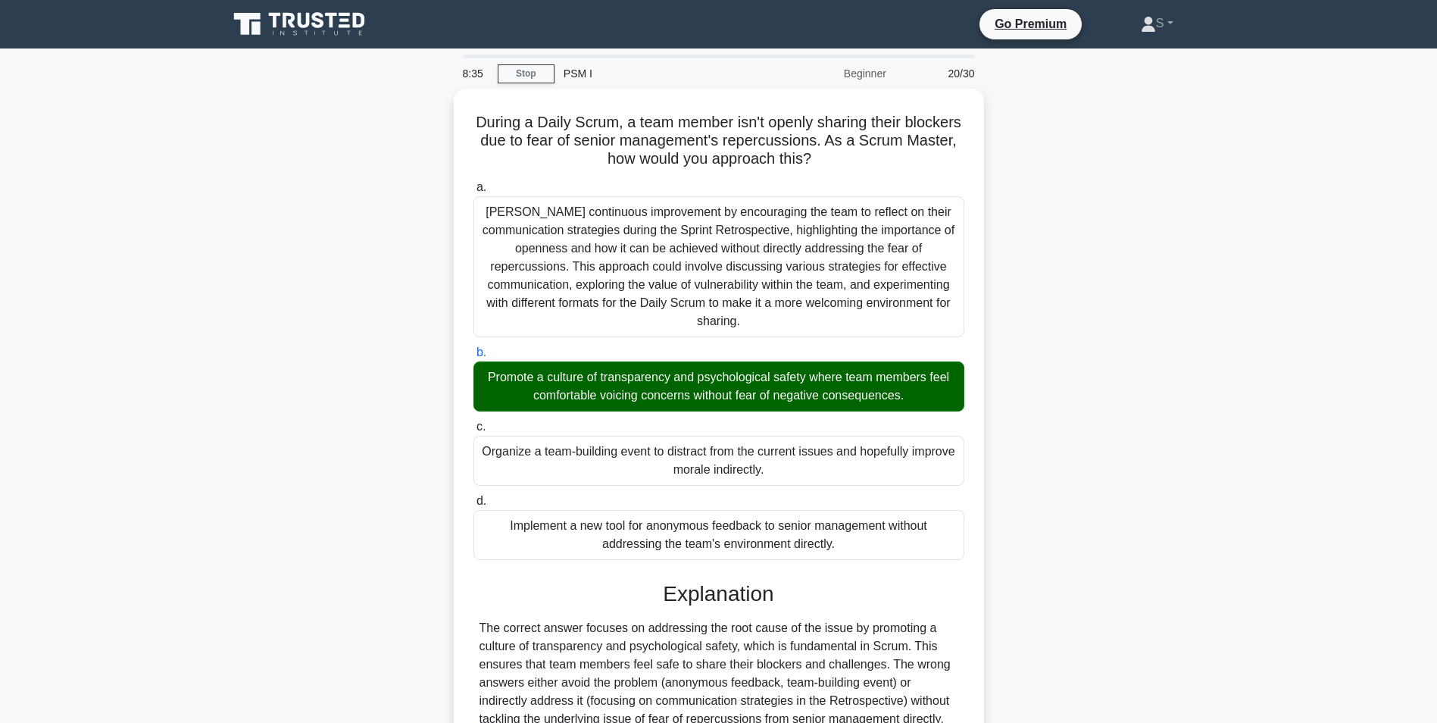
scroll to position [139, 0]
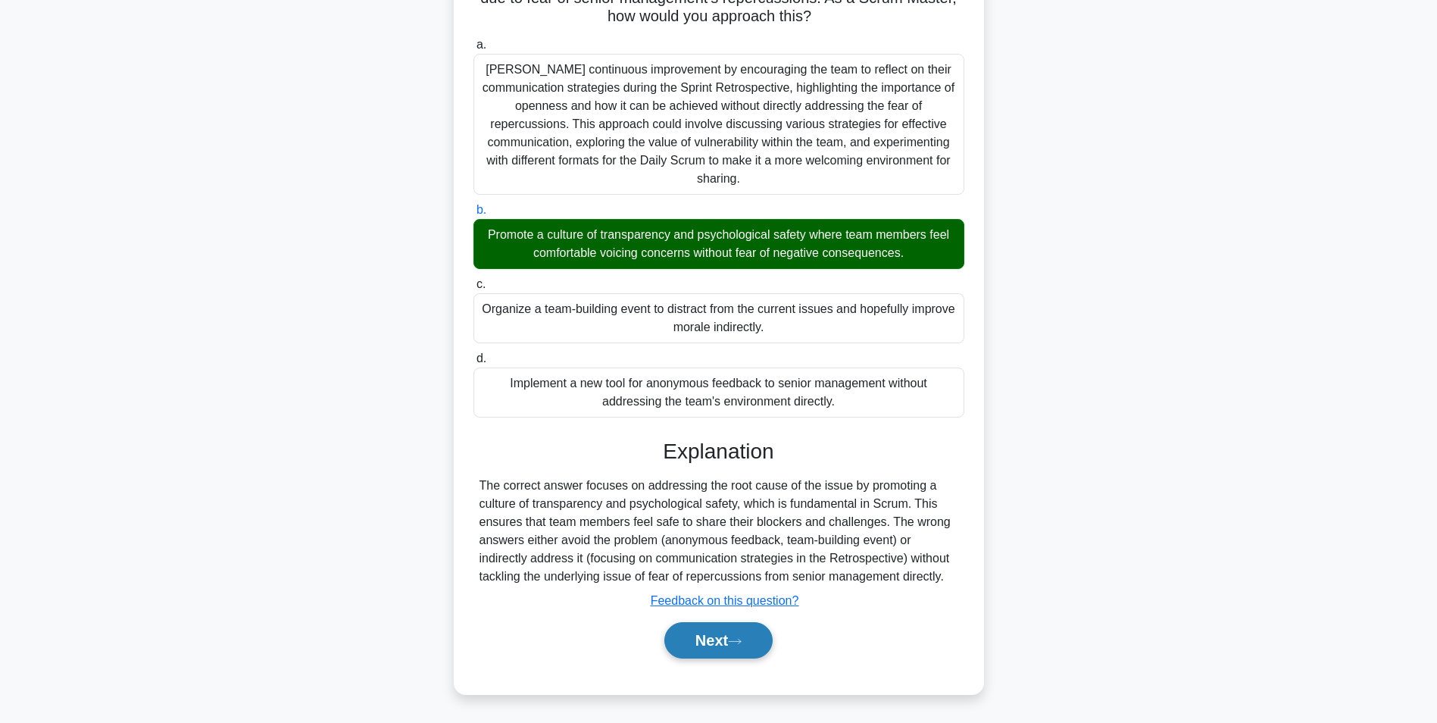
click at [694, 449] on button "Next" at bounding box center [718, 640] width 108 height 36
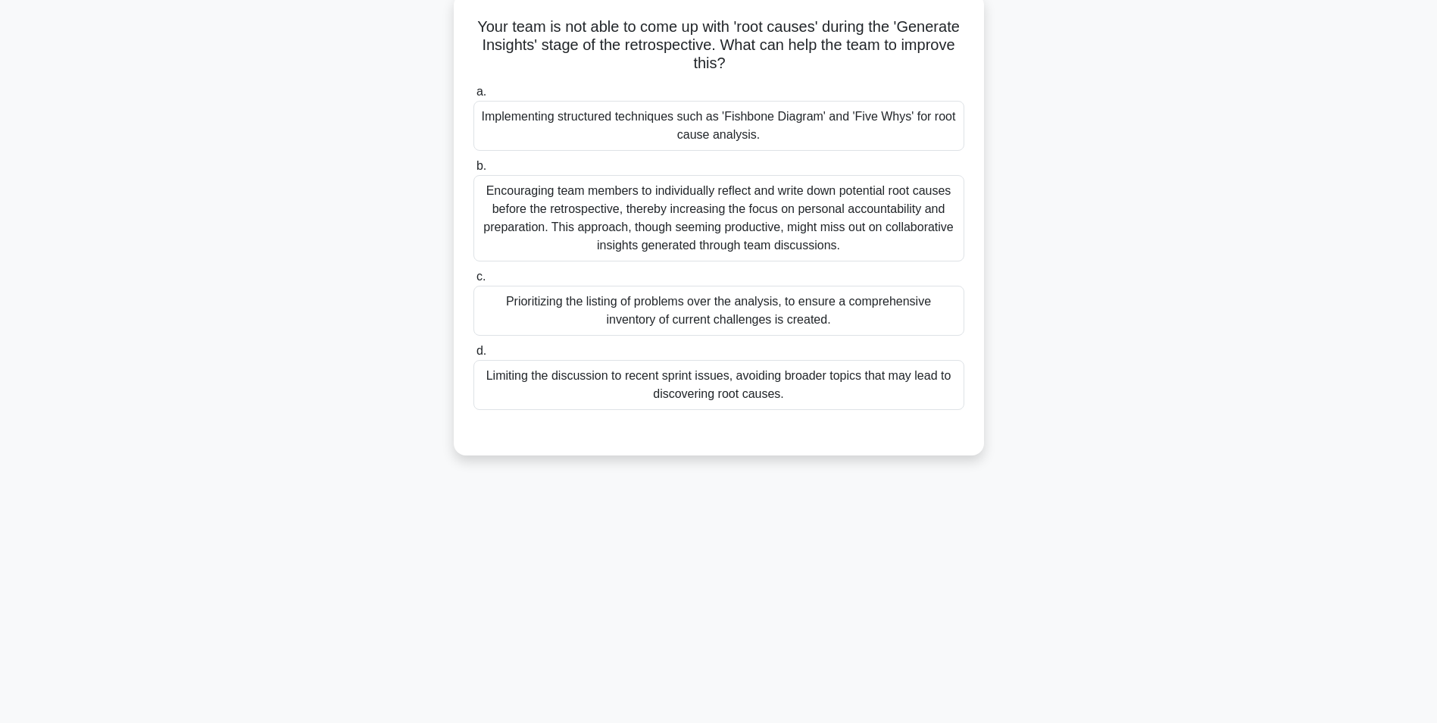
scroll to position [20, 0]
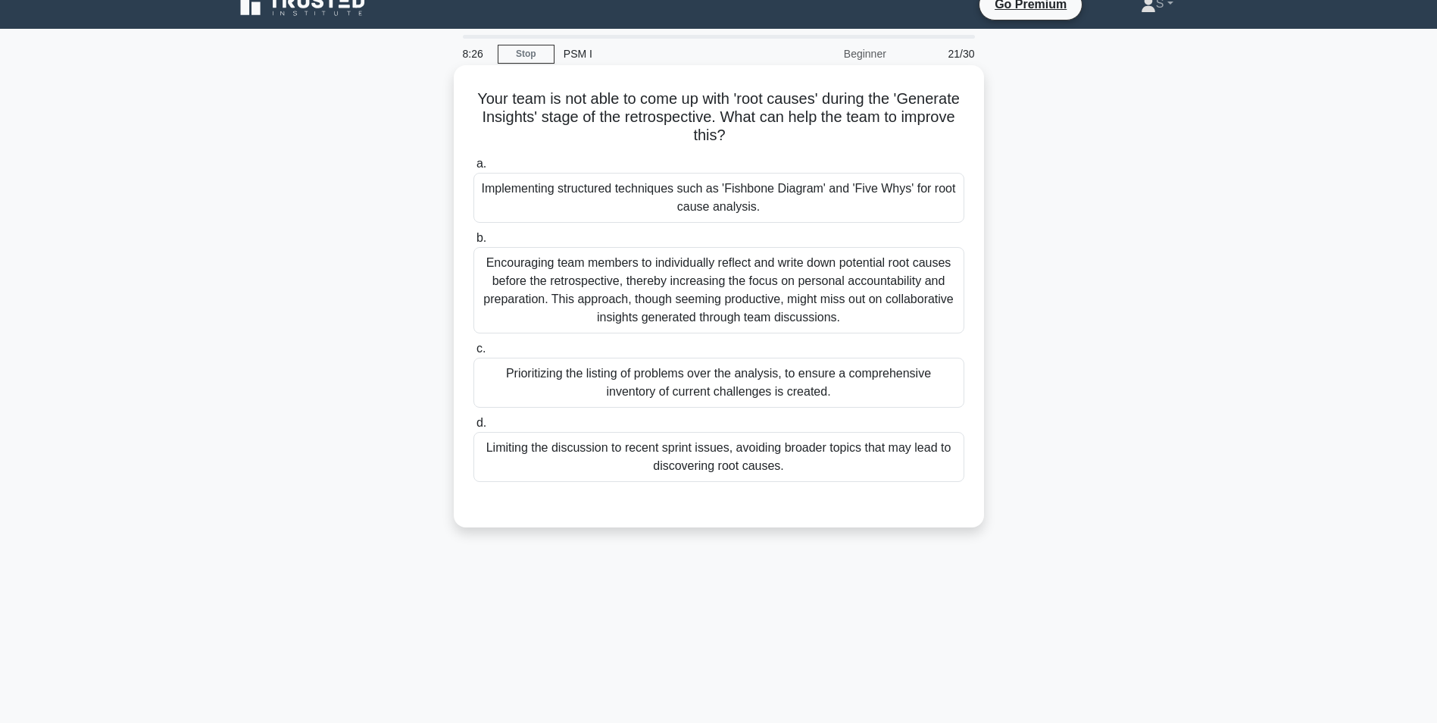
drag, startPoint x: 776, startPoint y: 134, endPoint x: 508, endPoint y: 98, distance: 270.7
click at [508, 98] on h5 "Your team is not able to come up with 'root causes' during the 'Generate Insigh…" at bounding box center [719, 117] width 494 height 56
drag, startPoint x: 868, startPoint y: 318, endPoint x: 487, endPoint y: 262, distance: 385.2
click at [487, 262] on div "Encouraging team members to individually reflect and write down potential root …" at bounding box center [719, 290] width 491 height 86
drag, startPoint x: 825, startPoint y: 392, endPoint x: 478, endPoint y: 370, distance: 347.7
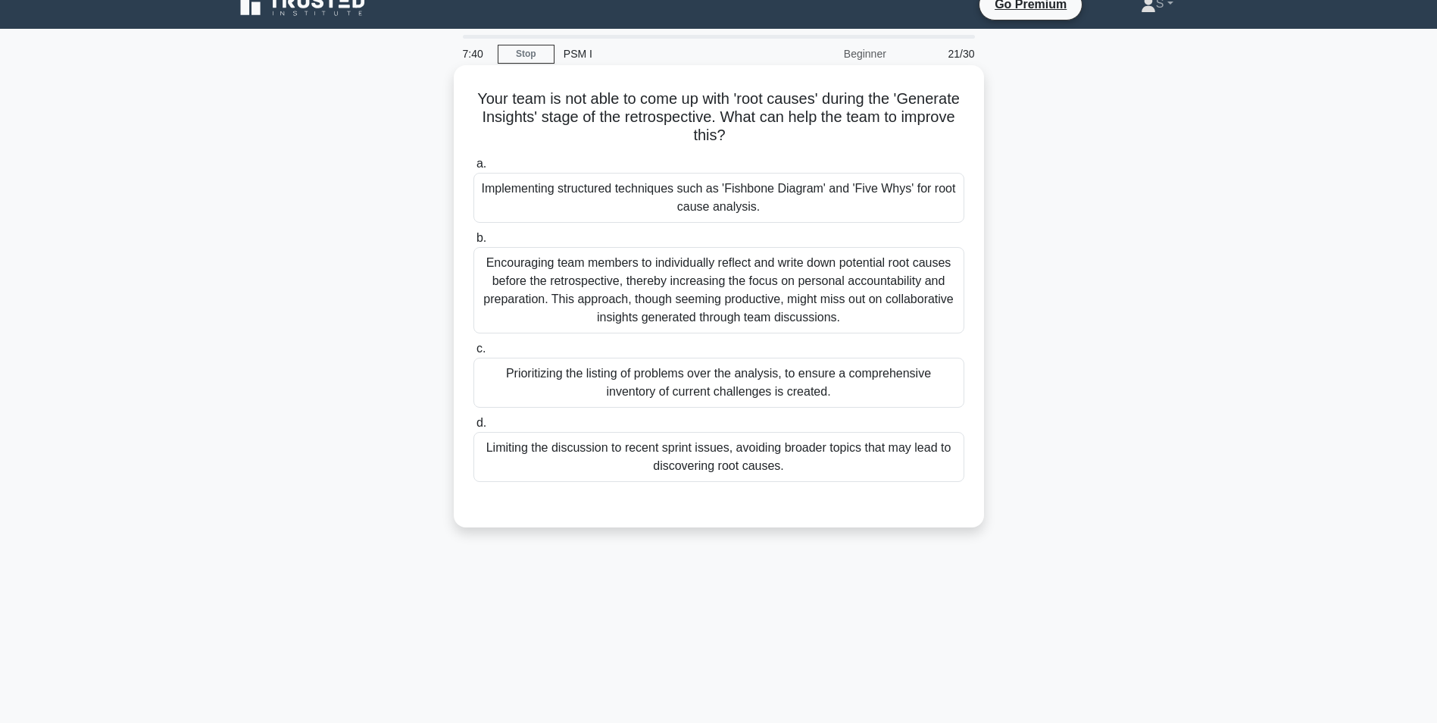
click at [478, 370] on div "Prioritizing the listing of problems over the analysis, to ensure a comprehensi…" at bounding box center [719, 383] width 491 height 50
drag, startPoint x: 791, startPoint y: 468, endPoint x: 486, endPoint y: 444, distance: 305.5
click at [486, 444] on div "Limiting the discussion to recent sprint issues, avoiding broader topics that m…" at bounding box center [719, 457] width 491 height 50
click at [719, 197] on div "Implementing structured techniques such as 'Fishbone Diagram' and 'Five Whys' f…" at bounding box center [719, 198] width 491 height 50
click at [474, 169] on input "a. Implementing structured techniques such as 'Fishbone Diagram' and 'Five Whys…" at bounding box center [474, 164] width 0 height 10
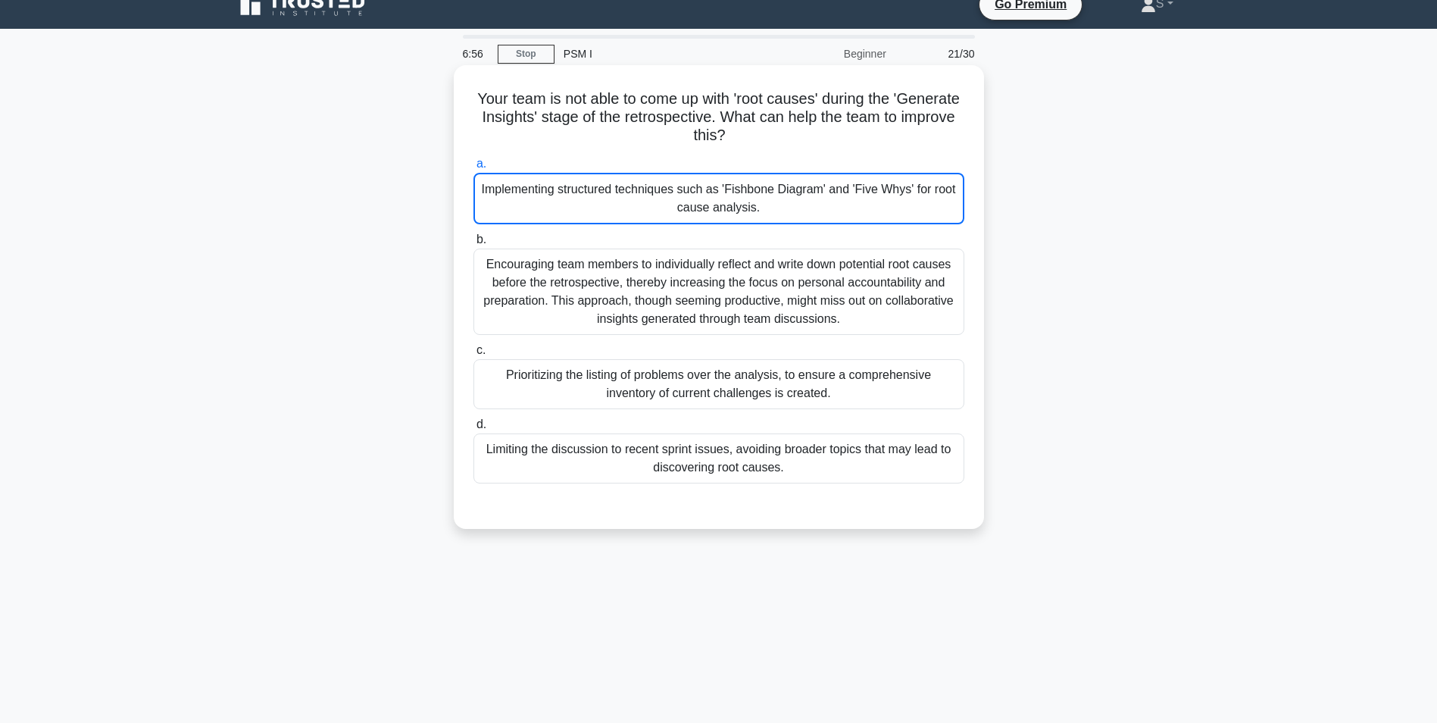
click at [568, 198] on div "Implementing structured techniques such as 'Fishbone Diagram' and 'Five Whys' f…" at bounding box center [719, 199] width 491 height 52
click at [474, 169] on input "a. Implementing structured techniques such as 'Fishbone Diagram' and 'Five Whys…" at bounding box center [474, 164] width 0 height 10
click at [558, 195] on div "Implementing structured techniques such as 'Fishbone Diagram' and 'Five Whys' f…" at bounding box center [719, 199] width 491 height 52
click at [474, 169] on input "a. Implementing structured techniques such as 'Fishbone Diagram' and 'Five Whys…" at bounding box center [474, 164] width 0 height 10
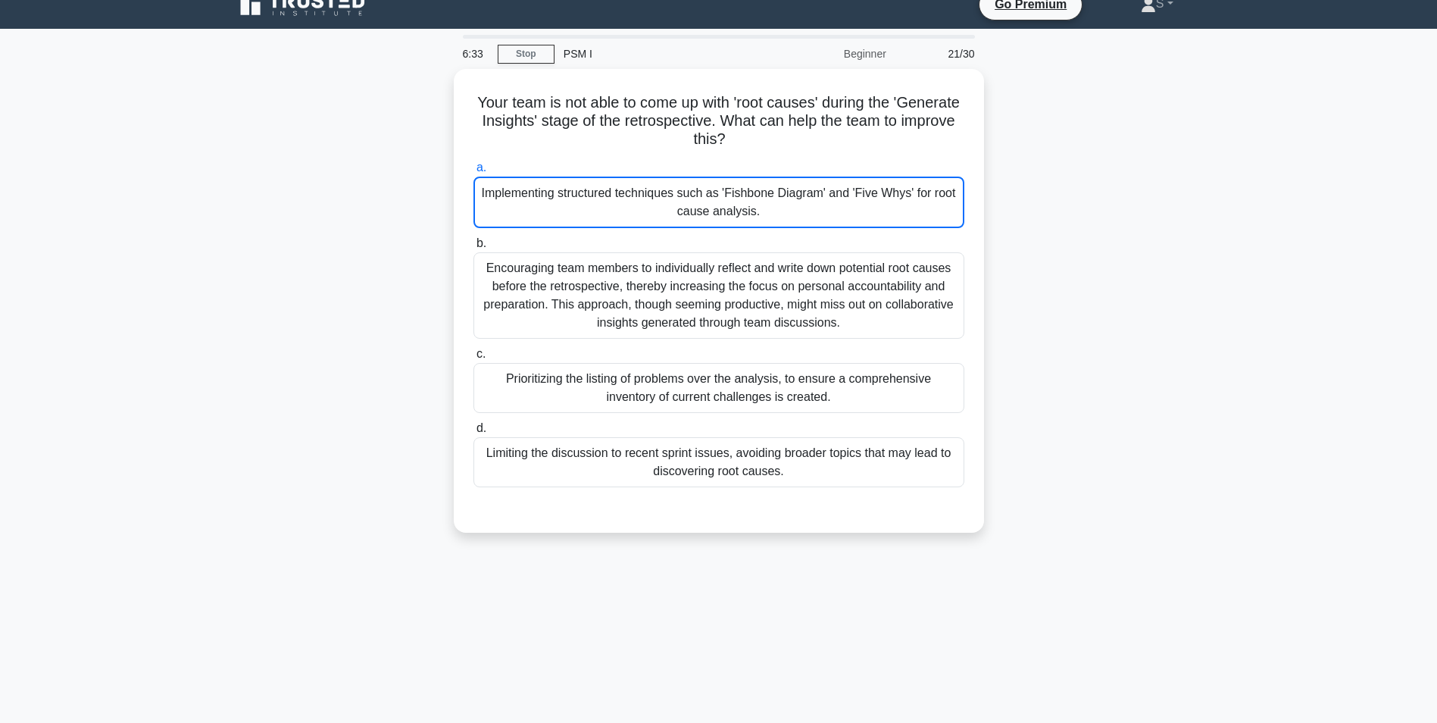
click at [320, 343] on div "Your team is not able to come up with 'root causes' during the 'Generate Insigh…" at bounding box center [719, 310] width 1000 height 482
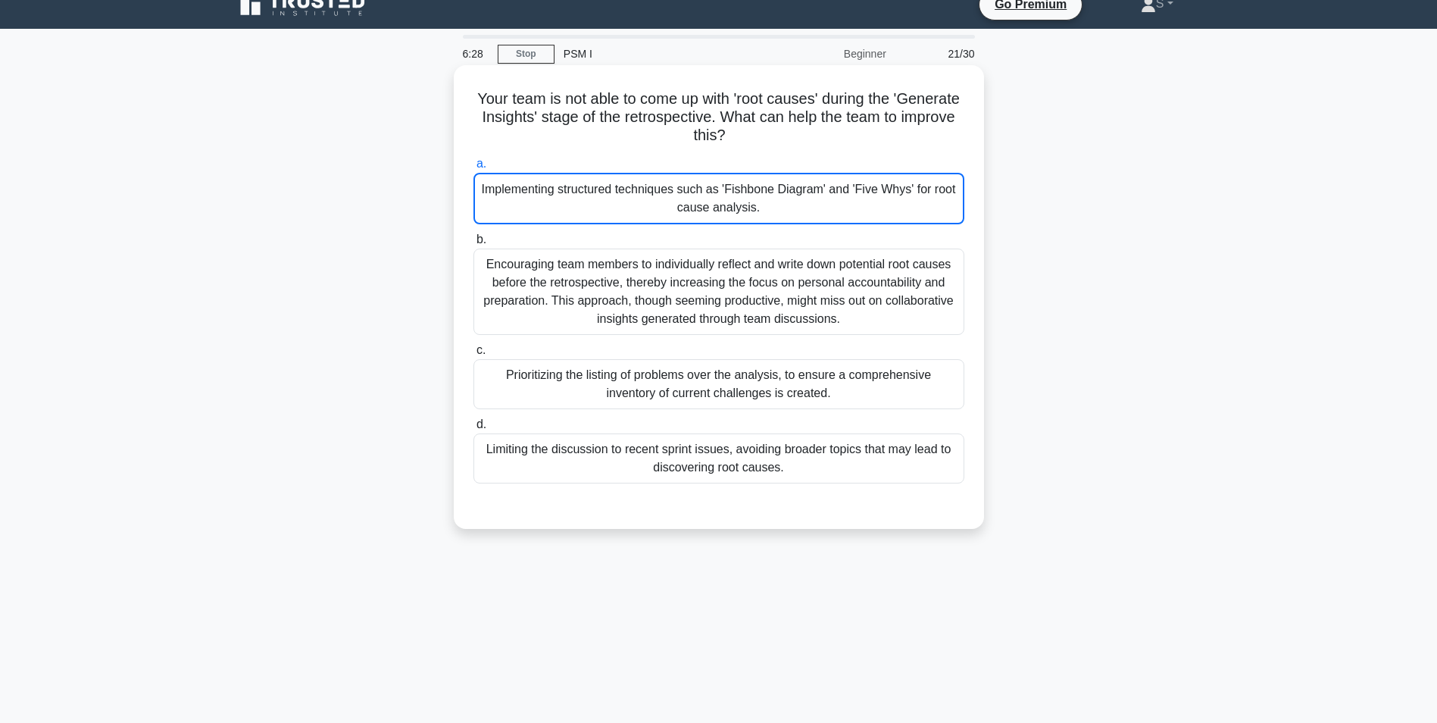
click at [533, 205] on div "Implementing structured techniques such as 'Fishbone Diagram' and 'Five Whys' f…" at bounding box center [719, 199] width 491 height 52
click at [474, 169] on input "a. Implementing structured techniques such as 'Fishbone Diagram' and 'Five Whys…" at bounding box center [474, 164] width 0 height 10
click at [658, 197] on div "Implementing structured techniques such as 'Fishbone Diagram' and 'Five Whys' f…" at bounding box center [719, 199] width 491 height 52
click at [474, 169] on input "a. Implementing structured techniques such as 'Fishbone Diagram' and 'Five Whys…" at bounding box center [474, 164] width 0 height 10
click at [565, 200] on div "Implementing structured techniques such as 'Fishbone Diagram' and 'Five Whys' f…" at bounding box center [719, 199] width 491 height 52
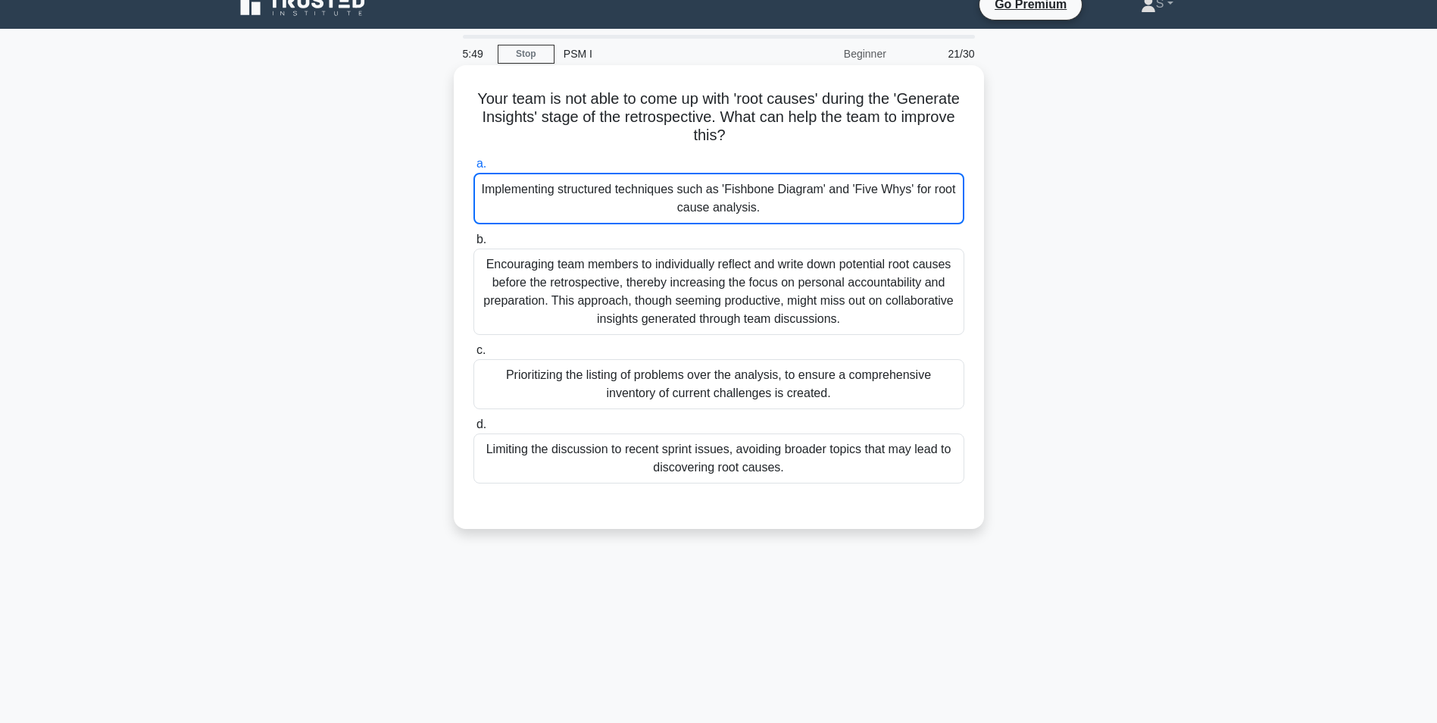
click at [474, 169] on input "a. Implementing structured techniques such as 'Fishbone Diagram' and 'Five Whys…" at bounding box center [474, 164] width 0 height 10
drag, startPoint x: 570, startPoint y: 198, endPoint x: 569, endPoint y: 182, distance: 16.7
click at [572, 189] on div "Implementing structured techniques such as 'Fishbone Diagram' and 'Five Whys' f…" at bounding box center [719, 199] width 491 height 52
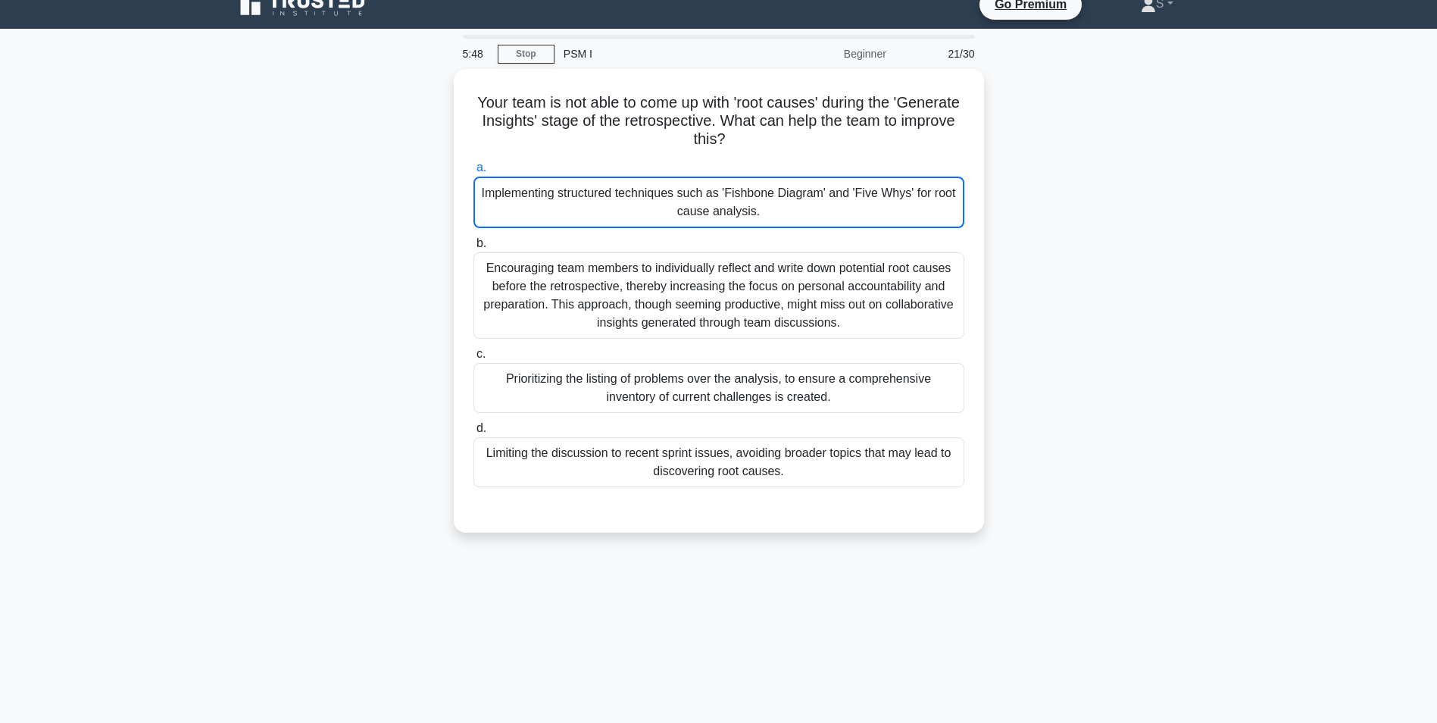
drag, startPoint x: 569, startPoint y: 182, endPoint x: 272, endPoint y: 200, distance: 297.5
click at [272, 200] on div "Your team is not able to come up with 'root causes' during the 'Generate Insigh…" at bounding box center [719, 310] width 1000 height 482
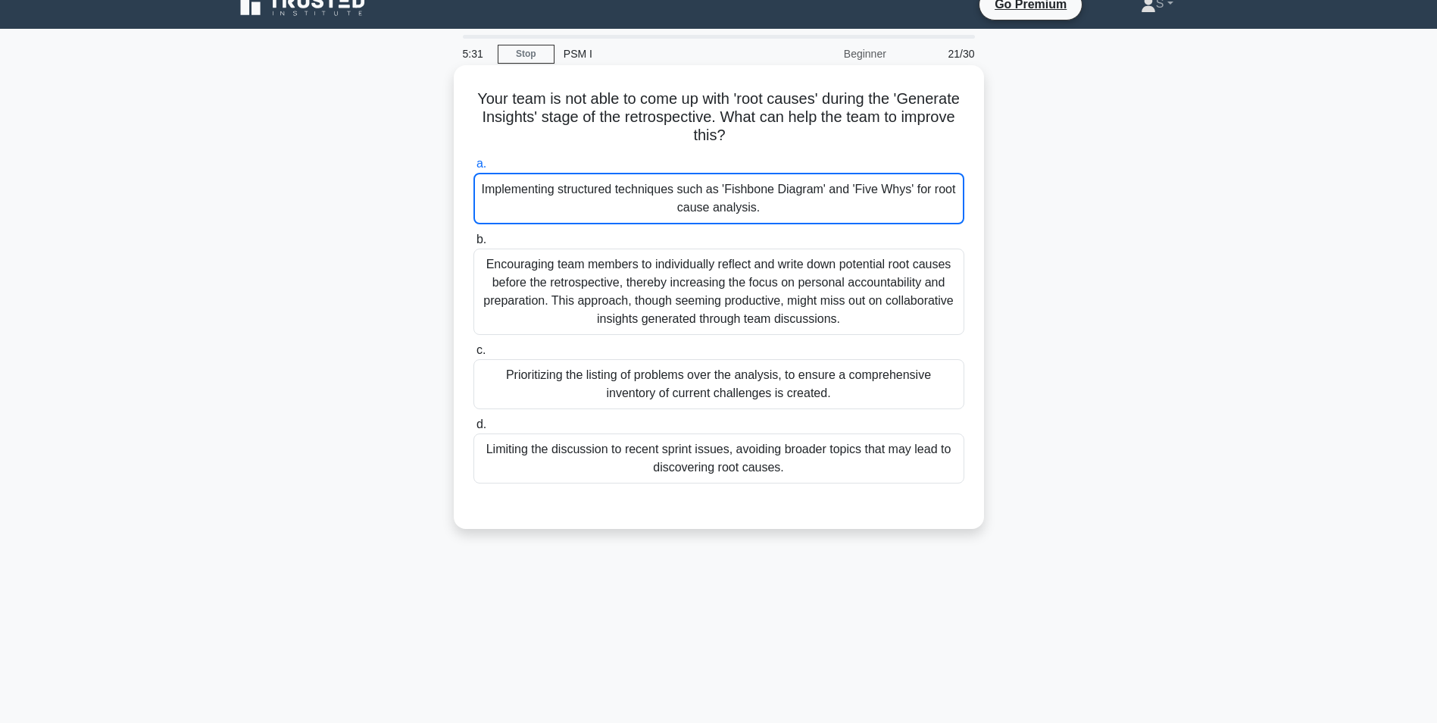
click at [581, 204] on div "Implementing structured techniques such as 'Fishbone Diagram' and 'Five Whys' f…" at bounding box center [719, 199] width 491 height 52
click at [474, 169] on input "a. Implementing structured techniques such as 'Fishbone Diagram' and 'Five Whys…" at bounding box center [474, 164] width 0 height 10
click at [574, 200] on div "Implementing structured techniques such as 'Fishbone Diagram' and 'Five Whys' f…" at bounding box center [719, 199] width 491 height 52
click at [474, 169] on input "a. Implementing structured techniques such as 'Fishbone Diagram' and 'Five Whys…" at bounding box center [474, 164] width 0 height 10
click at [574, 199] on div "Implementing structured techniques such as 'Fishbone Diagram' and 'Five Whys' f…" at bounding box center [719, 199] width 491 height 52
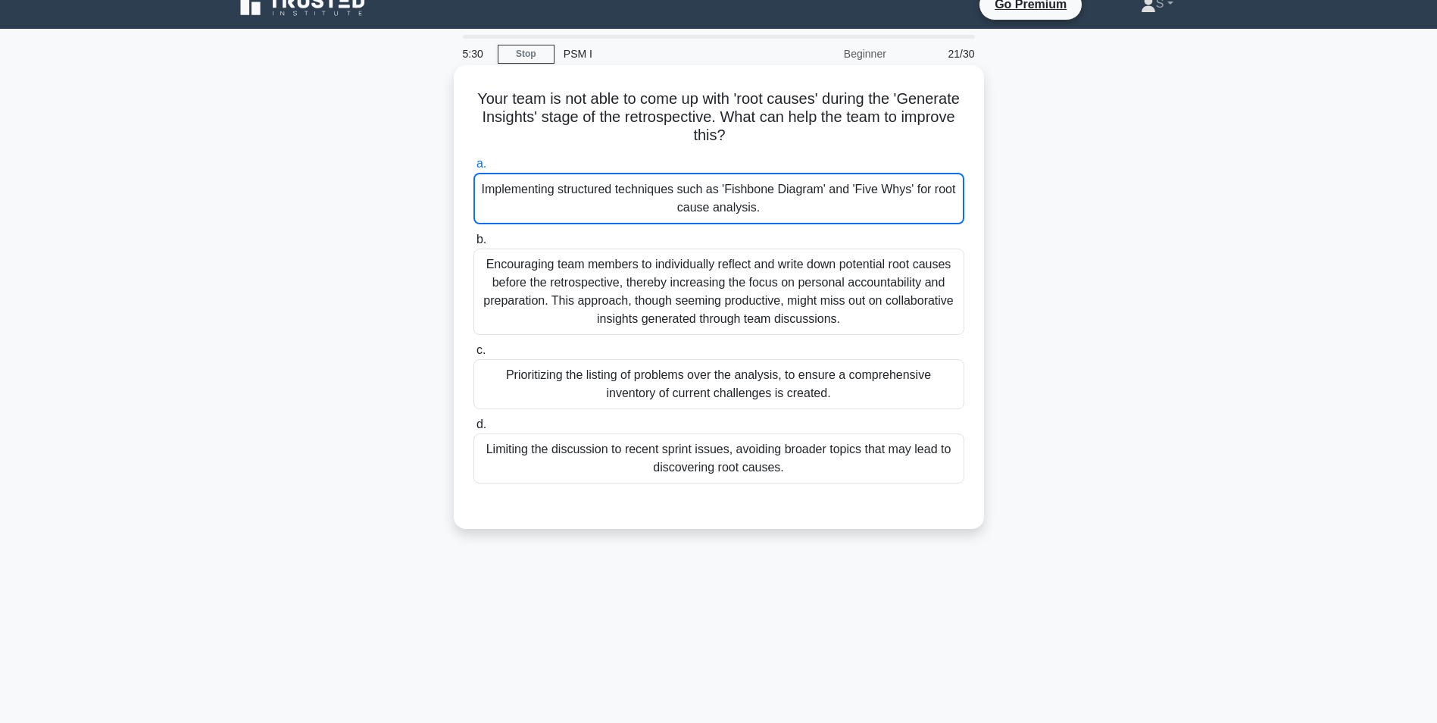
click at [474, 169] on input "a. Implementing structured techniques such as 'Fishbone Diagram' and 'Five Whys…" at bounding box center [474, 164] width 0 height 10
click at [574, 199] on div "Implementing structured techniques such as 'Fishbone Diagram' and 'Five Whys' f…" at bounding box center [719, 199] width 491 height 52
click at [474, 169] on input "a. Implementing structured techniques such as 'Fishbone Diagram' and 'Five Whys…" at bounding box center [474, 164] width 0 height 10
click at [574, 199] on div "Implementing structured techniques such as 'Fishbone Diagram' and 'Five Whys' f…" at bounding box center [719, 199] width 491 height 52
click at [474, 169] on input "a. Implementing structured techniques such as 'Fishbone Diagram' and 'Five Whys…" at bounding box center [474, 164] width 0 height 10
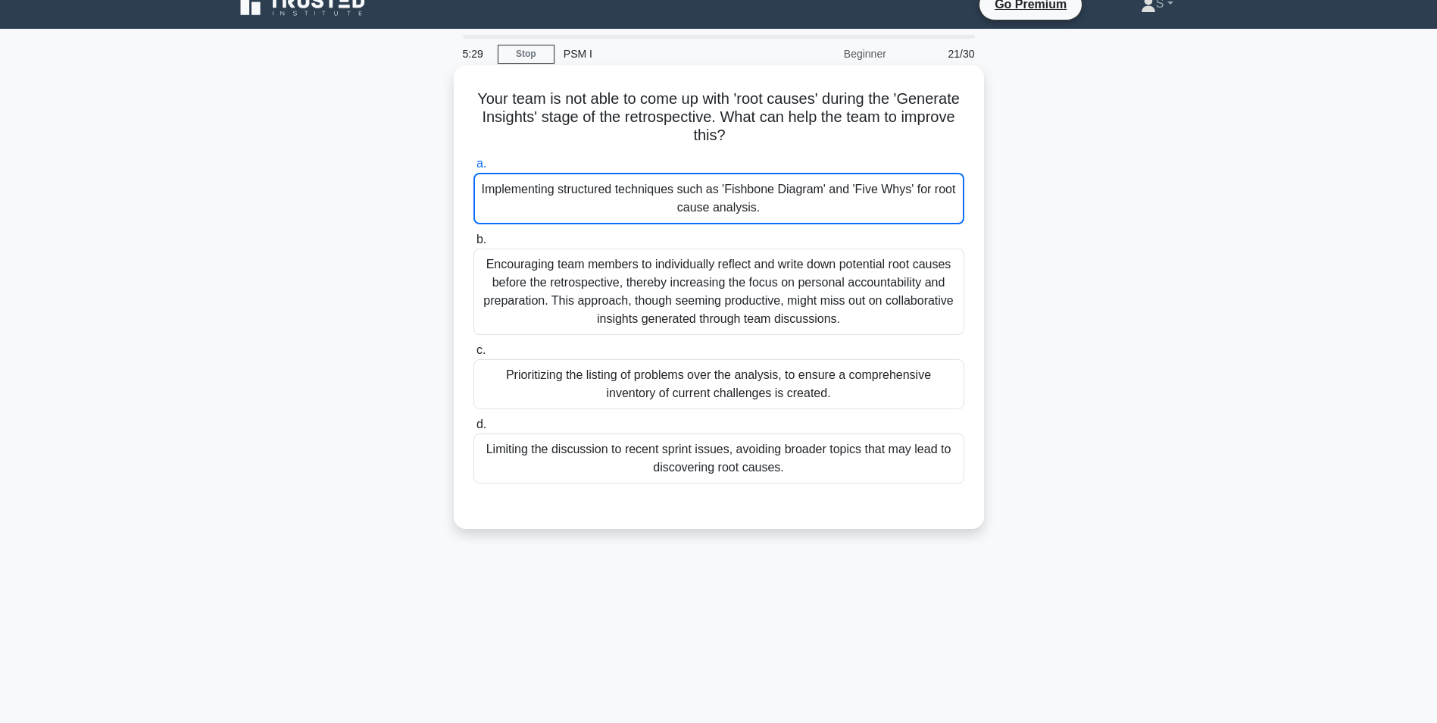
click at [574, 199] on div "Implementing structured techniques such as 'Fishbone Diagram' and 'Five Whys' f…" at bounding box center [719, 199] width 491 height 52
click at [474, 169] on input "a. Implementing structured techniques such as 'Fishbone Diagram' and 'Five Whys…" at bounding box center [474, 164] width 0 height 10
click at [574, 198] on div "Implementing structured techniques such as 'Fishbone Diagram' and 'Five Whys' f…" at bounding box center [719, 199] width 491 height 52
click at [474, 169] on input "a. Implementing structured techniques such as 'Fishbone Diagram' and 'Five Whys…" at bounding box center [474, 164] width 0 height 10
click at [577, 197] on div "Implementing structured techniques such as 'Fishbone Diagram' and 'Five Whys' f…" at bounding box center [719, 199] width 491 height 52
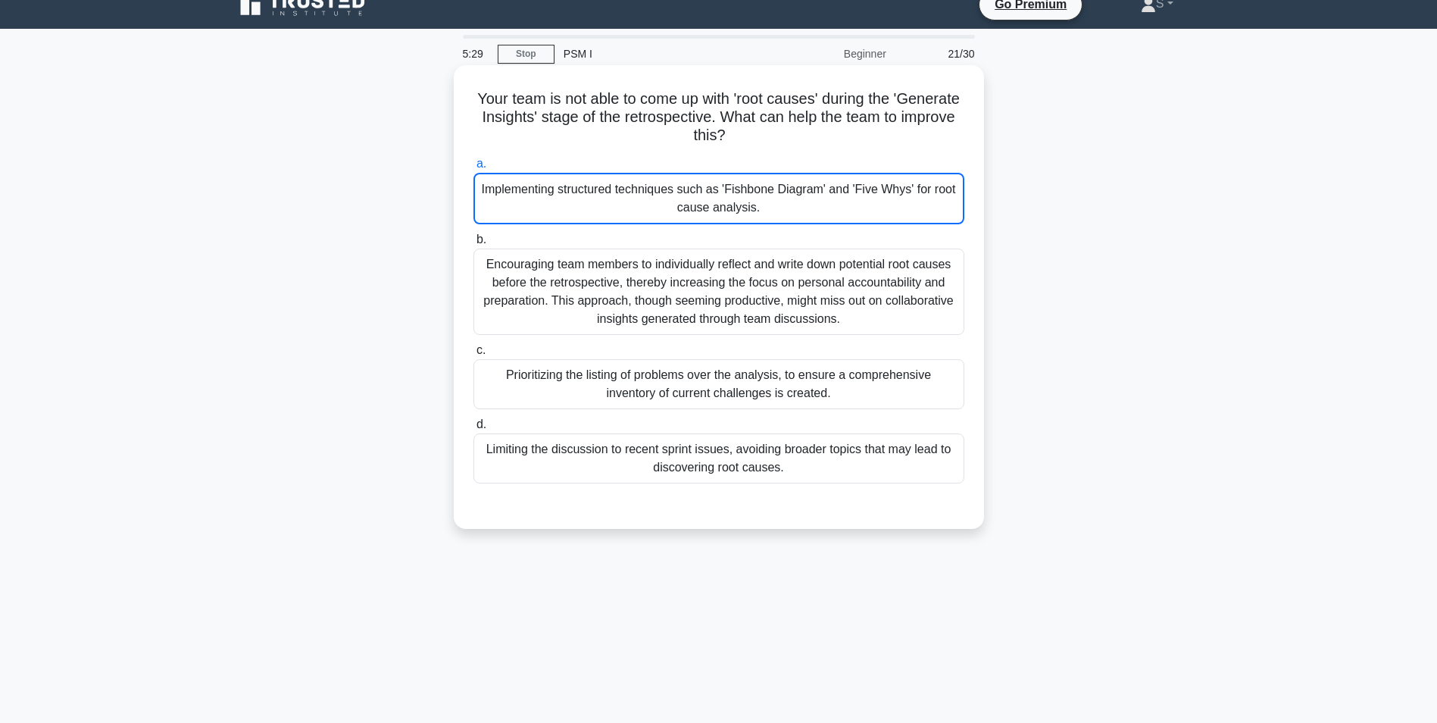
click at [474, 169] on input "a. Implementing structured techniques such as 'Fishbone Diagram' and 'Five Whys…" at bounding box center [474, 164] width 0 height 10
click at [578, 197] on div "Implementing structured techniques such as 'Fishbone Diagram' and 'Five Whys' f…" at bounding box center [719, 199] width 491 height 52
click at [474, 169] on input "a. Implementing structured techniques such as 'Fishbone Diagram' and 'Five Whys…" at bounding box center [474, 164] width 0 height 10
click at [580, 194] on div "Implementing structured techniques such as 'Fishbone Diagram' and 'Five Whys' f…" at bounding box center [719, 199] width 491 height 52
click at [474, 169] on input "a. Implementing structured techniques such as 'Fishbone Diagram' and 'Five Whys…" at bounding box center [474, 164] width 0 height 10
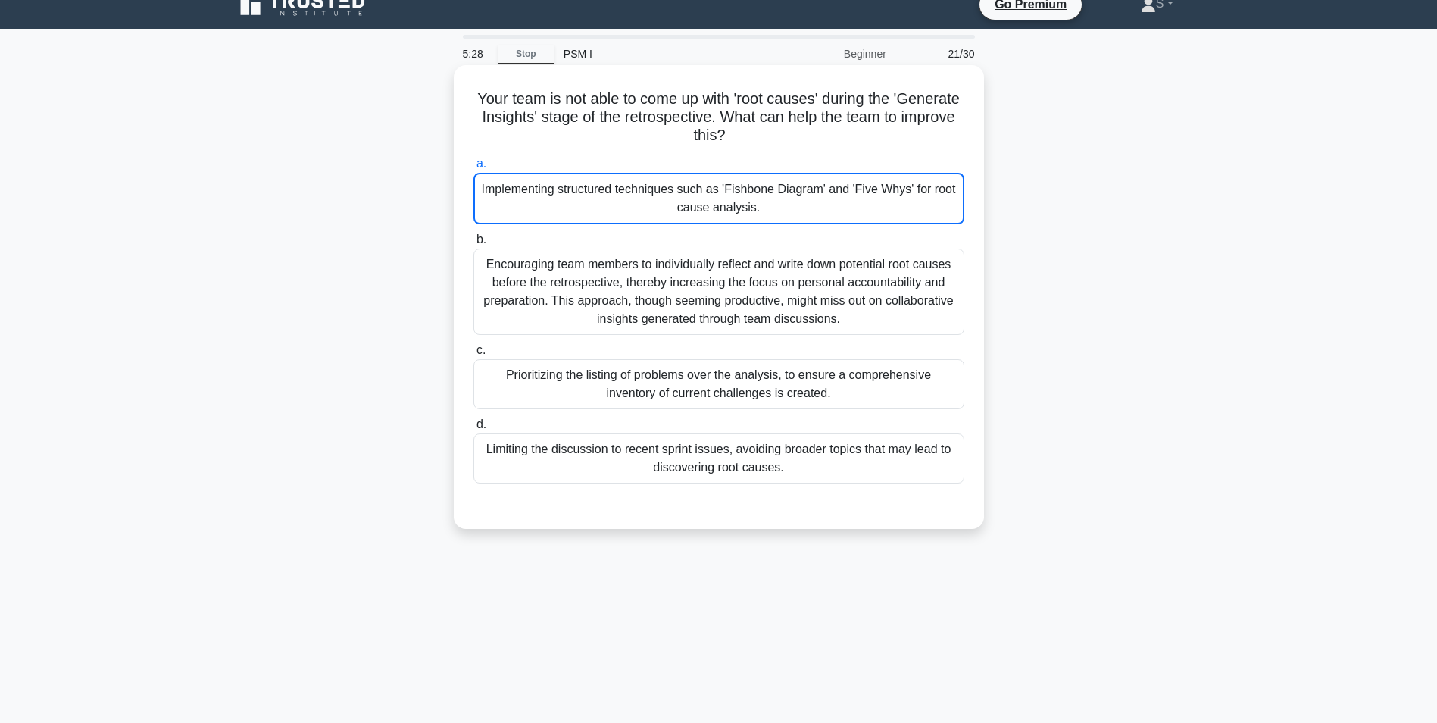
click at [583, 192] on div "Implementing structured techniques such as 'Fishbone Diagram' and 'Five Whys' f…" at bounding box center [719, 199] width 491 height 52
click at [474, 169] on input "a. Implementing structured techniques such as 'Fishbone Diagram' and 'Five Whys…" at bounding box center [474, 164] width 0 height 10
click at [584, 189] on div "Implementing structured techniques such as 'Fishbone Diagram' and 'Five Whys' f…" at bounding box center [719, 199] width 491 height 52
click at [586, 187] on div "Implementing structured techniques such as 'Fishbone Diagram' and 'Five Whys' f…" at bounding box center [719, 199] width 491 height 52
click at [474, 169] on input "a. Implementing structured techniques such as 'Fishbone Diagram' and 'Five Whys…" at bounding box center [474, 164] width 0 height 10
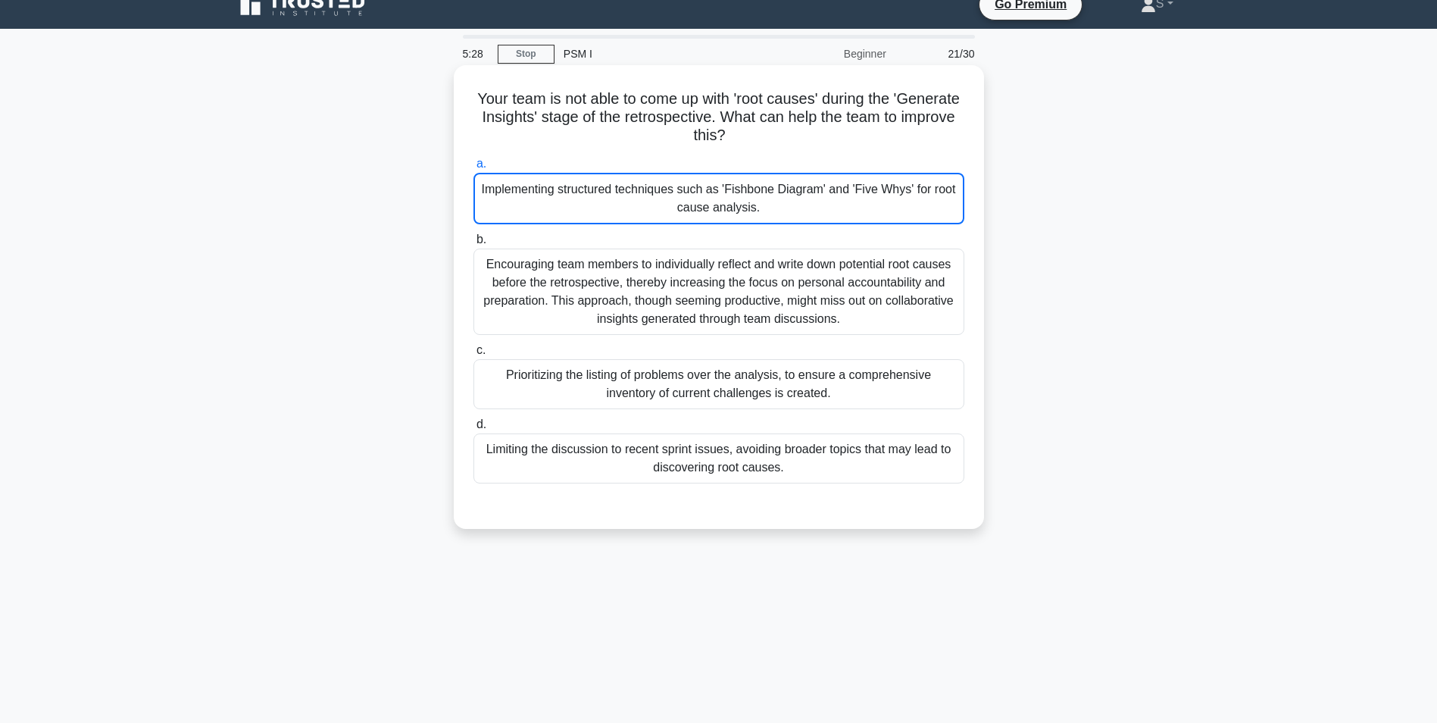
click at [588, 186] on div "Implementing structured techniques such as 'Fishbone Diagram' and 'Five Whys' f…" at bounding box center [719, 199] width 491 height 52
click at [474, 169] on input "a. Implementing structured techniques such as 'Fishbone Diagram' and 'Five Whys…" at bounding box center [474, 164] width 0 height 10
click at [603, 177] on div "Implementing structured techniques such as 'Fishbone Diagram' and 'Five Whys' f…" at bounding box center [719, 199] width 491 height 52
click at [474, 169] on input "a. Implementing structured techniques such as 'Fishbone Diagram' and 'Five Whys…" at bounding box center [474, 164] width 0 height 10
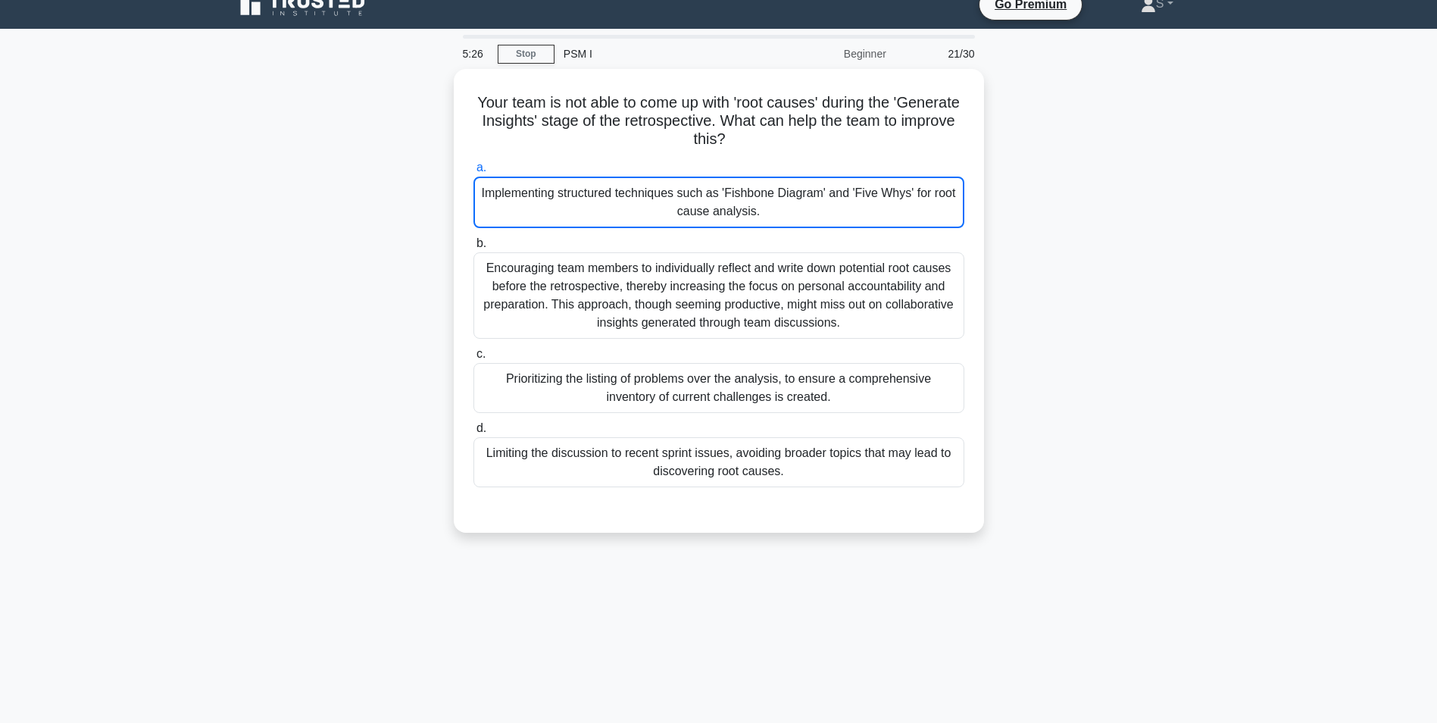
click at [292, 226] on div "Your team is not able to come up with 'root causes' during the 'Generate Insigh…" at bounding box center [719, 310] width 1000 height 482
click at [952, 350] on div "Your team is not able to come up with 'root causes' during the 'Generate Insigh…" at bounding box center [719, 310] width 1000 height 482
click at [952, 449] on main "5:01 Stop PSM I Beginner 21/30 Your team is not able to come up with 'root caus…" at bounding box center [718, 414] width 1437 height 770
click at [938, 449] on html "Go Premium S" at bounding box center [718, 389] width 1437 height 818
click at [685, 449] on div "4:20 Stop PSM I Beginner 21/30 Your team is not able to come up with 'root caus…" at bounding box center [719, 414] width 1000 height 758
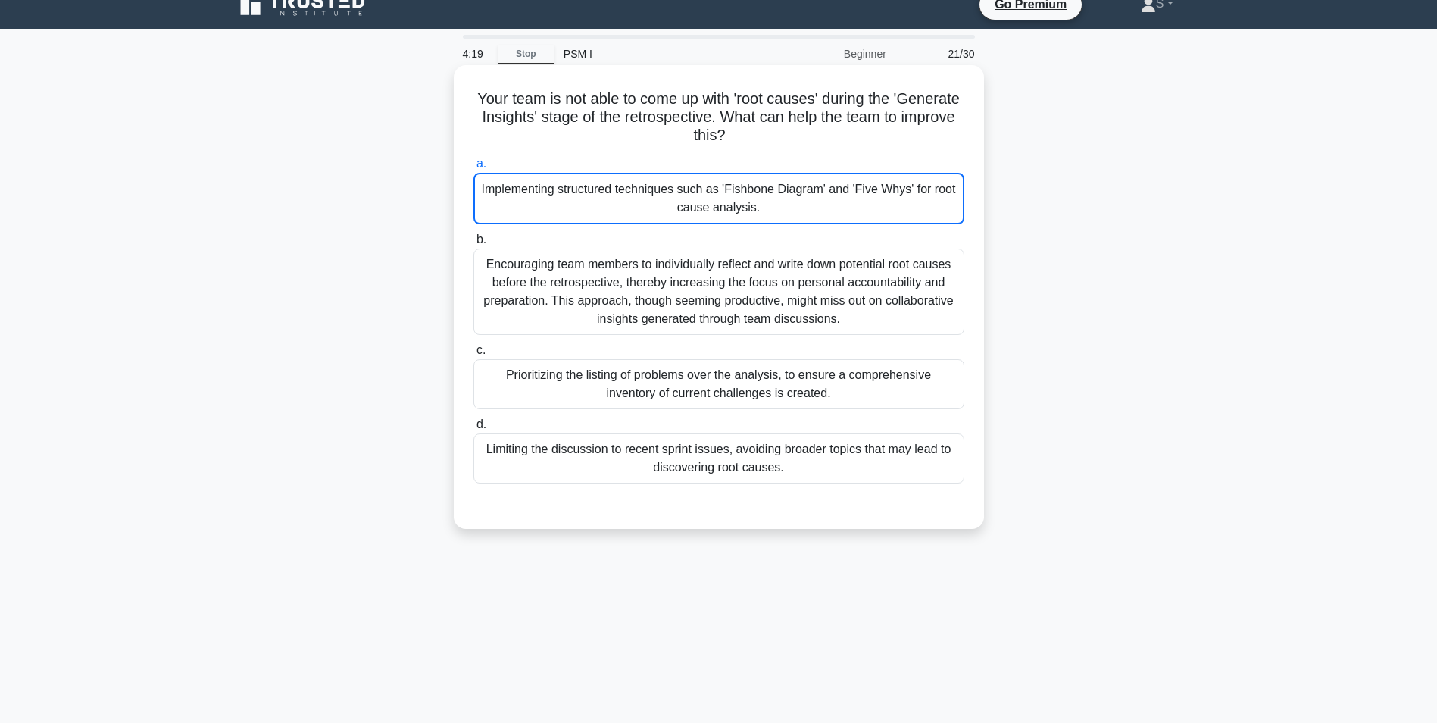
click at [533, 200] on div "Implementing structured techniques such as 'Fishbone Diagram' and 'Five Whys' f…" at bounding box center [719, 199] width 491 height 52
click at [474, 169] on input "a. Implementing structured techniques such as 'Fishbone Diagram' and 'Five Whys…" at bounding box center [474, 164] width 0 height 10
click at [532, 198] on div "Implementing structured techniques such as 'Fishbone Diagram' and 'Five Whys' f…" at bounding box center [719, 199] width 491 height 52
click at [474, 169] on input "a. Implementing structured techniques such as 'Fishbone Diagram' and 'Five Whys…" at bounding box center [474, 164] width 0 height 10
click at [532, 198] on div "Implementing structured techniques such as 'Fishbone Diagram' and 'Five Whys' f…" at bounding box center [719, 199] width 491 height 52
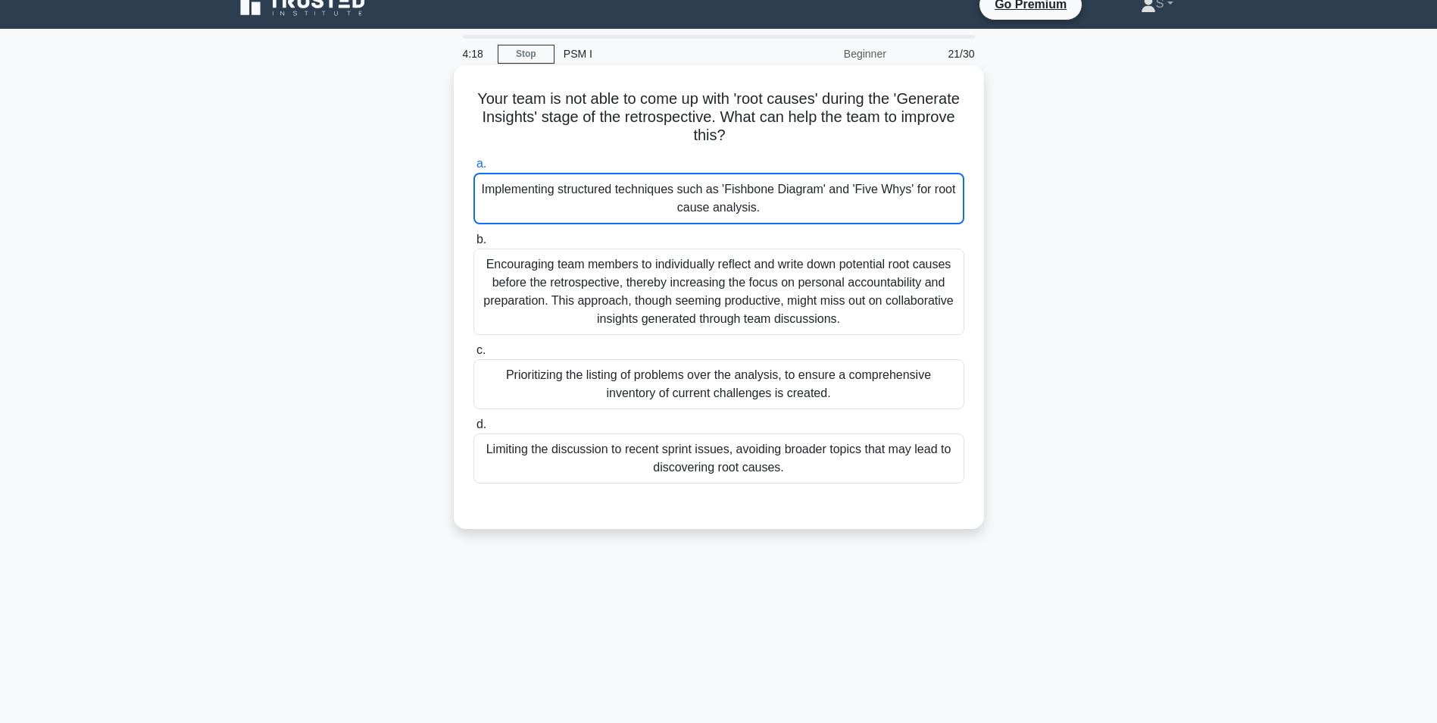
click at [474, 169] on input "a. Implementing structured techniques such as 'Fishbone Diagram' and 'Five Whys…" at bounding box center [474, 164] width 0 height 10
click at [532, 198] on div "Implementing structured techniques such as 'Fishbone Diagram' and 'Five Whys' f…" at bounding box center [719, 199] width 491 height 52
click at [474, 169] on input "a. Implementing structured techniques such as 'Fishbone Diagram' and 'Five Whys…" at bounding box center [474, 164] width 0 height 10
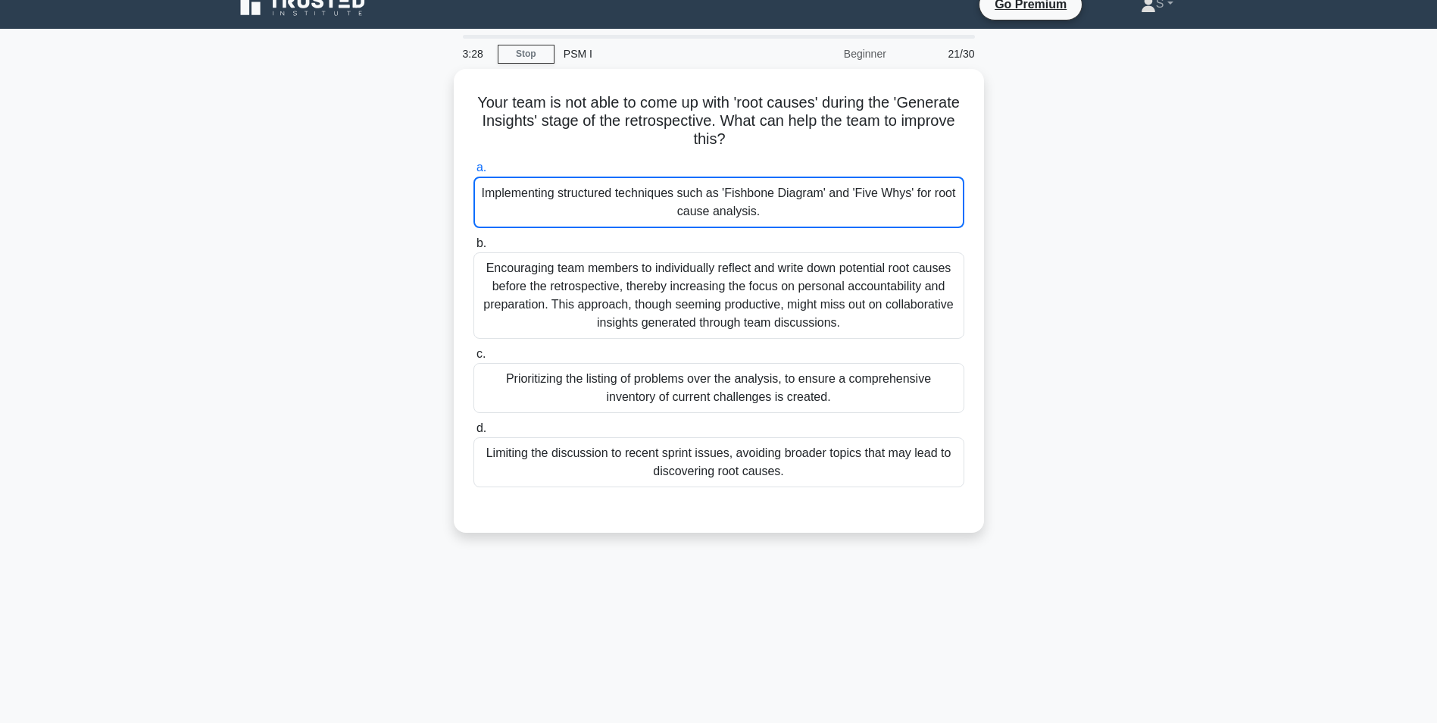
click at [212, 334] on main "3:28 Stop PSM I Beginner 21/30 Your team is not able to come up with 'root caus…" at bounding box center [718, 414] width 1437 height 770
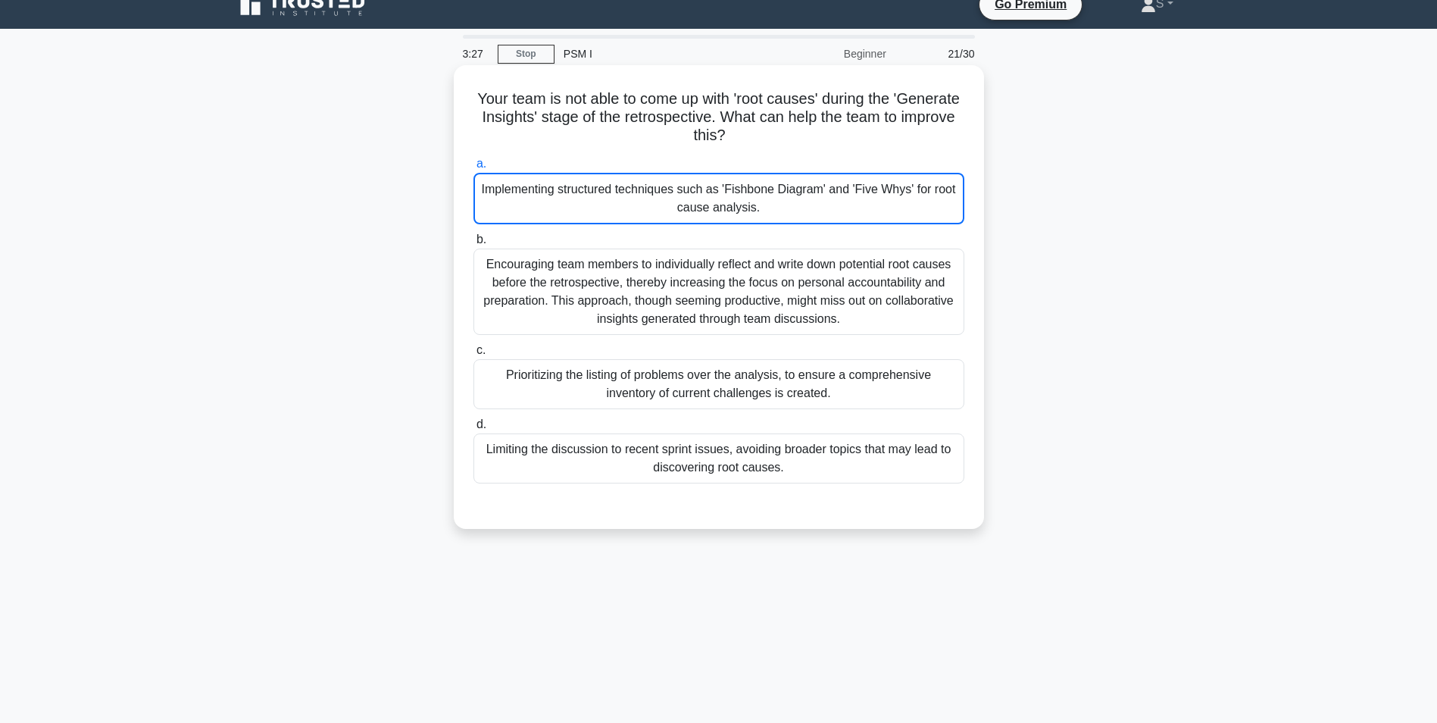
click at [600, 198] on div "Implementing structured techniques such as 'Fishbone Diagram' and 'Five Whys' f…" at bounding box center [719, 199] width 491 height 52
click at [474, 169] on input "a. Implementing structured techniques such as 'Fishbone Diagram' and 'Five Whys…" at bounding box center [474, 164] width 0 height 10
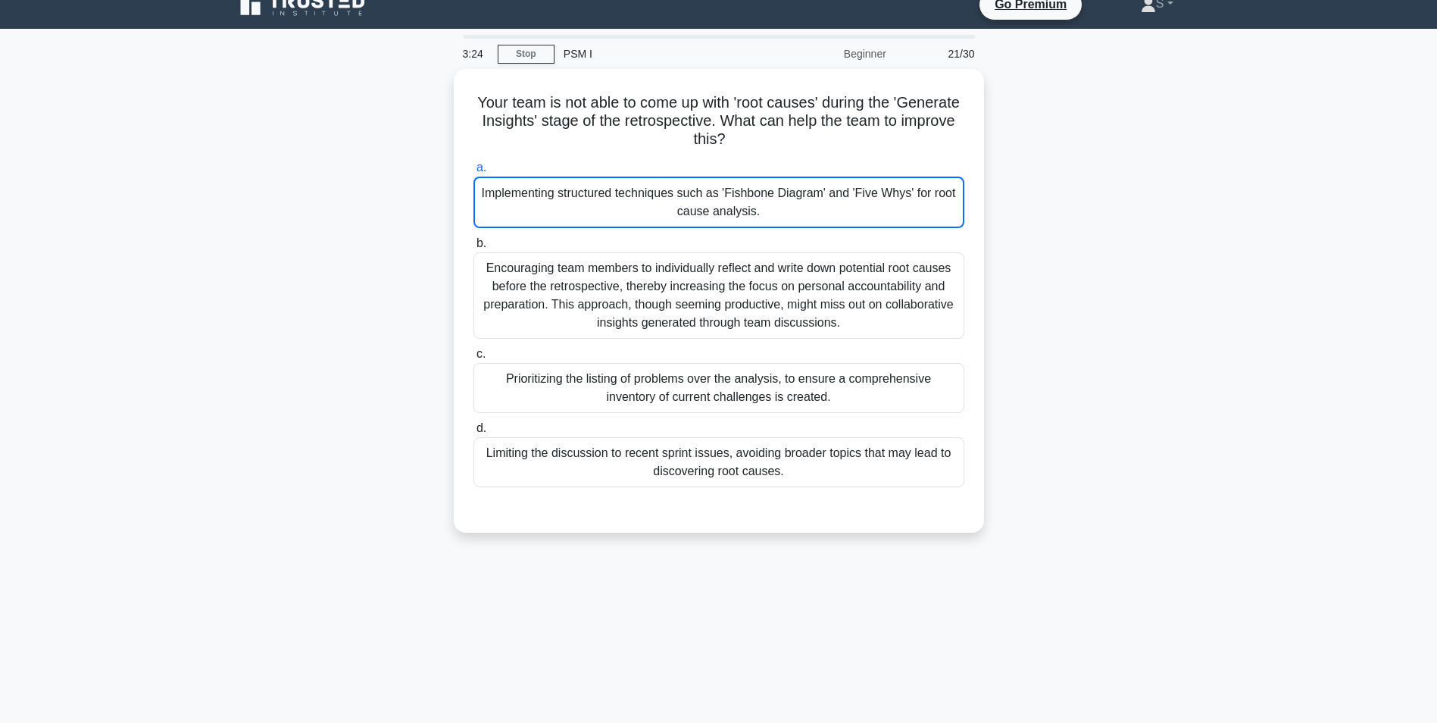
scroll to position [0, 0]
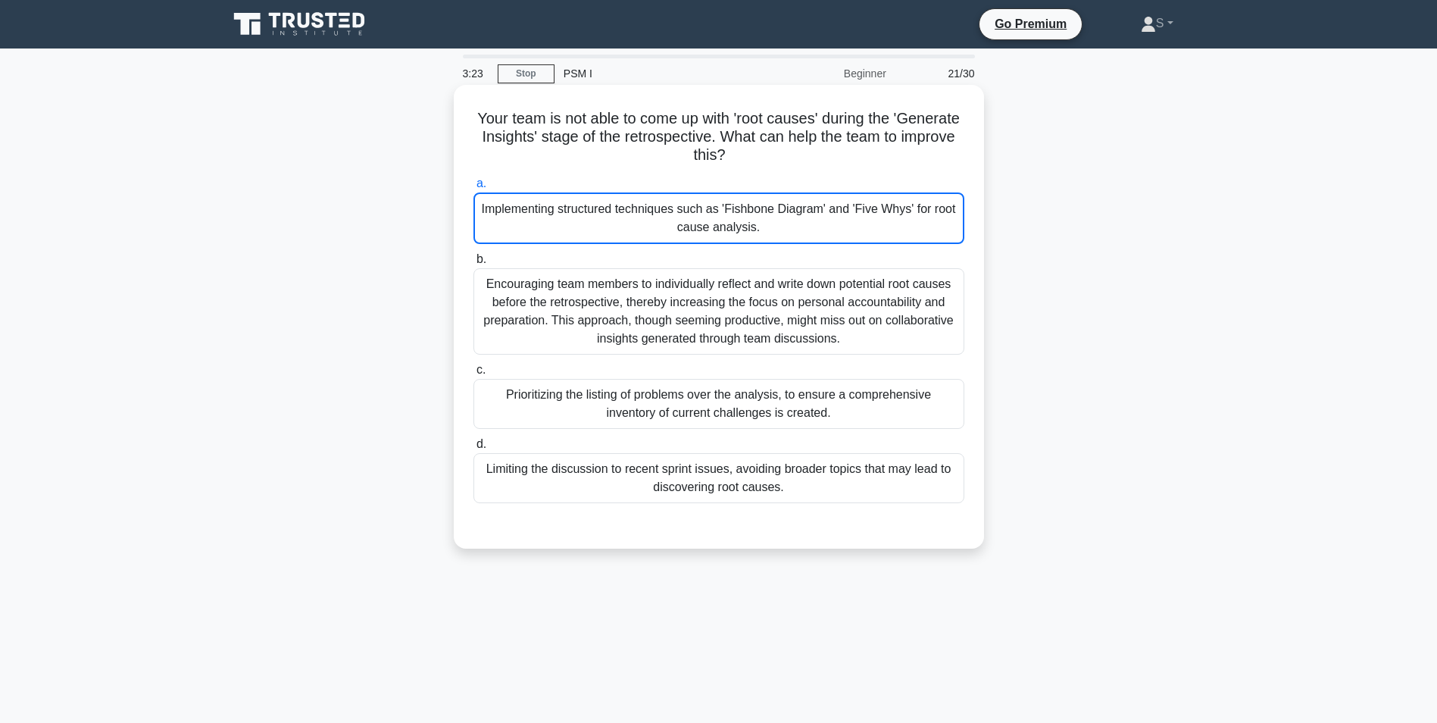
click at [746, 252] on label "b. Encouraging team members to individually reflect and write down potential ro…" at bounding box center [719, 302] width 491 height 105
click at [474, 255] on input "b. Encouraging team members to individually reflect and write down potential ro…" at bounding box center [474, 260] width 0 height 10
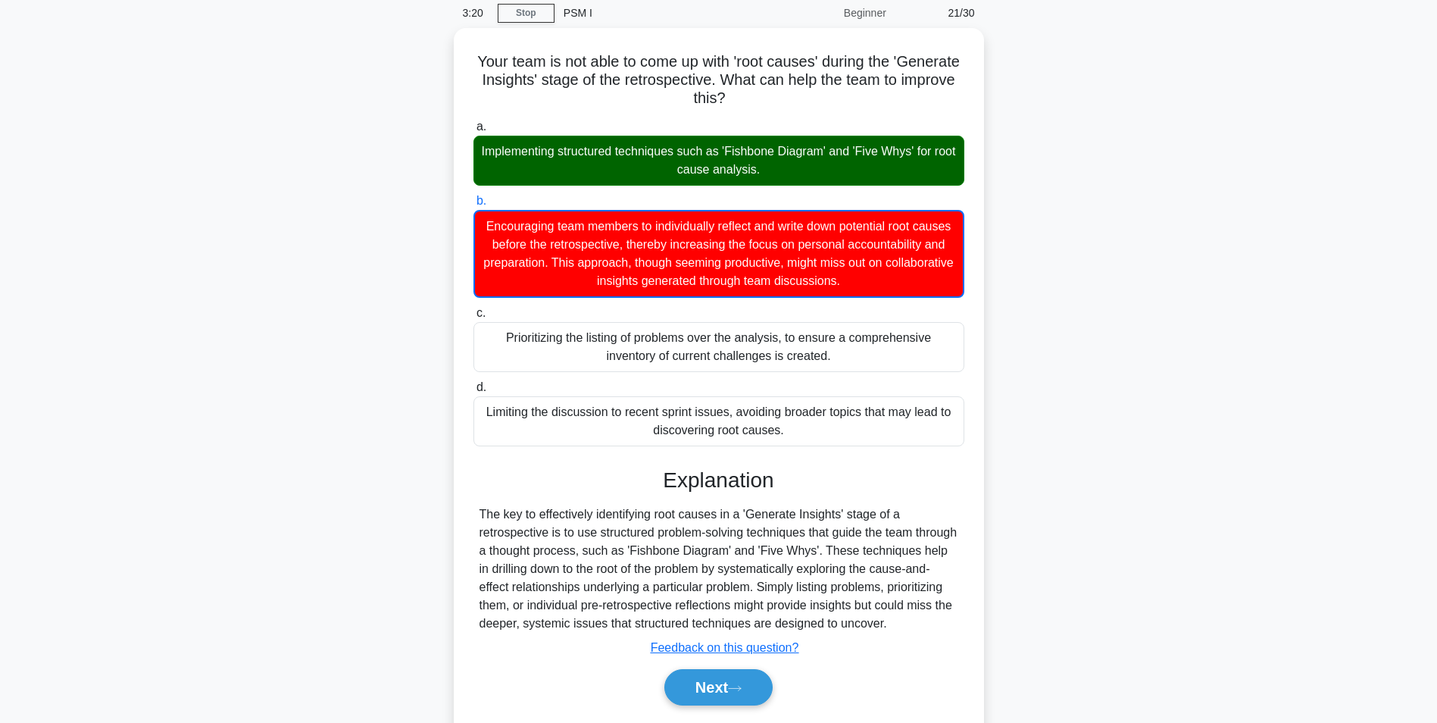
scroll to position [123, 0]
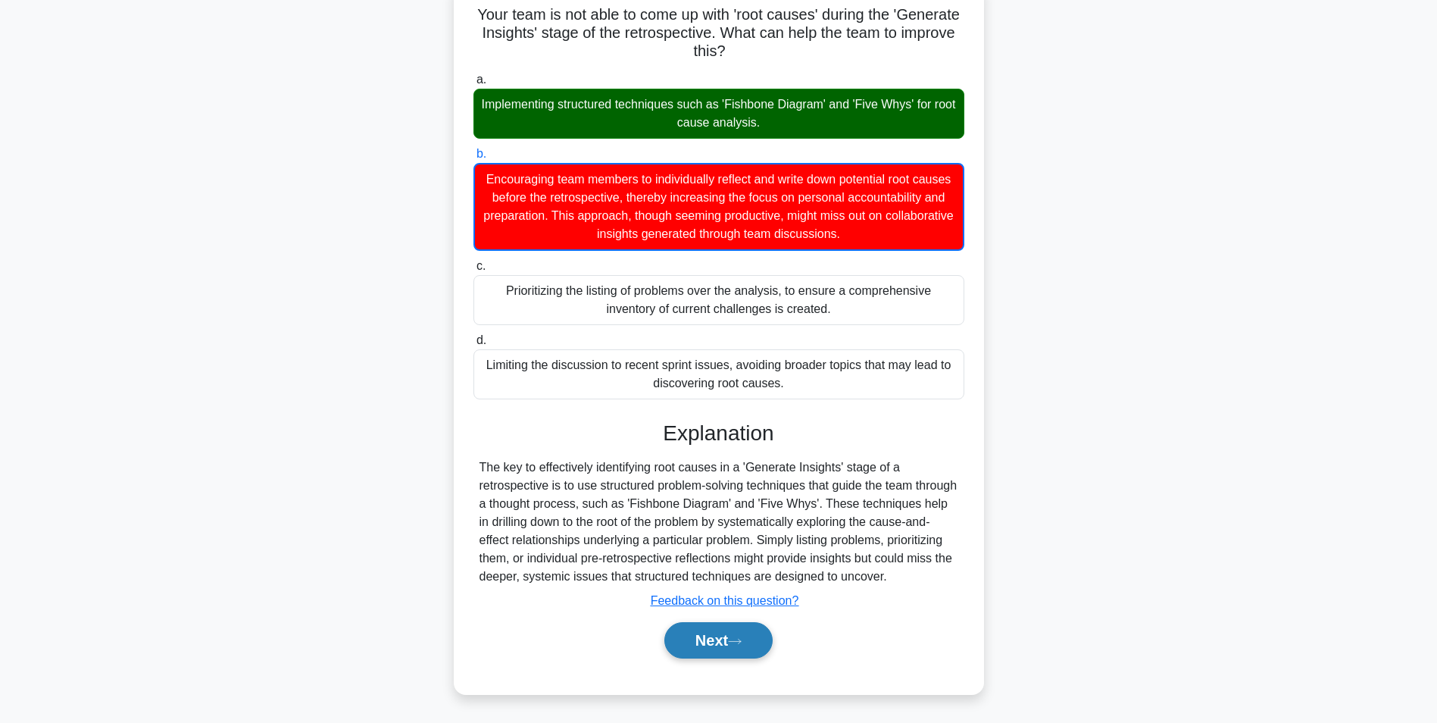
click at [715, 449] on button "Next" at bounding box center [718, 640] width 108 height 36
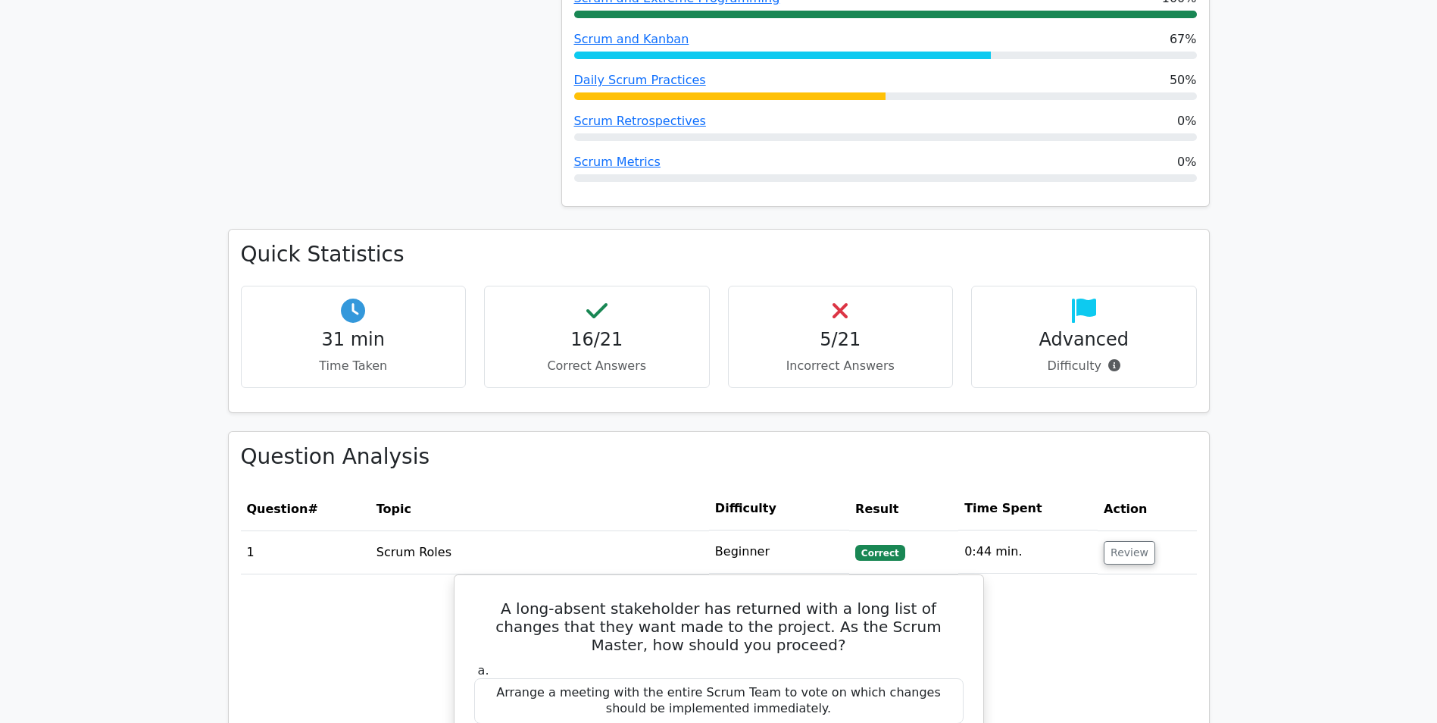
scroll to position [1288, 0]
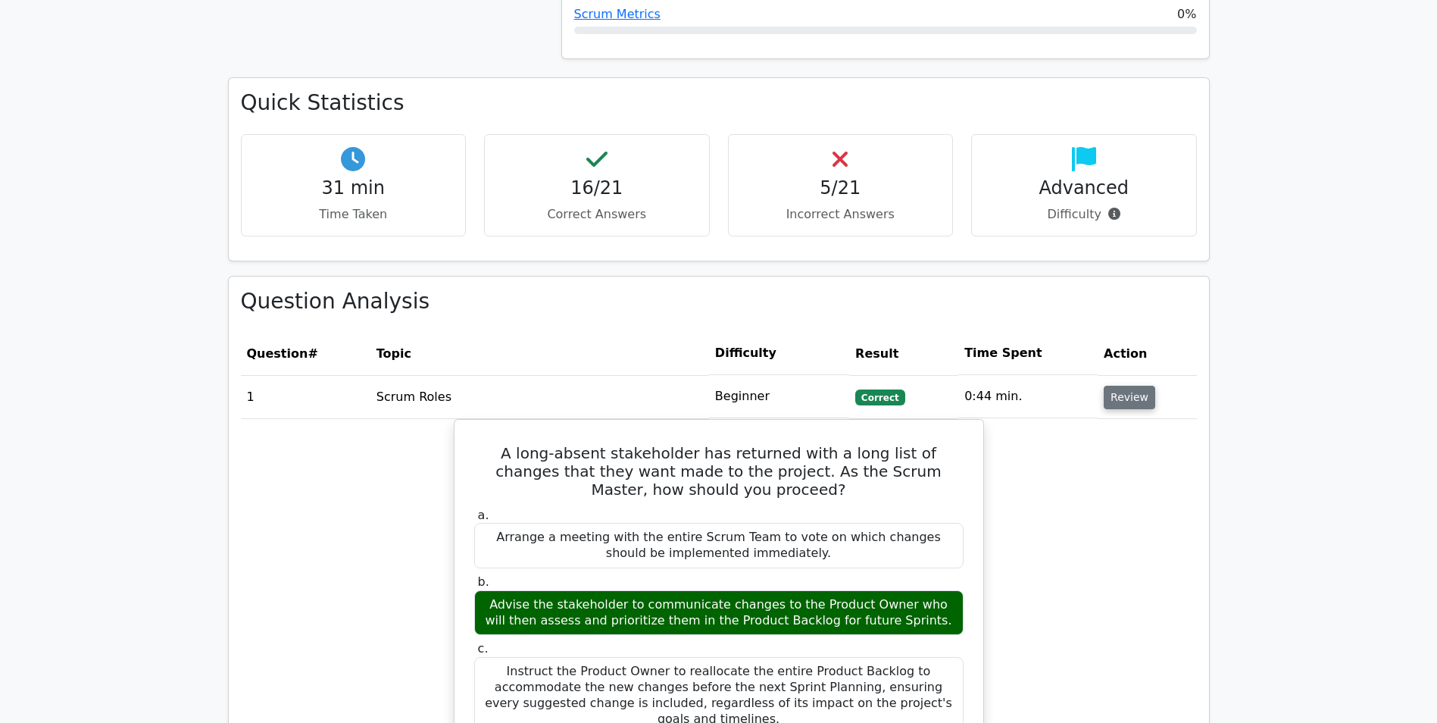
click at [1120, 386] on button "Review" at bounding box center [1130, 397] width 52 height 23
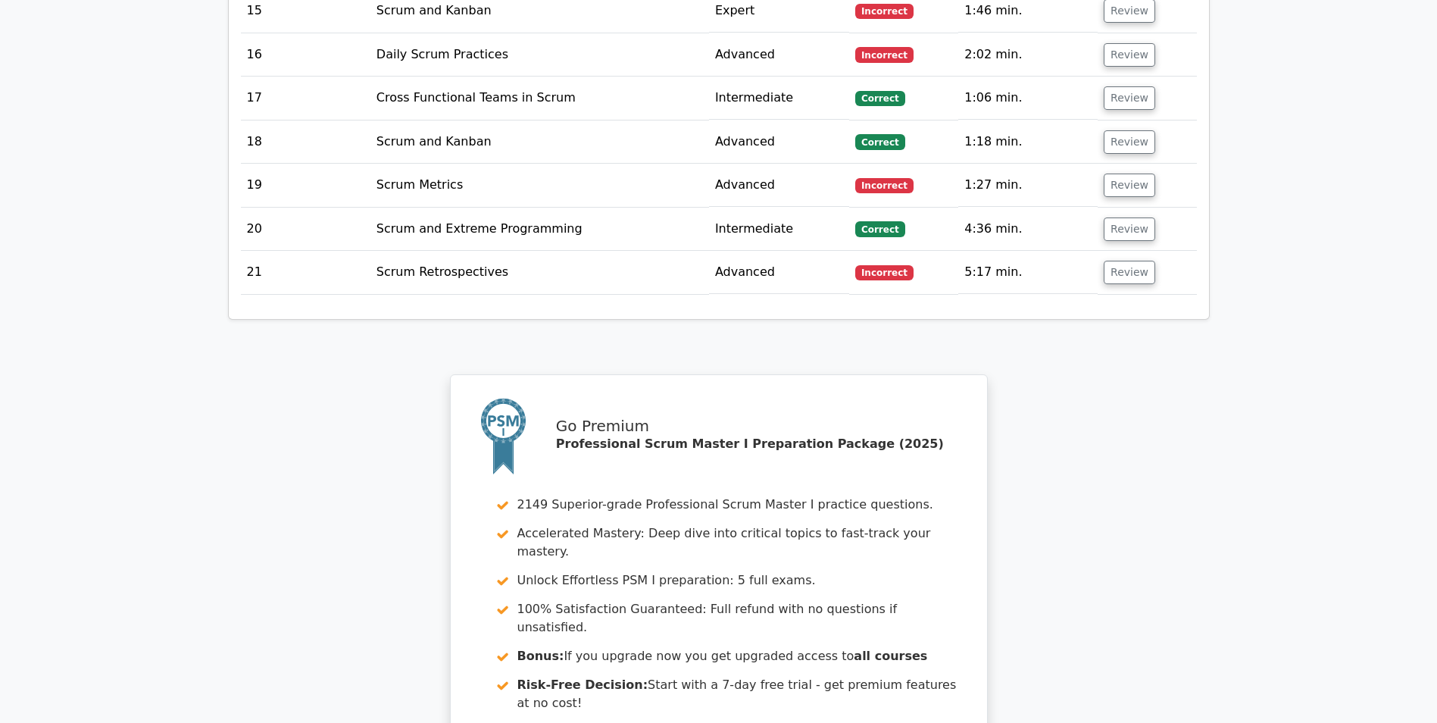
scroll to position [2555, 0]
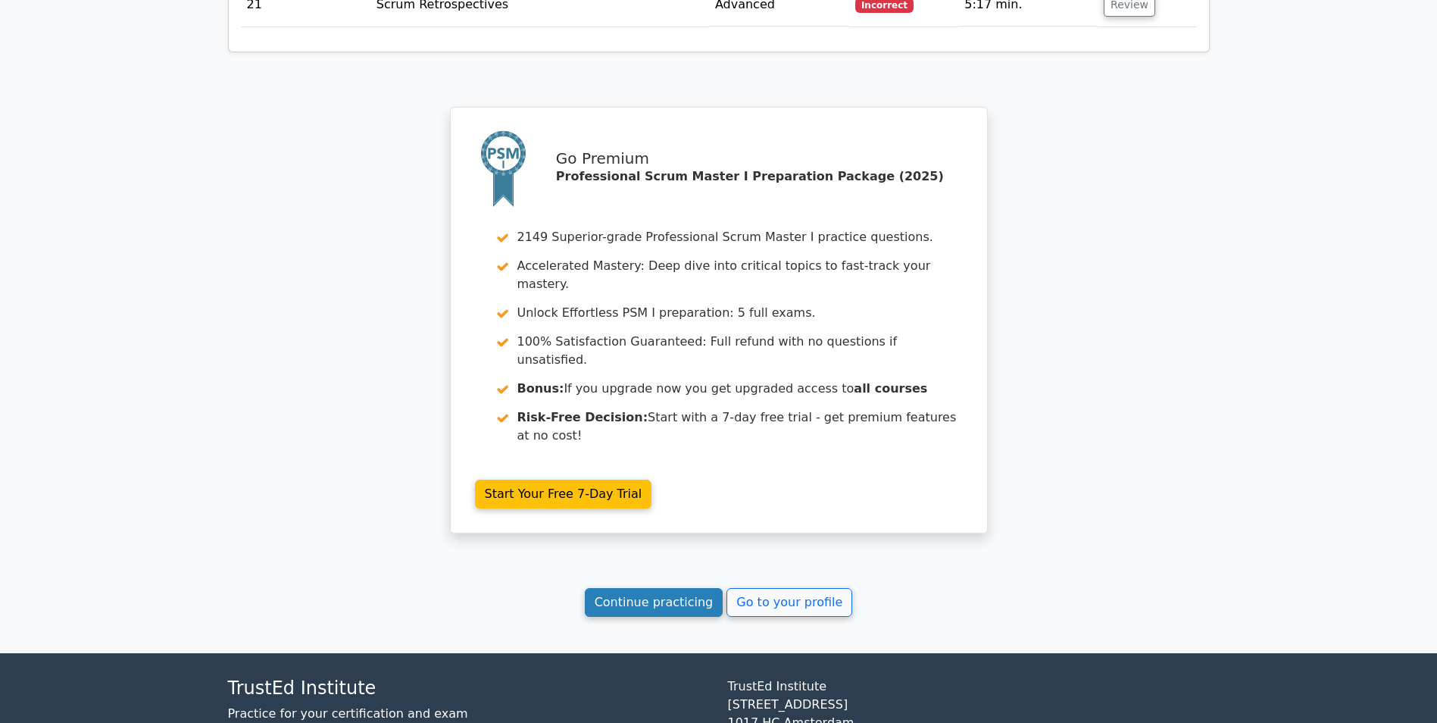
click at [652, 588] on link "Continue practicing" at bounding box center [654, 602] width 139 height 29
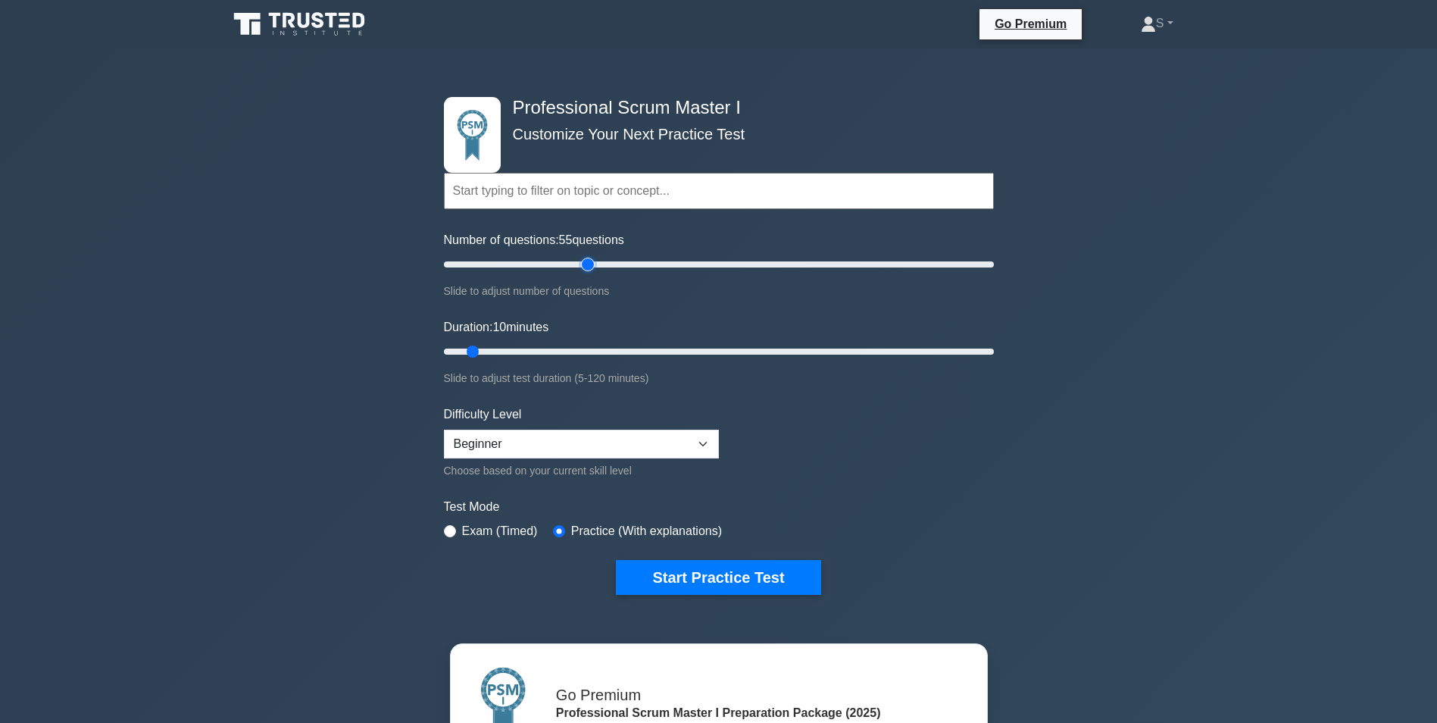
click at [589, 264] on input "Number of questions: 55 questions" at bounding box center [719, 264] width 550 height 18
click at [577, 263] on input "Number of questions: 55 questions" at bounding box center [719, 264] width 550 height 18
click at [561, 263] on input "Number of questions: 50 questions" at bounding box center [719, 264] width 550 height 18
click at [549, 263] on input "Number of questions: 40 questions" at bounding box center [719, 264] width 550 height 18
click at [537, 261] on input "Number of questions: 35 questions" at bounding box center [719, 264] width 550 height 18
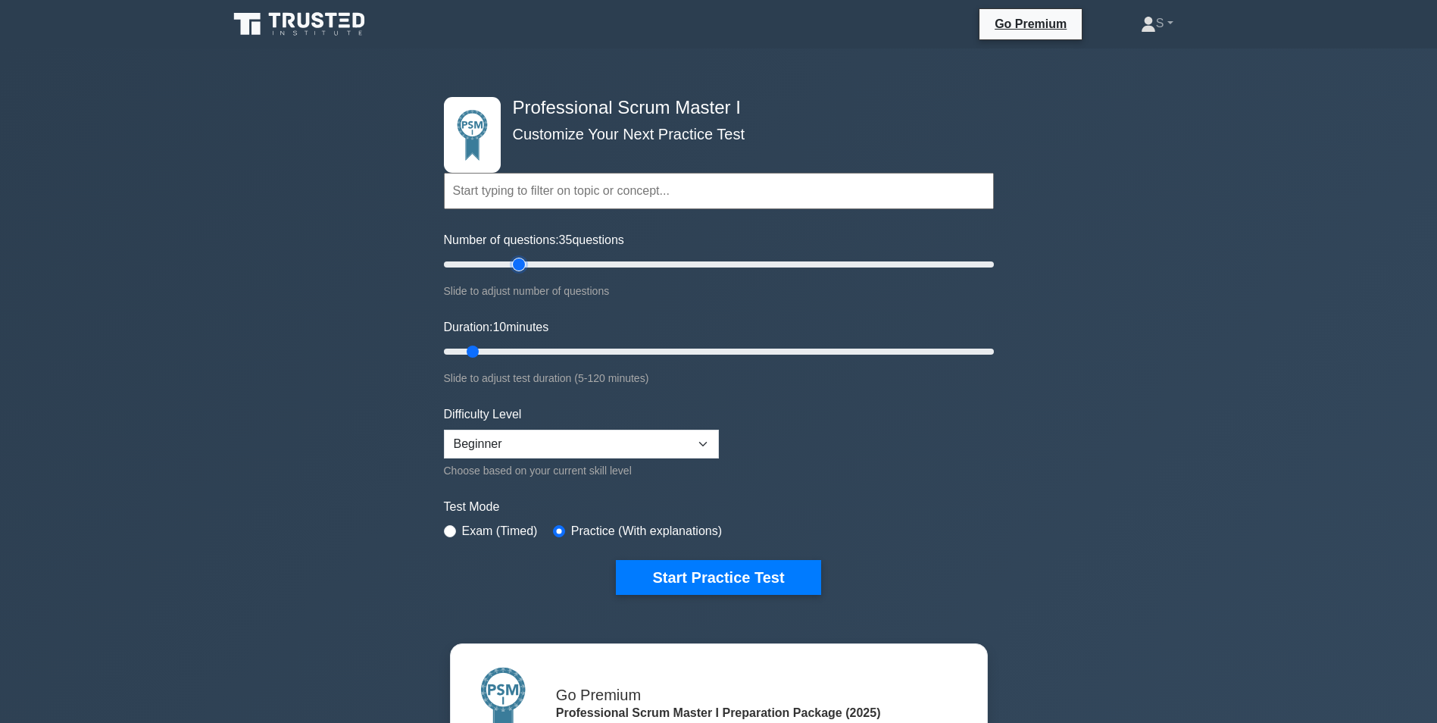
type input "30"
click at [525, 263] on input "Number of questions: 35 questions" at bounding box center [719, 264] width 550 height 18
click at [523, 349] on input "Duration: 10 minutes" at bounding box center [719, 351] width 550 height 18
click at [533, 347] on input "Duration: 25 minutes" at bounding box center [719, 351] width 550 height 18
click at [549, 346] on input "Duration: 25 minutes" at bounding box center [719, 351] width 550 height 18
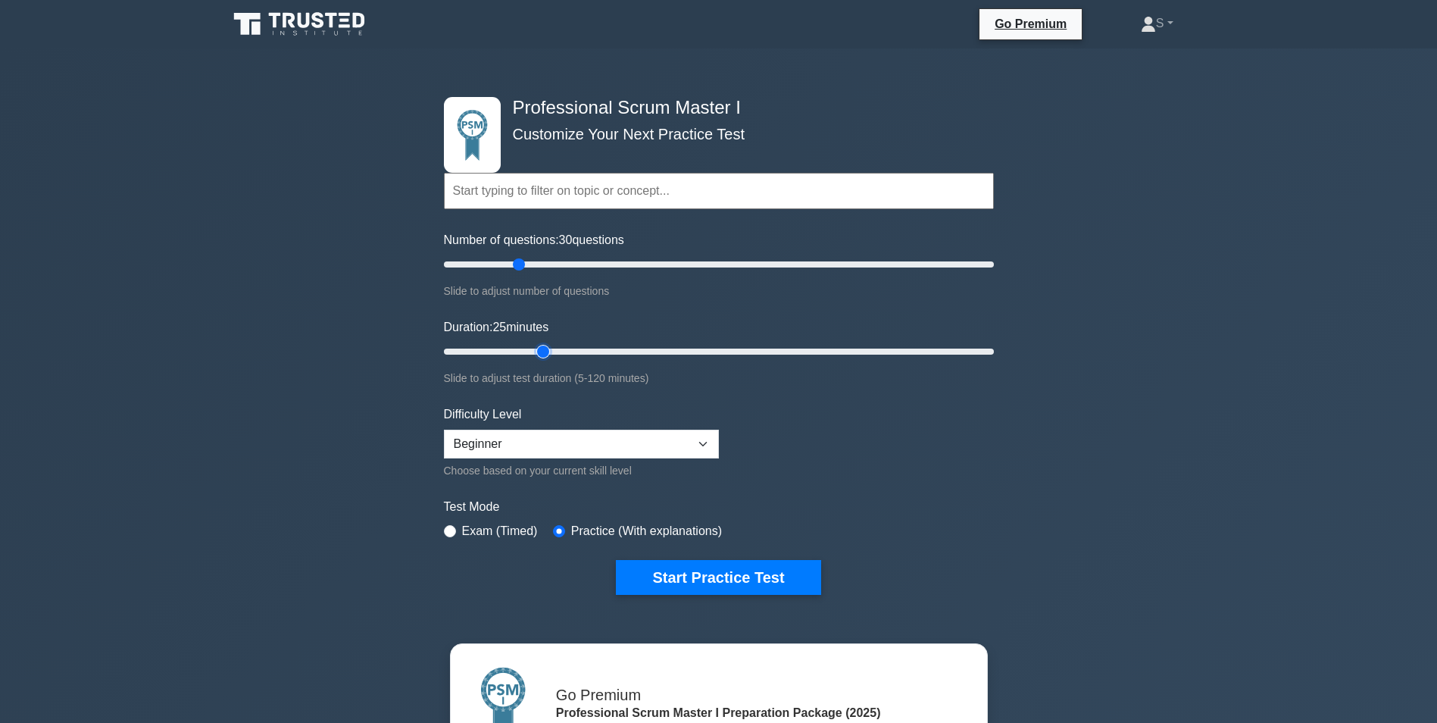
click at [553, 348] on input "Duration: 25 minutes" at bounding box center [719, 351] width 550 height 18
type input "30"
click at [561, 349] on input "Duration: 30 minutes" at bounding box center [719, 351] width 550 height 18
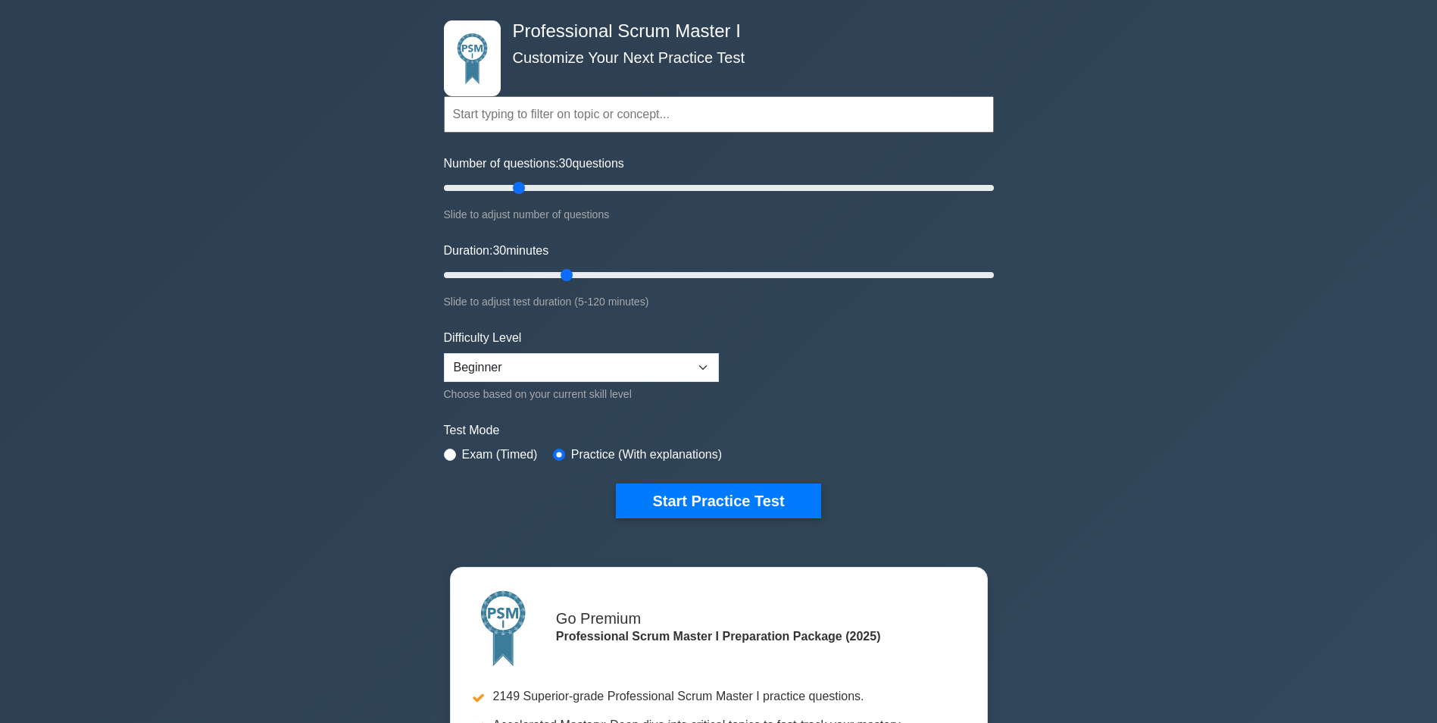
scroll to position [76, 0]
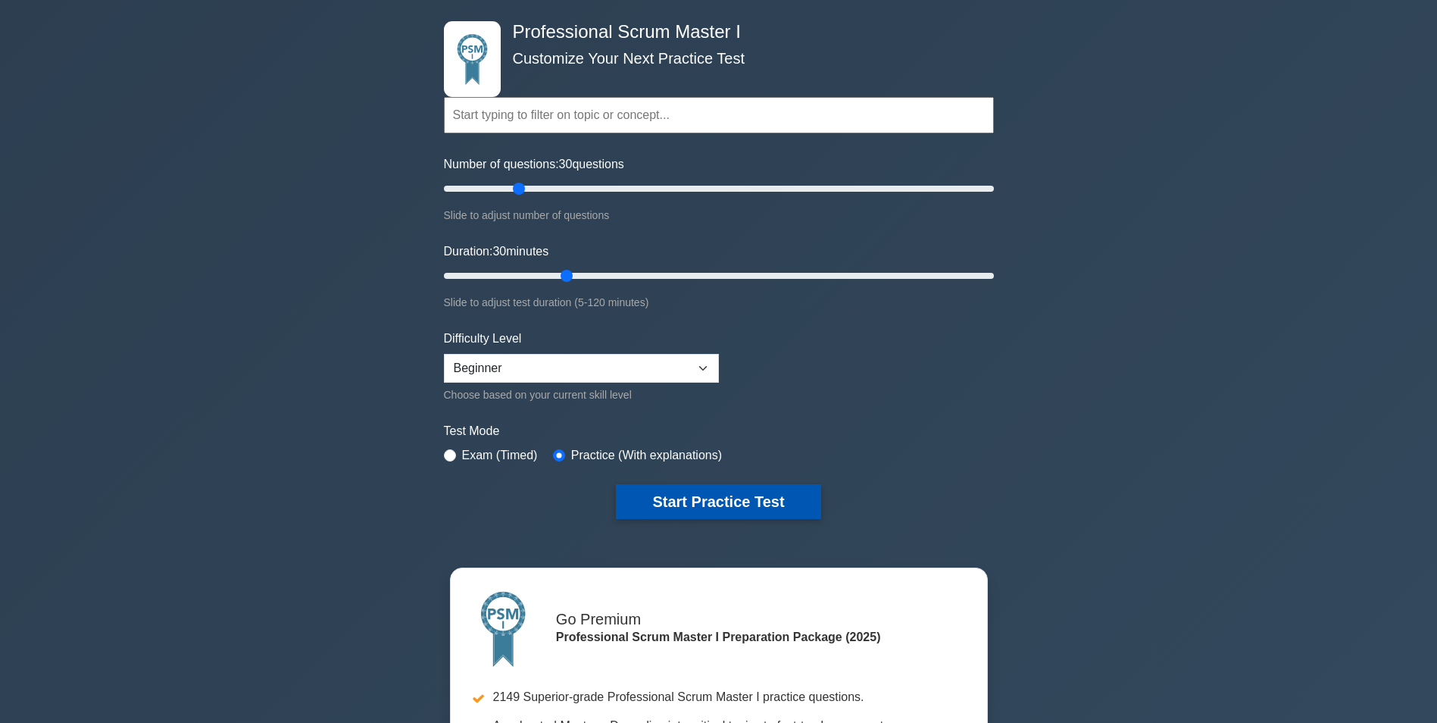
click at [788, 495] on button "Start Practice Test" at bounding box center [718, 501] width 205 height 35
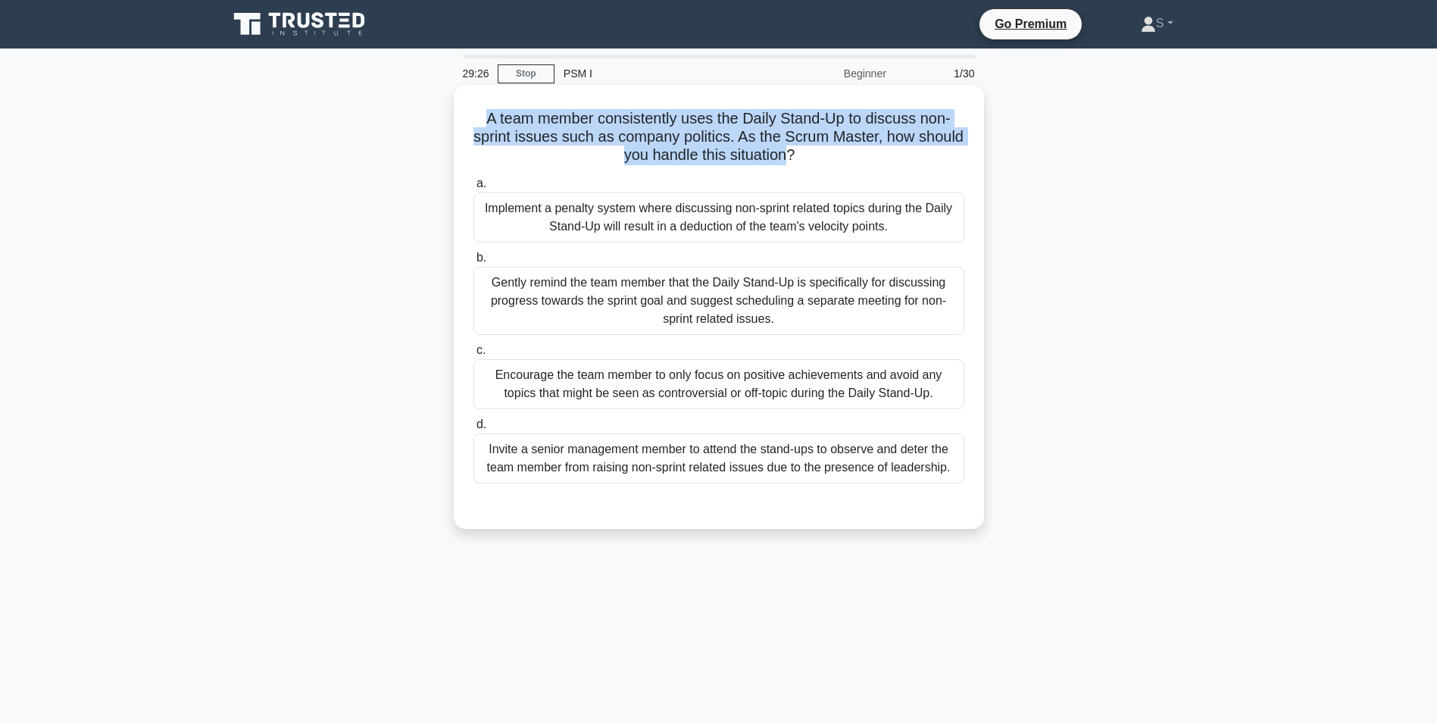
drag, startPoint x: 817, startPoint y: 159, endPoint x: 481, endPoint y: 121, distance: 337.8
click at [481, 121] on h5 "A team member consistently uses the Daily Stand-Up to discuss non-sprint issues…" at bounding box center [719, 137] width 494 height 56
copy h5 "A team member consistently uses the Daily Stand-Up to discuss non-sprint issues…"
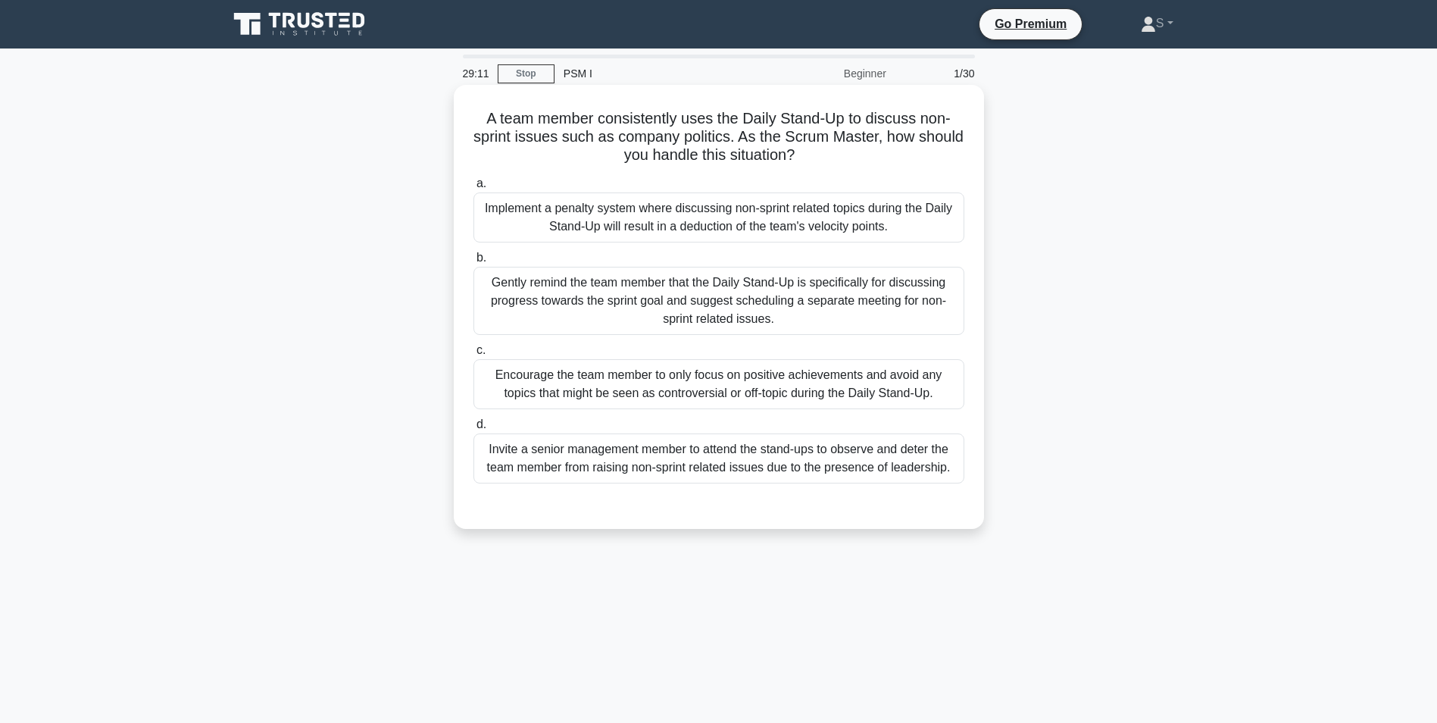
click at [715, 299] on div "Gently remind the team member that the Daily Stand-Up is specifically for discu…" at bounding box center [719, 301] width 491 height 68
click at [474, 263] on input "b. Gently remind the team member that the Daily Stand-Up is specifically for di…" at bounding box center [474, 258] width 0 height 10
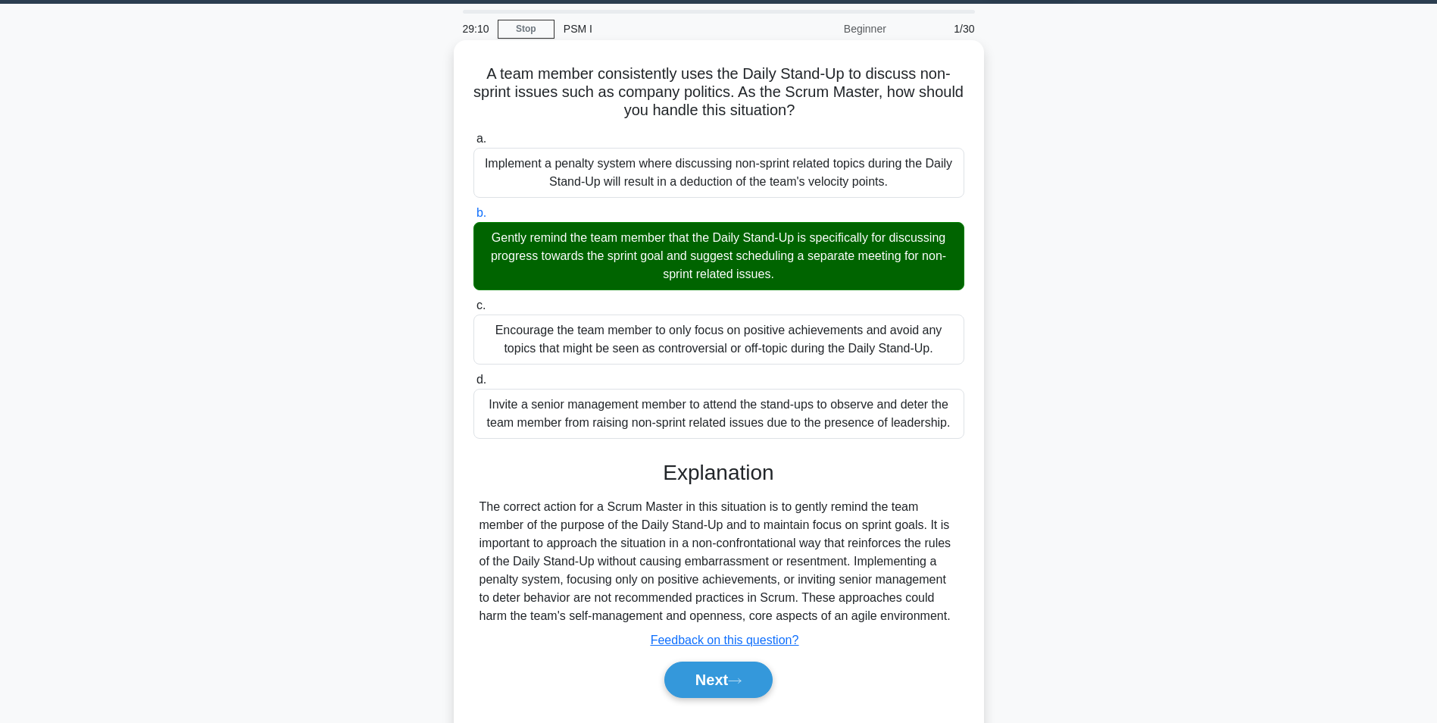
scroll to position [95, 0]
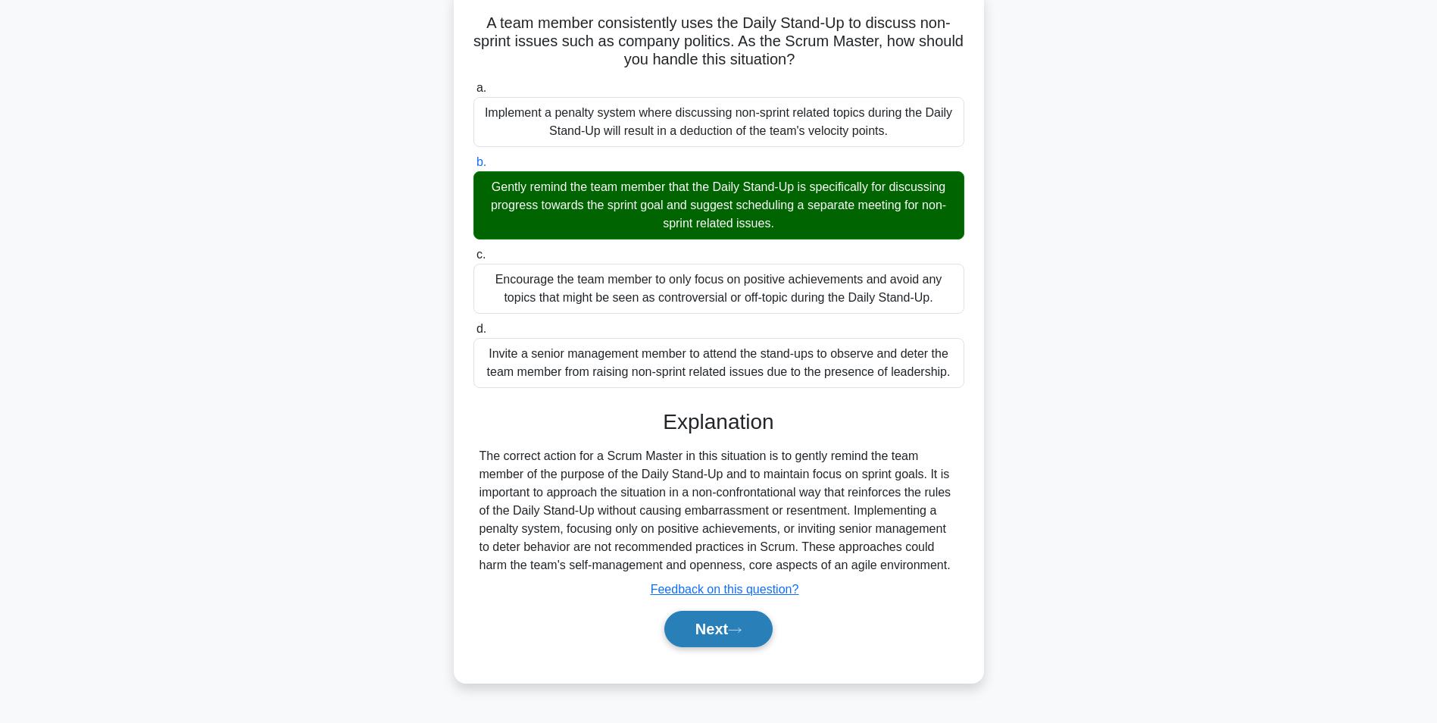
click at [730, 625] on button "Next" at bounding box center [718, 629] width 108 height 36
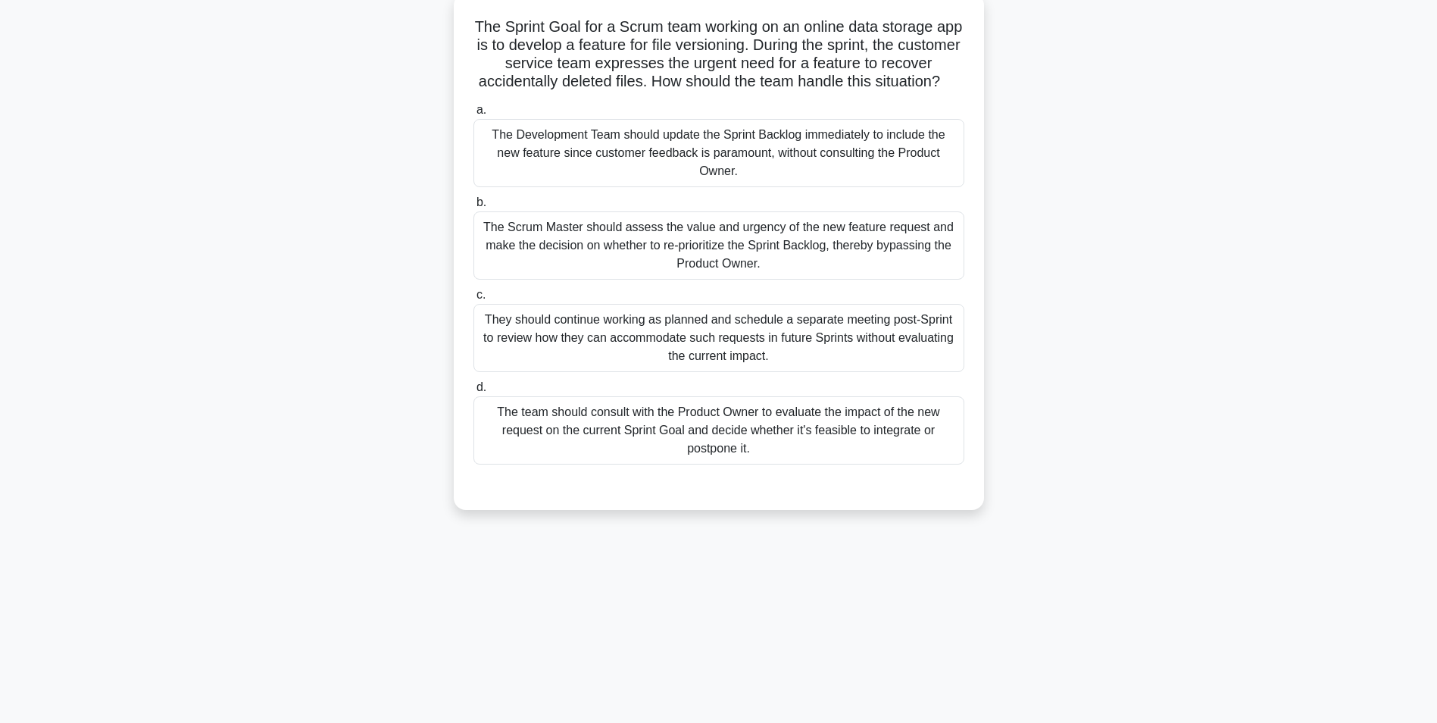
scroll to position [0, 0]
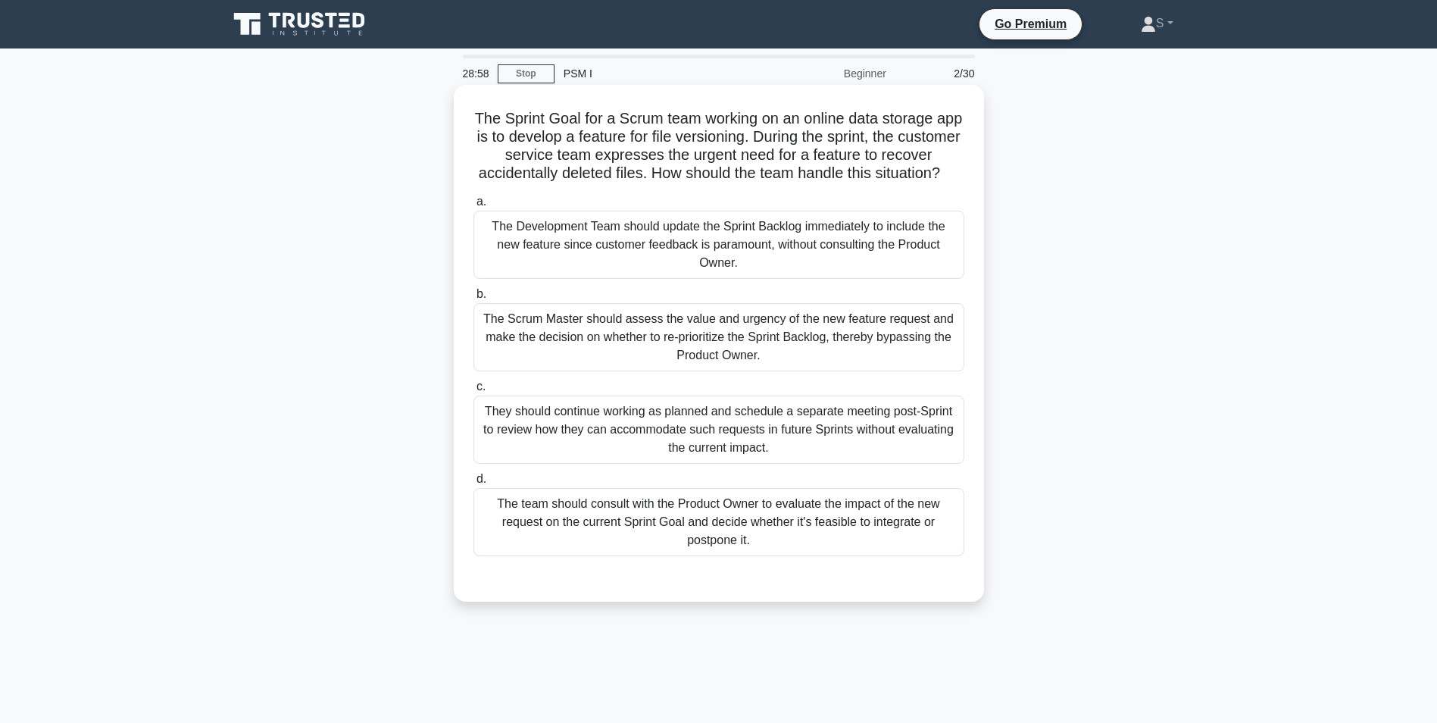
drag, startPoint x: 744, startPoint y: 196, endPoint x: 484, endPoint y: 113, distance: 272.9
click at [484, 113] on h5 "The Sprint Goal for a Scrum team working on an online data storage app is to de…" at bounding box center [719, 146] width 494 height 74
copy h5 "The Sprint Goal for a Scrum team working on an online data storage app is to de…"
click at [732, 534] on div "The team should consult with the Product Owner to evaluate the impact of the ne…" at bounding box center [719, 522] width 491 height 68
click at [474, 484] on input "d. The team should consult with the Product Owner to evaluate the impact of the…" at bounding box center [474, 479] width 0 height 10
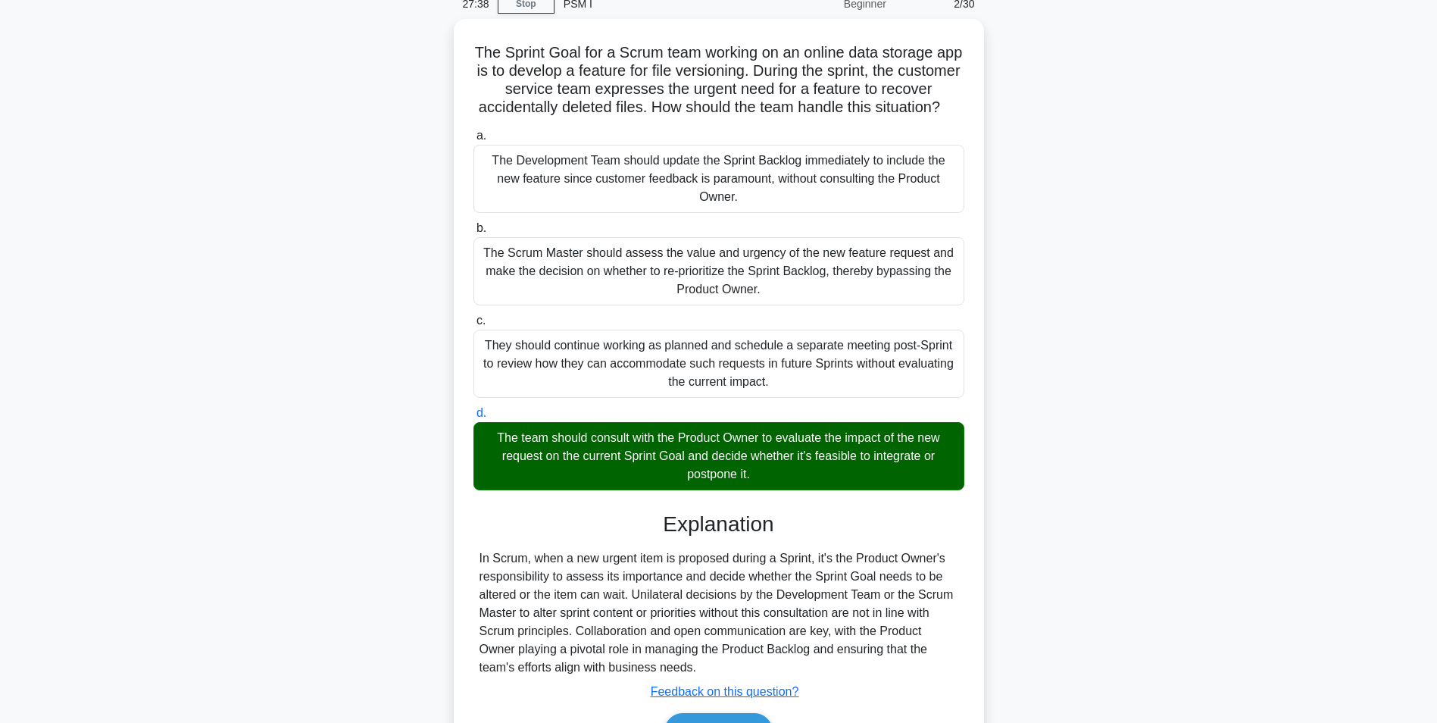
scroll to position [176, 0]
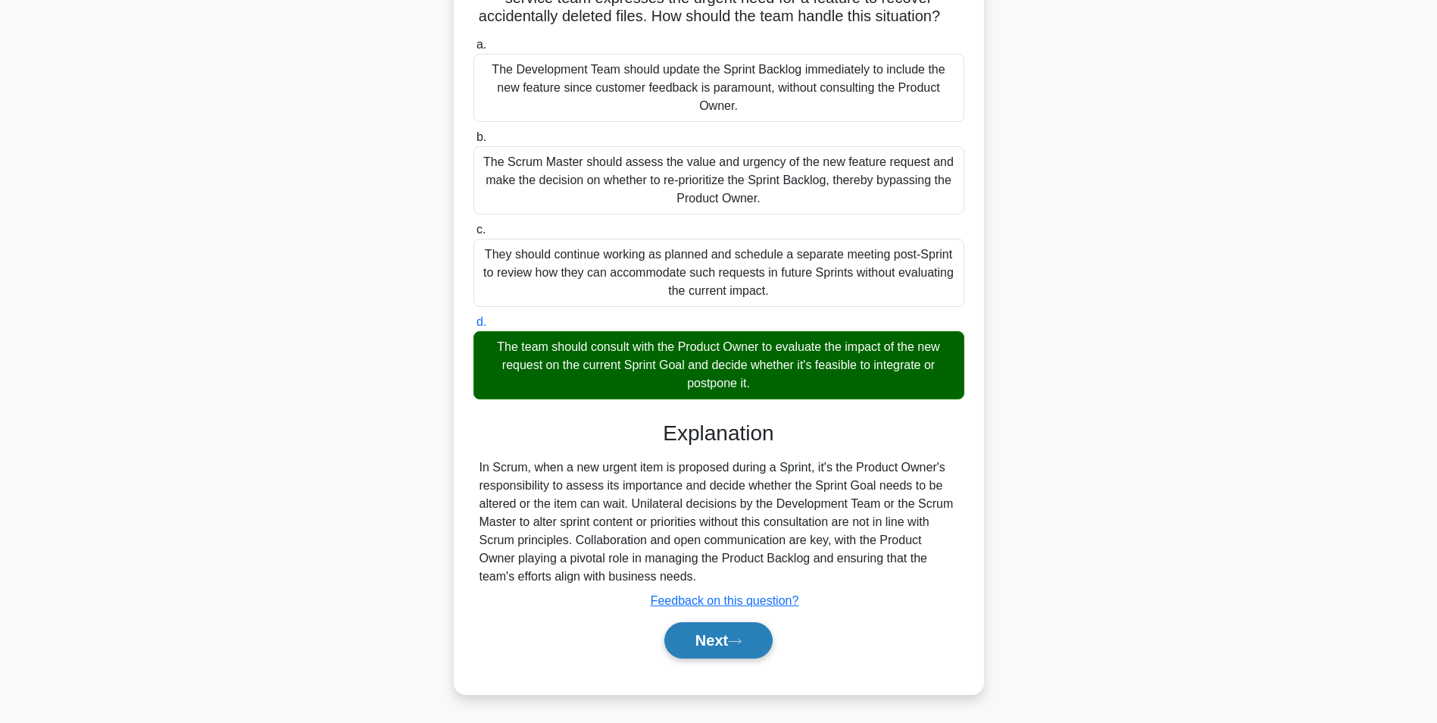
click at [698, 645] on button "Next" at bounding box center [718, 640] width 108 height 36
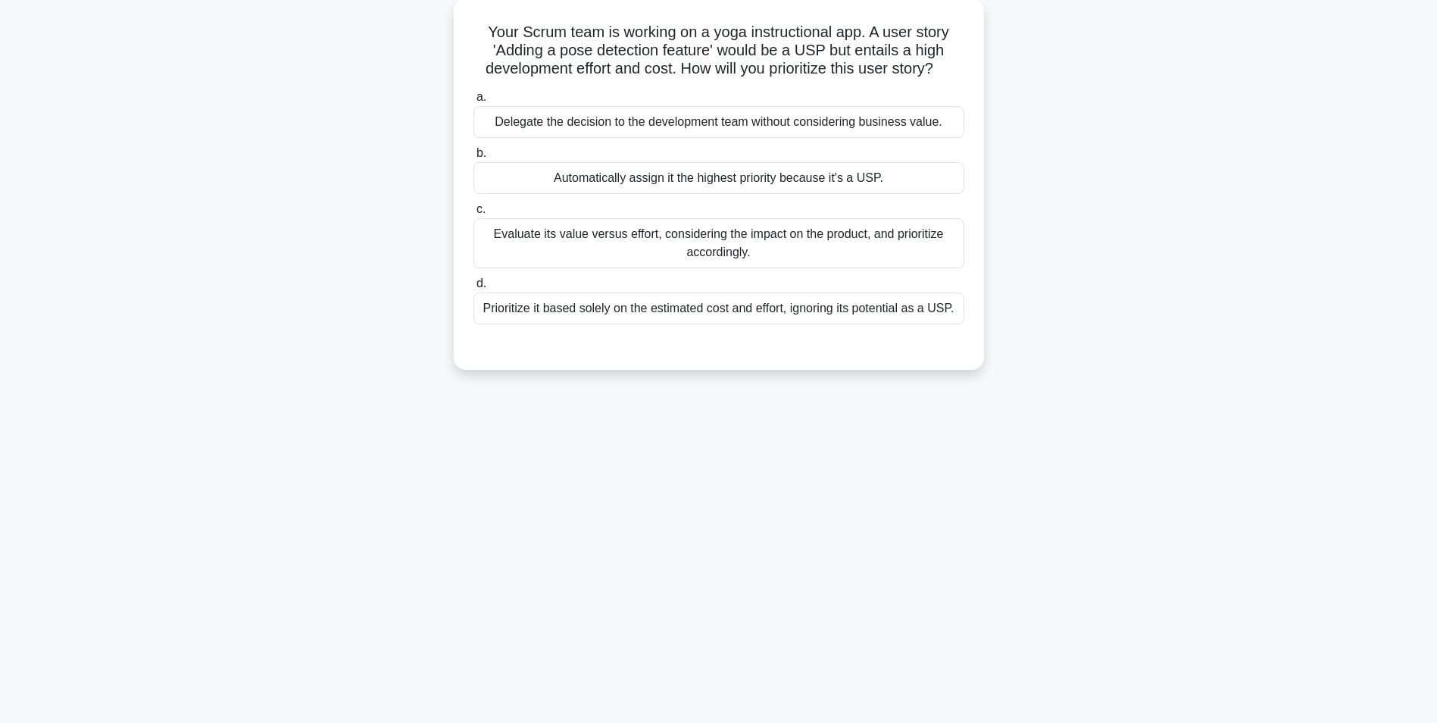
scroll to position [0, 0]
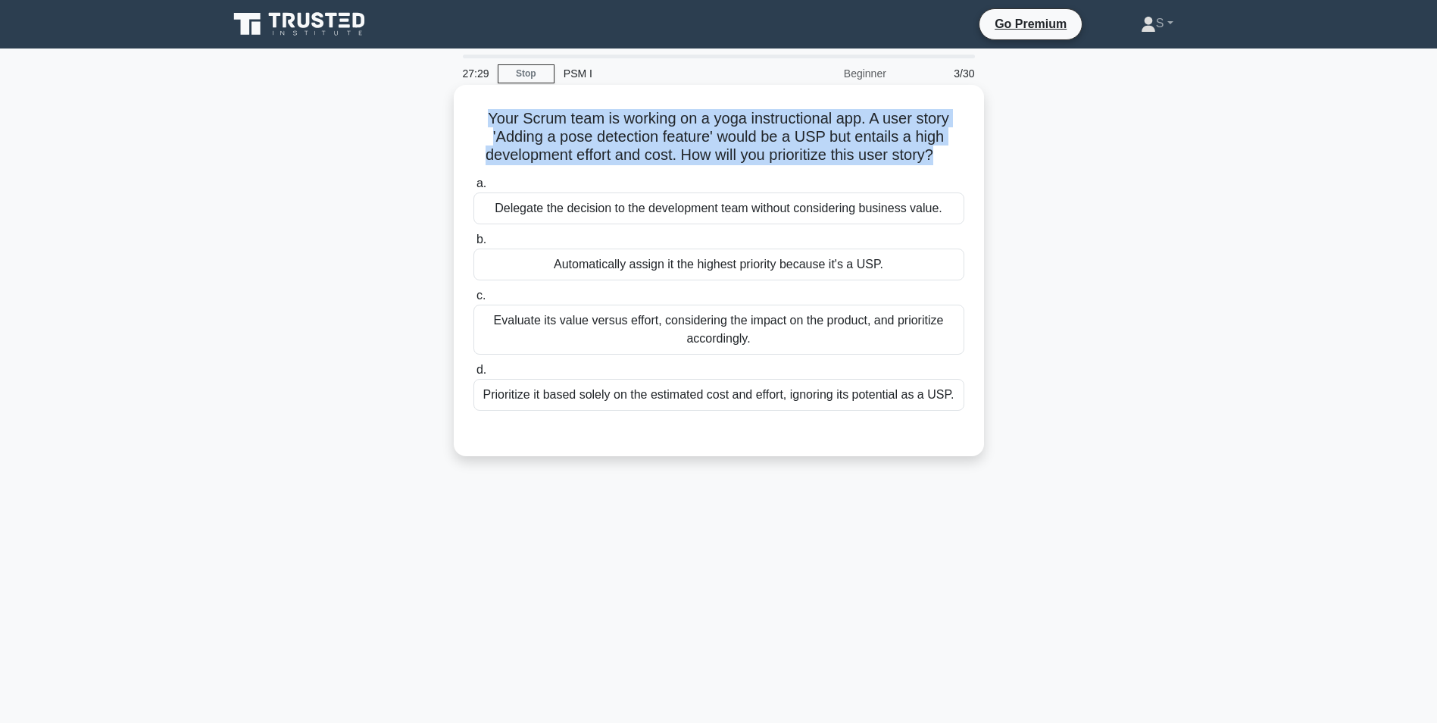
drag, startPoint x: 942, startPoint y: 155, endPoint x: 483, endPoint y: 122, distance: 459.5
click at [483, 122] on h5 "Your Scrum team is working on a yoga instructional app. A user story 'Adding a …" at bounding box center [719, 137] width 494 height 56
copy h5 "Your Scrum team is working on a yoga instructional app. A user story 'Adding a …"
click at [593, 331] on div "Evaluate its value versus effort, considering the impact on the product, and pr…" at bounding box center [719, 330] width 491 height 50
click at [474, 301] on input "c. Evaluate its value versus effort, considering the impact on the product, and…" at bounding box center [474, 296] width 0 height 10
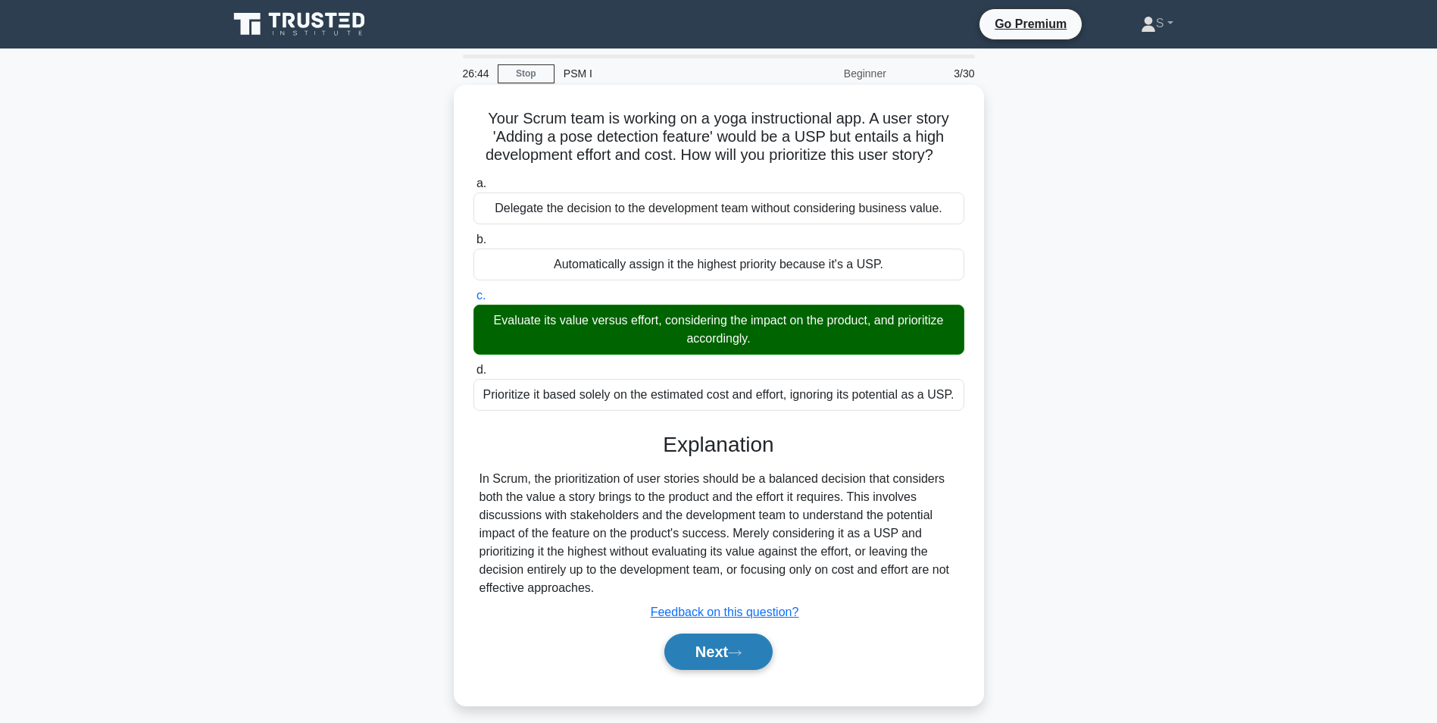
click at [702, 652] on button "Next" at bounding box center [718, 651] width 108 height 36
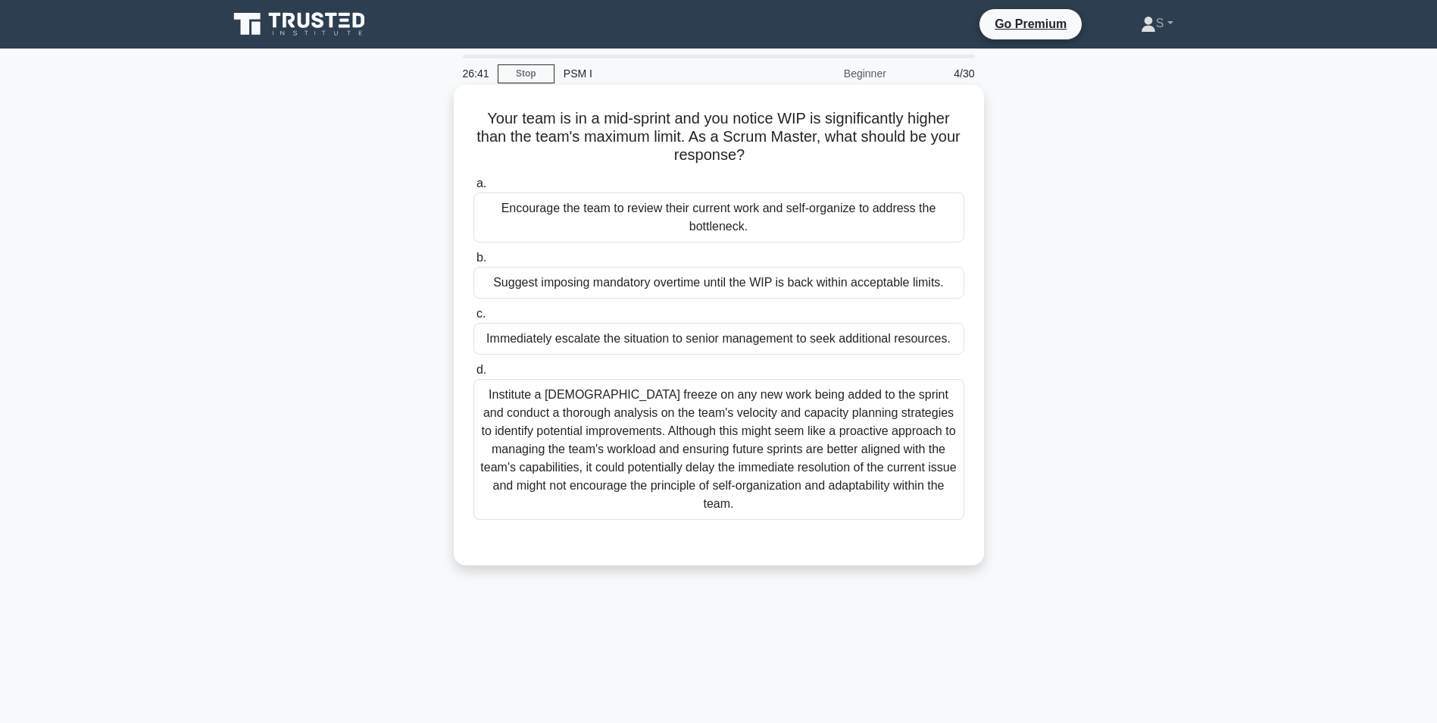
drag, startPoint x: 470, startPoint y: 127, endPoint x: 766, endPoint y: 151, distance: 296.5
click at [766, 151] on div "Your team is in a mid-sprint and you notice WIP is significantly higher than th…" at bounding box center [719, 325] width 518 height 468
copy h5 "Your team is in a mid-sprint and you notice WIP is significantly higher than th…"
drag, startPoint x: 787, startPoint y: 236, endPoint x: 504, endPoint y: 208, distance: 284.8
click at [504, 208] on div "Encourage the team to review their current work and self-organize to address th…" at bounding box center [719, 217] width 491 height 50
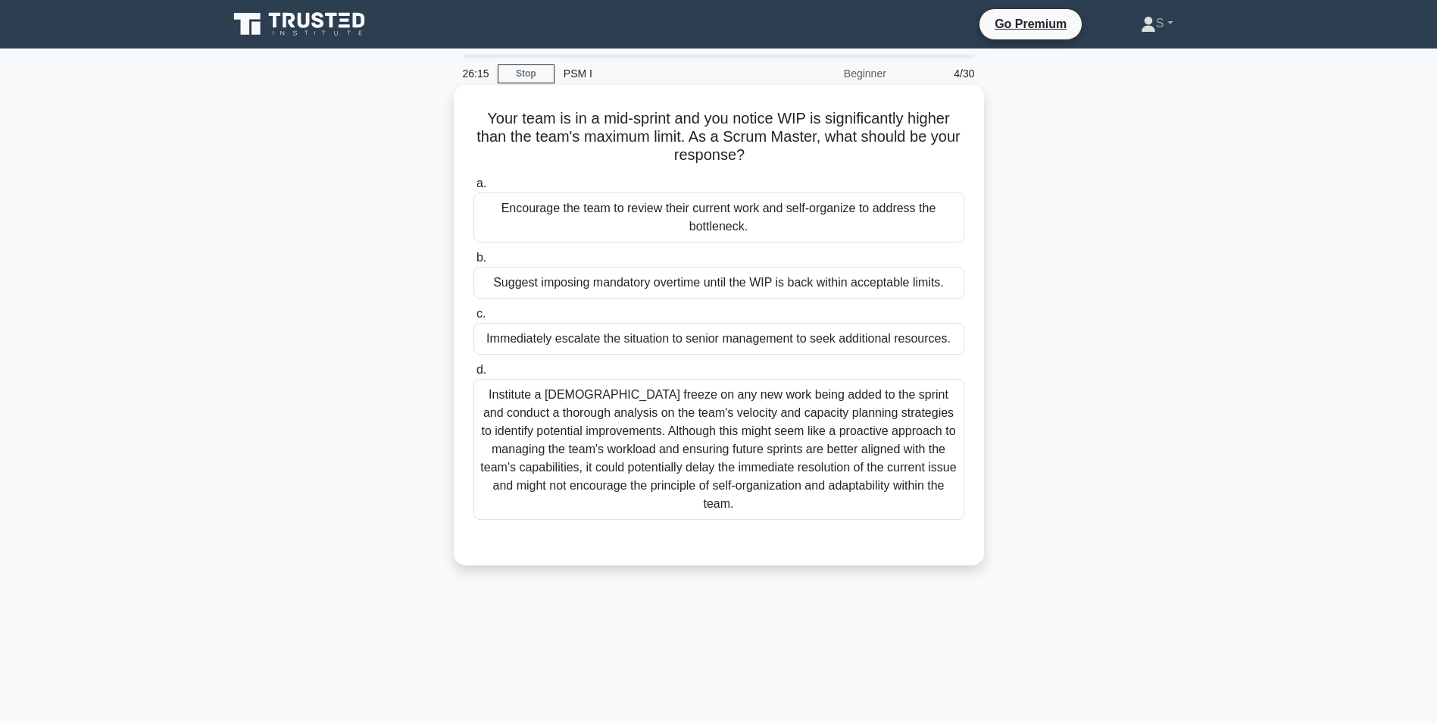
copy div "Encourage the team to review their current work and self-organize to address th…"
click at [792, 224] on div "Encourage the team to review their current work and self-organize to address th…" at bounding box center [719, 217] width 491 height 50
click at [474, 189] on input "a. Encourage the team to review their current work and self-organize to address…" at bounding box center [474, 184] width 0 height 10
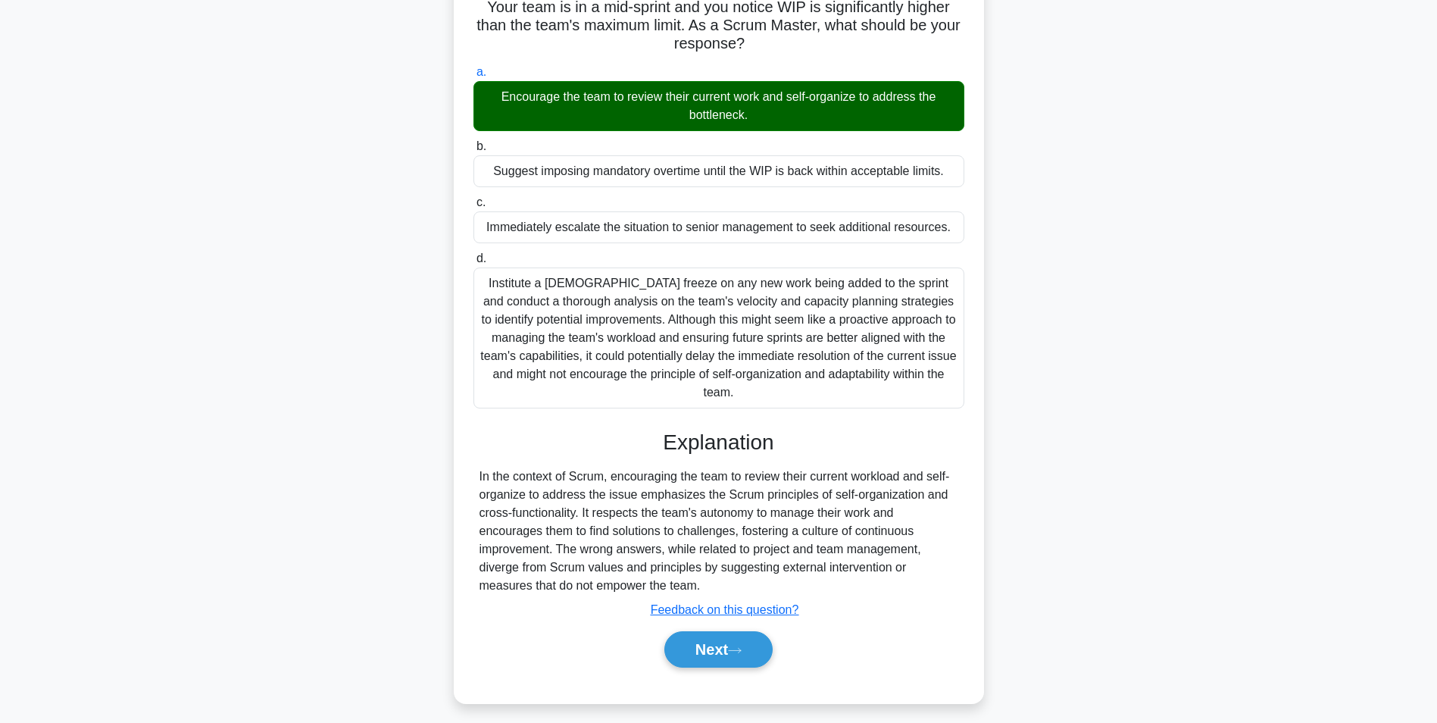
scroll to position [121, 0]
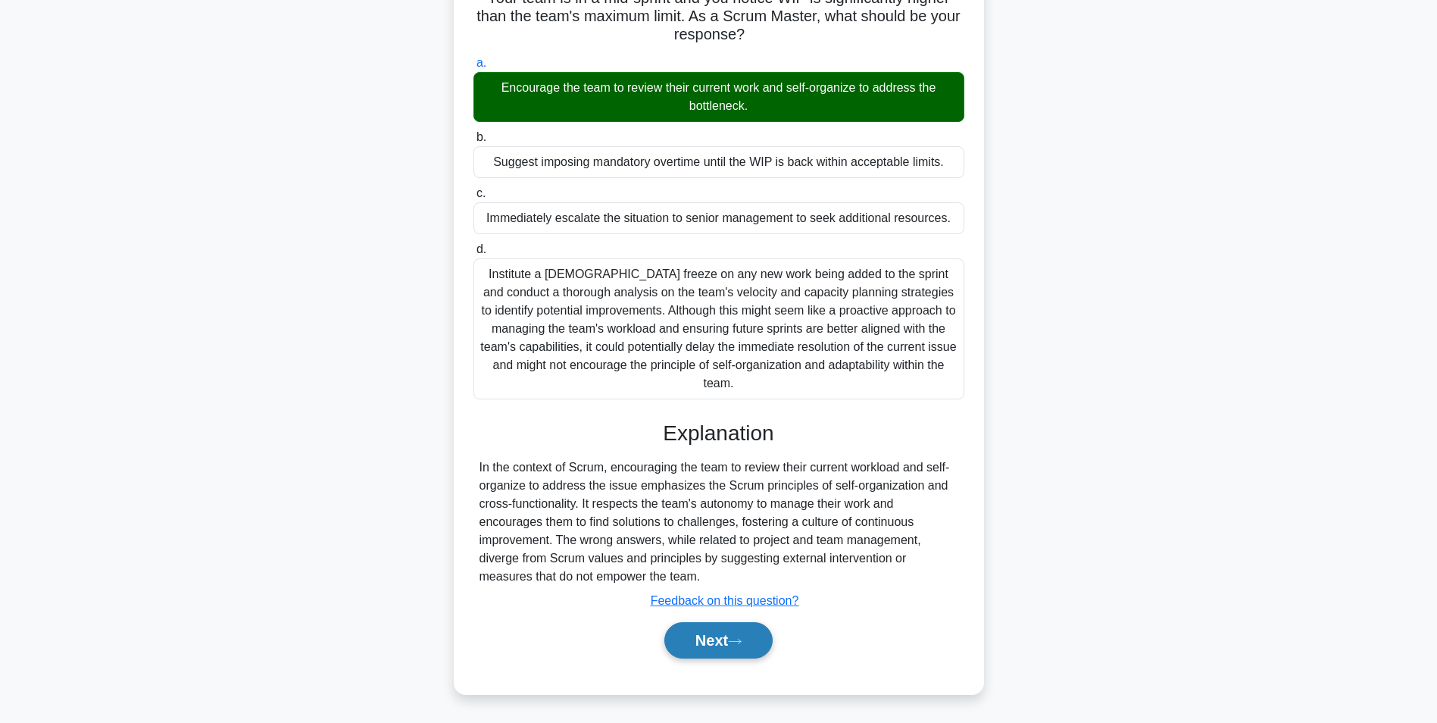
click at [734, 641] on icon at bounding box center [735, 641] width 14 height 8
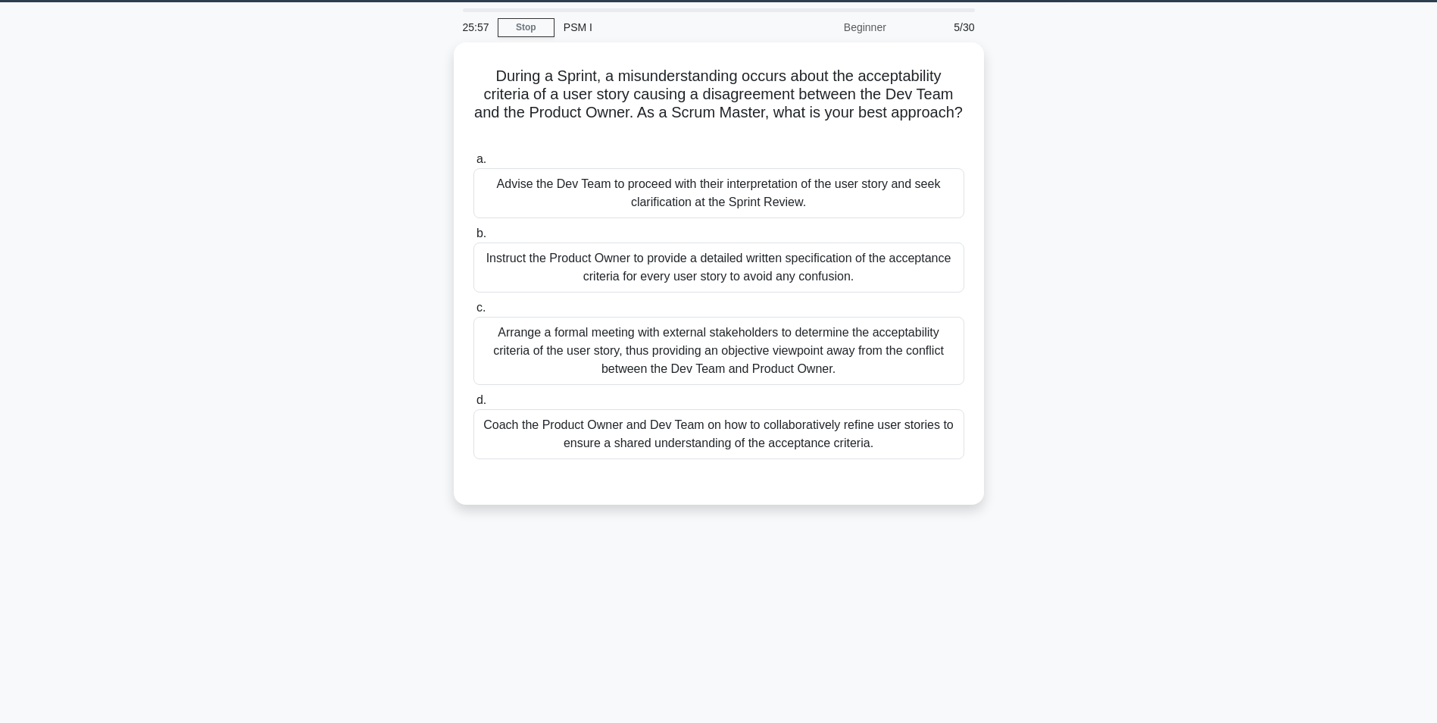
scroll to position [20, 0]
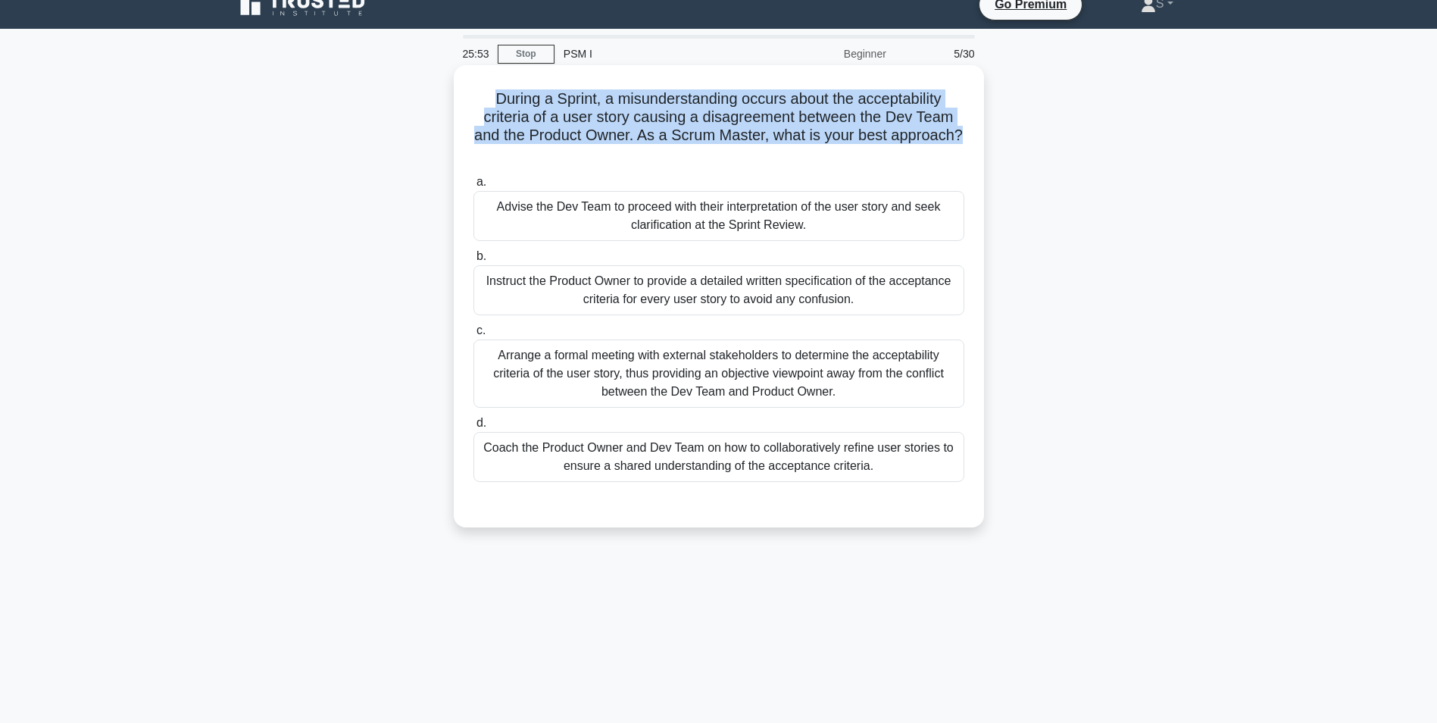
drag, startPoint x: 491, startPoint y: 95, endPoint x: 967, endPoint y: 135, distance: 478.2
click at [967, 135] on div "During a Sprint, a misunderstanding occurs about the acceptability criteria of …" at bounding box center [719, 296] width 518 height 450
copy h5 "During a Sprint, a misunderstanding occurs about the acceptability criteria of …"
drag, startPoint x: 873, startPoint y: 299, endPoint x: 485, endPoint y: 281, distance: 388.3
click at [485, 281] on div "Instruct the Product Owner to provide a detailed written specification of the a…" at bounding box center [719, 290] width 491 height 50
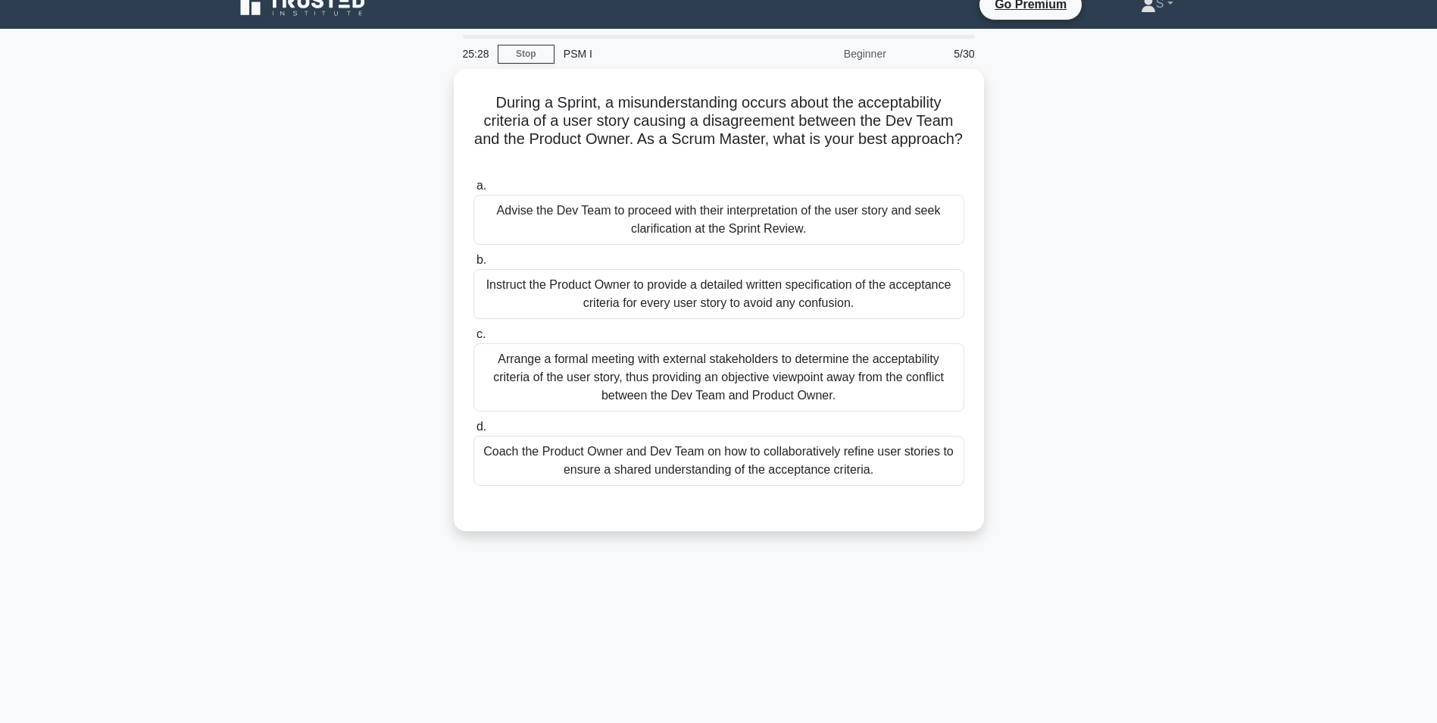
click at [320, 361] on div "During a Sprint, a misunderstanding occurs about the acceptability criteria of …" at bounding box center [719, 309] width 1000 height 480
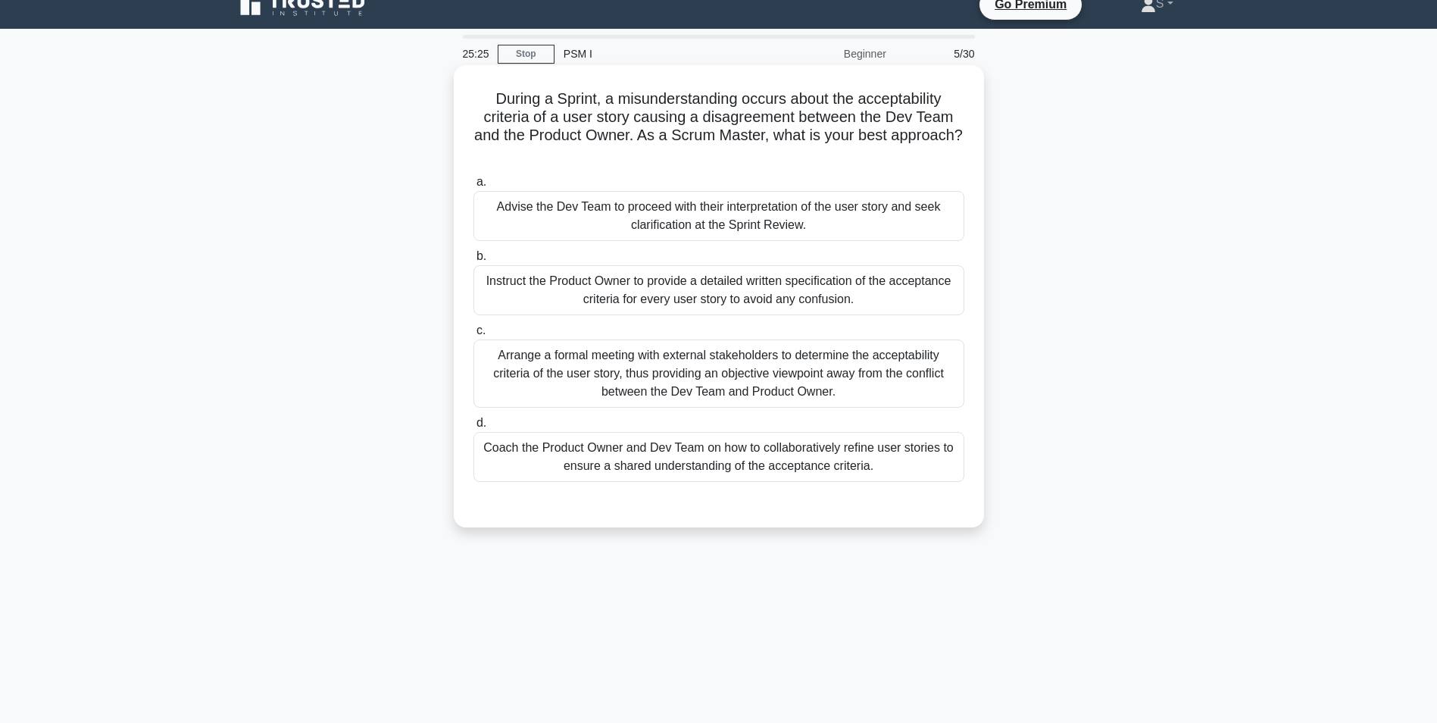
drag, startPoint x: 898, startPoint y: 470, endPoint x: 484, endPoint y: 443, distance: 414.6
click at [484, 443] on div "Coach the Product Owner and Dev Team on how to collaboratively refine user stor…" at bounding box center [719, 457] width 491 height 50
copy div "Coach the Product Owner and Dev Team on how to collaboratively refine user stor…"
click at [896, 470] on div "Coach the Product Owner and Dev Team on how to collaboratively refine user stor…" at bounding box center [719, 457] width 491 height 50
click at [474, 428] on input "d. Coach the Product Owner and Dev Team on how to collaboratively refine user s…" at bounding box center [474, 423] width 0 height 10
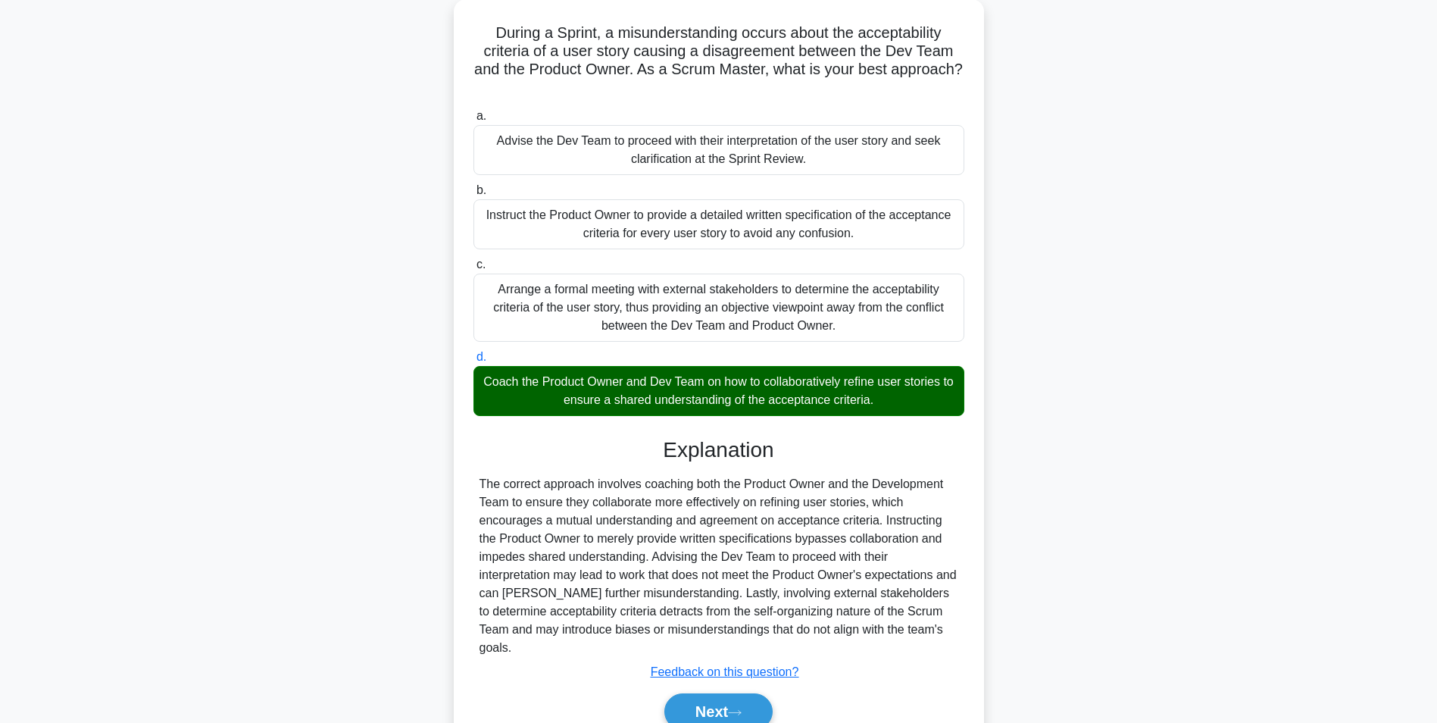
scroll to position [158, 0]
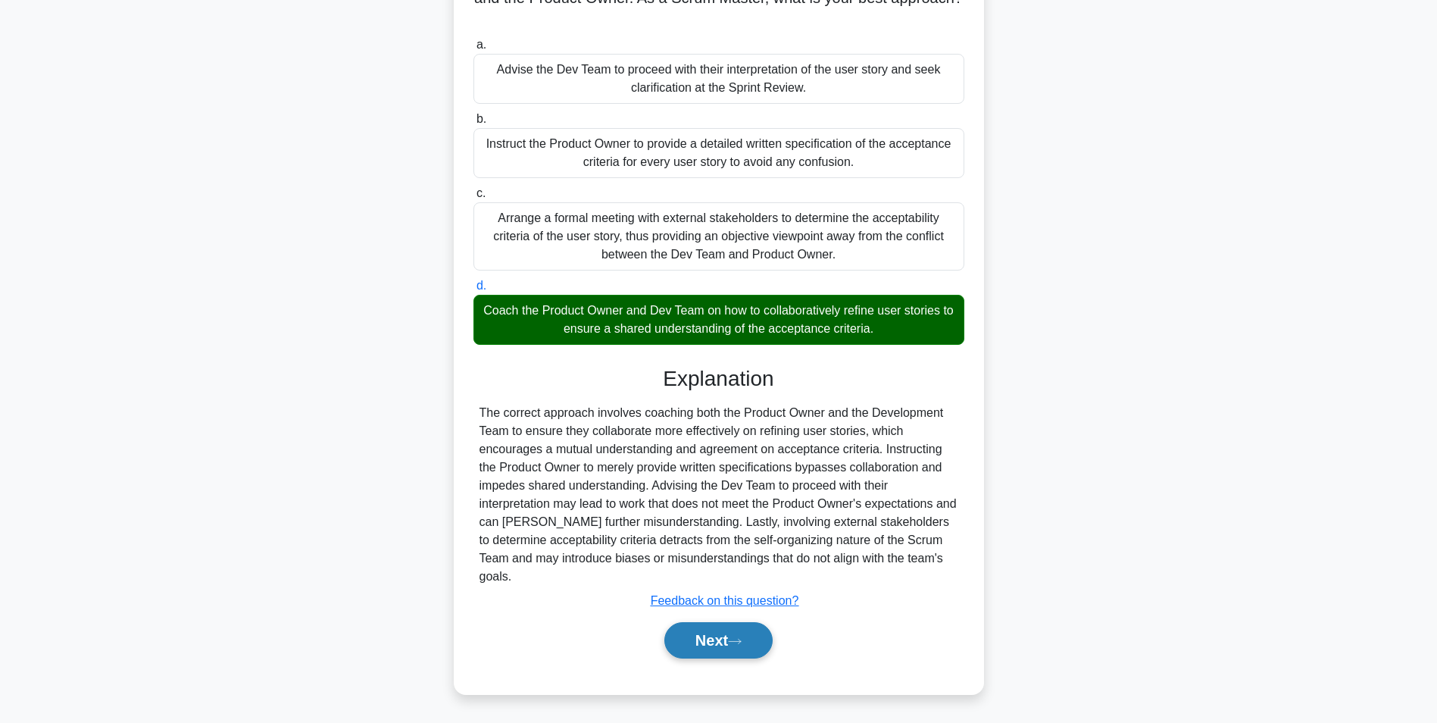
click at [739, 639] on icon at bounding box center [735, 641] width 14 height 8
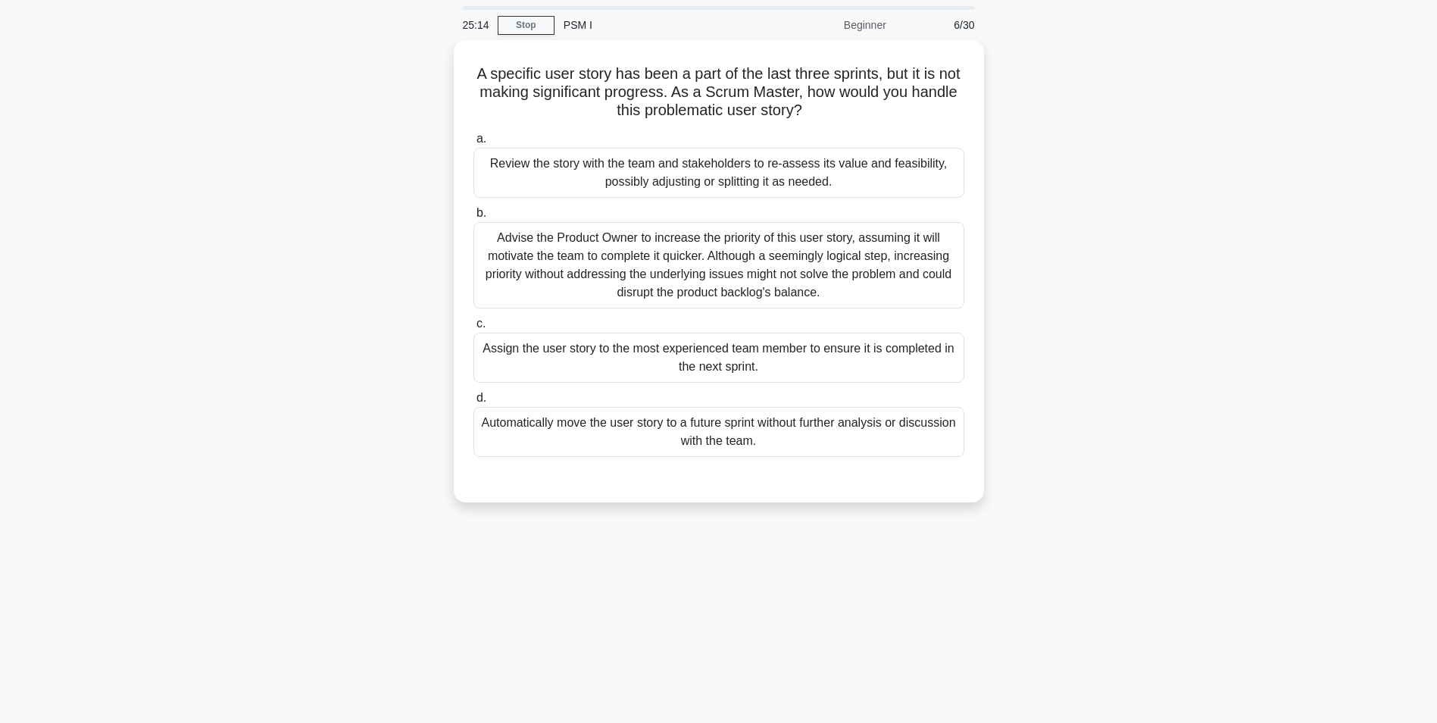
scroll to position [0, 0]
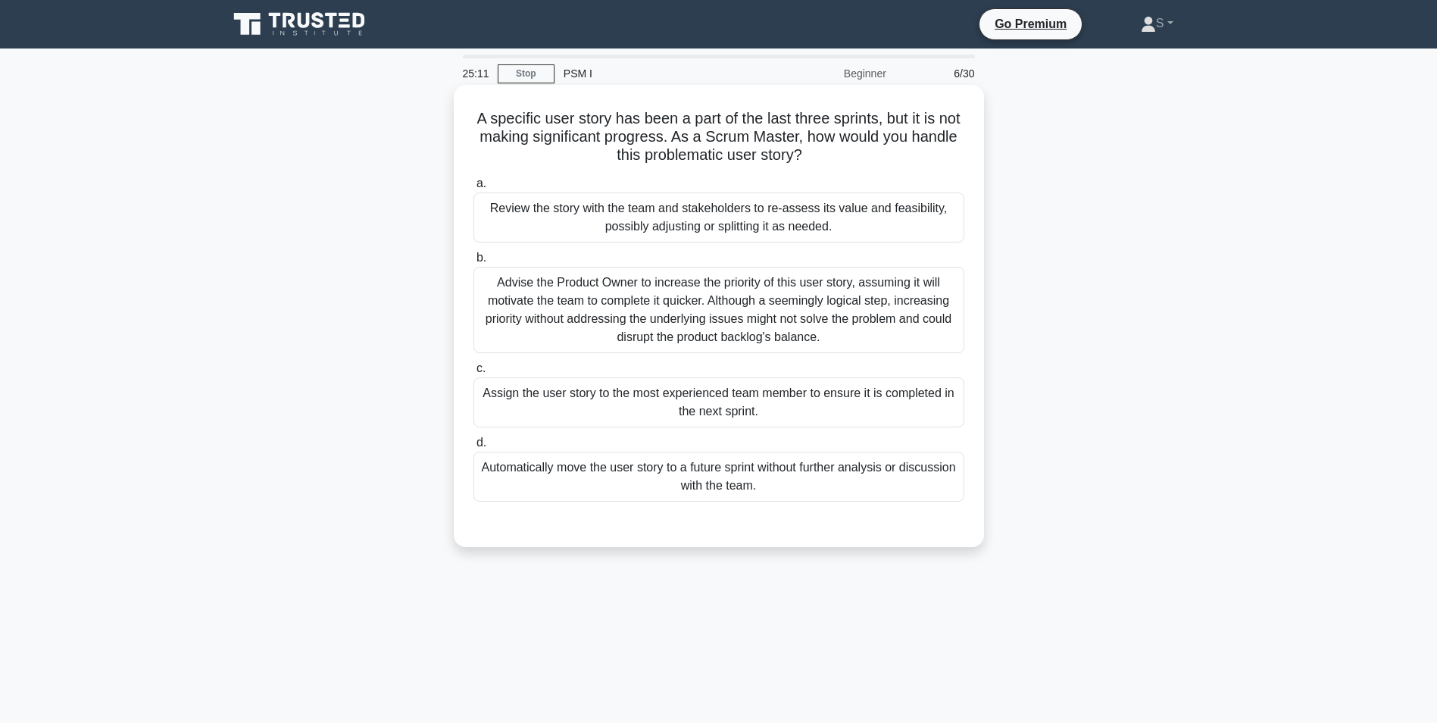
drag, startPoint x: 836, startPoint y: 161, endPoint x: 477, endPoint y: 123, distance: 361.8
click at [477, 123] on h5 "A specific user story has been a part of the last three sprints, but it is not …" at bounding box center [719, 137] width 494 height 56
drag, startPoint x: 477, startPoint y: 123, endPoint x: 603, endPoint y: 130, distance: 126.7
copy h5 "A specific user story has been a part of the last three sprints, but it is not …"
drag, startPoint x: 862, startPoint y: 231, endPoint x: 495, endPoint y: 211, distance: 367.3
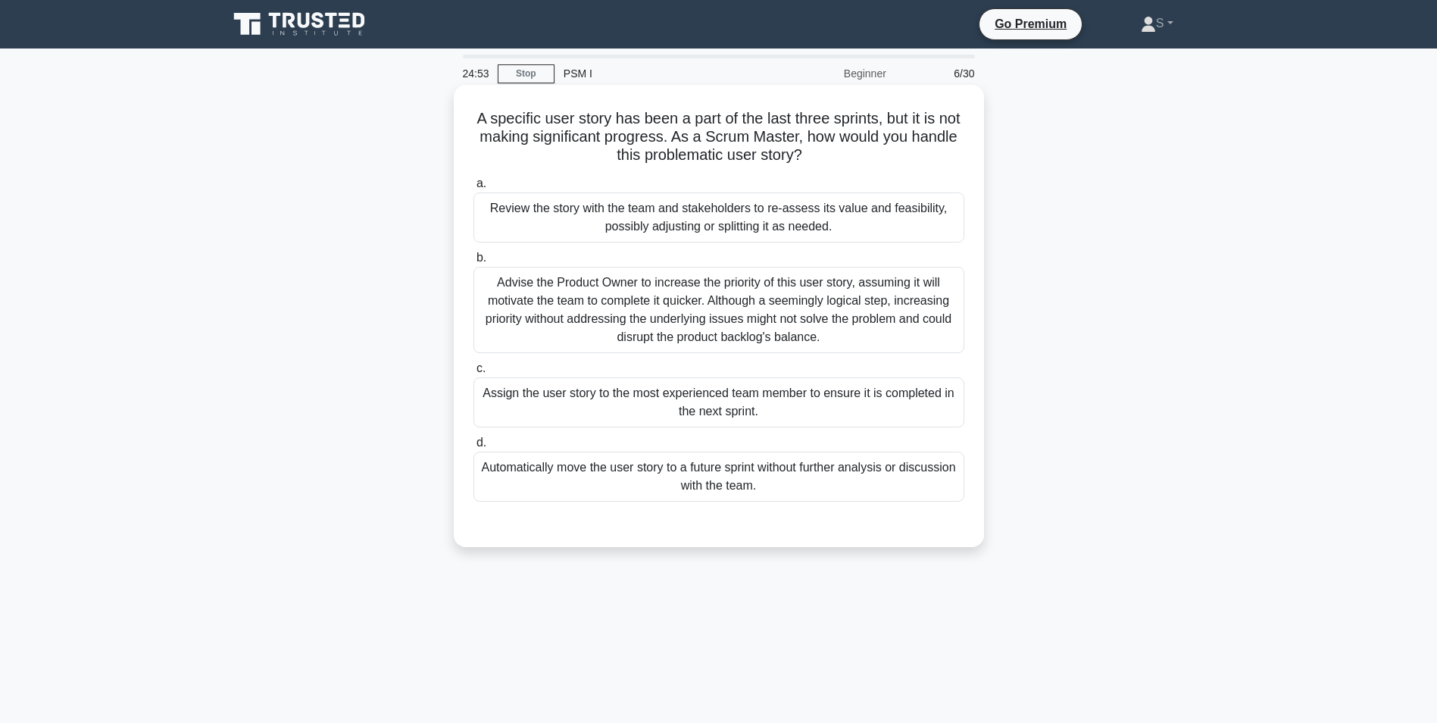
click at [495, 211] on div "Review the story with the team and stakeholders to re-assess its value and feas…" at bounding box center [719, 217] width 491 height 50
copy div "Review the story with the team and stakeholders to re-assess its value and feas…"
click at [855, 223] on div "Review the story with the team and stakeholders to re-assess its value and feas…" at bounding box center [719, 217] width 491 height 50
click at [474, 189] on input "a. Review the story with the team and stakeholders to re-assess its value and f…" at bounding box center [474, 184] width 0 height 10
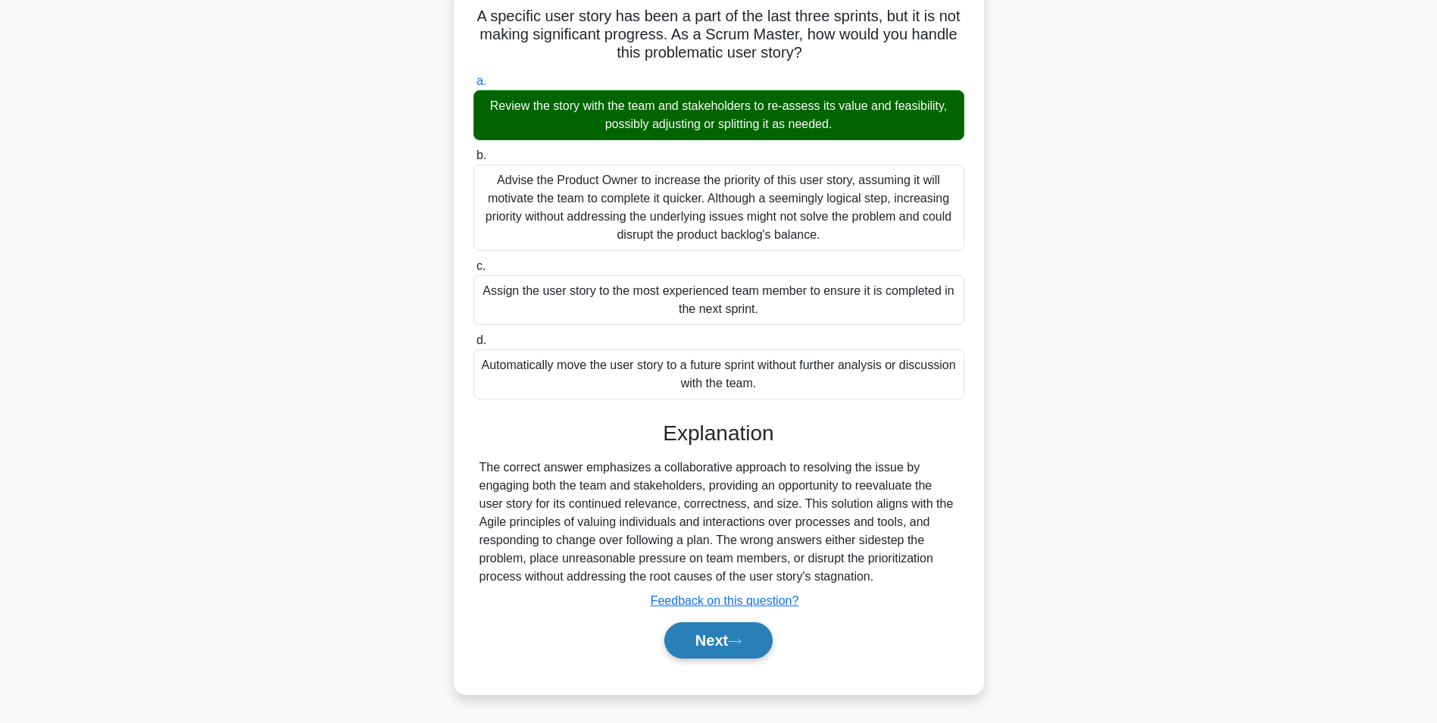
click at [748, 636] on button "Next" at bounding box center [718, 640] width 108 height 36
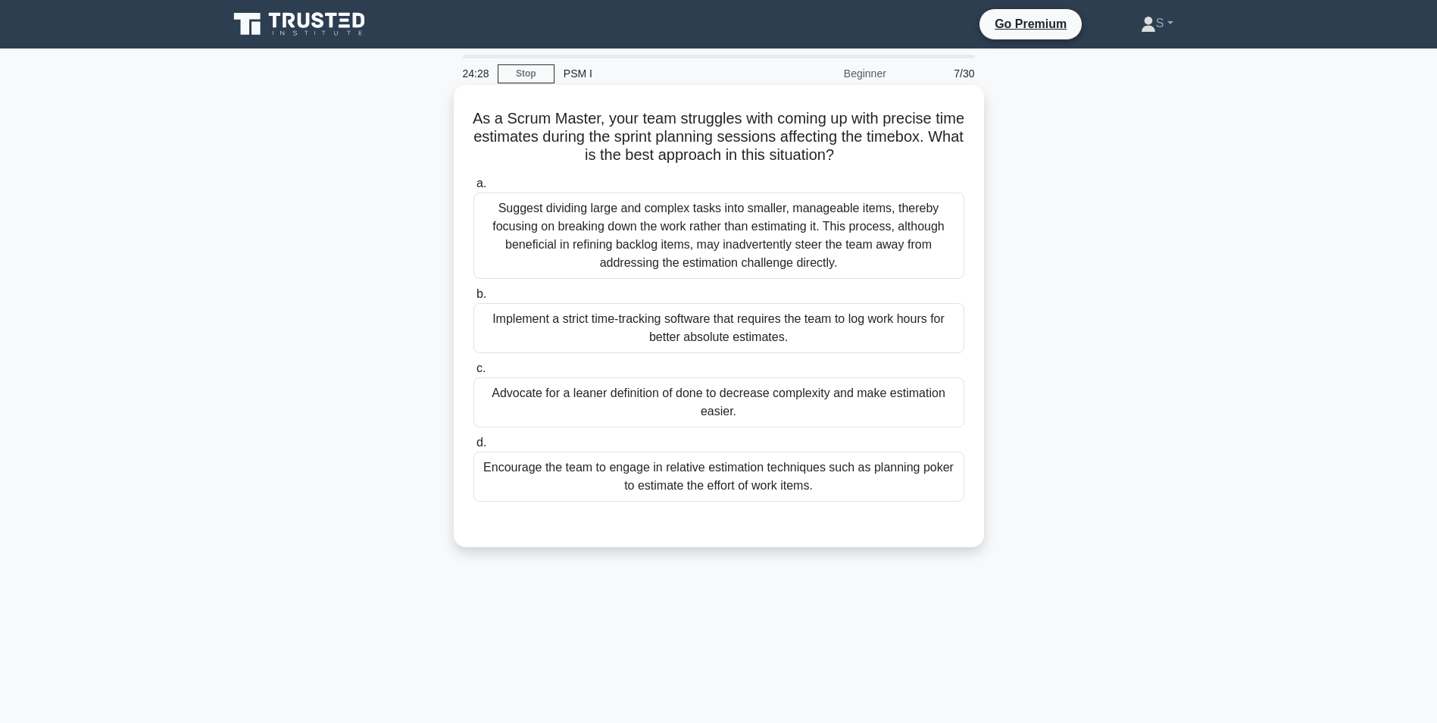
drag, startPoint x: 894, startPoint y: 158, endPoint x: 489, endPoint y: 117, distance: 407.4
click at [489, 117] on h5 "As a Scrum Master, your team struggles with coming up with precise time estimat…" at bounding box center [719, 137] width 494 height 56
copy h5 "As a Scrum Master, your team struggles with coming up with precise time estimat…"
click at [788, 463] on div "Encourage the team to engage in relative estimation techniques such as planning…" at bounding box center [719, 477] width 491 height 50
click at [474, 448] on input "d. Encourage the team to engage in relative estimation techniques such as plann…" at bounding box center [474, 443] width 0 height 10
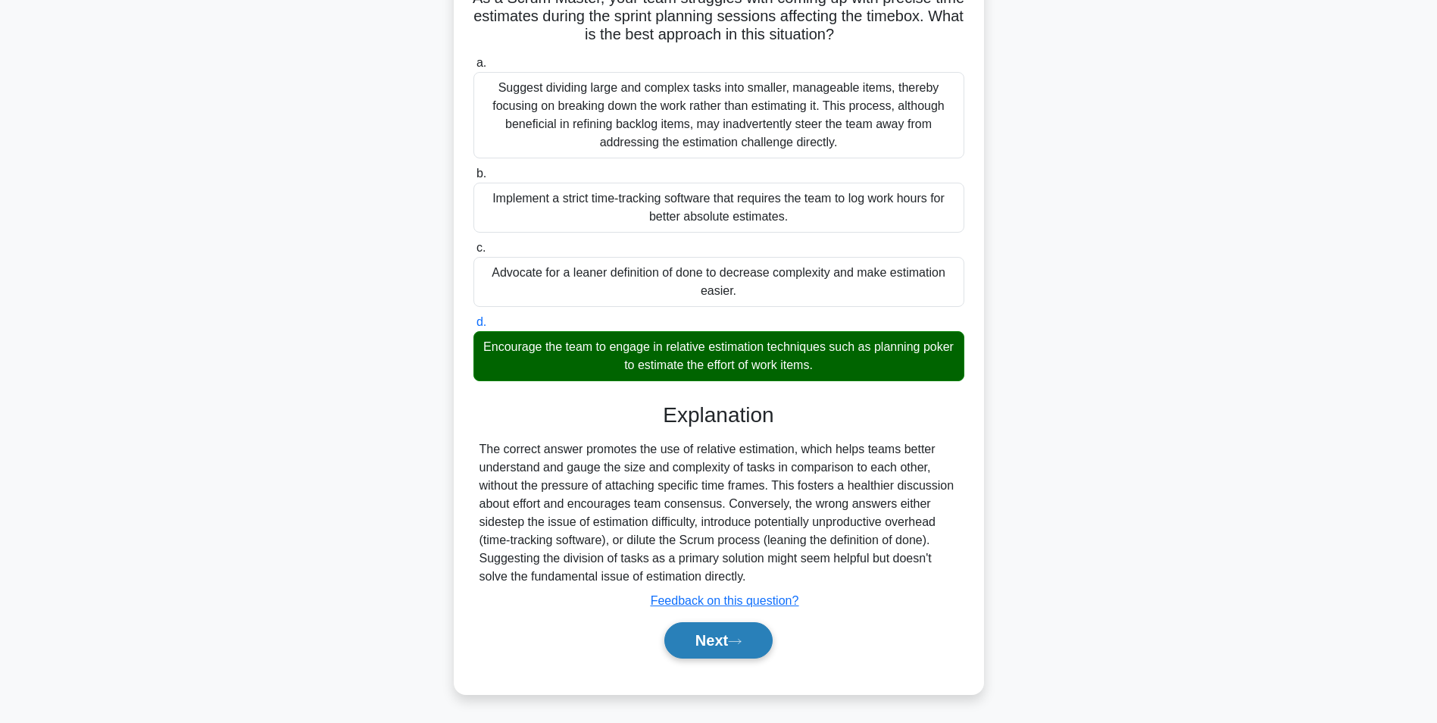
click at [728, 637] on button "Next" at bounding box center [718, 640] width 108 height 36
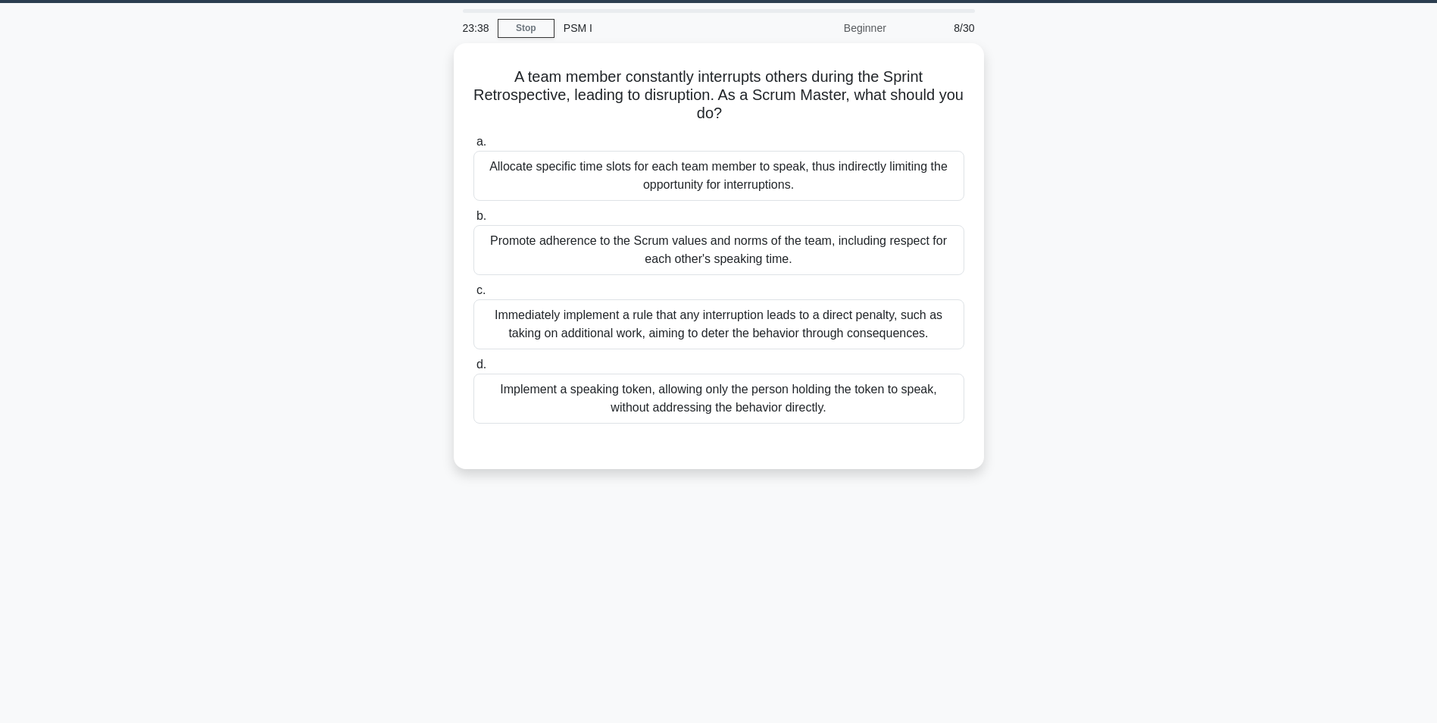
scroll to position [20, 0]
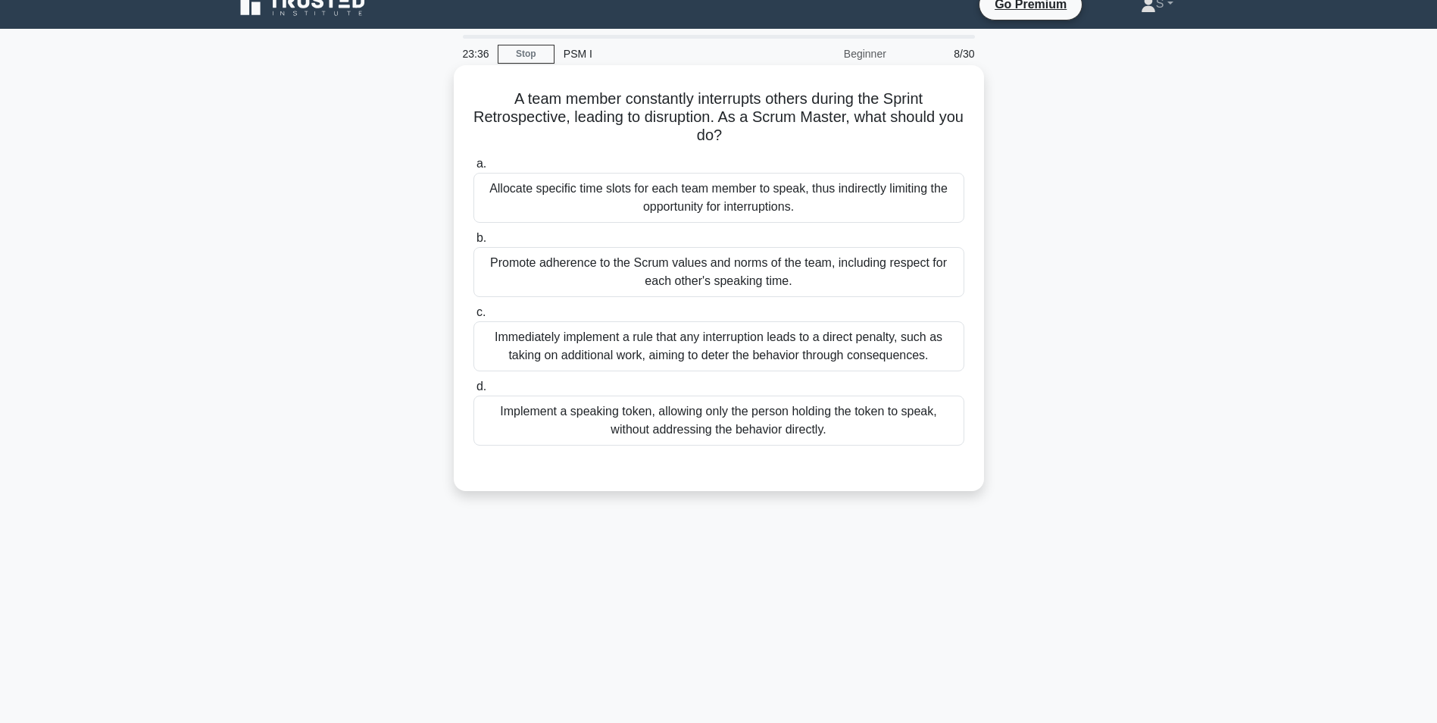
drag, startPoint x: 789, startPoint y: 144, endPoint x: 508, endPoint y: 102, distance: 283.5
click at [508, 102] on h5 "A team member constantly interrupts others during the Sprint Retrospective, lea…" at bounding box center [719, 117] width 494 height 56
click at [739, 279] on div "Promote adherence to the Scrum values and norms of the team, including respect …" at bounding box center [719, 272] width 491 height 50
click at [474, 243] on input "b. Promote adherence to the Scrum values and norms of the team, including respe…" at bounding box center [474, 238] width 0 height 10
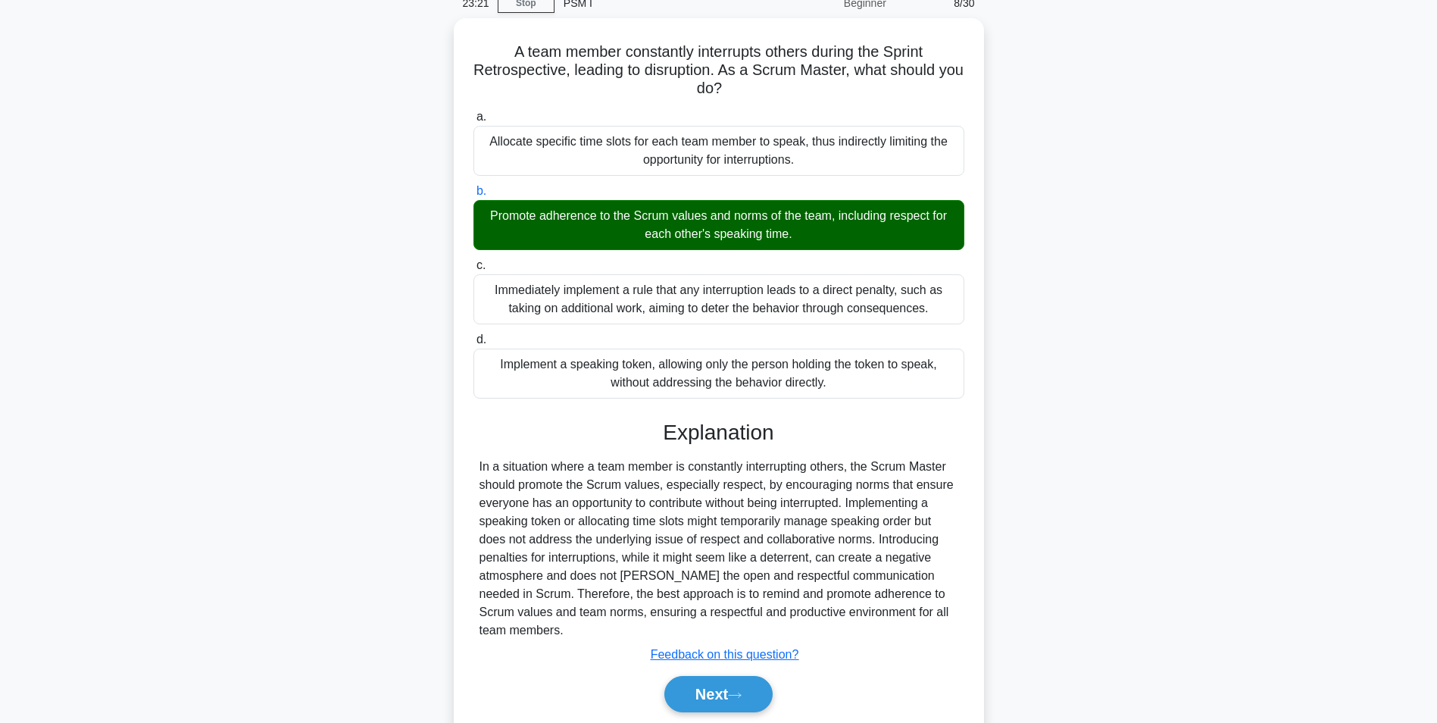
scroll to position [121, 0]
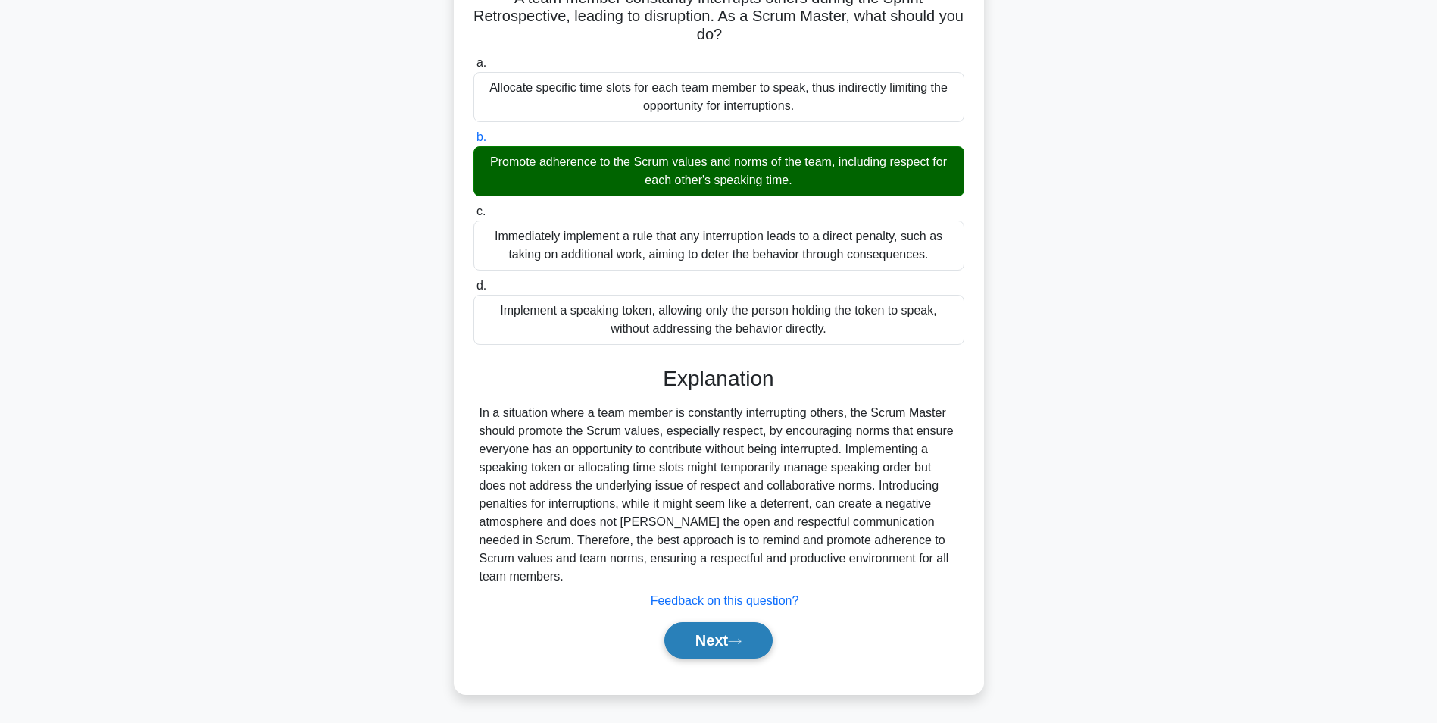
click at [713, 654] on button "Next" at bounding box center [718, 640] width 108 height 36
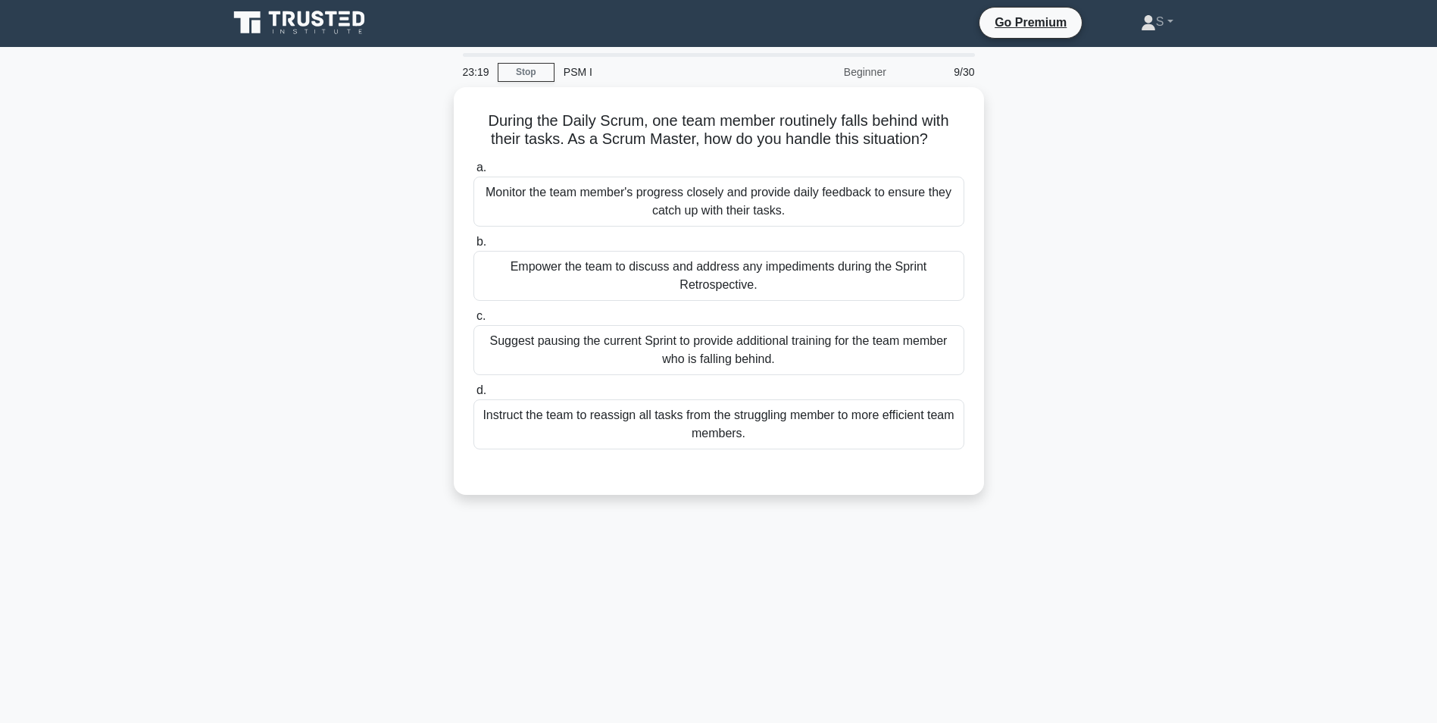
scroll to position [0, 0]
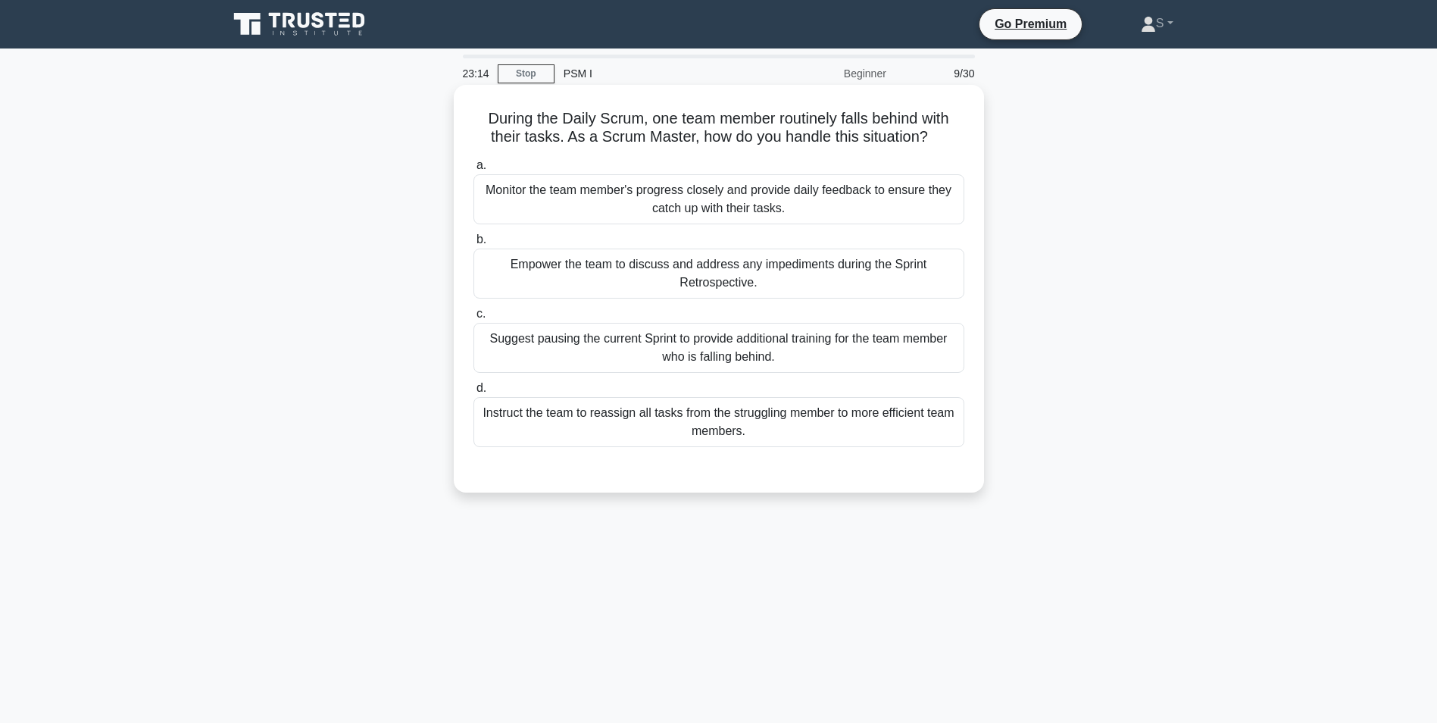
drag, startPoint x: 940, startPoint y: 135, endPoint x: 480, endPoint y: 120, distance: 460.1
click at [480, 120] on h5 "During the Daily Scrum, one team member routinely falls behind with their tasks…" at bounding box center [719, 128] width 494 height 38
drag, startPoint x: 480, startPoint y: 120, endPoint x: 498, endPoint y: 125, distance: 18.0
click at [195, 123] on main "23:06 Stop PSM I Beginner 9/30 During the Daily Scrum, one team member routinel…" at bounding box center [718, 433] width 1437 height 770
click at [238, 144] on div "During the Daily Scrum, one team member routinely falls behind with their tasks…" at bounding box center [719, 302] width 1000 height 426
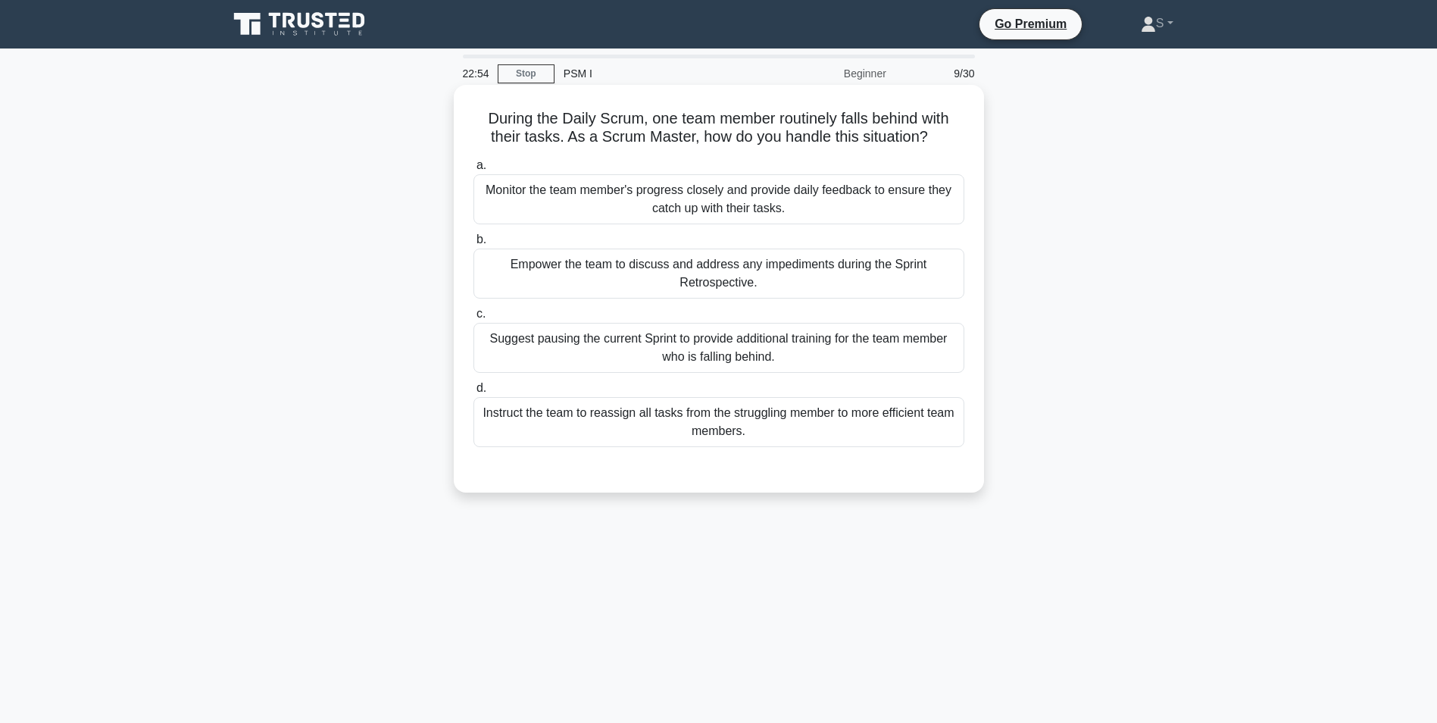
click at [546, 274] on div "Empower the team to discuss and address any impediments during the Sprint Retro…" at bounding box center [719, 273] width 491 height 50
click at [474, 245] on input "b. Empower the team to discuss and address any impediments during the Sprint Re…" at bounding box center [474, 240] width 0 height 10
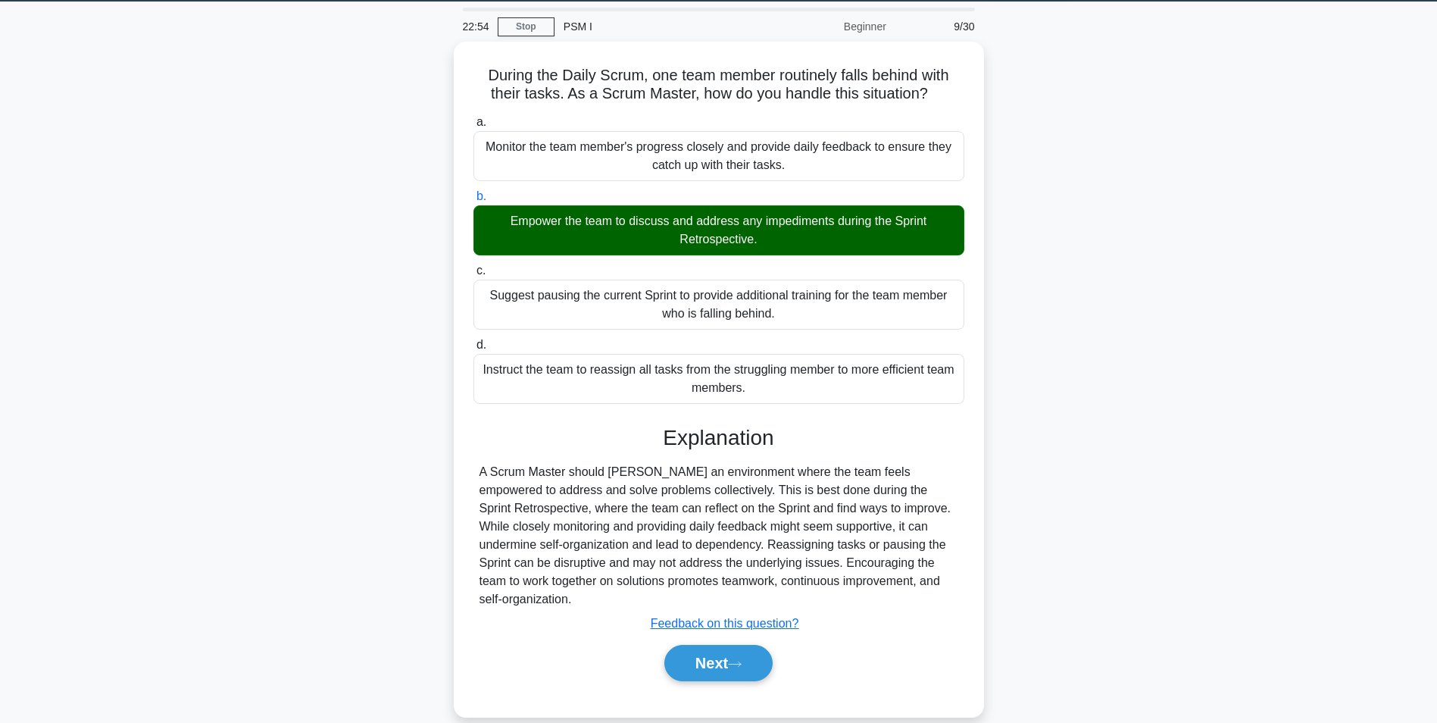
scroll to position [95, 0]
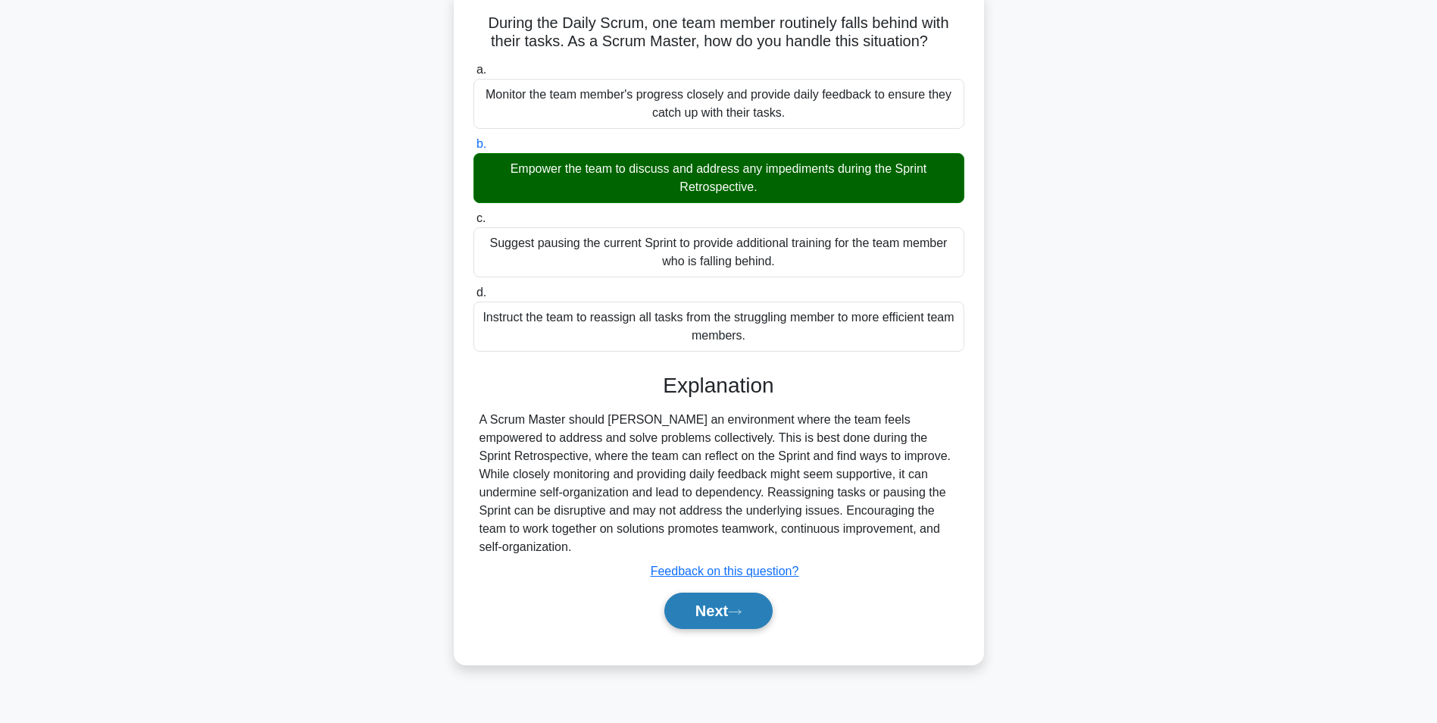
click at [711, 614] on button "Next" at bounding box center [718, 610] width 108 height 36
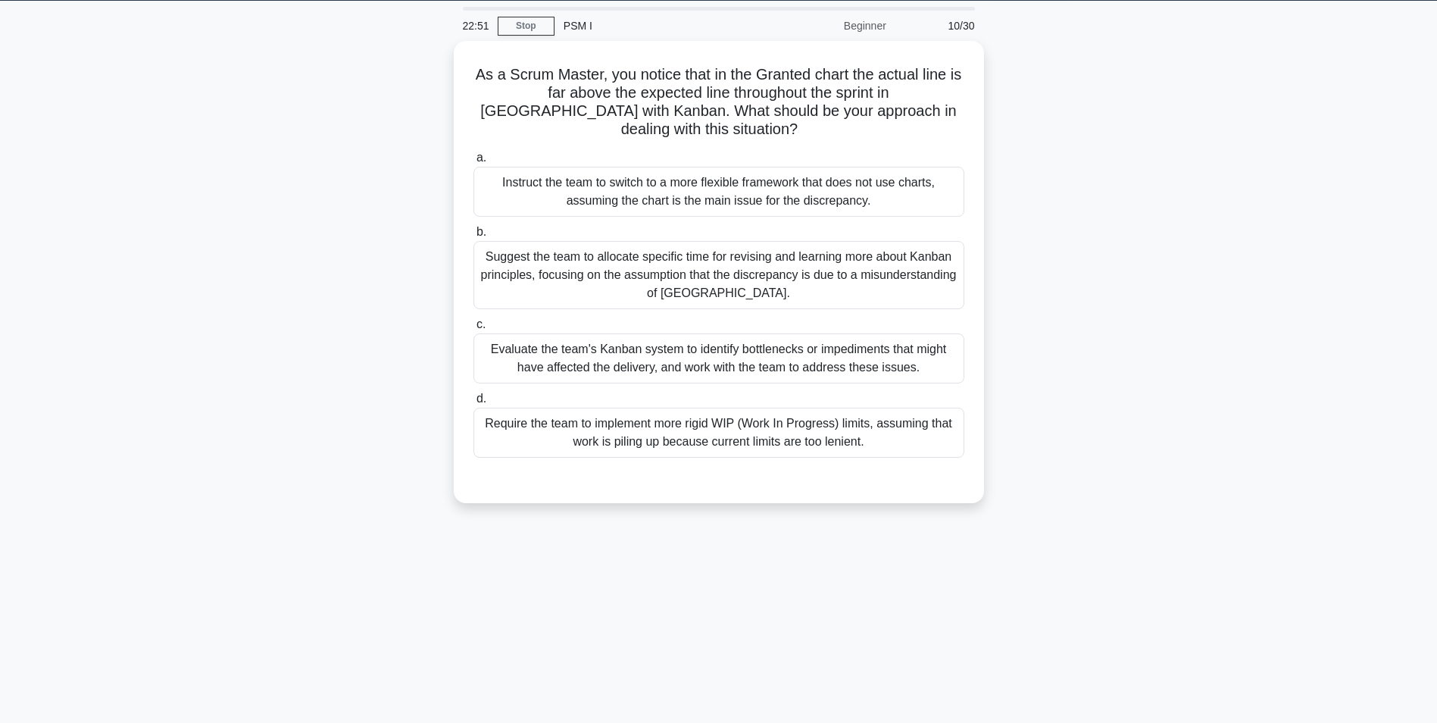
scroll to position [0, 0]
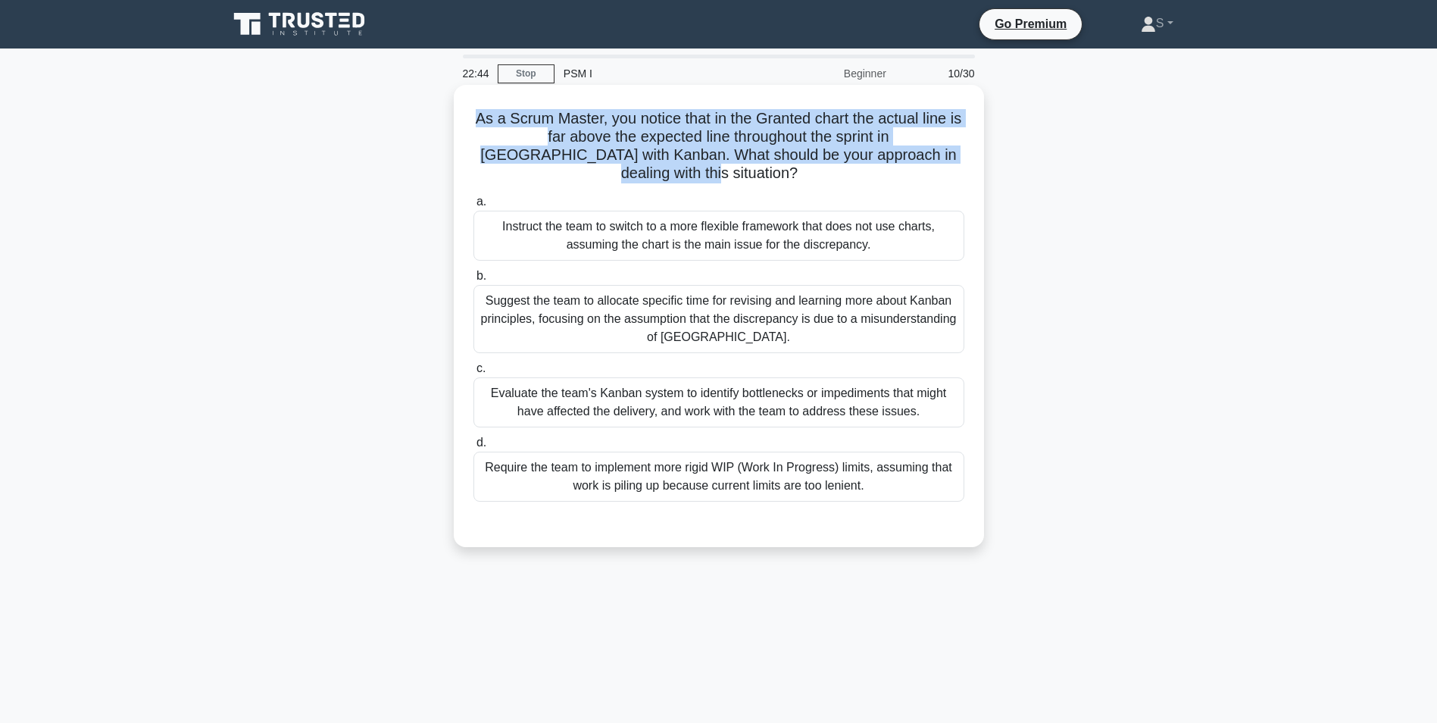
drag, startPoint x: 484, startPoint y: 117, endPoint x: 961, endPoint y: 164, distance: 479.6
click at [961, 164] on h5 "As a Scrum Master, you notice that in the Granted chart the actual line is far …" at bounding box center [719, 146] width 494 height 74
drag, startPoint x: 879, startPoint y: 247, endPoint x: 499, endPoint y: 227, distance: 380.1
click at [499, 227] on div "Instruct the team to switch to a more flexible framework that does not use char…" at bounding box center [719, 236] width 491 height 50
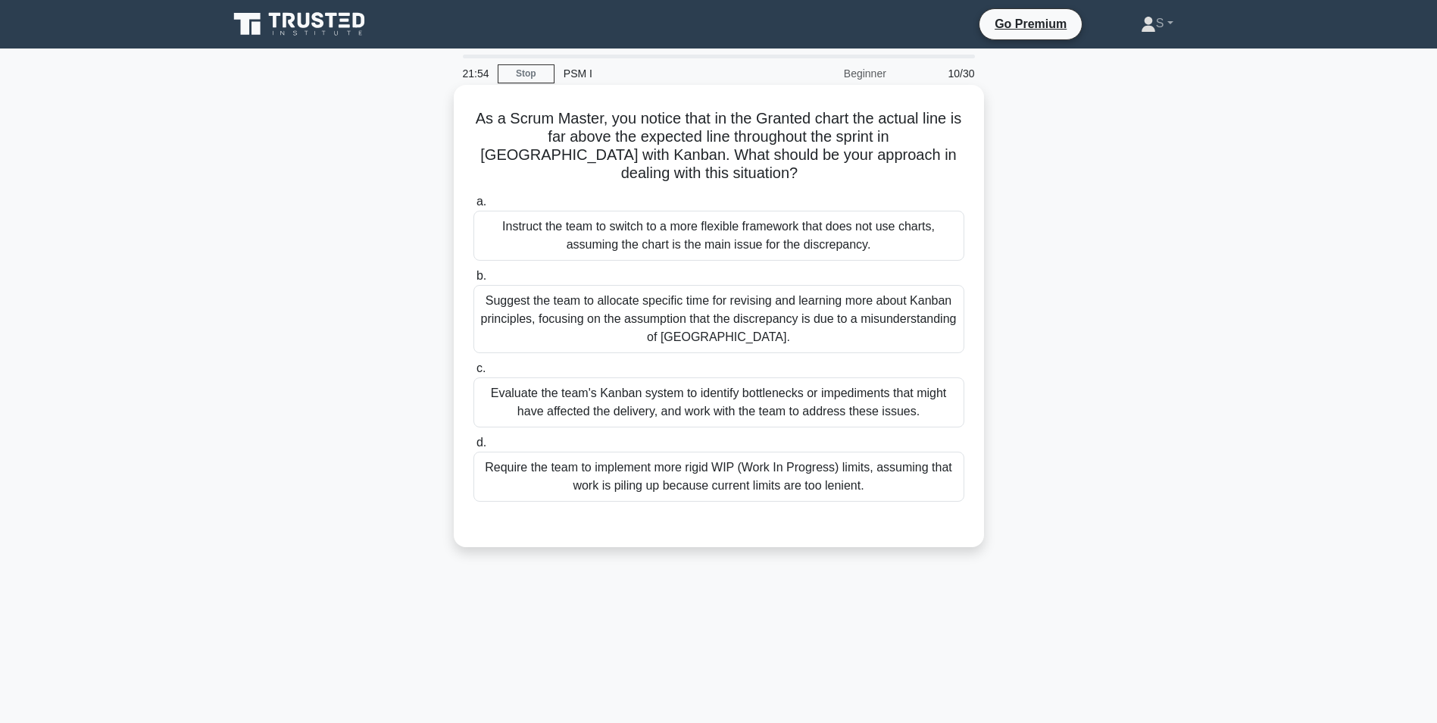
click at [859, 408] on div "Evaluate the team's Kanban system to identify bottlenecks or impediments that m…" at bounding box center [719, 402] width 491 height 50
click at [474, 374] on input "c. Evaluate the team's Kanban system to identify bottlenecks or impediments tha…" at bounding box center [474, 369] width 0 height 10
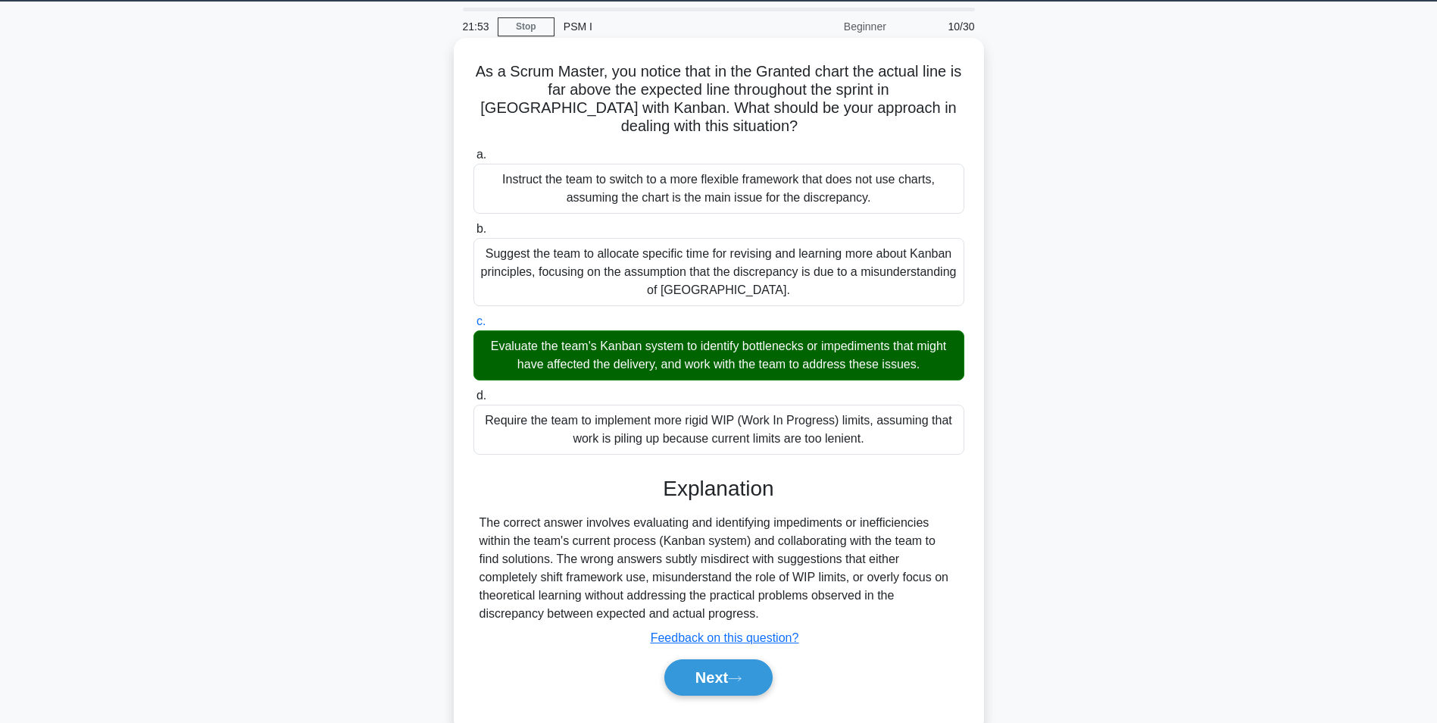
scroll to position [95, 0]
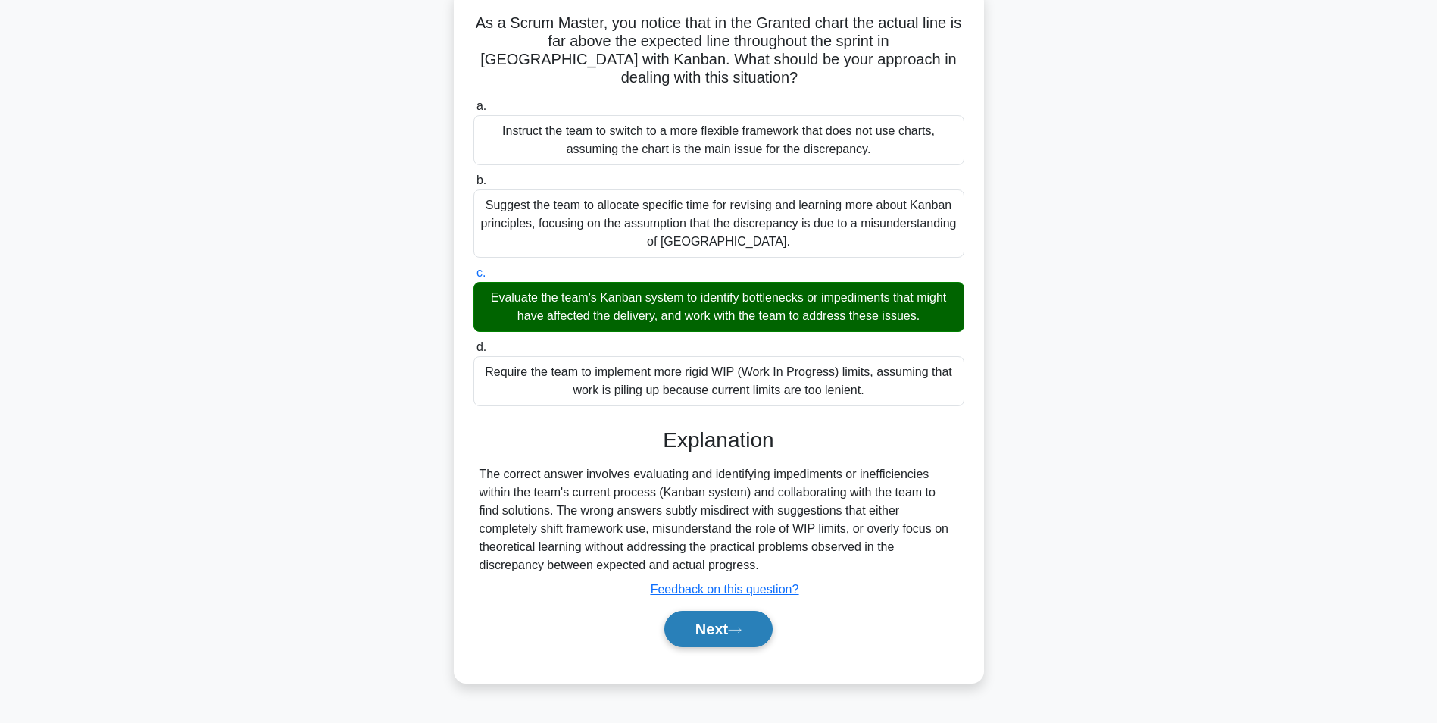
click at [723, 633] on button "Next" at bounding box center [718, 629] width 108 height 36
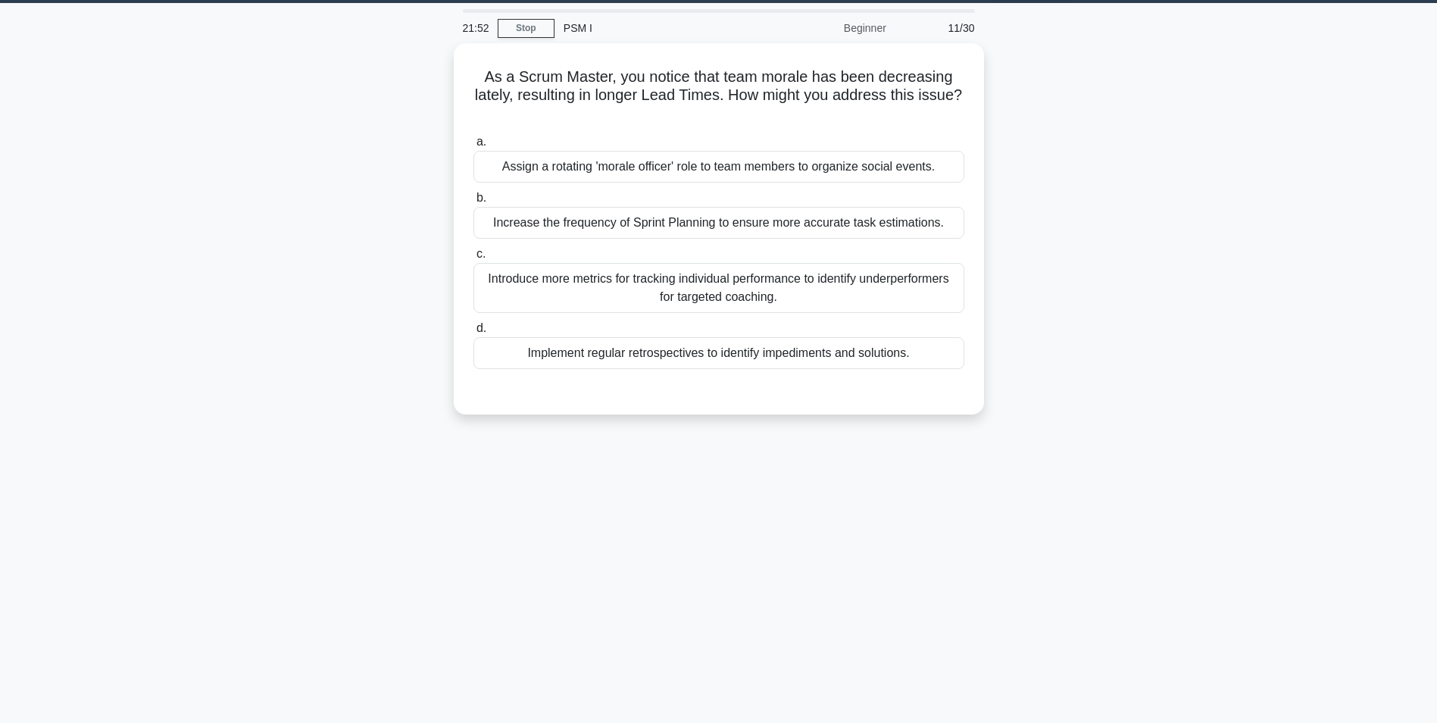
scroll to position [0, 0]
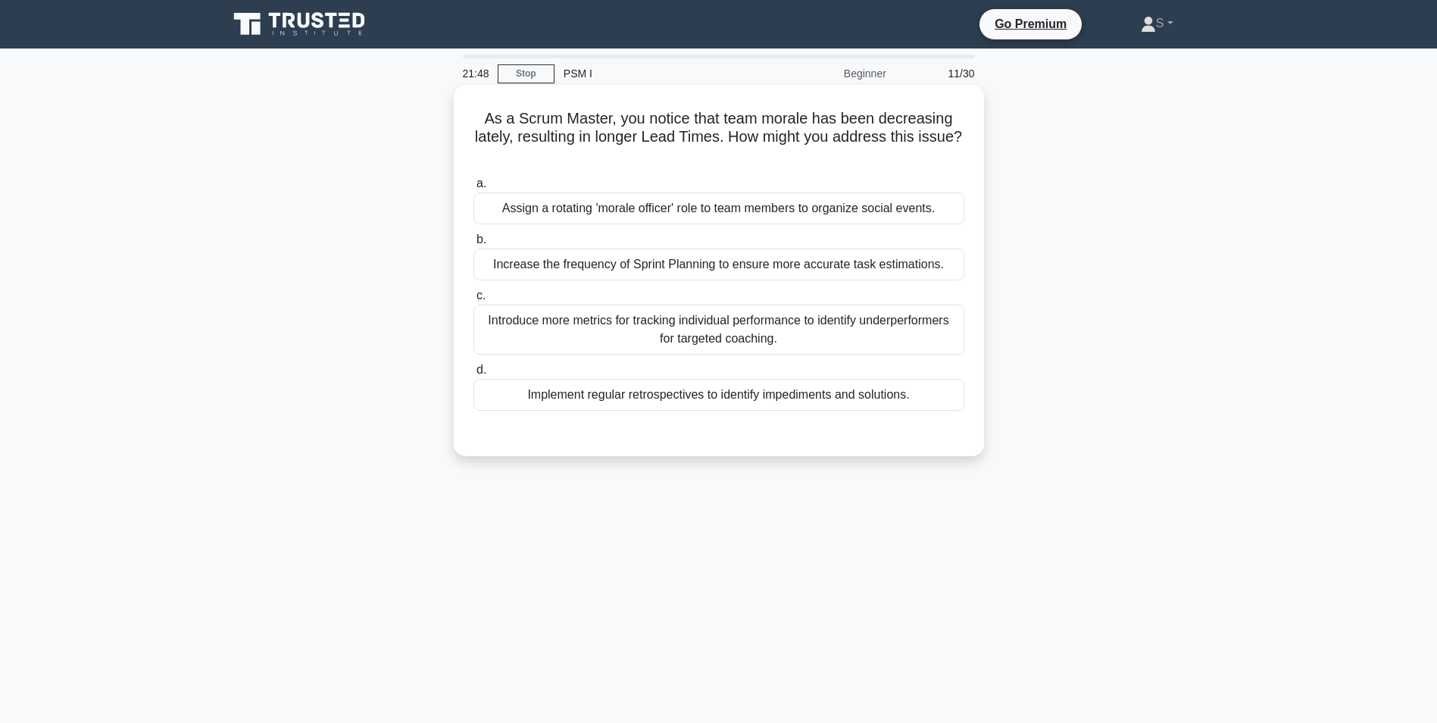
drag, startPoint x: 739, startPoint y: 160, endPoint x: 469, endPoint y: 124, distance: 272.8
click at [469, 124] on div "As a Scrum Master, you notice that team morale has been decreasing lately, resu…" at bounding box center [719, 270] width 518 height 359
drag, startPoint x: 803, startPoint y: 346, endPoint x: 484, endPoint y: 319, distance: 320.1
click at [484, 319] on div "Introduce more metrics for tracking individual performance to identify underper…" at bounding box center [719, 330] width 491 height 50
click at [820, 346] on div "Introduce more metrics for tracking individual performance to identify underper…" at bounding box center [719, 330] width 491 height 50
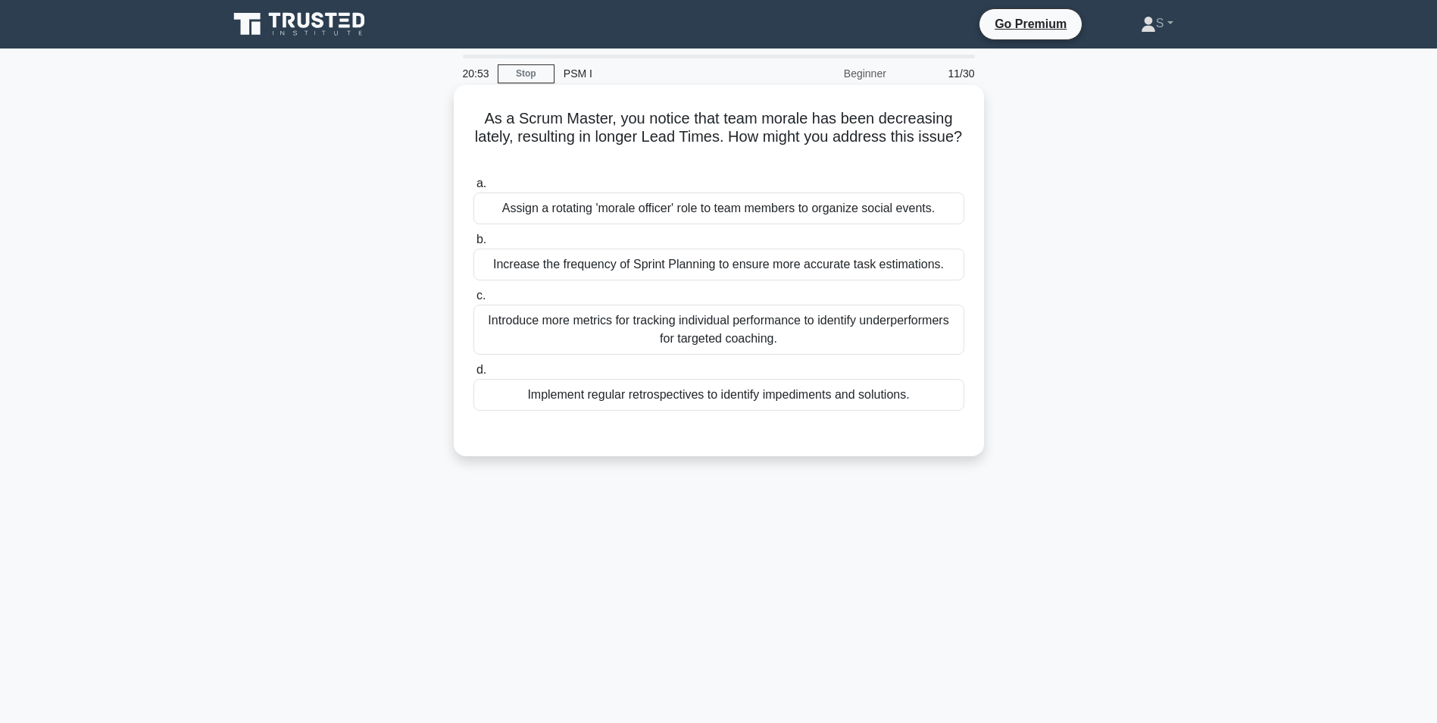
click at [474, 301] on input "c. Introduce more metrics for tracking individual performance to identify under…" at bounding box center [474, 296] width 0 height 10
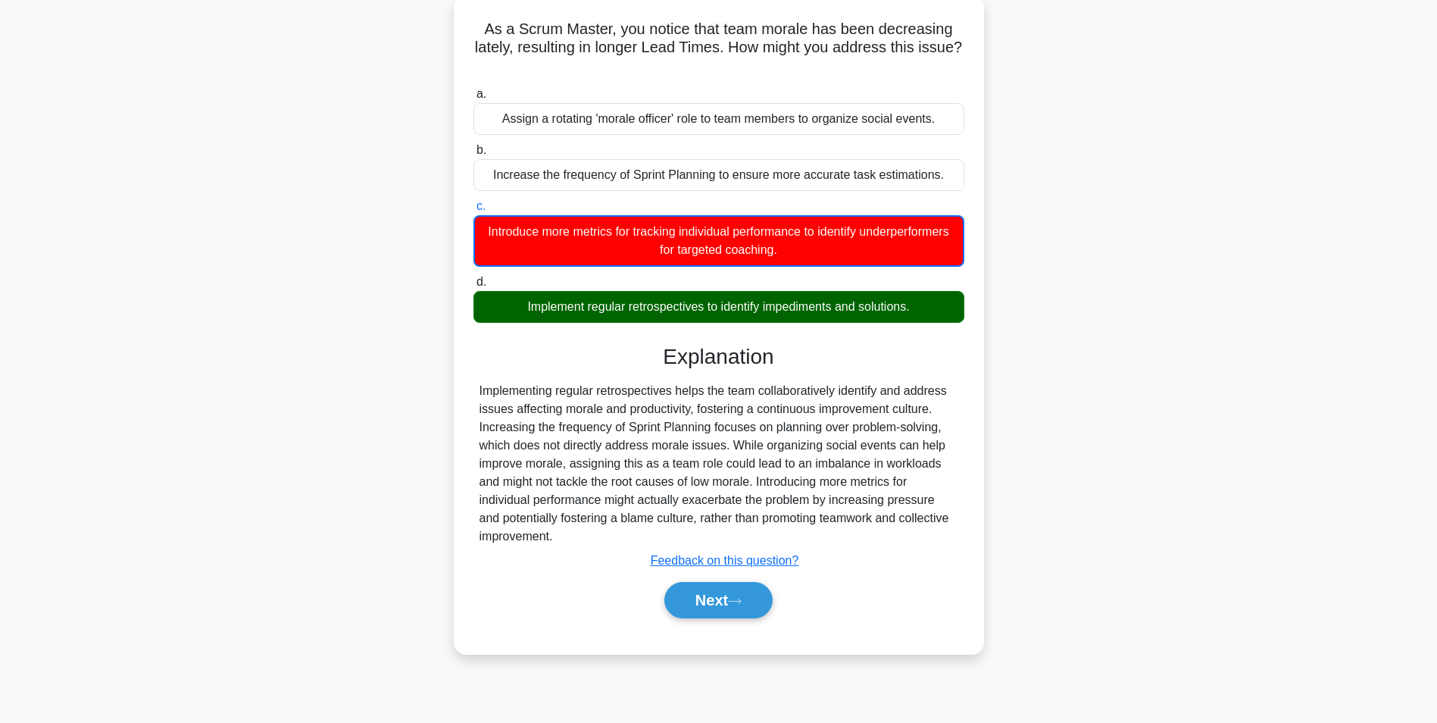
scroll to position [95, 0]
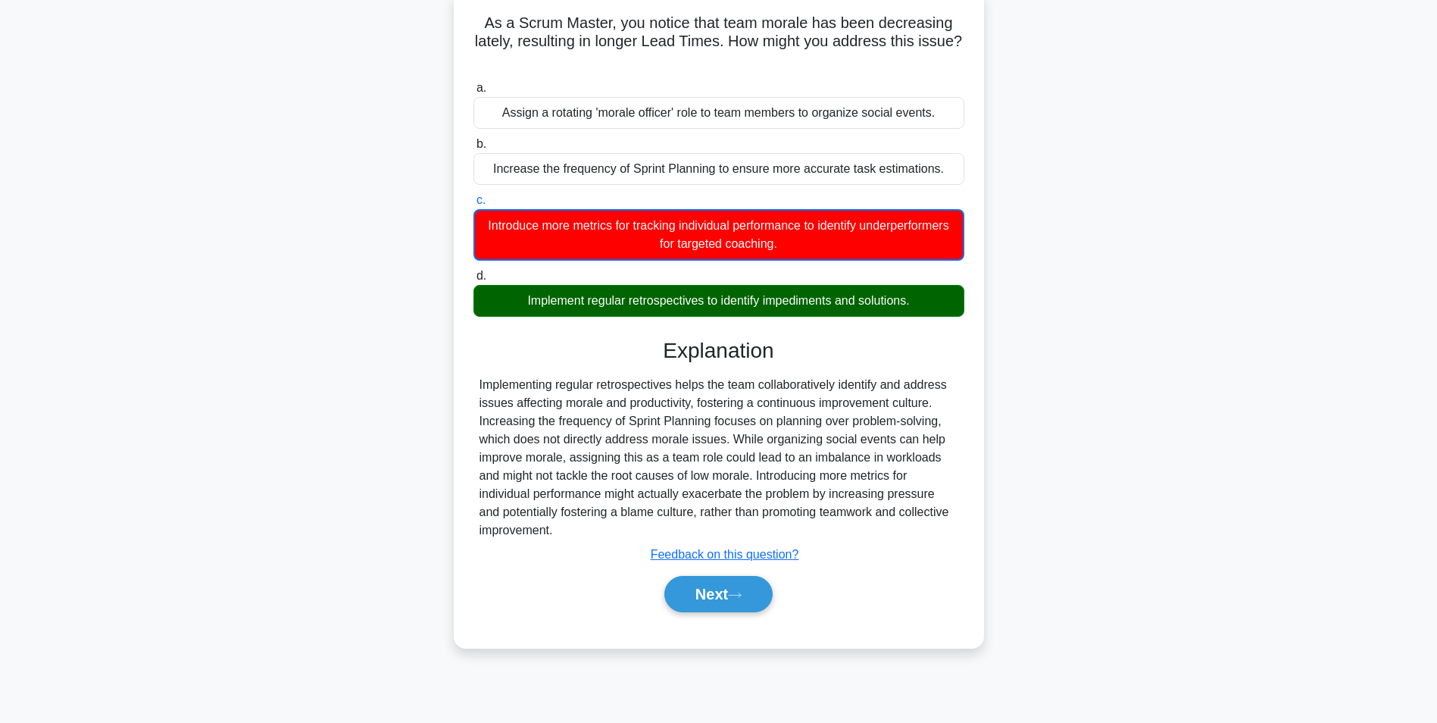
drag, startPoint x: 924, startPoint y: 303, endPoint x: 517, endPoint y: 302, distance: 406.8
click at [517, 302] on div "Implement regular retrospectives to identify impediments and solutions." at bounding box center [719, 301] width 491 height 32
click at [738, 605] on button "Next" at bounding box center [718, 594] width 108 height 36
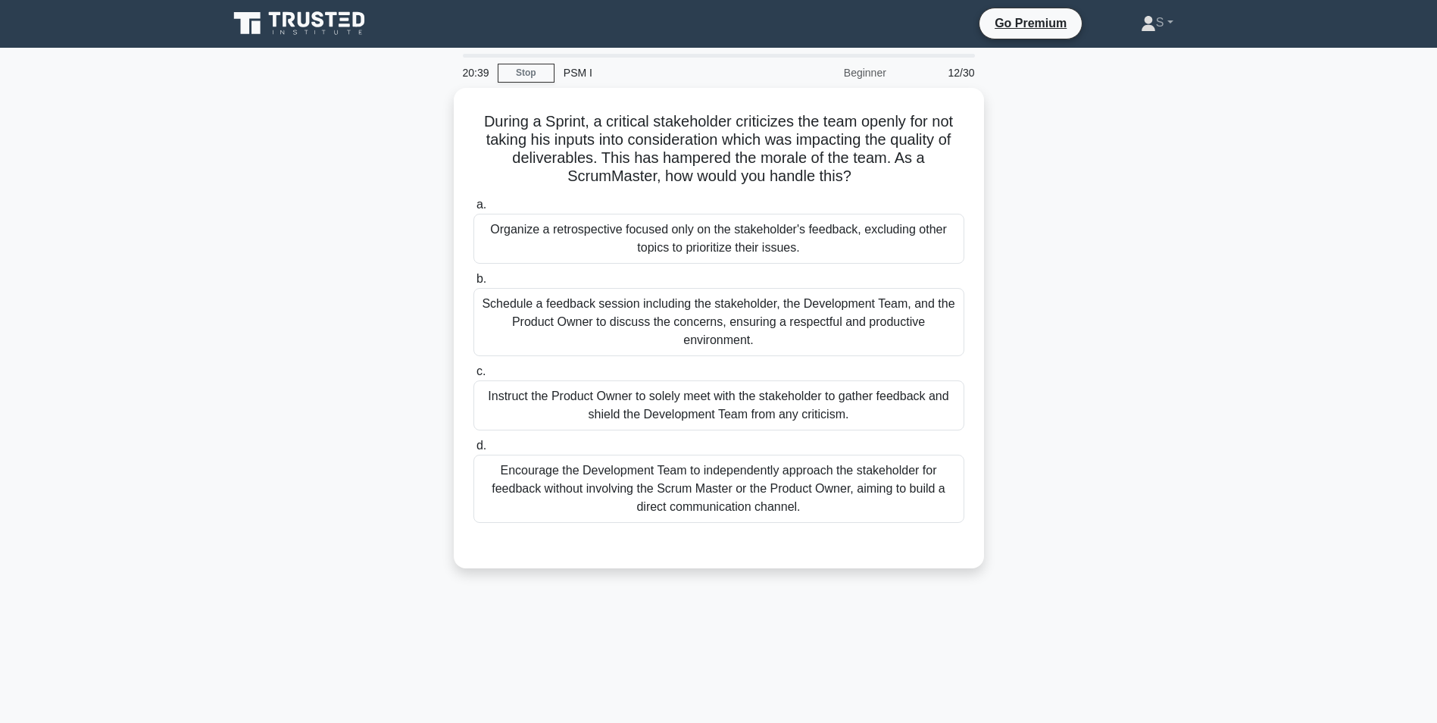
scroll to position [0, 0]
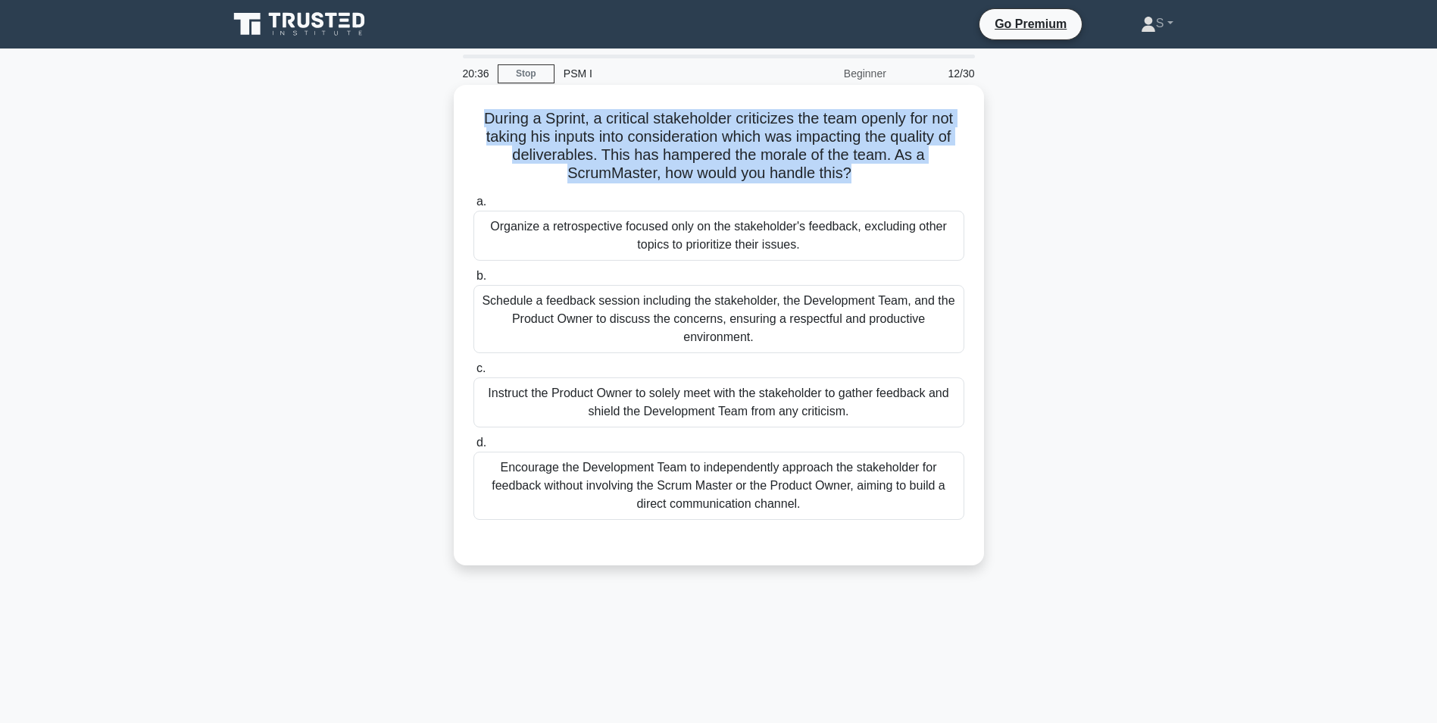
drag, startPoint x: 854, startPoint y: 174, endPoint x: 479, endPoint y: 116, distance: 379.5
click at [479, 116] on h5 "During a Sprint, a critical stakeholder criticizes the team openly for not taki…" at bounding box center [719, 146] width 494 height 74
drag, startPoint x: 827, startPoint y: 513, endPoint x: 501, endPoint y: 469, distance: 329.5
click at [501, 469] on div "Encourage the Development Team to independently approach the stakeholder for fe…" at bounding box center [719, 486] width 491 height 68
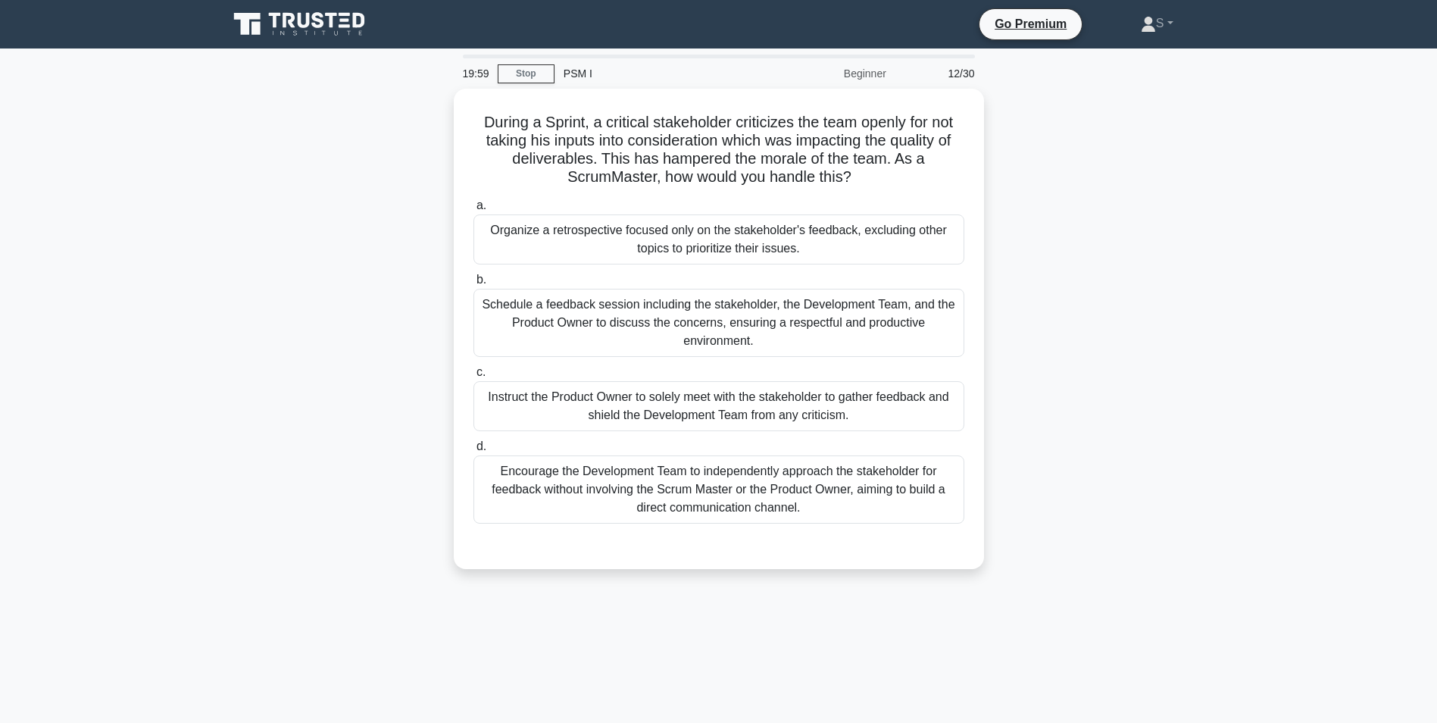
drag, startPoint x: 227, startPoint y: 291, endPoint x: 256, endPoint y: 302, distance: 30.7
click at [256, 302] on div "During a Sprint, a critical stakeholder criticizes the team openly for not taki…" at bounding box center [719, 338] width 1000 height 499
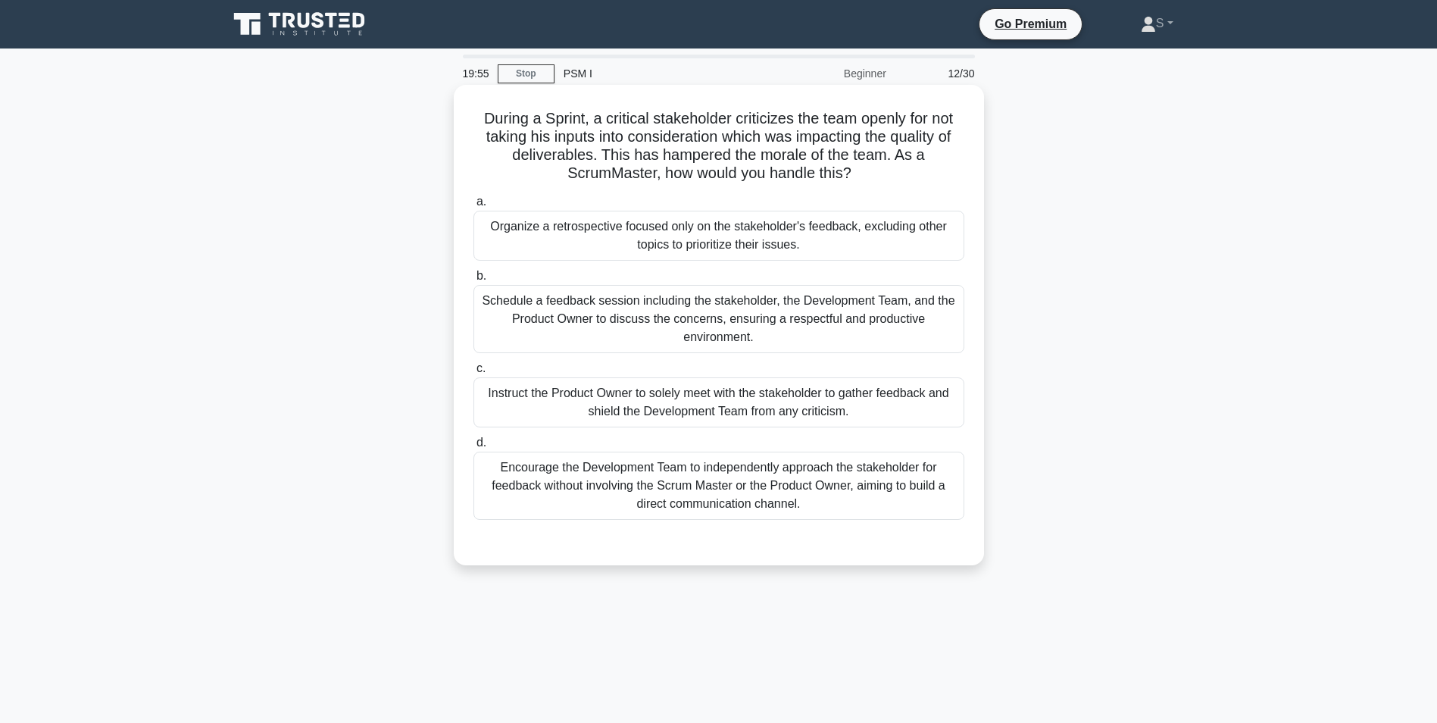
drag, startPoint x: 878, startPoint y: 420, endPoint x: 486, endPoint y: 394, distance: 392.5
click at [486, 394] on div "Instruct the Product Owner to solely meet with the stakeholder to gather feedba…" at bounding box center [719, 402] width 491 height 50
click at [906, 415] on div "Instruct the Product Owner to solely meet with the stakeholder to gather feedba…" at bounding box center [719, 402] width 491 height 50
click at [474, 374] on input "c. Instruct the Product Owner to solely meet with the stakeholder to gather fee…" at bounding box center [474, 369] width 0 height 10
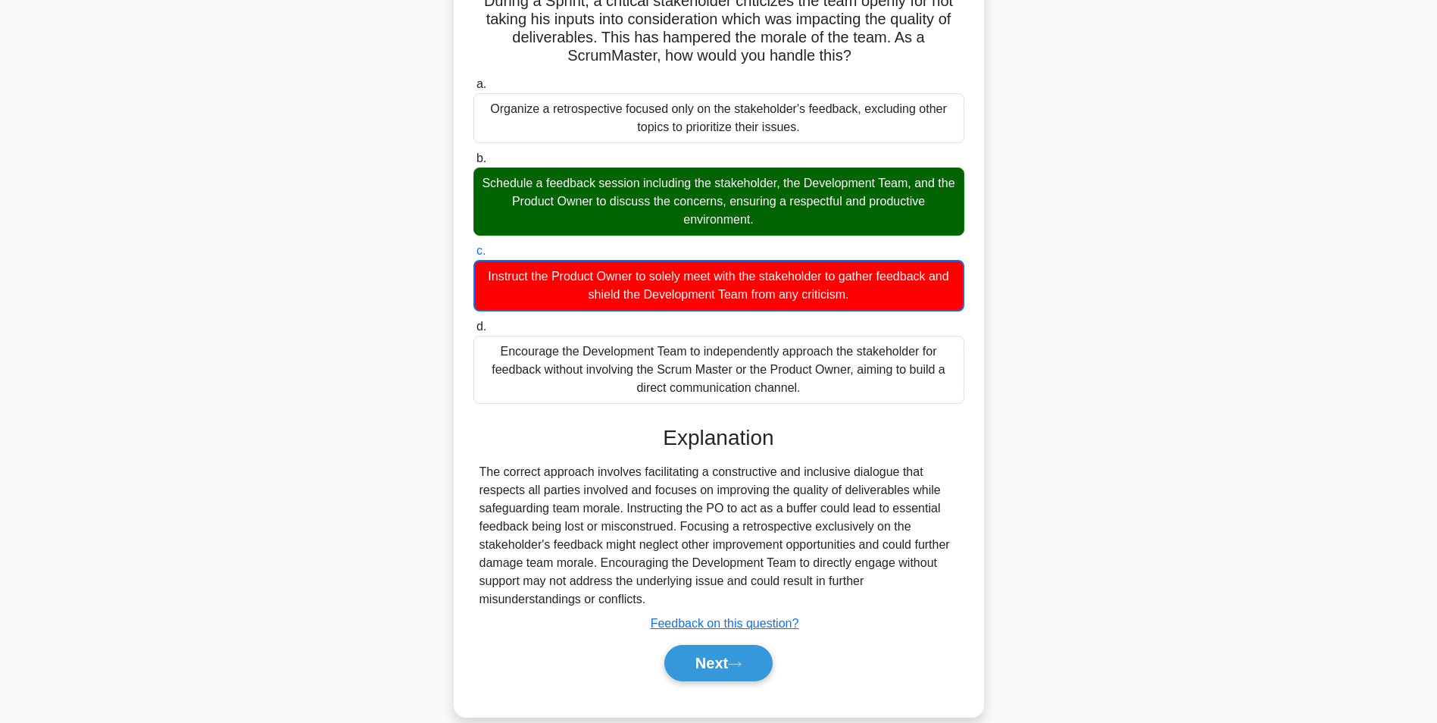
scroll to position [141, 0]
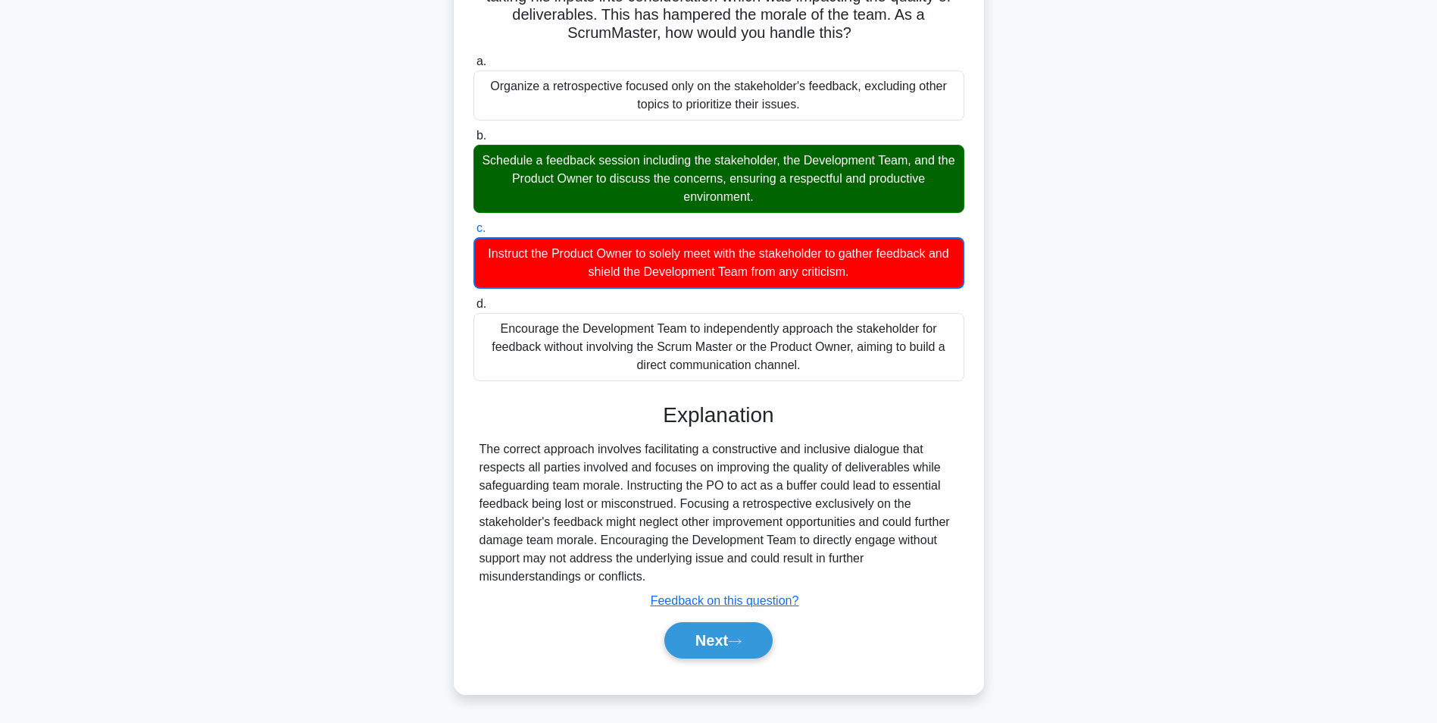
drag, startPoint x: 780, startPoint y: 202, endPoint x: 491, endPoint y: 158, distance: 292.7
click at [491, 158] on div "Schedule a feedback session including the stakeholder, the Development Team, an…" at bounding box center [719, 179] width 491 height 68
click at [718, 634] on button "Next" at bounding box center [718, 640] width 108 height 36
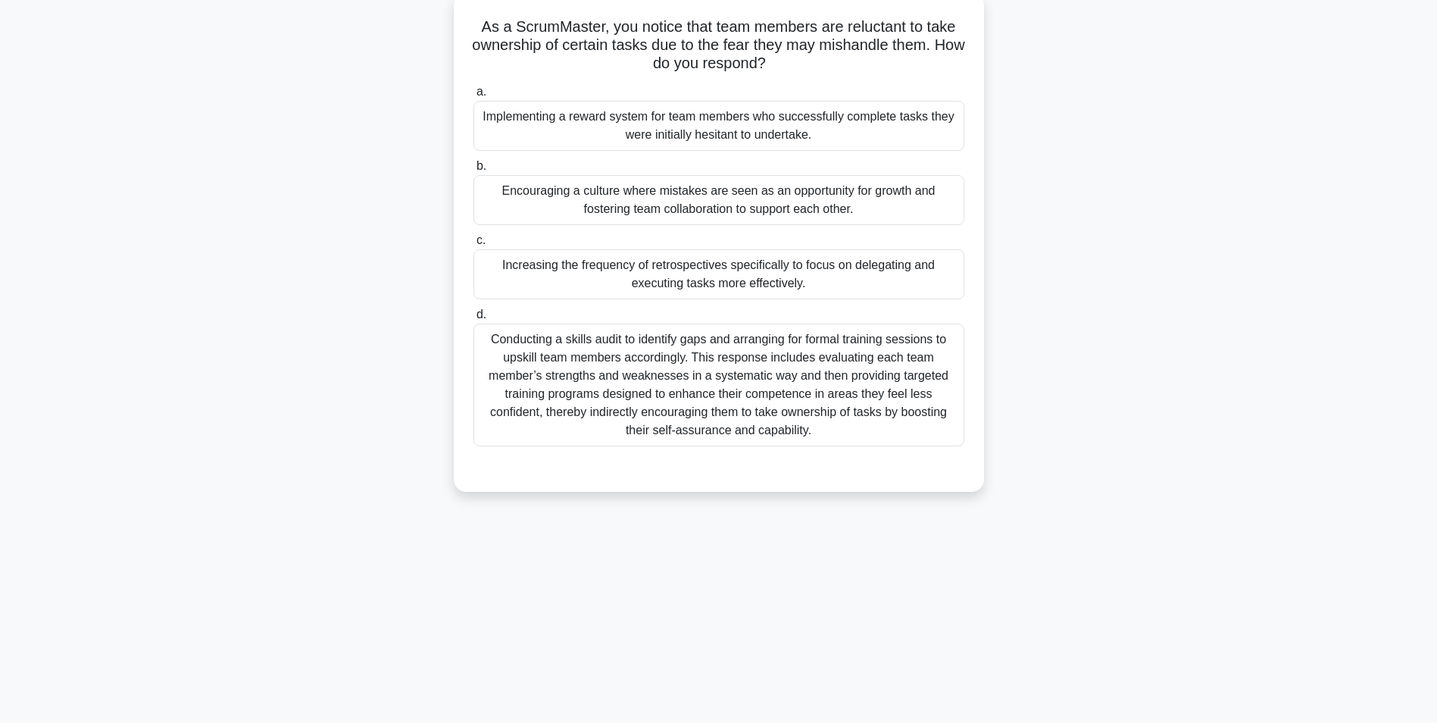
scroll to position [20, 0]
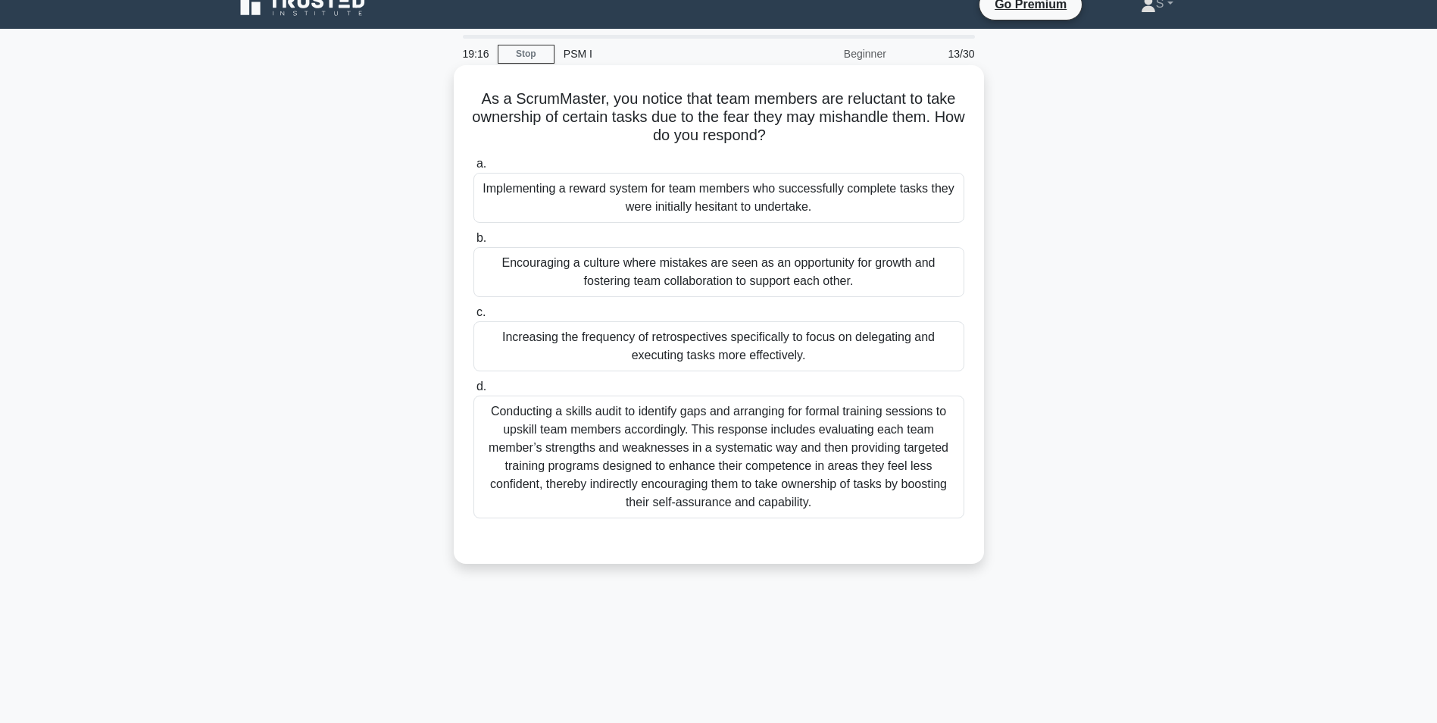
drag, startPoint x: 795, startPoint y: 136, endPoint x: 471, endPoint y: 100, distance: 325.5
click at [472, 100] on h5 "As a ScrumMaster, you notice that team members are reluctant to take ownership …" at bounding box center [719, 117] width 494 height 56
click at [842, 267] on div "Encouraging a culture where mistakes are seen as an opportunity for growth and …" at bounding box center [719, 272] width 491 height 50
click at [474, 243] on input "b. Encouraging a culture where mistakes are seen as an opportunity for growth a…" at bounding box center [474, 238] width 0 height 10
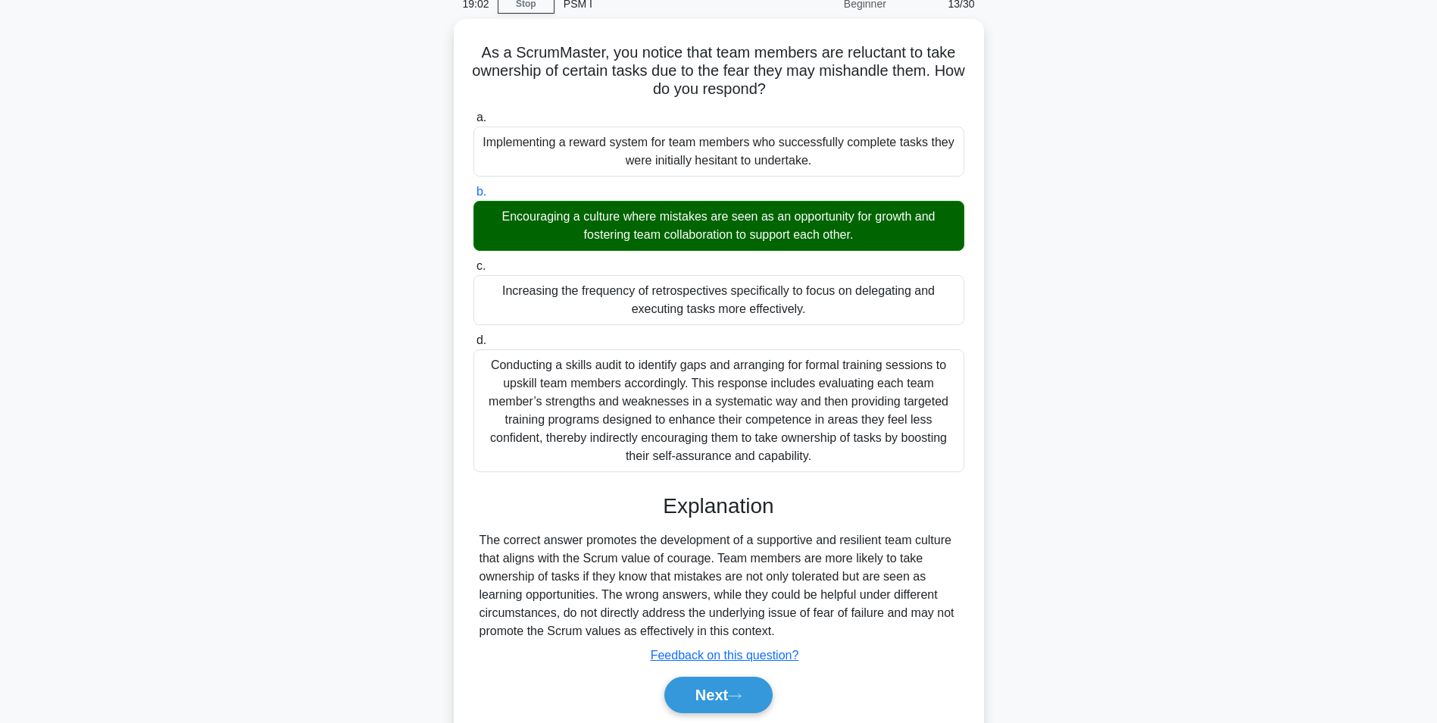
scroll to position [121, 0]
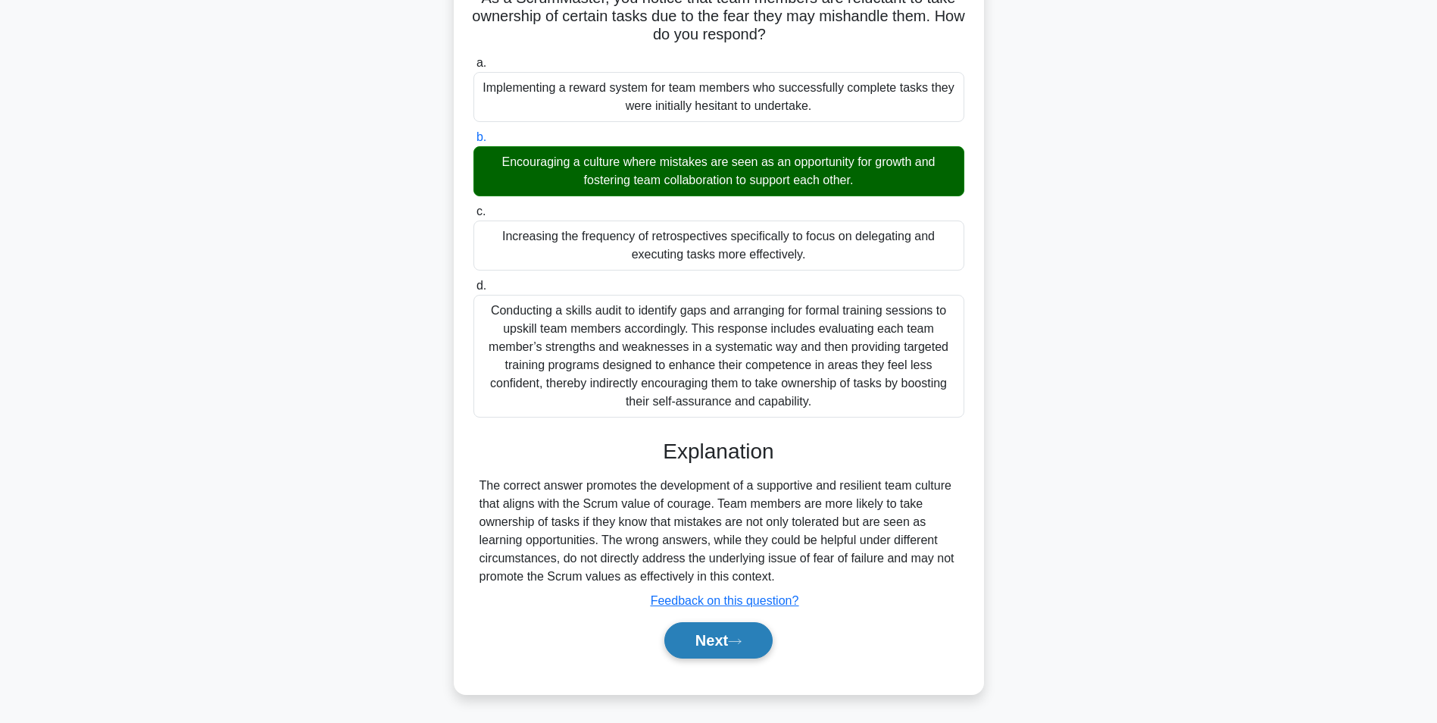
click at [707, 655] on button "Next" at bounding box center [718, 640] width 108 height 36
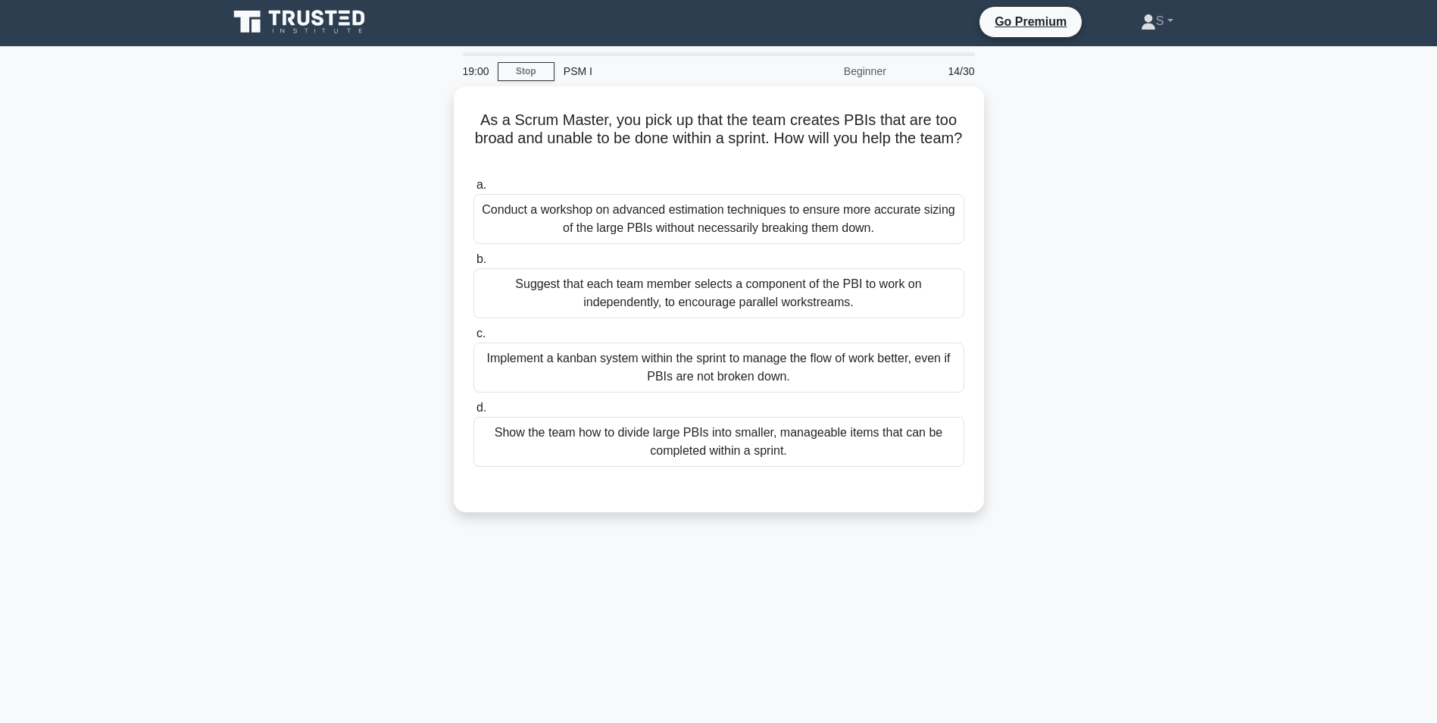
scroll to position [0, 0]
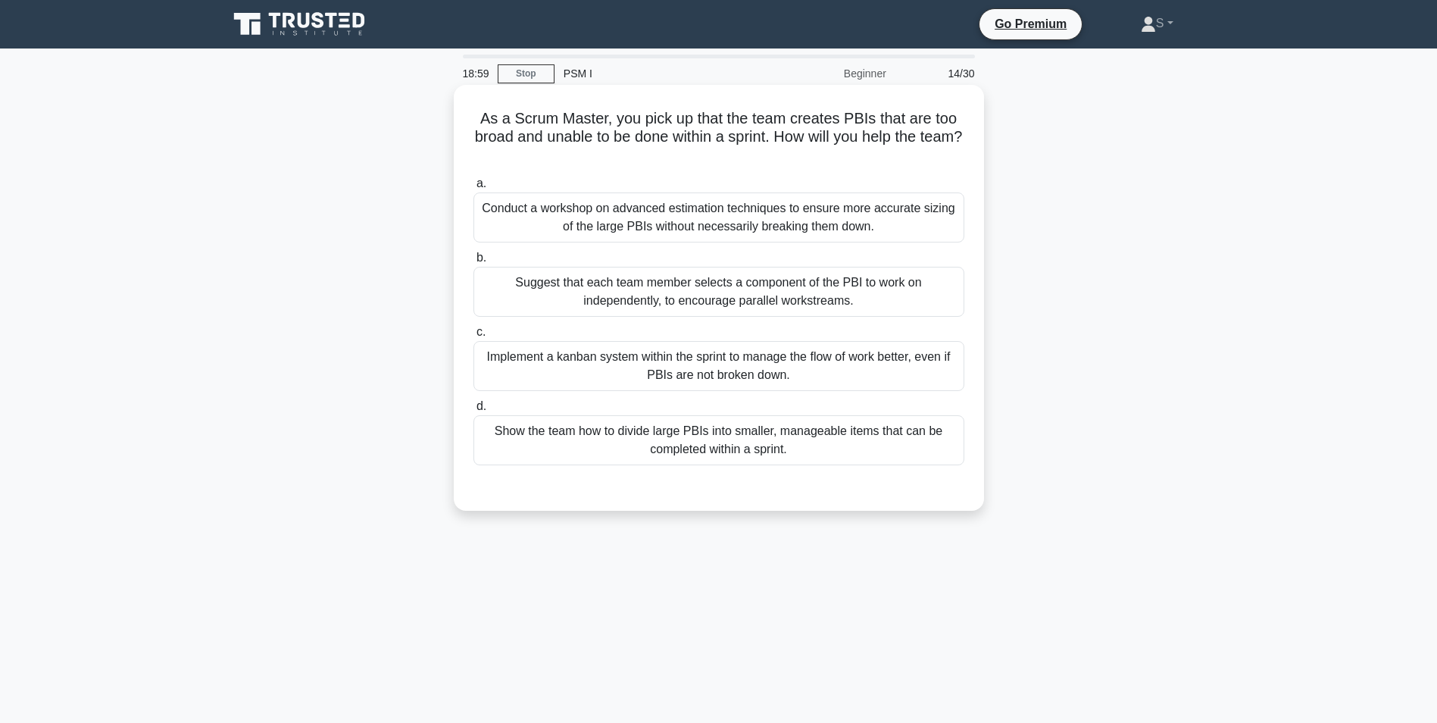
drag, startPoint x: 796, startPoint y: 162, endPoint x: 477, endPoint y: 120, distance: 321.7
click at [477, 120] on h5 "As a Scrum Master, you pick up that the team creates PBIs that are too broad an…" at bounding box center [719, 137] width 494 height 56
click at [721, 439] on div "Show the team how to divide large PBIs into smaller, manageable items that can …" at bounding box center [719, 440] width 491 height 50
click at [474, 411] on input "d. Show the team how to divide large PBIs into smaller, manageable items that c…" at bounding box center [474, 407] width 0 height 10
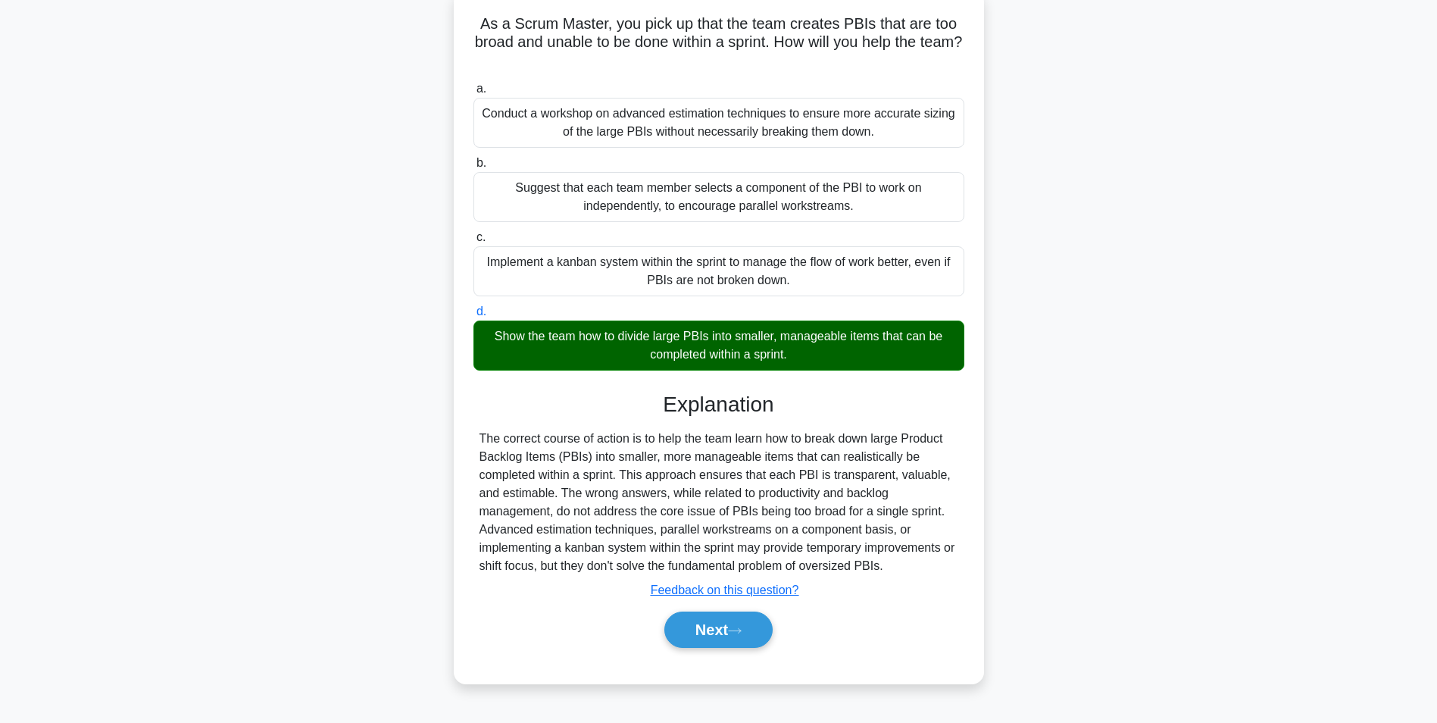
scroll to position [95, 0]
click at [698, 633] on button "Next" at bounding box center [718, 629] width 108 height 36
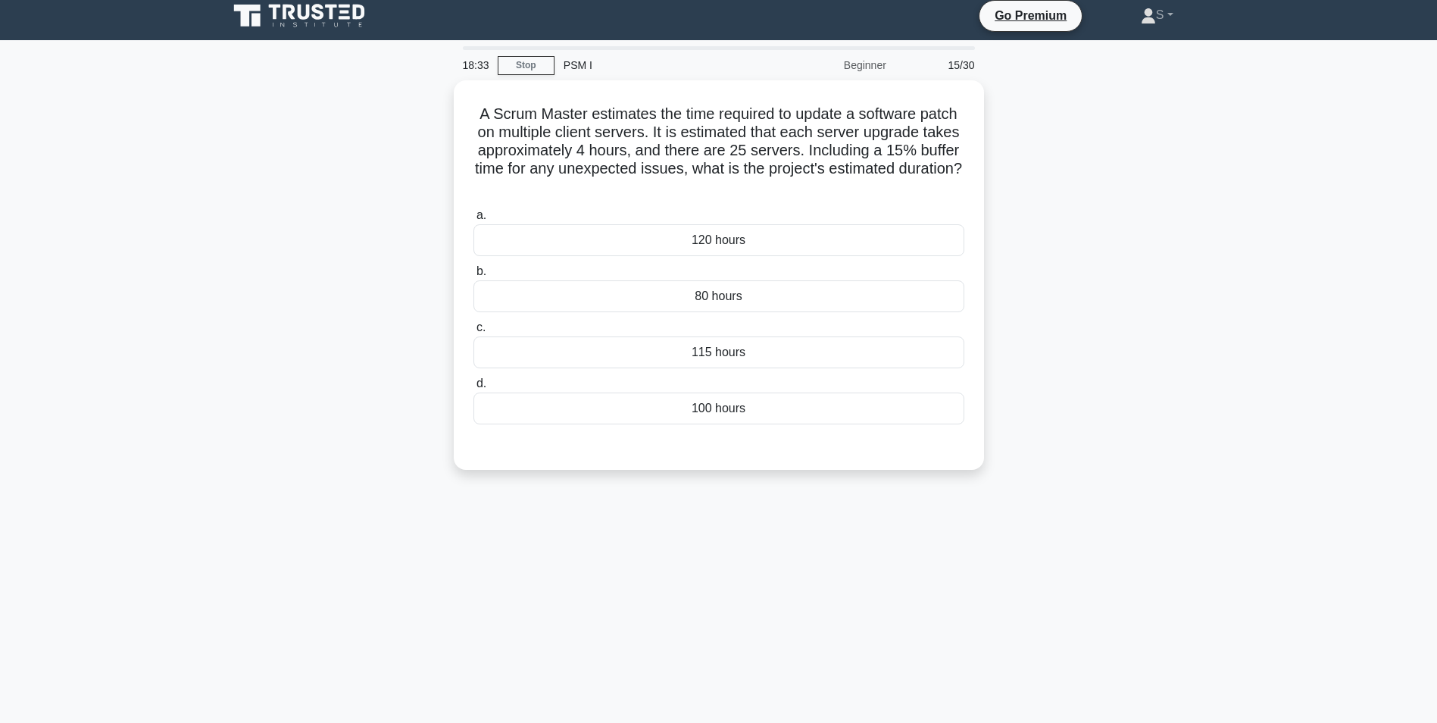
scroll to position [0, 0]
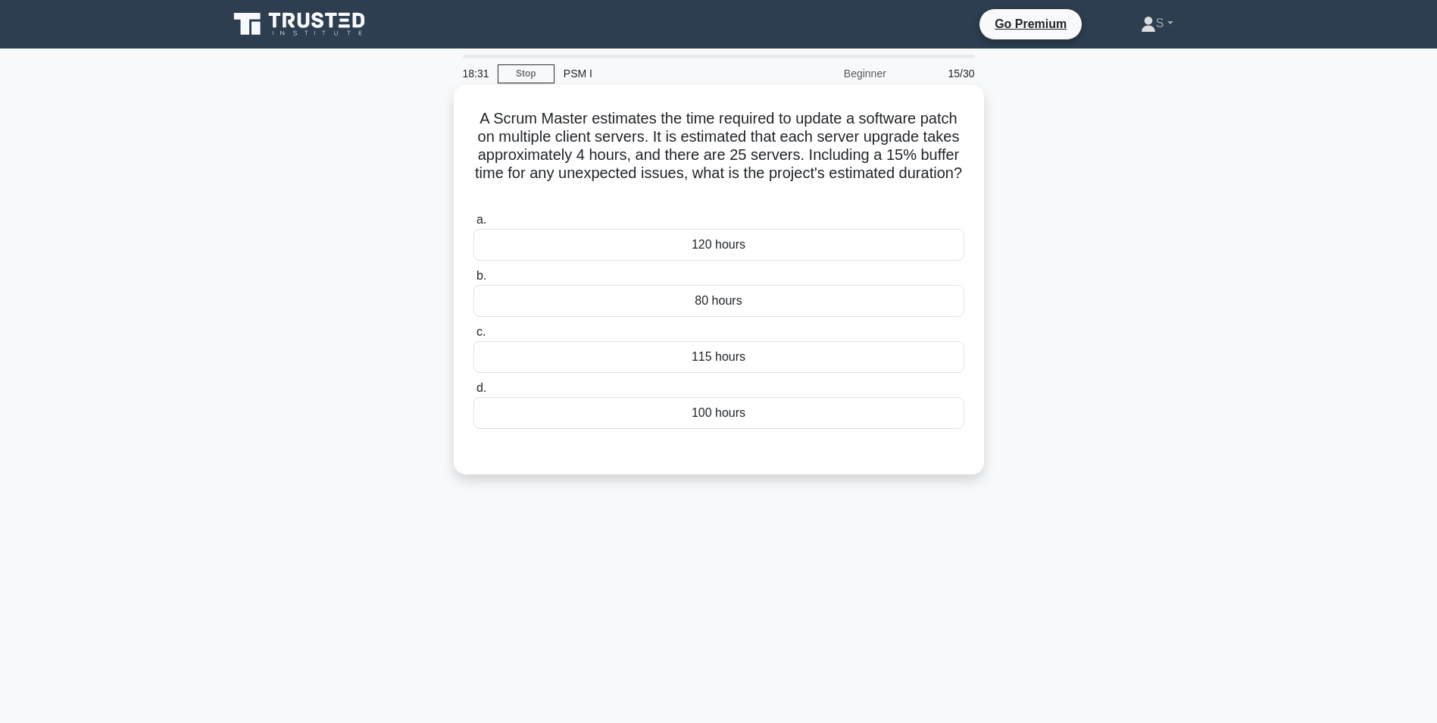
drag, startPoint x: 778, startPoint y: 200, endPoint x: 476, endPoint y: 123, distance: 312.0
click at [476, 123] on h5 "A Scrum Master estimates the time required to update a software patch on multip…" at bounding box center [719, 155] width 494 height 92
click at [718, 361] on div "115 hours" at bounding box center [719, 357] width 491 height 32
click at [474, 337] on input "c. 115 hours" at bounding box center [474, 332] width 0 height 10
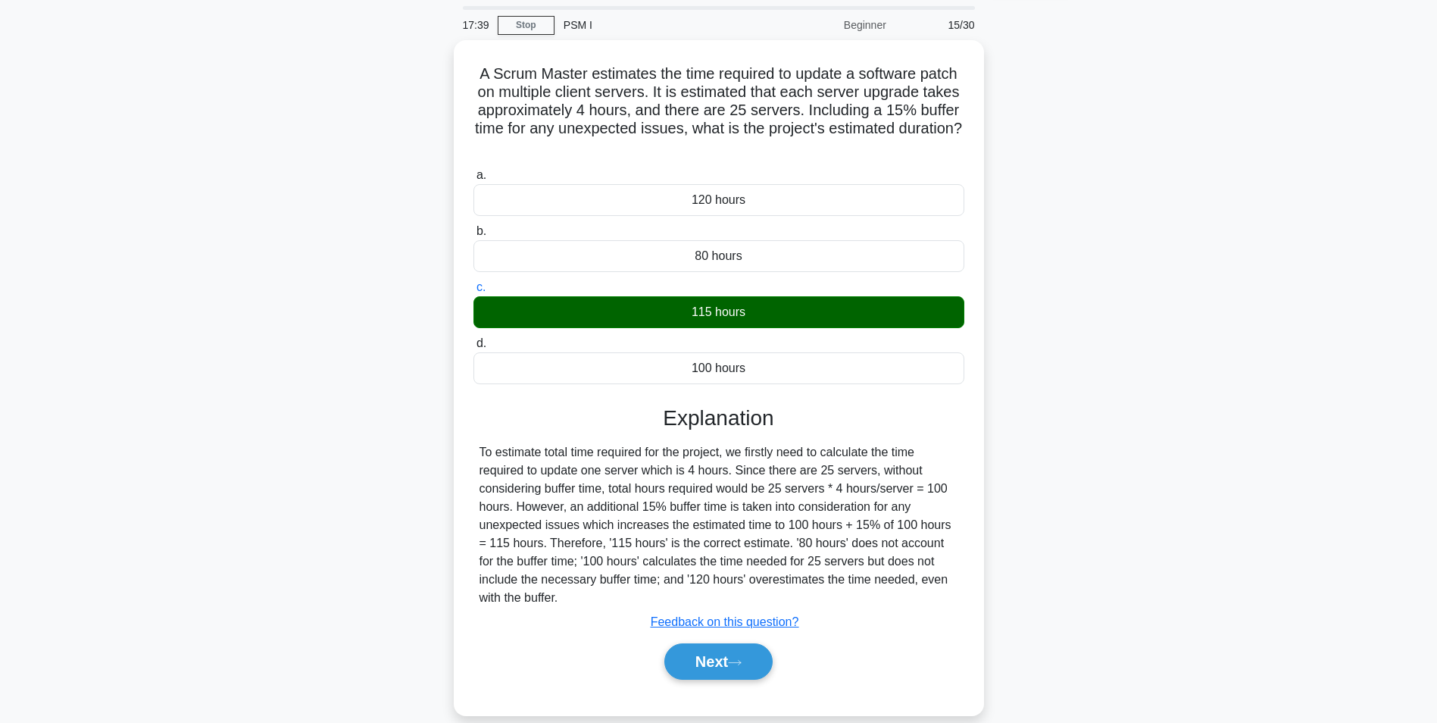
scroll to position [95, 0]
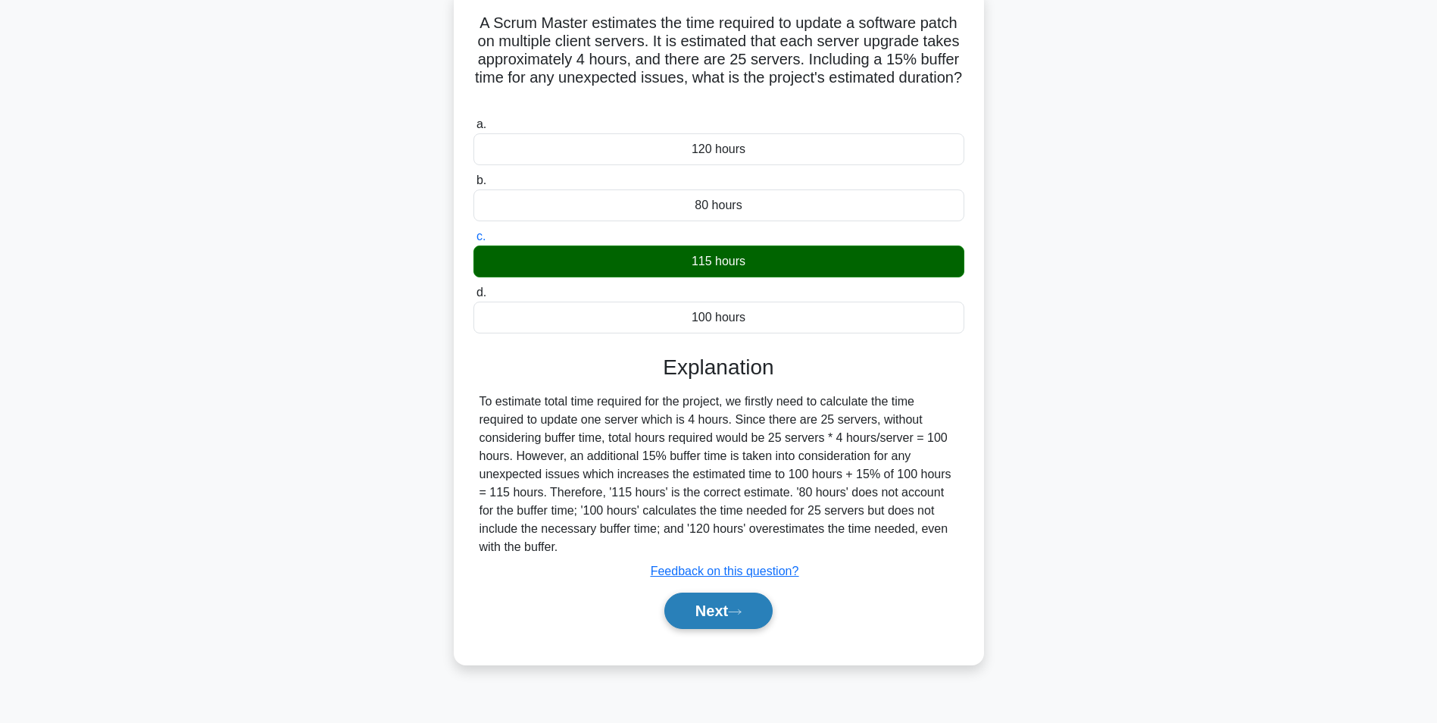
click at [714, 605] on button "Next" at bounding box center [718, 610] width 108 height 36
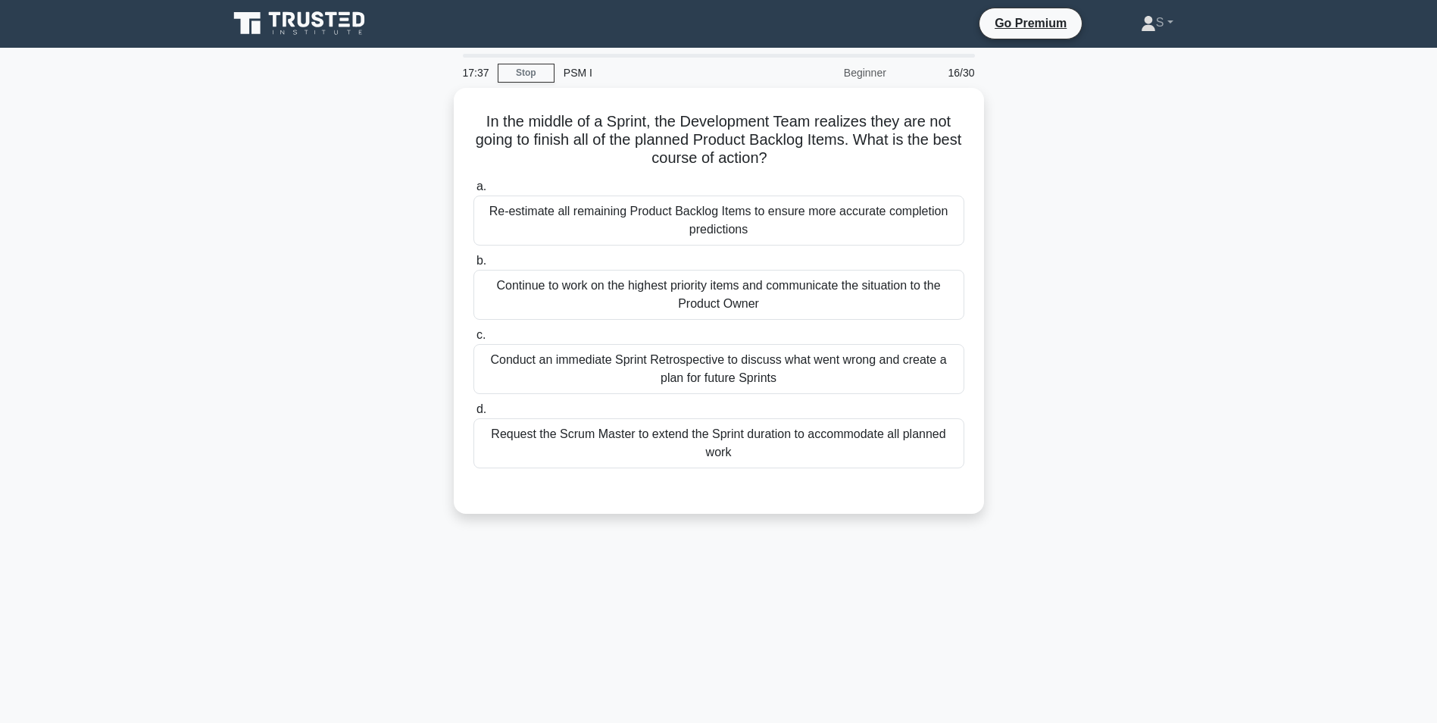
scroll to position [0, 0]
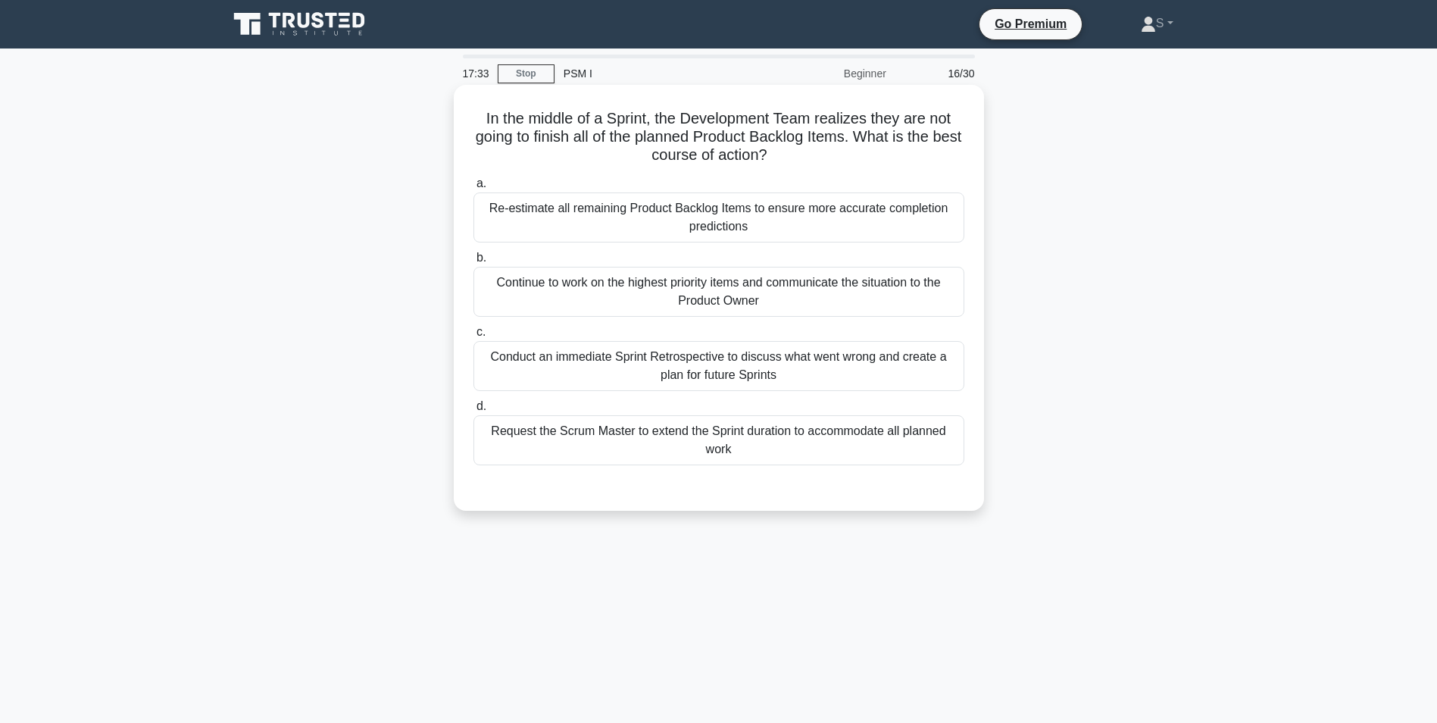
drag, startPoint x: 802, startPoint y: 158, endPoint x: 706, endPoint y: 149, distance: 95.9
click at [706, 149] on h5 "In the middle of a Sprint, the Development Team realizes they are not going to …" at bounding box center [719, 137] width 494 height 56
drag, startPoint x: 706, startPoint y: 149, endPoint x: 836, endPoint y: 159, distance: 129.9
click at [836, 159] on h5 "In the middle of a Sprint, the Development Team realizes they are not going to …" at bounding box center [719, 137] width 494 height 56
drag, startPoint x: 779, startPoint y: 239, endPoint x: 490, endPoint y: 206, distance: 290.6
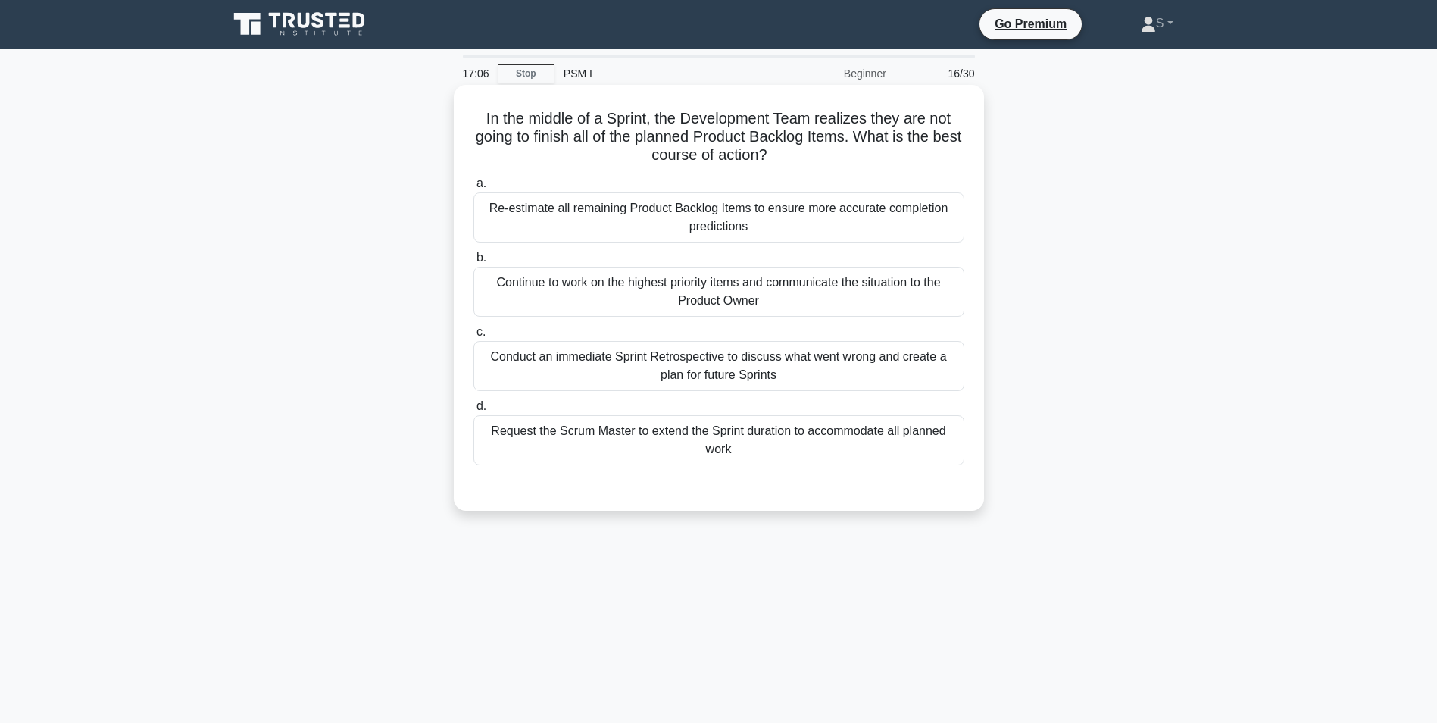
click at [490, 206] on div "Re-estimate all remaining Product Backlog Items to ensure more accurate complet…" at bounding box center [719, 217] width 491 height 50
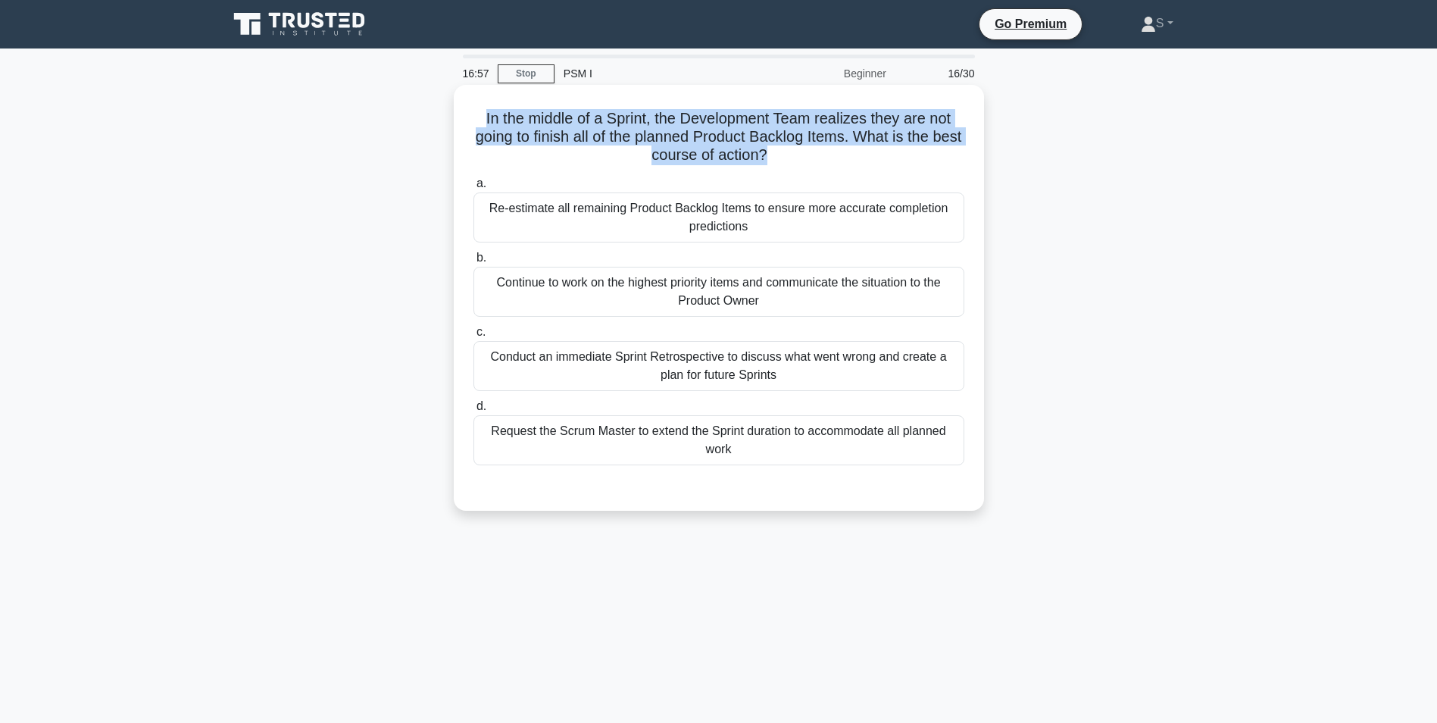
drag, startPoint x: 784, startPoint y: 160, endPoint x: 478, endPoint y: 120, distance: 308.6
click at [478, 120] on h5 "In the middle of a Sprint, the Development Team realizes they are not going to …" at bounding box center [719, 137] width 494 height 56
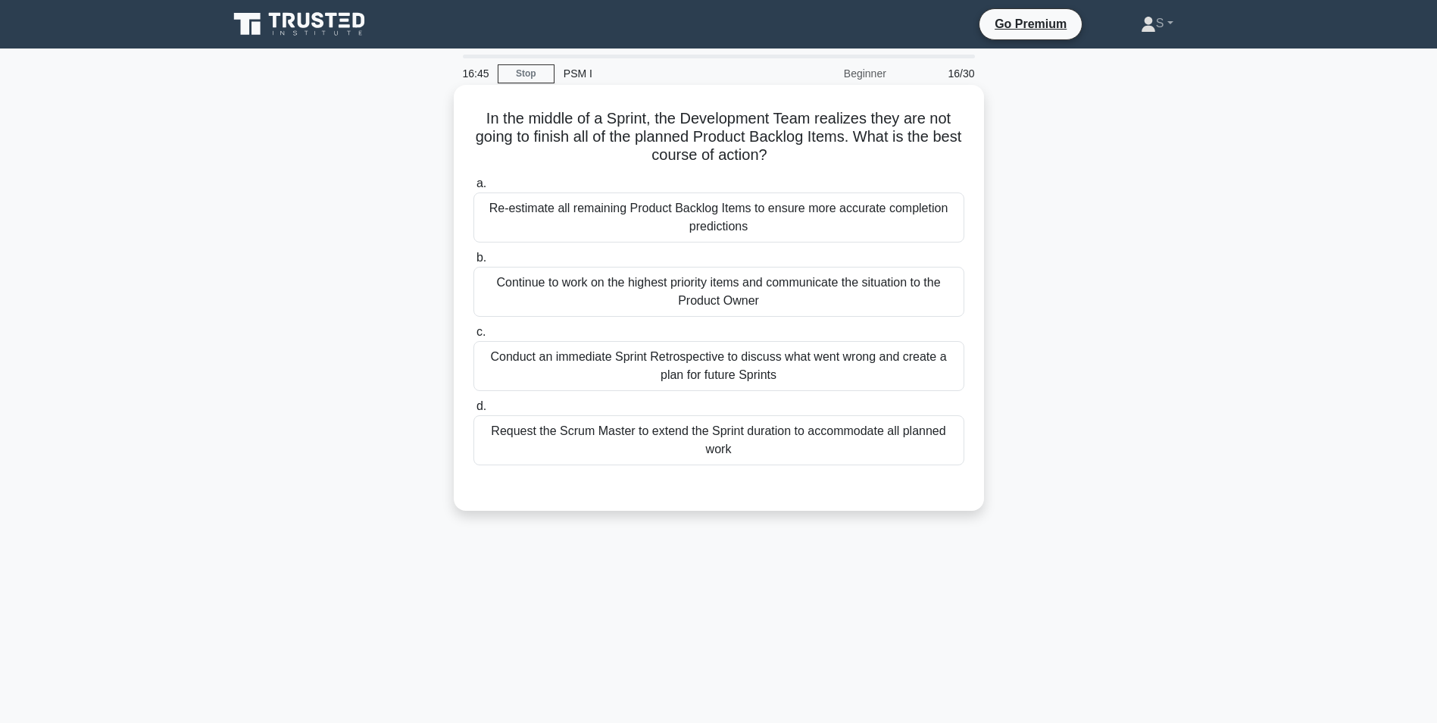
click at [512, 294] on div "Continue to work on the highest priority items and communicate the situation to…" at bounding box center [719, 292] width 491 height 50
click at [474, 263] on input "b. Continue to work on the highest priority items and communicate the situation…" at bounding box center [474, 258] width 0 height 10
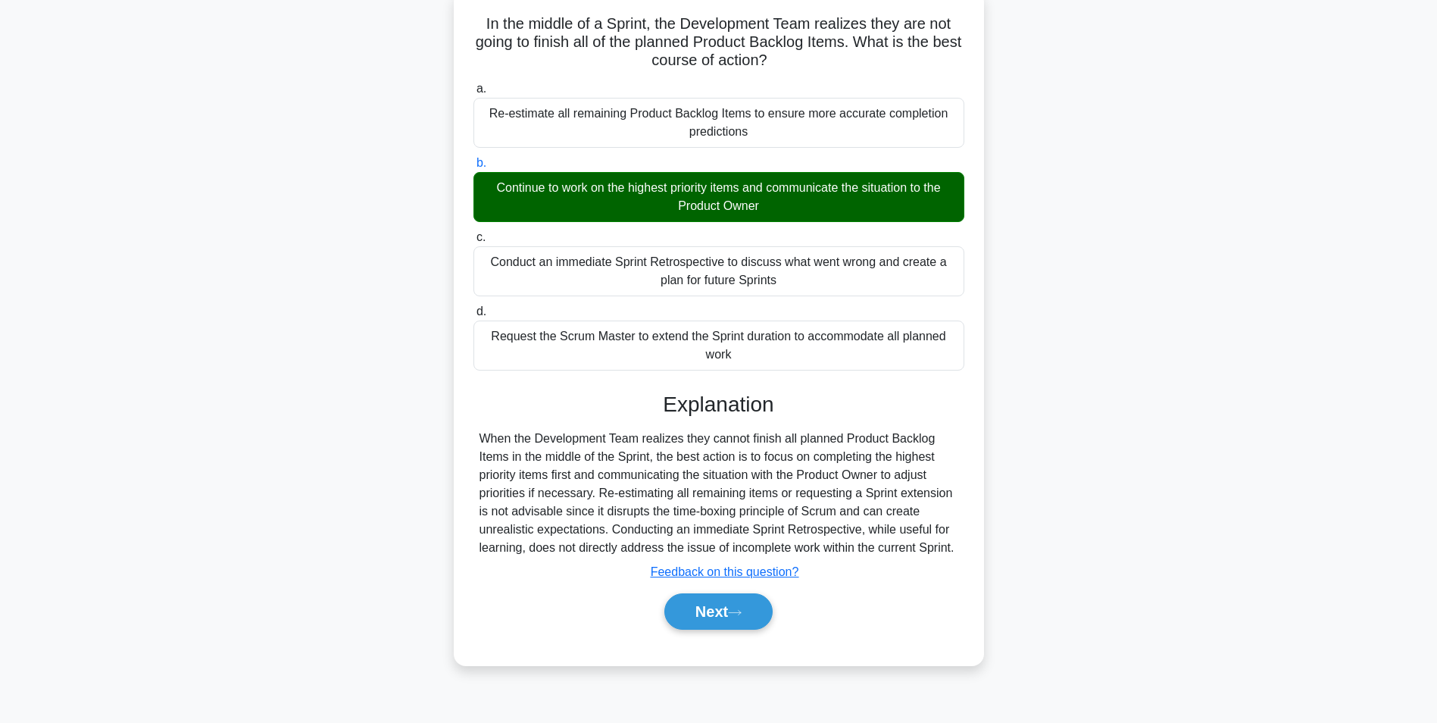
scroll to position [95, 0]
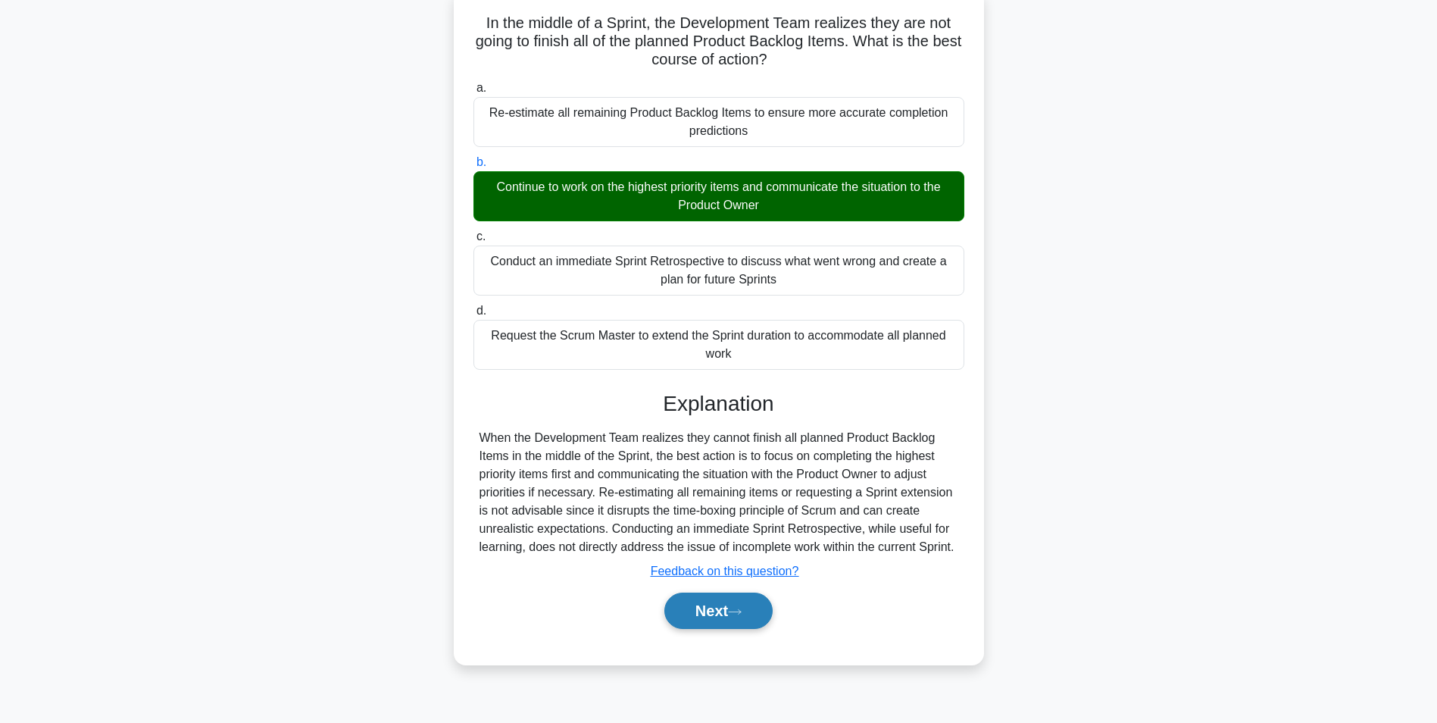
click at [742, 616] on icon at bounding box center [735, 612] width 14 height 8
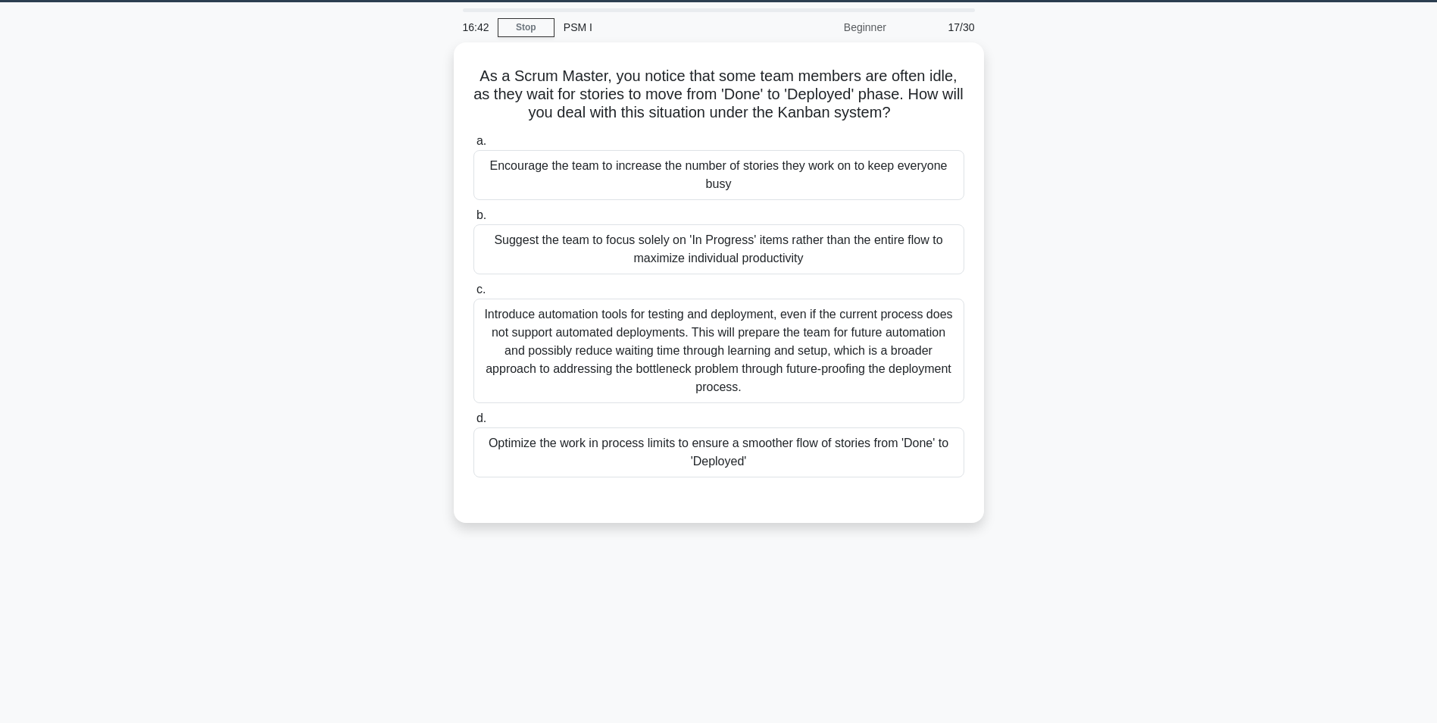
scroll to position [20, 0]
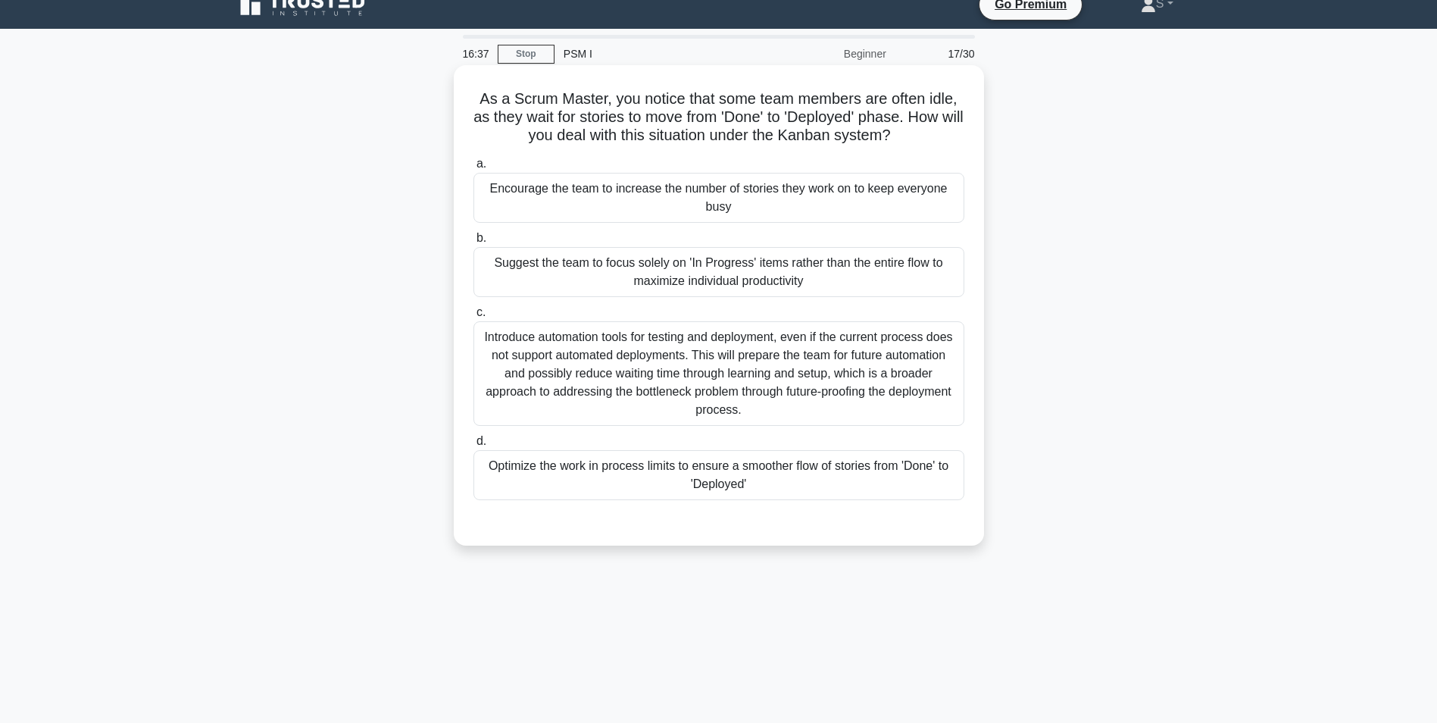
drag, startPoint x: 921, startPoint y: 137, endPoint x: 477, endPoint y: 102, distance: 445.3
click at [477, 102] on h5 "As a Scrum Master, you notice that some team members are often idle, as they wa…" at bounding box center [719, 117] width 494 height 56
drag, startPoint x: 836, startPoint y: 283, endPoint x: 492, endPoint y: 264, distance: 344.5
click at [492, 264] on div "Suggest the team to focus solely on 'In Progress' items rather than the entire …" at bounding box center [719, 272] width 491 height 50
drag, startPoint x: 764, startPoint y: 208, endPoint x: 492, endPoint y: 186, distance: 272.9
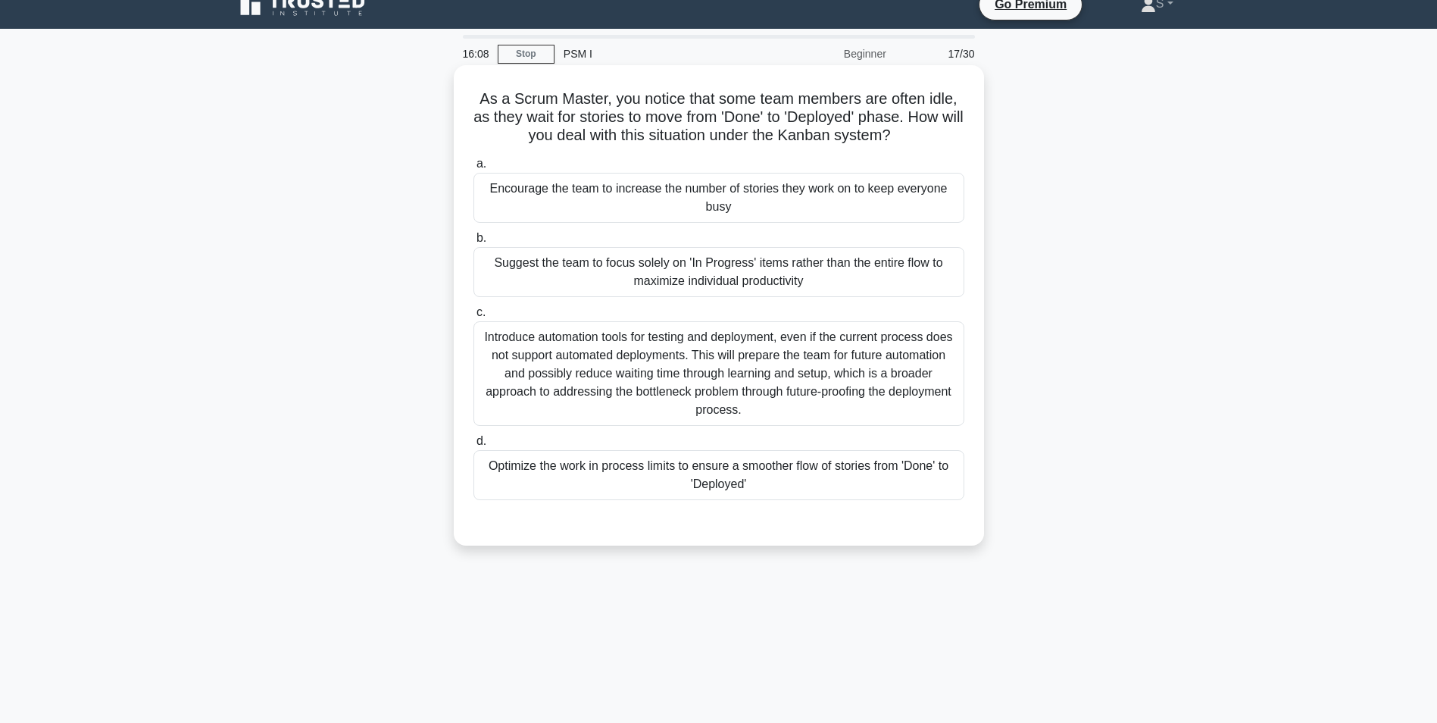
click at [492, 186] on div "Encourage the team to increase the number of stories they work on to keep every…" at bounding box center [719, 198] width 491 height 50
drag, startPoint x: 745, startPoint y: 411, endPoint x: 481, endPoint y: 335, distance: 275.3
click at [481, 335] on div "Introduce automation tools for testing and deployment, even if the current proc…" at bounding box center [719, 373] width 491 height 105
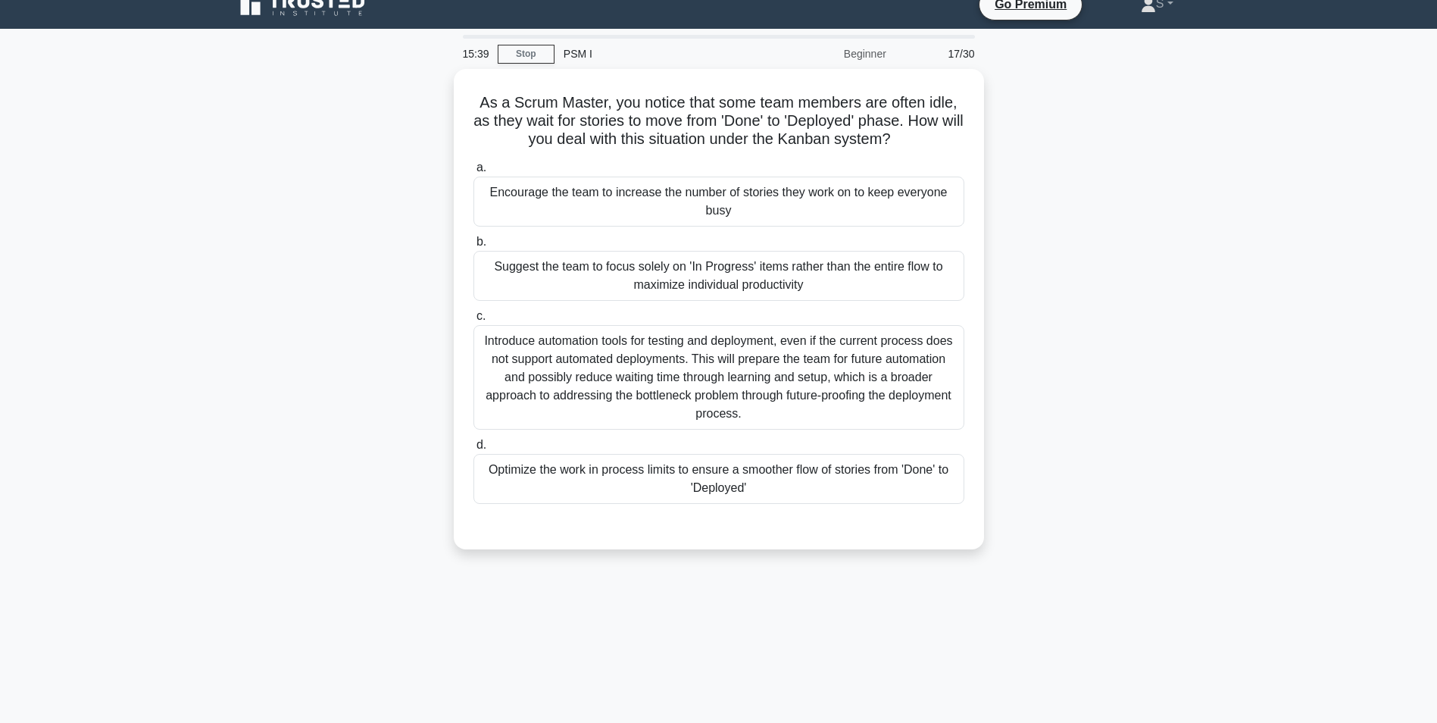
click at [299, 257] on div "As a Scrum Master, you notice that some team members are often idle, as they wa…" at bounding box center [719, 318] width 1000 height 499
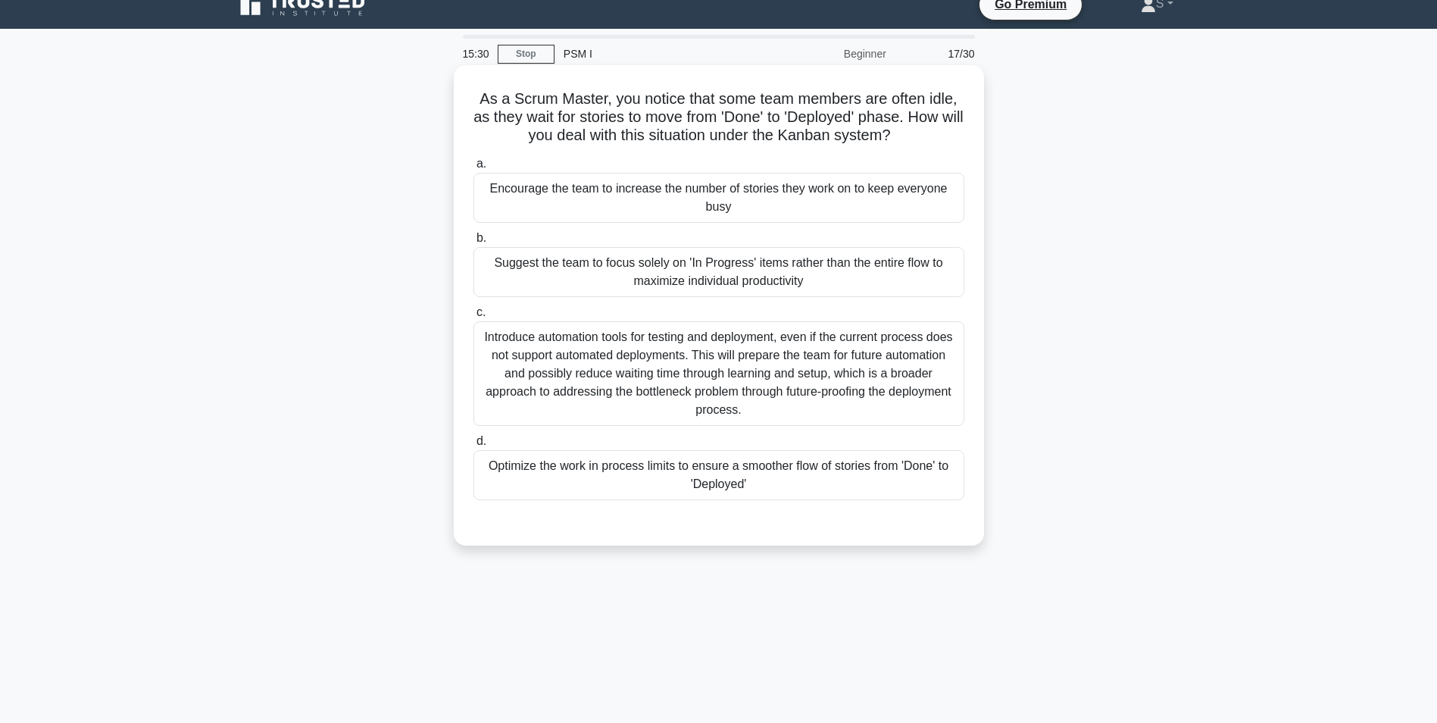
click at [645, 357] on div "Introduce automation tools for testing and deployment, even if the current proc…" at bounding box center [719, 373] width 491 height 105
click at [474, 317] on input "c. Introduce automation tools for testing and deployment, even if the current p…" at bounding box center [474, 313] width 0 height 10
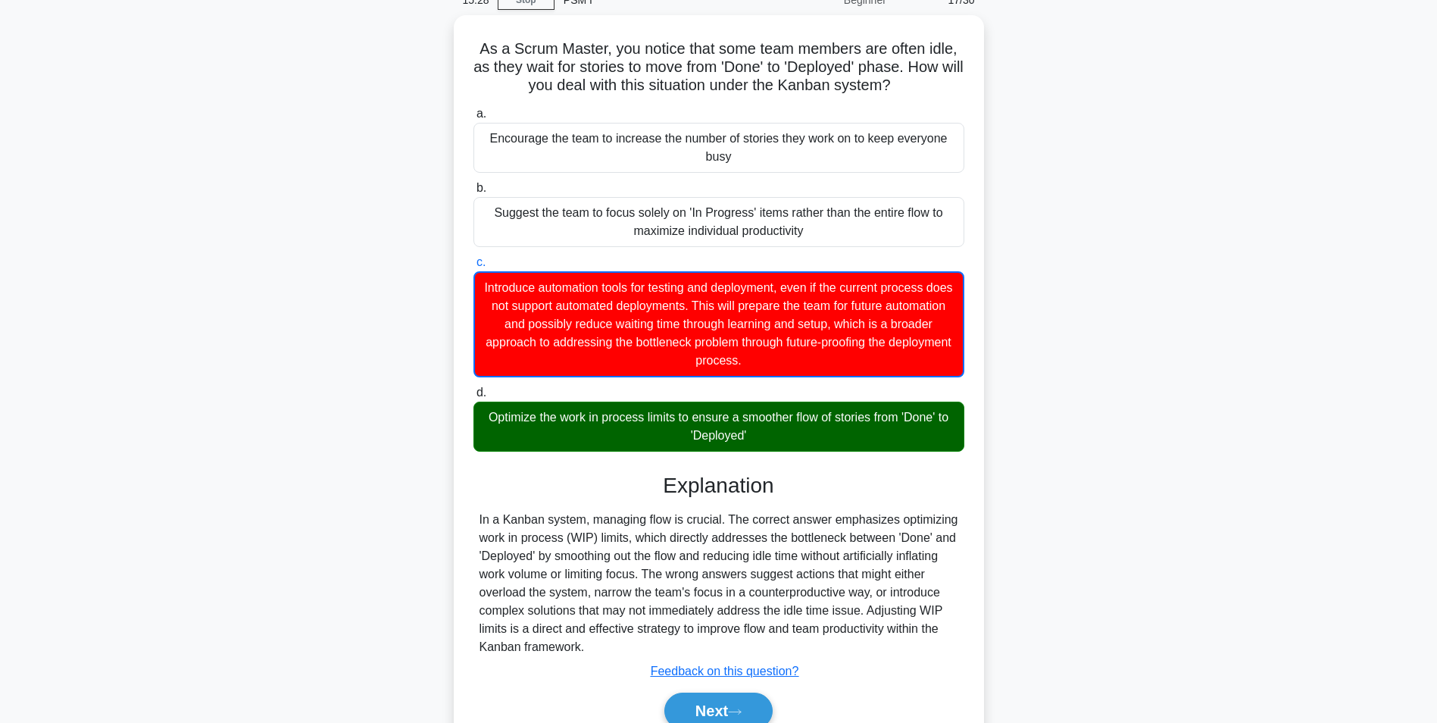
scroll to position [141, 0]
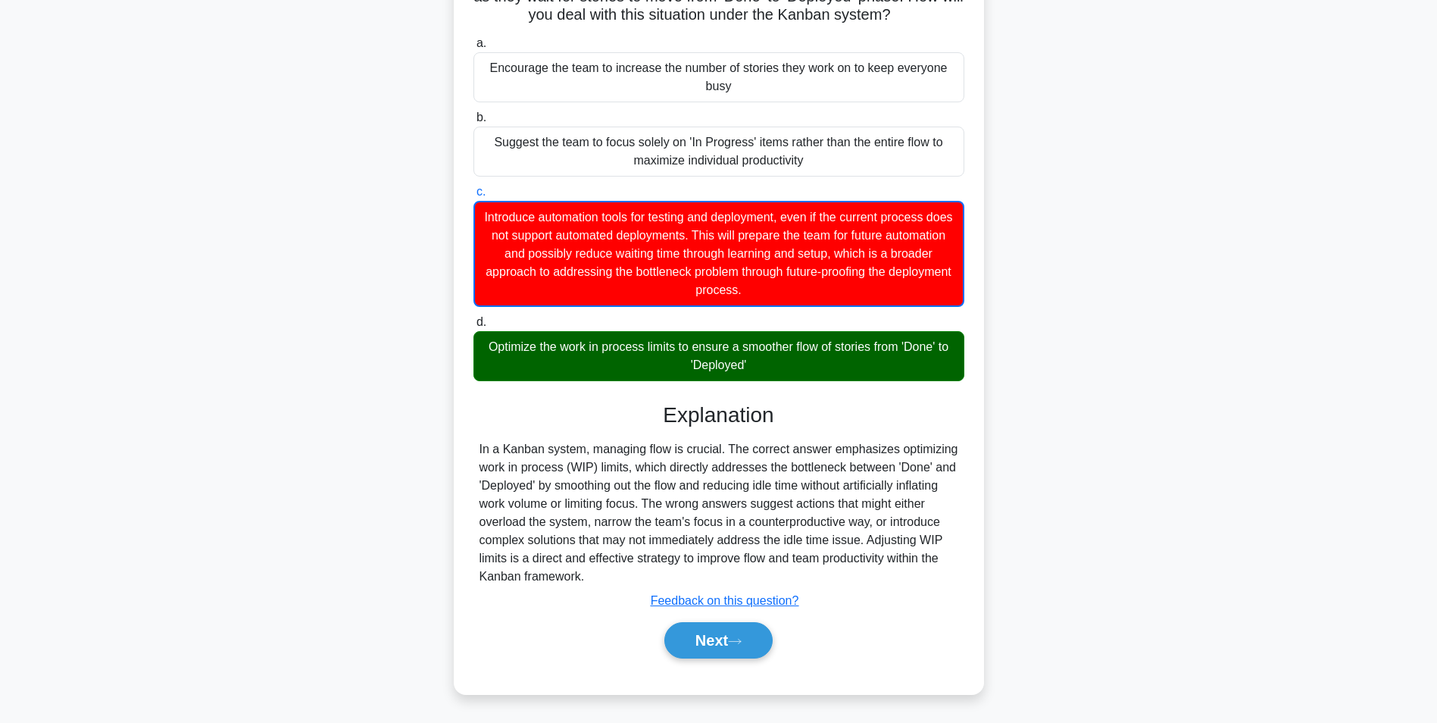
drag, startPoint x: 767, startPoint y: 362, endPoint x: 489, endPoint y: 340, distance: 278.9
click at [489, 340] on div "Optimize the work in process limits to ensure a smoother flow of stories from '…" at bounding box center [719, 356] width 491 height 50
click at [739, 637] on icon at bounding box center [735, 641] width 14 height 8
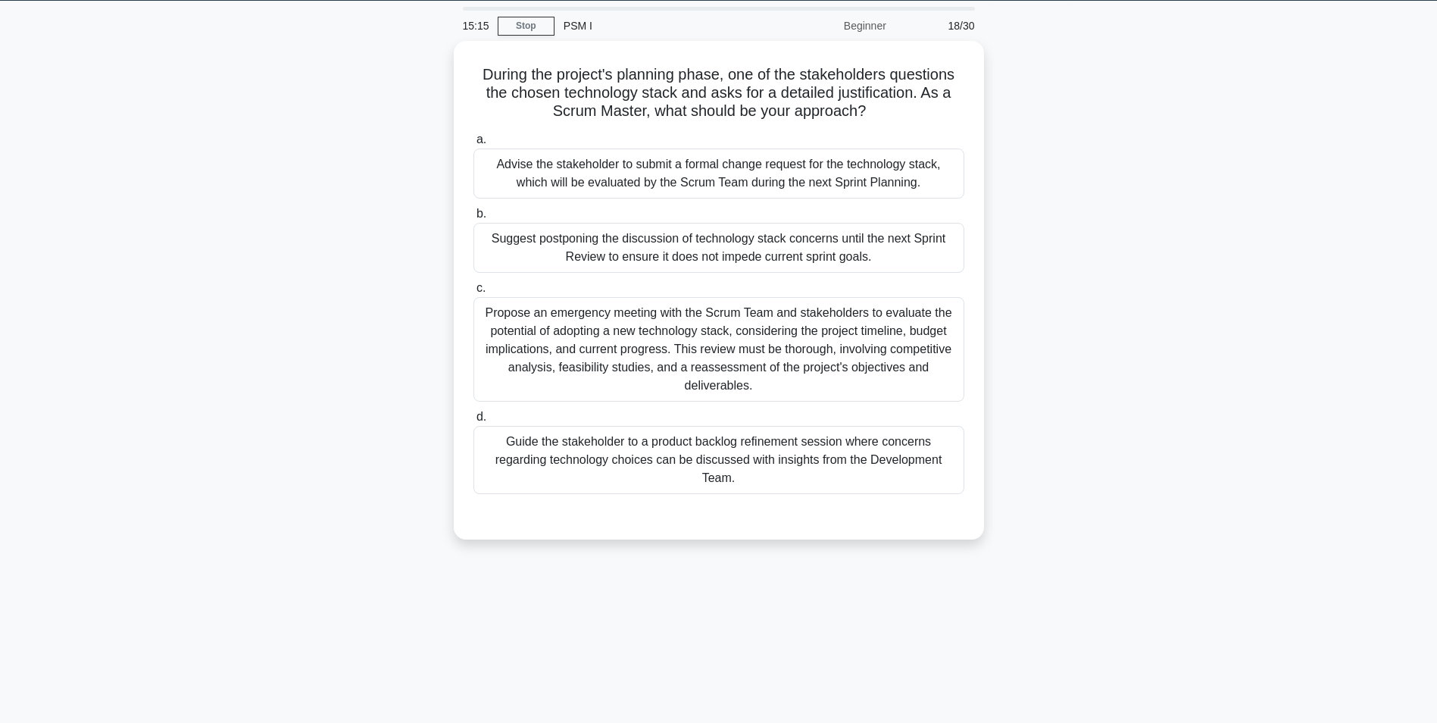
scroll to position [0, 0]
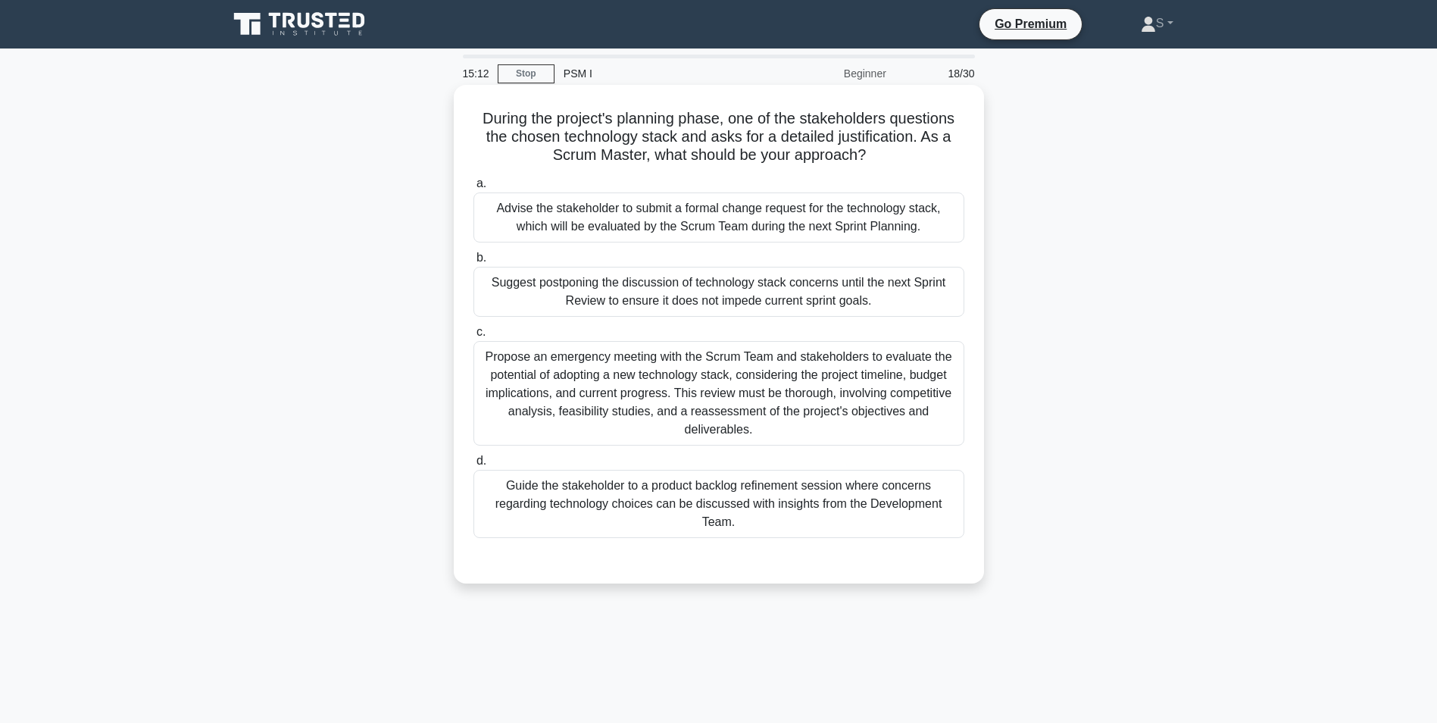
drag, startPoint x: 869, startPoint y: 152, endPoint x: 470, endPoint y: 123, distance: 399.6
click at [470, 123] on div "During the project's planning phase, one of the stakeholders questions the chos…" at bounding box center [719, 334] width 518 height 486
drag, startPoint x: 801, startPoint y: 520, endPoint x: 510, endPoint y: 485, distance: 293.1
click at [510, 485] on div "Guide the stakeholder to a product backlog refinement session where concerns re…" at bounding box center [719, 504] width 491 height 68
drag, startPoint x: 930, startPoint y: 228, endPoint x: 495, endPoint y: 206, distance: 434.7
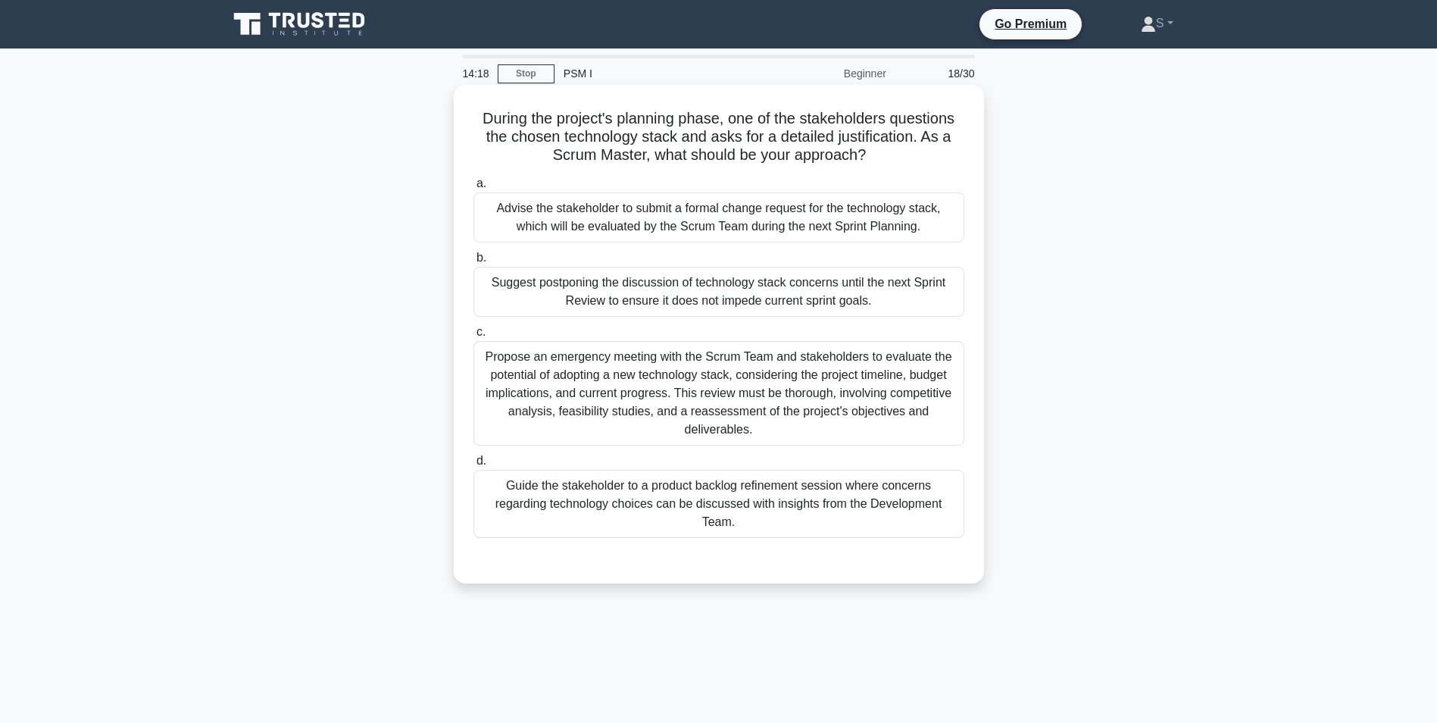
click at [495, 206] on div "Advise the stakeholder to submit a formal change request for the technology sta…" at bounding box center [719, 217] width 491 height 50
click at [664, 482] on div "Guide the stakeholder to a product backlog refinement session where concerns re…" at bounding box center [719, 504] width 491 height 68
click at [474, 466] on input "d. Guide the stakeholder to a product backlog refinement session where concerns…" at bounding box center [474, 461] width 0 height 10
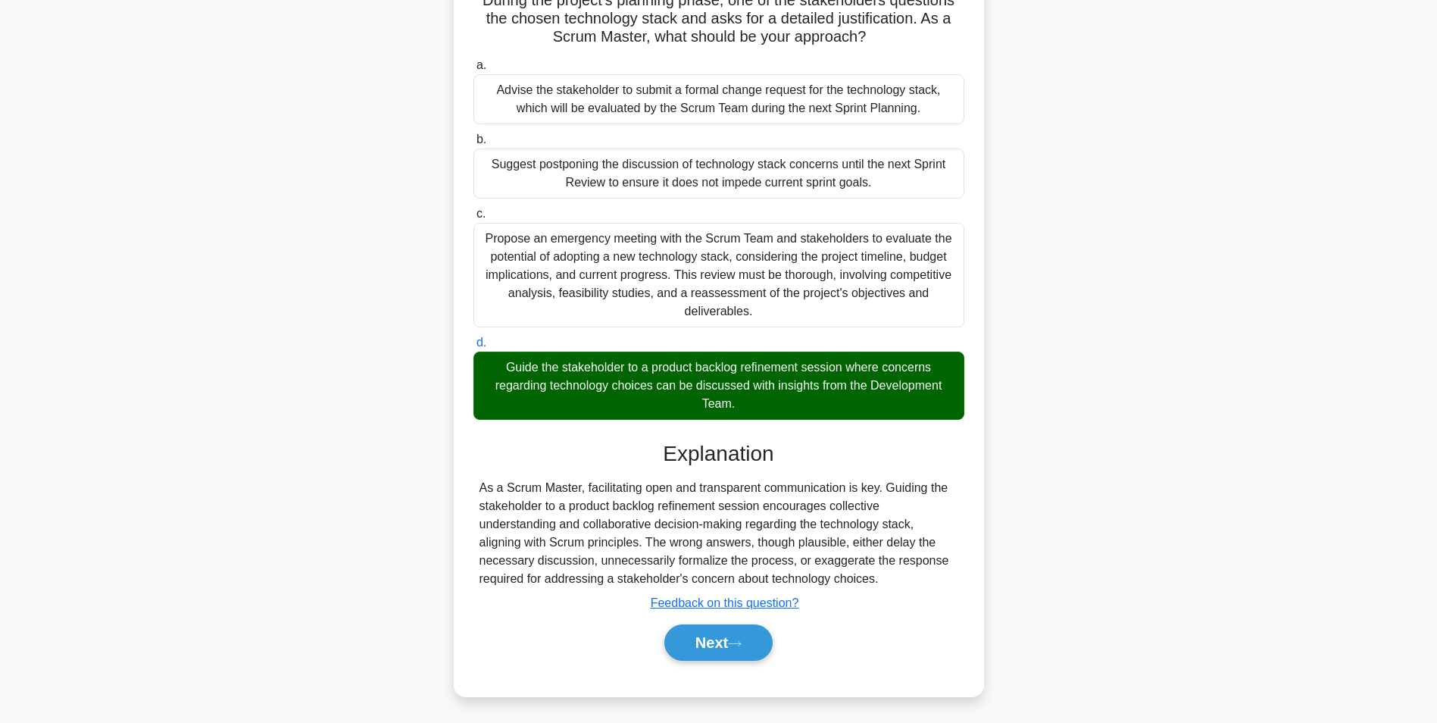
scroll to position [121, 0]
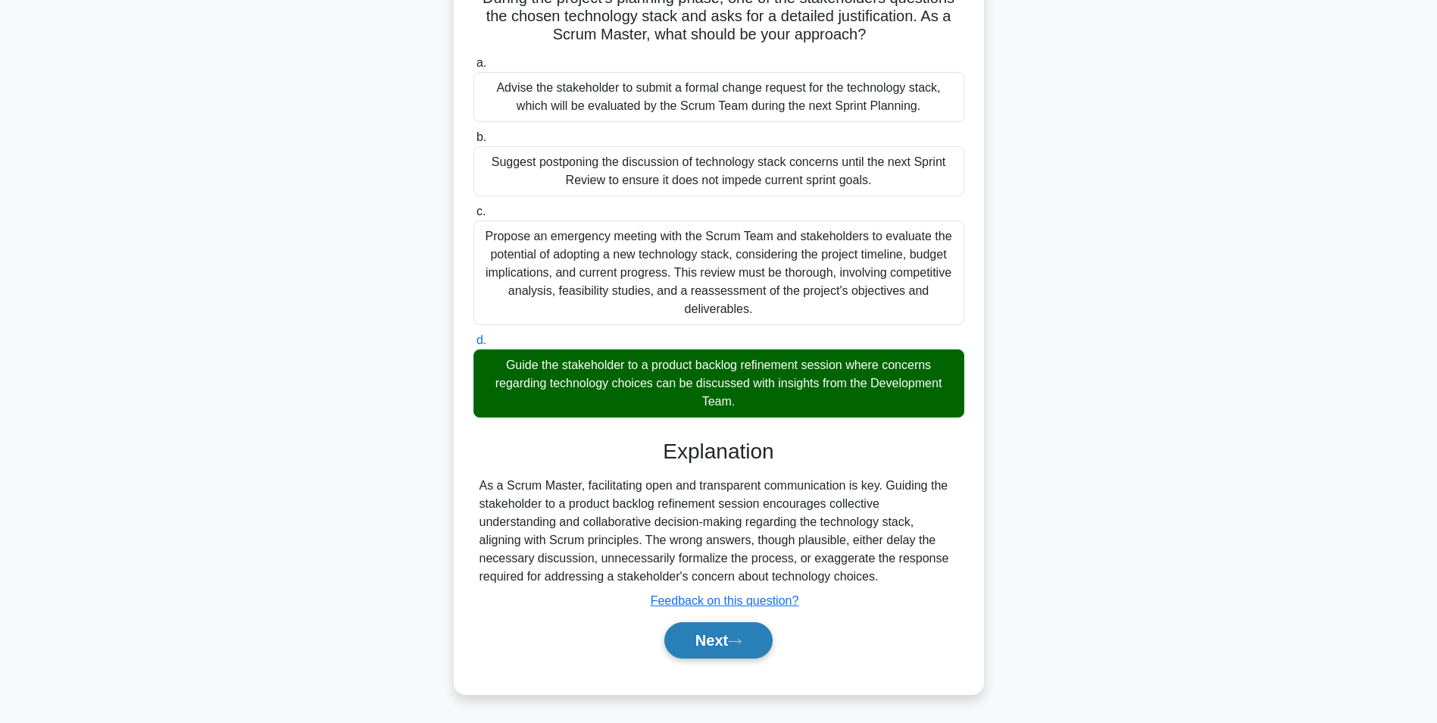
click at [711, 641] on button "Next" at bounding box center [718, 640] width 108 height 36
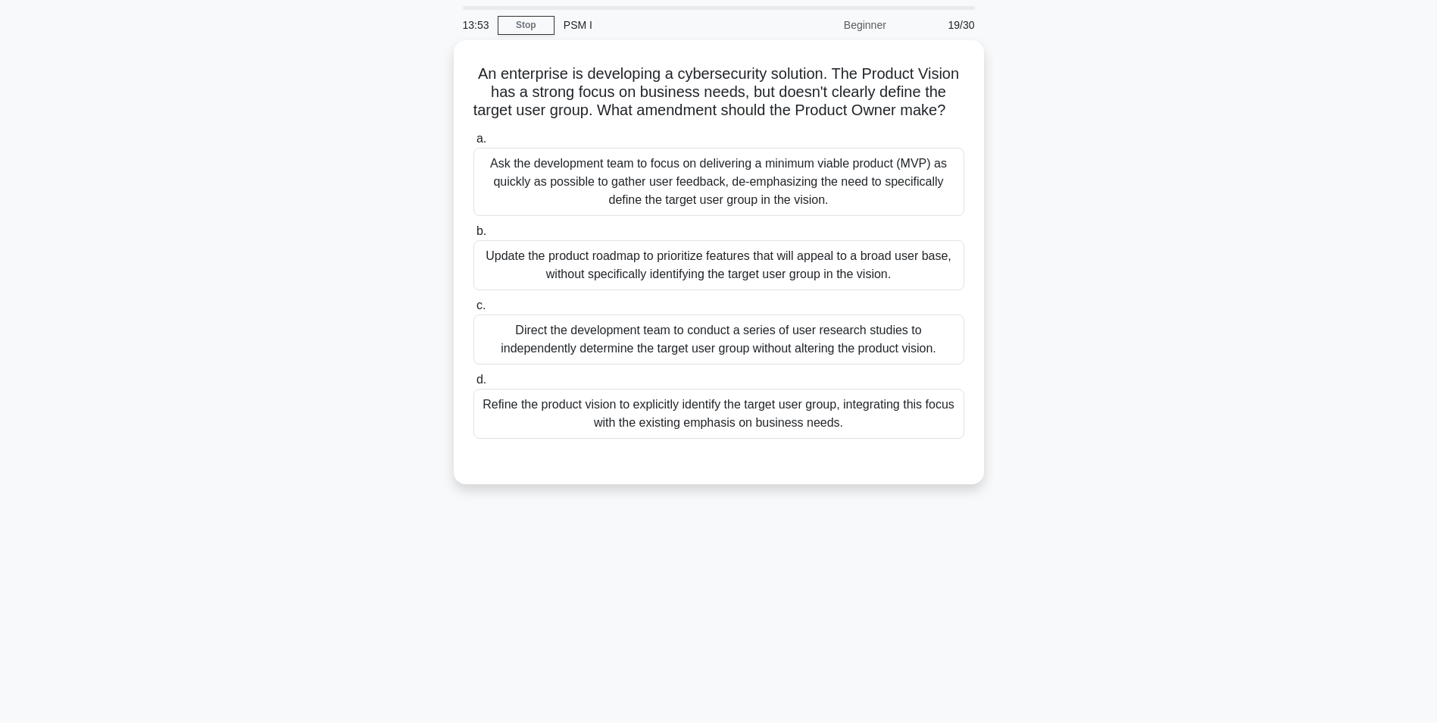
scroll to position [0, 0]
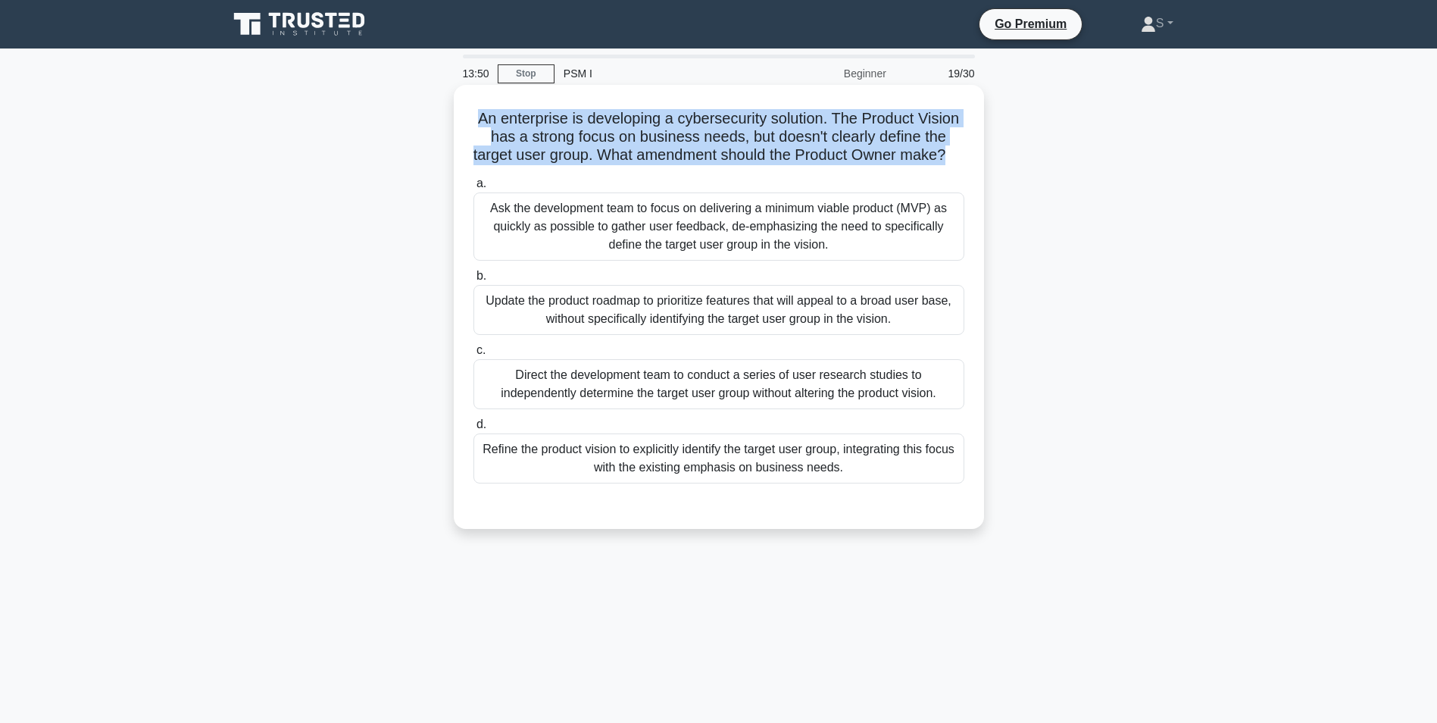
drag, startPoint x: 962, startPoint y: 155, endPoint x: 474, endPoint y: 120, distance: 490.0
click at [474, 120] on h5 "An enterprise is developing a cybersecurity solution. The Product Vision has a …" at bounding box center [719, 137] width 494 height 56
drag, startPoint x: 895, startPoint y: 282, endPoint x: 492, endPoint y: 230, distance: 405.7
click at [492, 230] on div "a. Ask the development team to focus on delivering a minimum viable product (MV…" at bounding box center [718, 328] width 509 height 315
drag, startPoint x: 880, startPoint y: 492, endPoint x: 489, endPoint y: 462, distance: 391.3
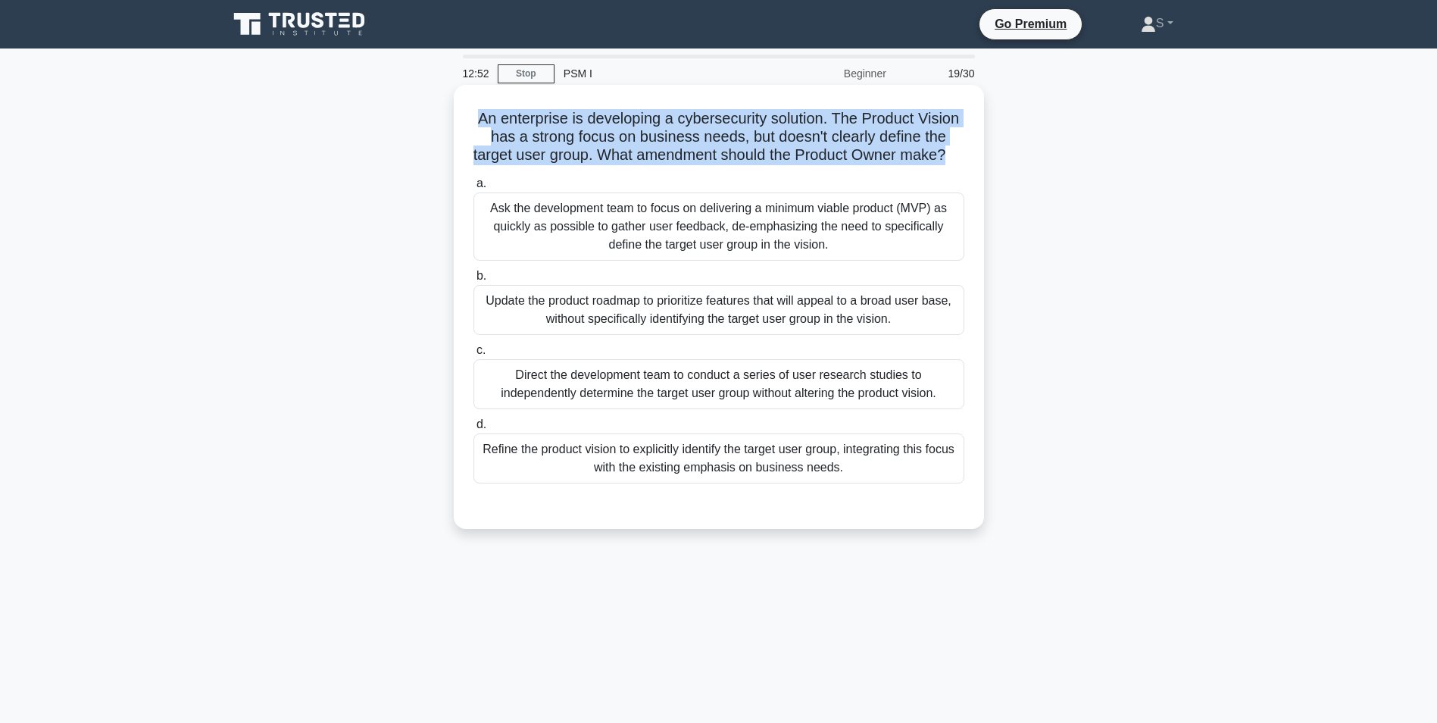
click at [489, 462] on div "Refine the product vision to explicitly identify the target user group, integra…" at bounding box center [719, 458] width 491 height 50
click at [874, 483] on div "Refine the product vision to explicitly identify the target user group, integra…" at bounding box center [719, 458] width 491 height 50
click at [474, 430] on input "d. Refine the product vision to explicitly identify the target user group, inte…" at bounding box center [474, 425] width 0 height 10
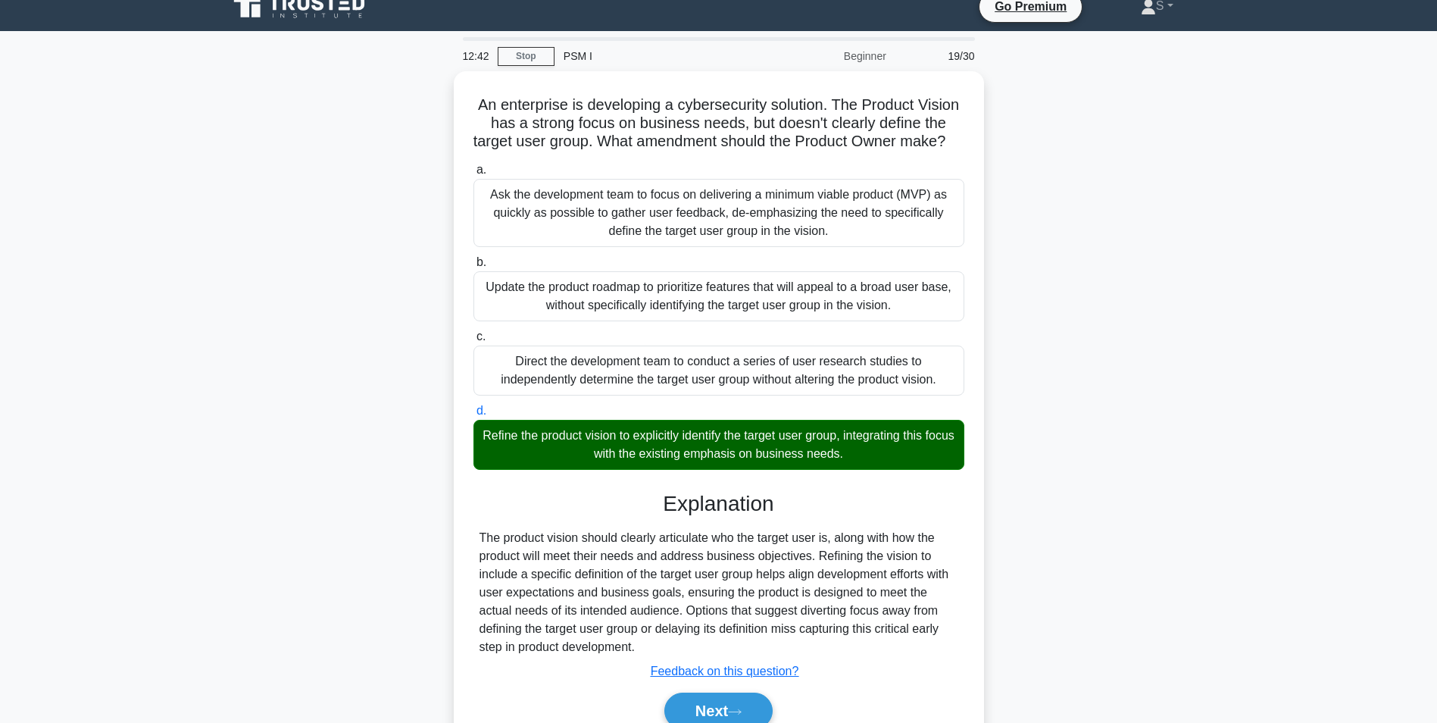
scroll to position [103, 0]
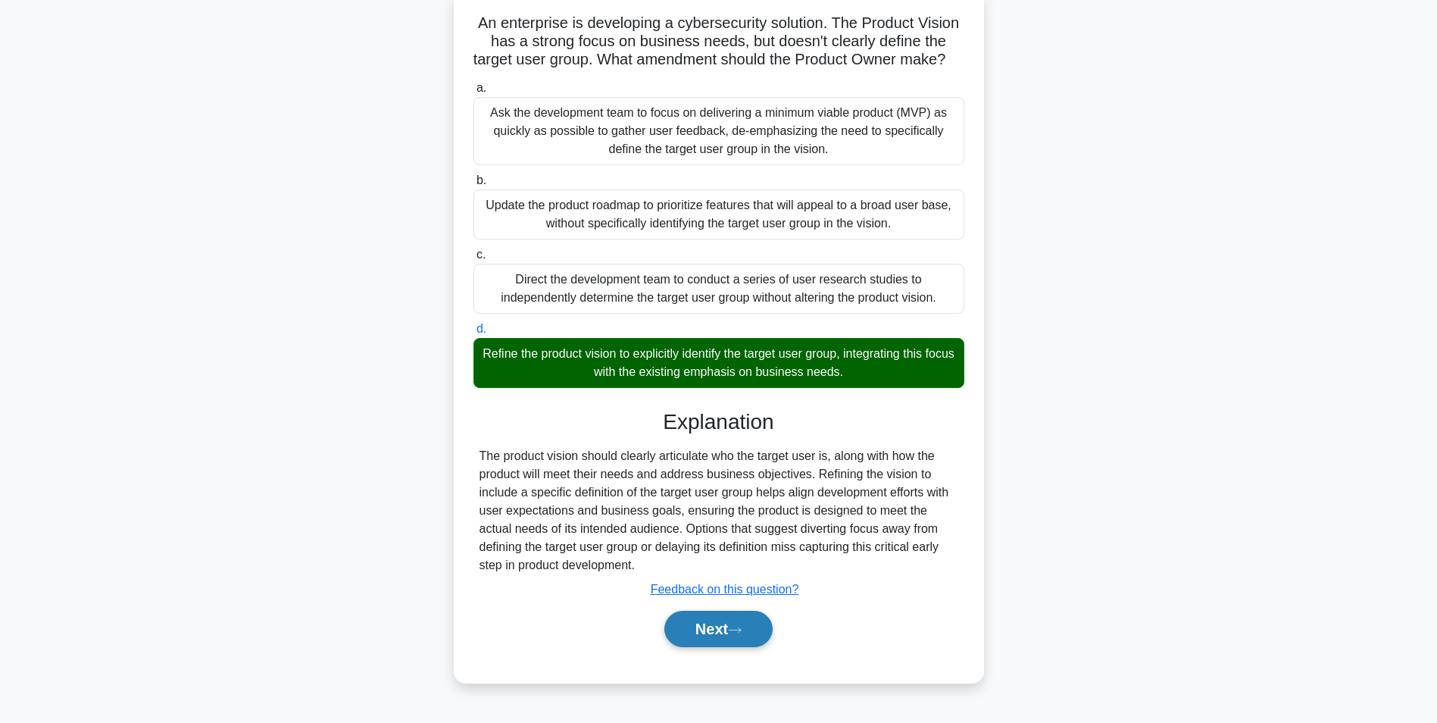
click at [708, 645] on button "Next" at bounding box center [718, 629] width 108 height 36
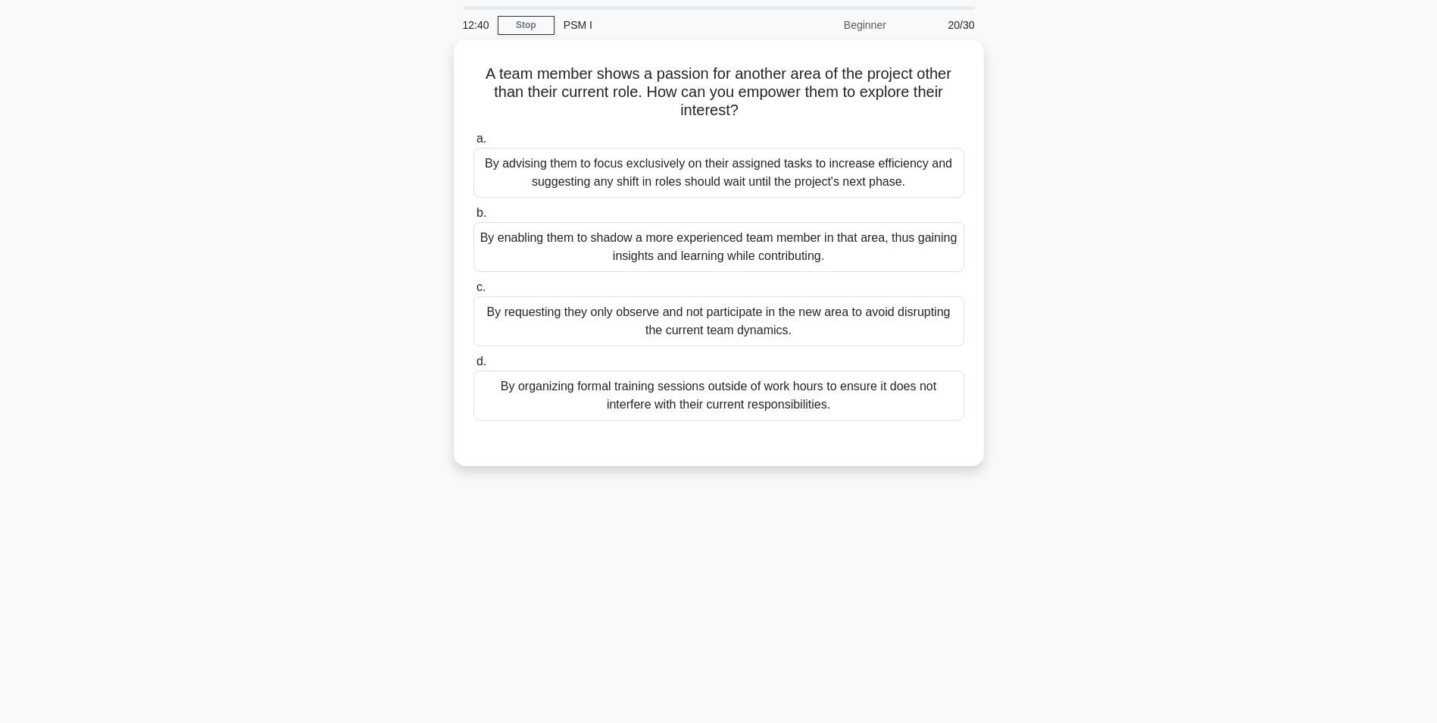
scroll to position [0, 0]
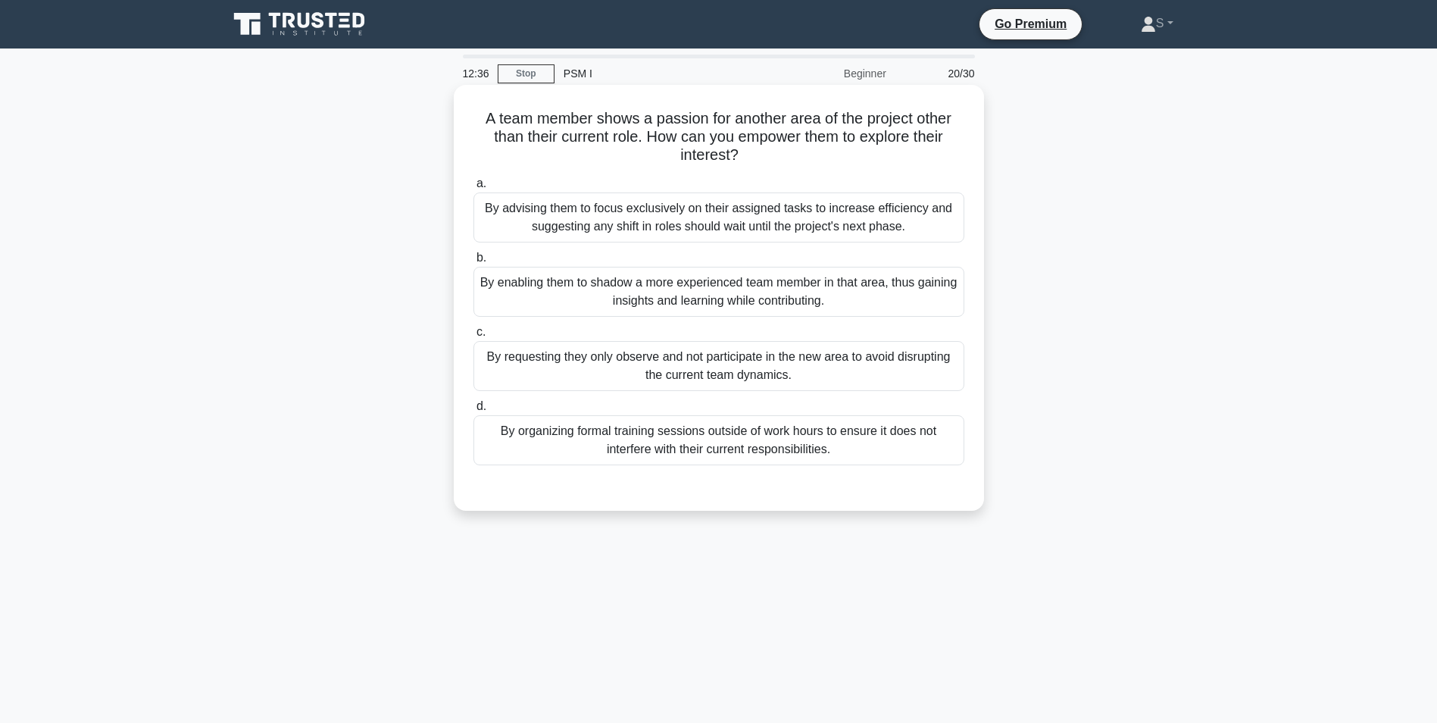
drag, startPoint x: 726, startPoint y: 164, endPoint x: 479, endPoint y: 113, distance: 252.3
click at [479, 113] on div "A team member shows a passion for another area of the project other than their …" at bounding box center [719, 298] width 518 height 414
drag, startPoint x: 917, startPoint y: 227, endPoint x: 490, endPoint y: 208, distance: 427.7
click at [490, 208] on div "By advising them to focus exclusively on their assigned tasks to increase effic…" at bounding box center [719, 217] width 491 height 50
drag, startPoint x: 837, startPoint y: 302, endPoint x: 480, endPoint y: 285, distance: 358.0
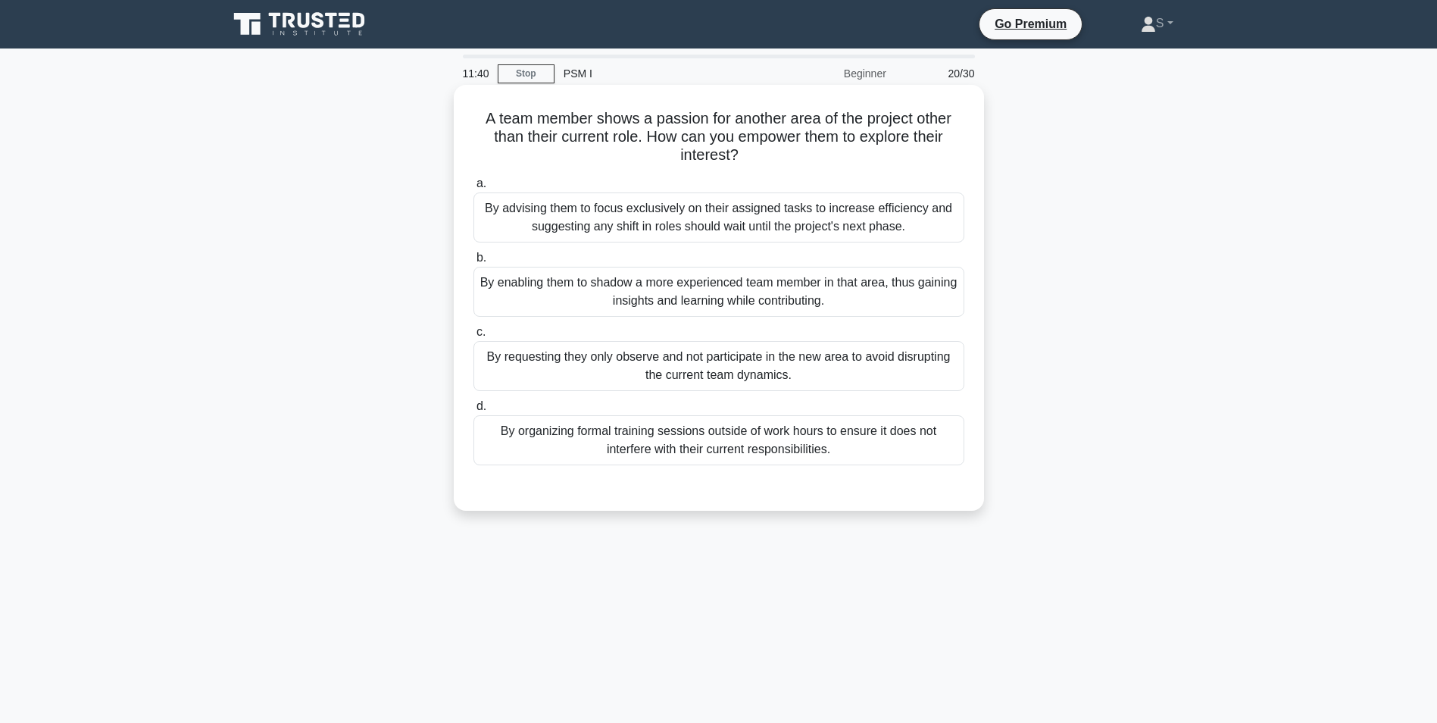
click at [480, 285] on div "By enabling them to shadow a more experienced team member in that area, thus ga…" at bounding box center [719, 292] width 491 height 50
click at [731, 223] on div "By advising them to focus exclusively on their assigned tasks to increase effic…" at bounding box center [719, 217] width 491 height 50
click at [474, 189] on input "a. By advising them to focus exclusively on their assigned tasks to increase ef…" at bounding box center [474, 184] width 0 height 10
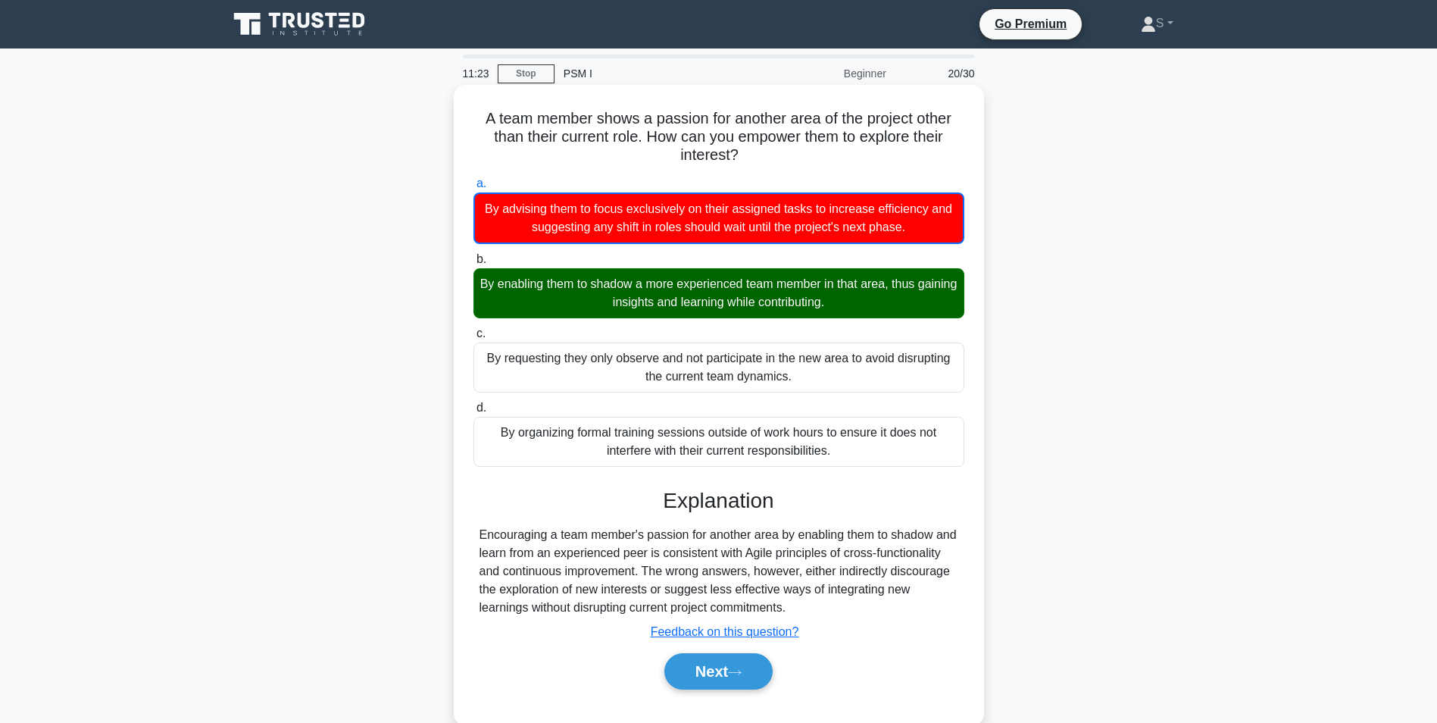
drag, startPoint x: 795, startPoint y: 613, endPoint x: 480, endPoint y: 534, distance: 324.1
click at [480, 534] on div "Encouraging a team member's passion for another area by enabling them to shadow…" at bounding box center [719, 571] width 479 height 91
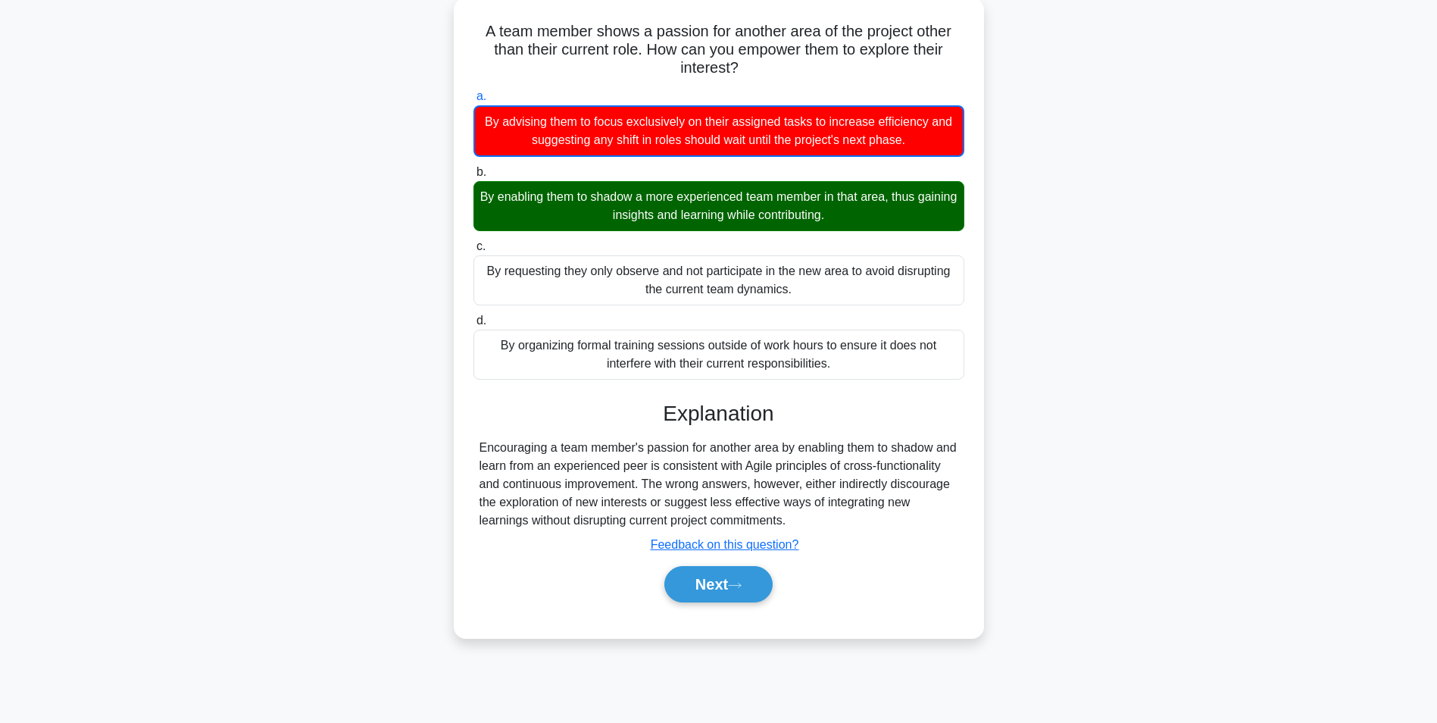
scroll to position [95, 0]
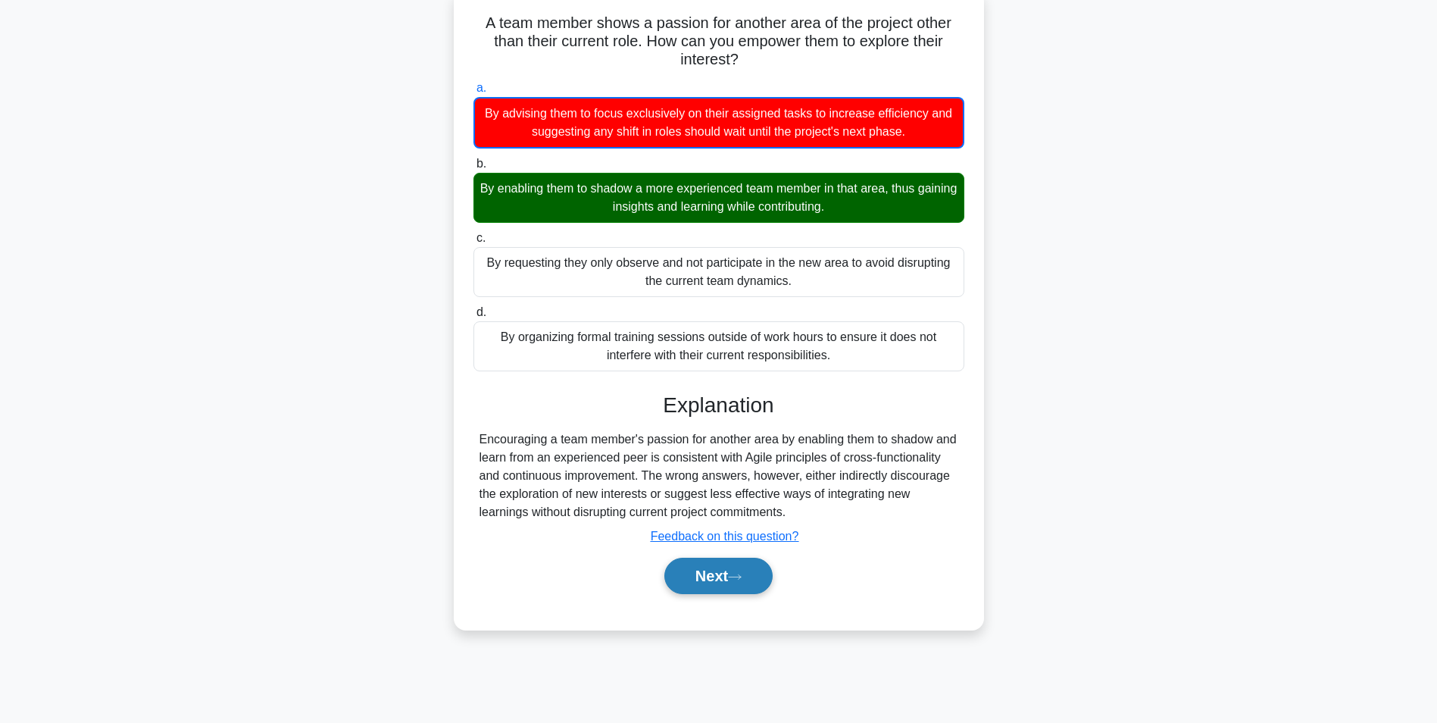
click at [720, 574] on button "Next" at bounding box center [718, 576] width 108 height 36
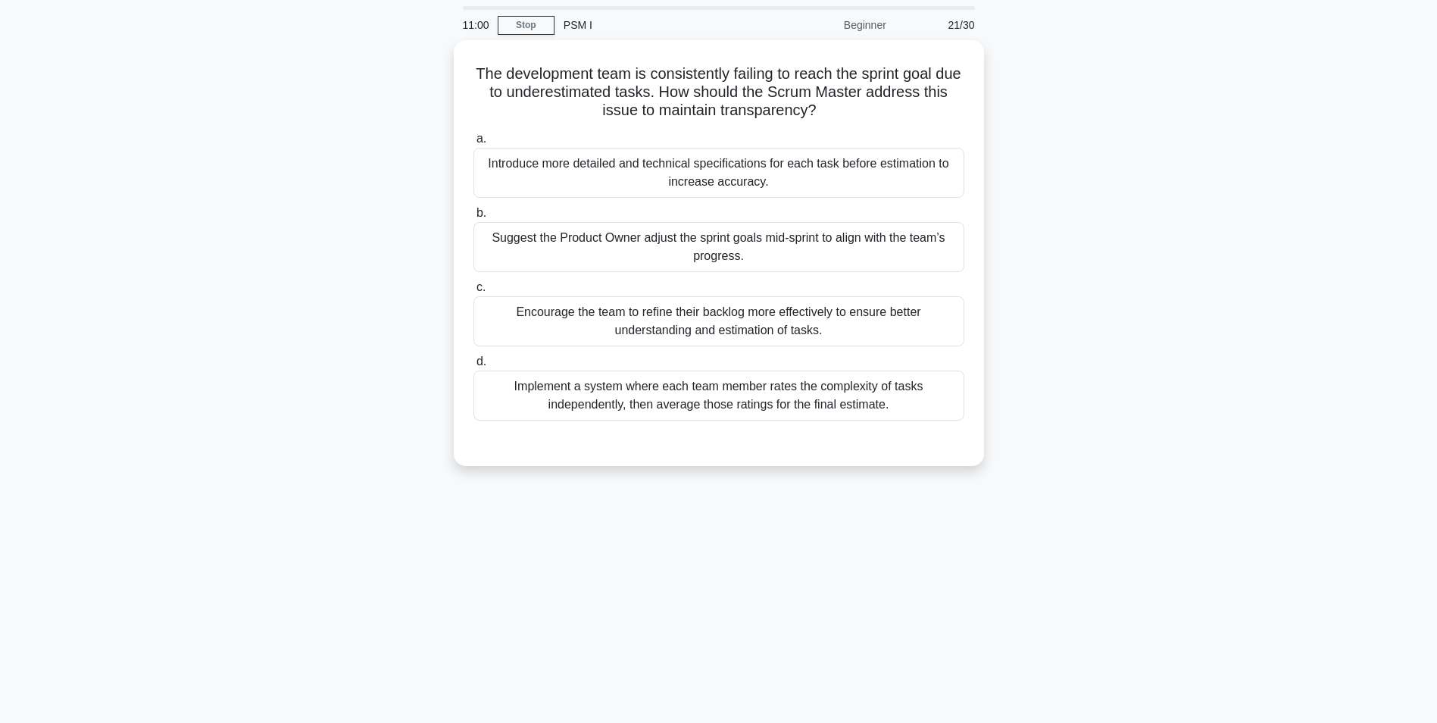
scroll to position [0, 0]
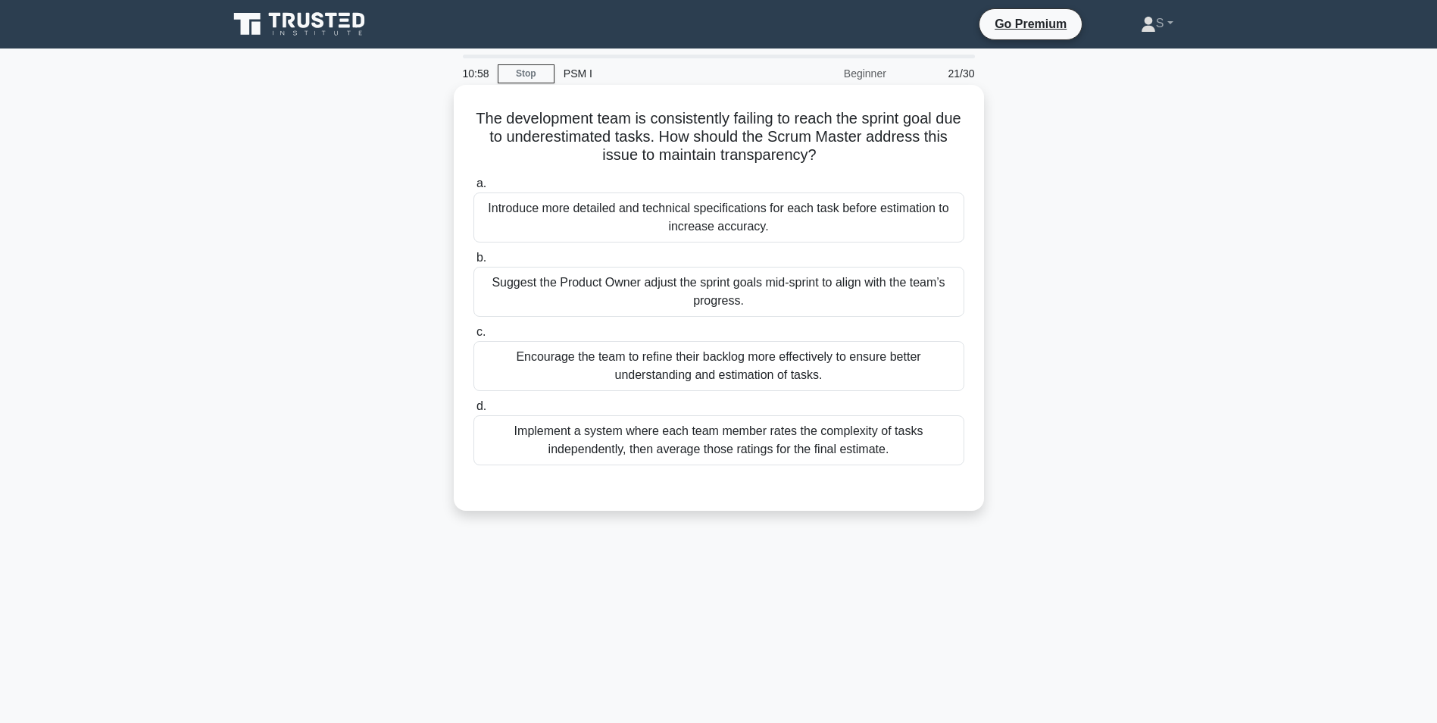
drag, startPoint x: 838, startPoint y: 151, endPoint x: 480, endPoint y: 121, distance: 358.8
click at [480, 121] on h5 "The development team is consistently failing to reach the sprint goal due to un…" at bounding box center [719, 137] width 494 height 56
click at [857, 361] on div "Encourage the team to refine their backlog more effectively to ensure better un…" at bounding box center [719, 366] width 491 height 50
click at [474, 337] on input "c. Encourage the team to refine their backlog more effectively to ensure better…" at bounding box center [474, 332] width 0 height 10
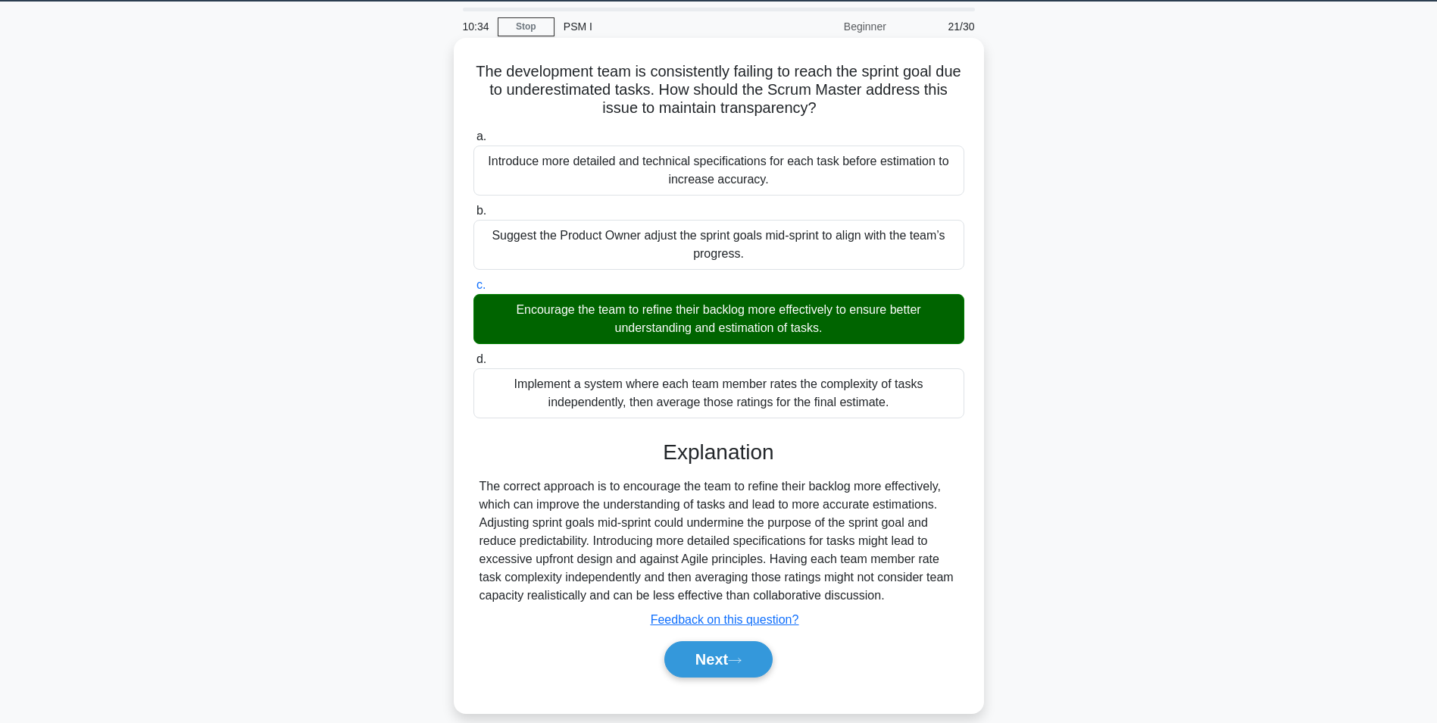
scroll to position [95, 0]
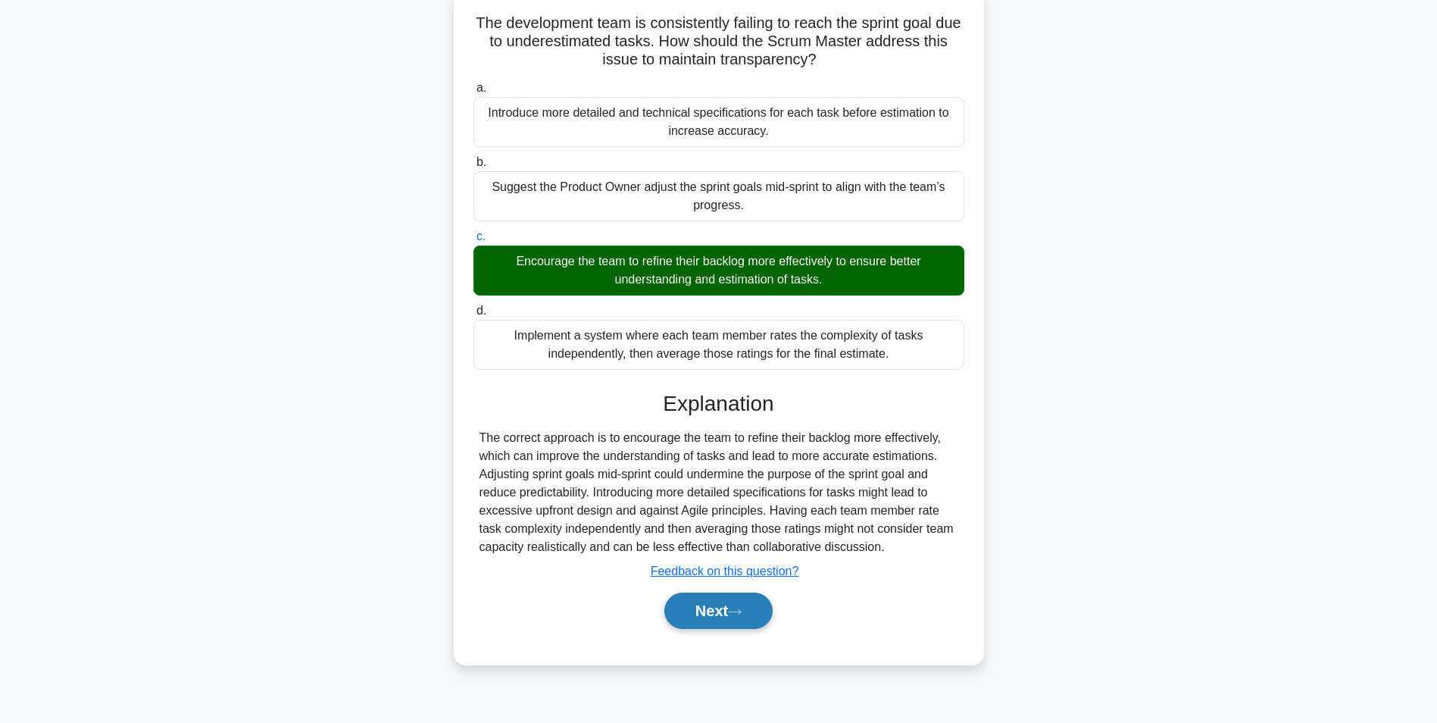
click at [751, 605] on button "Next" at bounding box center [718, 610] width 108 height 36
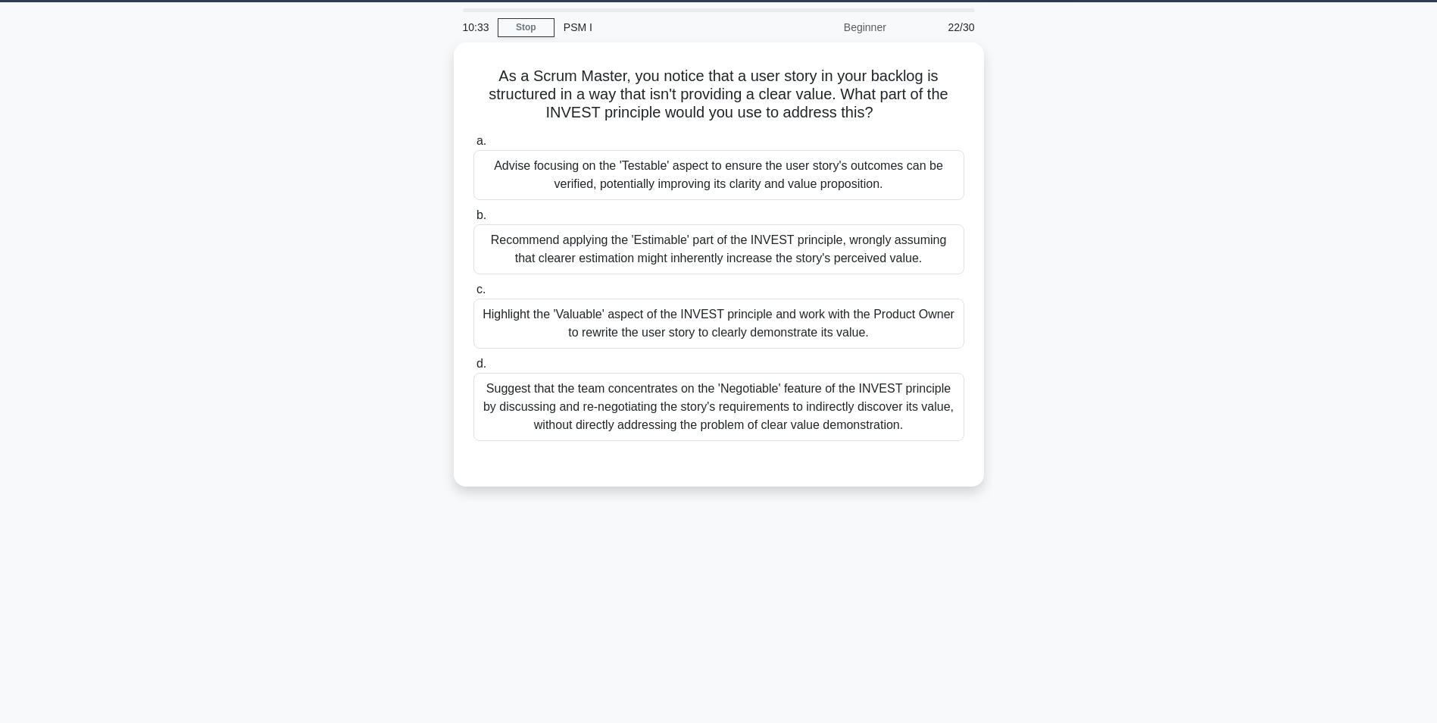
scroll to position [0, 0]
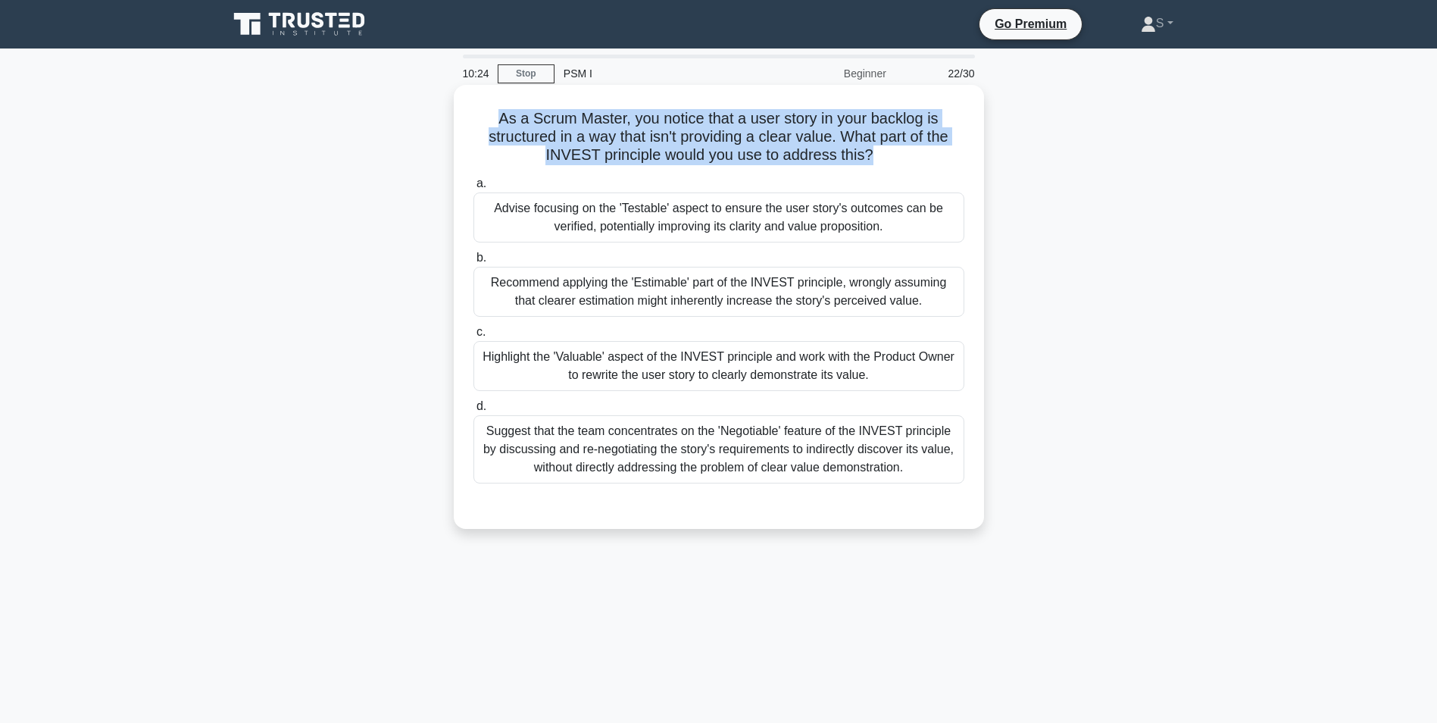
drag, startPoint x: 874, startPoint y: 156, endPoint x: 499, endPoint y: 116, distance: 377.2
click at [499, 116] on h5 "As a Scrum Master, you notice that a user story in your backlog is structured i…" at bounding box center [719, 137] width 494 height 56
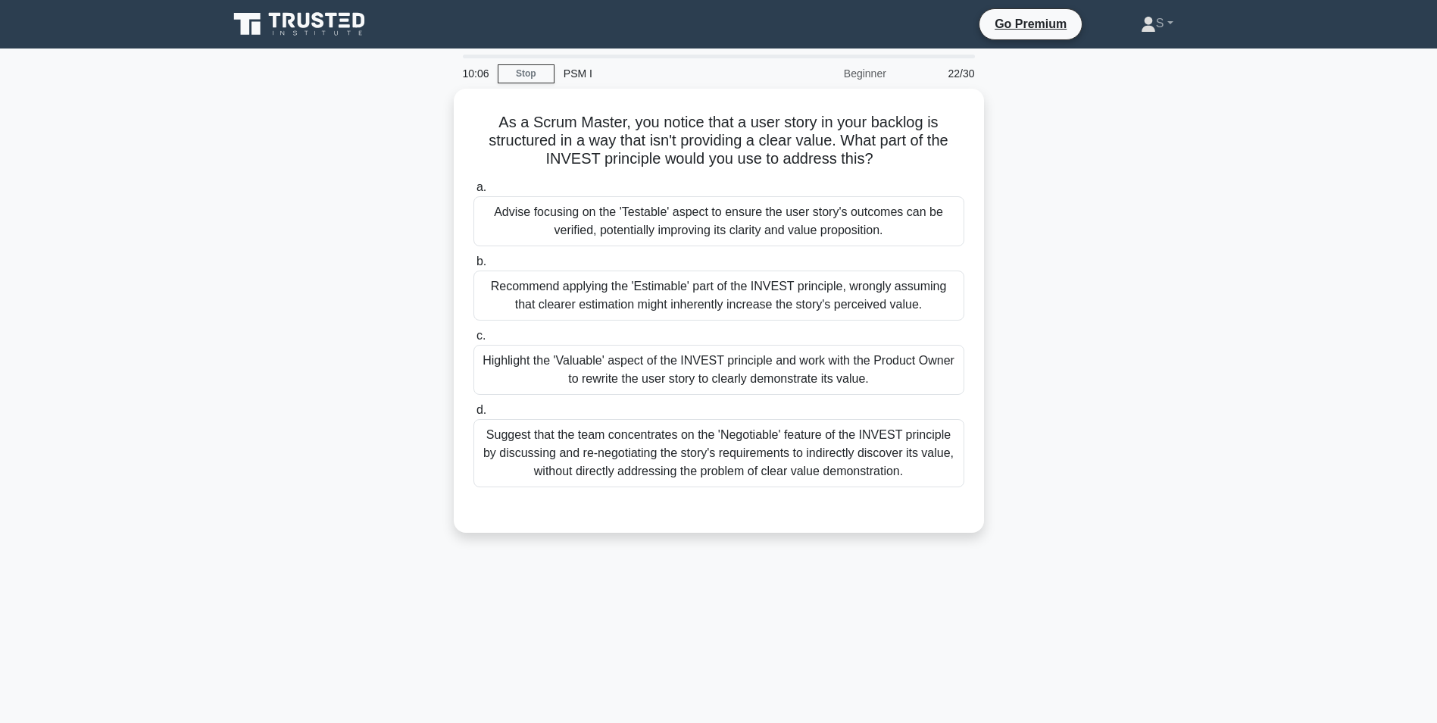
click at [181, 27] on nav "Go Premium S Profile" at bounding box center [718, 24] width 1437 height 48
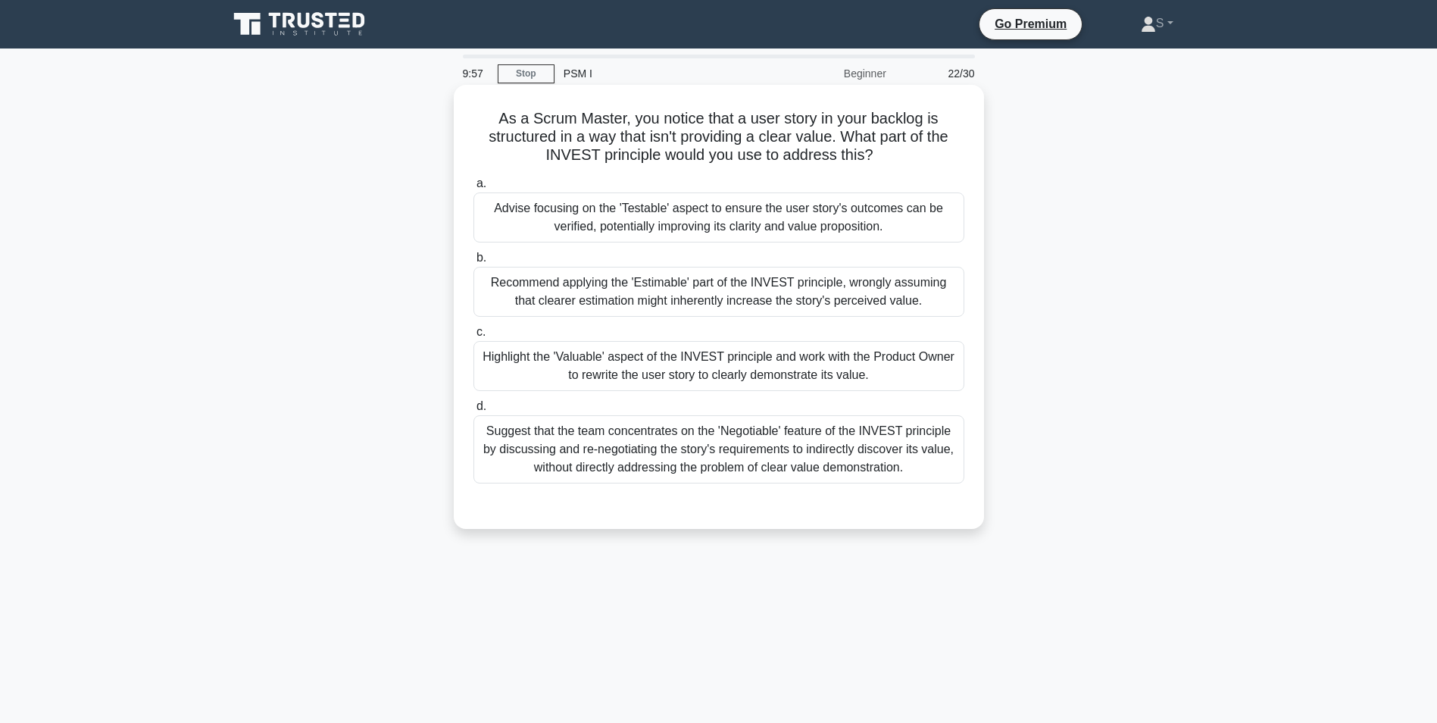
drag, startPoint x: 902, startPoint y: 230, endPoint x: 499, endPoint y: 210, distance: 404.3
click at [499, 210] on div "Advise focusing on the 'Testable' aspect to ensure the user story's outcomes ca…" at bounding box center [719, 217] width 491 height 50
drag, startPoint x: 914, startPoint y: 304, endPoint x: 481, endPoint y: 283, distance: 433.1
click at [481, 283] on div "Recommend applying the 'Estimable' part of the INVEST principle, wrongly assumi…" at bounding box center [719, 292] width 491 height 50
drag, startPoint x: 880, startPoint y: 377, endPoint x: 484, endPoint y: 354, distance: 396.2
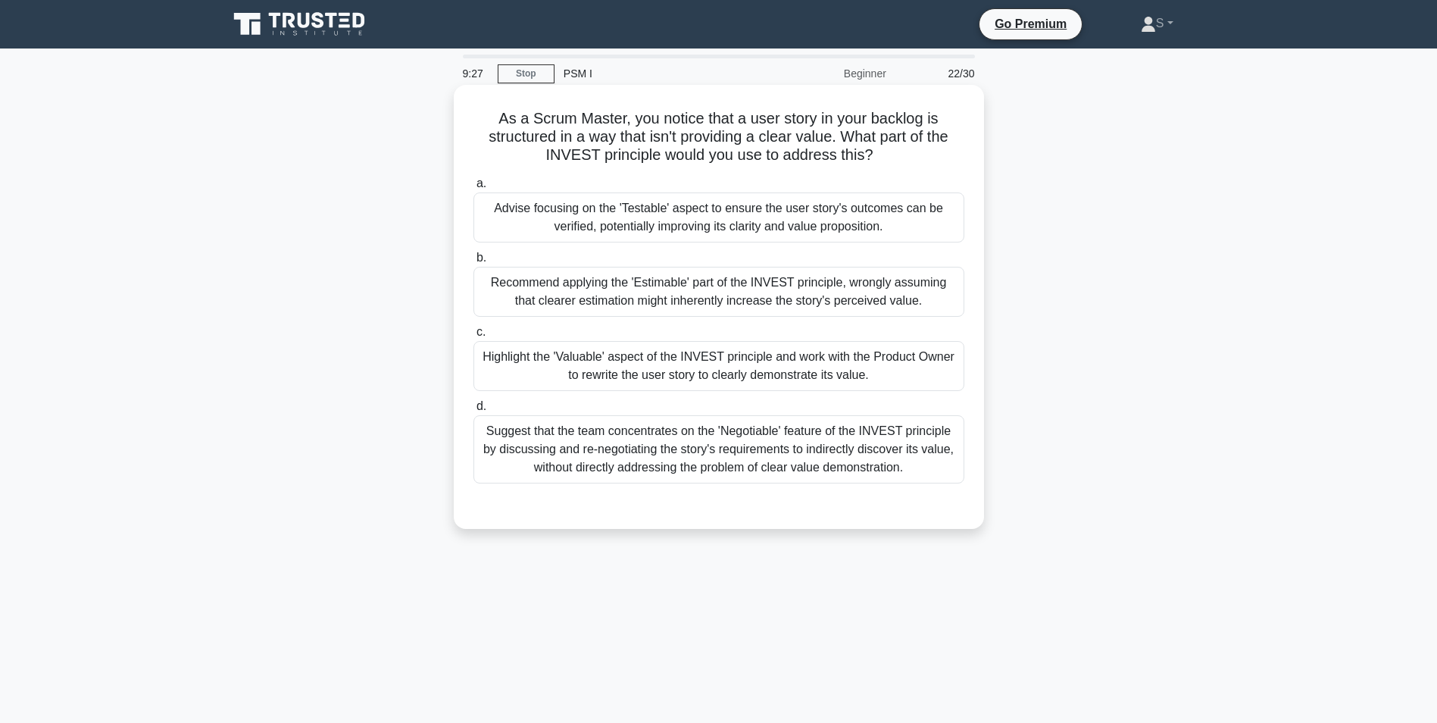
click at [484, 354] on div "Highlight the 'Valuable' aspect of the INVEST principle and work with the Produ…" at bounding box center [719, 366] width 491 height 50
drag, startPoint x: 928, startPoint y: 468, endPoint x: 481, endPoint y: 432, distance: 448.5
click at [481, 432] on div "Suggest that the team concentrates on the 'Negotiable' feature of the INVEST pr…" at bounding box center [719, 449] width 491 height 68
click at [782, 364] on div "Highlight the 'Valuable' aspect of the INVEST principle and work with the Produ…" at bounding box center [719, 366] width 491 height 50
click at [474, 337] on input "c. Highlight the 'Valuable' aspect of the INVEST principle and work with the Pr…" at bounding box center [474, 332] width 0 height 10
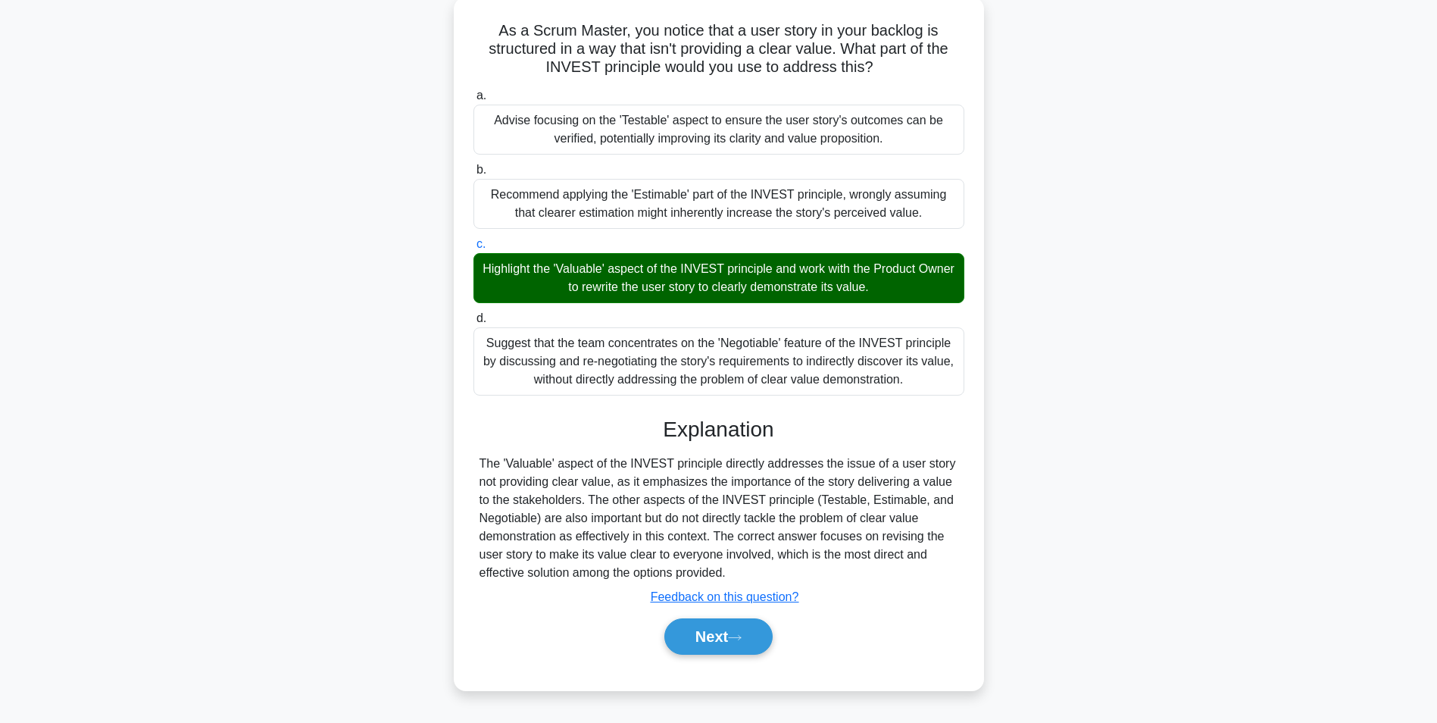
scroll to position [95, 0]
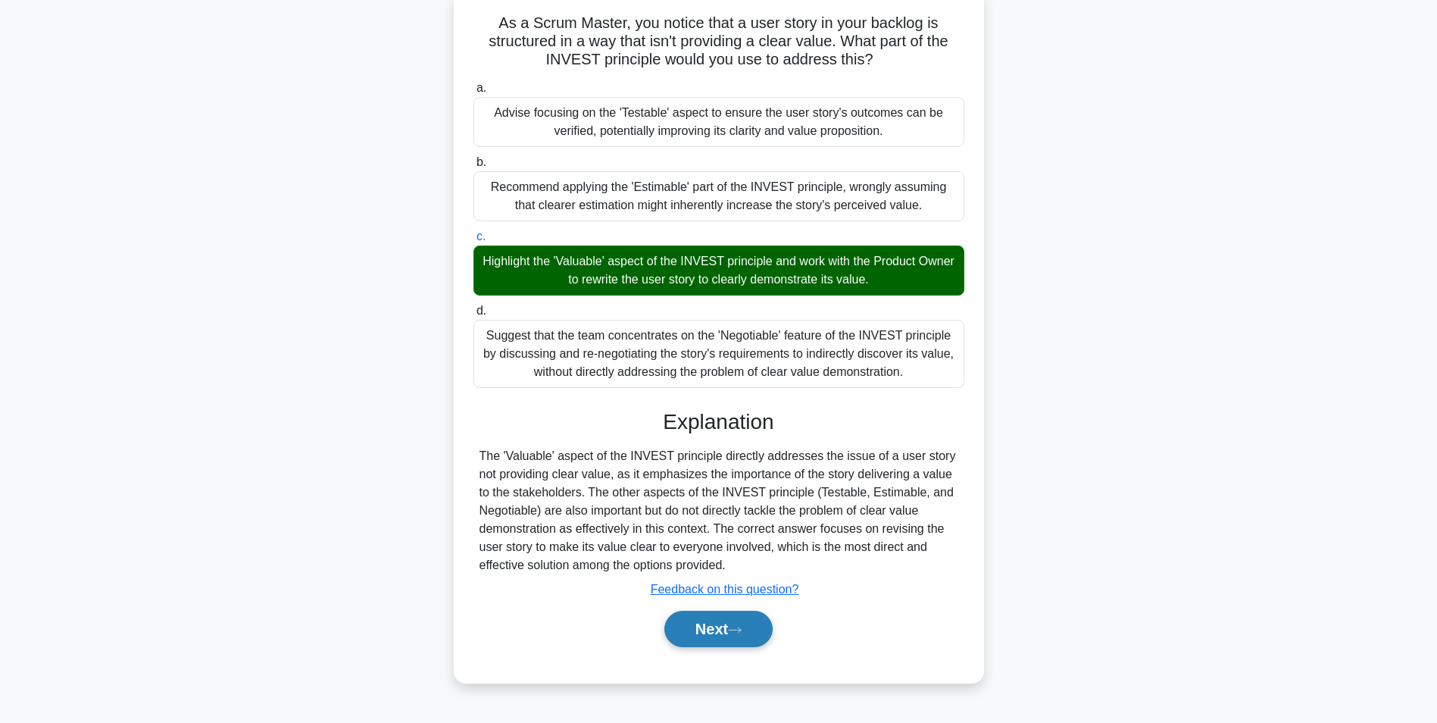
click at [725, 631] on button "Next" at bounding box center [718, 629] width 108 height 36
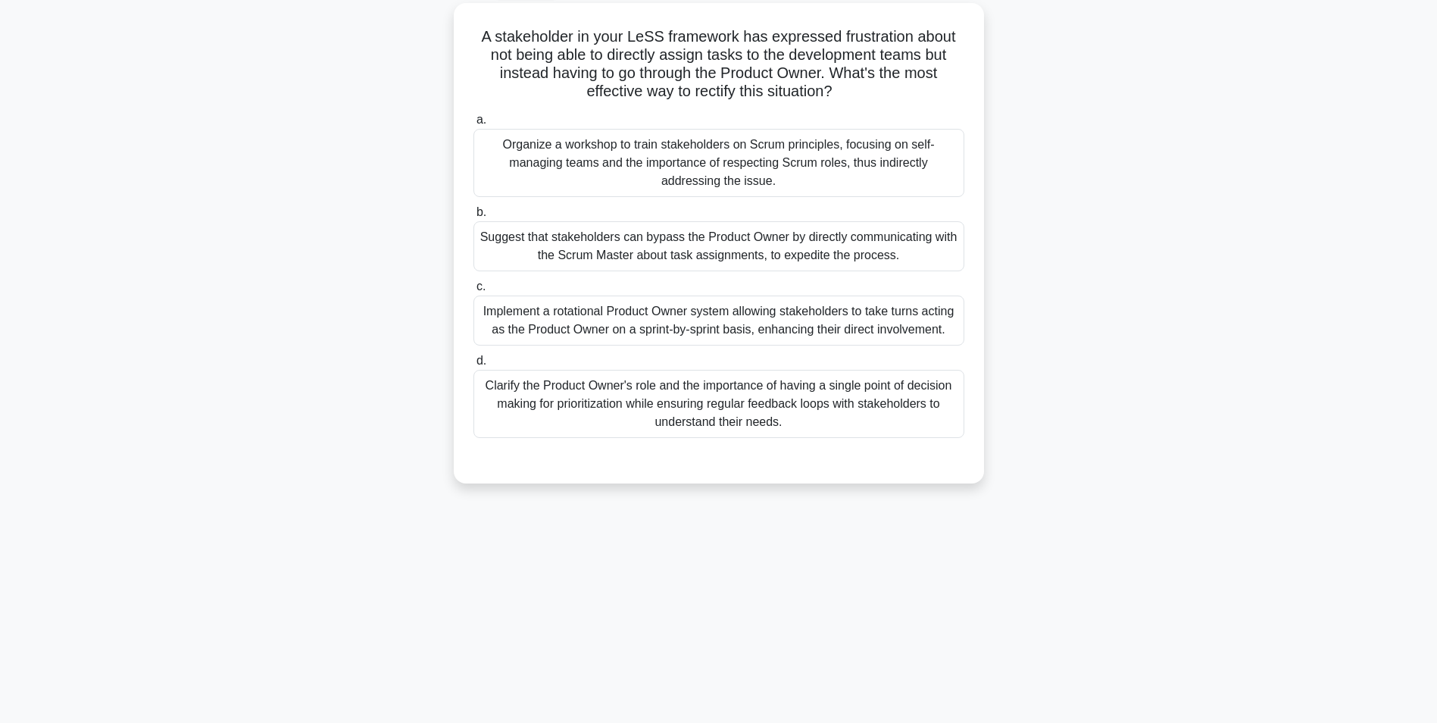
scroll to position [0, 0]
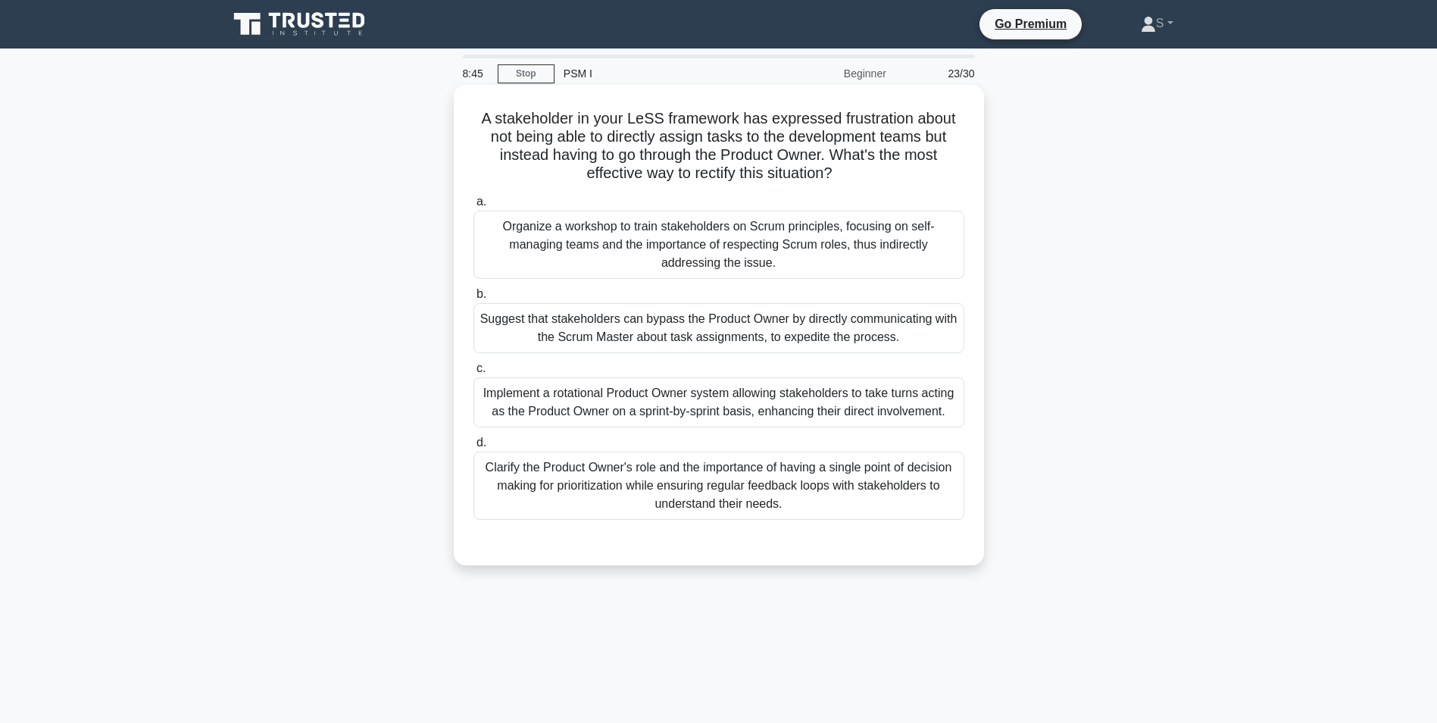
drag, startPoint x: 842, startPoint y: 173, endPoint x: 478, endPoint y: 117, distance: 368.7
click at [478, 117] on h5 "A stakeholder in your LeSS framework has expressed frustration about not being …" at bounding box center [719, 146] width 494 height 74
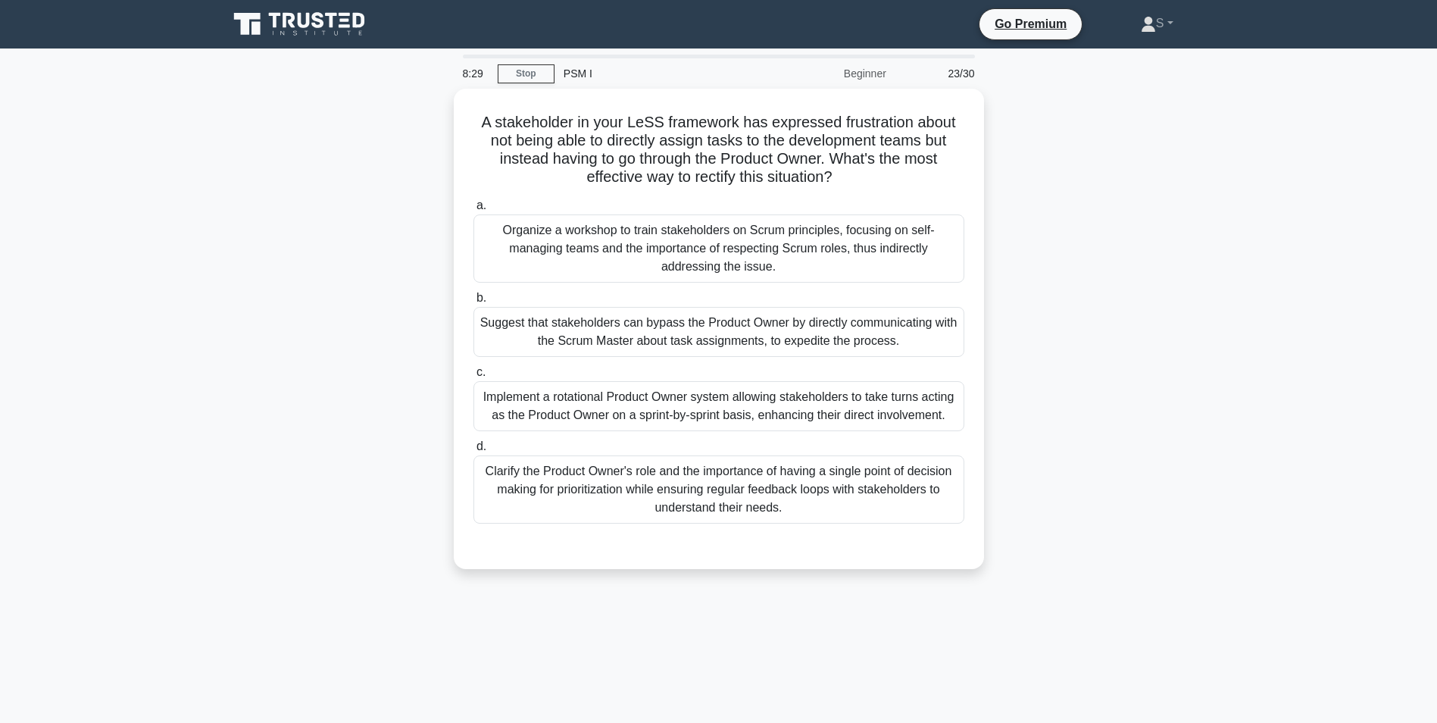
click at [252, 202] on div "A stakeholder in your LeSS framework has expressed frustration about not being …" at bounding box center [719, 338] width 1000 height 499
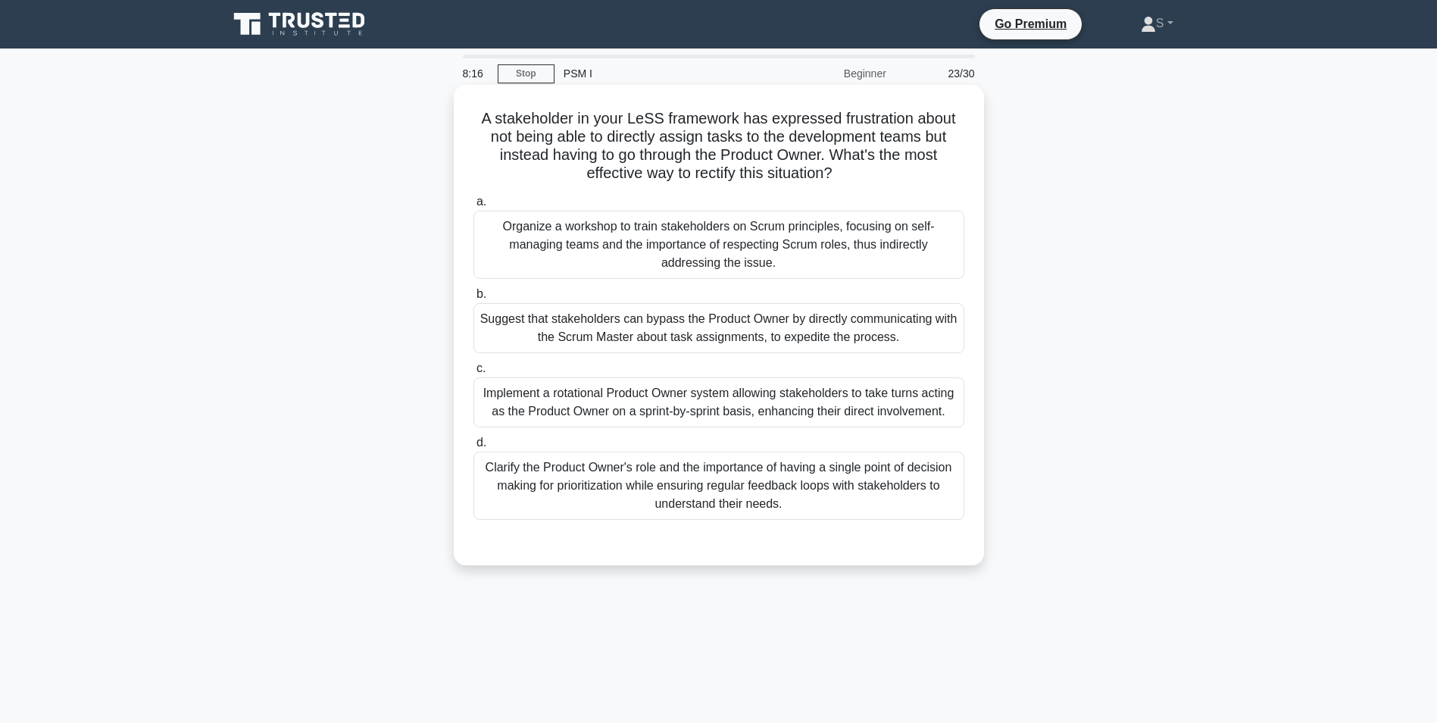
drag, startPoint x: 758, startPoint y: 264, endPoint x: 477, endPoint y: 230, distance: 283.0
click at [477, 230] on div "Organize a workshop to train stakeholders on Scrum principles, focusing on self…" at bounding box center [719, 245] width 491 height 68
drag, startPoint x: 797, startPoint y: 507, endPoint x: 483, endPoint y: 463, distance: 316.7
click at [483, 463] on div "Clarify the Product Owner's role and the importance of having a single point of…" at bounding box center [719, 486] width 491 height 68
click at [871, 499] on div "Clarify the Product Owner's role and the importance of having a single point of…" at bounding box center [719, 486] width 491 height 68
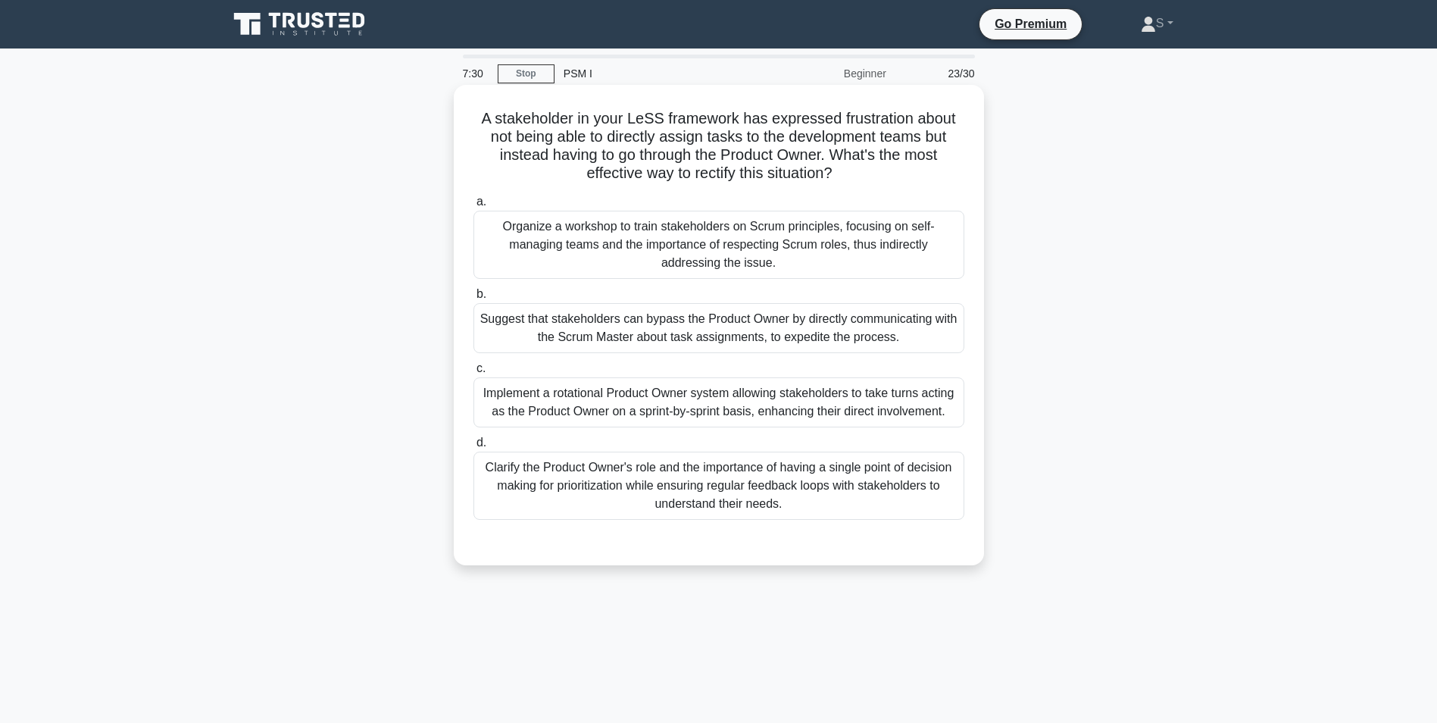
click at [474, 448] on input "d. Clarify the Product Owner's role and the importance of having a single point…" at bounding box center [474, 443] width 0 height 10
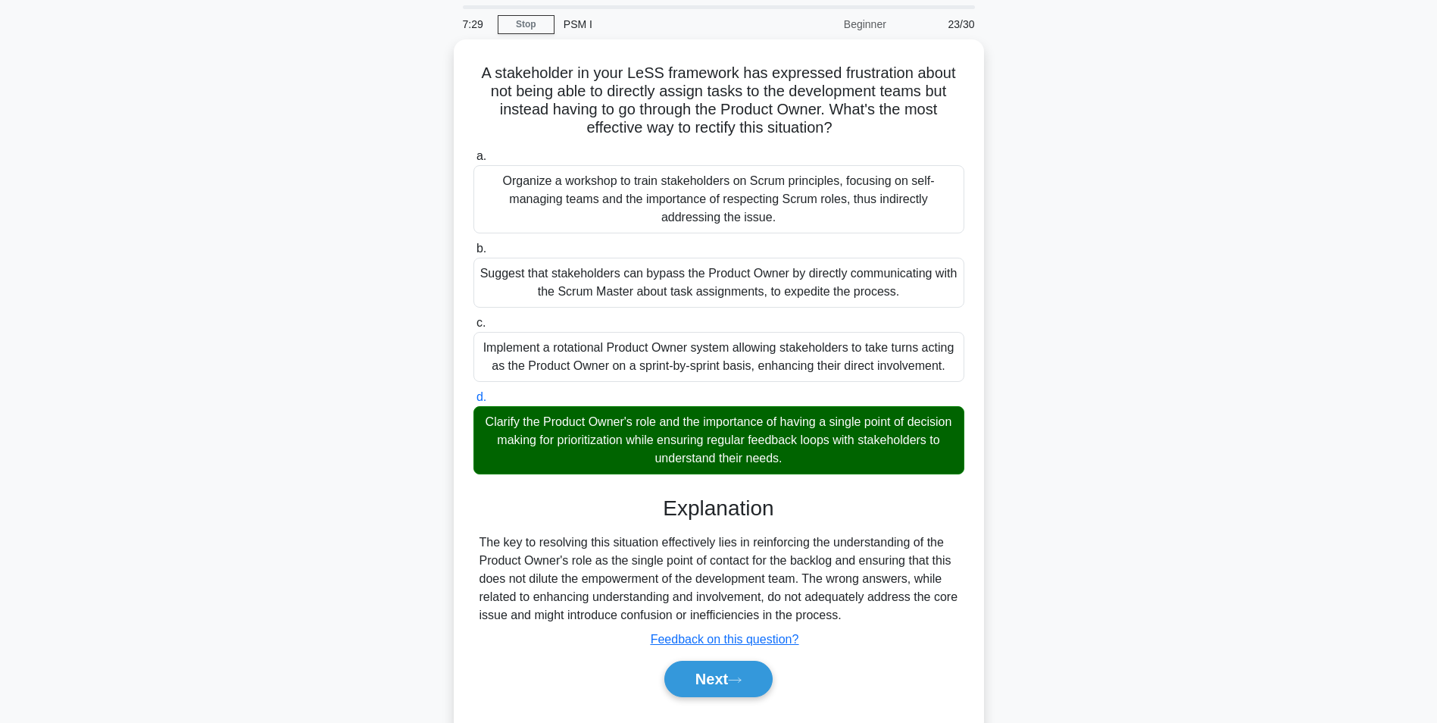
scroll to position [95, 0]
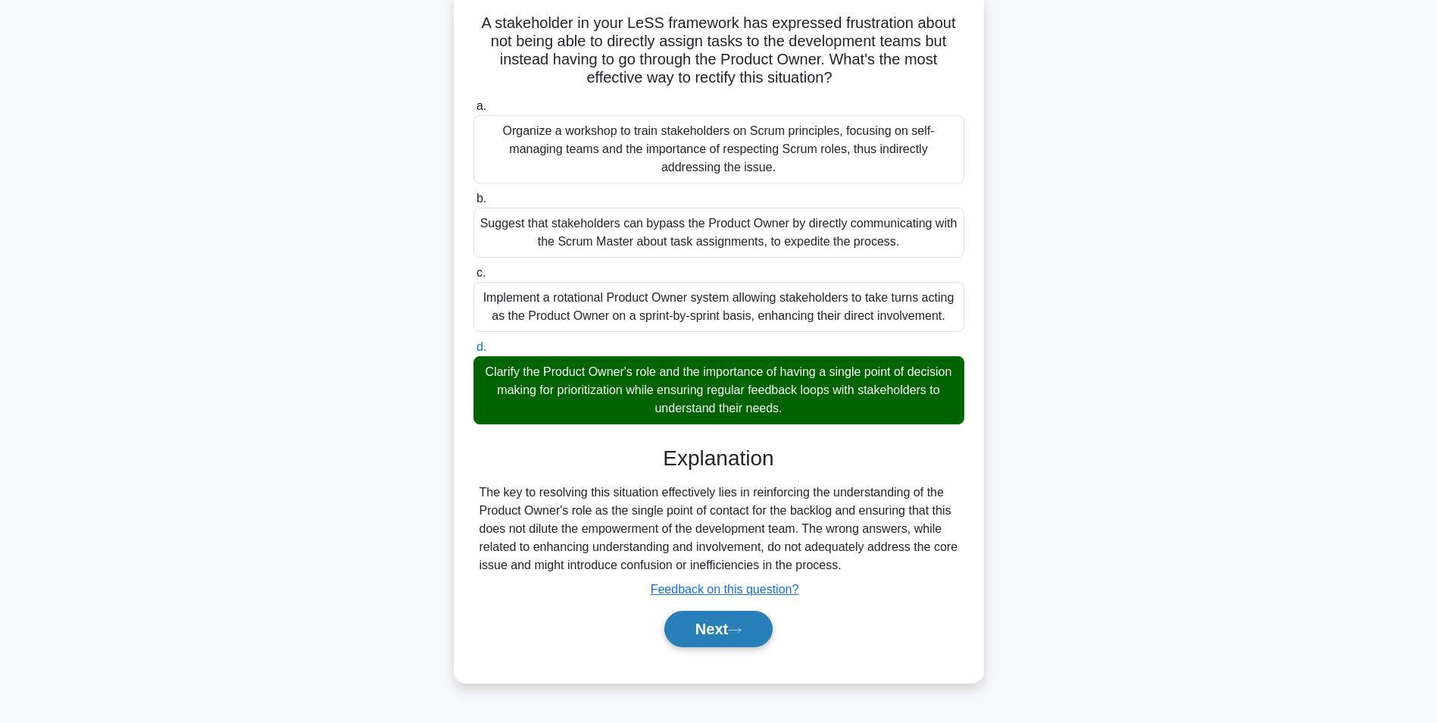
click at [727, 633] on button "Next" at bounding box center [718, 629] width 108 height 36
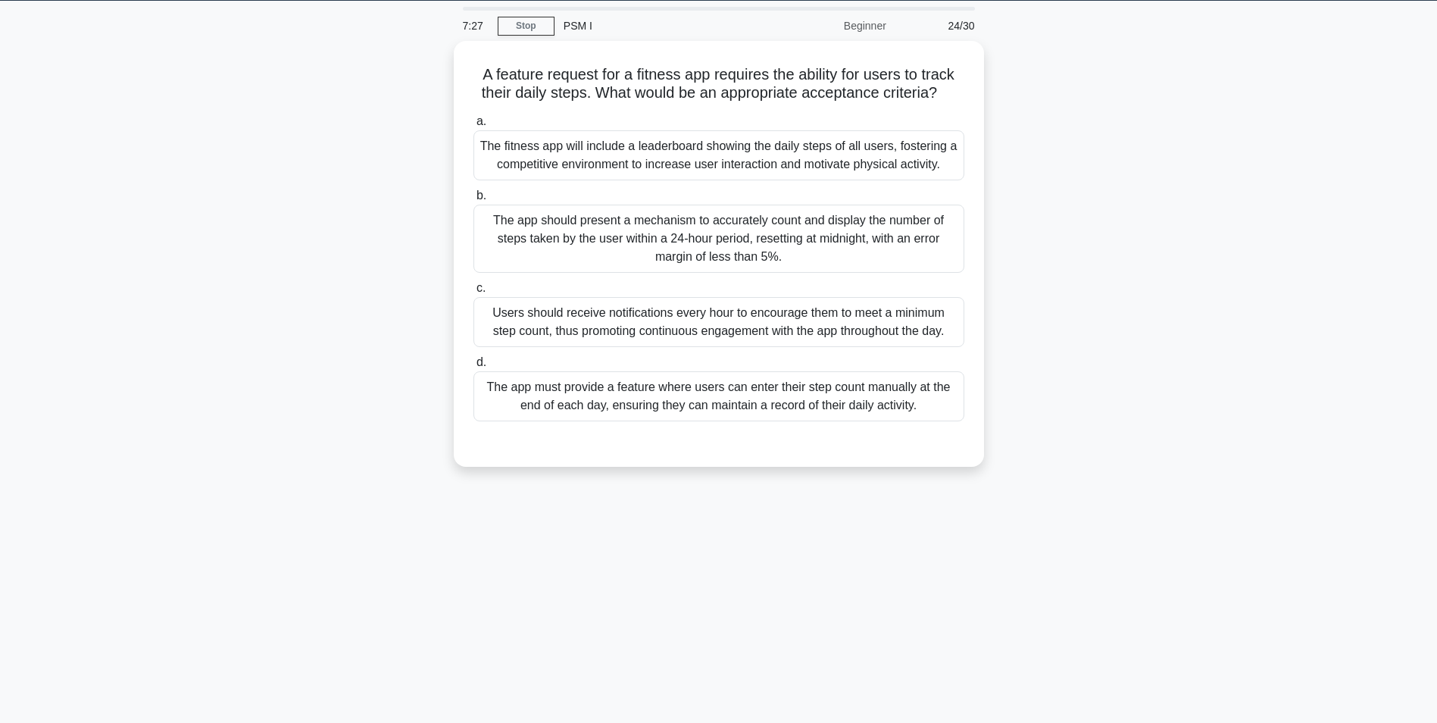
scroll to position [0, 0]
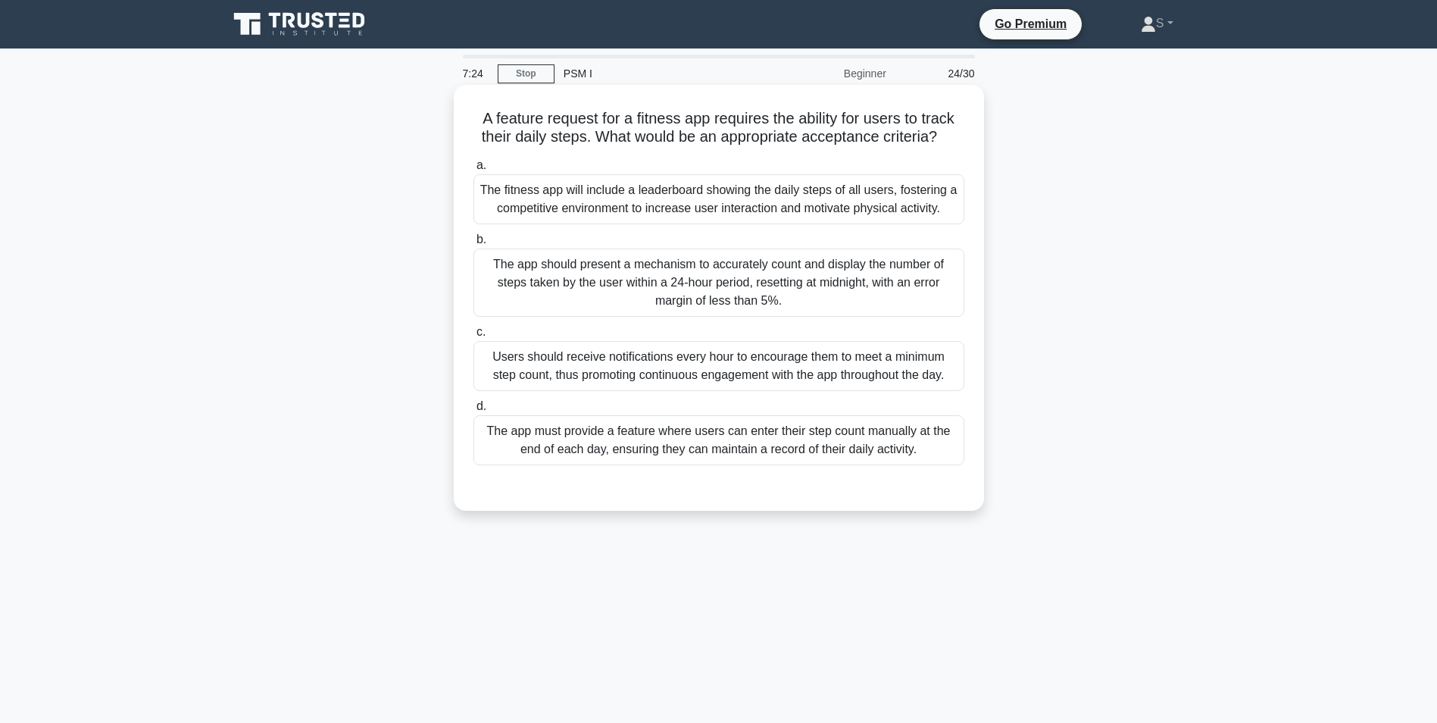
drag, startPoint x: 955, startPoint y: 133, endPoint x: 472, endPoint y: 120, distance: 482.8
click at [472, 120] on h5 "A feature request for a fitness app requires the ability for users to track the…" at bounding box center [719, 128] width 494 height 38
drag, startPoint x: 941, startPoint y: 209, endPoint x: 482, endPoint y: 193, distance: 459.4
click at [482, 193] on div "The fitness app will include a leaderboard showing the daily steps of all users…" at bounding box center [719, 199] width 491 height 50
drag, startPoint x: 931, startPoint y: 449, endPoint x: 489, endPoint y: 434, distance: 442.7
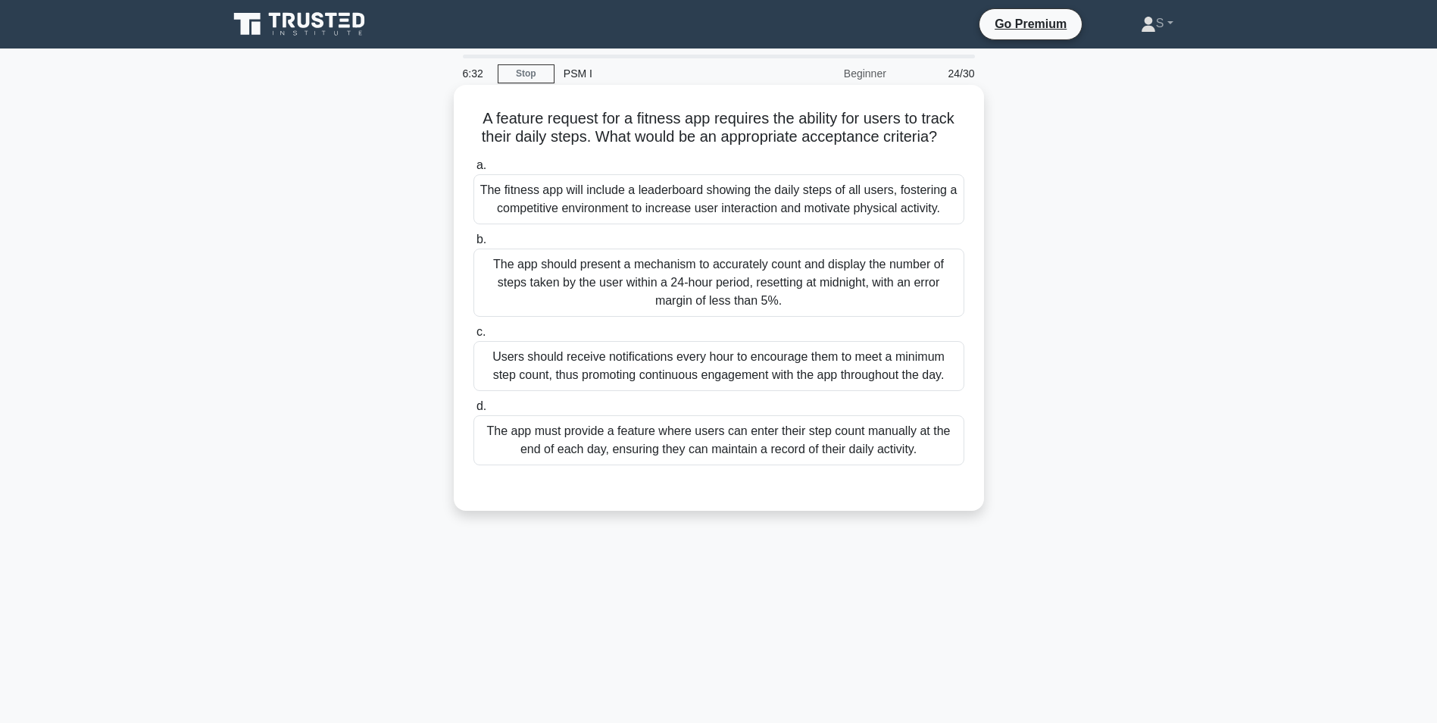
click at [489, 434] on div "The app must provide a feature where users can enter their step count manually …" at bounding box center [719, 440] width 491 height 50
click at [627, 189] on div "The fitness app will include a leaderboard showing the daily steps of all users…" at bounding box center [719, 199] width 491 height 50
click at [474, 170] on input "a. The fitness app will include a leaderboard showing the daily steps of all us…" at bounding box center [474, 166] width 0 height 10
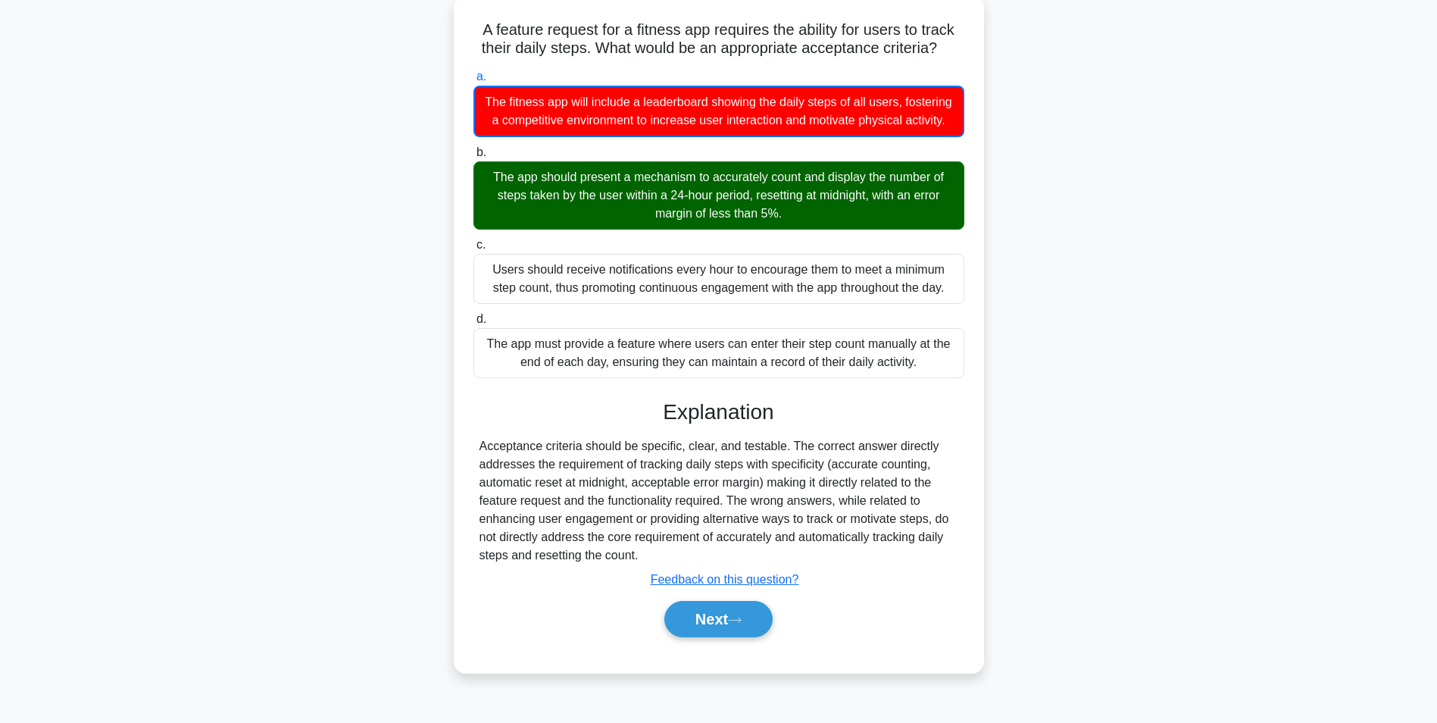
scroll to position [95, 0]
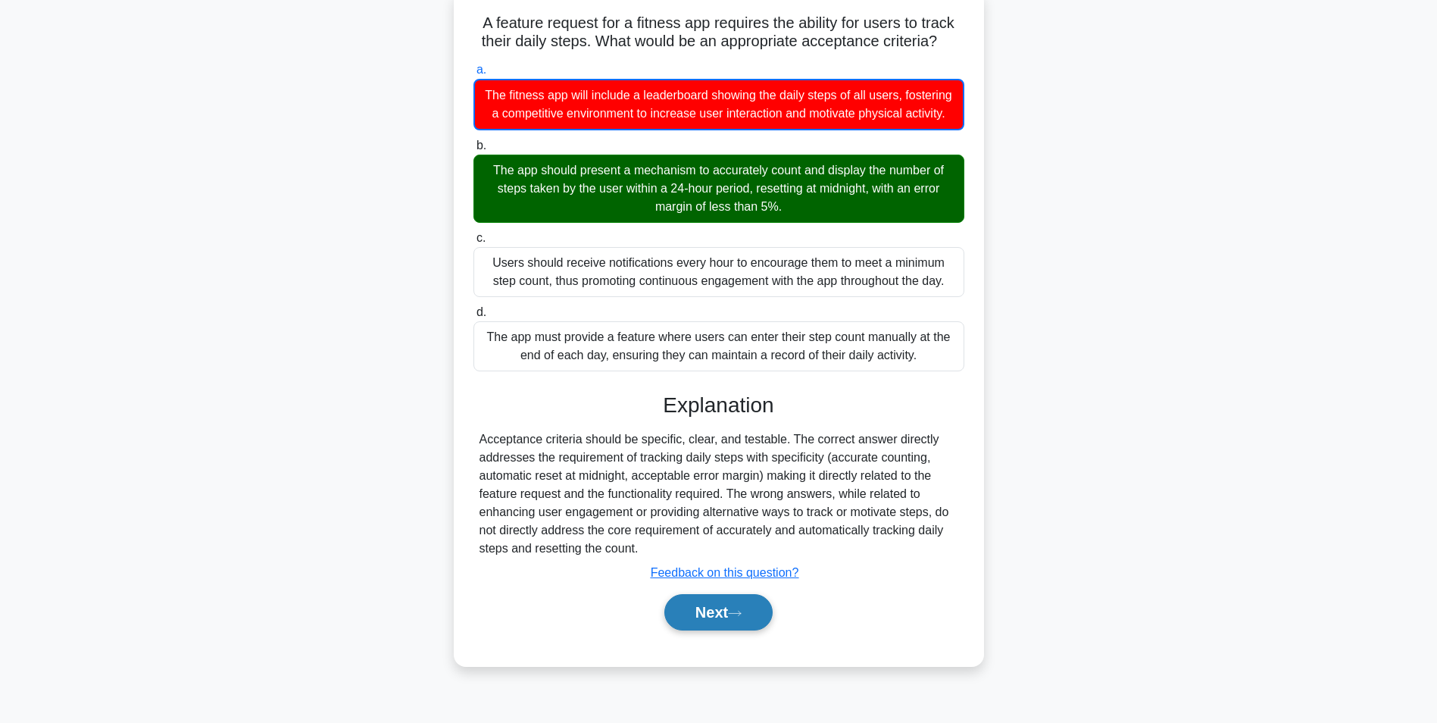
click at [691, 630] on button "Next" at bounding box center [718, 612] width 108 height 36
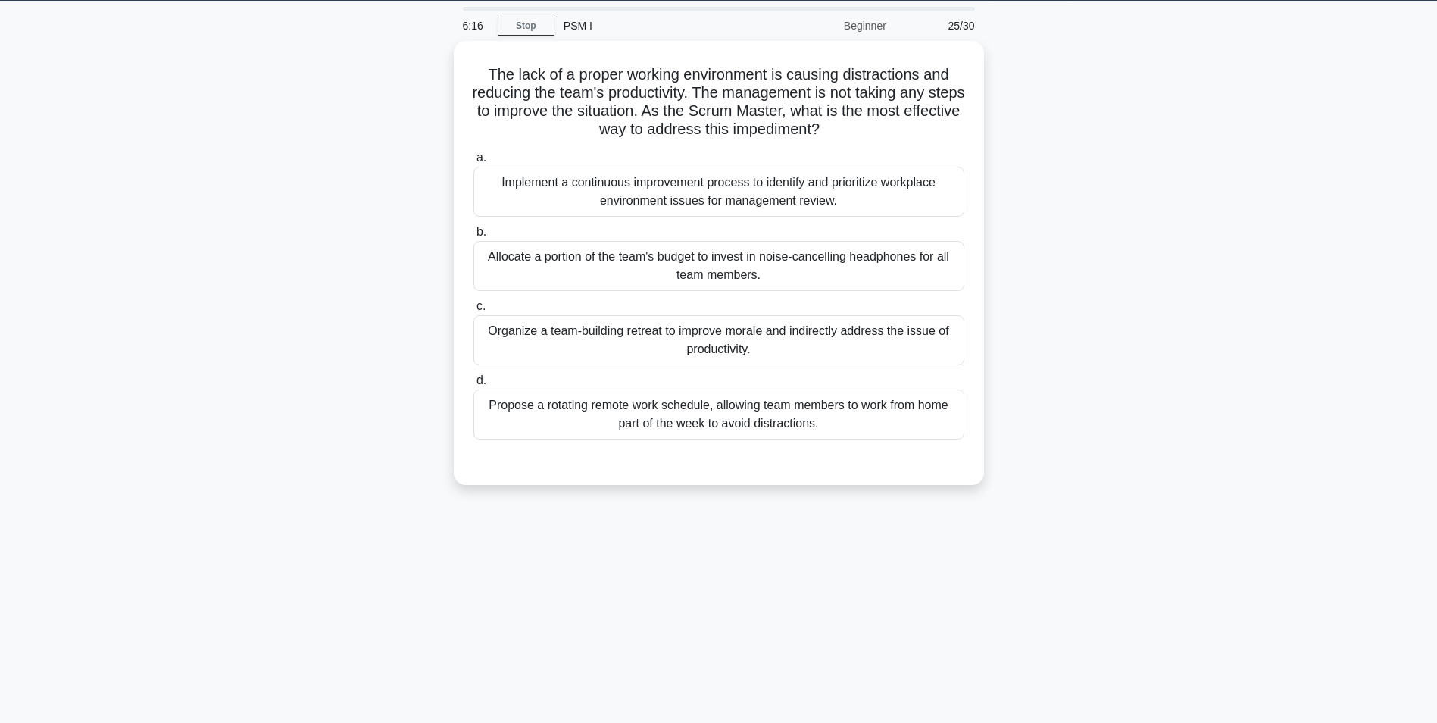
scroll to position [0, 0]
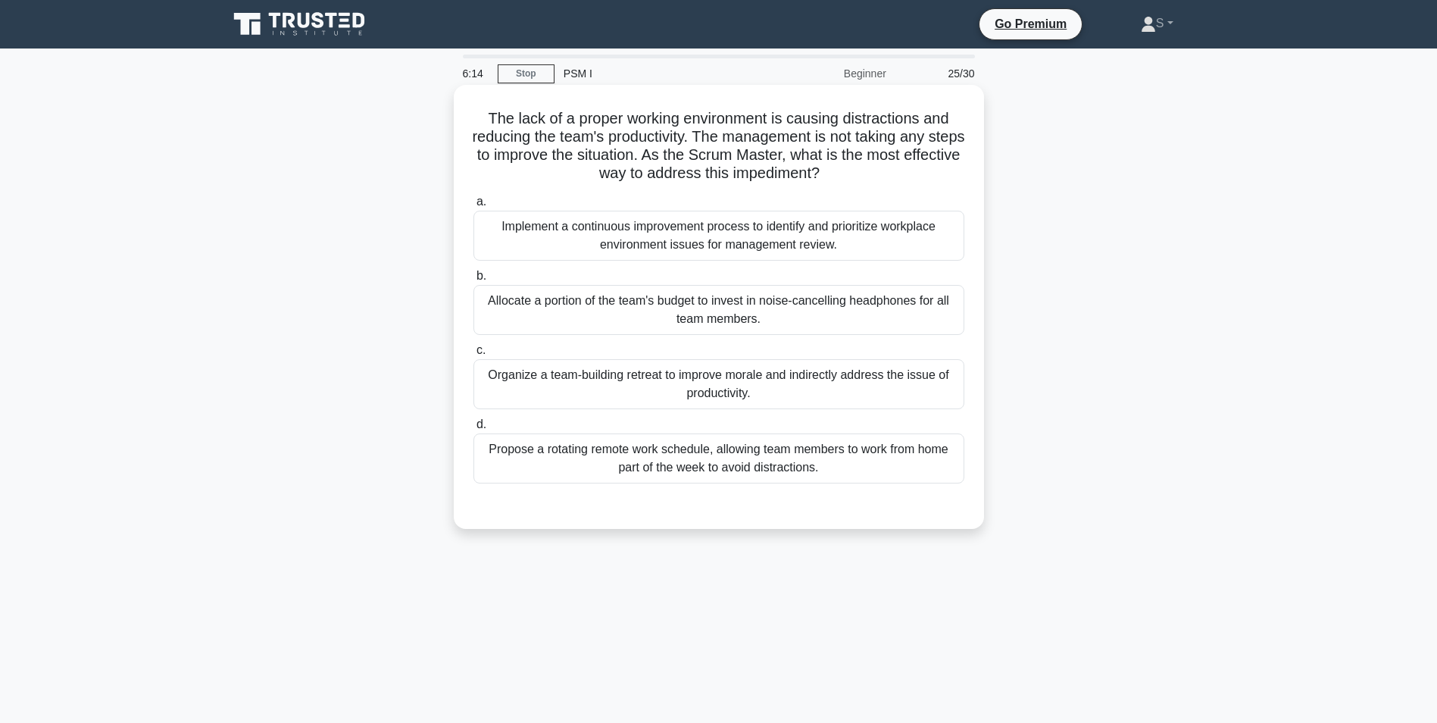
drag, startPoint x: 871, startPoint y: 178, endPoint x: 481, endPoint y: 117, distance: 395.0
click at [481, 117] on h5 "The lack of a proper working environment is causing distractions and reducing t…" at bounding box center [719, 146] width 494 height 74
drag, startPoint x: 822, startPoint y: 248, endPoint x: 489, endPoint y: 222, distance: 334.4
click at [489, 222] on div "Implement a continuous improvement process to identify and prioritize workplace…" at bounding box center [719, 236] width 491 height 50
click at [928, 237] on div "Implement a continuous improvement process to identify and prioritize workplace…" at bounding box center [719, 236] width 491 height 50
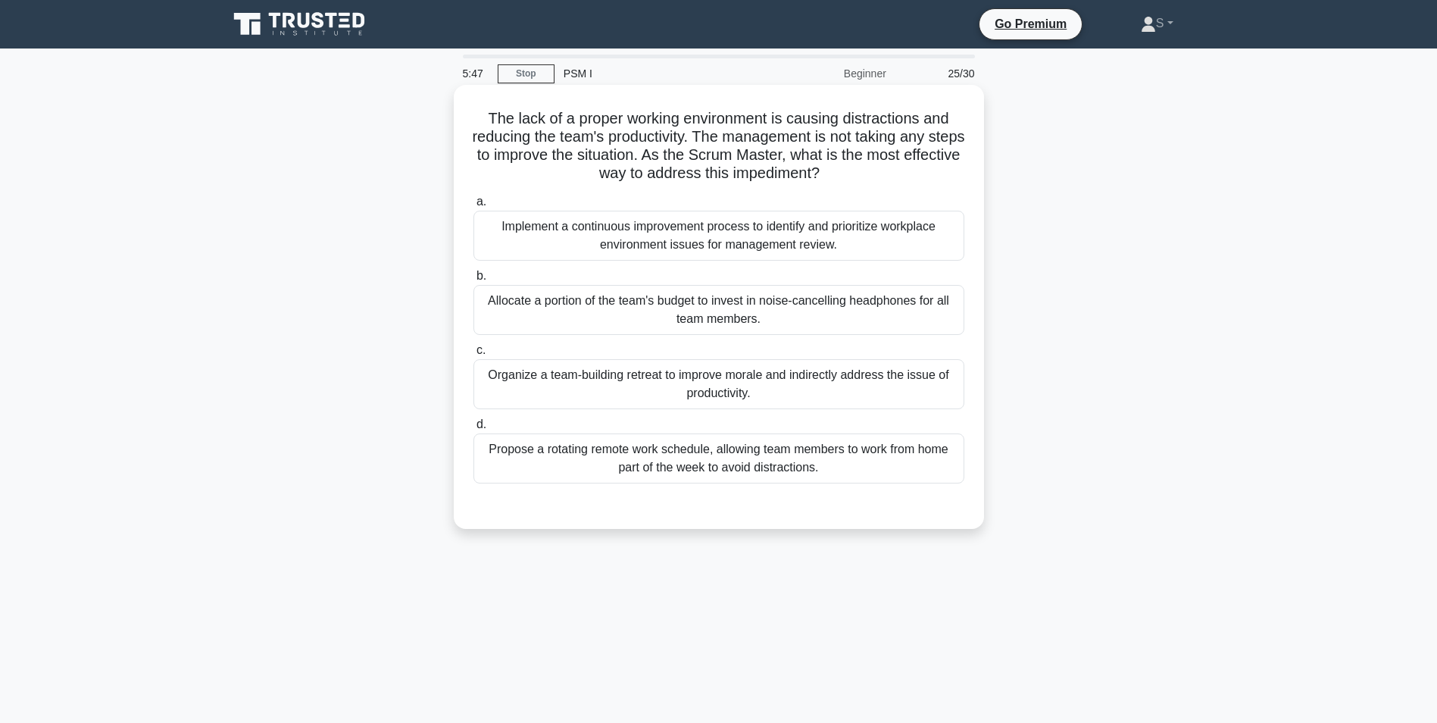
click at [474, 207] on input "a. Implement a continuous improvement process to identify and prioritize workpl…" at bounding box center [474, 202] width 0 height 10
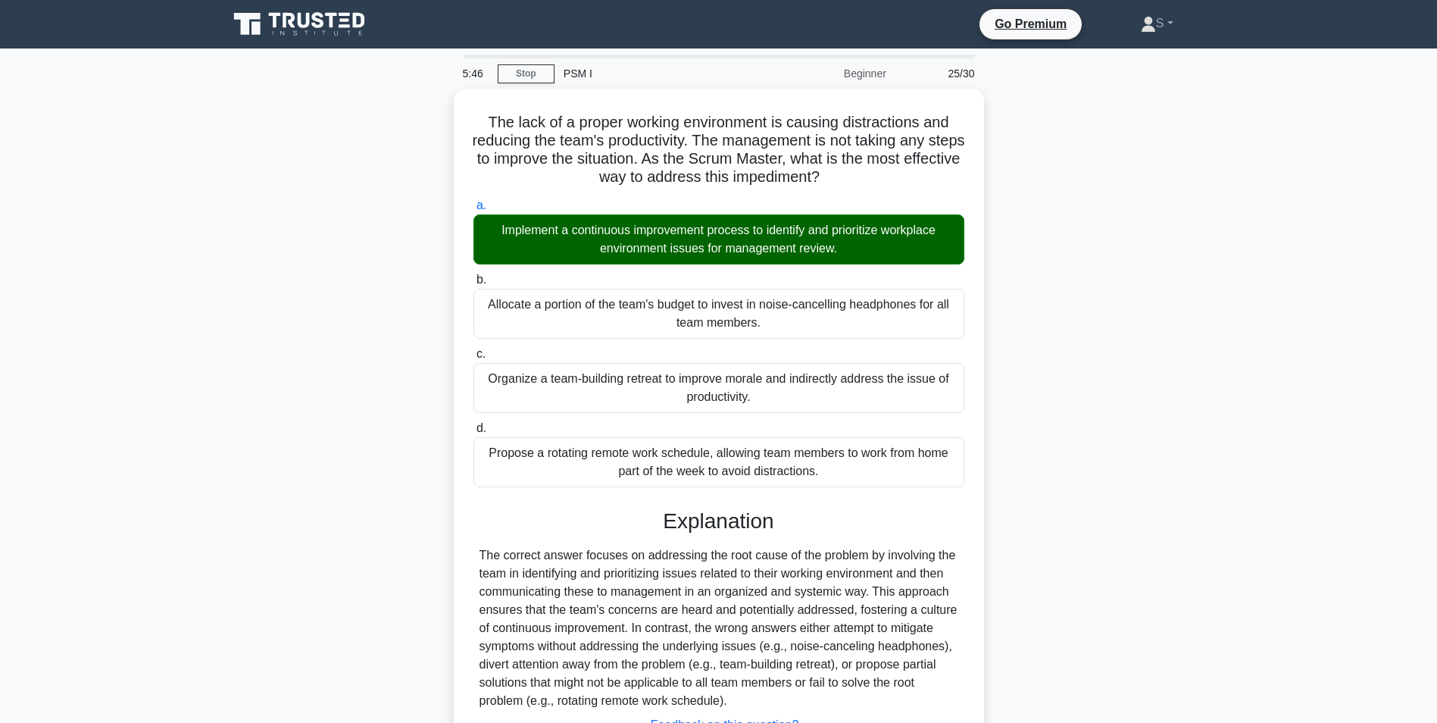
scroll to position [121, 0]
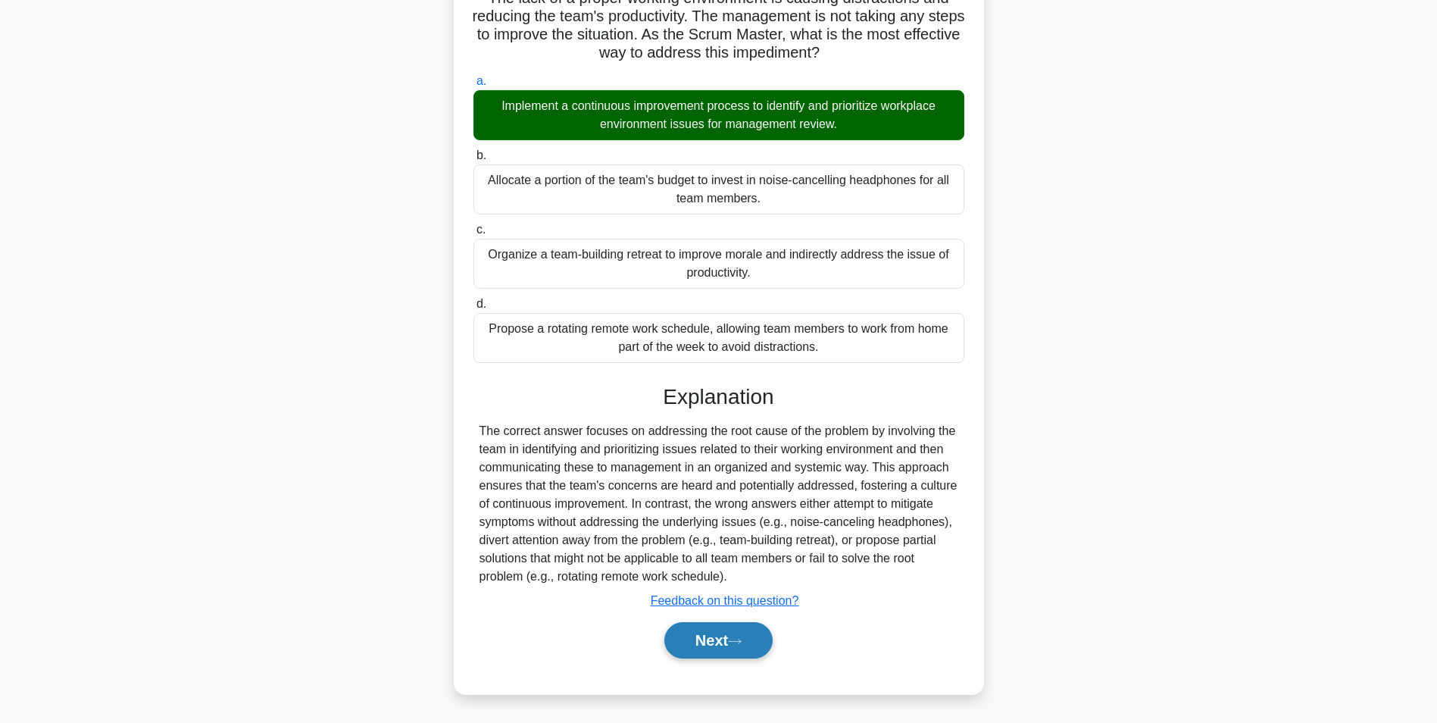
click at [745, 631] on button "Next" at bounding box center [718, 640] width 108 height 36
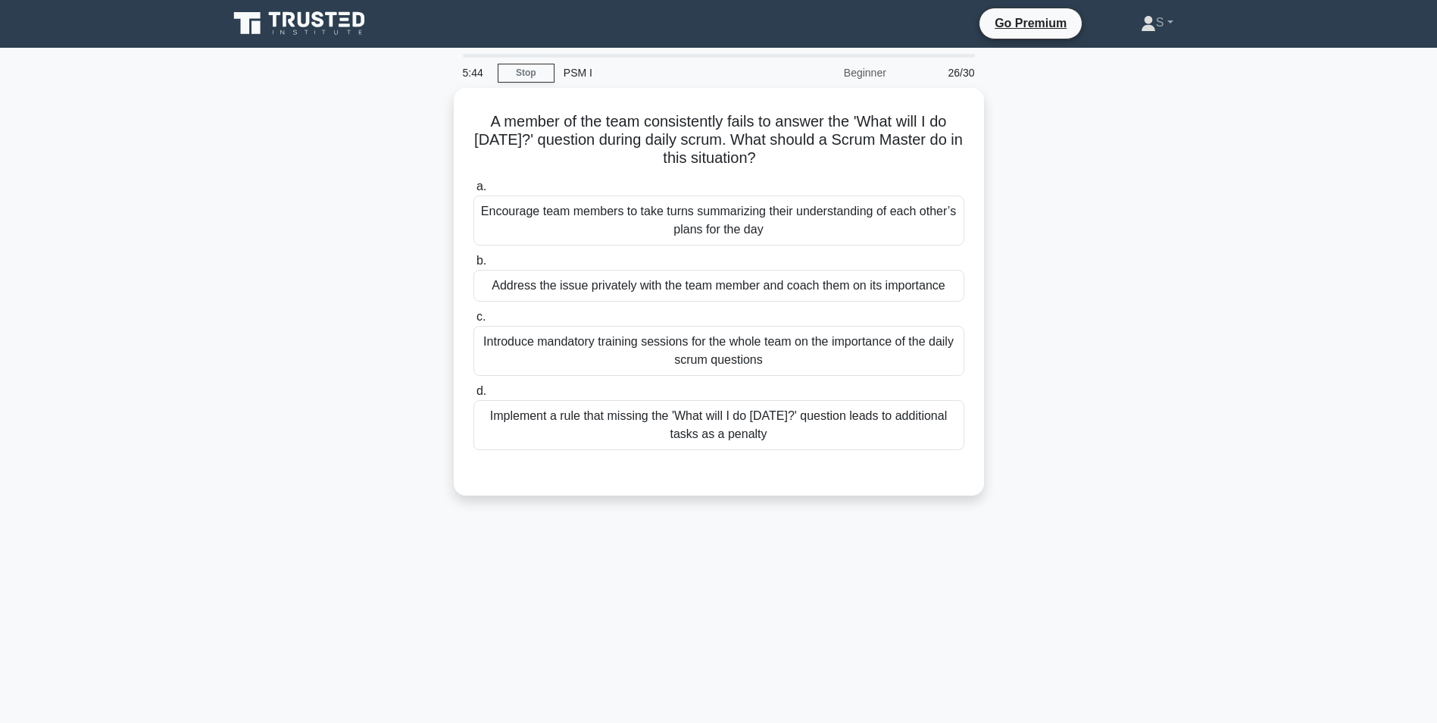
scroll to position [0, 0]
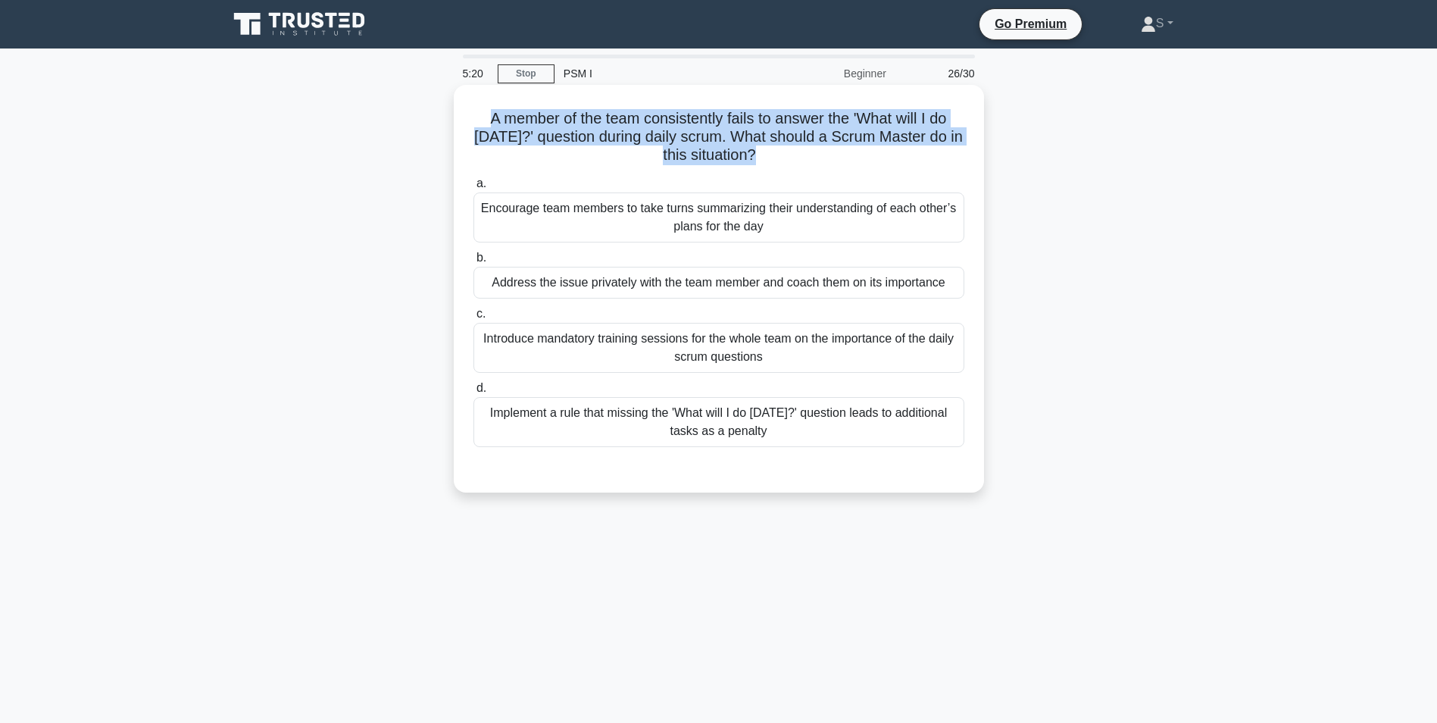
drag, startPoint x: 764, startPoint y: 168, endPoint x: 482, endPoint y: 122, distance: 285.6
click at [482, 122] on div "A member of the team consistently fails to answer the 'What will I do today?' q…" at bounding box center [719, 288] width 518 height 395
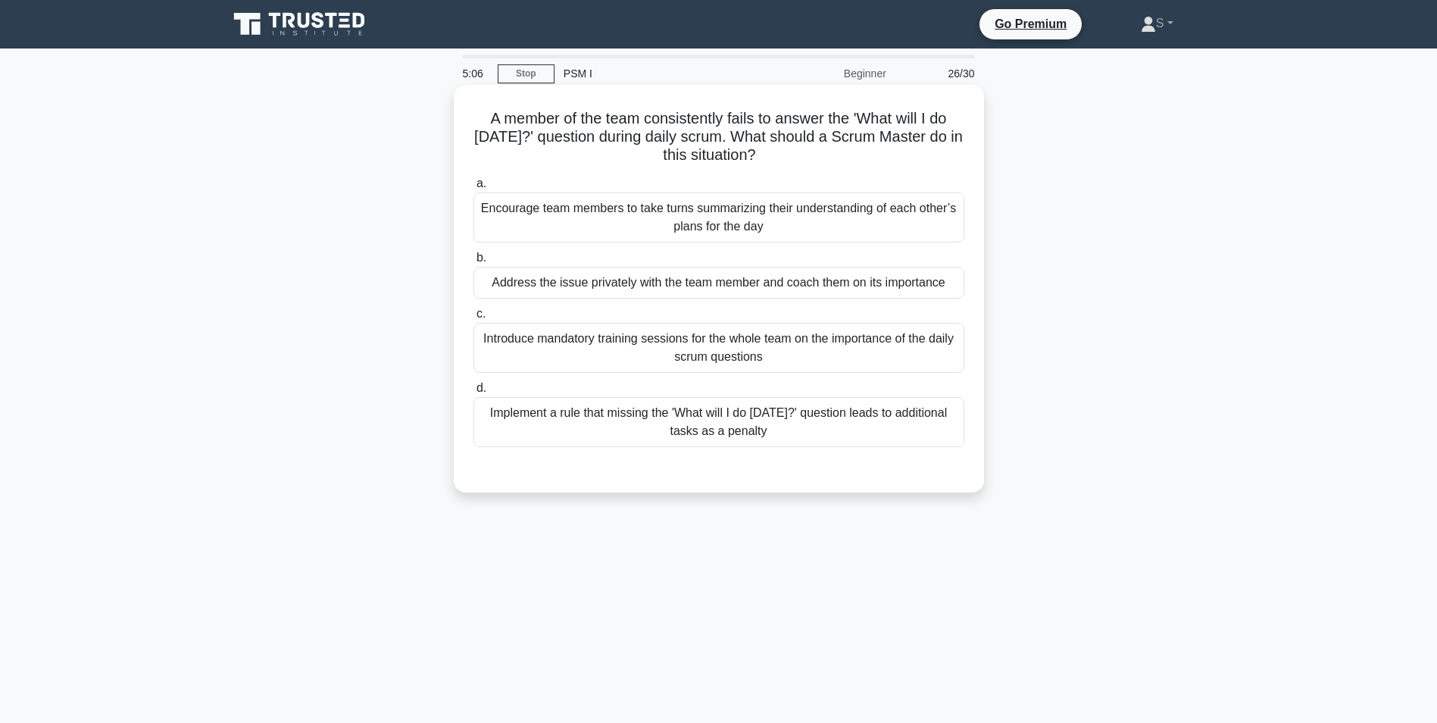
click at [904, 280] on div "Address the issue privately with the team member and coach them on its importan…" at bounding box center [719, 283] width 491 height 32
click at [474, 263] on input "b. Address the issue privately with the team member and coach them on its impor…" at bounding box center [474, 258] width 0 height 10
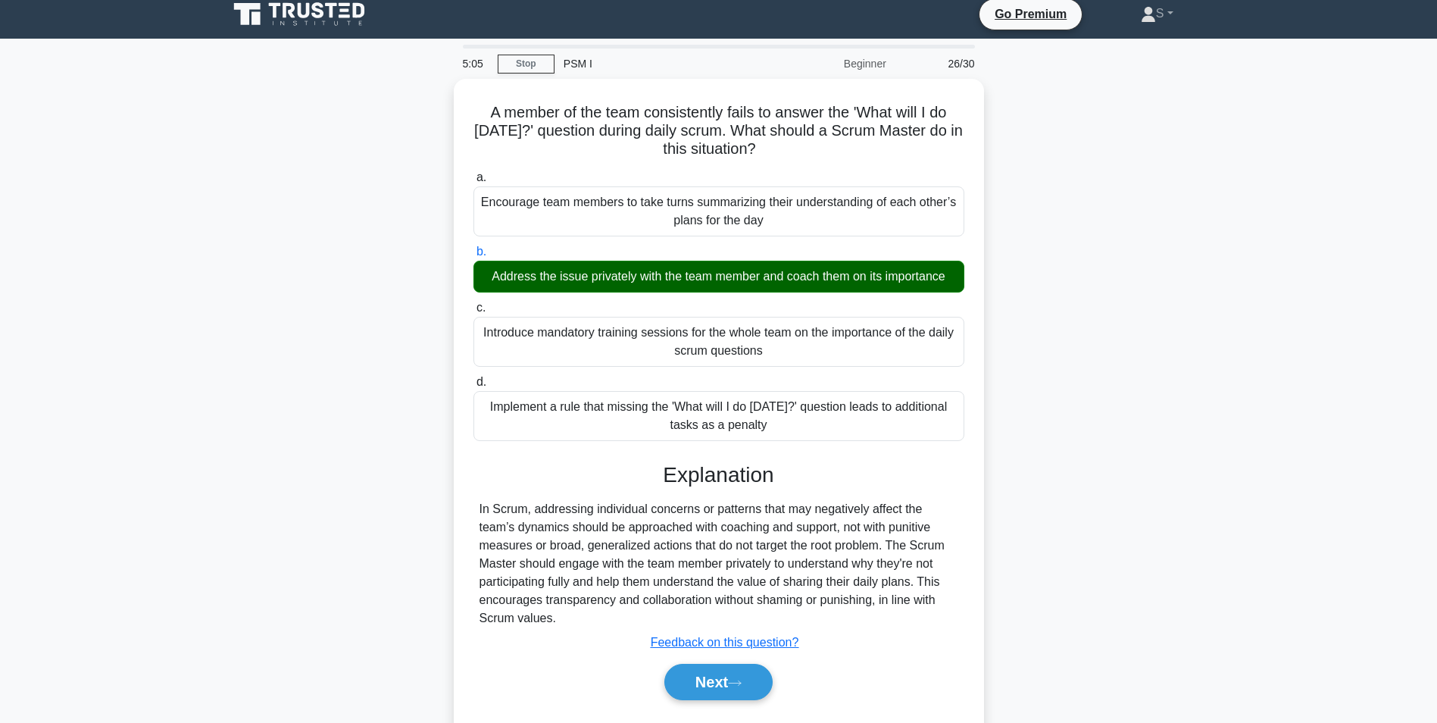
scroll to position [95, 0]
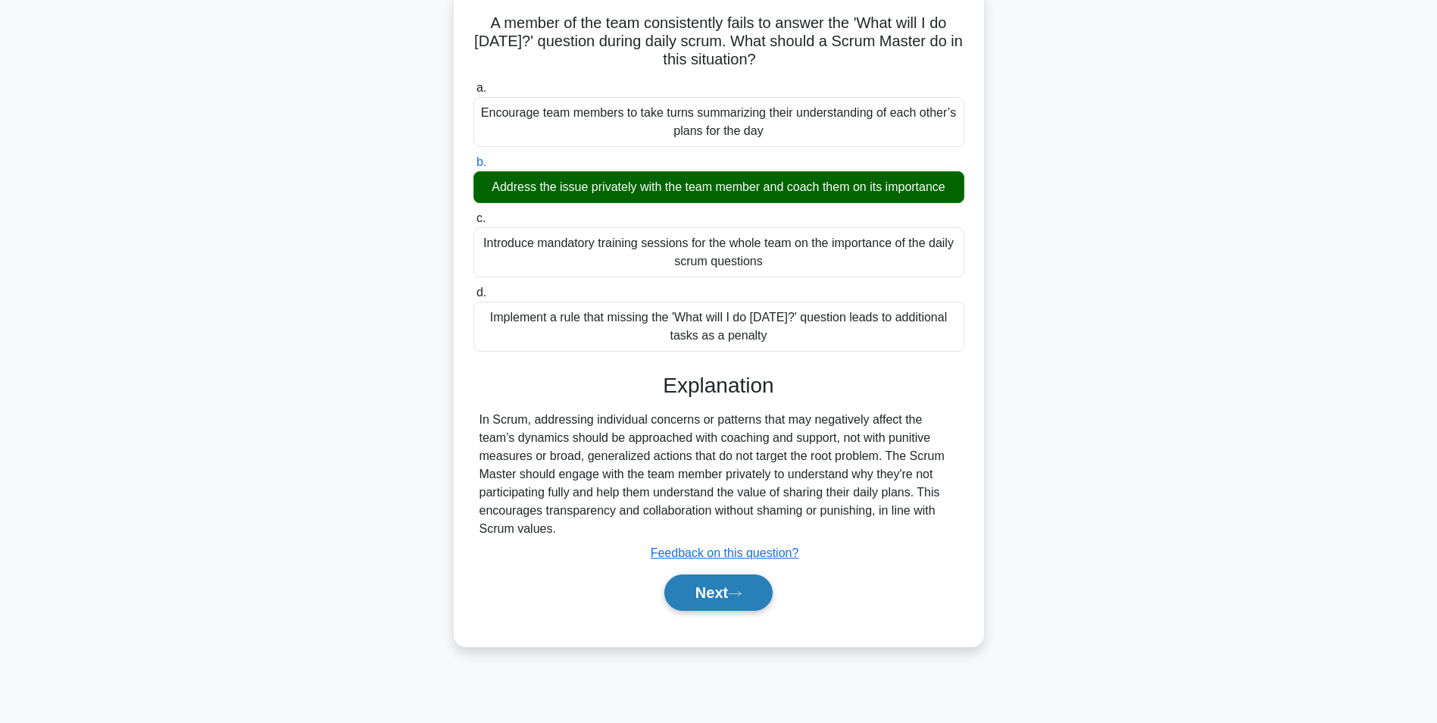
click at [694, 600] on button "Next" at bounding box center [718, 592] width 108 height 36
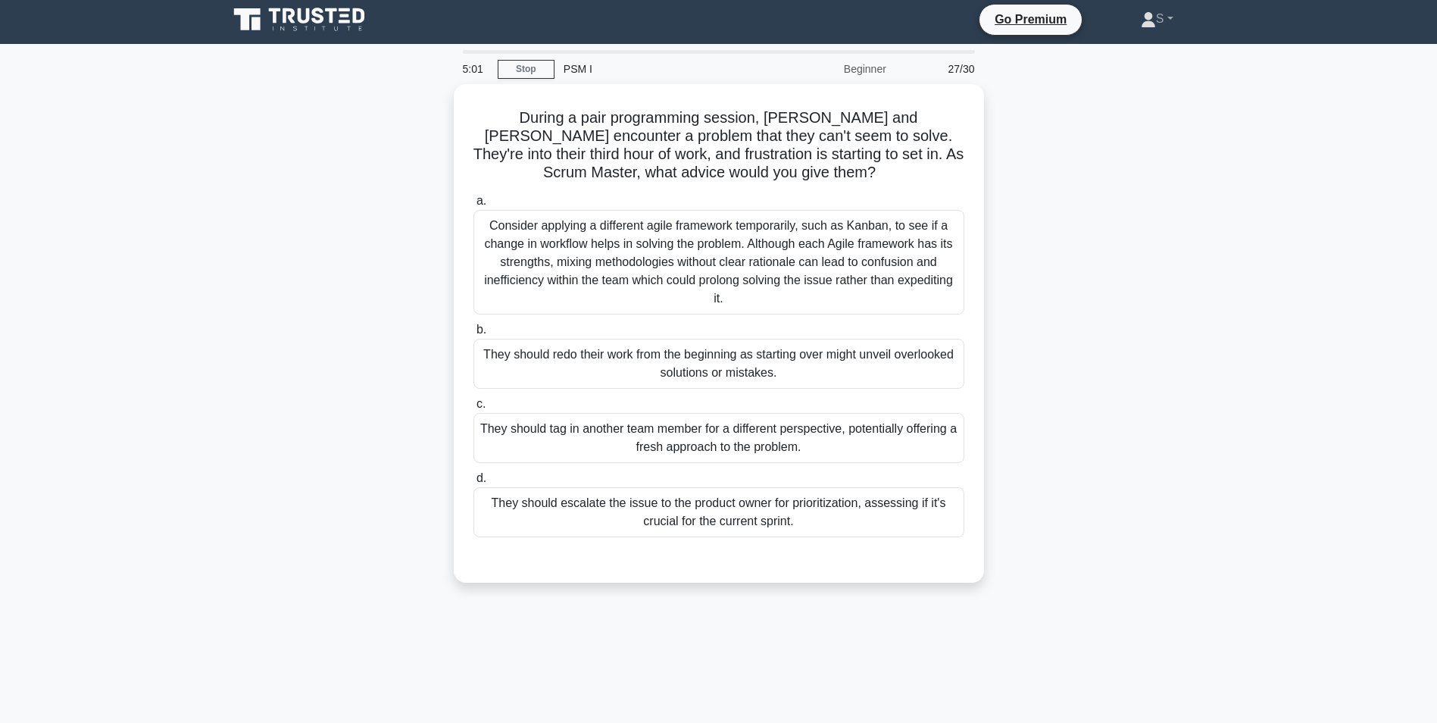
scroll to position [0, 0]
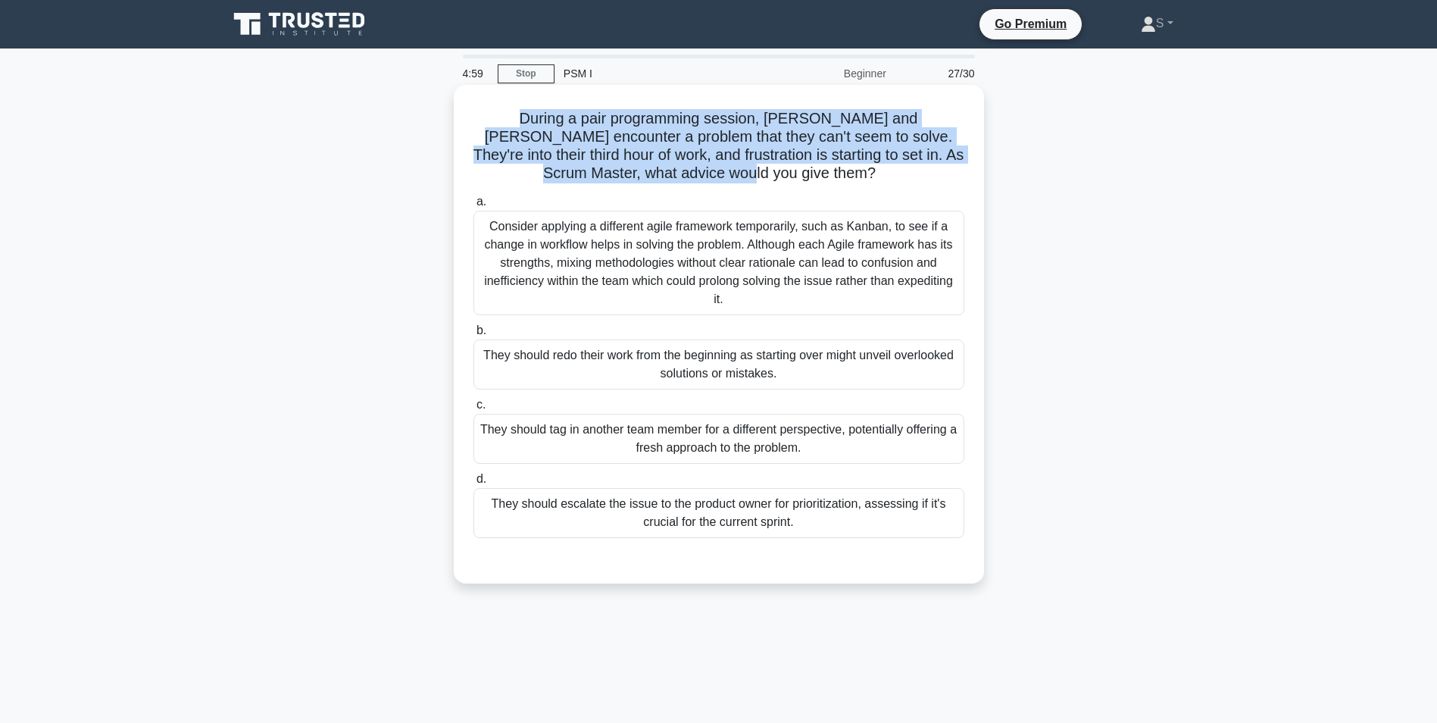
drag, startPoint x: 766, startPoint y: 177, endPoint x: 472, endPoint y: 116, distance: 300.1
click at [472, 116] on h5 "During a pair programming session, Chris and Zoe encounter a problem that they …" at bounding box center [719, 146] width 494 height 74
drag, startPoint x: 688, startPoint y: 285, endPoint x: 483, endPoint y: 222, distance: 214.0
click at [483, 222] on div "Consider applying a different agile framework temporarily, such as Kanban, to s…" at bounding box center [719, 263] width 491 height 105
drag, startPoint x: 789, startPoint y: 373, endPoint x: 480, endPoint y: 354, distance: 309.7
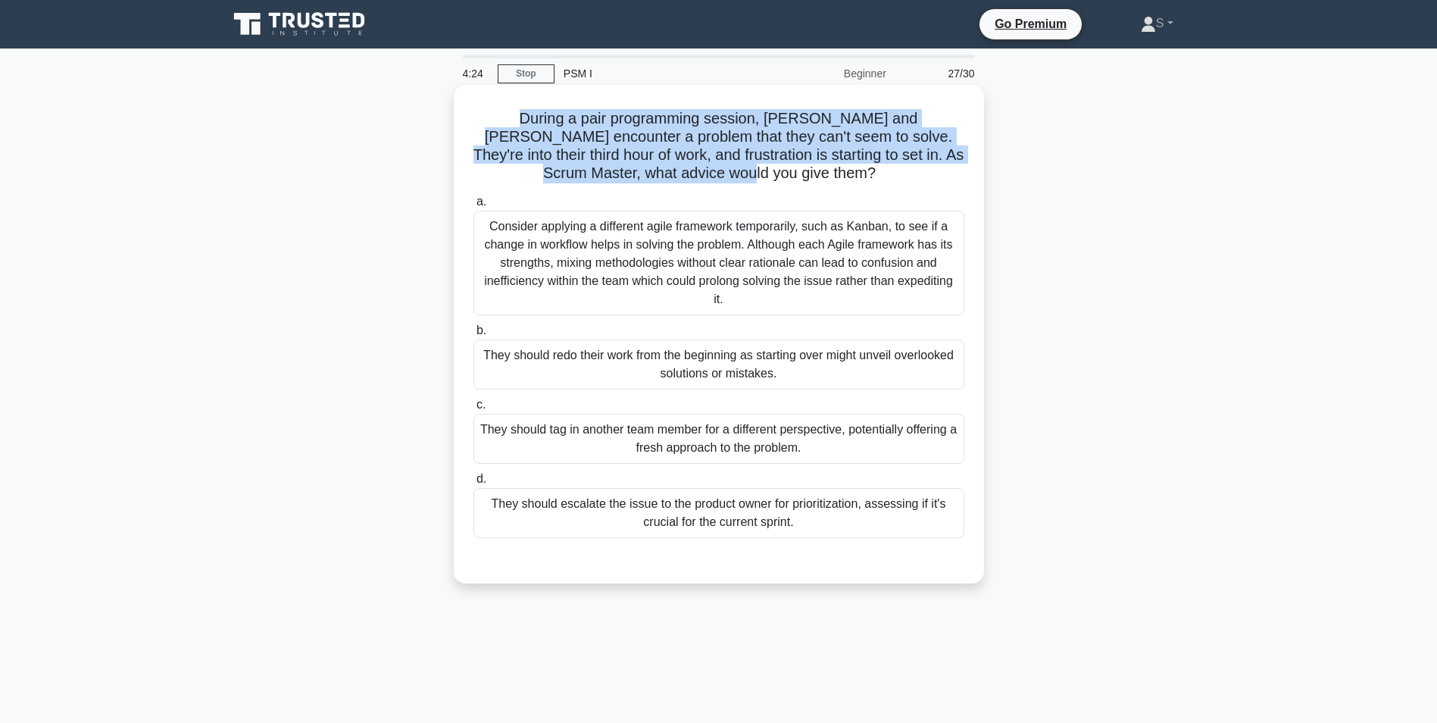
click at [480, 354] on div "They should redo their work from the beginning as starting over might unveil ov…" at bounding box center [719, 364] width 491 height 50
drag, startPoint x: 816, startPoint y: 452, endPoint x: 483, endPoint y: 425, distance: 334.4
click at [483, 425] on div "They should tag in another team member for a different perspective, potentially…" at bounding box center [719, 439] width 491 height 50
drag, startPoint x: 802, startPoint y: 530, endPoint x: 494, endPoint y: 502, distance: 308.8
click at [494, 502] on div "They should escalate the issue to the product owner for prioritization, assessi…" at bounding box center [719, 513] width 491 height 50
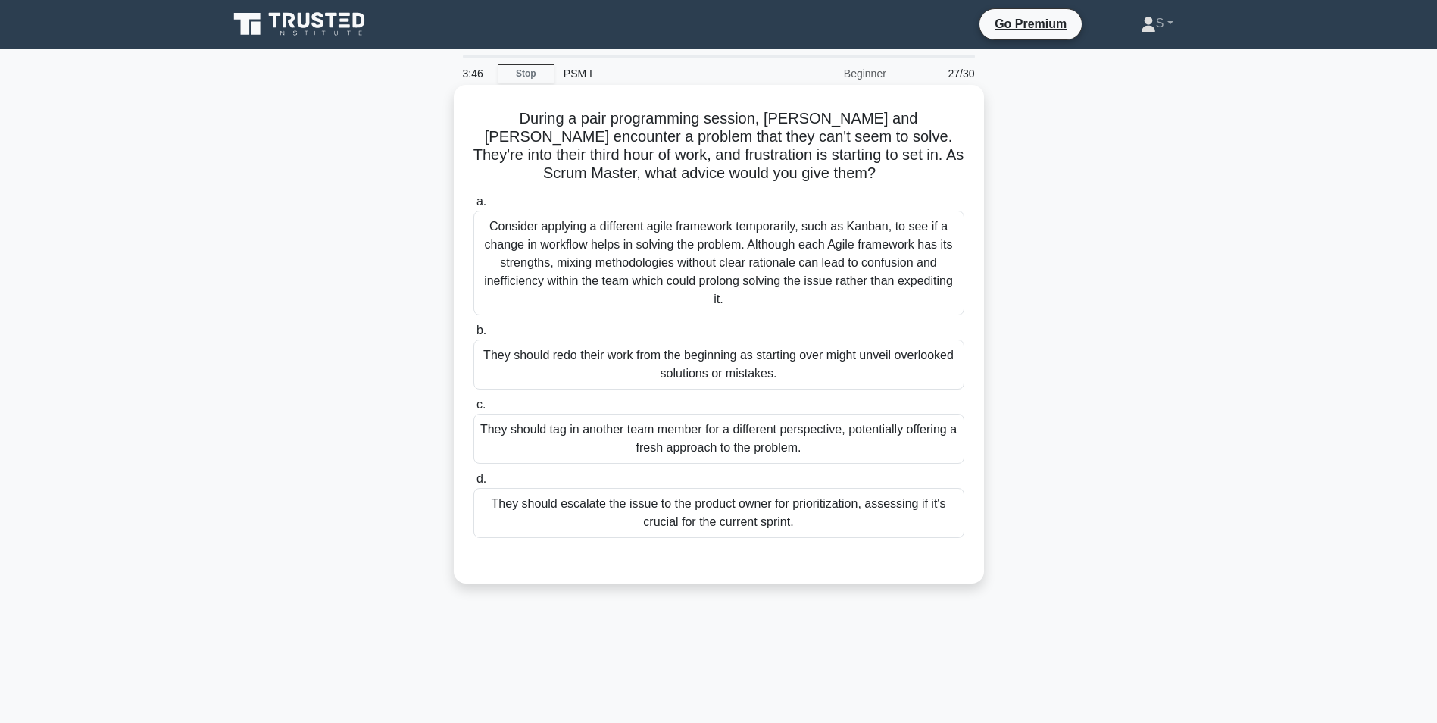
click at [802, 433] on div "They should tag in another team member for a different perspective, potentially…" at bounding box center [719, 439] width 491 height 50
click at [474, 410] on input "c. They should tag in another team member for a different perspective, potentia…" at bounding box center [474, 405] width 0 height 10
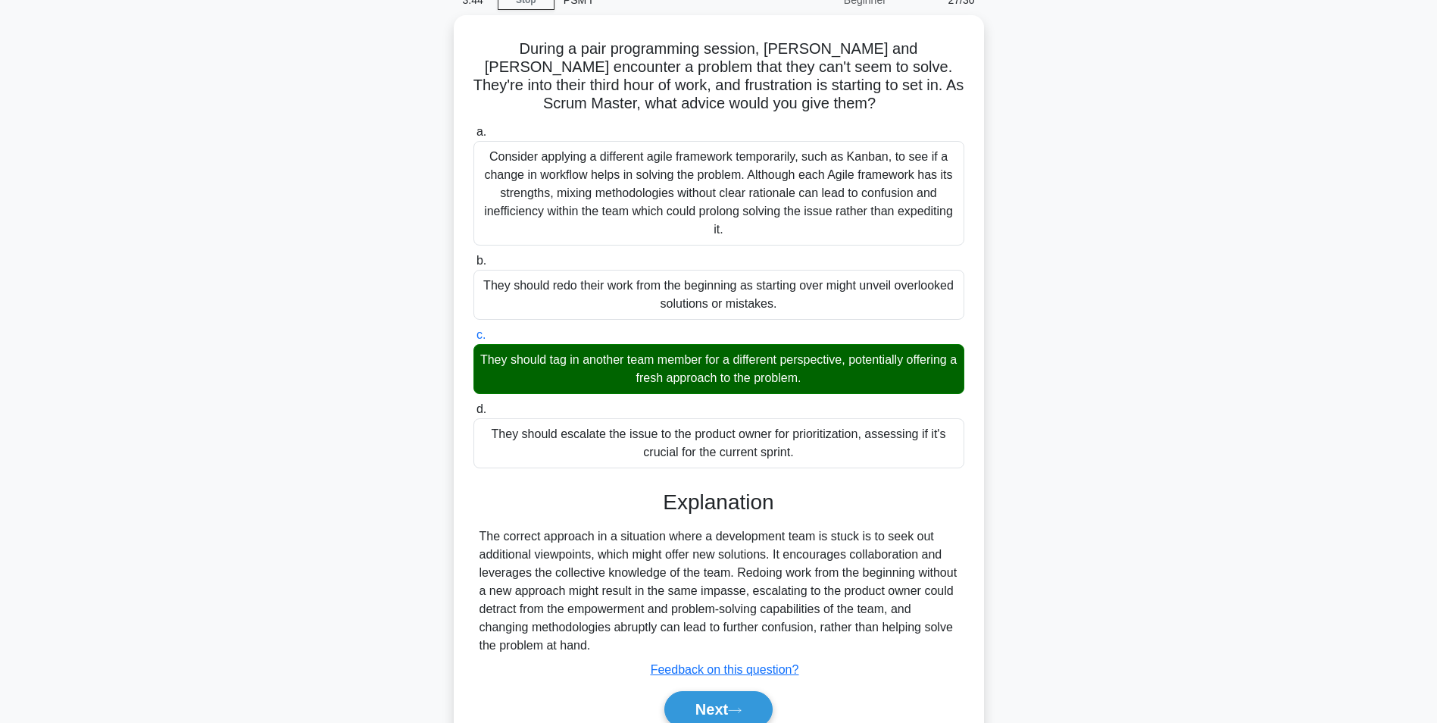
scroll to position [139, 0]
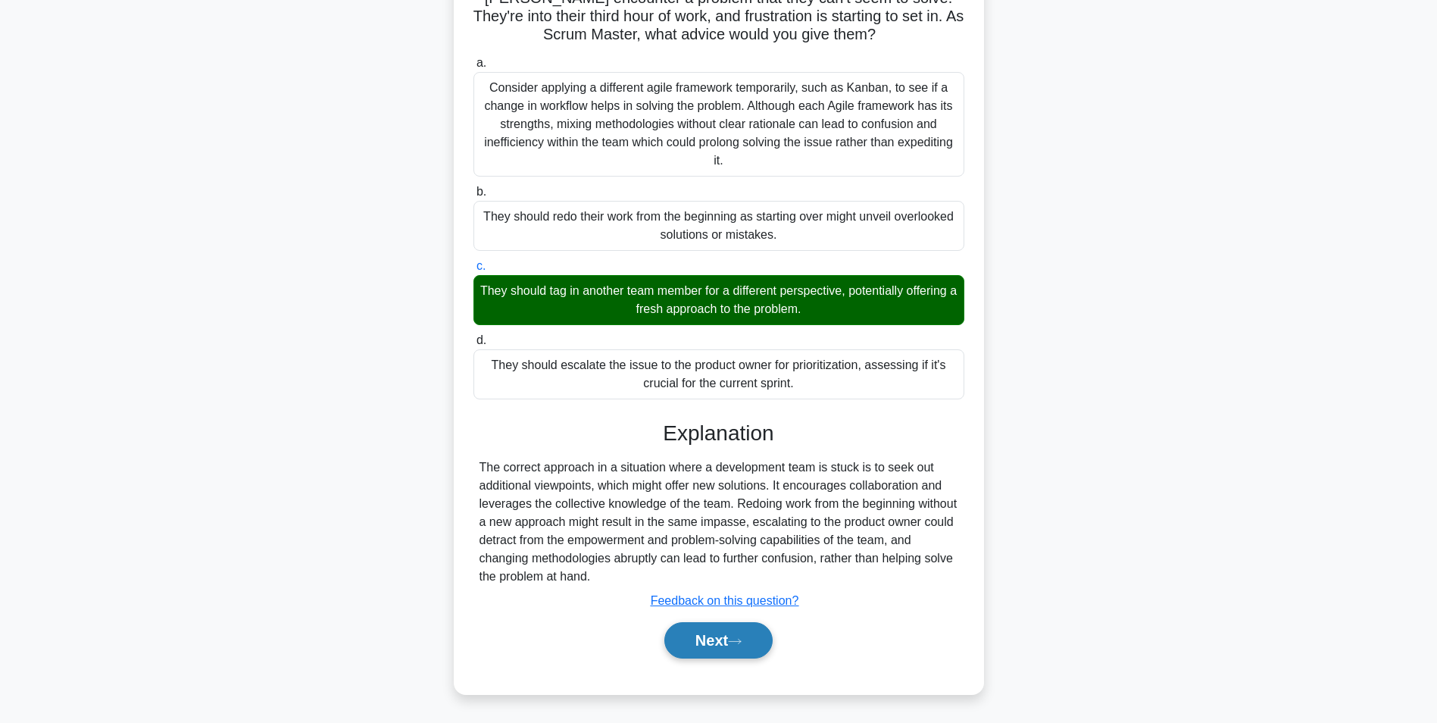
click at [709, 643] on button "Next" at bounding box center [718, 640] width 108 height 36
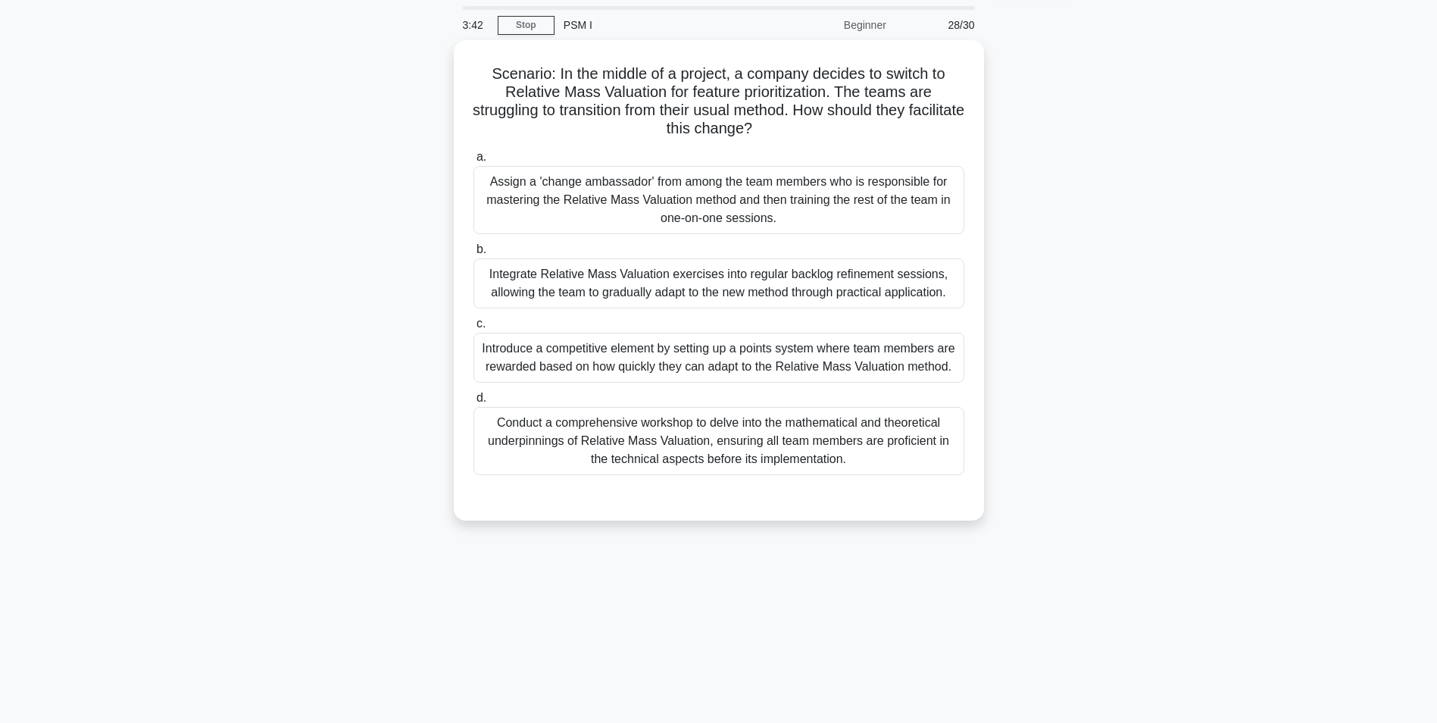
scroll to position [0, 0]
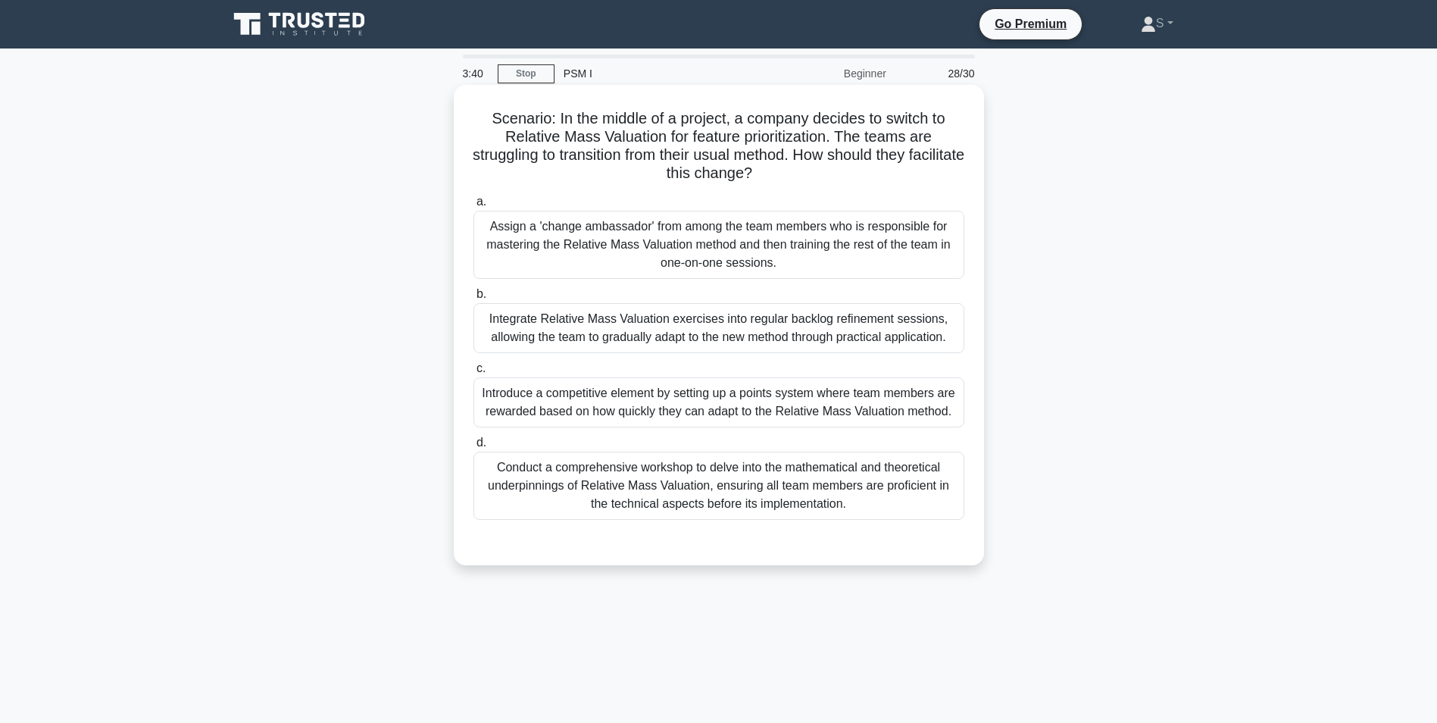
drag, startPoint x: 799, startPoint y: 177, endPoint x: 554, endPoint y: 120, distance: 251.2
click at [554, 120] on h5 "Scenario: In the middle of a project, a company decides to switch to Relative M…" at bounding box center [719, 146] width 494 height 74
drag, startPoint x: 952, startPoint y: 340, endPoint x: 491, endPoint y: 318, distance: 461.2
click at [491, 318] on div "Integrate Relative Mass Valuation exercises into regular backlog refinement ses…" at bounding box center [719, 328] width 491 height 50
drag, startPoint x: 949, startPoint y: 413, endPoint x: 481, endPoint y: 392, distance: 467.9
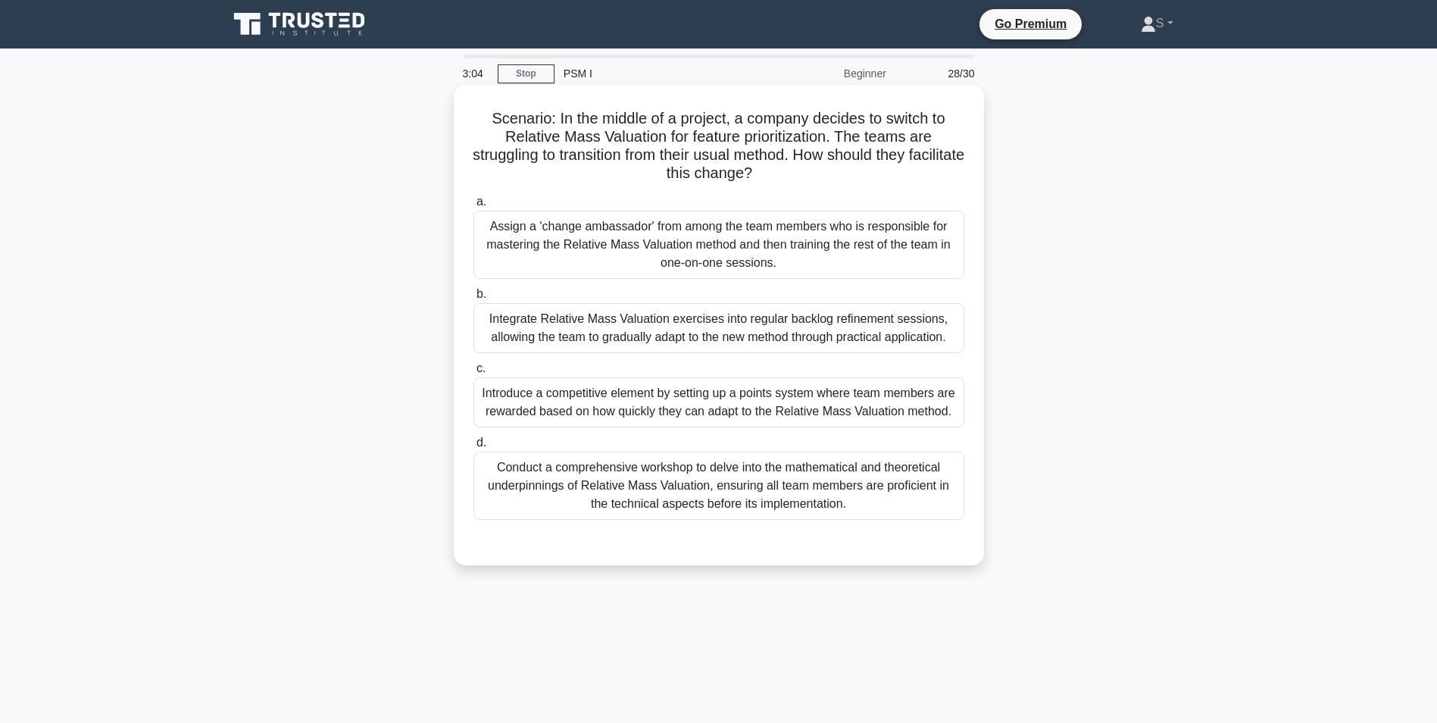
click at [481, 392] on div "Introduce a competitive element by setting up a points system where team member…" at bounding box center [719, 402] width 491 height 50
drag, startPoint x: 878, startPoint y: 513, endPoint x: 493, endPoint y: 472, distance: 387.0
click at [493, 472] on div "Conduct a comprehensive workshop to delve into the mathematical and theoretical…" at bounding box center [719, 486] width 491 height 68
click at [595, 324] on div "Integrate Relative Mass Valuation exercises into regular backlog refinement ses…" at bounding box center [719, 328] width 491 height 50
click at [474, 299] on input "b. Integrate Relative Mass Valuation exercises into regular backlog refinement …" at bounding box center [474, 294] width 0 height 10
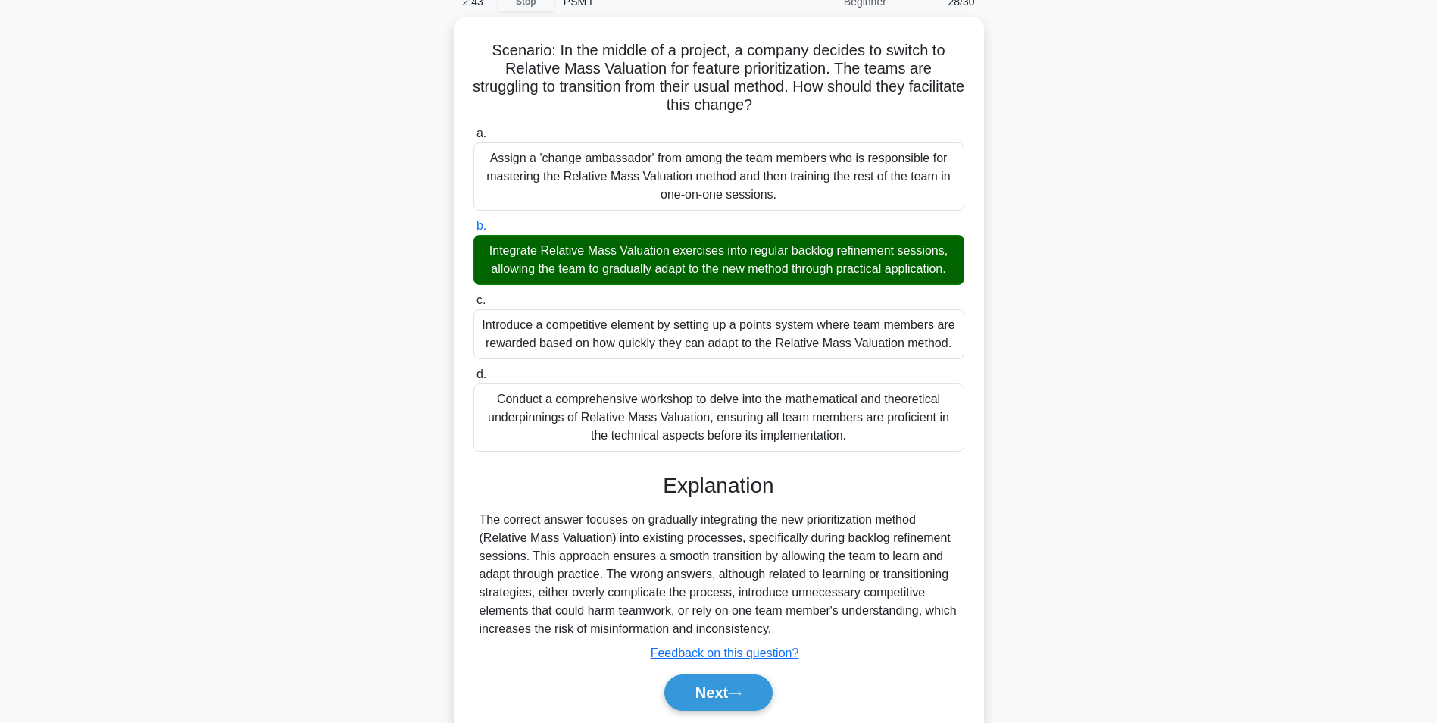
scroll to position [121, 0]
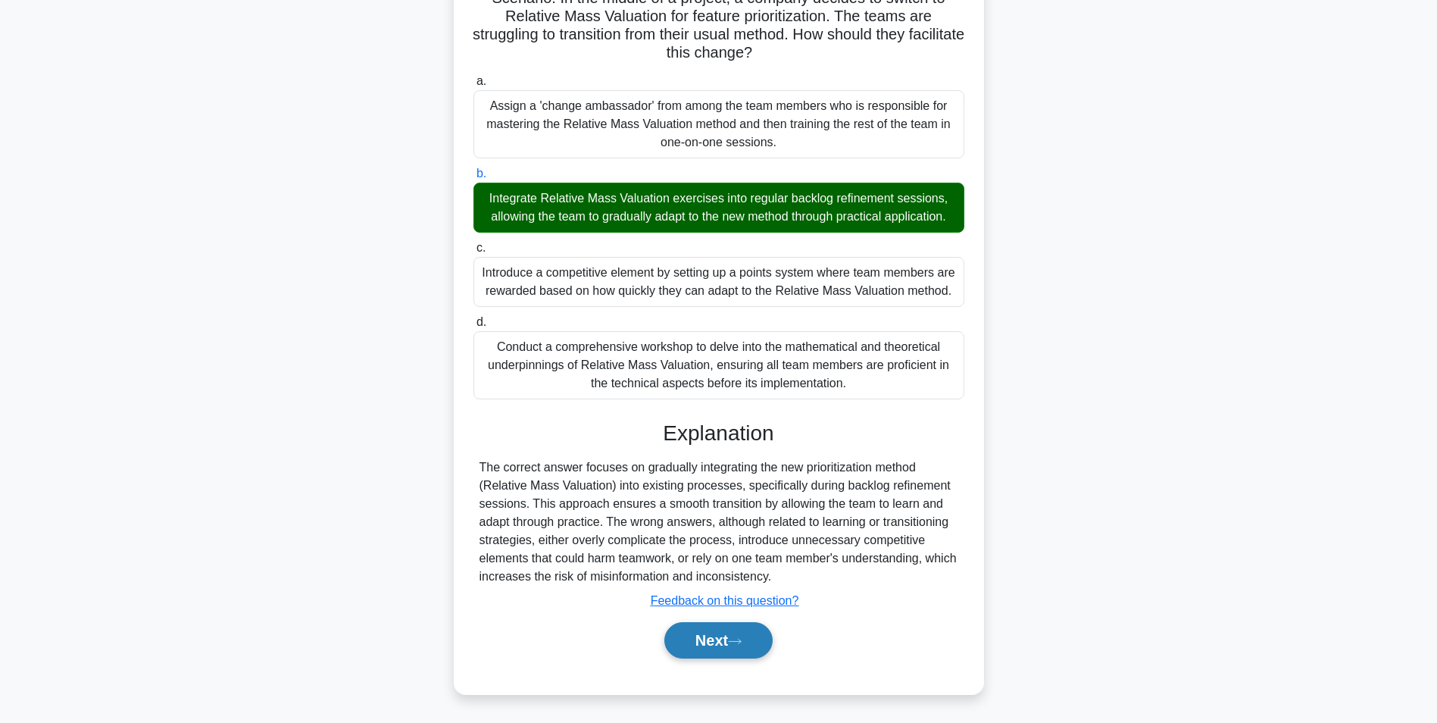
click at [719, 639] on button "Next" at bounding box center [718, 640] width 108 height 36
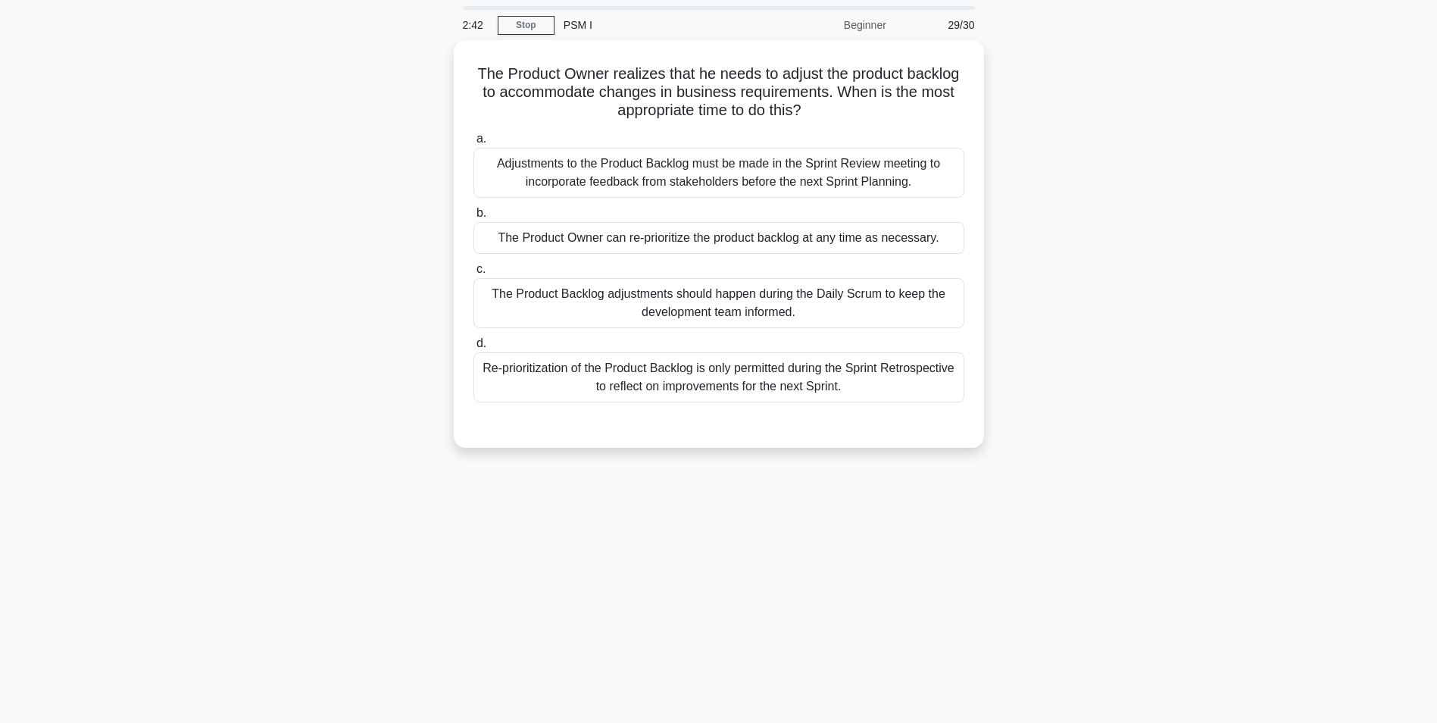
scroll to position [0, 0]
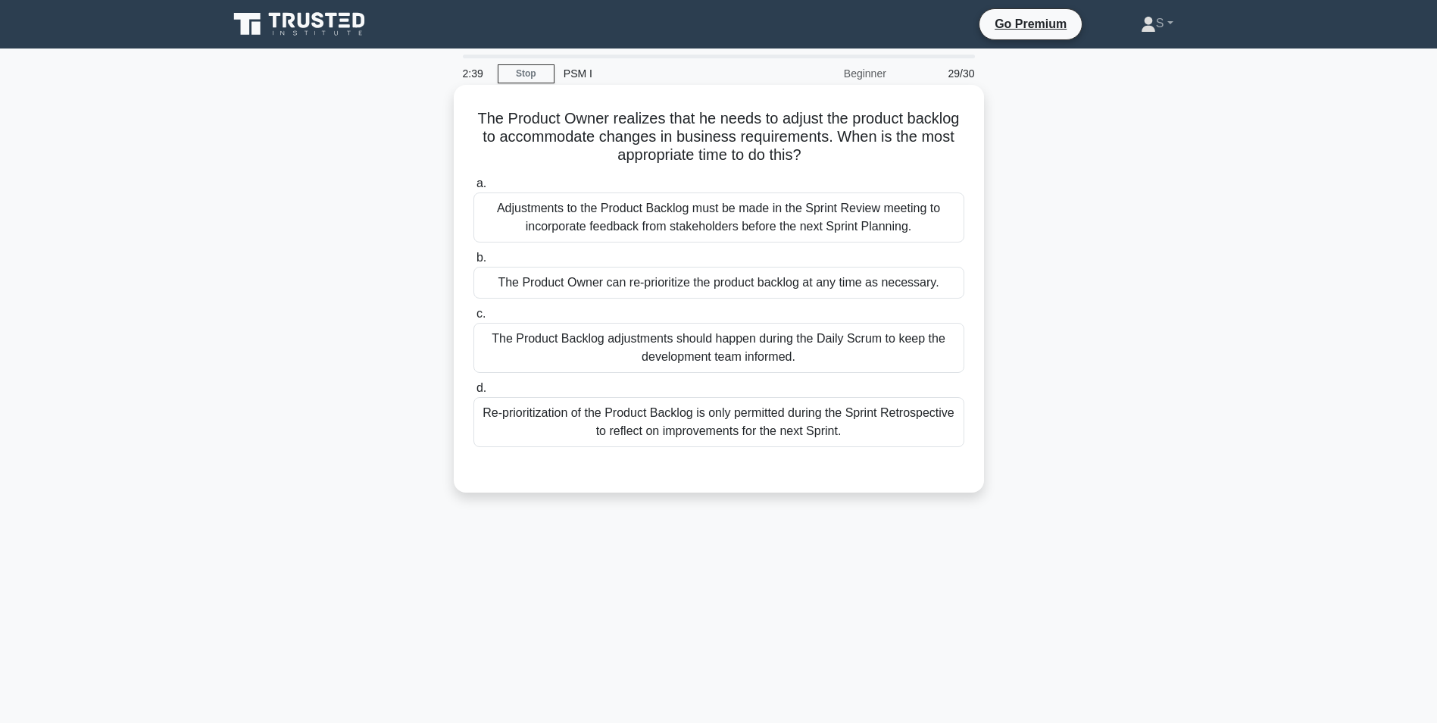
drag, startPoint x: 830, startPoint y: 155, endPoint x: 474, endPoint y: 126, distance: 357.2
click at [474, 126] on h5 "The Product Owner realizes that he needs to adjust the product backlog to accom…" at bounding box center [719, 137] width 494 height 56
click at [918, 288] on div "The Product Owner can re-prioritize the product backlog at any time as necessar…" at bounding box center [719, 283] width 491 height 32
click at [474, 263] on input "b. The Product Owner can re-prioritize the product backlog at any time as neces…" at bounding box center [474, 258] width 0 height 10
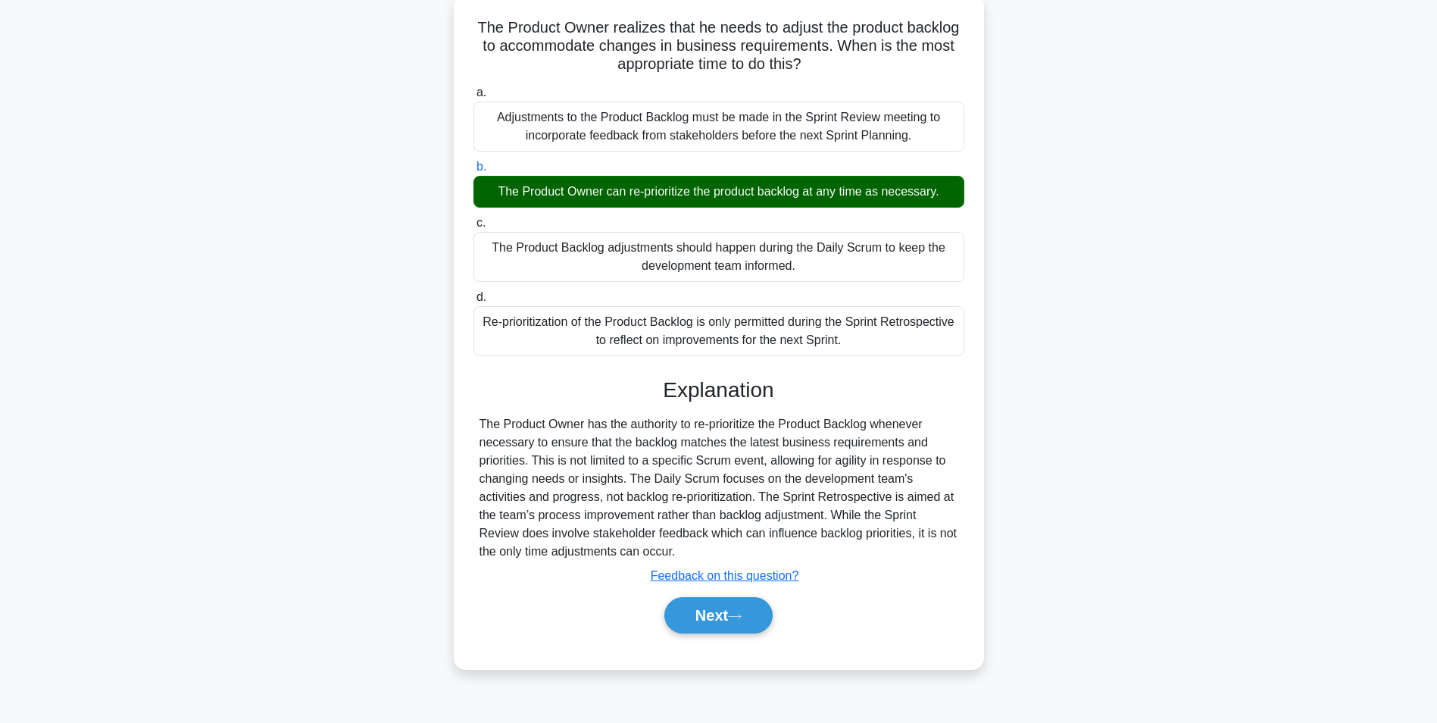
scroll to position [95, 0]
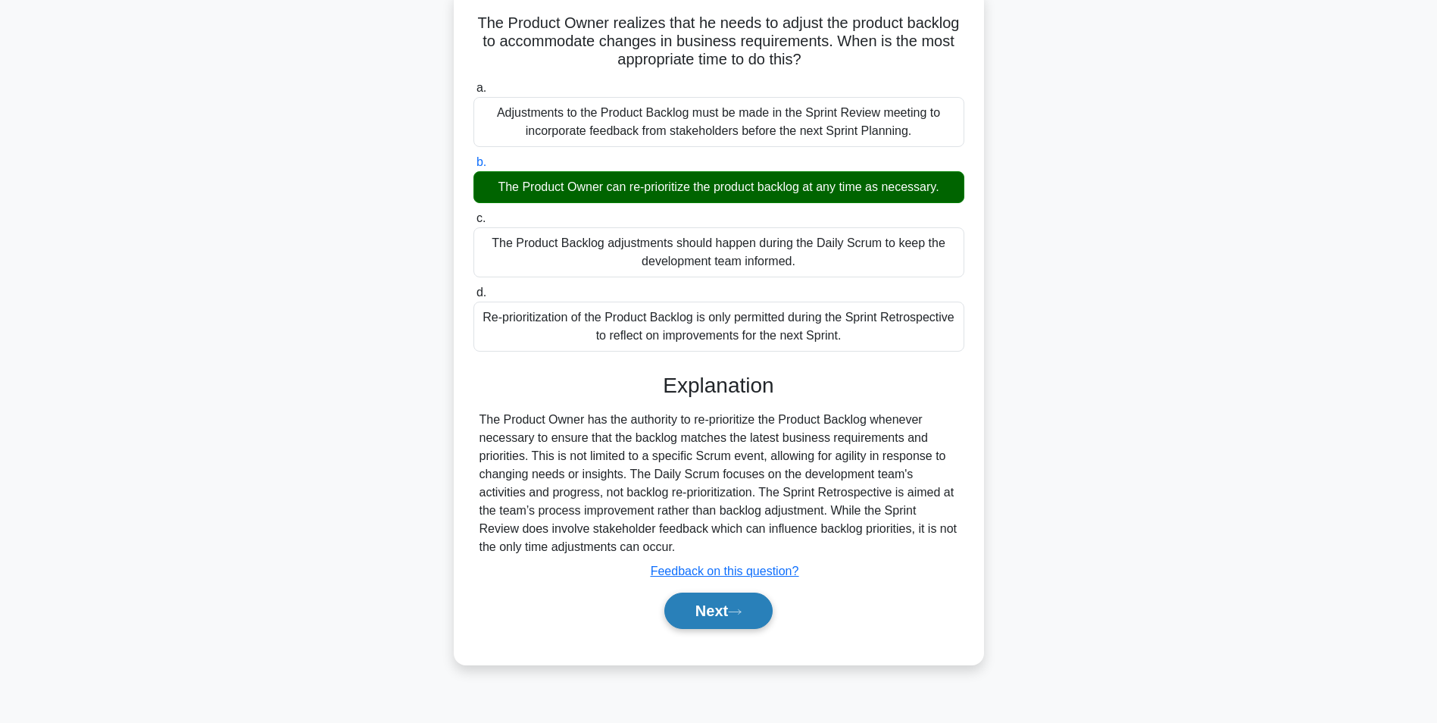
click at [724, 614] on button "Next" at bounding box center [718, 610] width 108 height 36
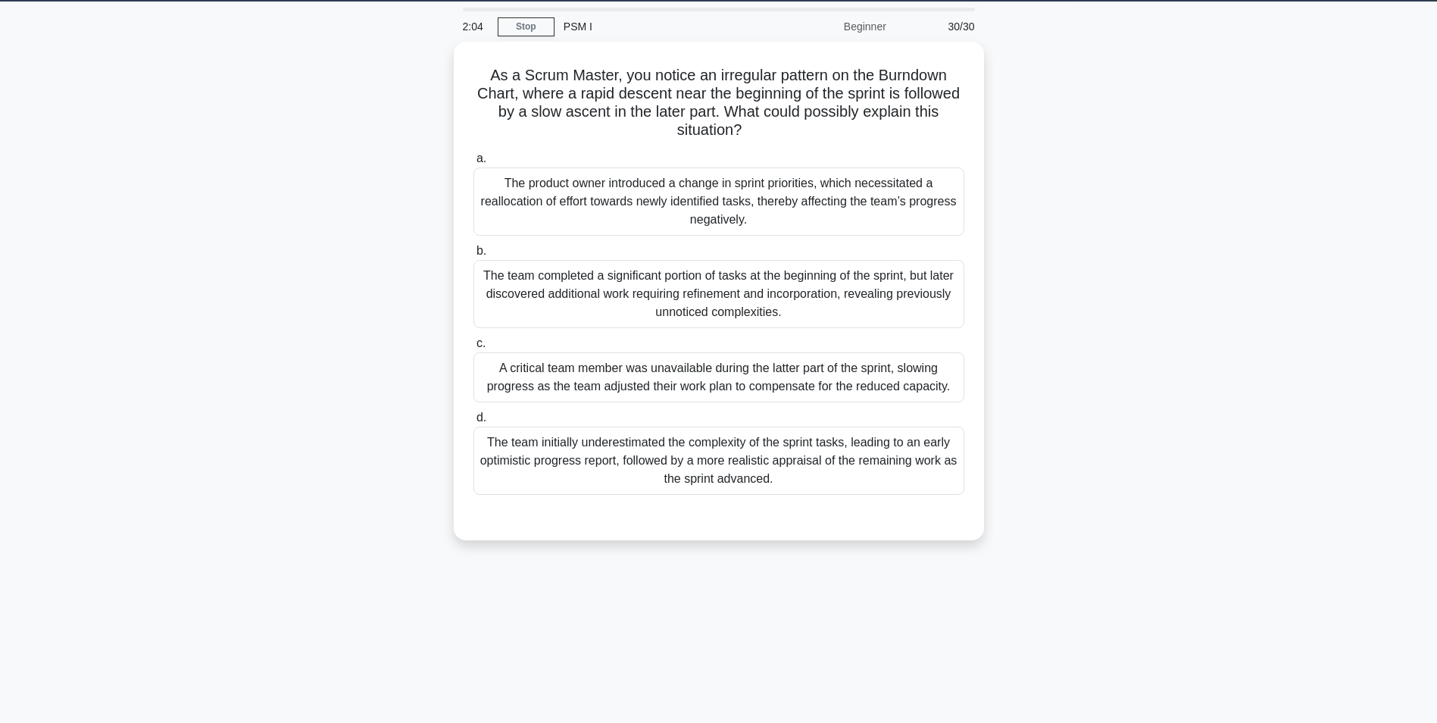
scroll to position [0, 0]
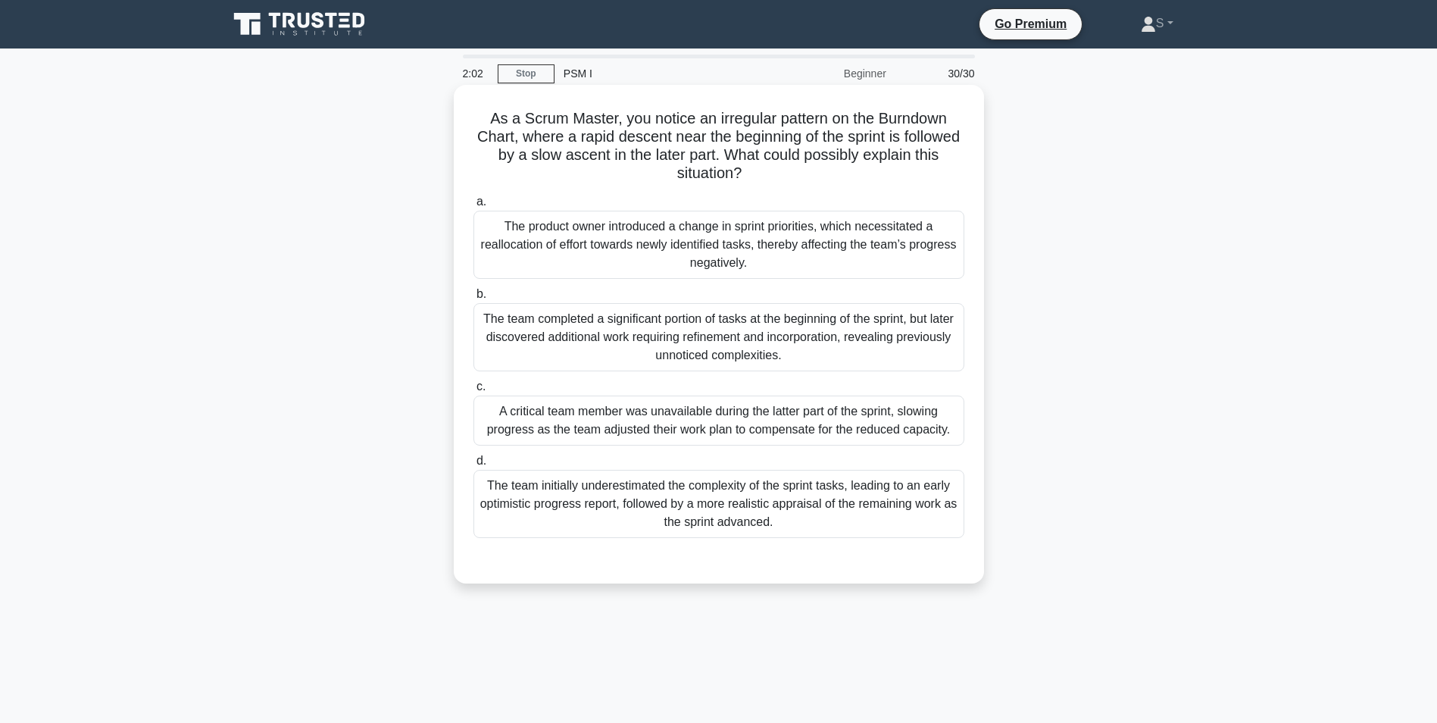
drag, startPoint x: 767, startPoint y: 173, endPoint x: 480, endPoint y: 122, distance: 291.0
click at [480, 122] on h5 "As a Scrum Master, you notice an irregular pattern on the Burndown Chart, where…" at bounding box center [719, 146] width 494 height 74
drag, startPoint x: 812, startPoint y: 513, endPoint x: 552, endPoint y: 499, distance: 260.3
click at [552, 499] on div "The team initially underestimated the complexity of the sprint tasks, leading t…" at bounding box center [719, 504] width 491 height 68
drag, startPoint x: 808, startPoint y: 529, endPoint x: 486, endPoint y: 483, distance: 325.3
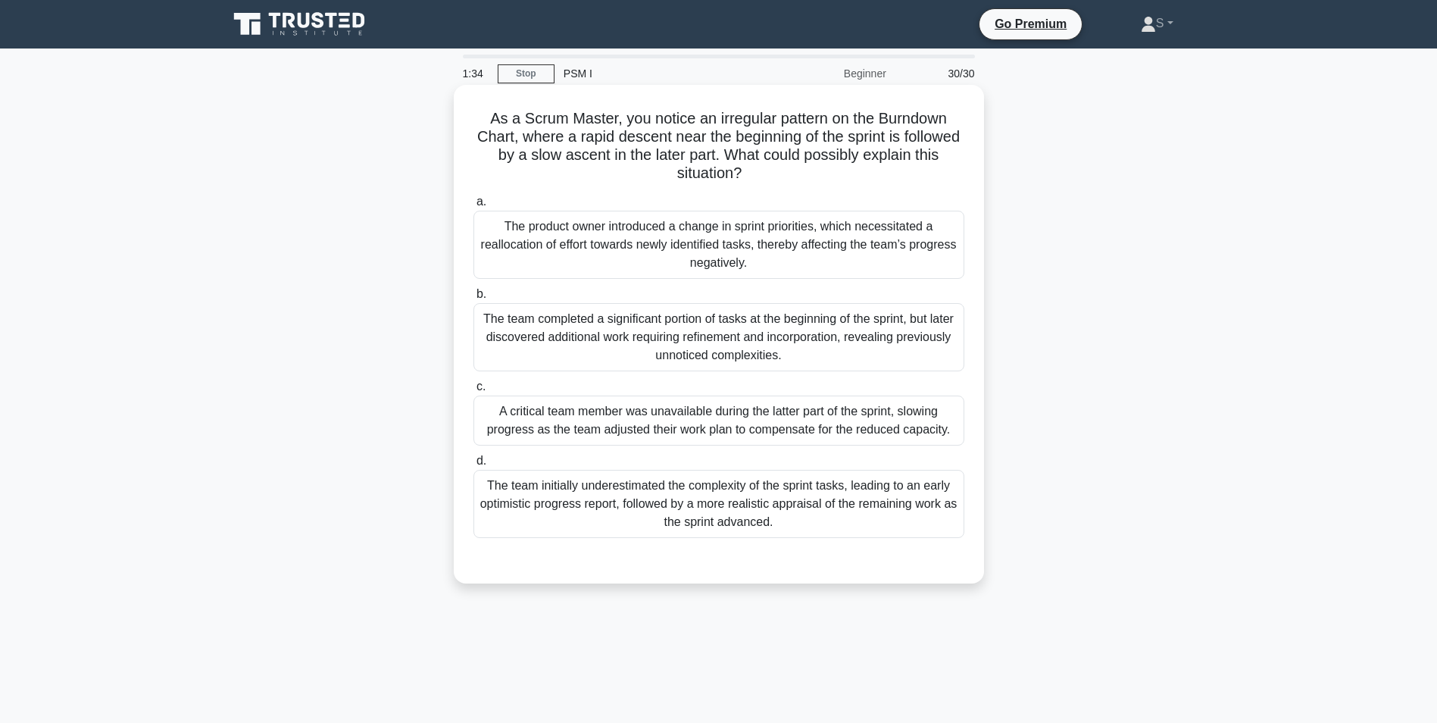
click at [486, 483] on div "The team initially underestimated the complexity of the sprint tasks, leading t…" at bounding box center [719, 504] width 491 height 68
click at [800, 524] on div "The team initially underestimated the complexity of the sprint tasks, leading t…" at bounding box center [719, 504] width 491 height 68
click at [474, 466] on input "d. The team initially underestimated the complexity of the sprint tasks, leadin…" at bounding box center [474, 461] width 0 height 10
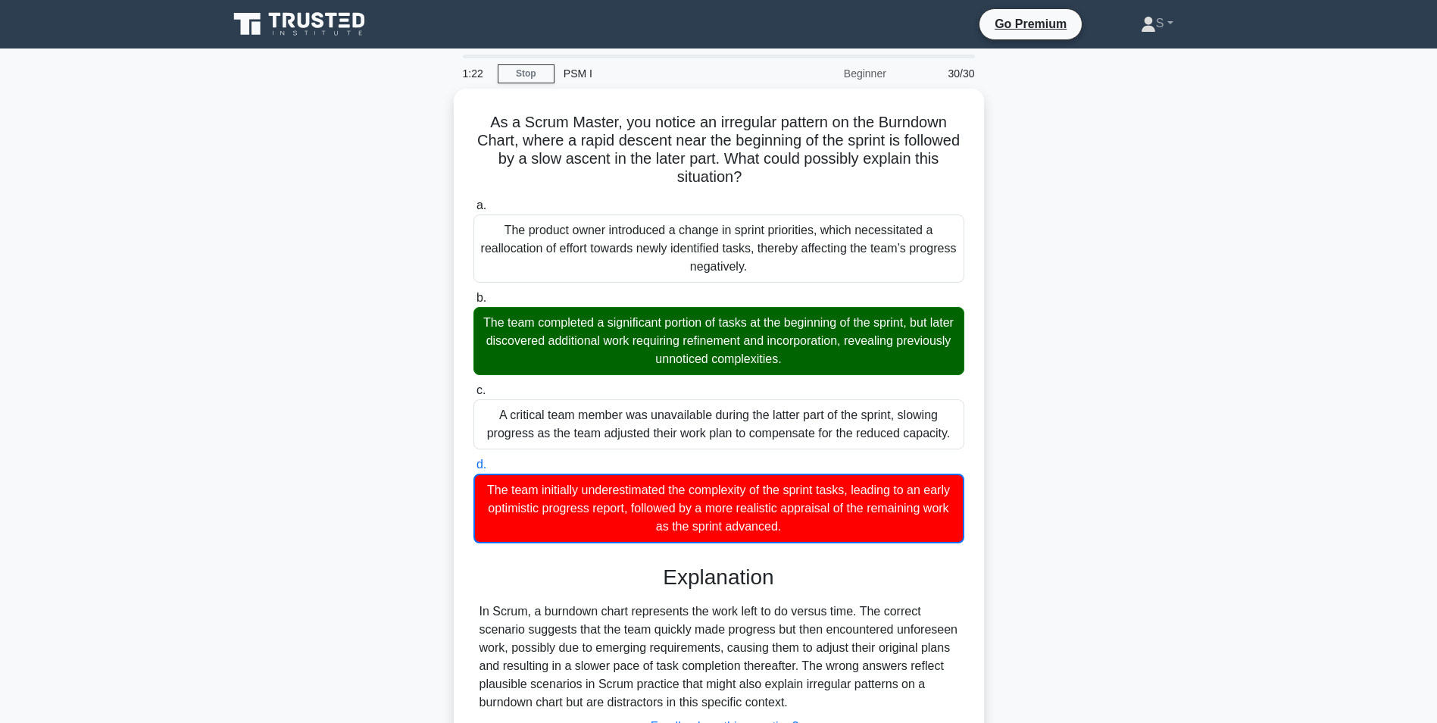
scroll to position [123, 0]
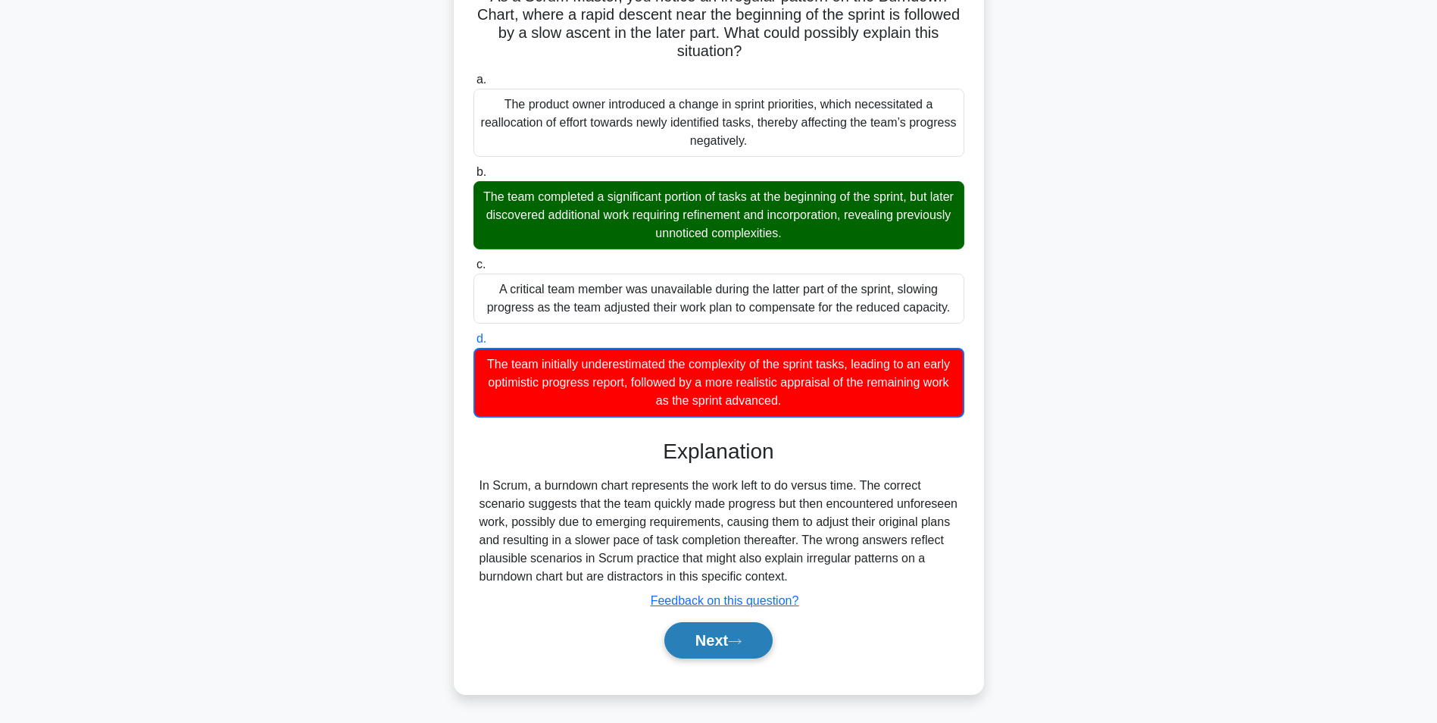
click at [712, 639] on button "Next" at bounding box center [718, 640] width 108 height 36
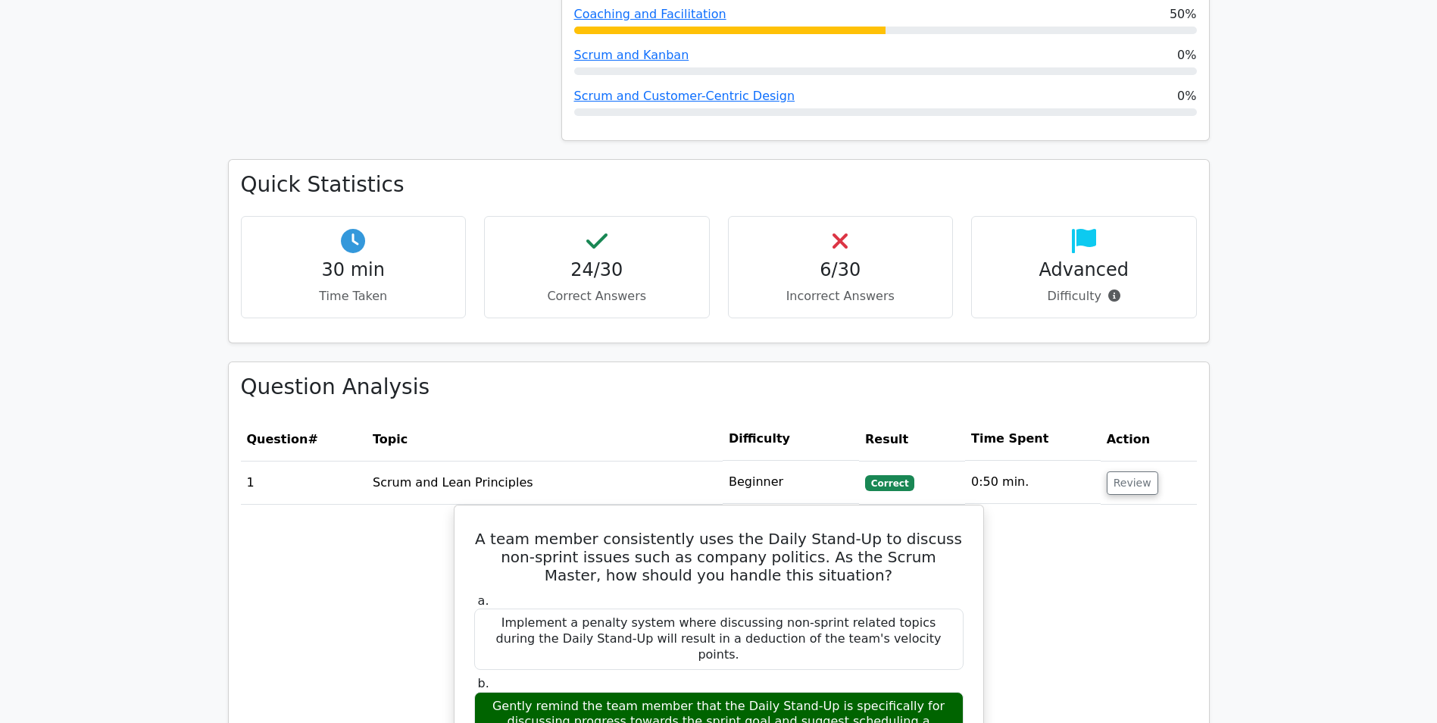
scroll to position [1591, 0]
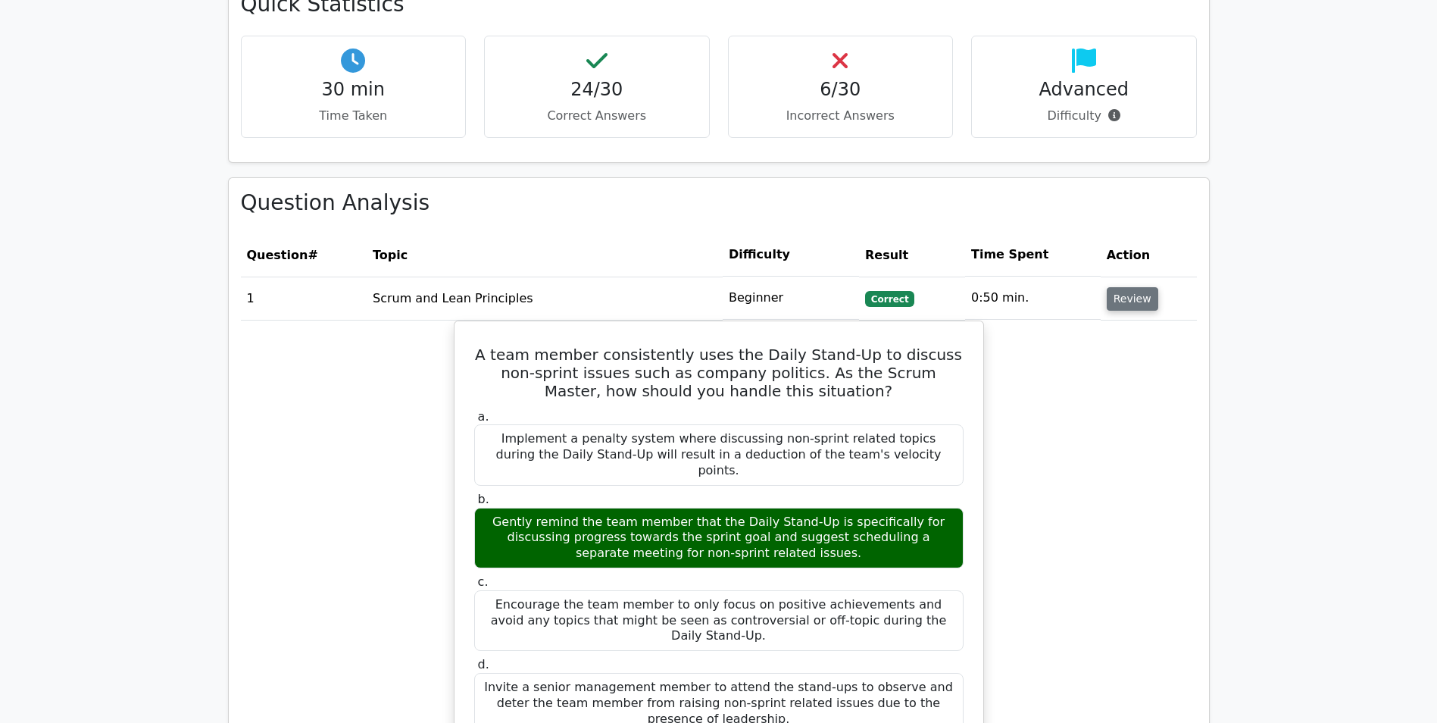
click at [1110, 287] on button "Review" at bounding box center [1133, 298] width 52 height 23
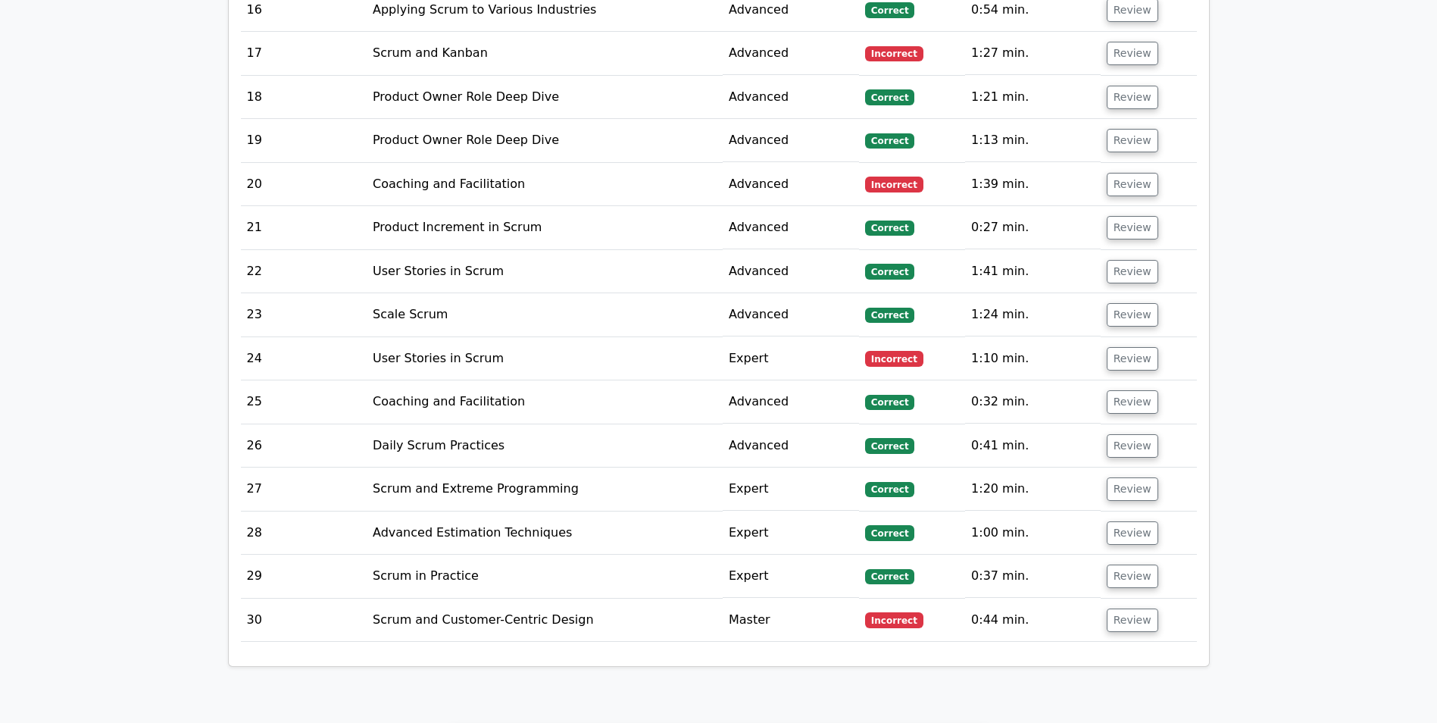
scroll to position [2576, 0]
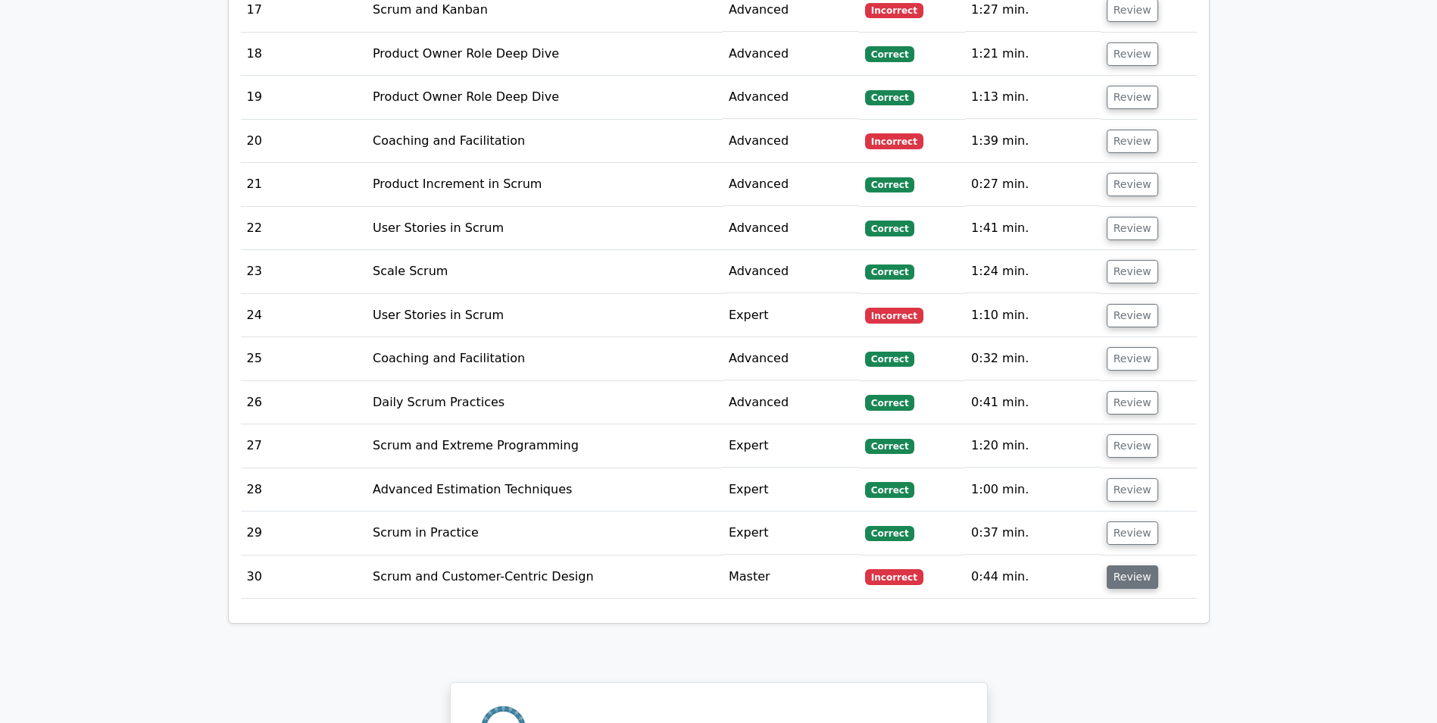
click at [1130, 565] on button "Review" at bounding box center [1133, 576] width 52 height 23
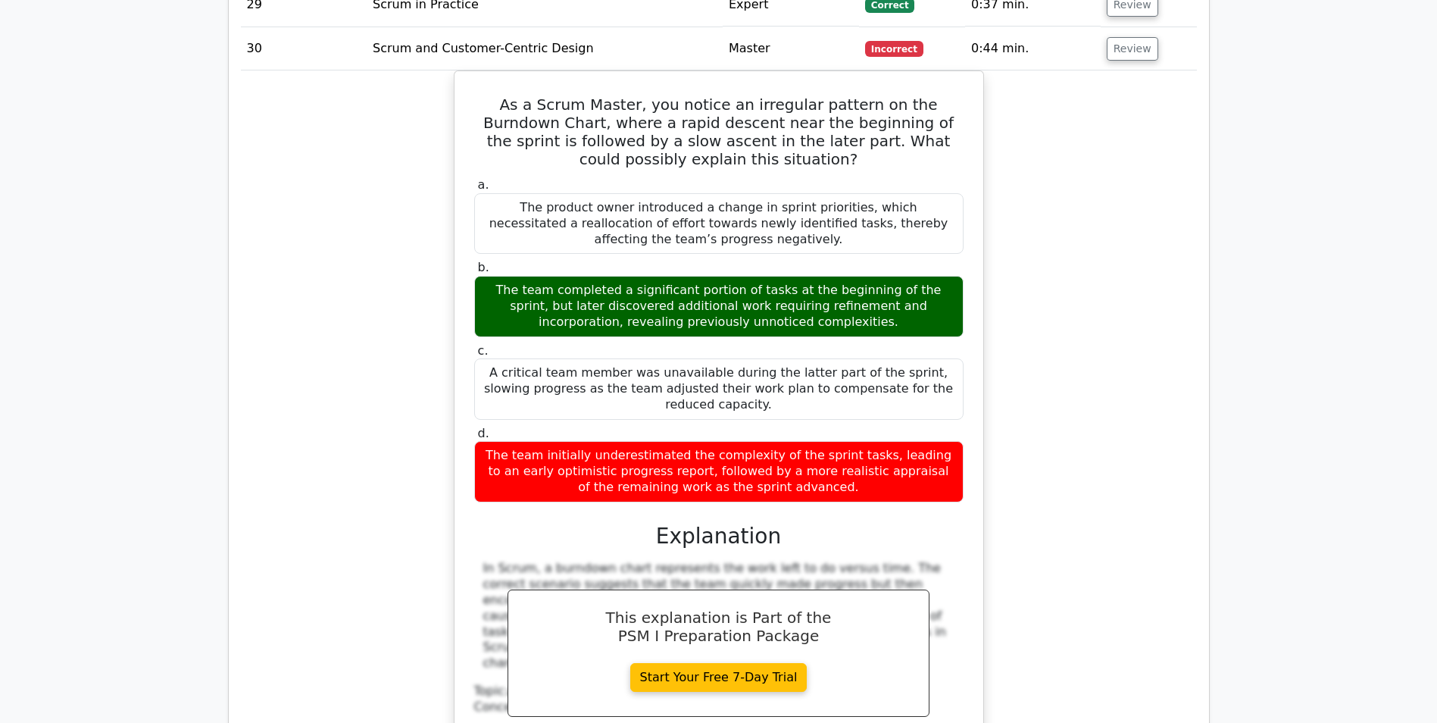
scroll to position [3106, 0]
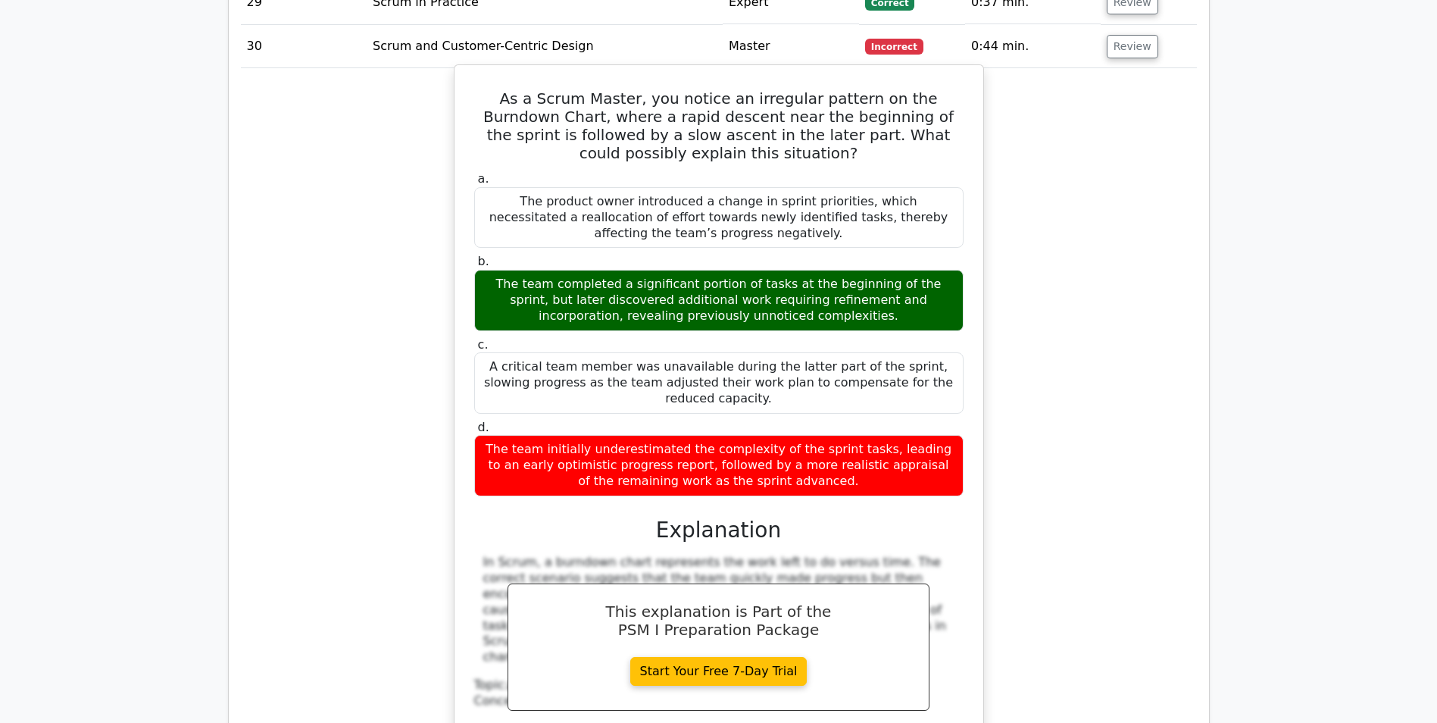
drag, startPoint x: 846, startPoint y: 271, endPoint x: 485, endPoint y: 226, distance: 364.2
click at [485, 270] on div "The team completed a significant portion of tasks at the beginning of the sprin…" at bounding box center [718, 300] width 489 height 61
copy div "The team completed a significant portion of tasks at the beginning of the sprin…"
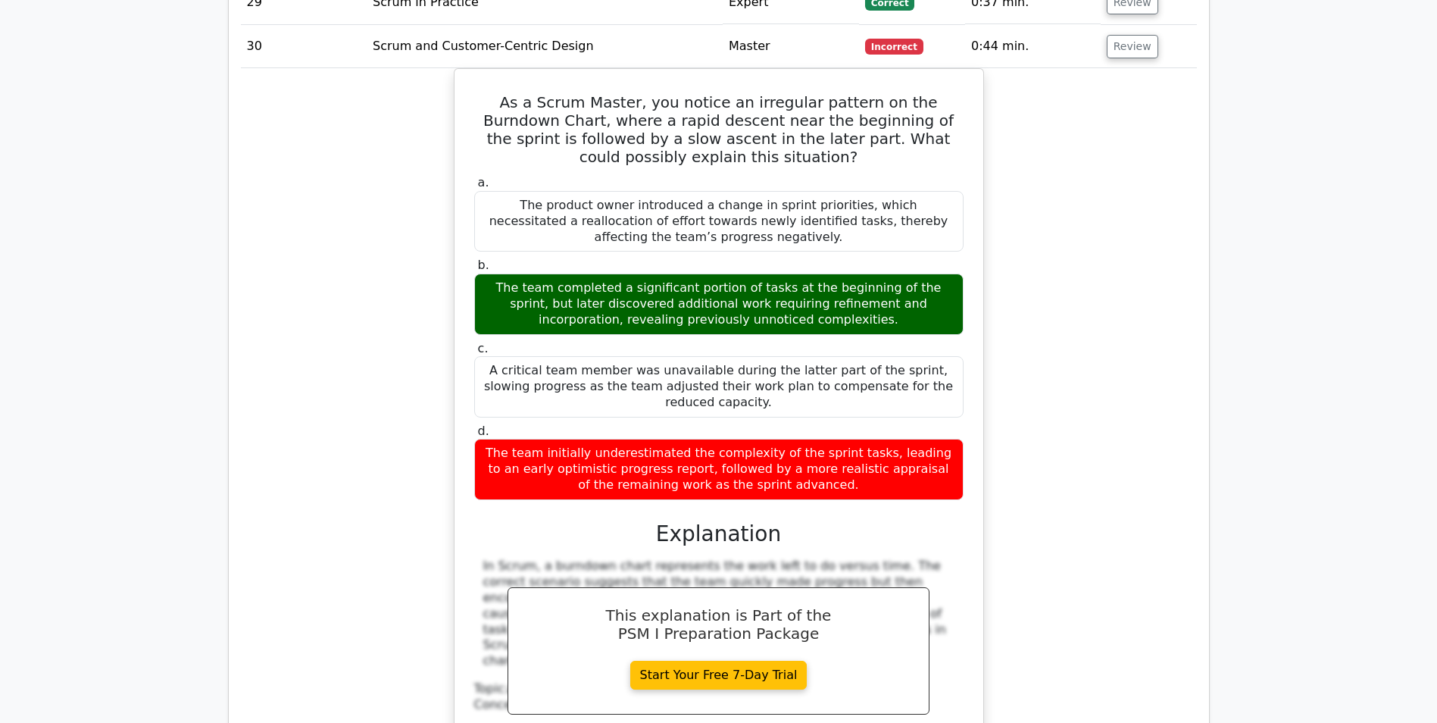
scroll to position [2803, 0]
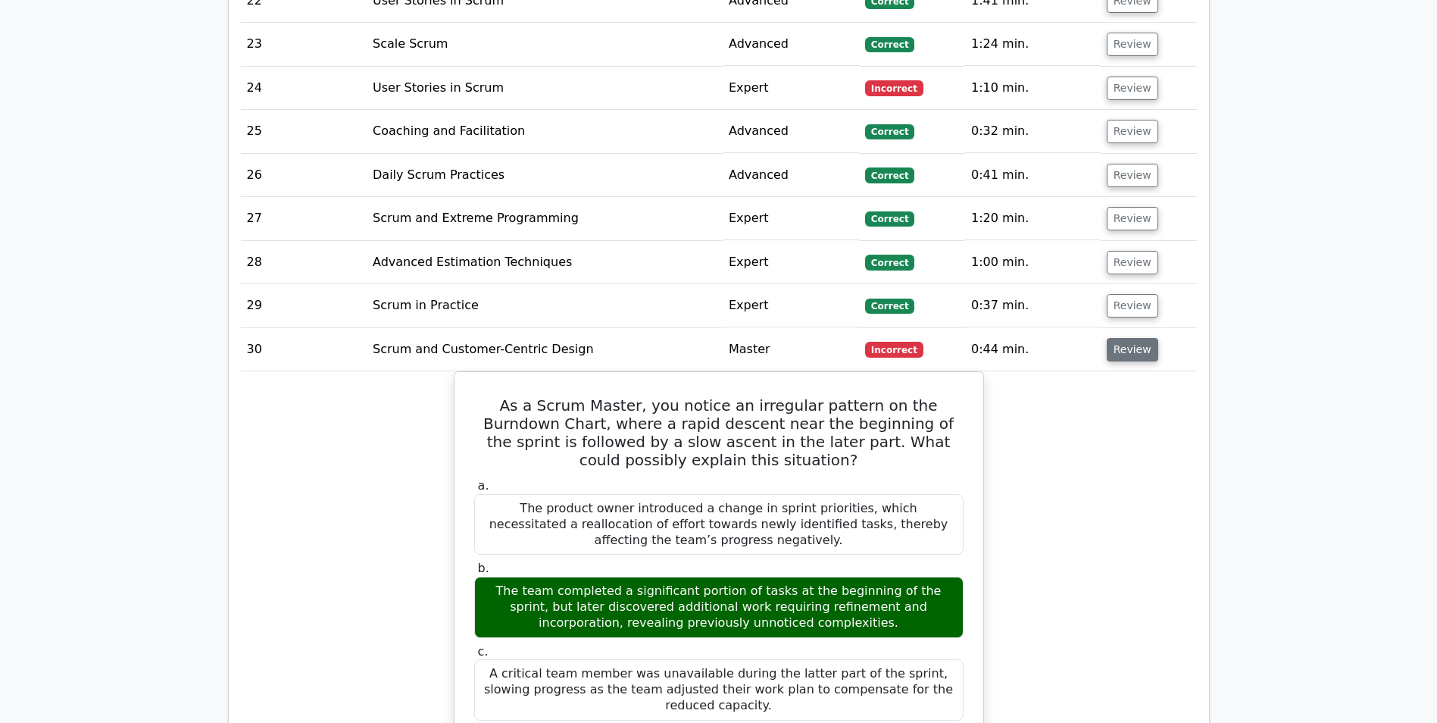
click at [1124, 338] on button "Review" at bounding box center [1133, 349] width 52 height 23
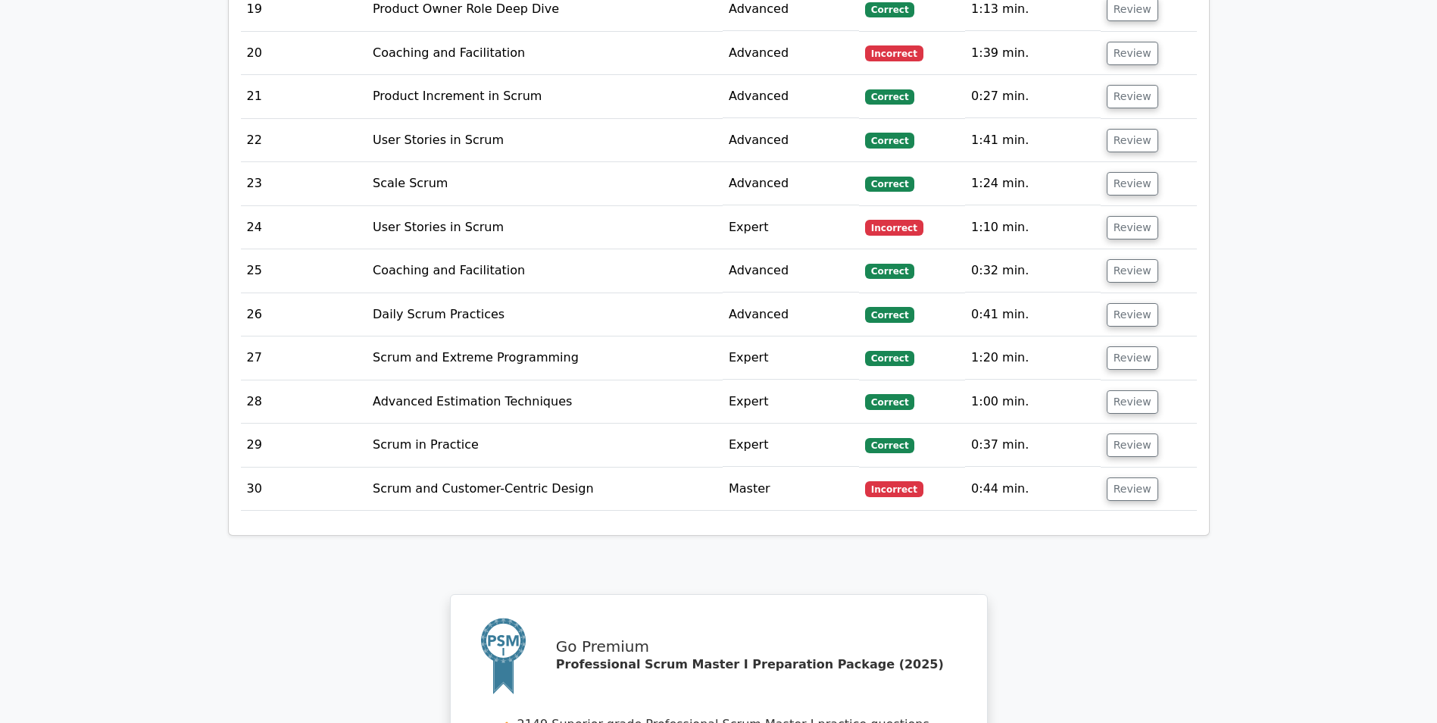
scroll to position [2576, 0]
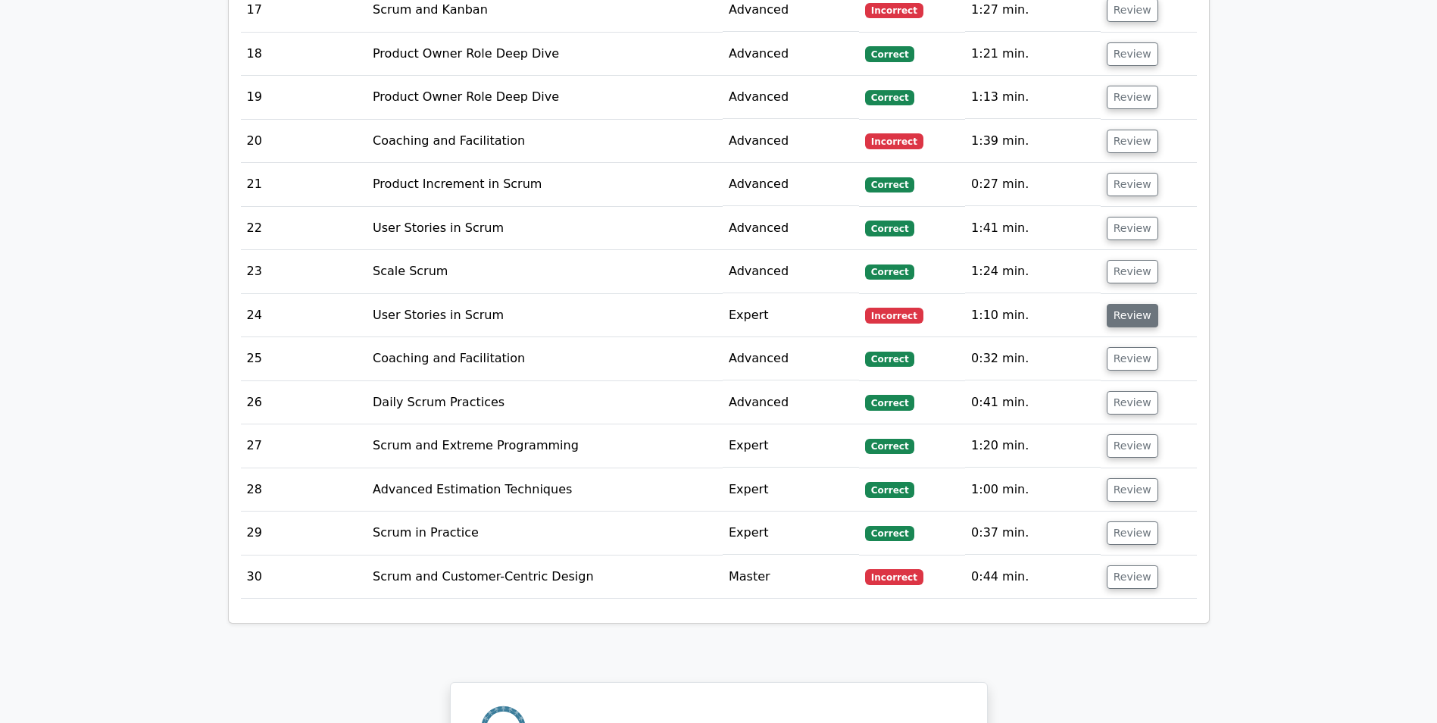
click at [1107, 304] on button "Review" at bounding box center [1133, 315] width 52 height 23
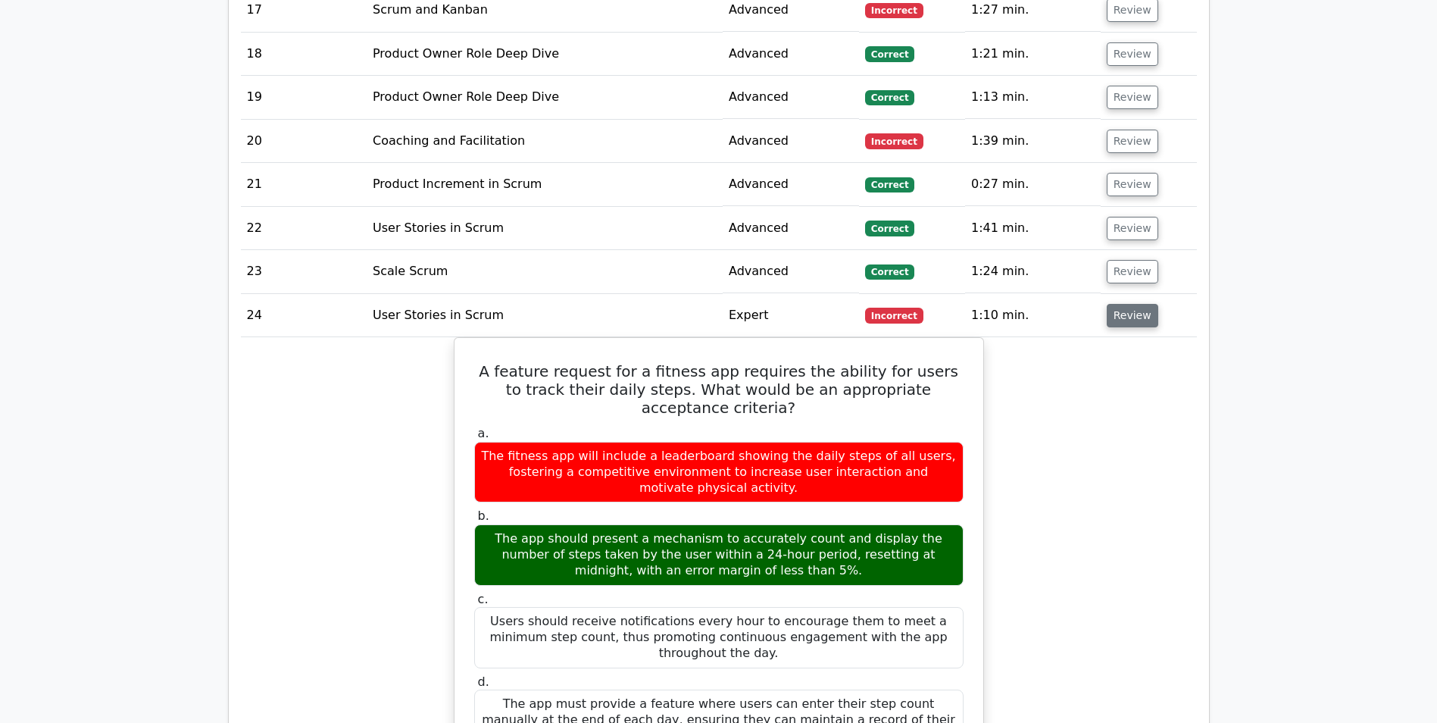
click at [1119, 304] on button "Review" at bounding box center [1133, 315] width 52 height 23
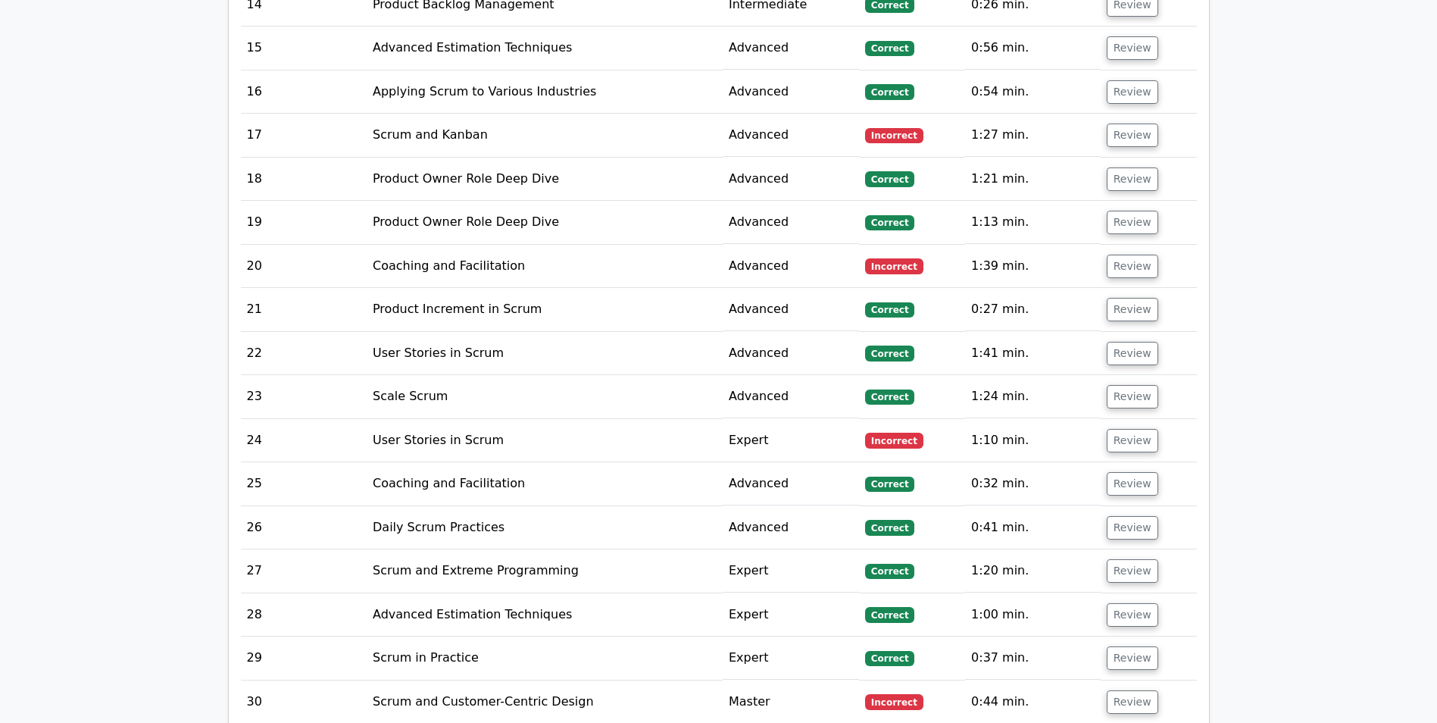
scroll to position [2424, 0]
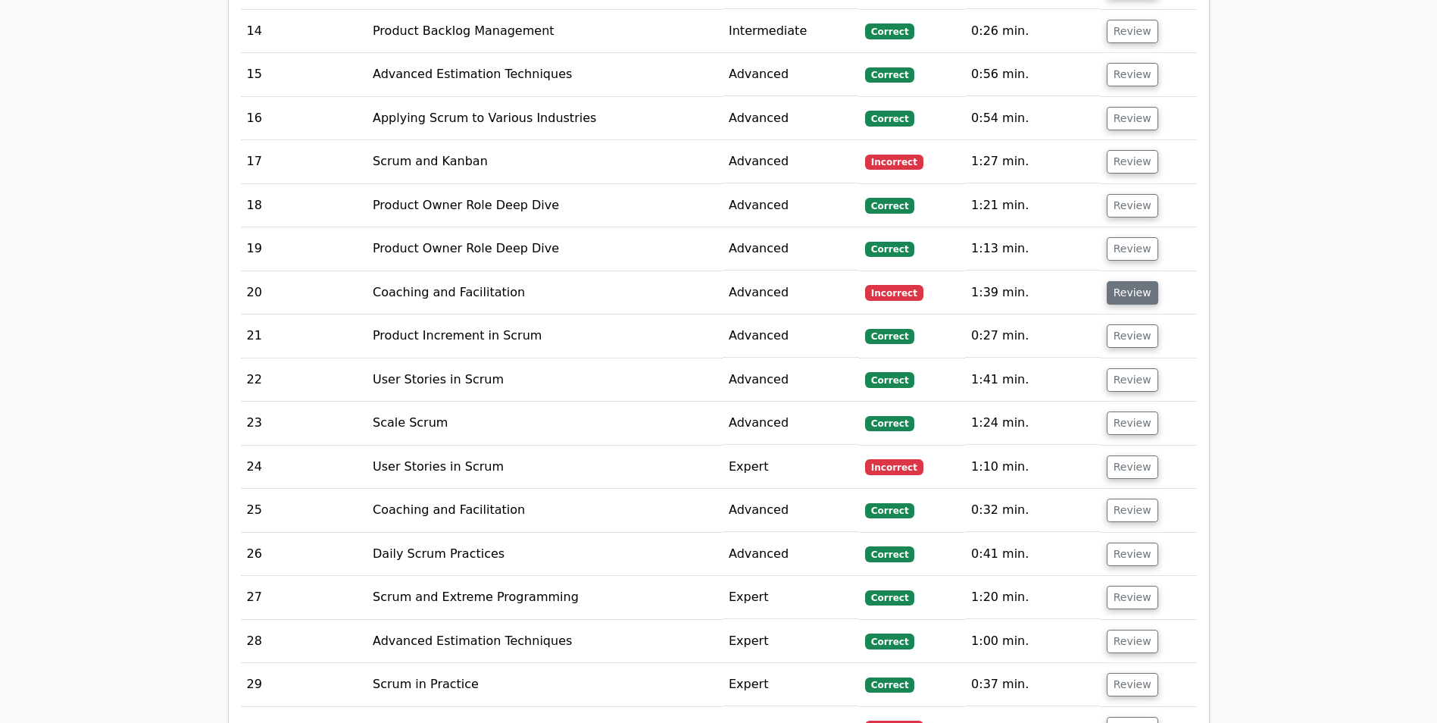
click at [1128, 281] on button "Review" at bounding box center [1133, 292] width 52 height 23
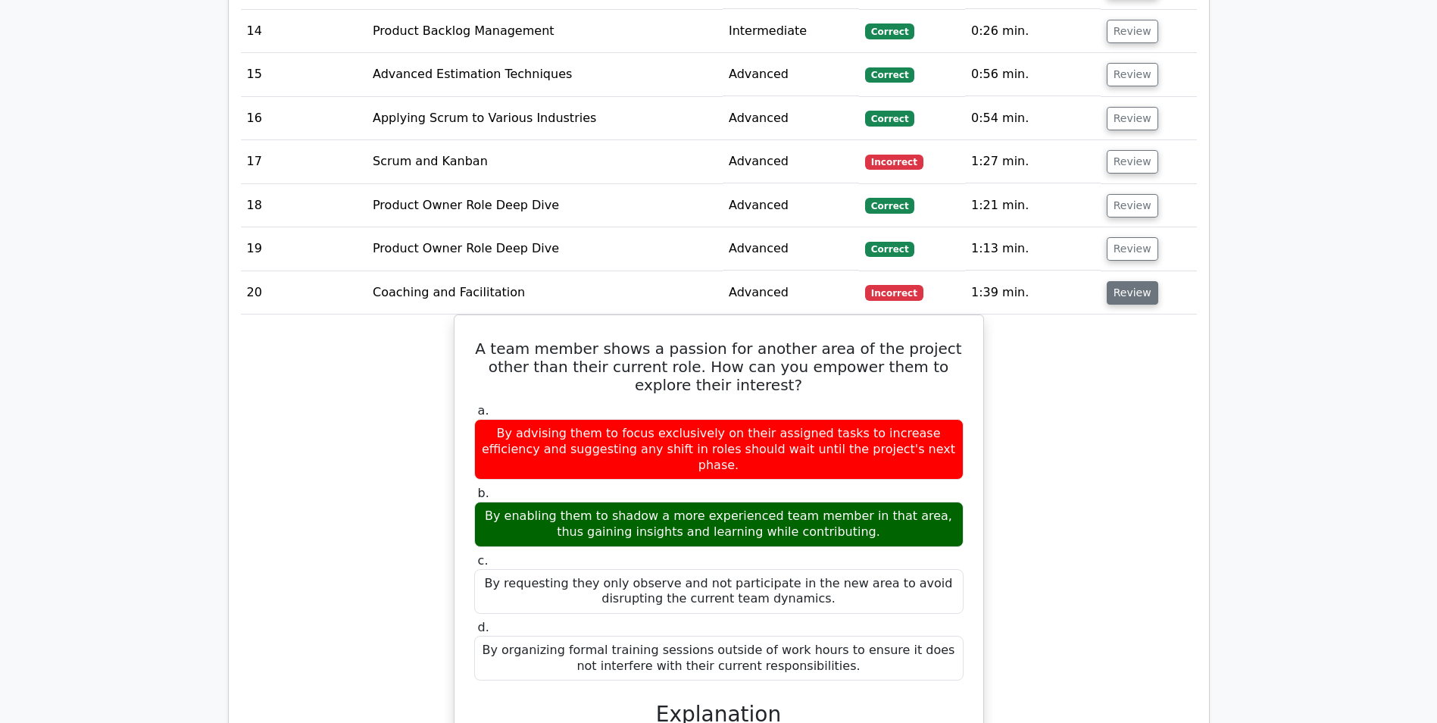
click at [1129, 281] on button "Review" at bounding box center [1133, 292] width 52 height 23
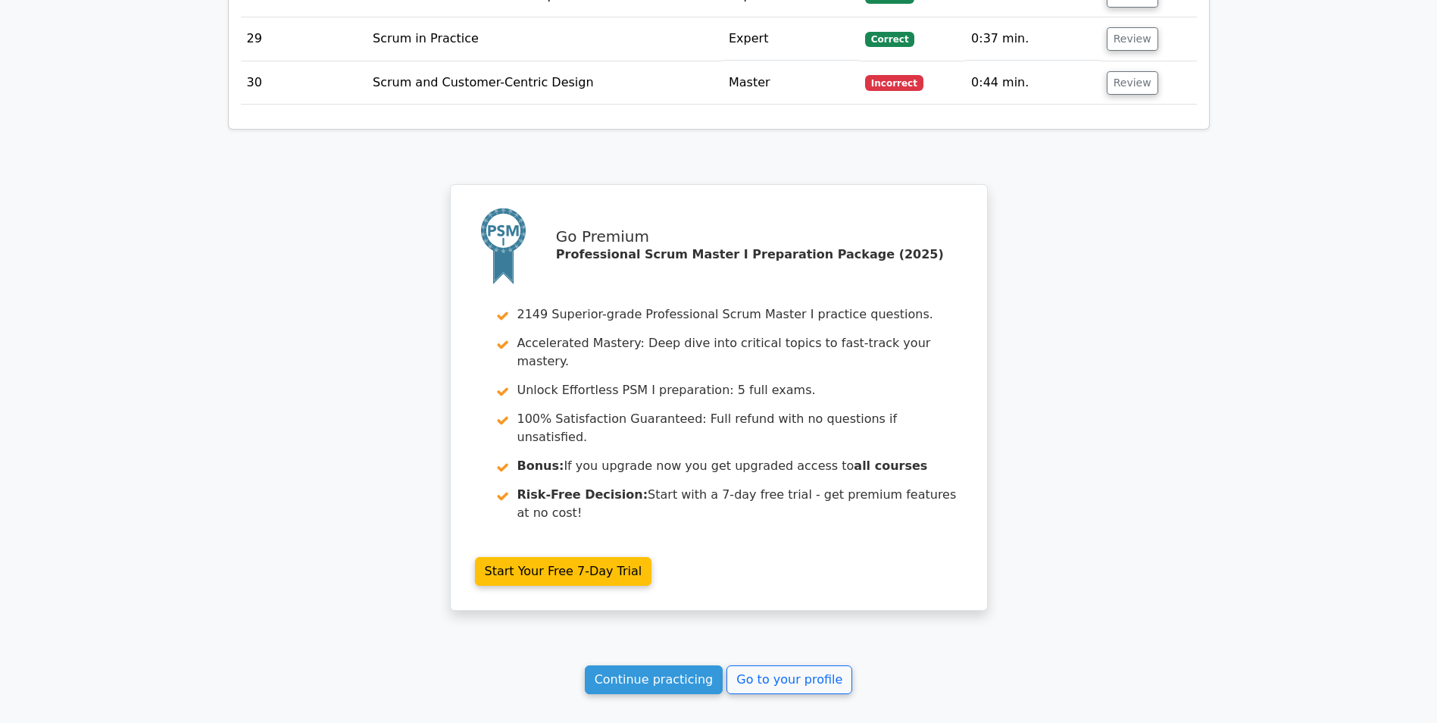
scroll to position [3106, 0]
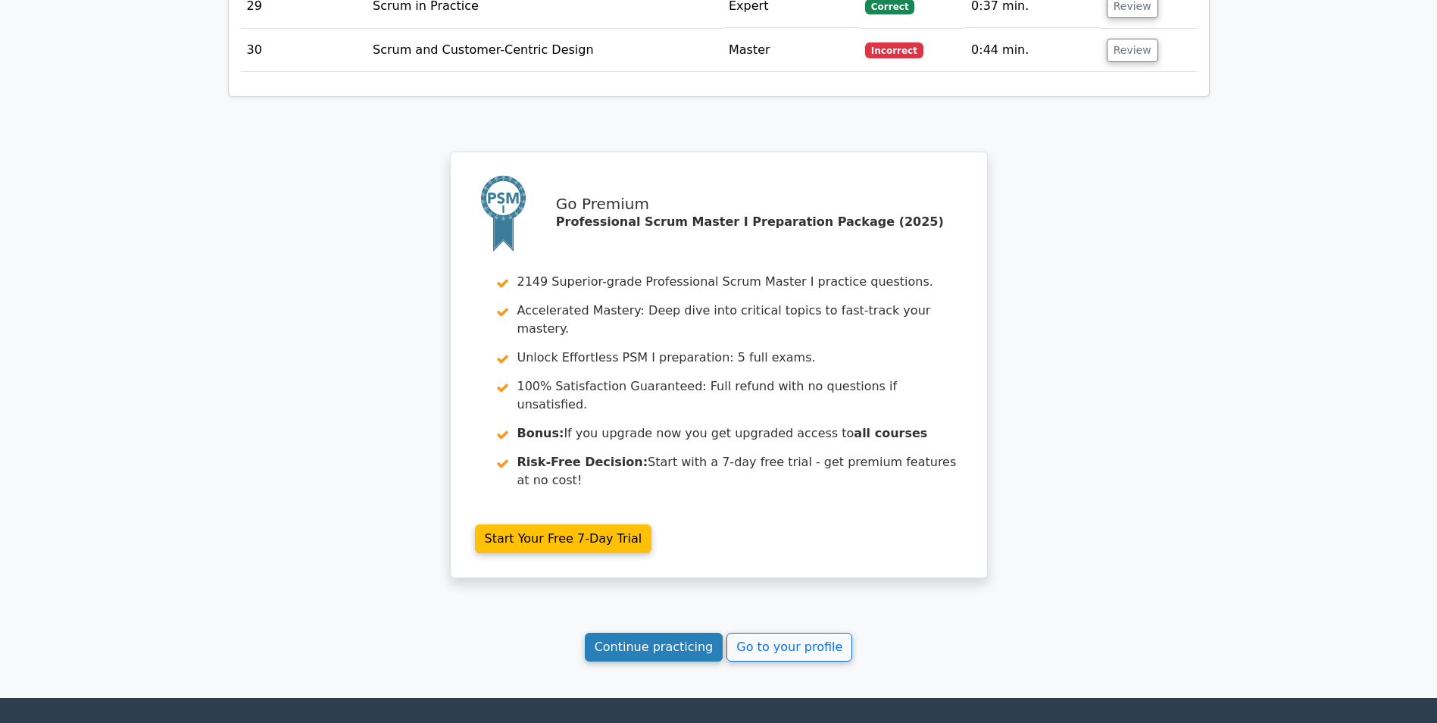
click at [634, 633] on link "Continue practicing" at bounding box center [654, 647] width 139 height 29
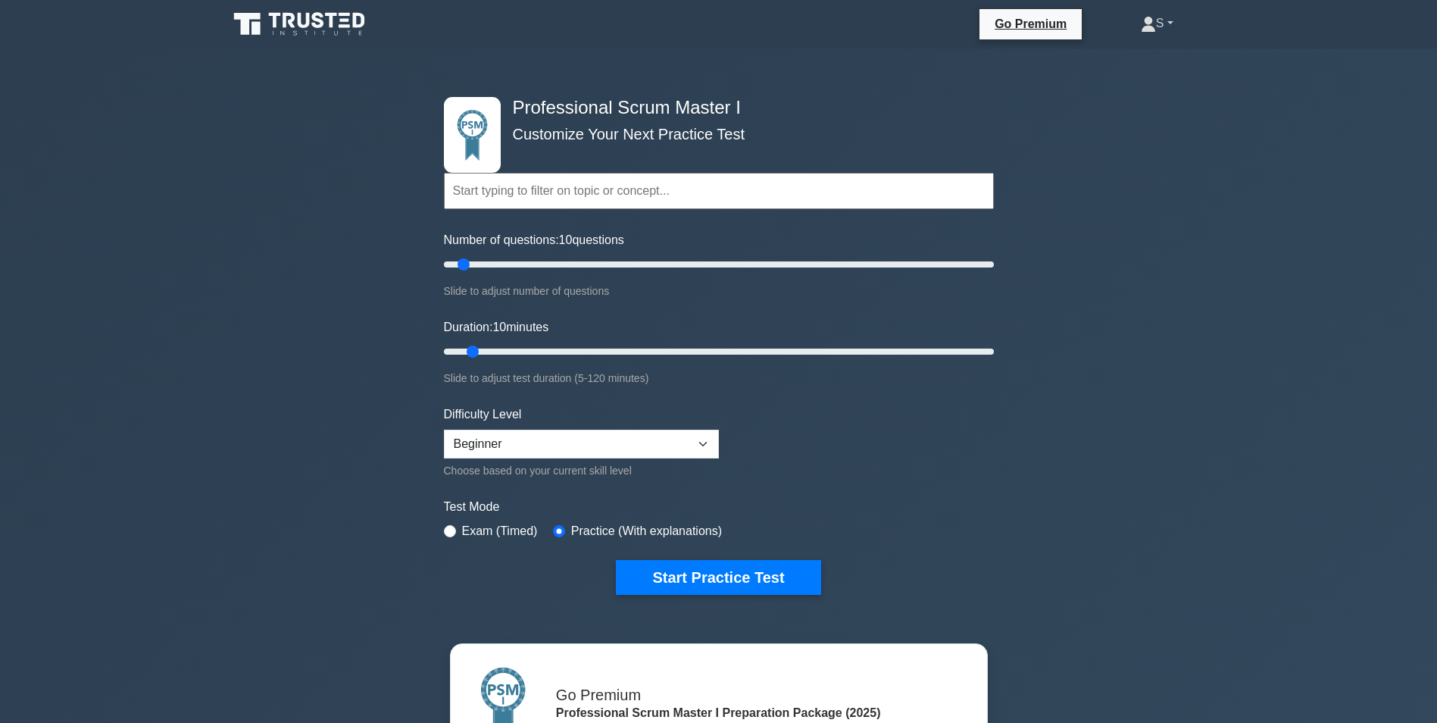
click at [1171, 26] on link "S" at bounding box center [1157, 23] width 105 height 30
click at [1146, 238] on div "Professional Scrum Master I Customize Your Next Practice Test Topics Scrum Fram…" at bounding box center [718, 541] width 1437 height 987
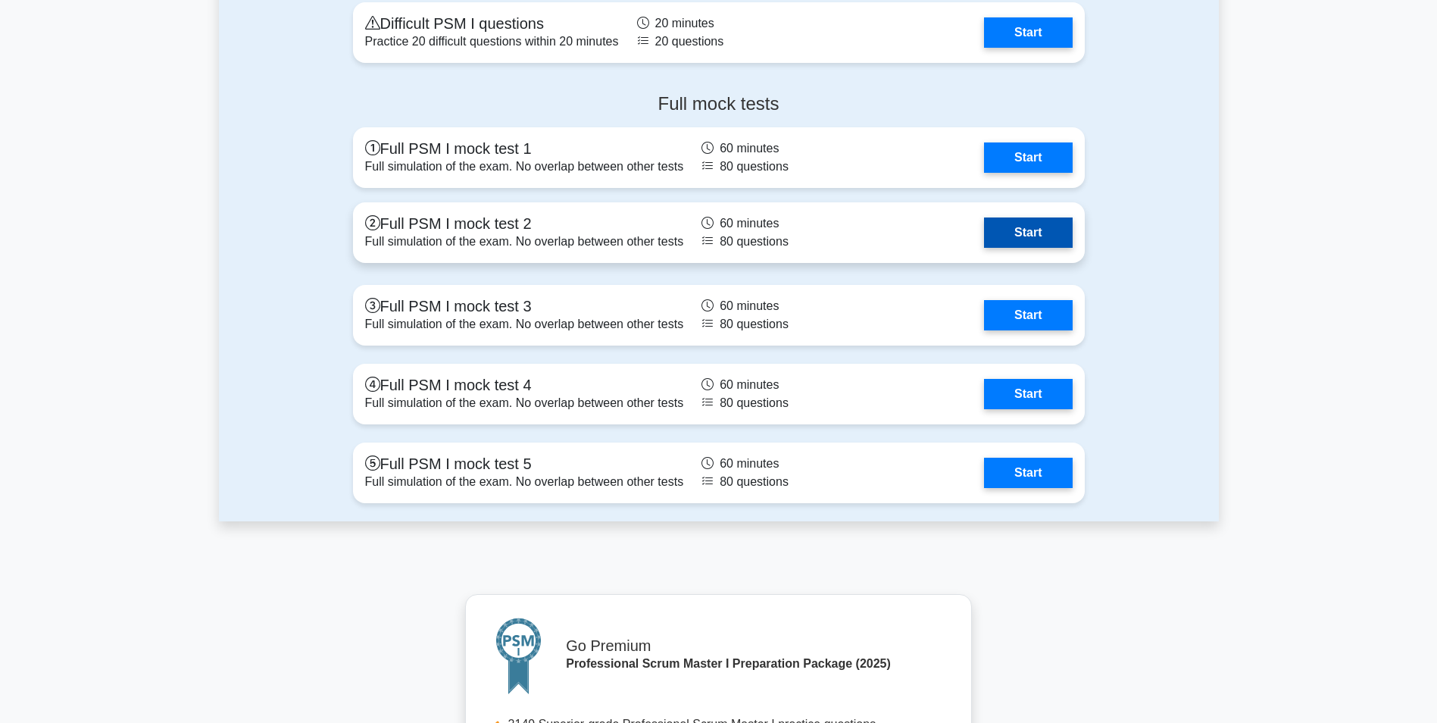
scroll to position [4849, 0]
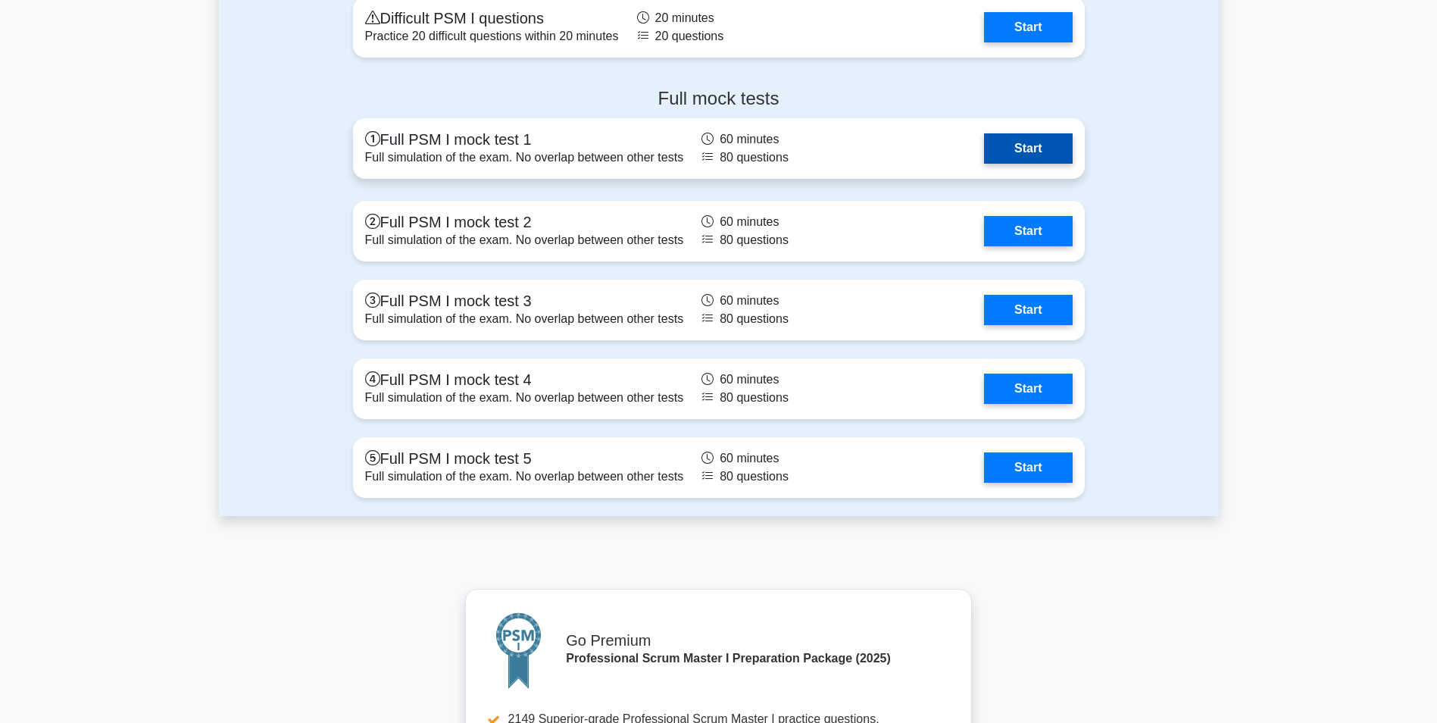
click at [1034, 152] on link "Start" at bounding box center [1028, 148] width 88 height 30
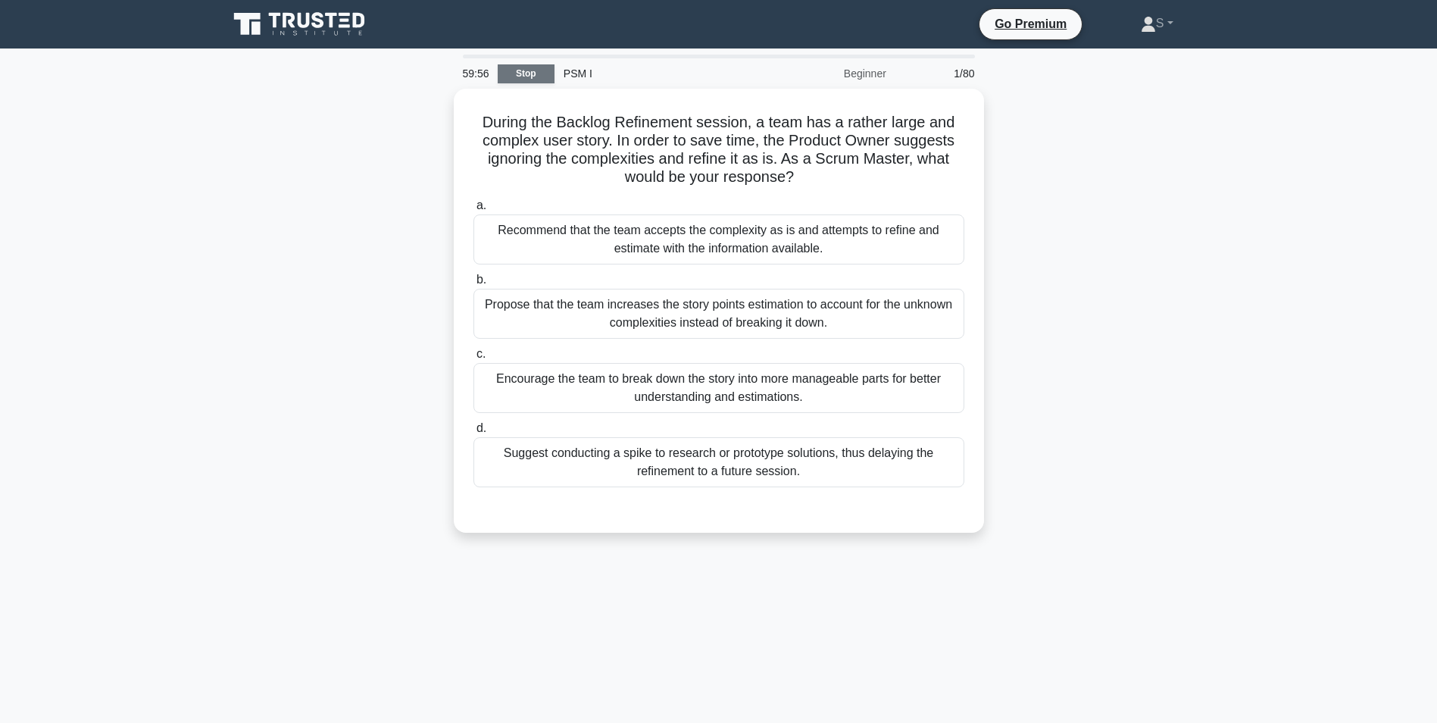
click at [542, 76] on link "Stop" at bounding box center [526, 73] width 57 height 19
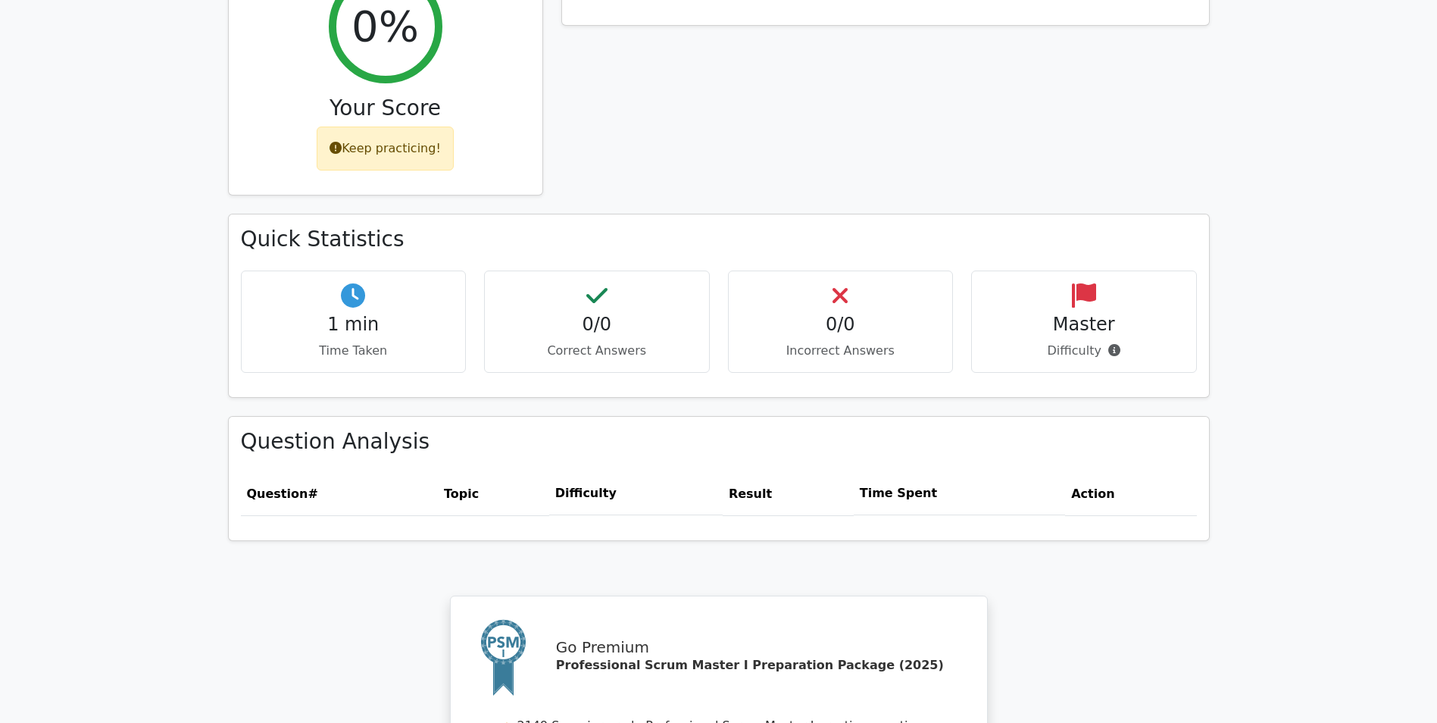
scroll to position [1196, 0]
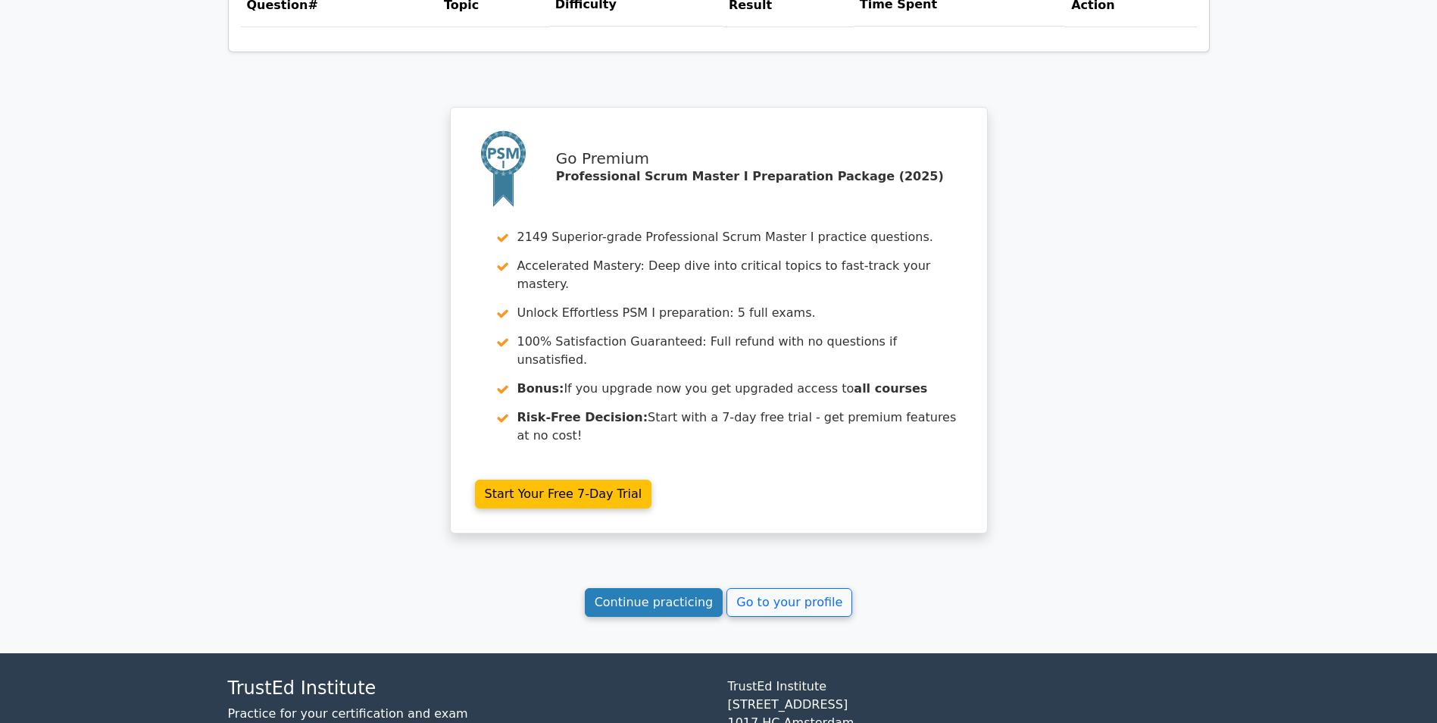
click at [651, 588] on link "Continue practicing" at bounding box center [654, 602] width 139 height 29
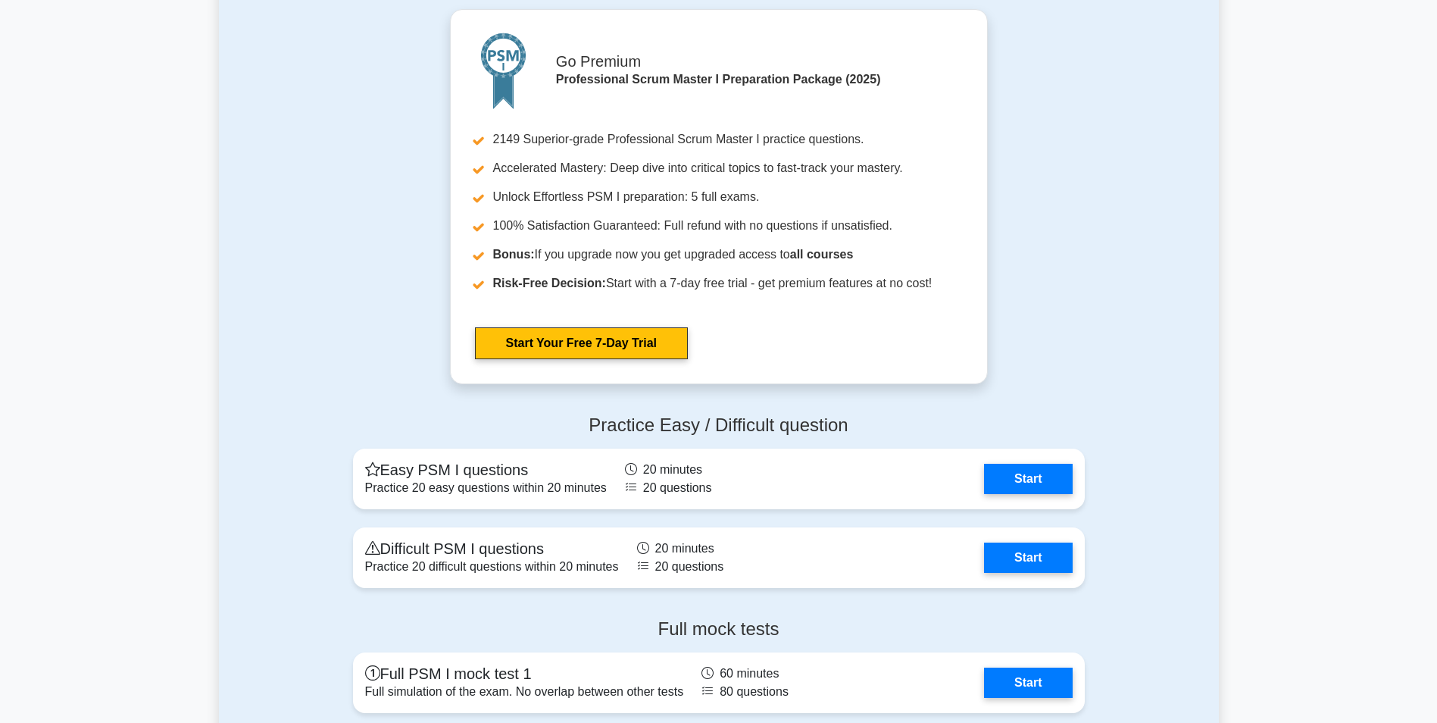
scroll to position [4697, 0]
